Goal: Task Accomplishment & Management: Manage account settings

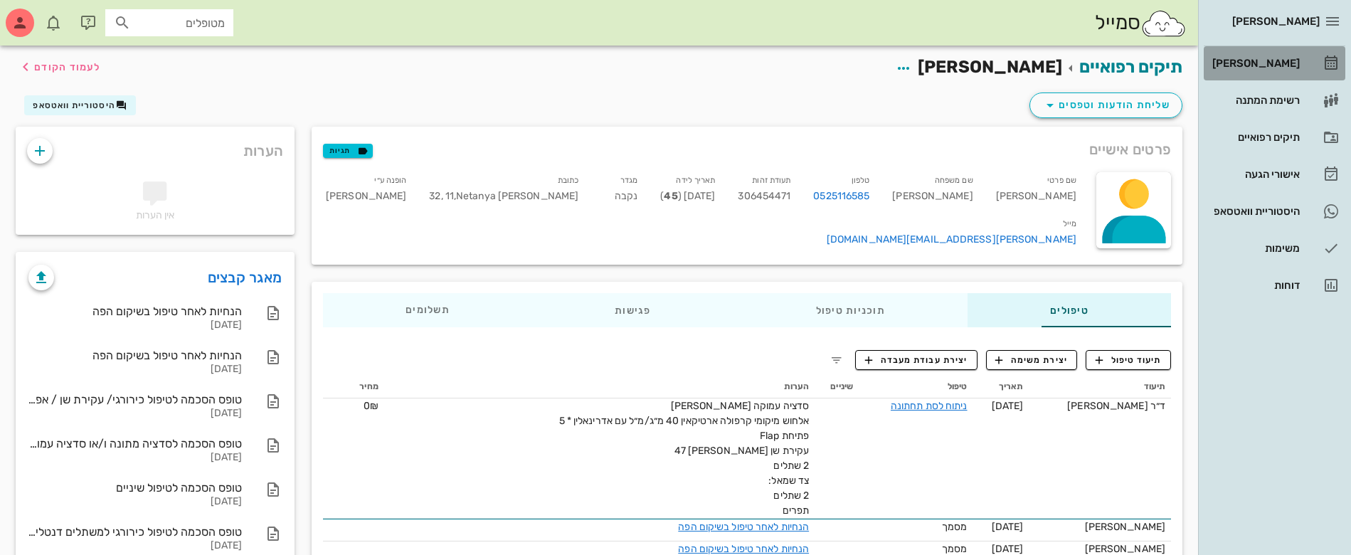
click at [1270, 59] on div "[PERSON_NAME]" at bounding box center [1254, 63] width 90 height 11
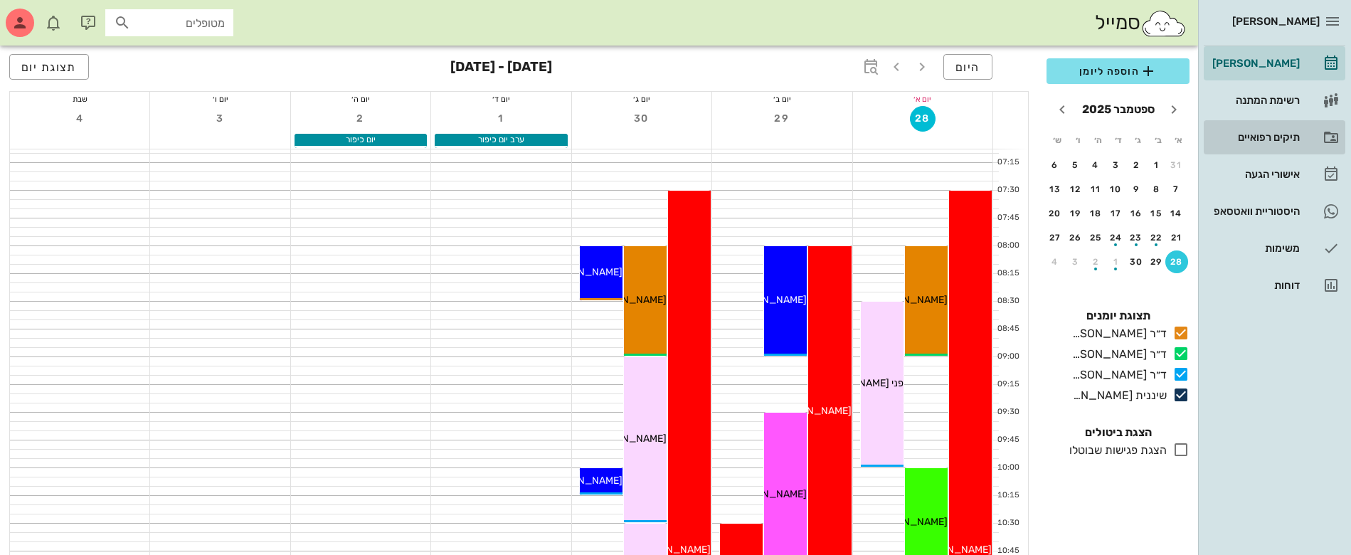
click at [1257, 134] on div "תיקים רפואיים" at bounding box center [1254, 137] width 90 height 11
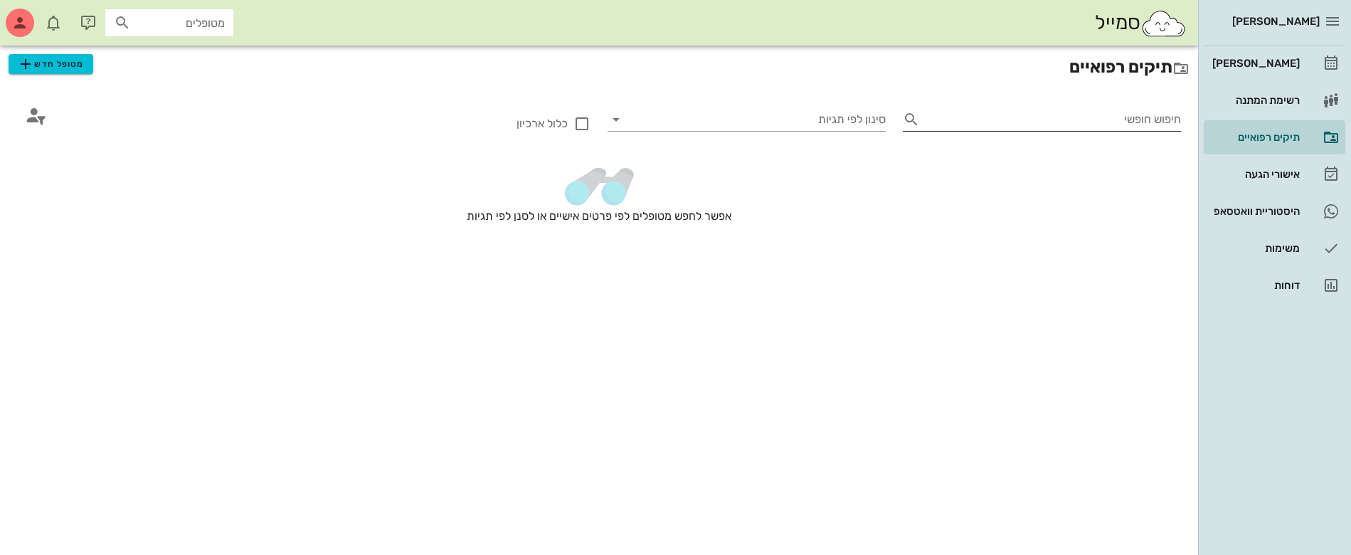
click at [1096, 120] on input "חיפוש חופשי" at bounding box center [1052, 119] width 255 height 23
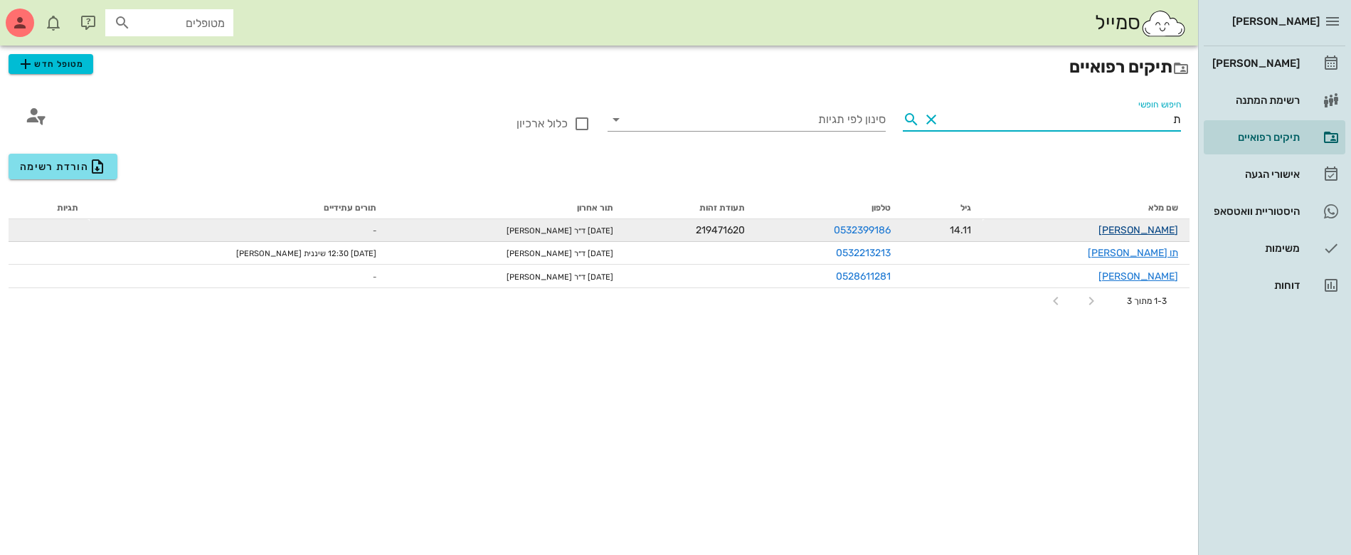
type input "ת"
click at [1156, 229] on link "[PERSON_NAME]" at bounding box center [1138, 230] width 80 height 12
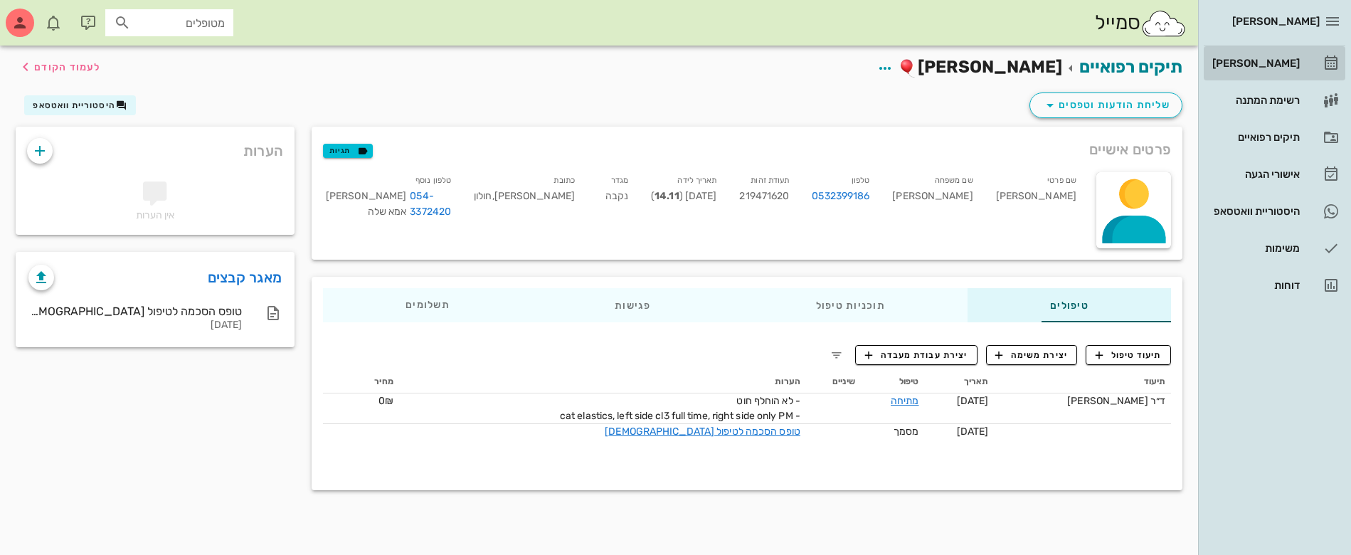
click at [1268, 60] on div "[PERSON_NAME]" at bounding box center [1254, 63] width 90 height 11
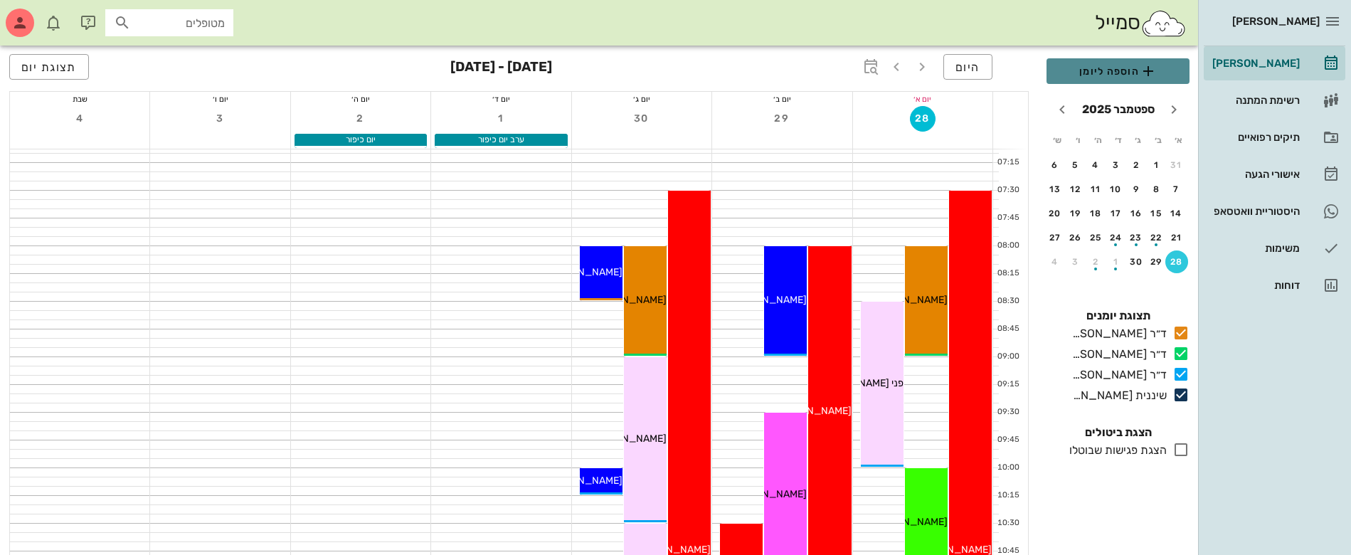
click at [1090, 65] on span "הוספה ליומן" at bounding box center [1118, 71] width 120 height 17
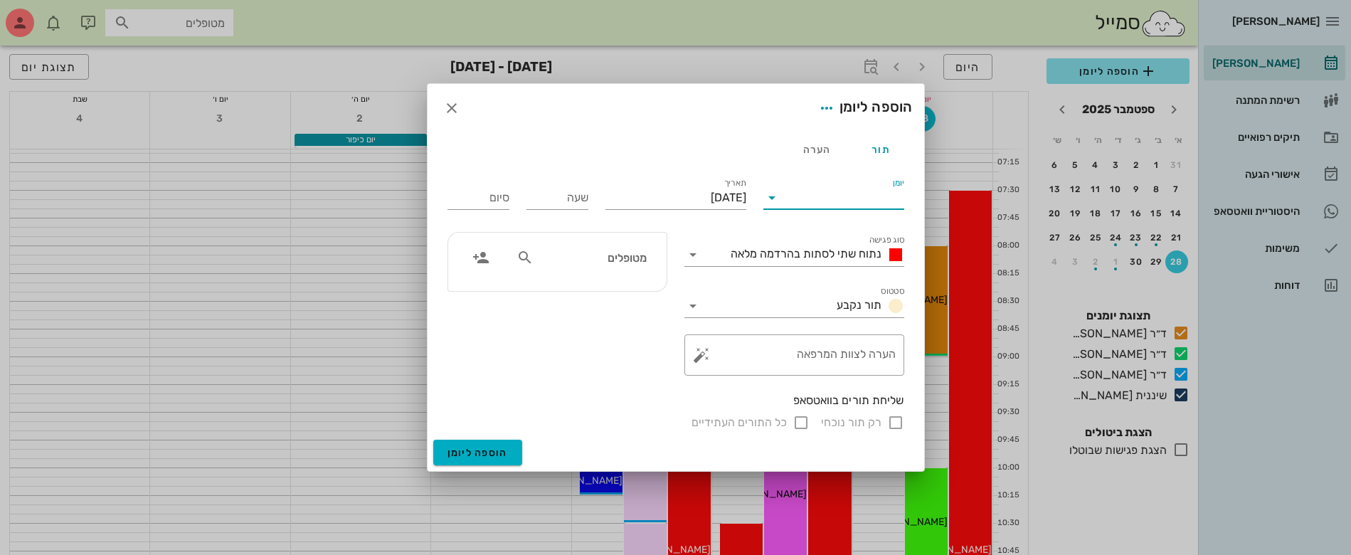
click at [854, 199] on input "יומן" at bounding box center [843, 197] width 121 height 23
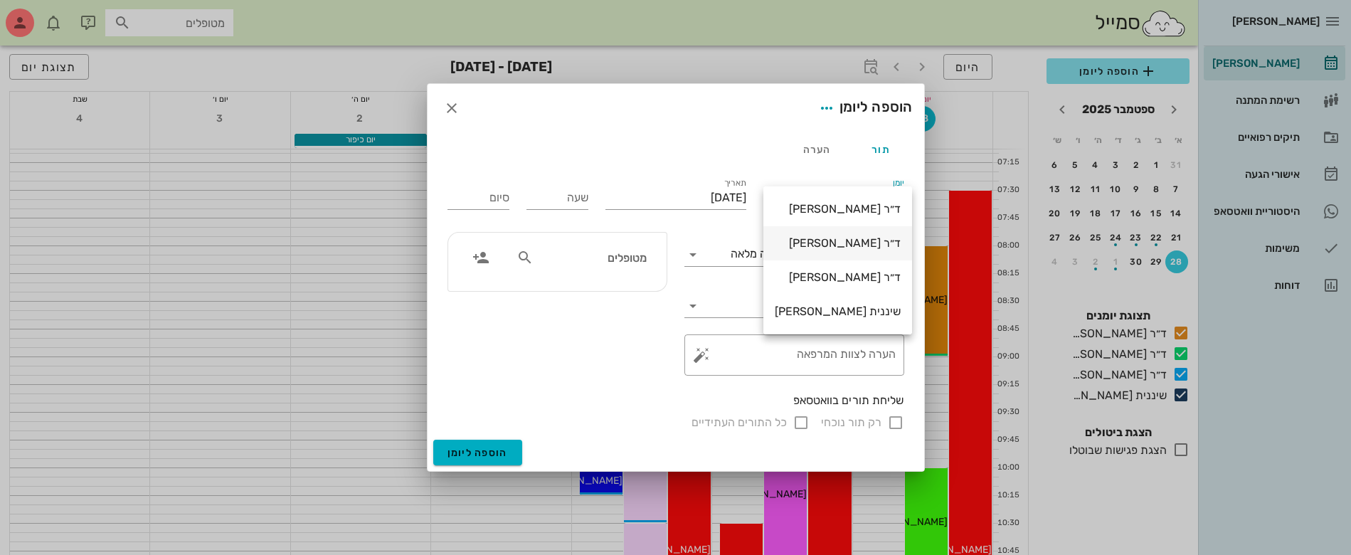
click at [843, 243] on div "ד״ר [PERSON_NAME]" at bounding box center [838, 243] width 126 height 14
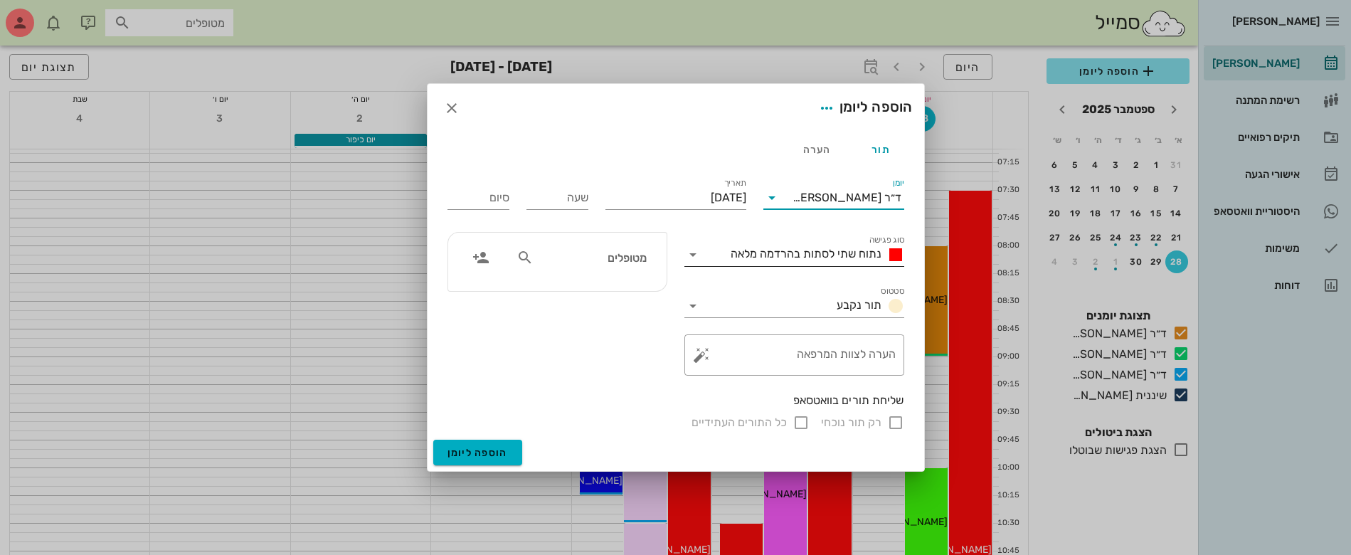
click at [831, 253] on span "נתוח שתי לסתות בהרדמה מלאה" at bounding box center [805, 254] width 151 height 14
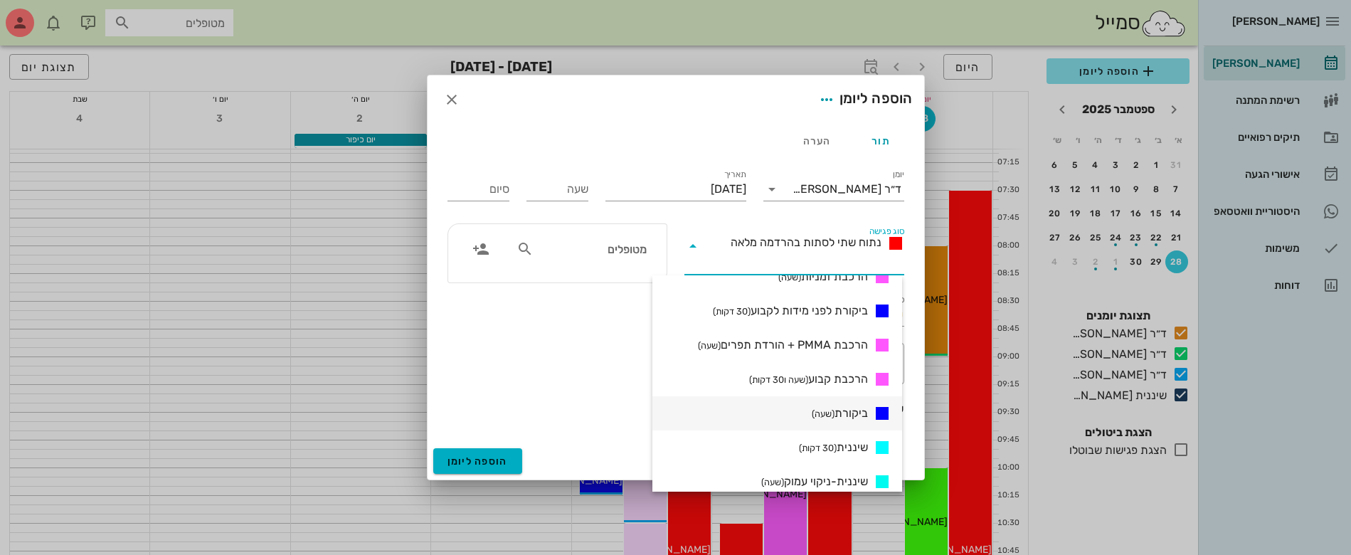
scroll to position [800, 0]
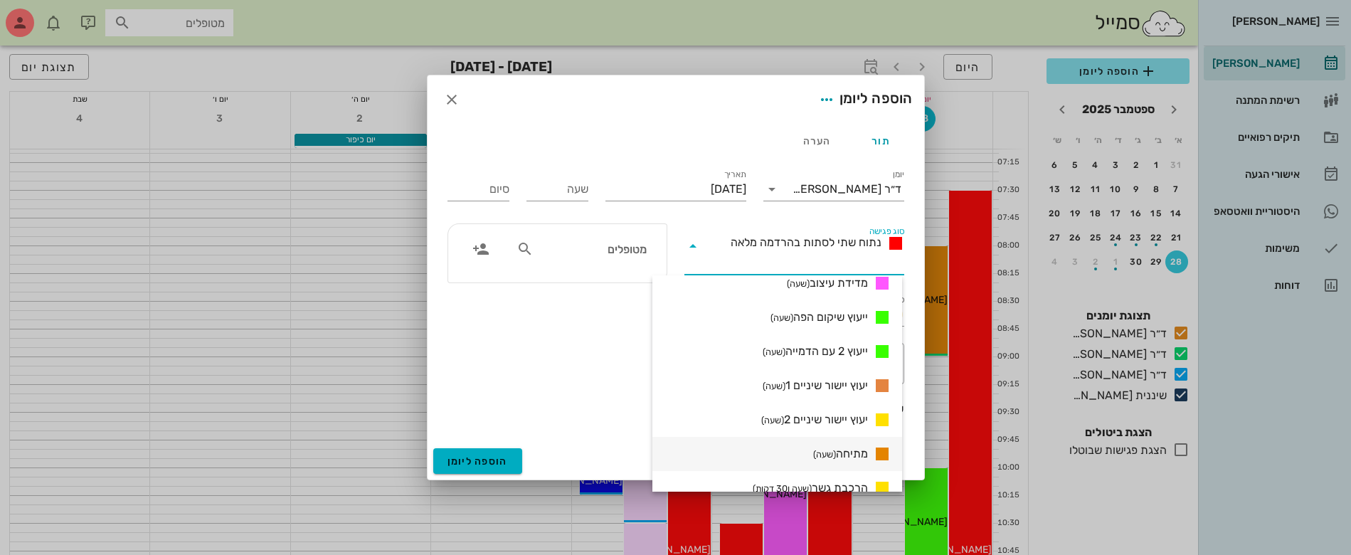
click at [818, 457] on small "(שעה)" at bounding box center [824, 454] width 23 height 11
type input "01:00"
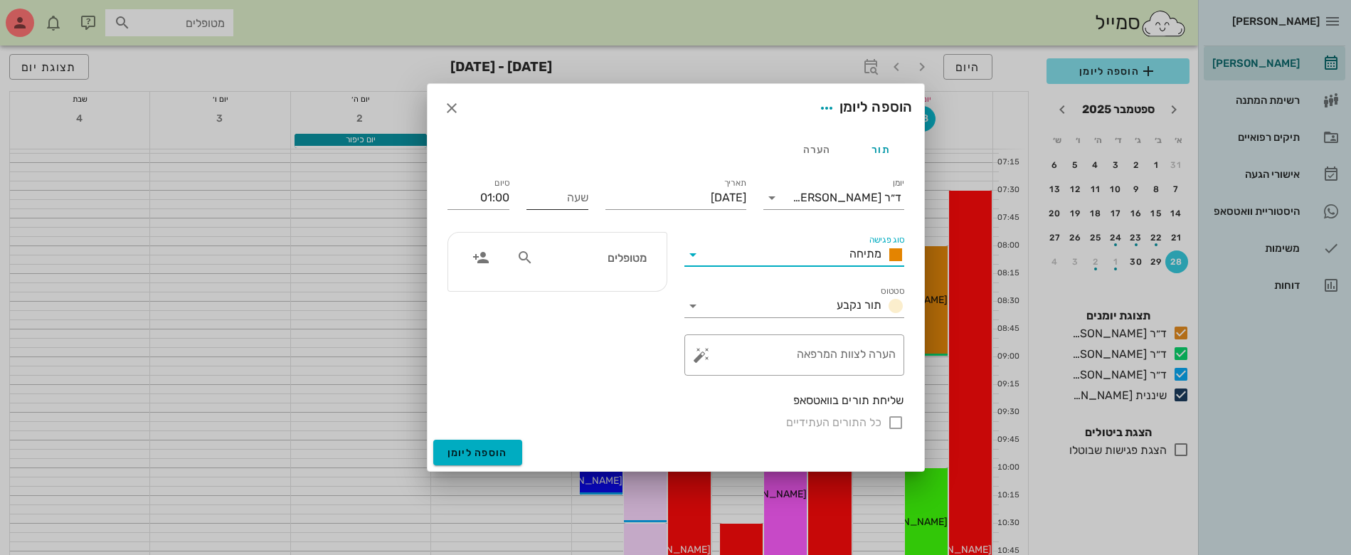
click at [561, 202] on input "שעה" at bounding box center [557, 197] width 62 height 23
type input "08:30"
type input "09:30"
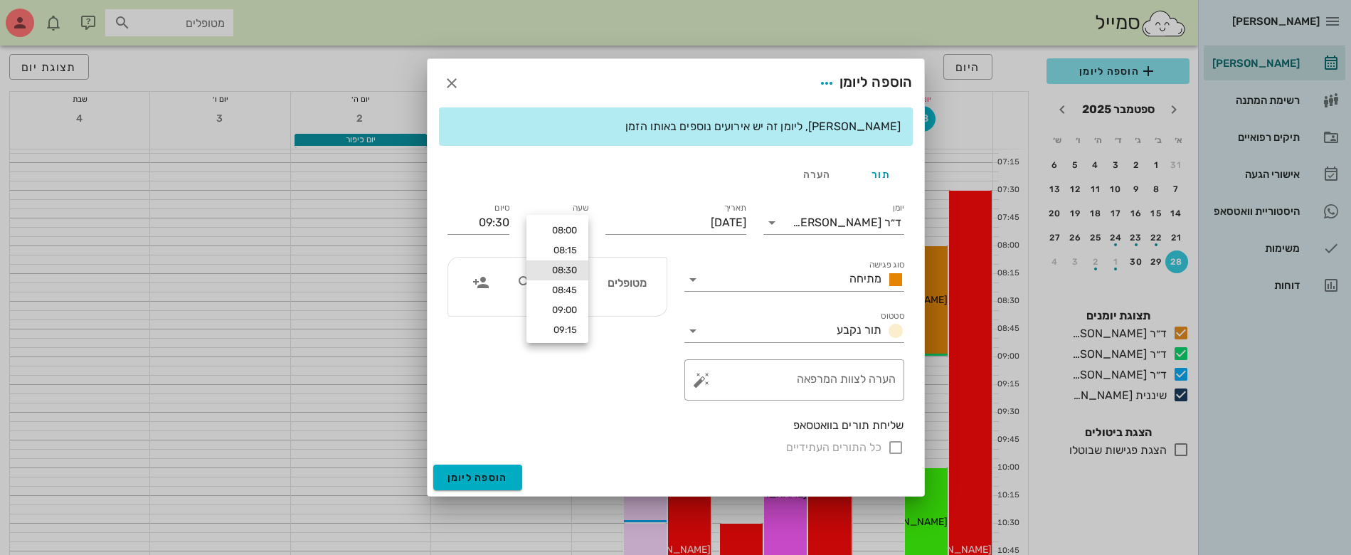
click at [514, 196] on div "סיום 09:30" at bounding box center [478, 219] width 79 height 57
click at [593, 287] on input "text" at bounding box center [591, 282] width 110 height 18
type input "[PERSON_NAME]"
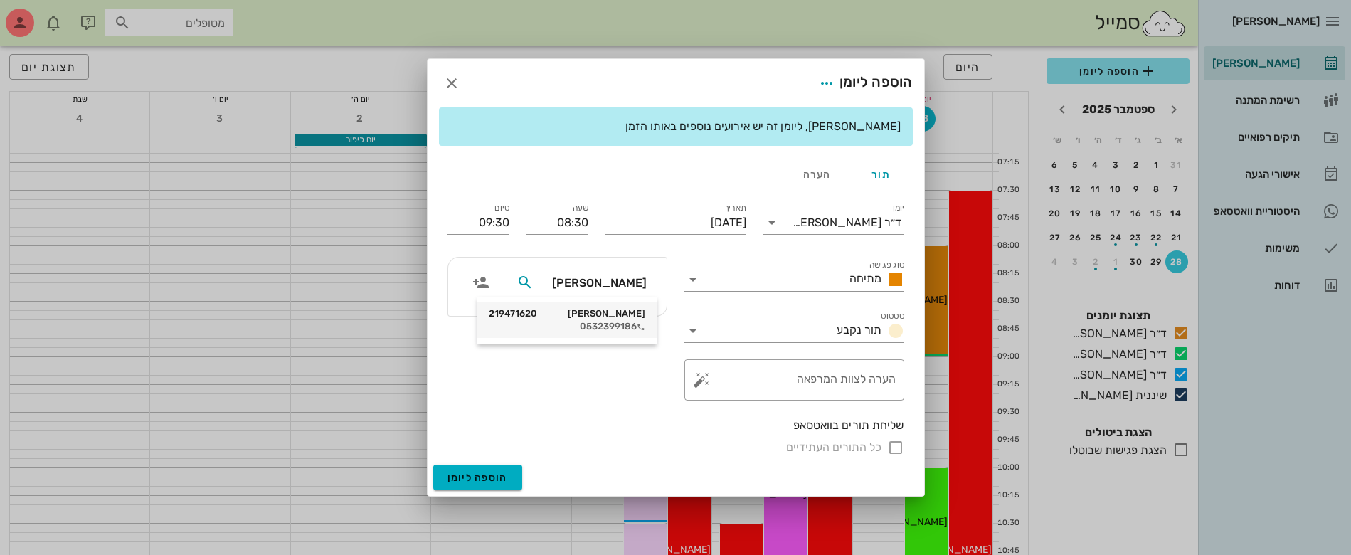
click at [605, 324] on div "0532399186" at bounding box center [567, 326] width 156 height 11
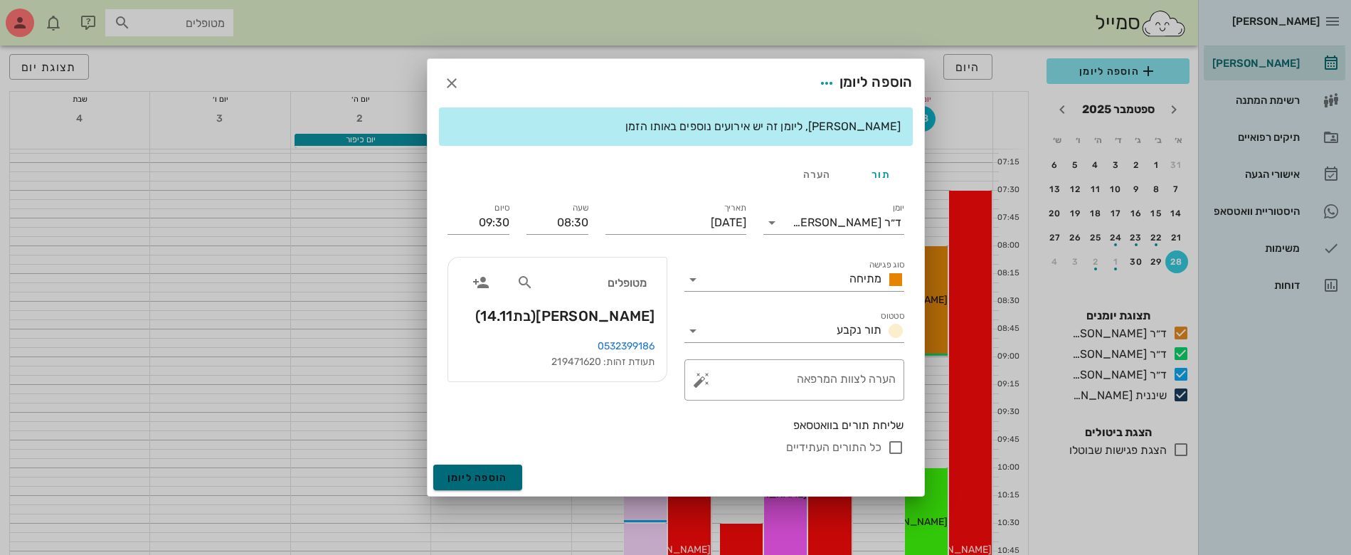
click at [446, 474] on button "הוספה ליומן" at bounding box center [477, 477] width 89 height 26
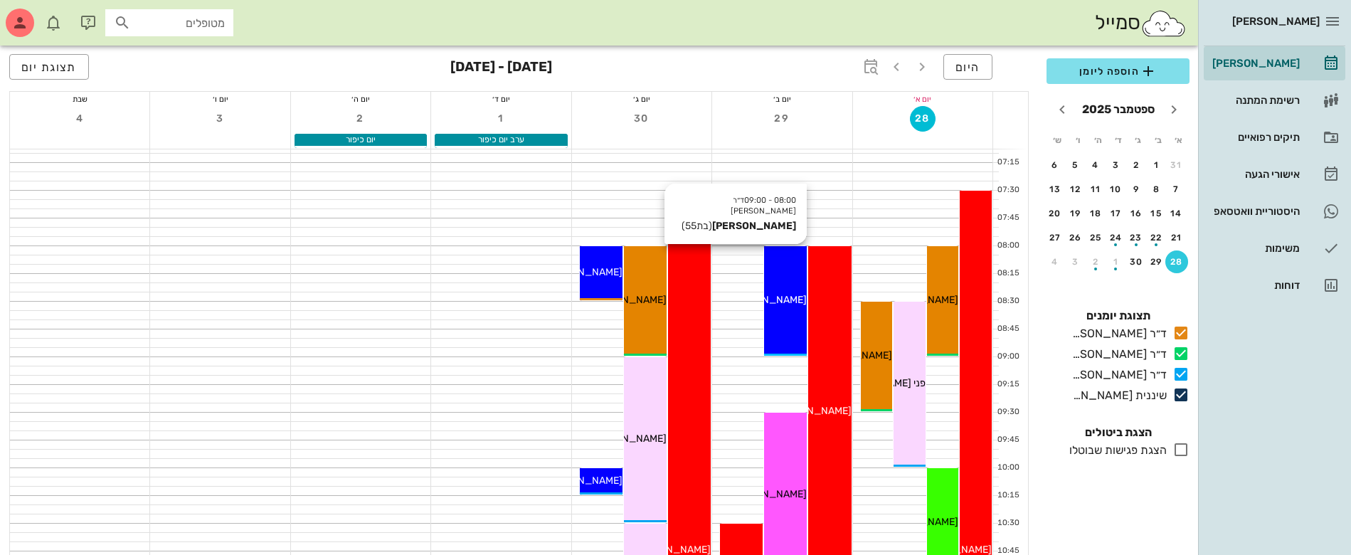
drag, startPoint x: 876, startPoint y: 339, endPoint x: 787, endPoint y: 348, distance: 88.6
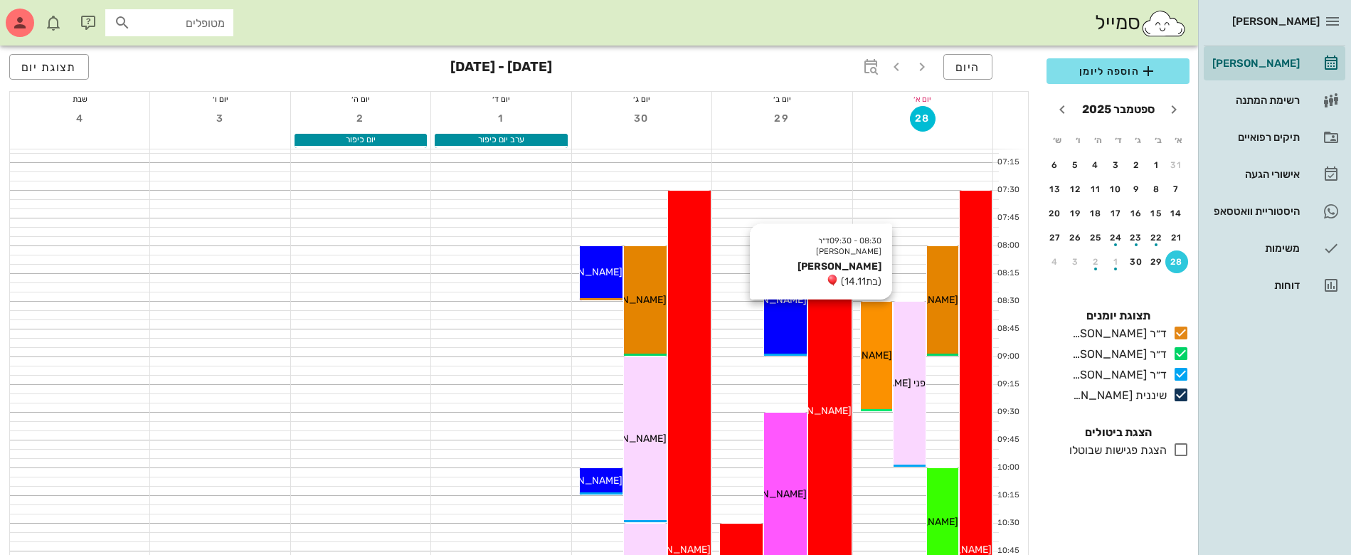
click at [881, 335] on div "08:30 - 09:30 ד״ר [PERSON_NAME] [PERSON_NAME] (בת 14.11 ) [PERSON_NAME]" at bounding box center [877, 357] width 32 height 110
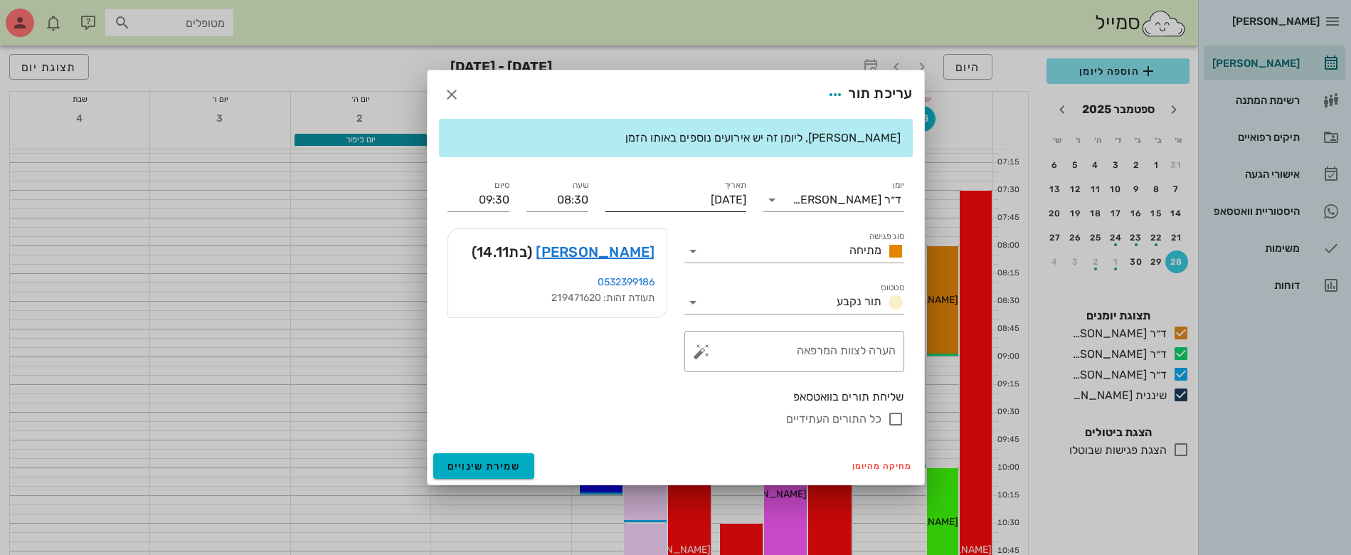
click at [693, 198] on input "[DATE]" at bounding box center [675, 199] width 141 height 23
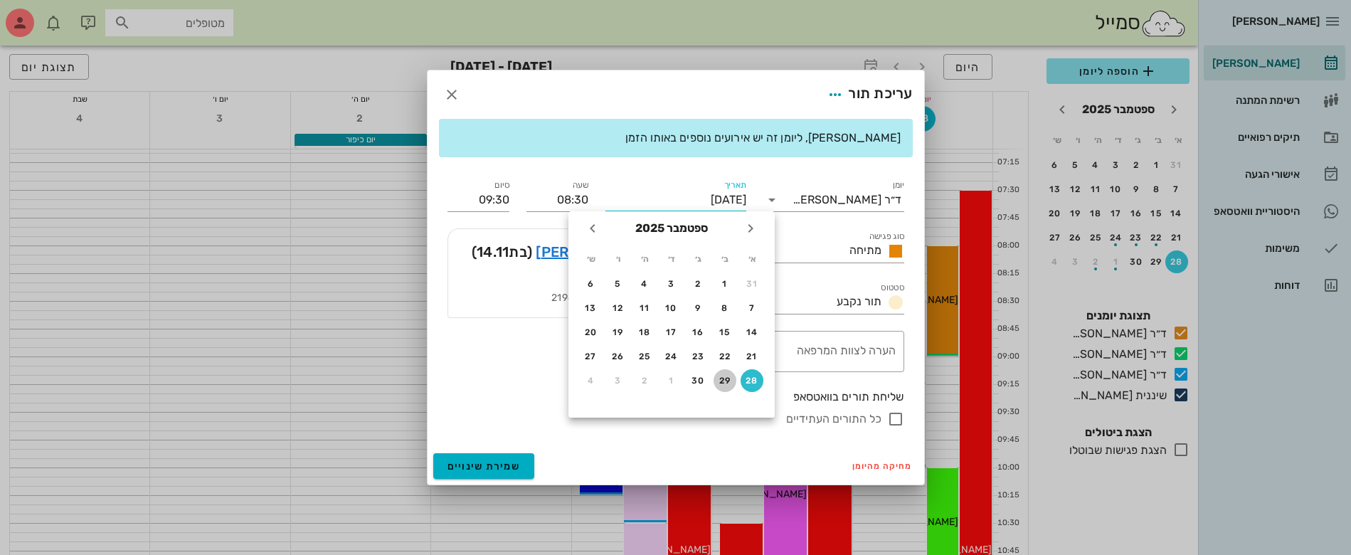
click at [722, 376] on div "29" at bounding box center [724, 381] width 23 height 10
type input "[DATE]"
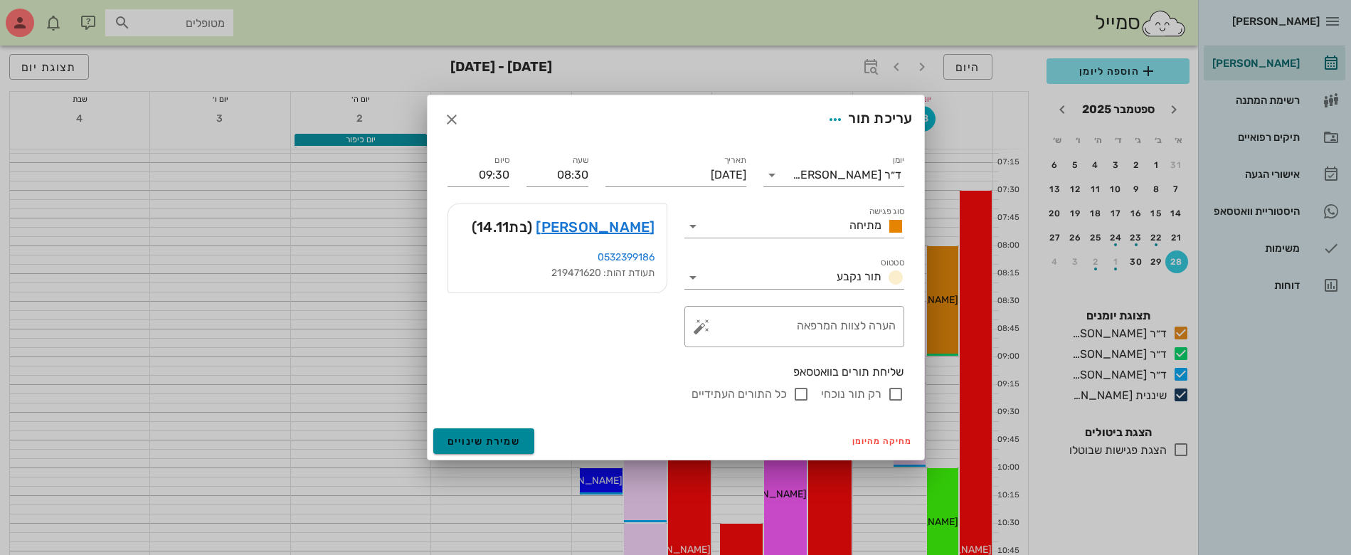
click at [464, 433] on button "שמירת שינויים" at bounding box center [484, 441] width 102 height 26
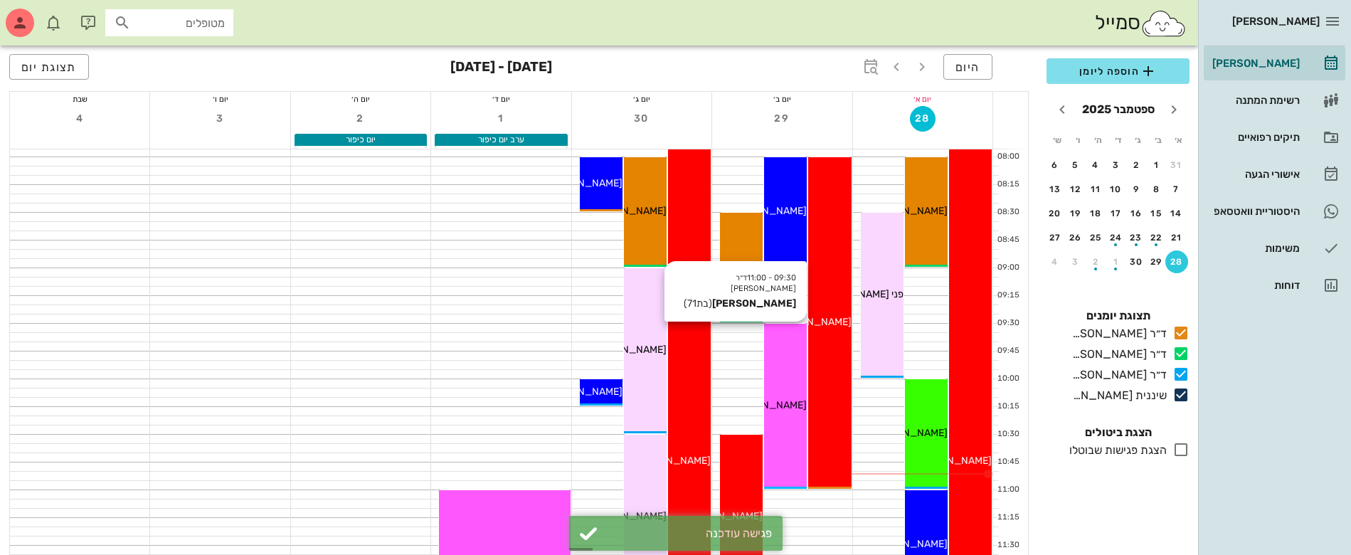
scroll to position [178, 0]
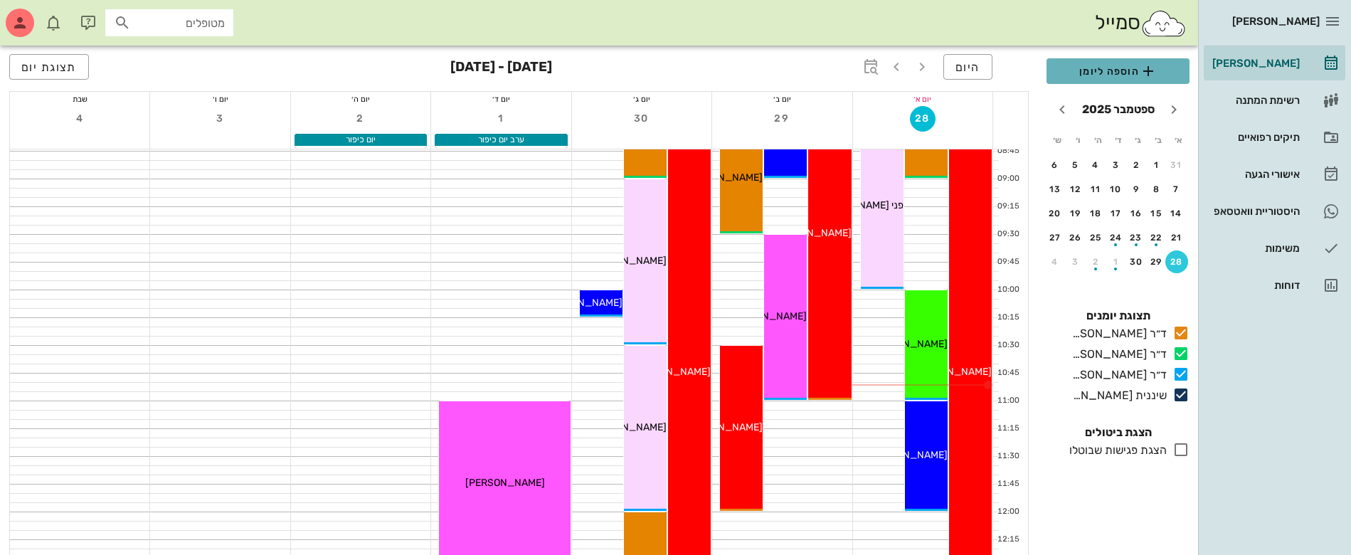
click at [1098, 74] on span "הוספה ליומן" at bounding box center [1118, 71] width 120 height 17
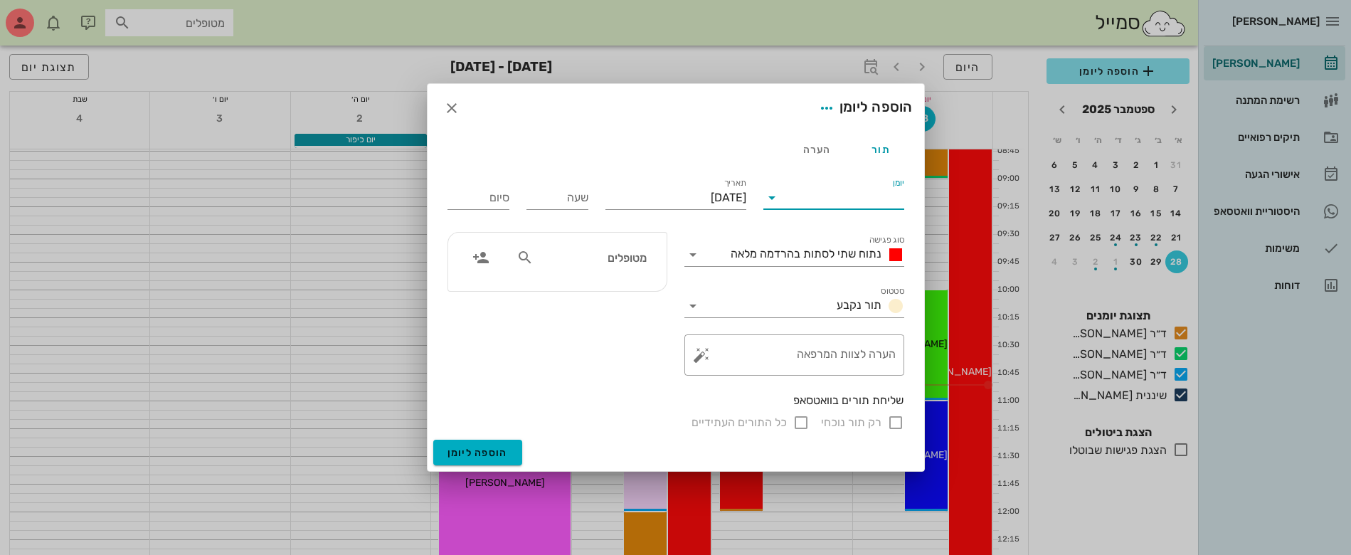
click at [808, 200] on input "יומן" at bounding box center [843, 197] width 121 height 23
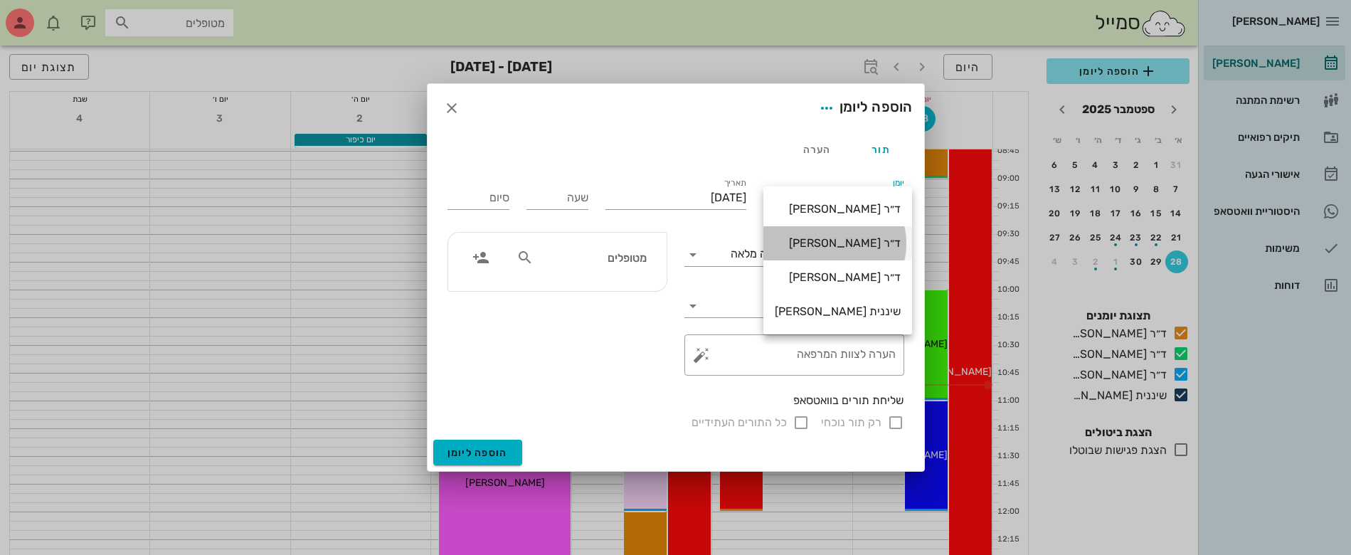
click at [829, 235] on div "ד״ר [PERSON_NAME]" at bounding box center [838, 243] width 126 height 31
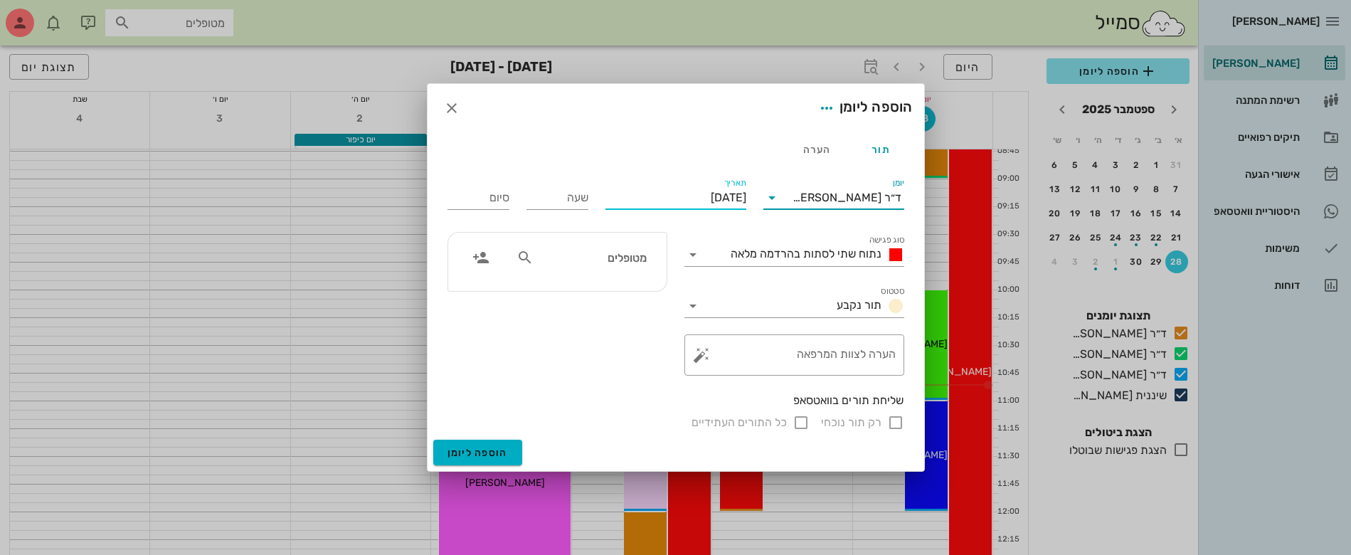
click at [678, 186] on input "[DATE]" at bounding box center [675, 197] width 141 height 23
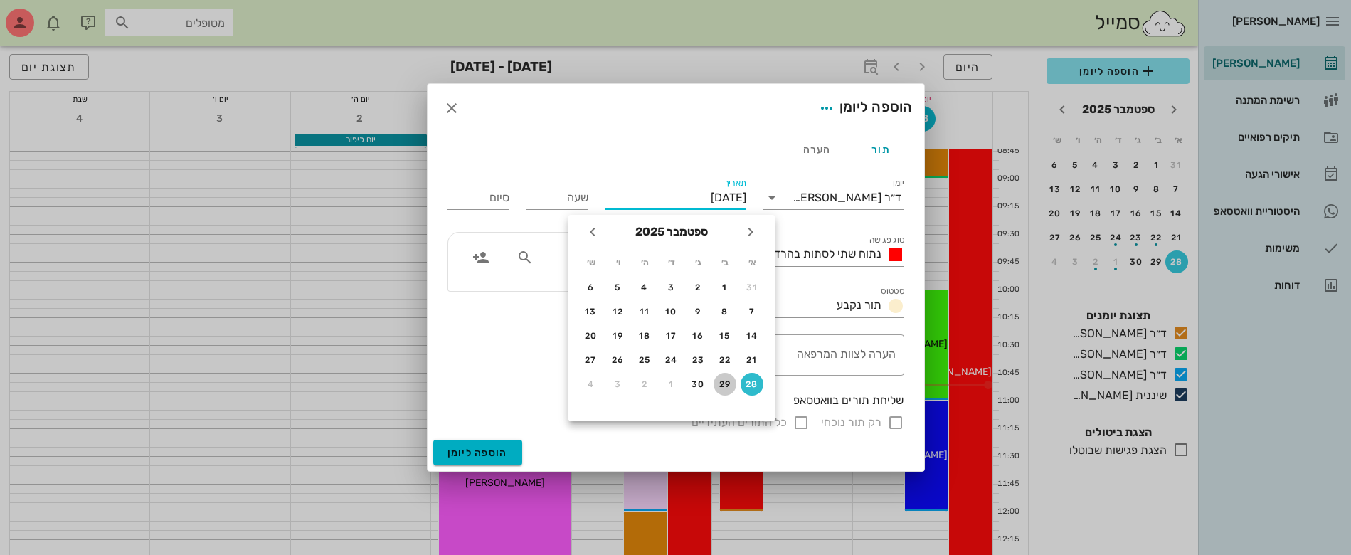
click at [723, 385] on div "29" at bounding box center [724, 384] width 23 height 10
type input "[DATE]"
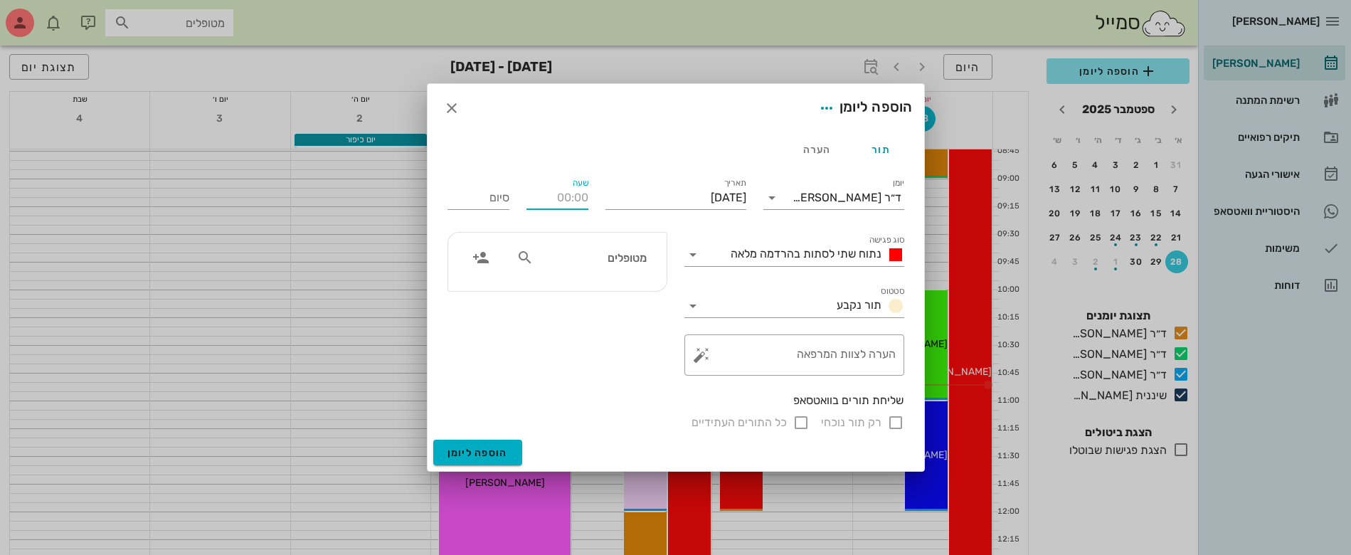
click at [573, 207] on input "שעה" at bounding box center [557, 197] width 62 height 23
type input "11:00"
type input "19:00"
click at [473, 195] on div "סיום 19:00" at bounding box center [478, 194] width 79 height 57
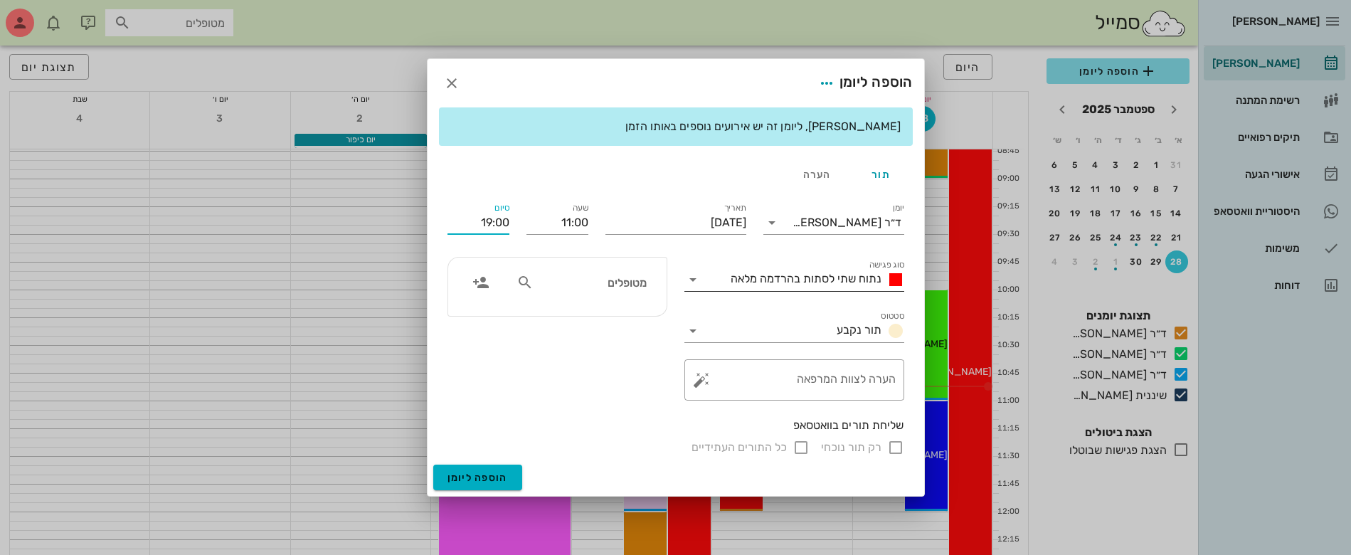
click at [834, 275] on span "נתוח שתי לסתות בהרדמה מלאה" at bounding box center [805, 279] width 151 height 14
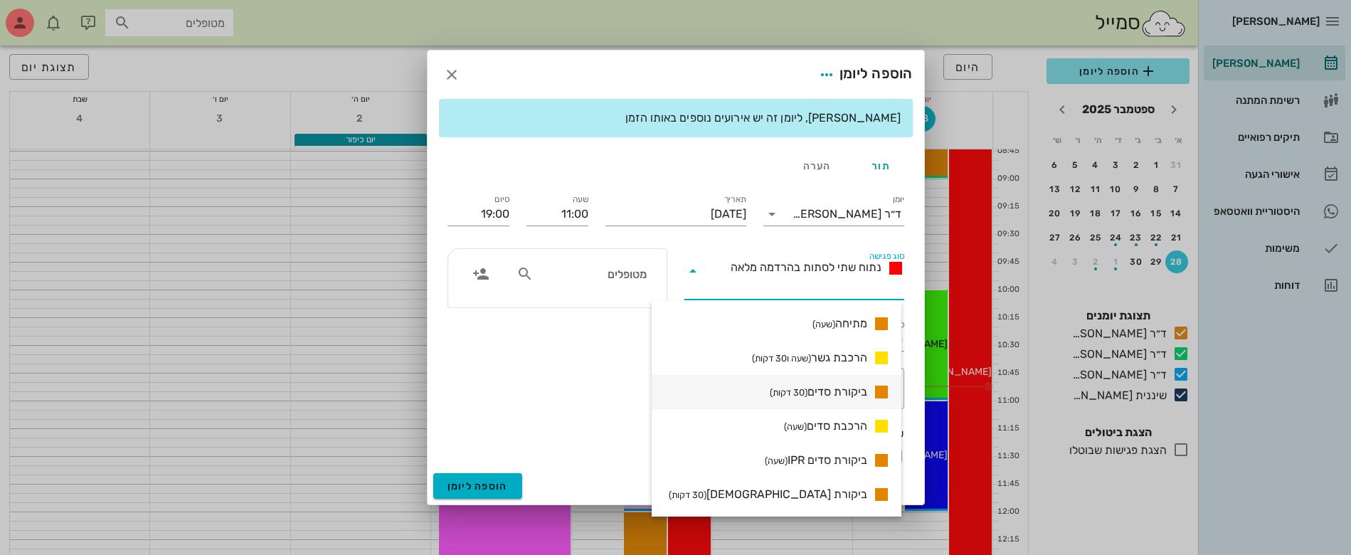
scroll to position [777, 0]
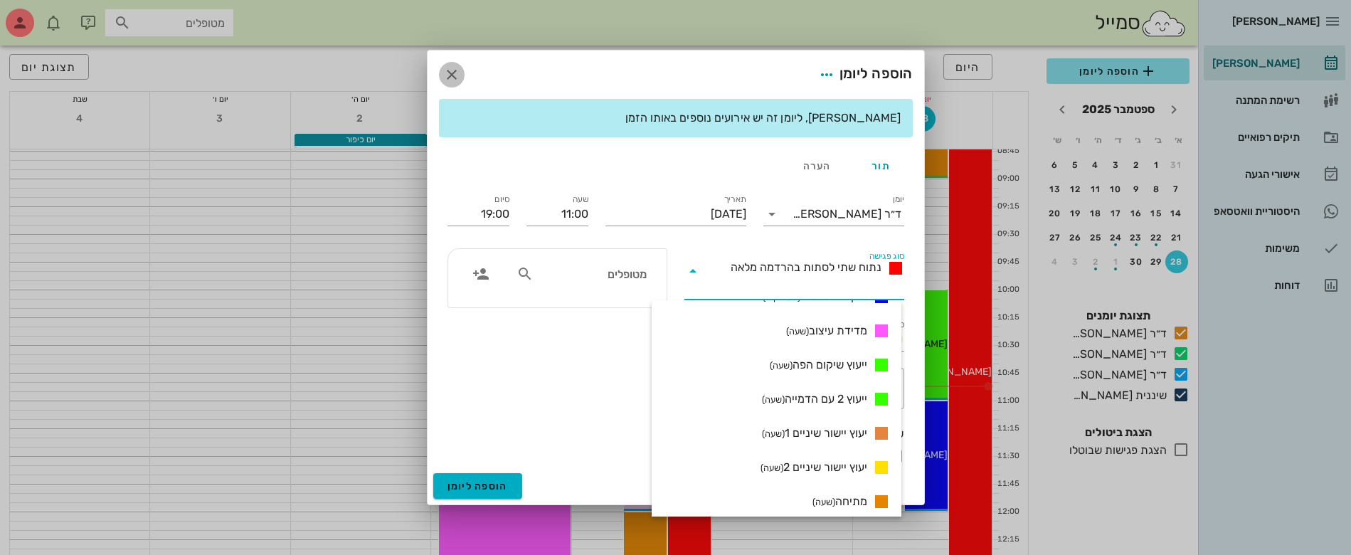
click at [451, 75] on icon "button" at bounding box center [451, 74] width 17 height 17
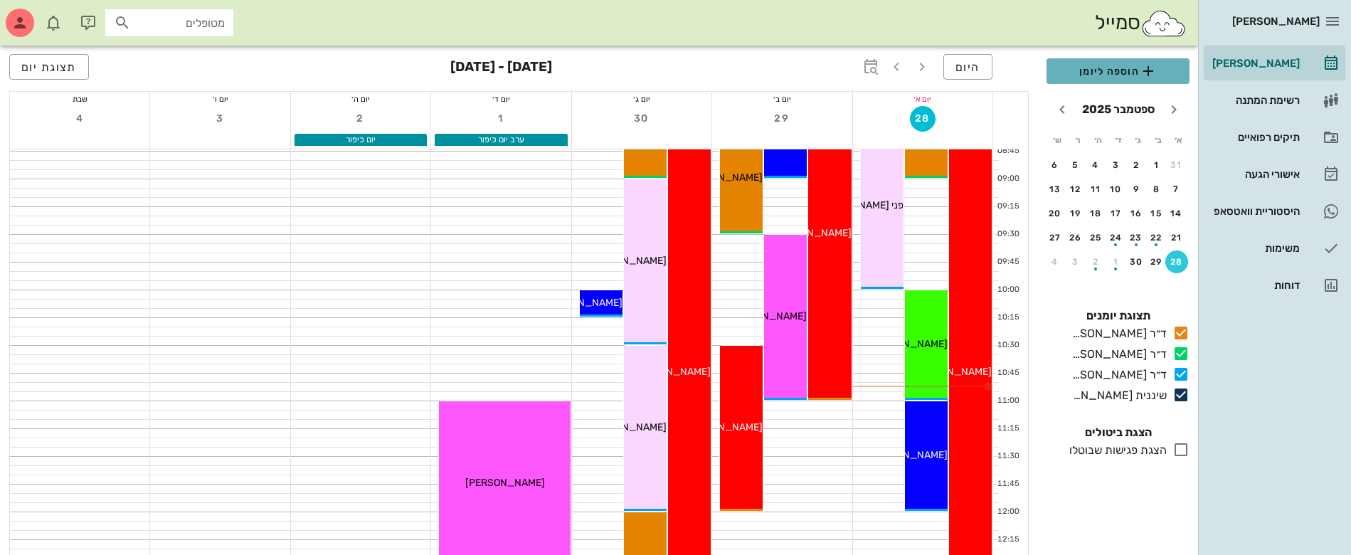
click at [1107, 74] on span "הוספה ליומן" at bounding box center [1118, 71] width 120 height 17
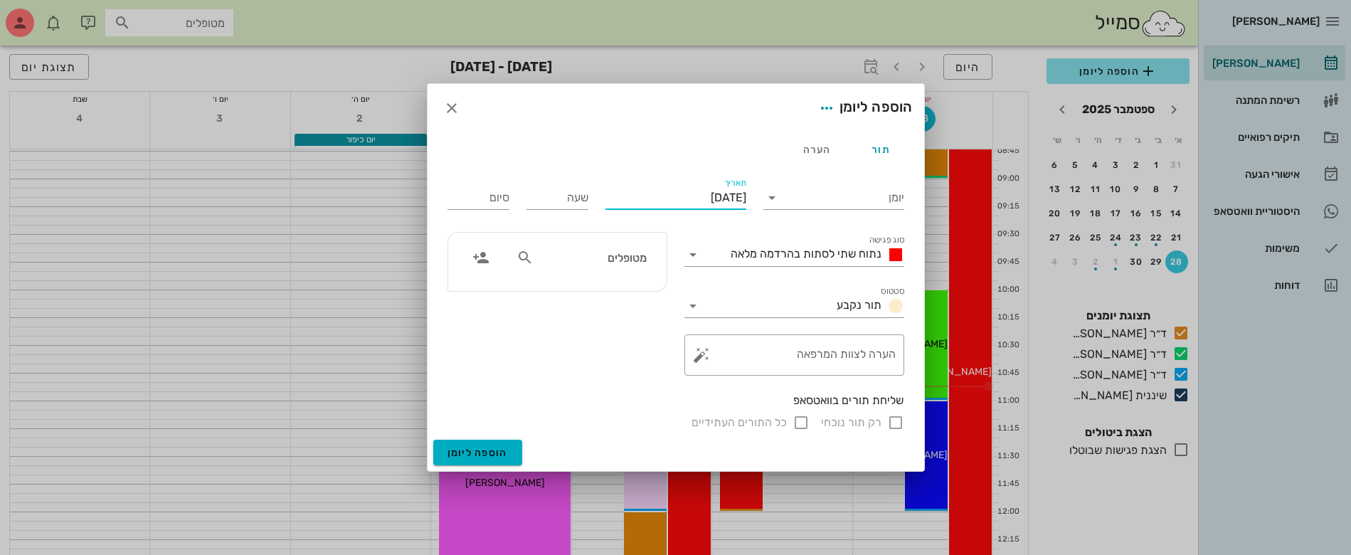
click at [639, 188] on input "[DATE]" at bounding box center [675, 197] width 141 height 23
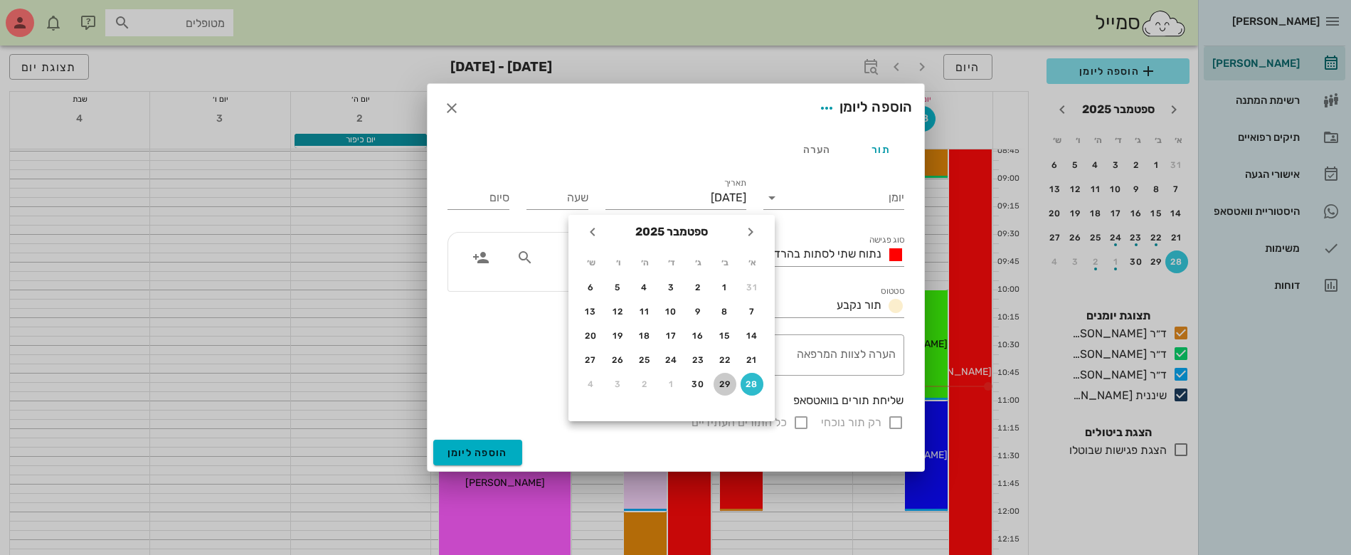
click at [720, 383] on div "29" at bounding box center [724, 384] width 23 height 10
type input "[DATE]"
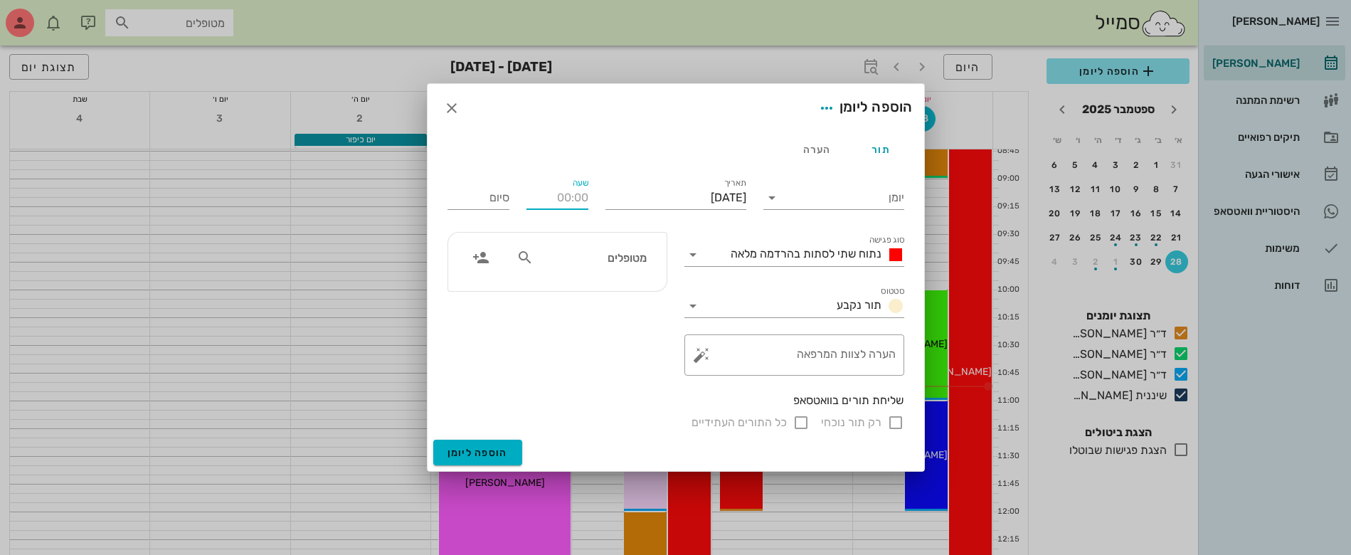
click at [555, 197] on input "שעה" at bounding box center [557, 197] width 62 height 23
type input "12:30"
type input "20:30"
click at [447, 103] on icon "button" at bounding box center [451, 108] width 17 height 17
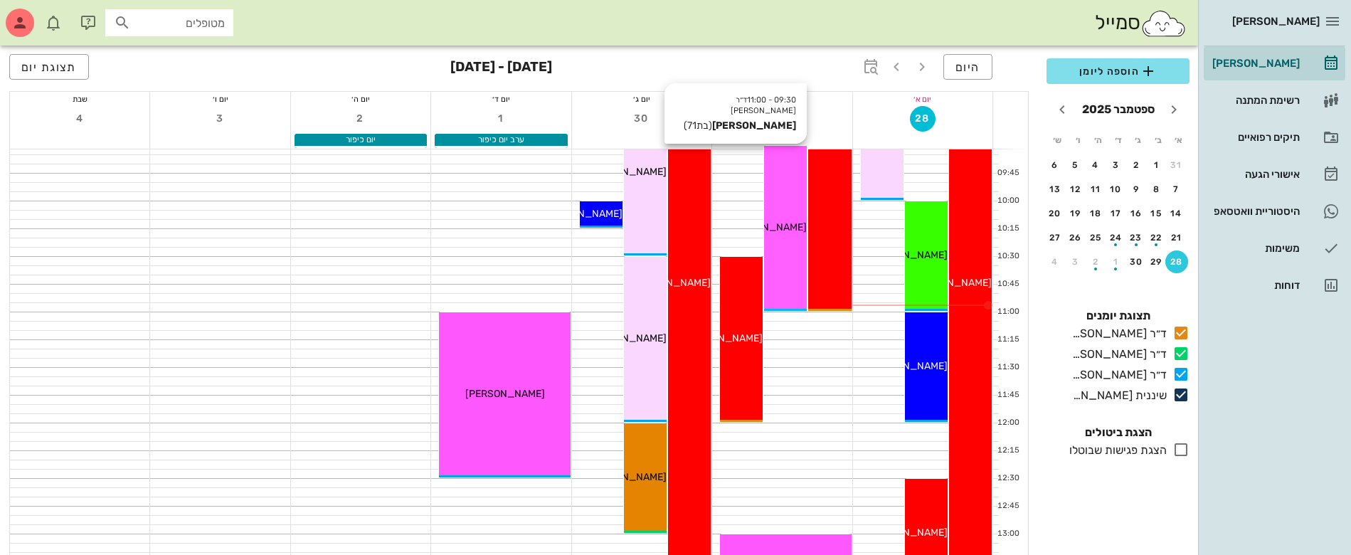
scroll to position [356, 0]
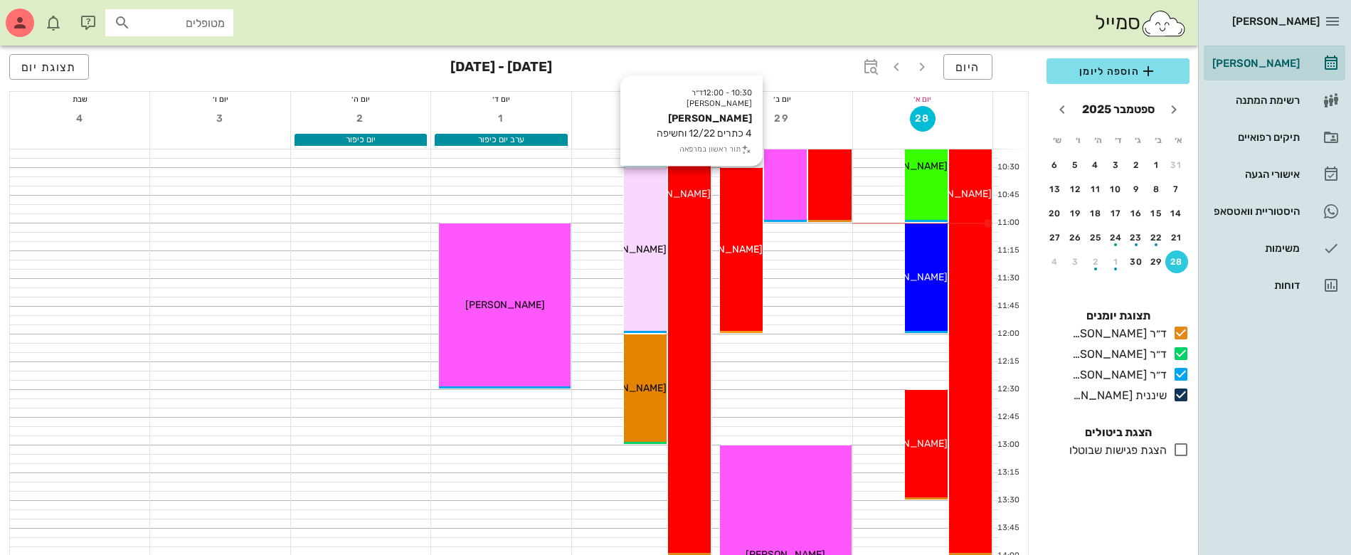
click at [739, 304] on div "10:30 - 12:00 ד״ר [PERSON_NAME] [PERSON_NAME] 4 כתרים 12/22 וחשיפה תור ראשון במ…" at bounding box center [741, 250] width 43 height 165
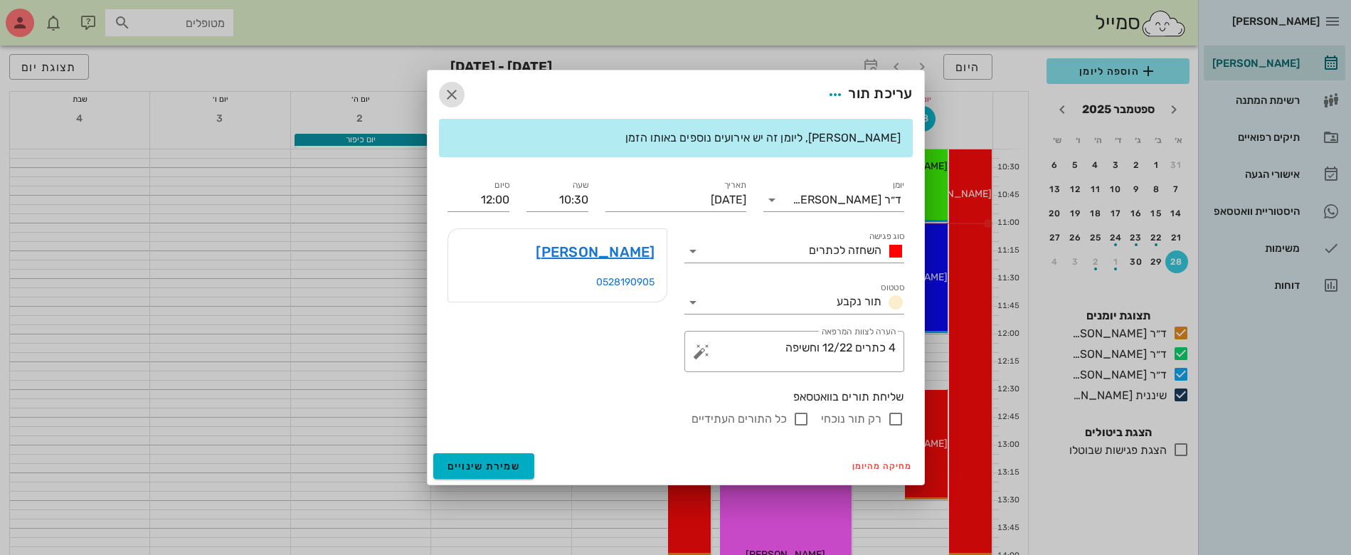
click at [452, 93] on icon "button" at bounding box center [451, 94] width 17 height 17
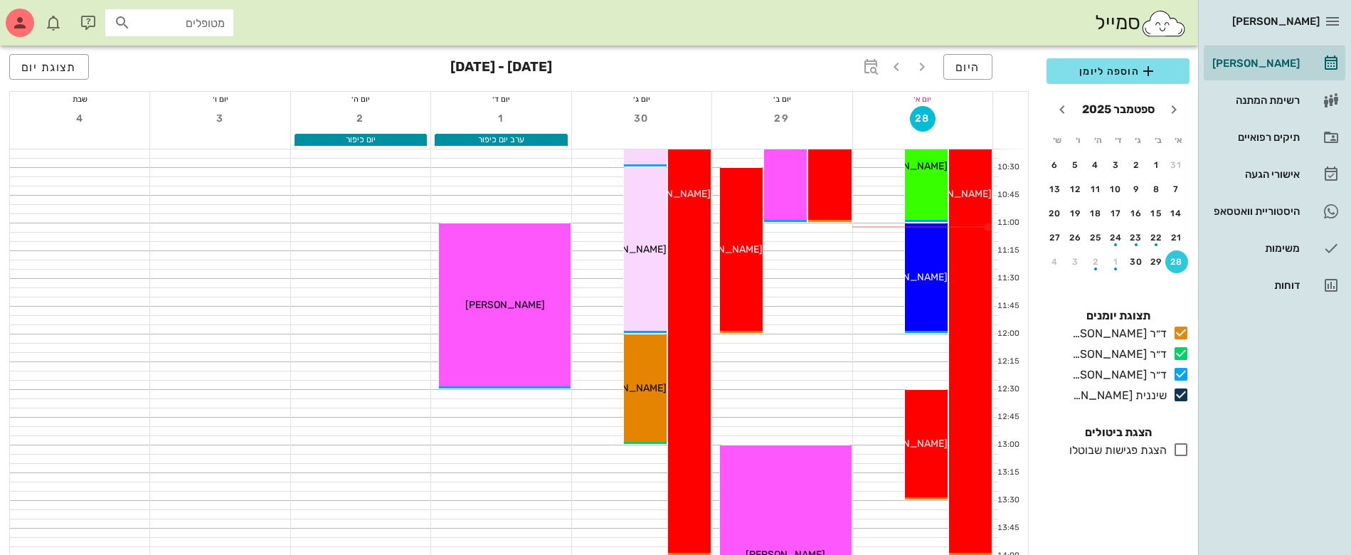
scroll to position [711, 0]
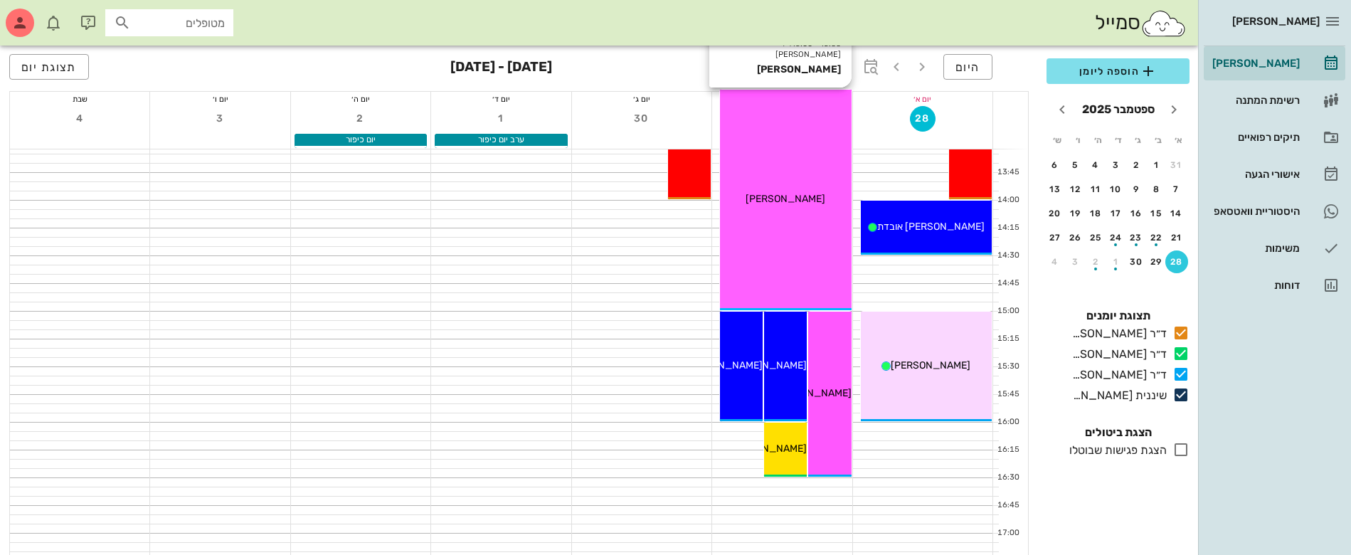
click at [802, 230] on div "13:00 - 15:00 ד״ר [PERSON_NAME] [PERSON_NAME] [PERSON_NAME]" at bounding box center [785, 200] width 131 height 220
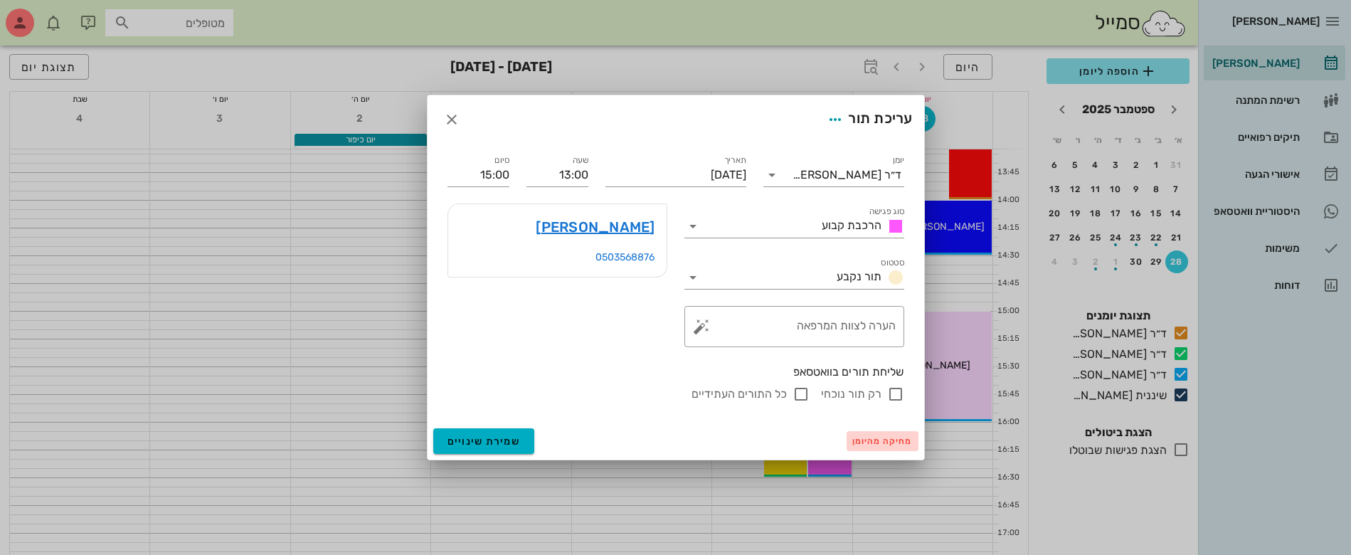
click at [871, 437] on span "מחיקה מהיומן" at bounding box center [882, 441] width 60 height 10
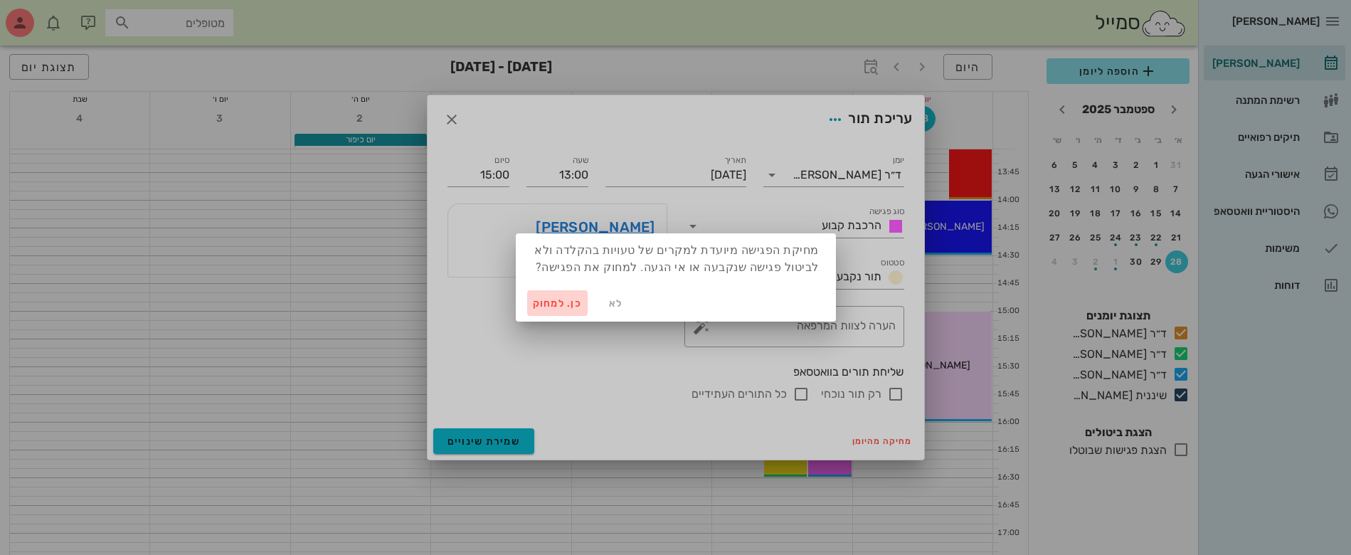
click at [565, 299] on span "כן. למחוק" at bounding box center [558, 303] width 50 height 12
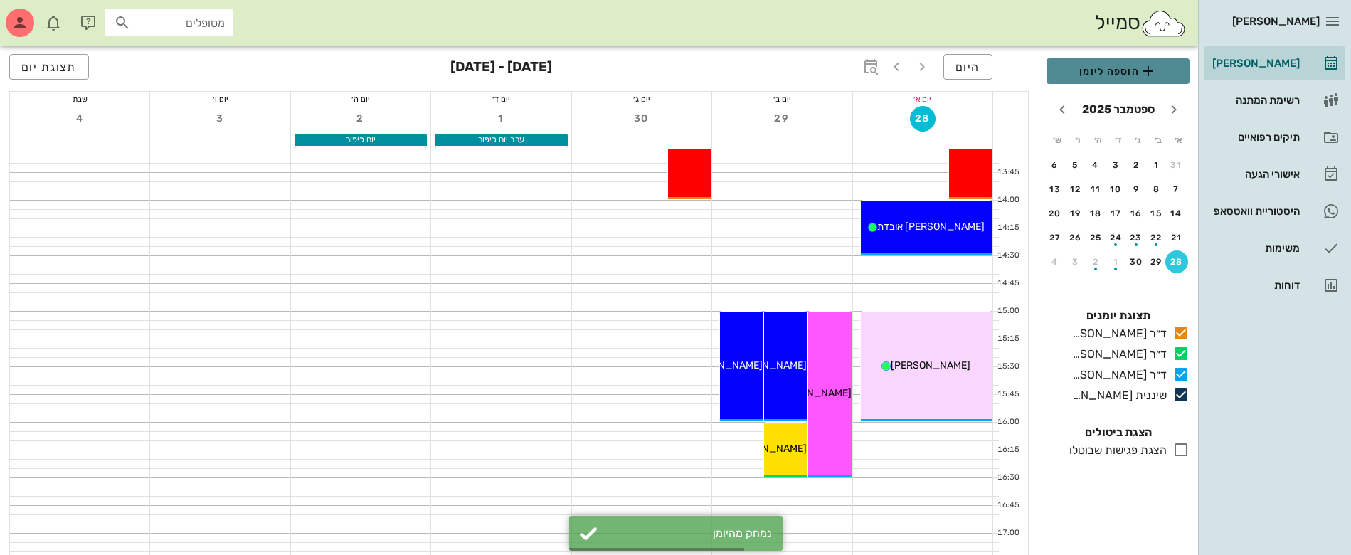
click at [1140, 64] on icon "button" at bounding box center [1147, 71] width 17 height 17
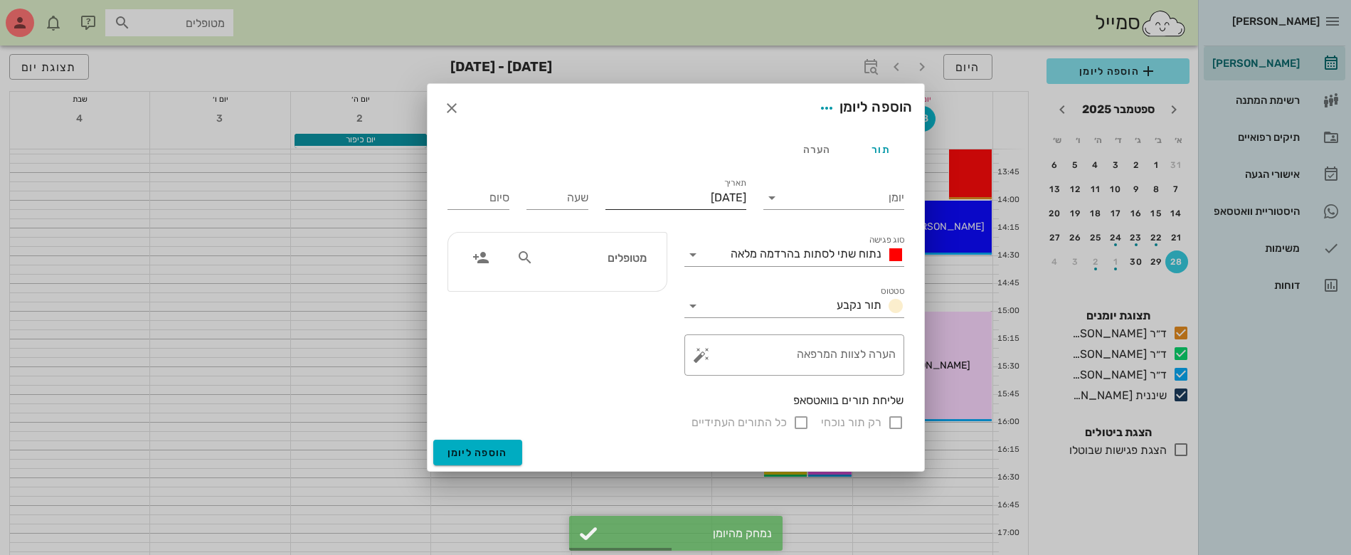
click at [708, 192] on input "[DATE]" at bounding box center [675, 197] width 141 height 23
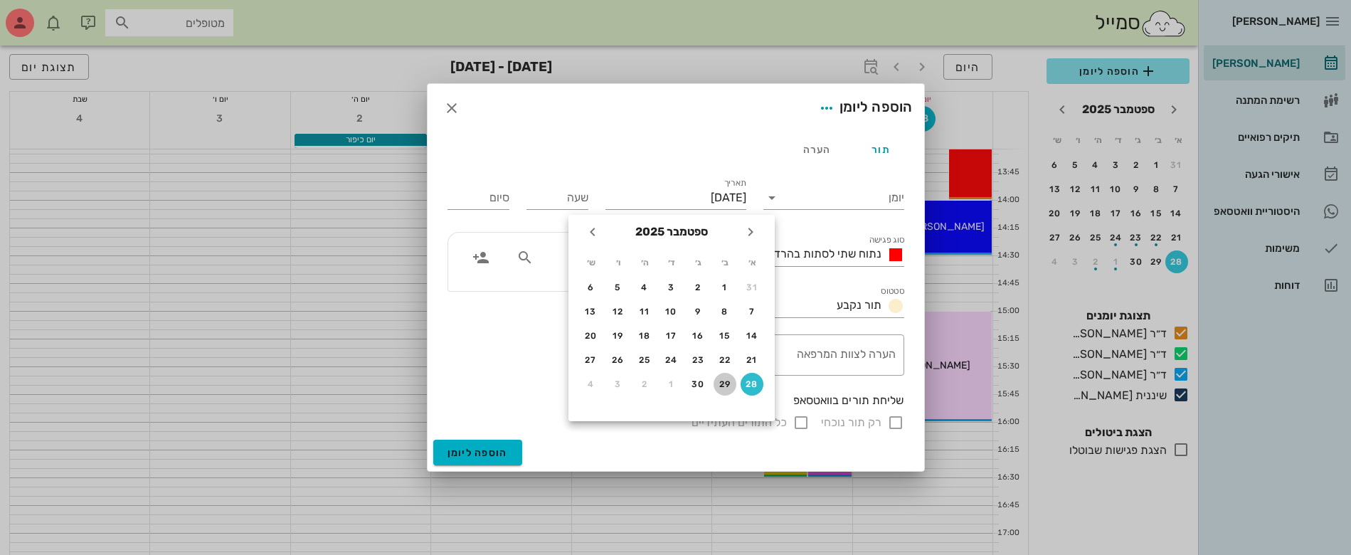
click at [720, 380] on div "29" at bounding box center [724, 384] width 23 height 10
type input "[DATE]"
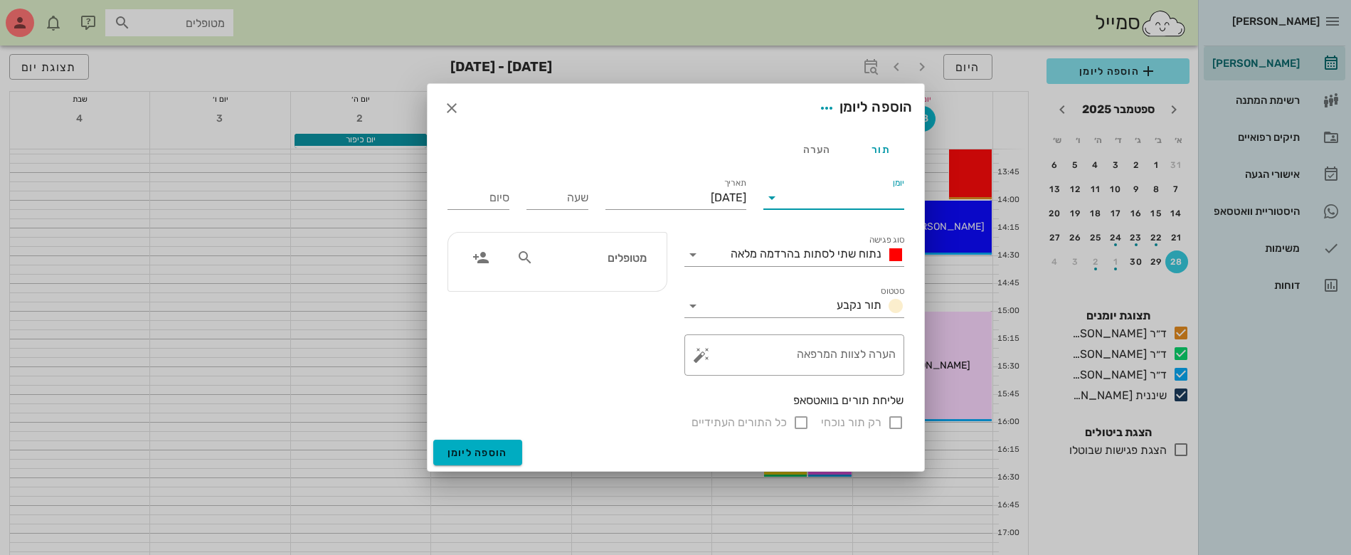
click at [859, 201] on input "יומן" at bounding box center [843, 197] width 121 height 23
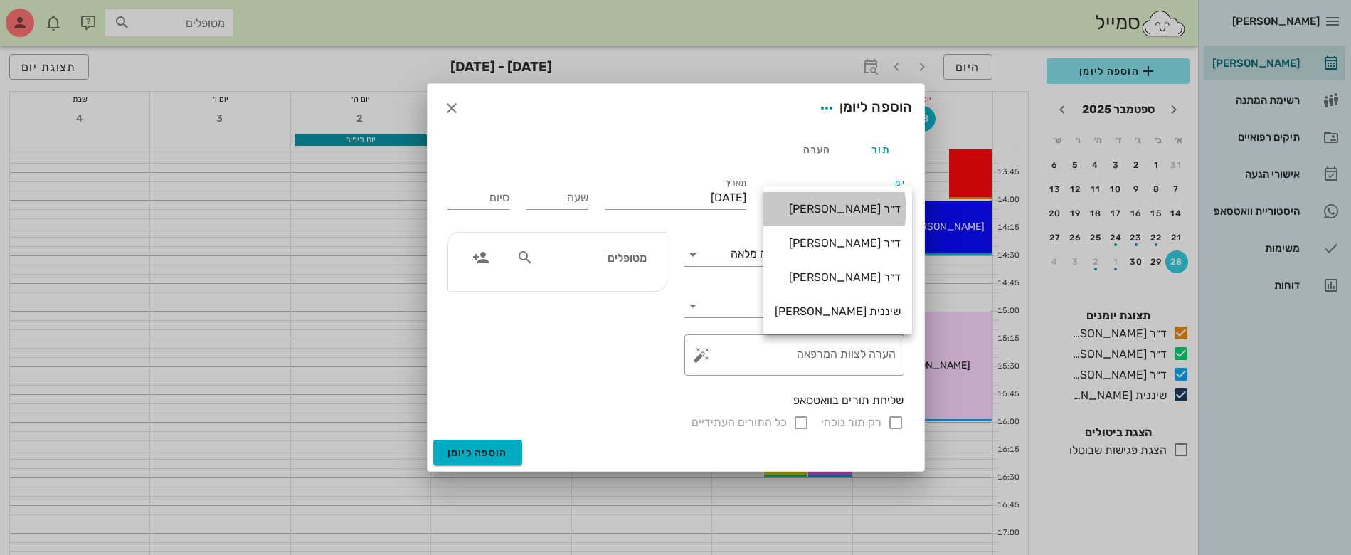
click at [859, 201] on div "ד״ר [PERSON_NAME]" at bounding box center [838, 208] width 126 height 31
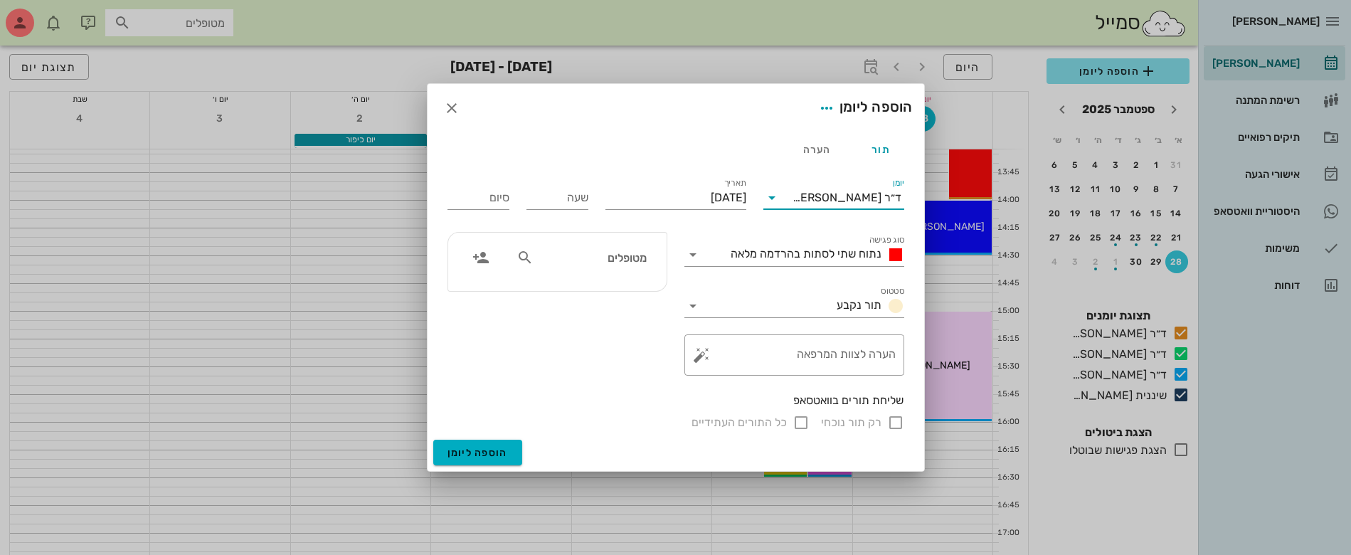
click at [859, 196] on div "ד״ר [PERSON_NAME]" at bounding box center [846, 197] width 109 height 13
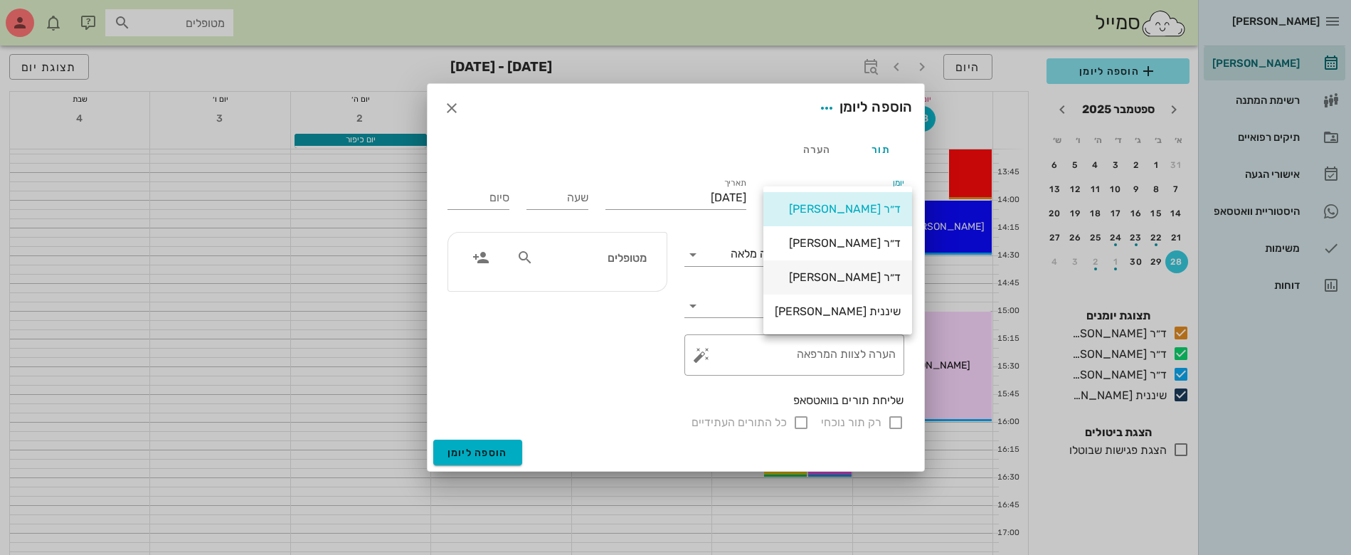
click at [872, 278] on div "ד״ר [PERSON_NAME]" at bounding box center [838, 277] width 126 height 14
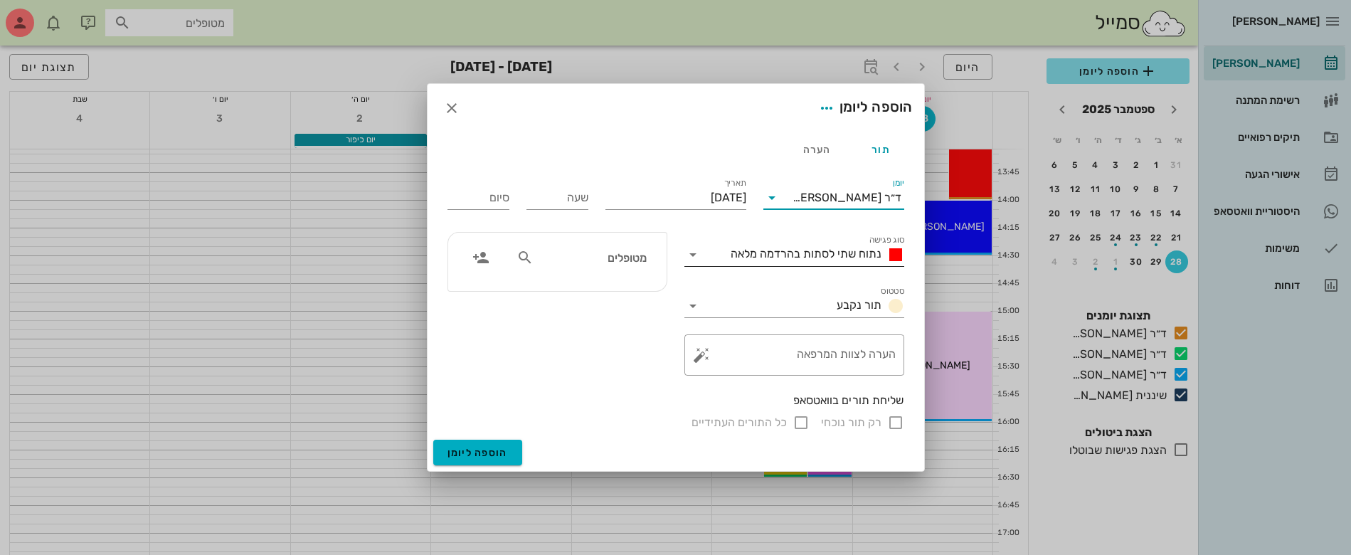
click at [780, 254] on span "נתוח שתי לסתות בהרדמה מלאה" at bounding box center [805, 254] width 151 height 14
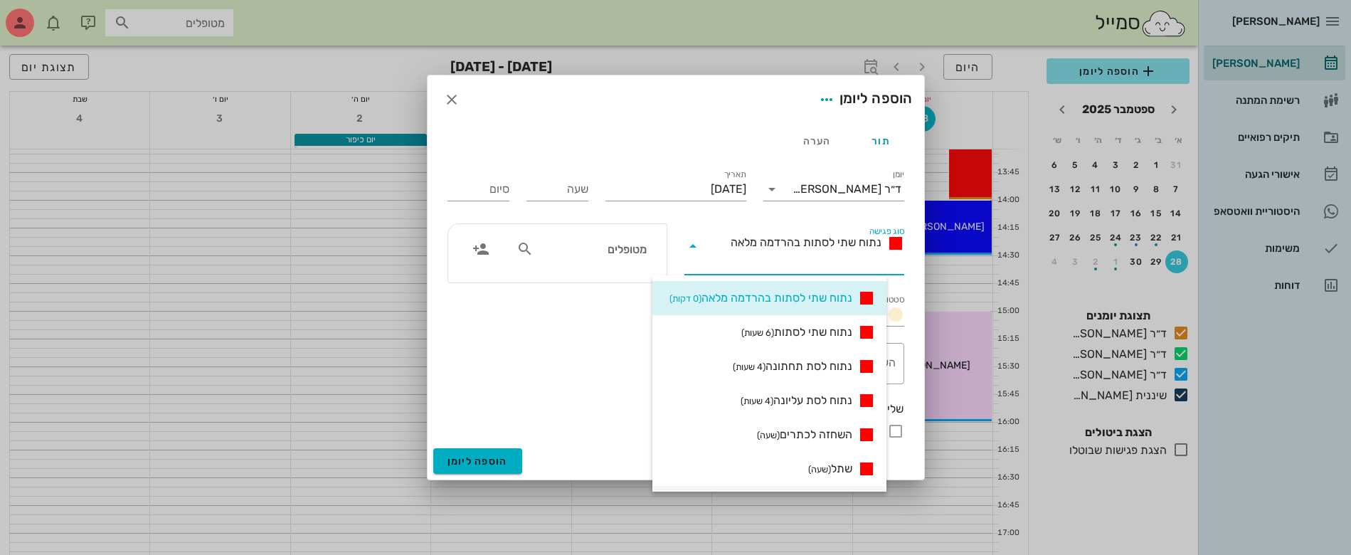
scroll to position [267, 0]
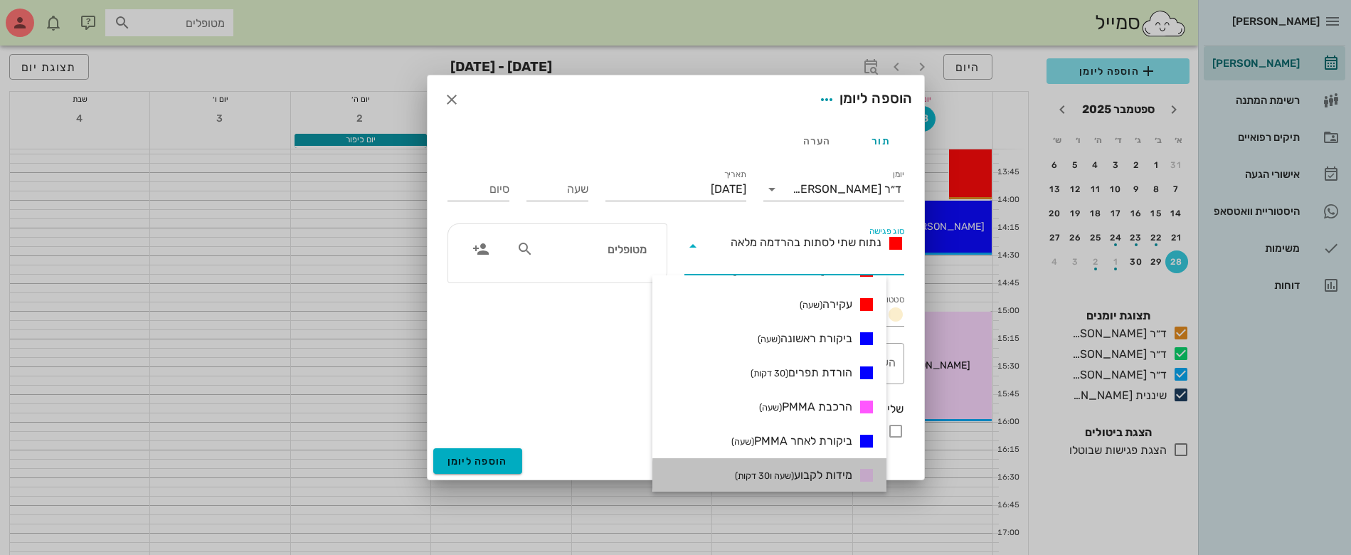
click at [844, 476] on span "מידות לקבוע (שעה ו30 דקות)" at bounding box center [793, 475] width 117 height 17
type input "01:30"
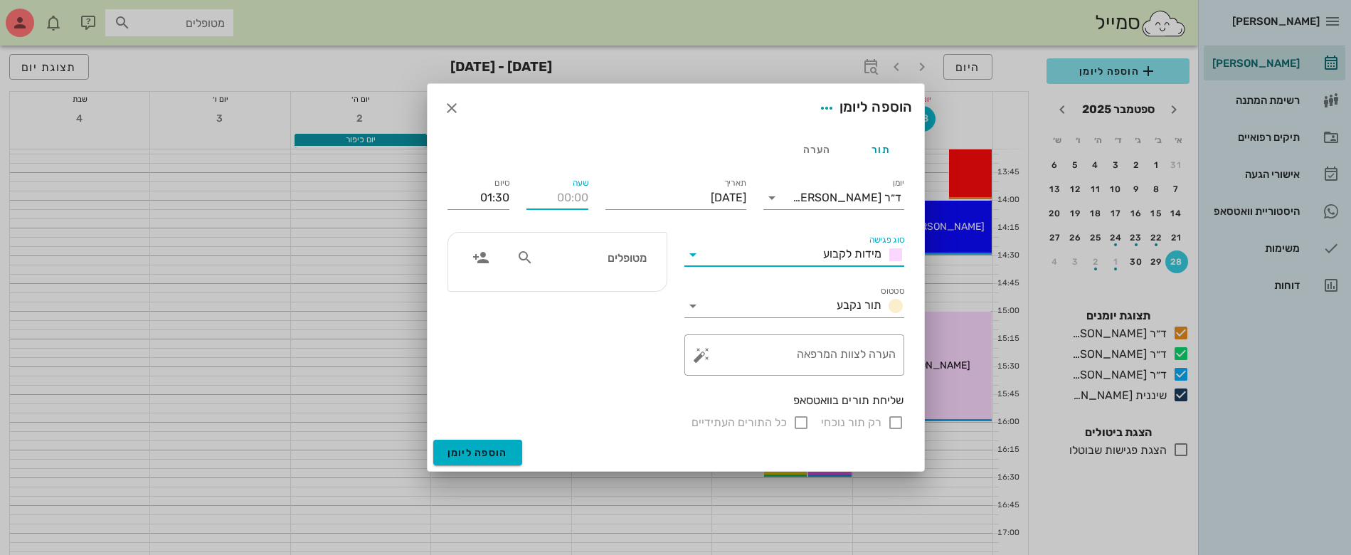
click at [578, 197] on input "שעה" at bounding box center [557, 197] width 62 height 23
click at [469, 194] on div "סיום 01:30" at bounding box center [478, 194] width 79 height 57
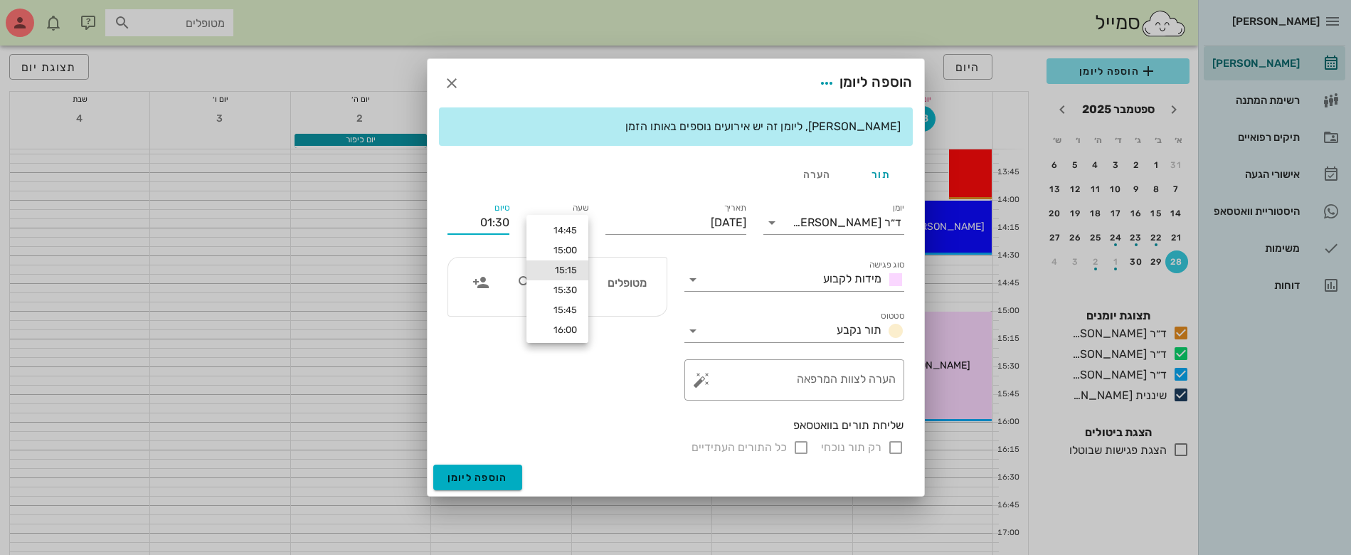
type input "15:15"
type input "16:45"
click at [592, 282] on input "text" at bounding box center [591, 282] width 110 height 18
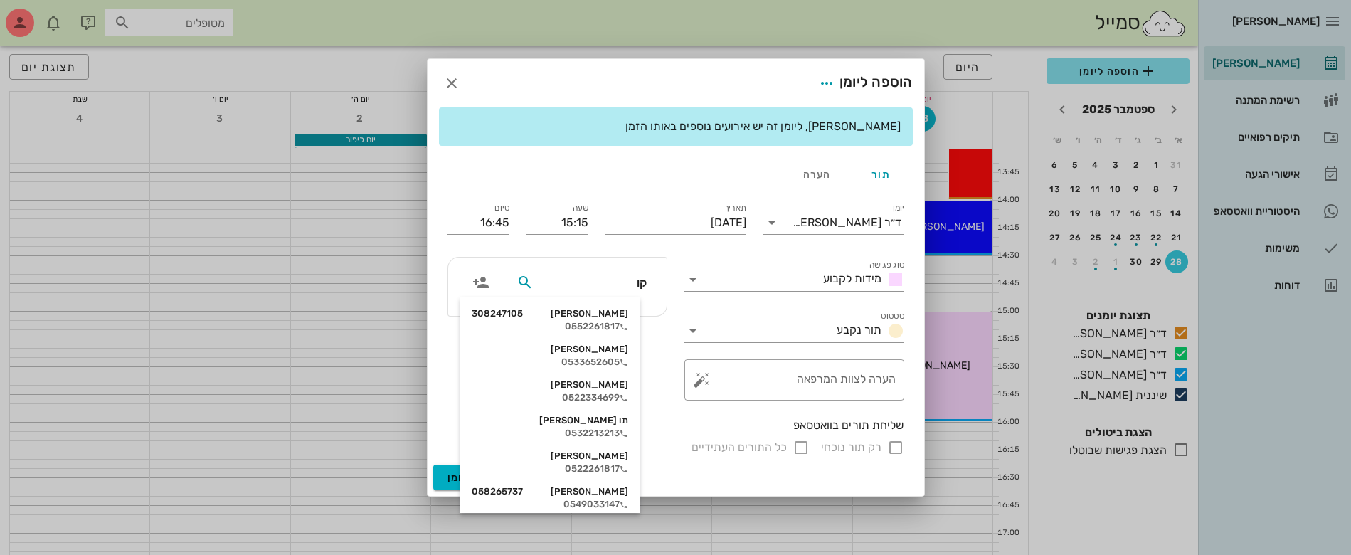
type input "קוב"
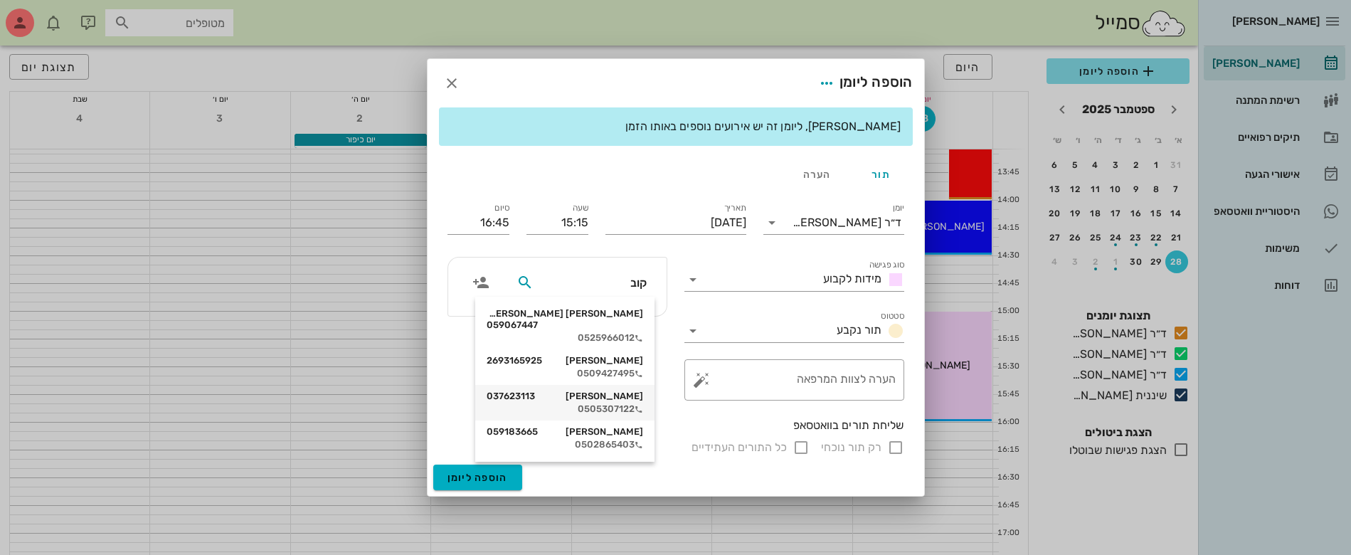
click at [612, 390] on div "[PERSON_NAME] 037623113" at bounding box center [564, 395] width 156 height 11
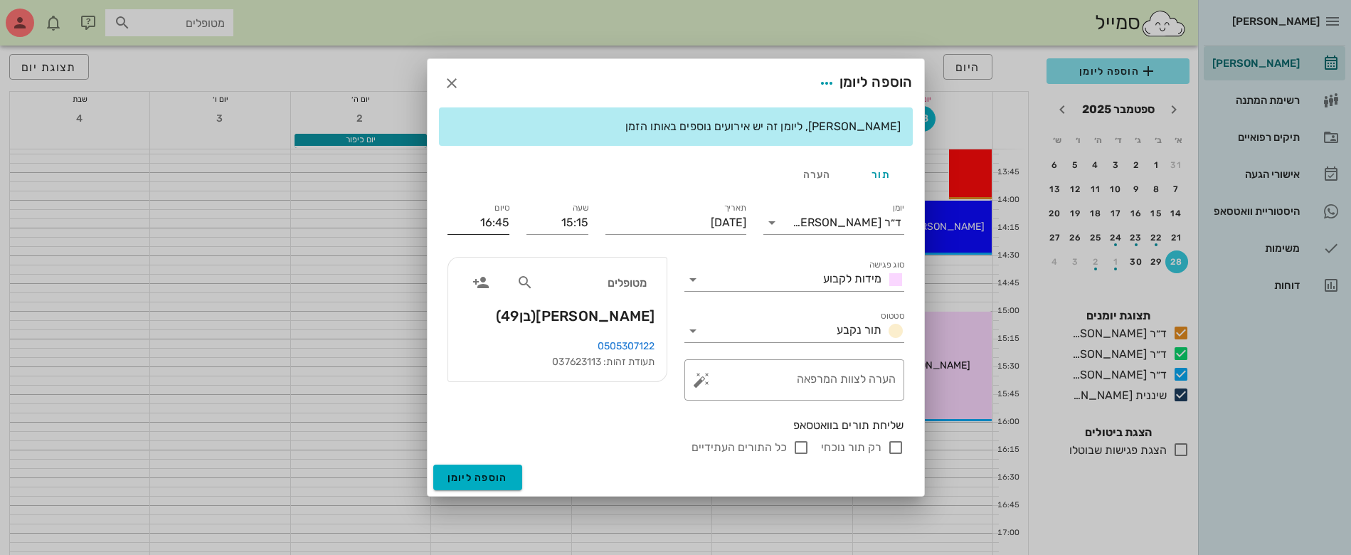
click at [500, 223] on input "16:45" at bounding box center [478, 222] width 62 height 23
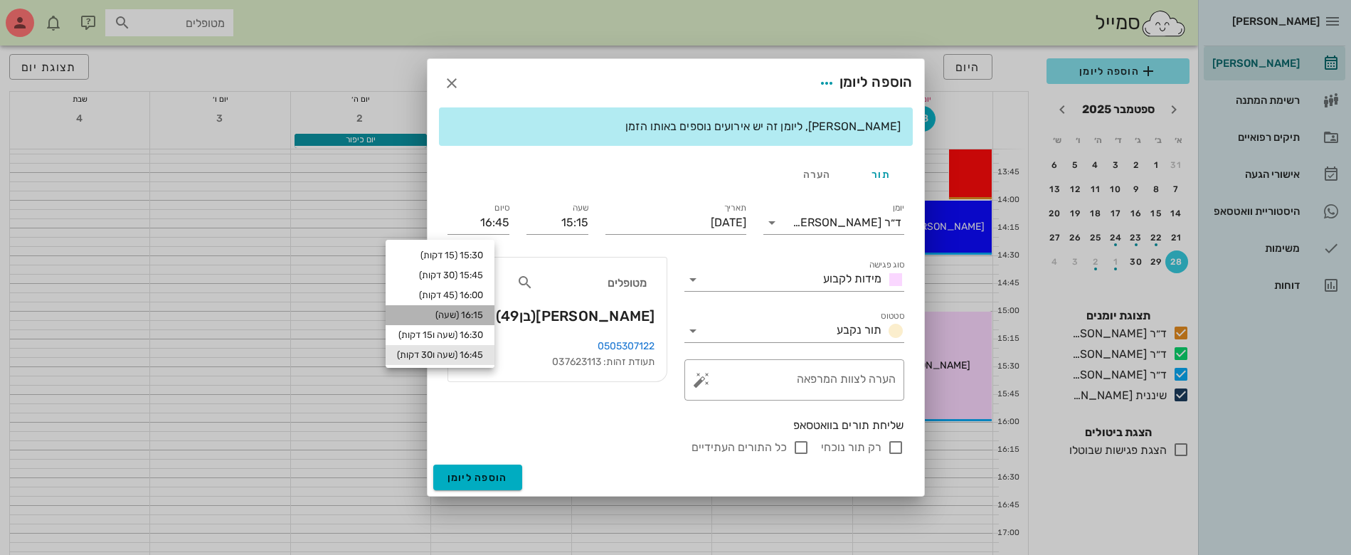
click at [483, 312] on div "16:15 (שעה)" at bounding box center [440, 314] width 86 height 11
type input "16:15"
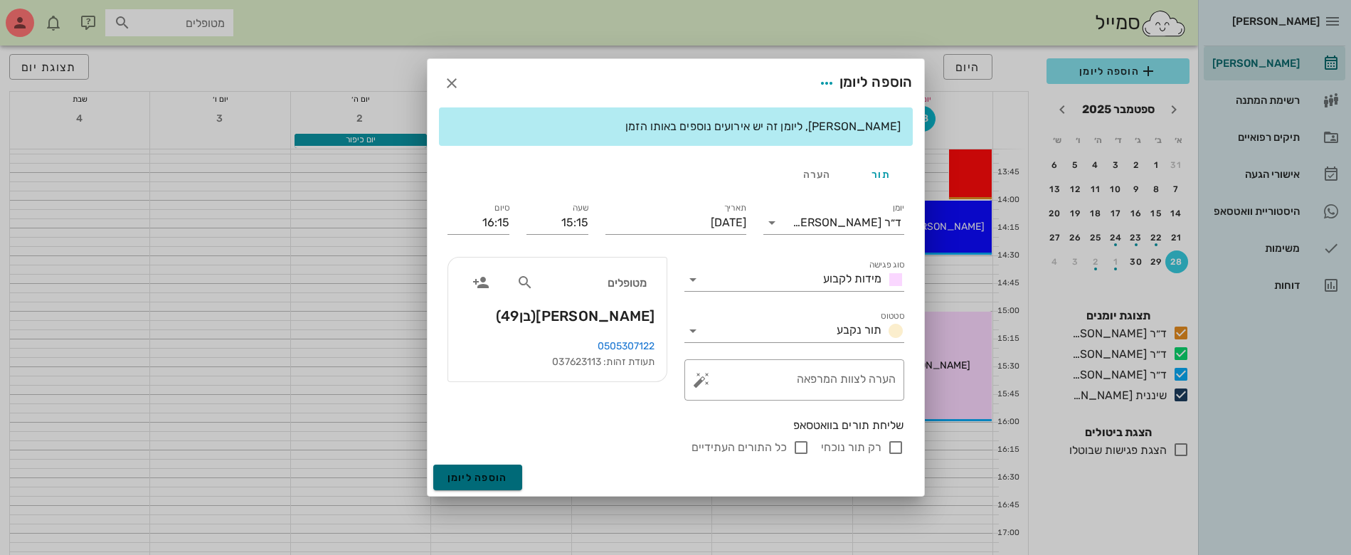
click at [480, 480] on span "הוספה ליומן" at bounding box center [477, 478] width 60 height 12
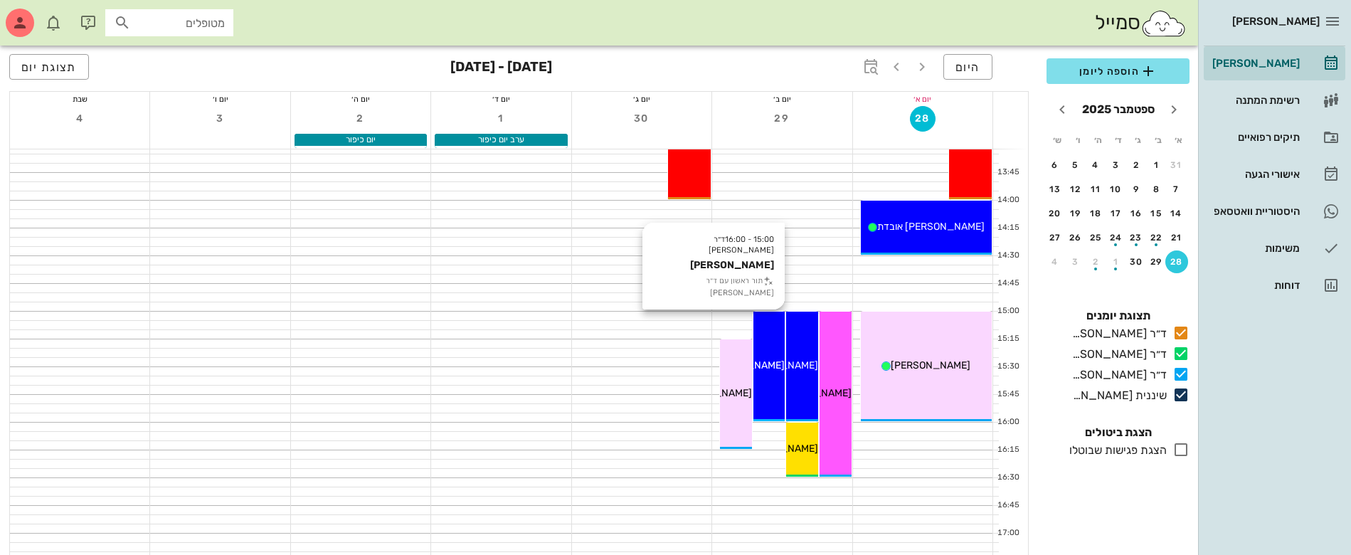
click at [765, 374] on div "15:00 - 16:00 ד״ר [PERSON_NAME] [PERSON_NAME] תור ראשון עם ד״ר [PERSON_NAME] [P…" at bounding box center [769, 367] width 32 height 110
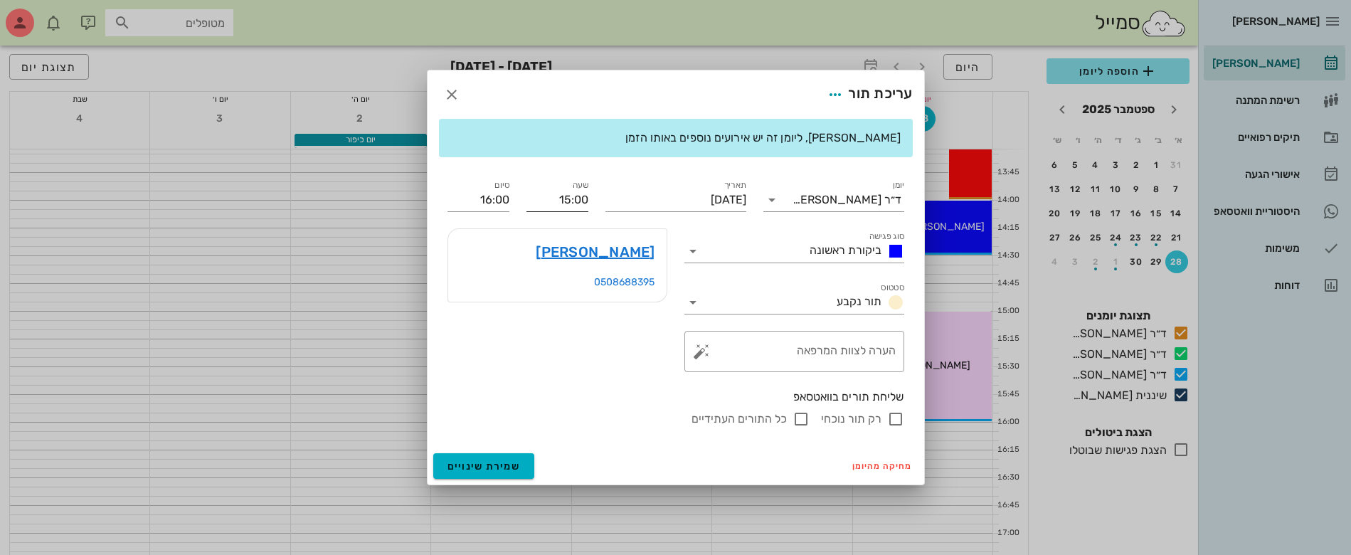
click at [556, 200] on input "15:00" at bounding box center [557, 199] width 62 height 23
drag, startPoint x: 558, startPoint y: 205, endPoint x: 622, endPoint y: 191, distance: 66.1
click at [622, 191] on div "יומן ד״ר [PERSON_NAME] סוג פגישה ביקורת ראשונה סטטוס תור נקבע תאריך [DATE] שעה …" at bounding box center [676, 302] width 474 height 267
type input "13:30"
click at [508, 196] on div "יומן ד״ר [PERSON_NAME] סוג פגישה ביקורת ראשונה סטטוס תור נקבע תאריך [DATE] שעה …" at bounding box center [676, 302] width 474 height 267
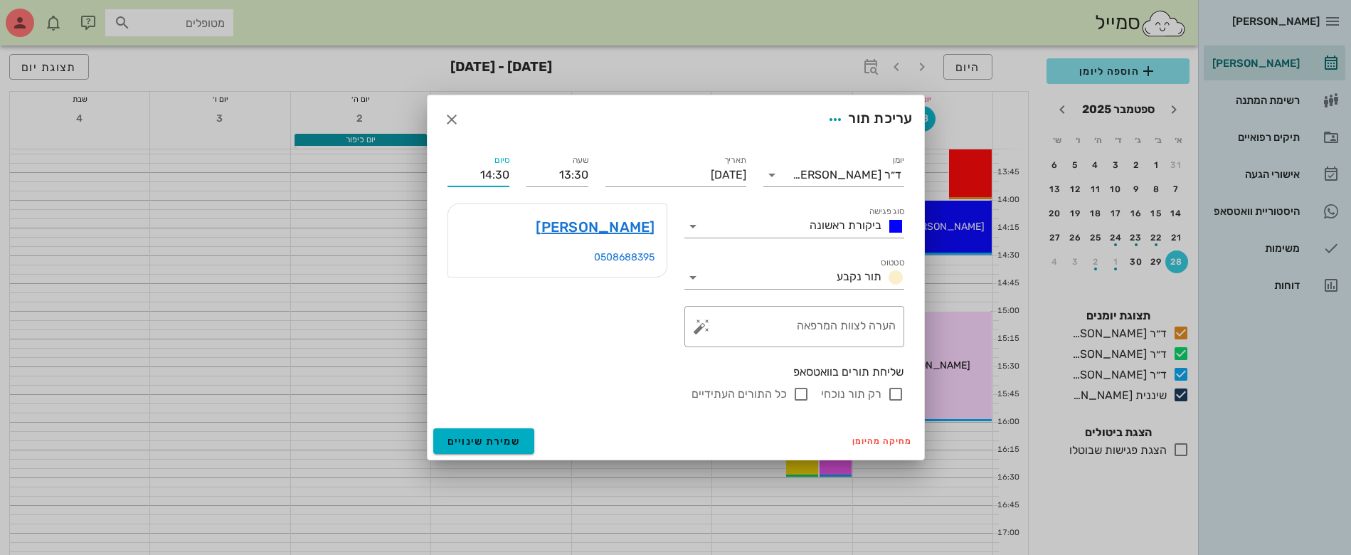
click at [504, 166] on input "14:30" at bounding box center [478, 175] width 62 height 23
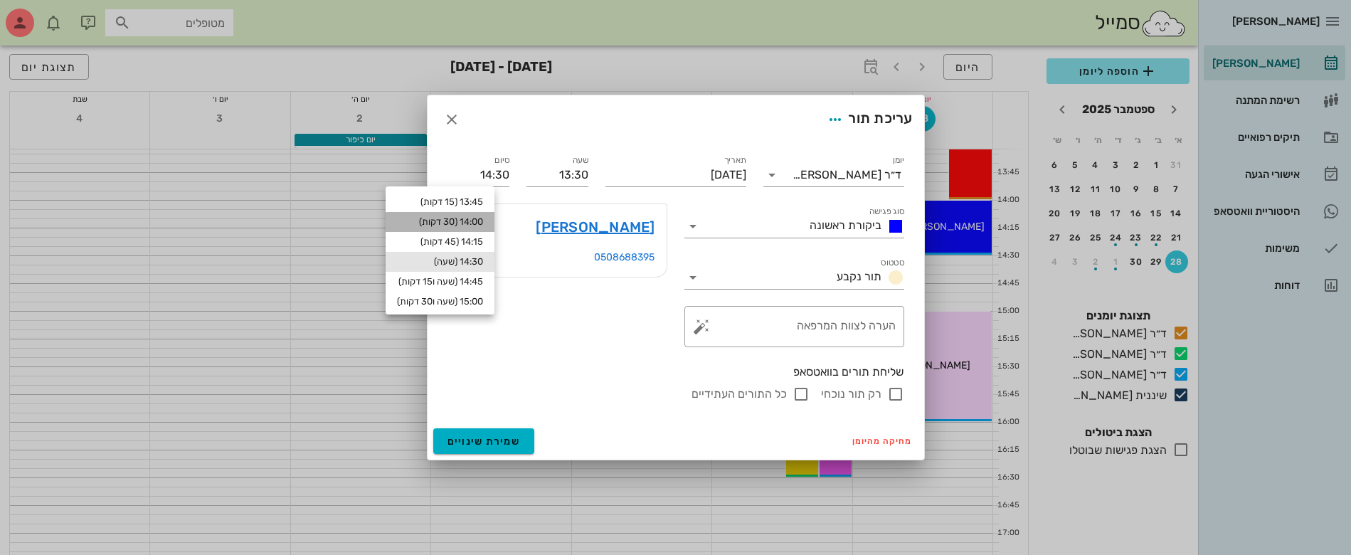
click at [489, 215] on div "14:00 (30 דקות)" at bounding box center [439, 222] width 109 height 20
type input "14:00"
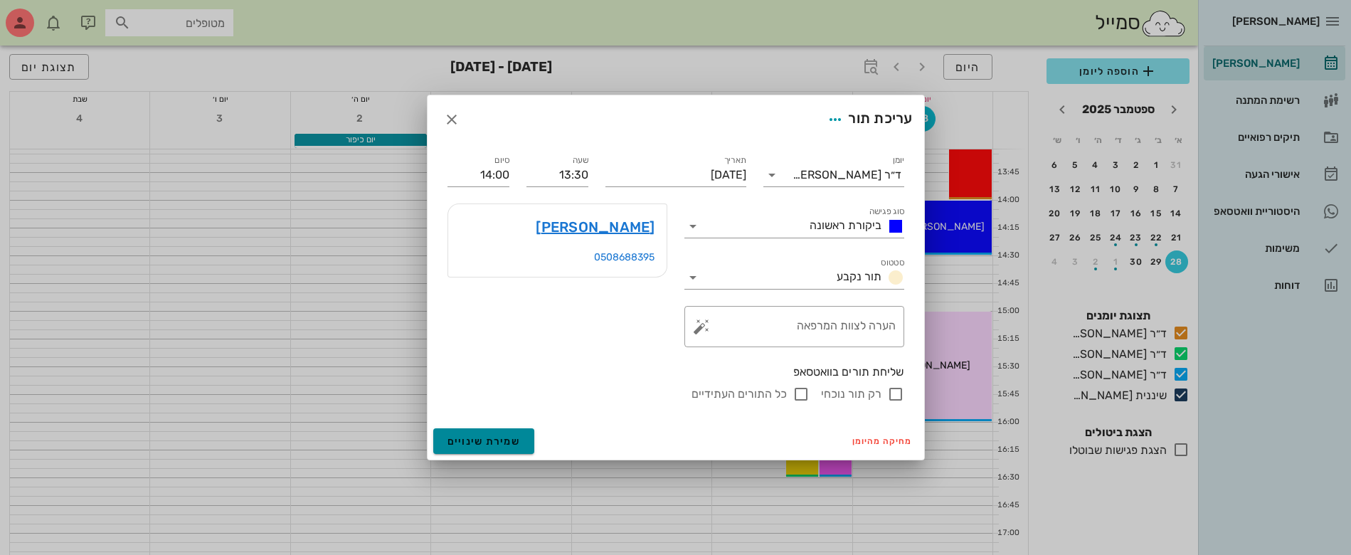
click at [504, 443] on span "שמירת שינויים" at bounding box center [483, 441] width 73 height 12
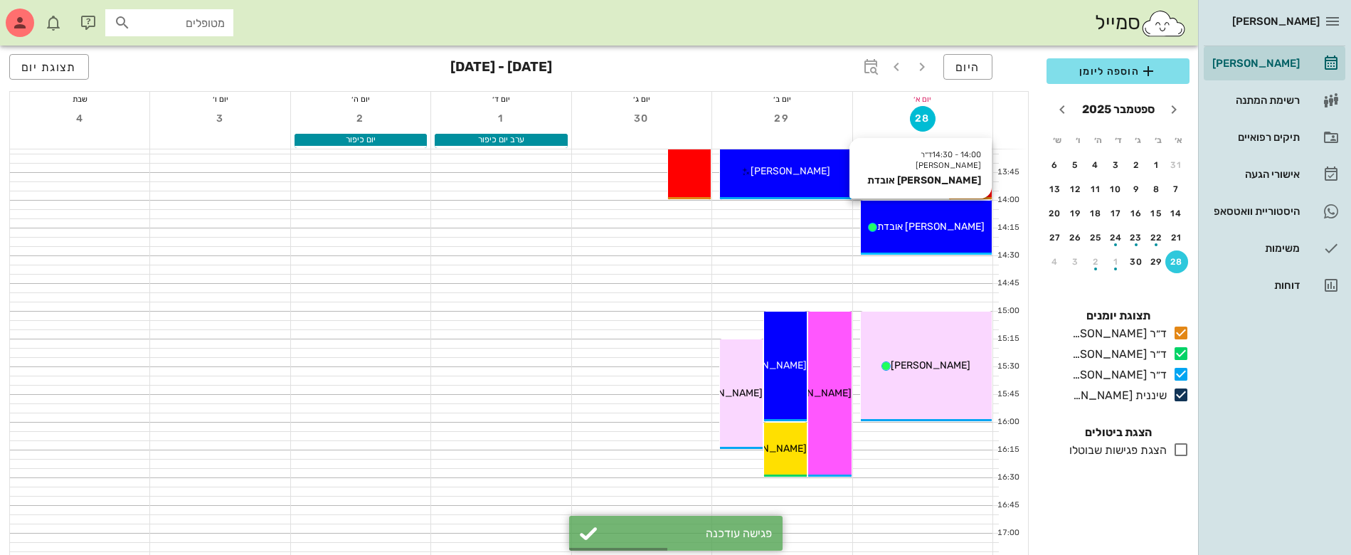
click at [917, 224] on span "[PERSON_NAME] אובדת" at bounding box center [930, 226] width 107 height 12
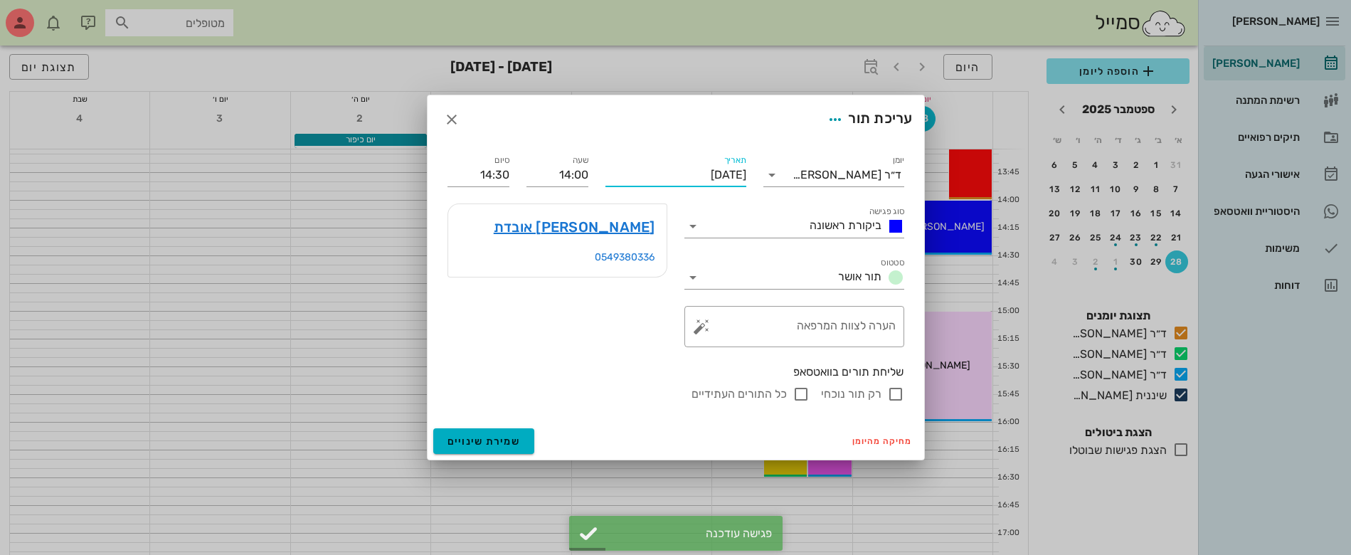
click at [626, 174] on input "[DATE]" at bounding box center [675, 175] width 141 height 23
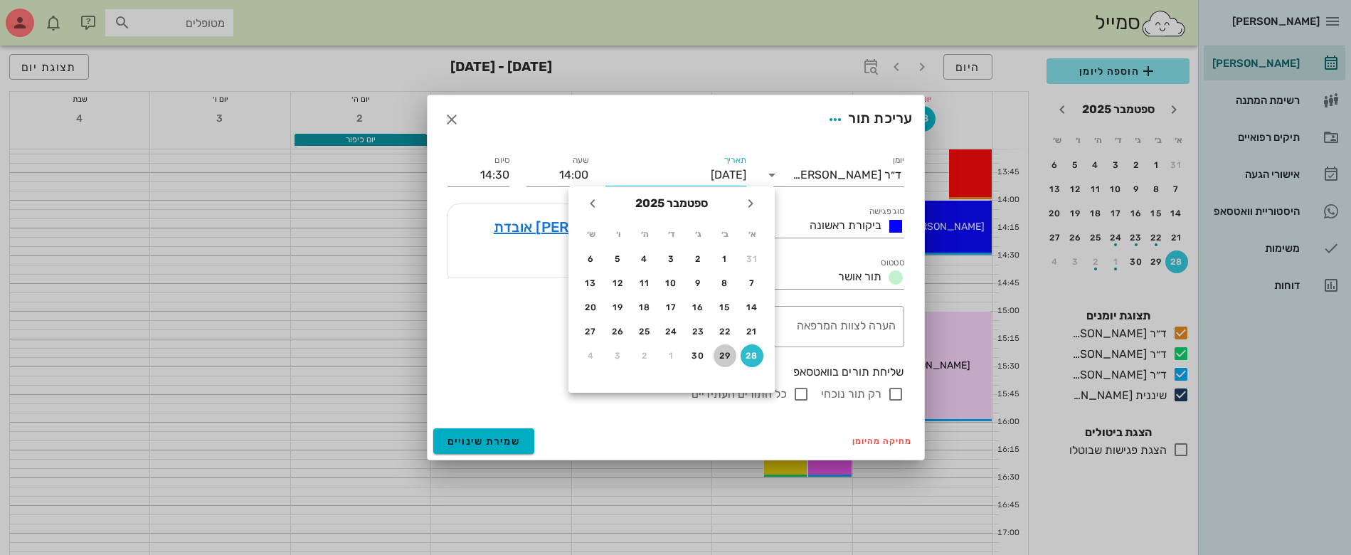
click at [720, 355] on div "29" at bounding box center [724, 356] width 23 height 10
type input "[DATE]"
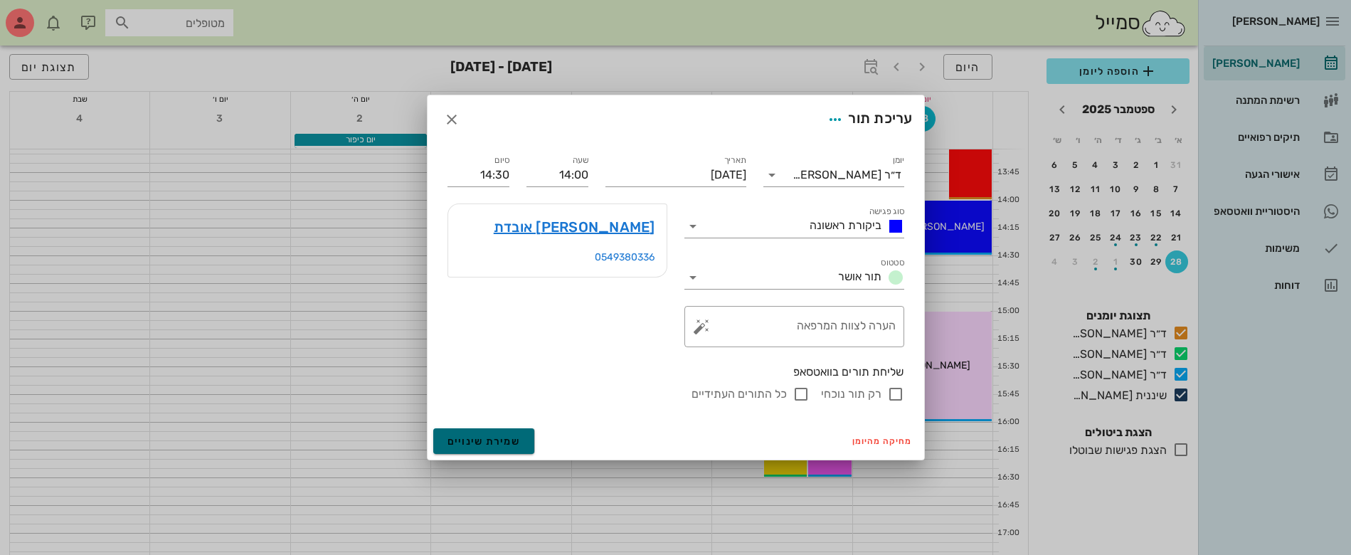
click at [486, 437] on span "שמירת שינויים" at bounding box center [483, 441] width 73 height 12
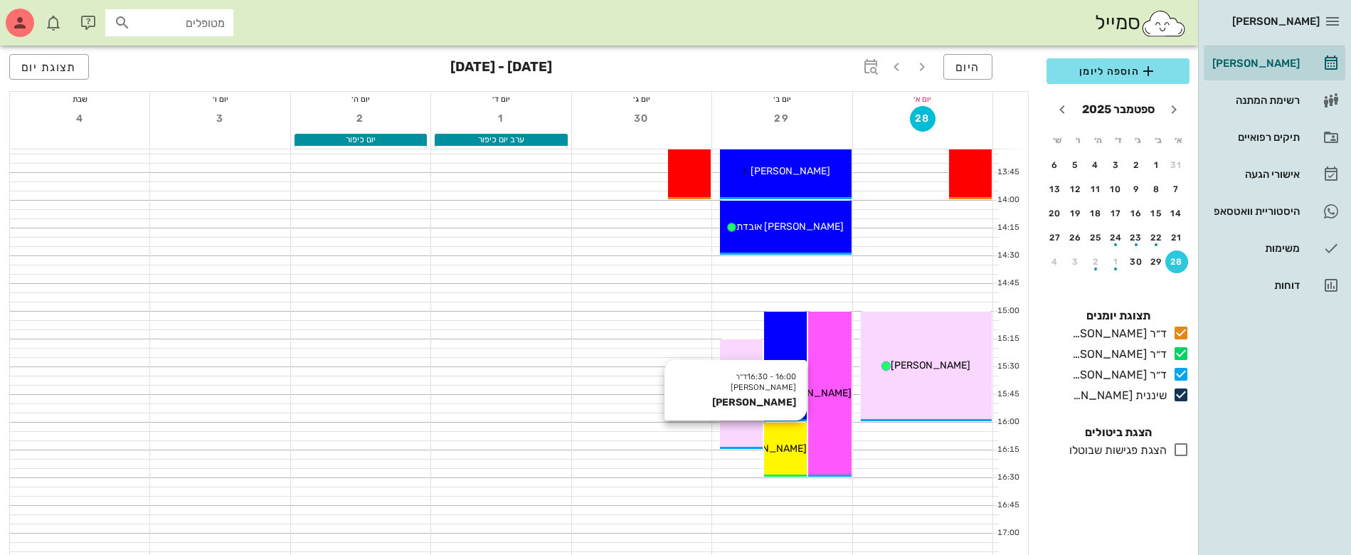
click at [782, 447] on span "[PERSON_NAME]" at bounding box center [767, 448] width 80 height 12
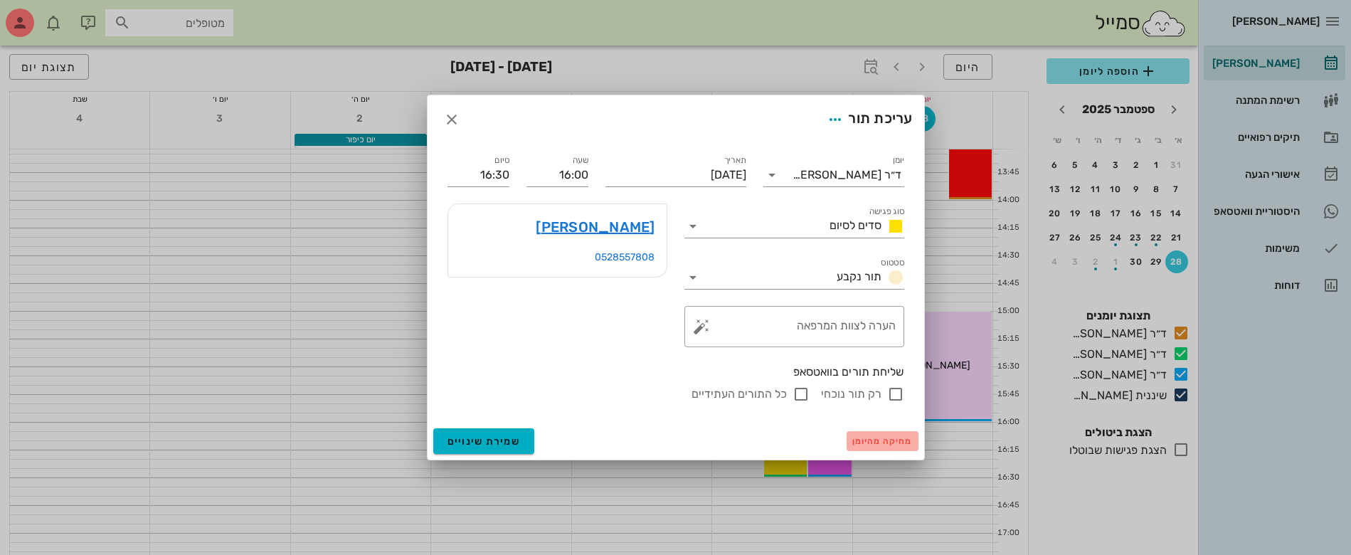
click at [880, 442] on span "מחיקה מהיומן" at bounding box center [882, 441] width 60 height 10
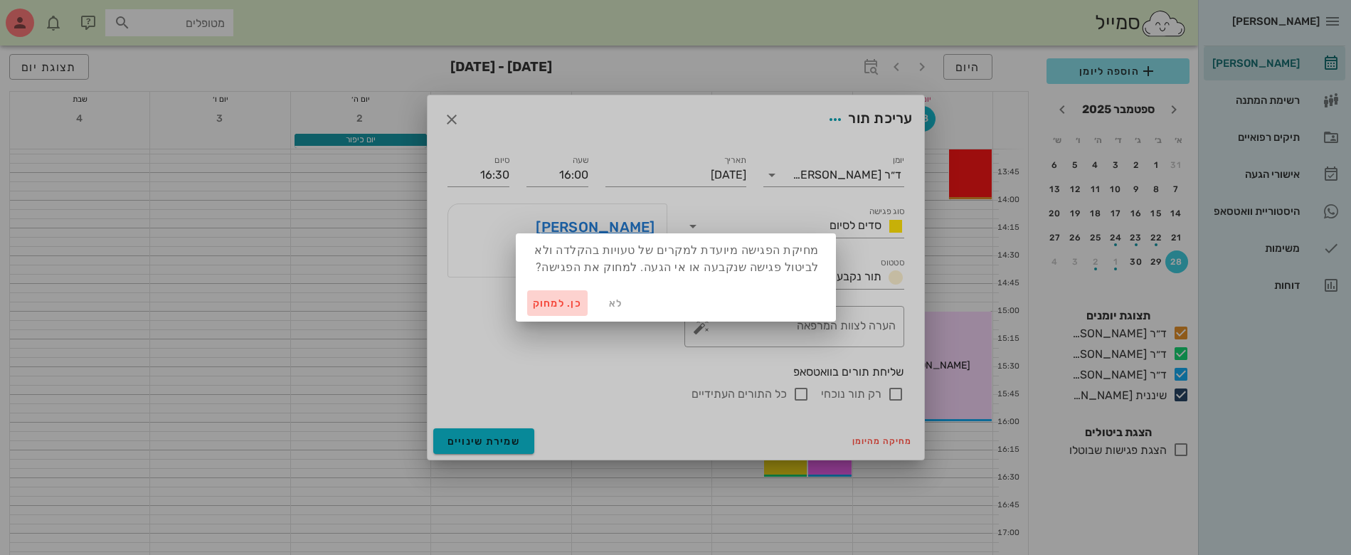
click at [538, 297] on span "כן. למחוק" at bounding box center [558, 303] width 50 height 12
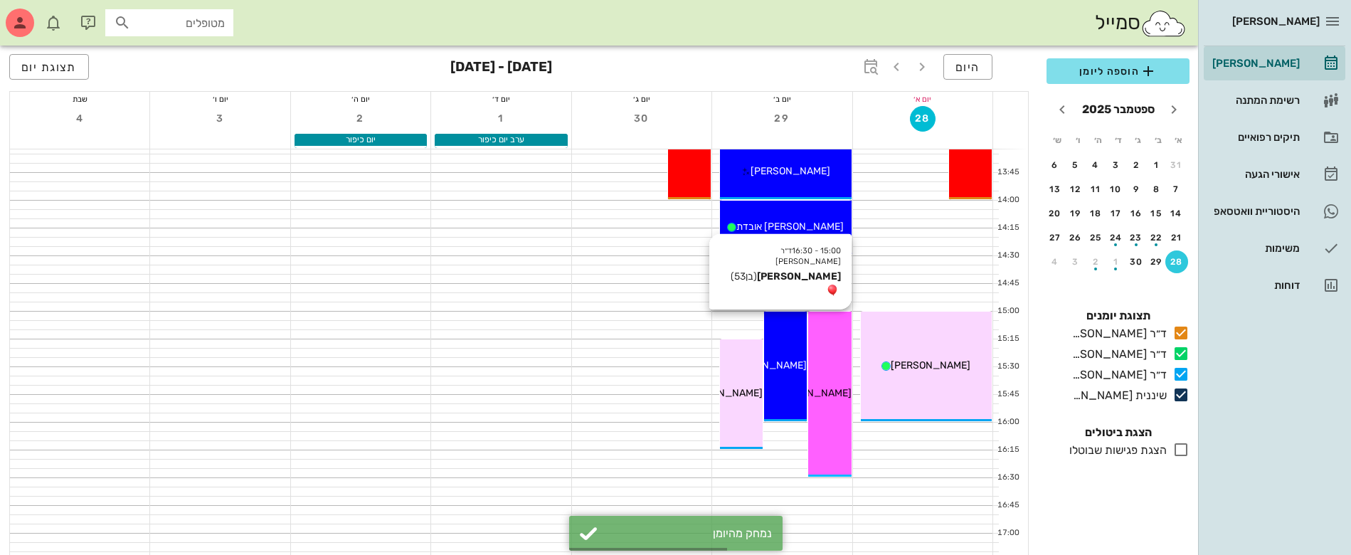
click at [819, 393] on span "[PERSON_NAME]" at bounding box center [812, 393] width 80 height 12
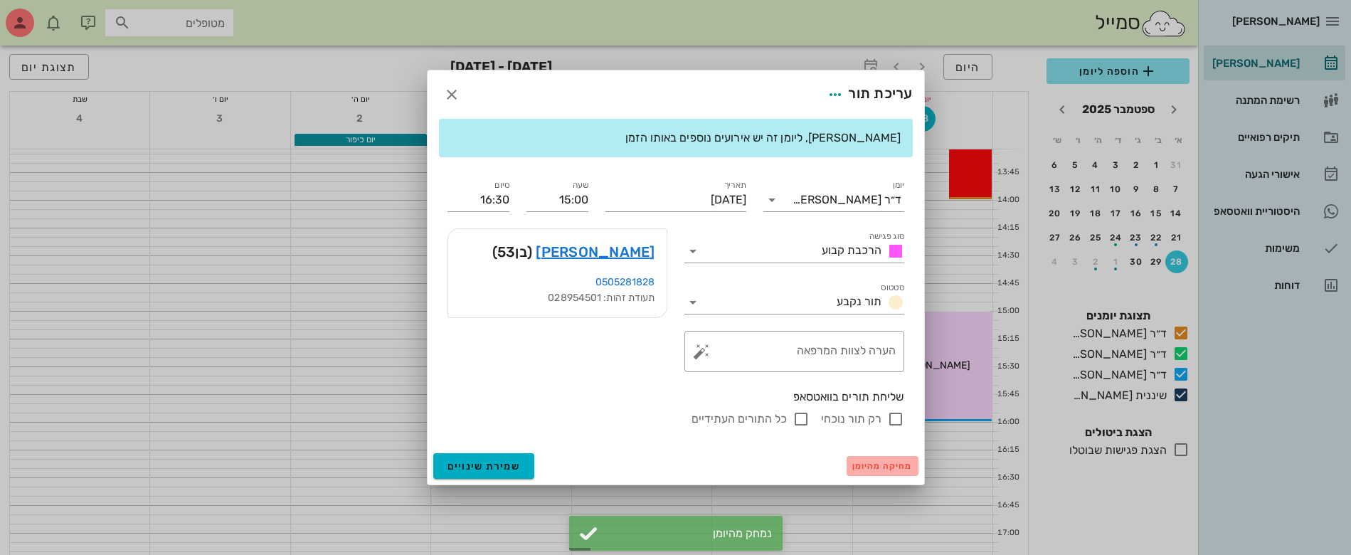
click at [894, 462] on span "מחיקה מהיומן" at bounding box center [882, 466] width 60 height 10
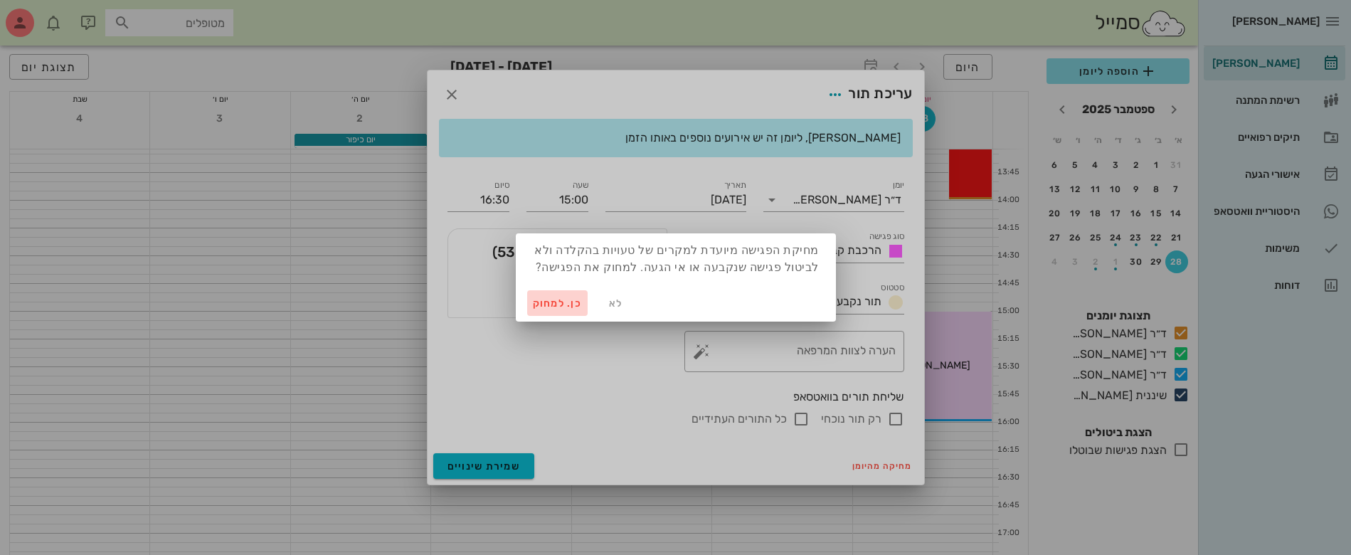
click at [550, 302] on span "כן. למחוק" at bounding box center [558, 303] width 50 height 12
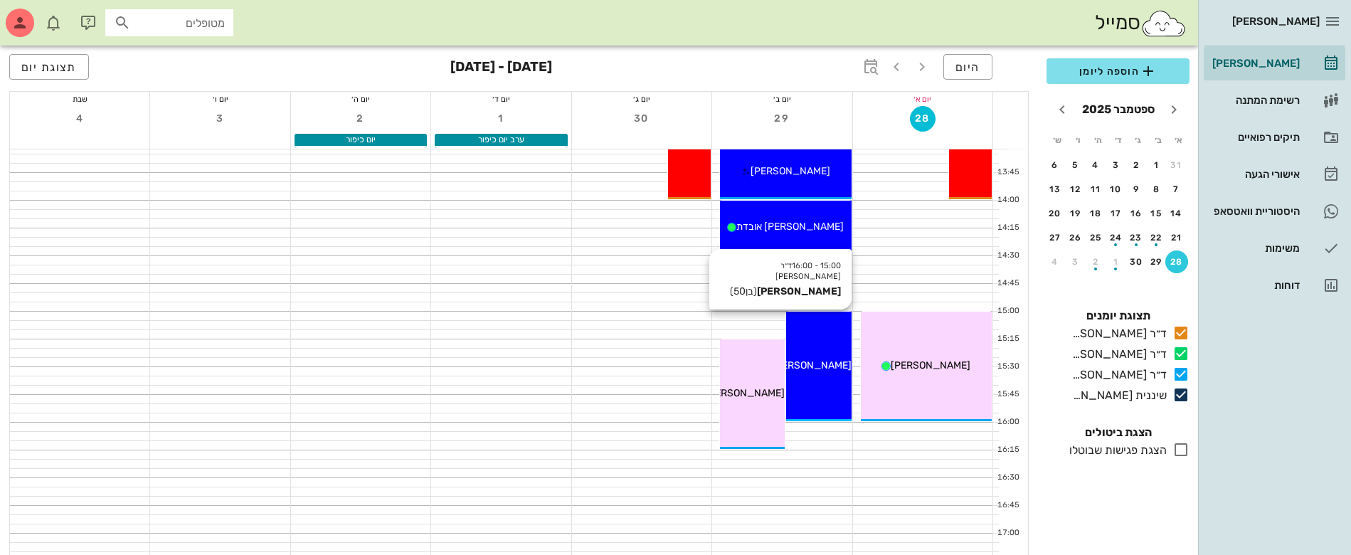
click at [809, 353] on div "15:00 - 16:00 ד״ר [PERSON_NAME] [PERSON_NAME] (בן 50 ) [PERSON_NAME]" at bounding box center [818, 367] width 65 height 110
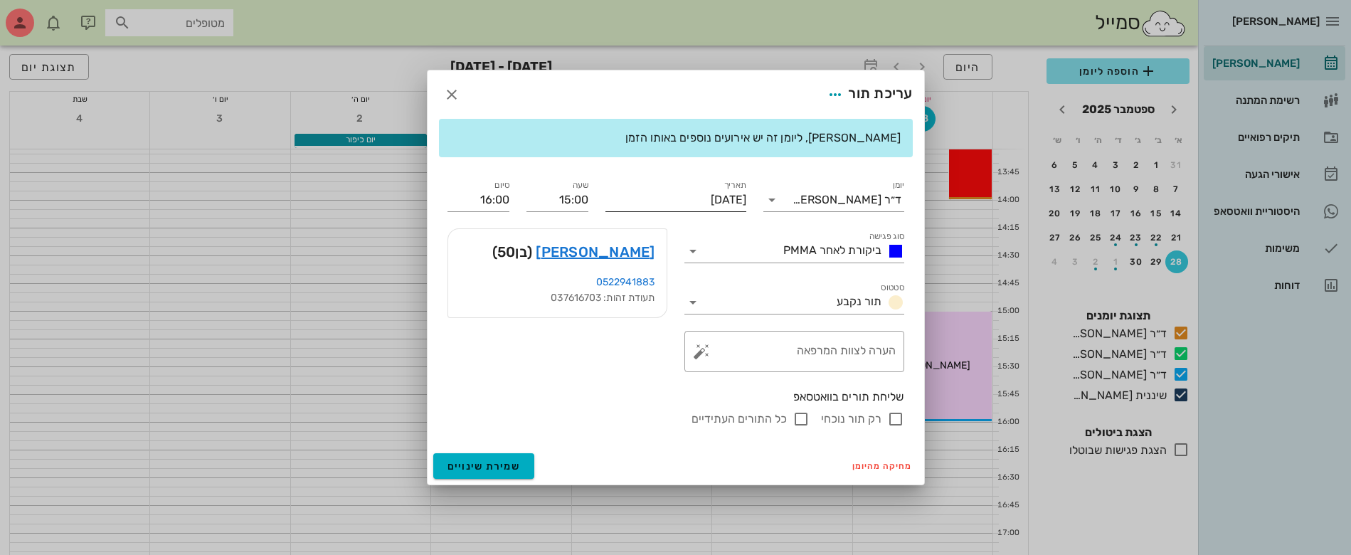
click at [696, 198] on input "[DATE]" at bounding box center [675, 199] width 141 height 23
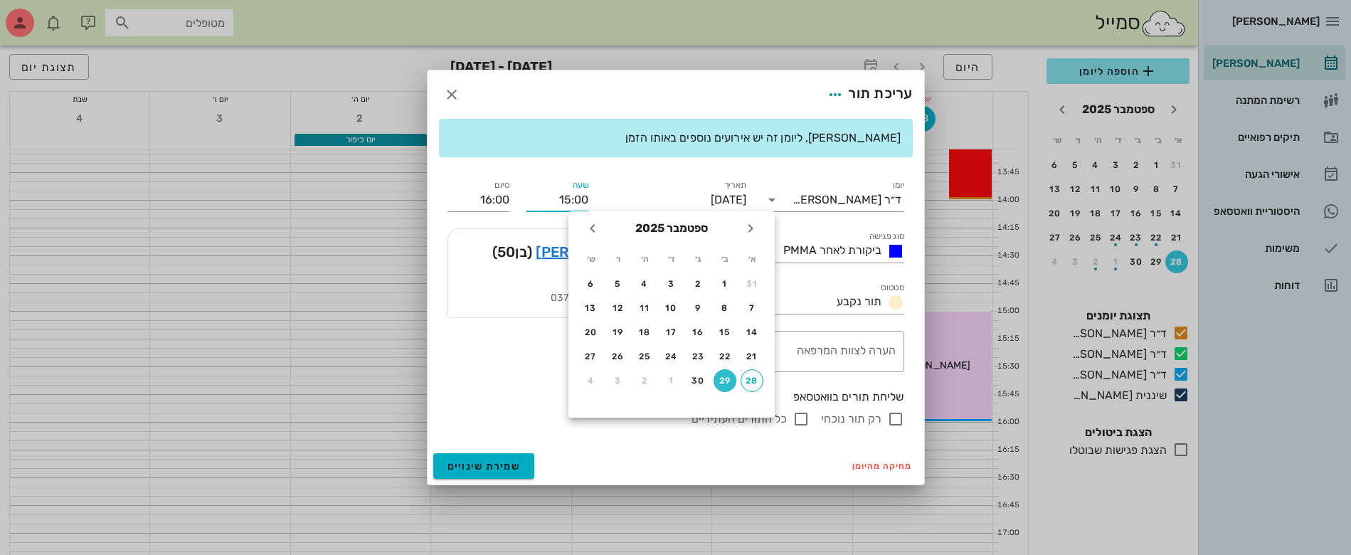
drag, startPoint x: 560, startPoint y: 201, endPoint x: 634, endPoint y: 203, distance: 74.7
click at [634, 203] on div "יומן ד״ר [PERSON_NAME] סוג פגישה ביקורת לאחר PMMA סטטוס תור נקבע תאריך [DATE] ש…" at bounding box center [676, 302] width 474 height 267
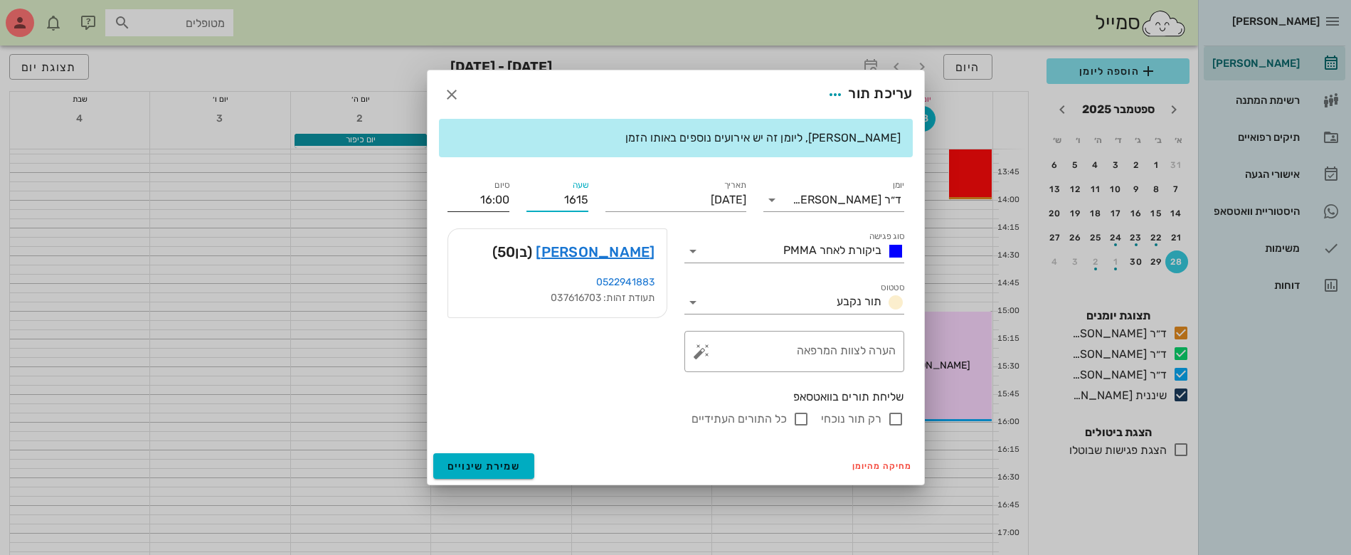
type input "16:15"
click at [501, 193] on div "סיום 17:15" at bounding box center [478, 194] width 79 height 51
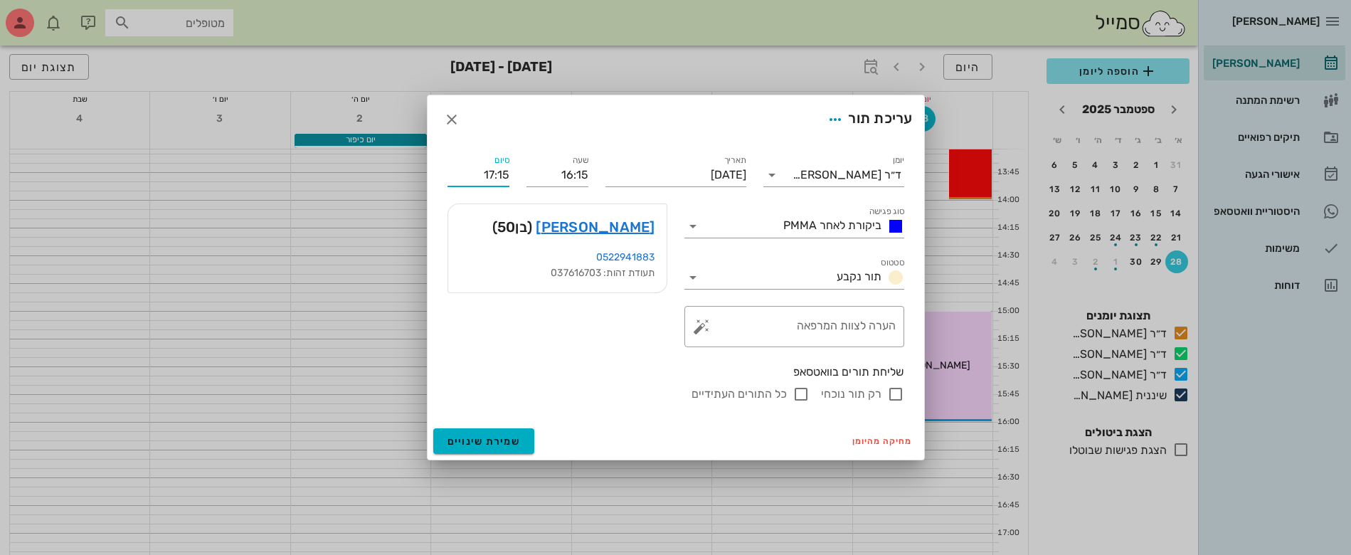
click at [495, 181] on input "17:15" at bounding box center [478, 175] width 62 height 23
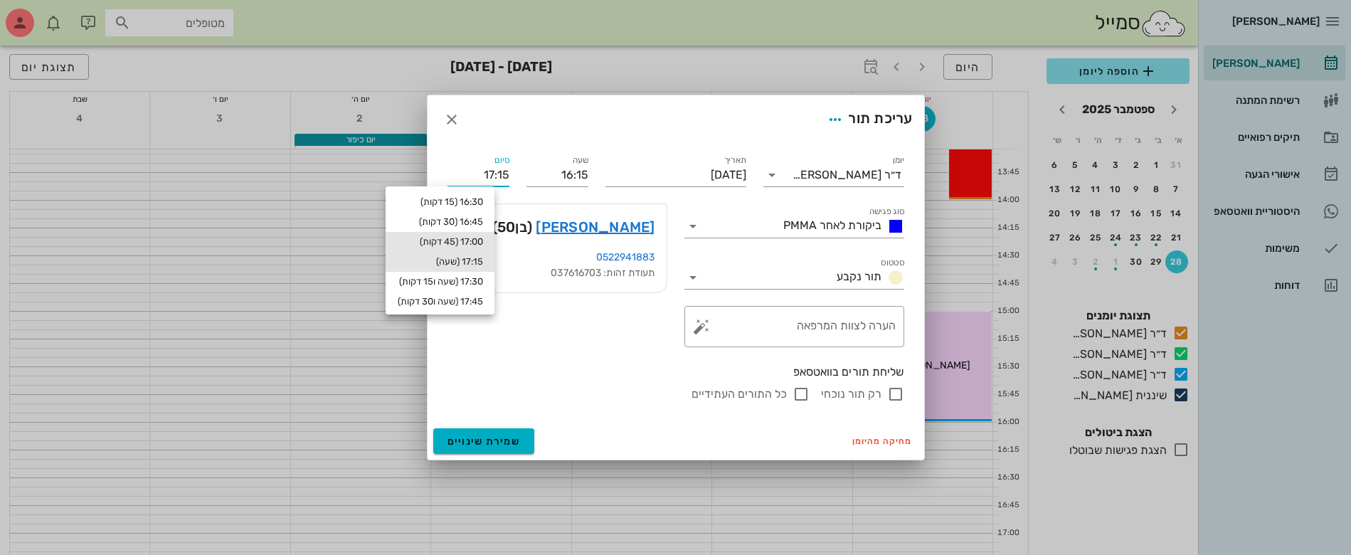
click at [483, 236] on div "17:00 (45 דקות)" at bounding box center [440, 241] width 86 height 11
type input "17:00"
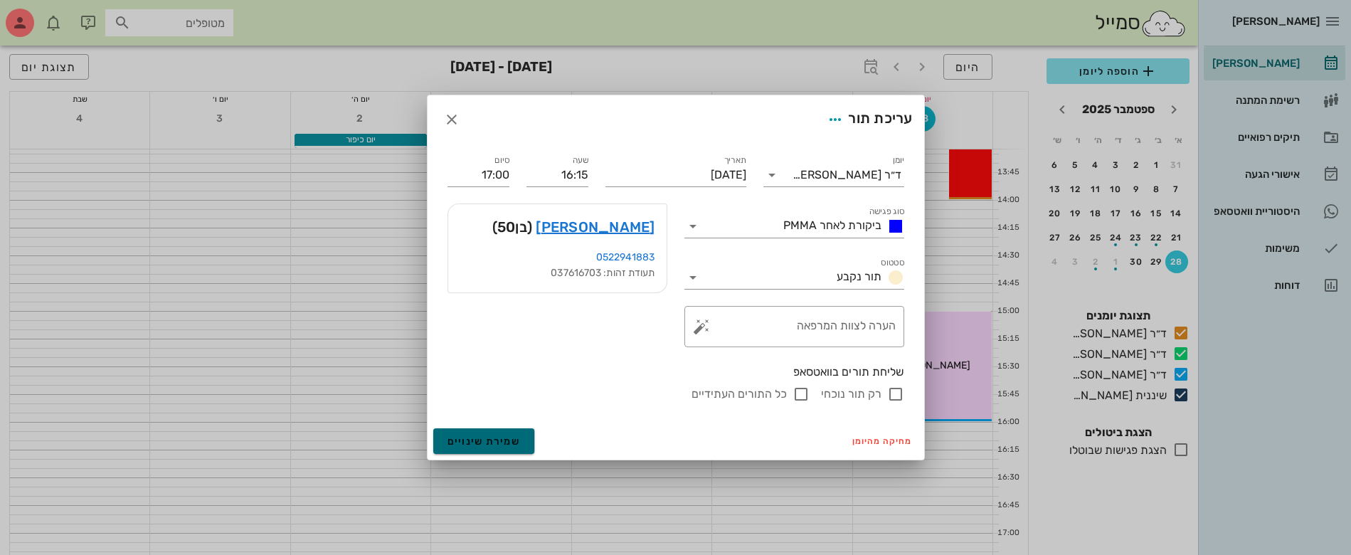
click at [478, 442] on span "שמירת שינויים" at bounding box center [483, 441] width 73 height 12
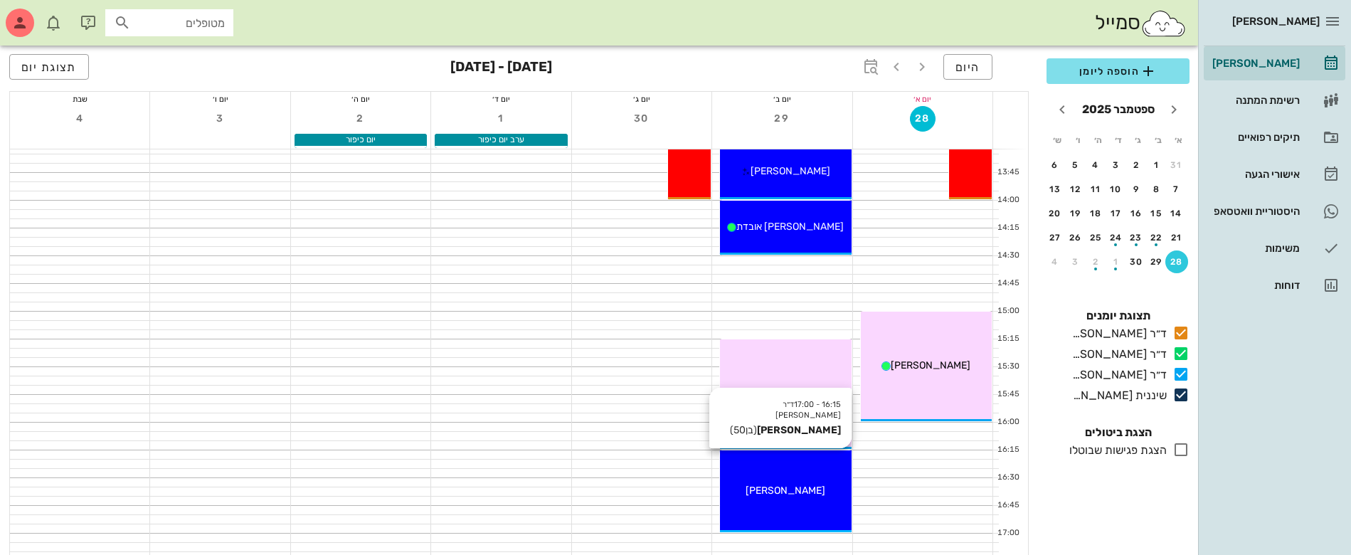
scroll to position [800, 0]
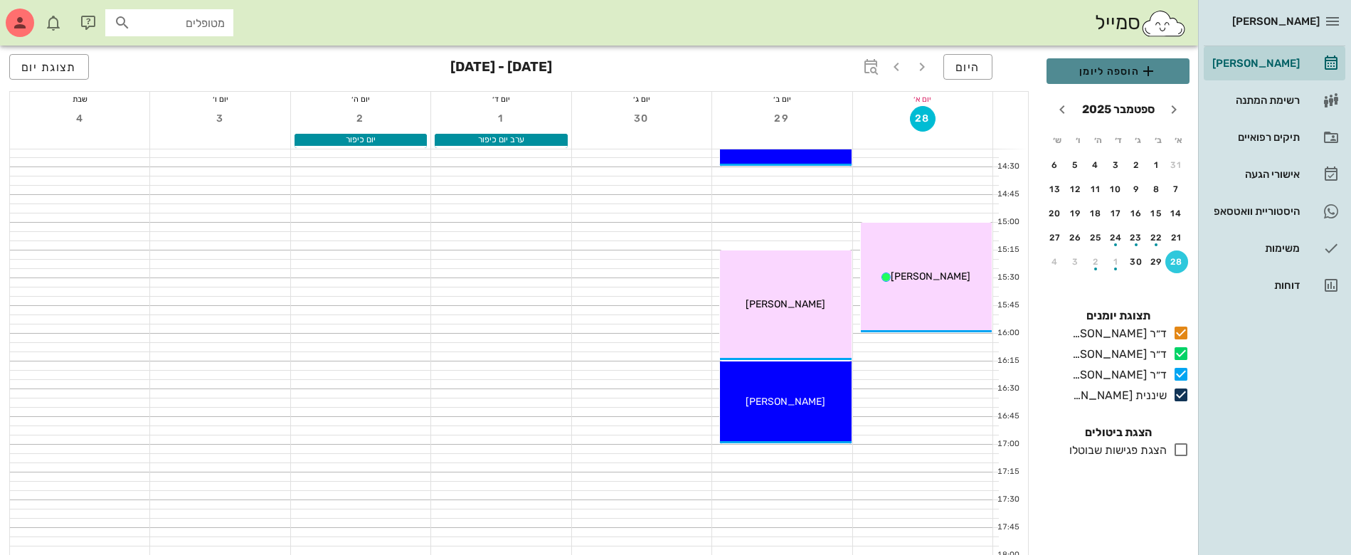
click at [1100, 72] on span "הוספה ליומן" at bounding box center [1118, 71] width 120 height 17
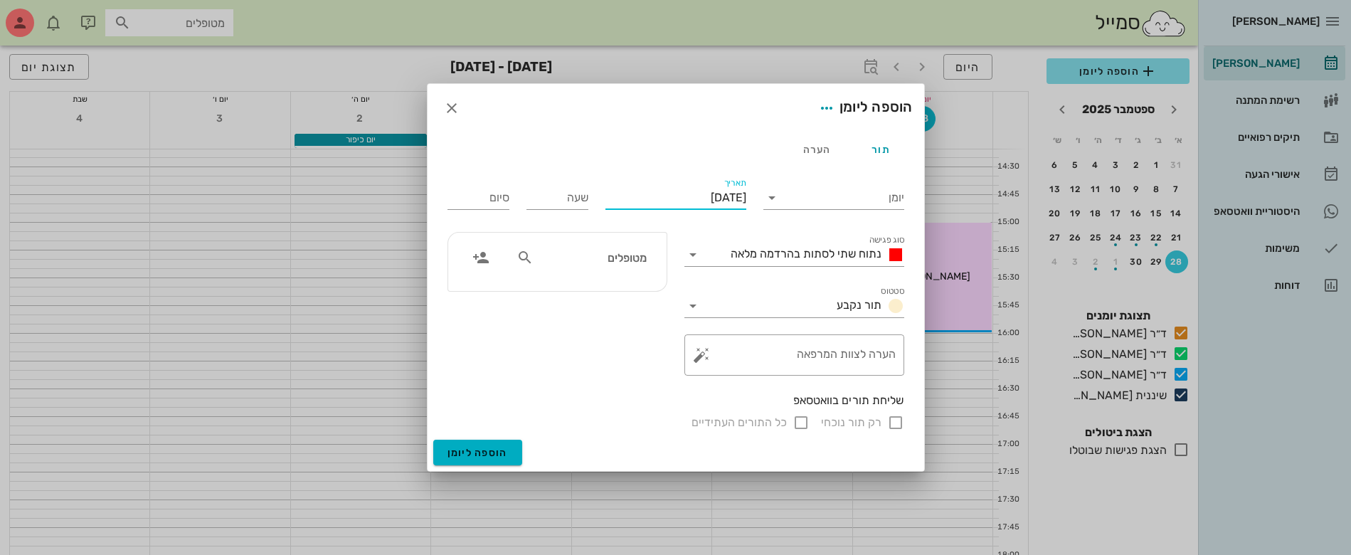
click at [718, 191] on input "[DATE]" at bounding box center [675, 197] width 141 height 23
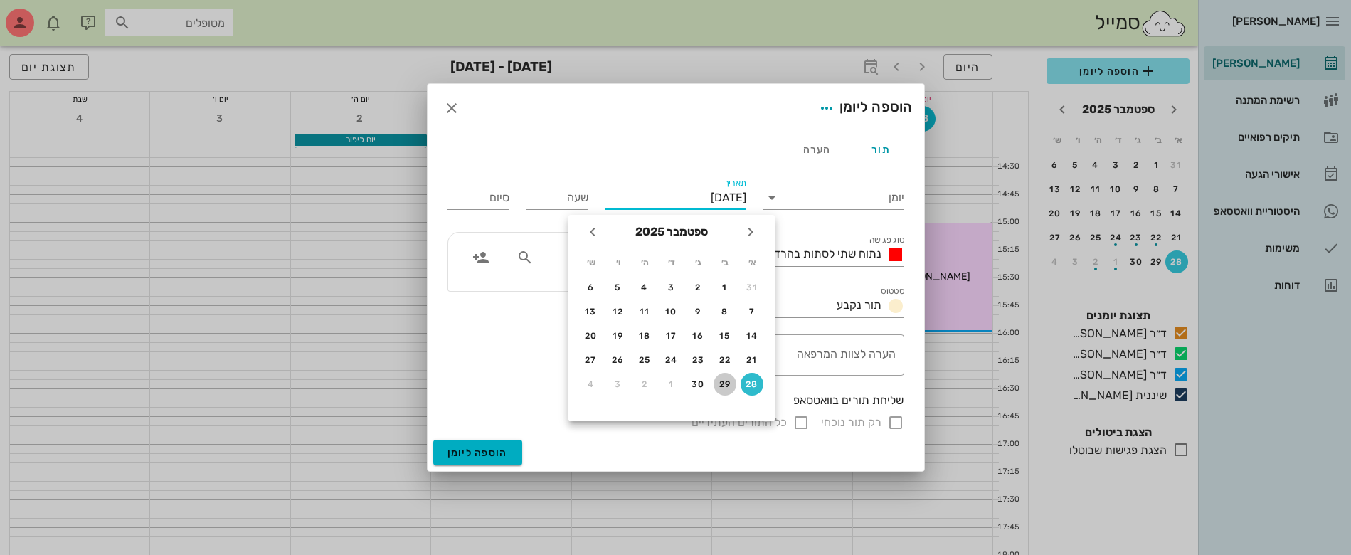
click at [728, 380] on div "29" at bounding box center [724, 384] width 23 height 10
type input "[DATE]"
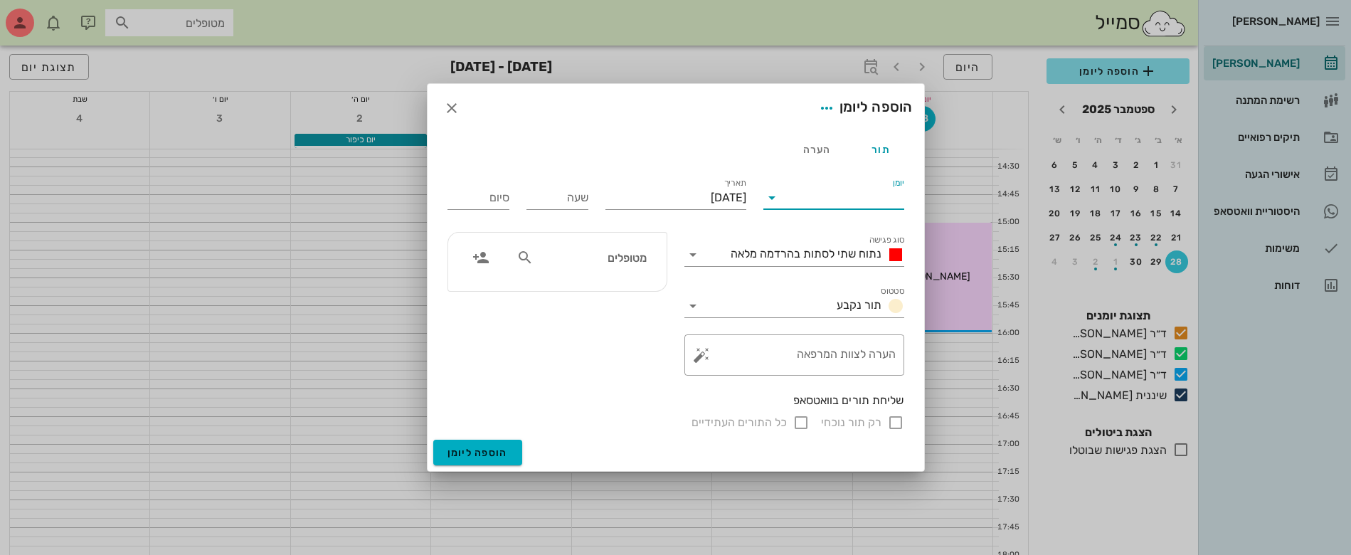
click at [804, 205] on input "יומן" at bounding box center [843, 197] width 121 height 23
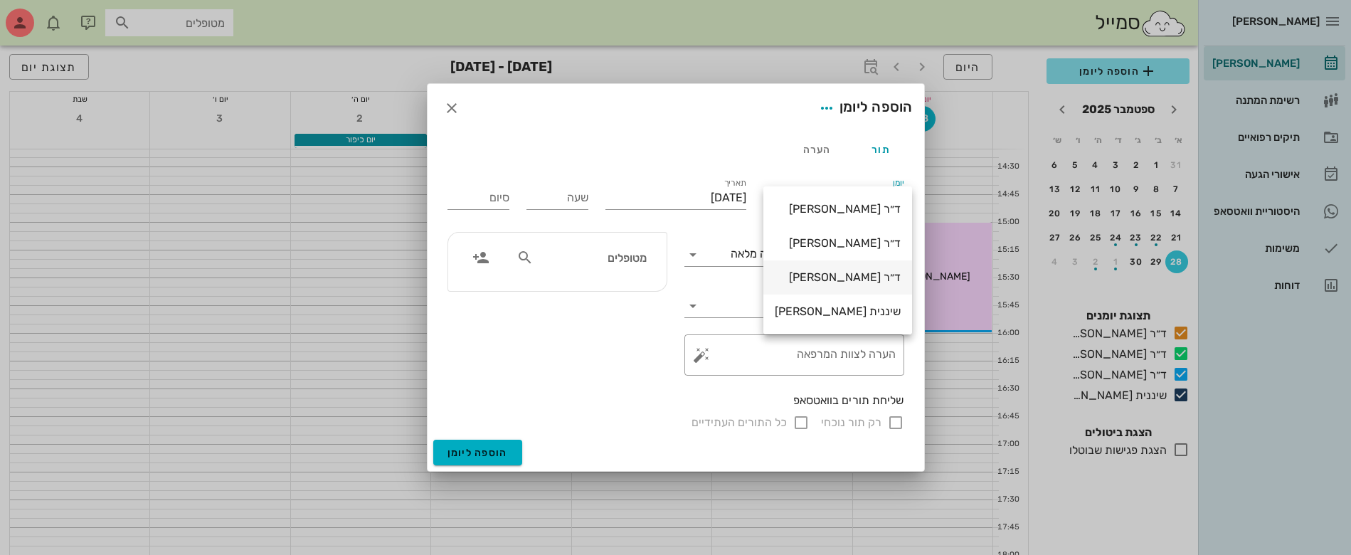
click at [822, 271] on div "ד״ר [PERSON_NAME]" at bounding box center [838, 277] width 126 height 14
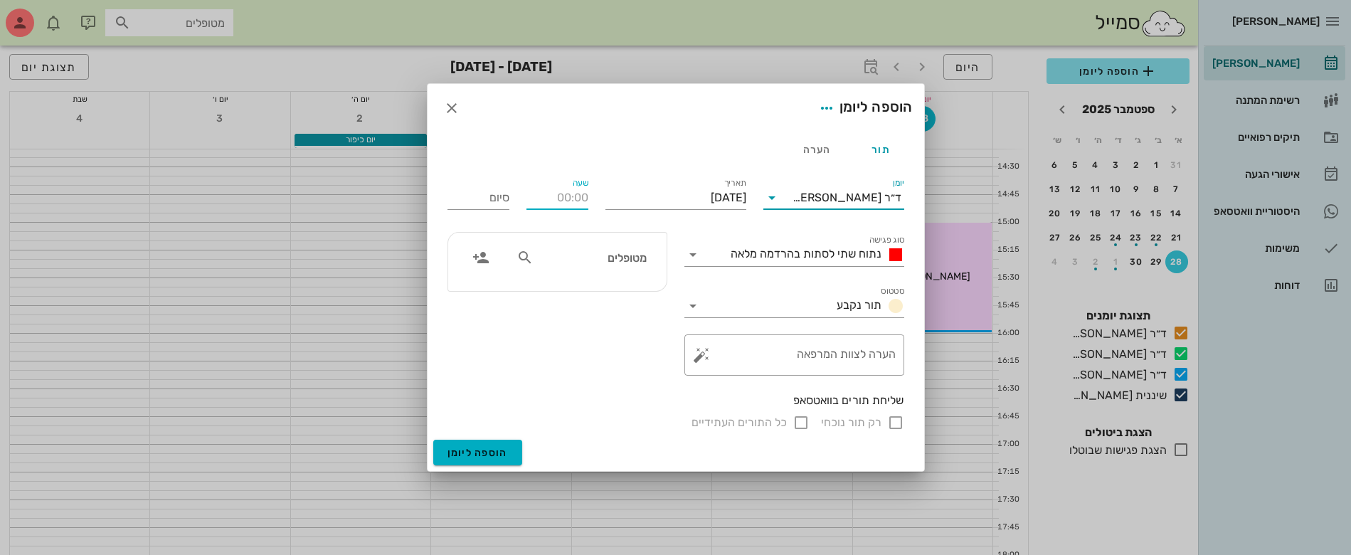
click at [548, 203] on input "שעה" at bounding box center [557, 197] width 62 height 23
type input "16:15"
click at [481, 198] on input "00:15" at bounding box center [478, 197] width 62 height 23
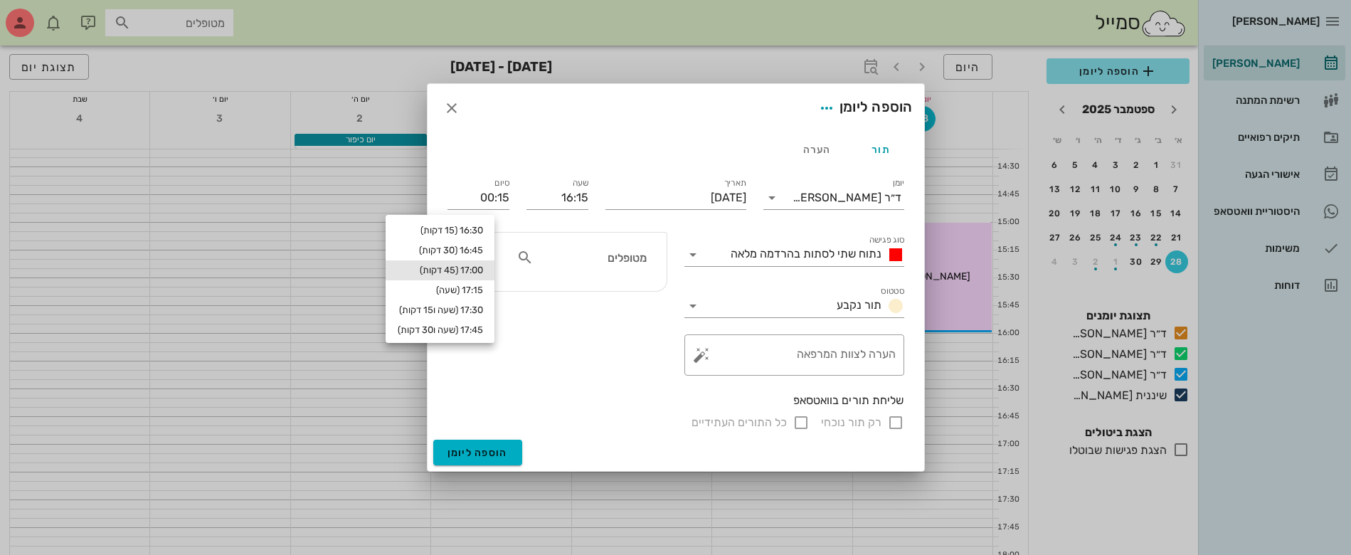
click at [487, 263] on div "17:00 (45 דקות)" at bounding box center [439, 270] width 109 height 20
type input "17:00"
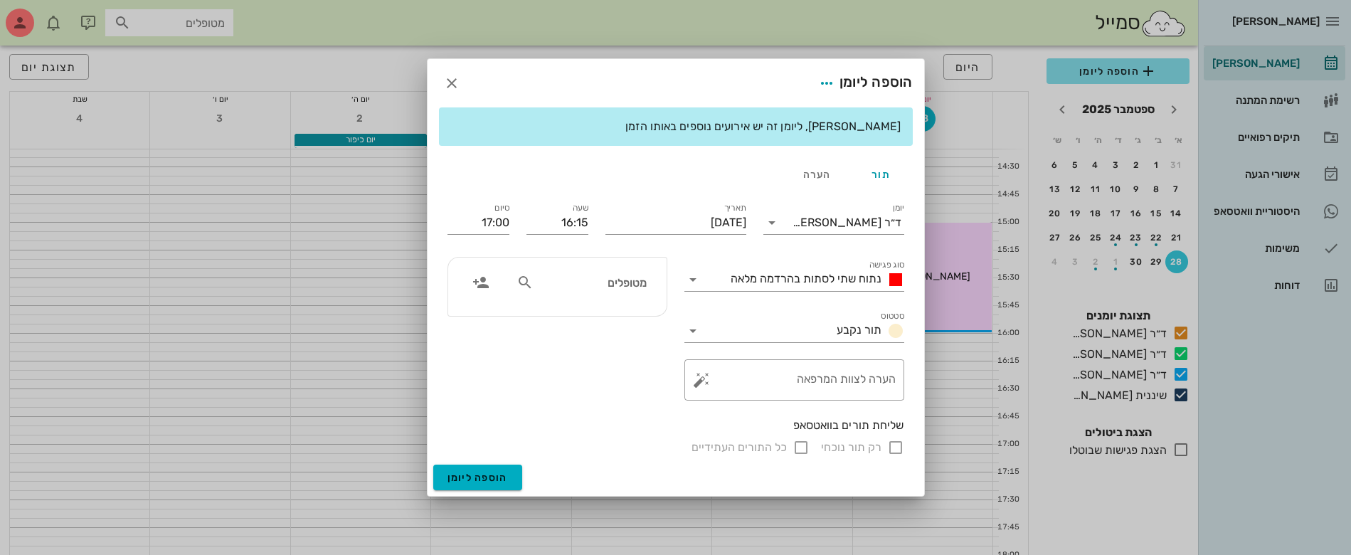
click at [573, 275] on input "מטופלים" at bounding box center [591, 282] width 110 height 18
type input "[PERSON_NAME]"
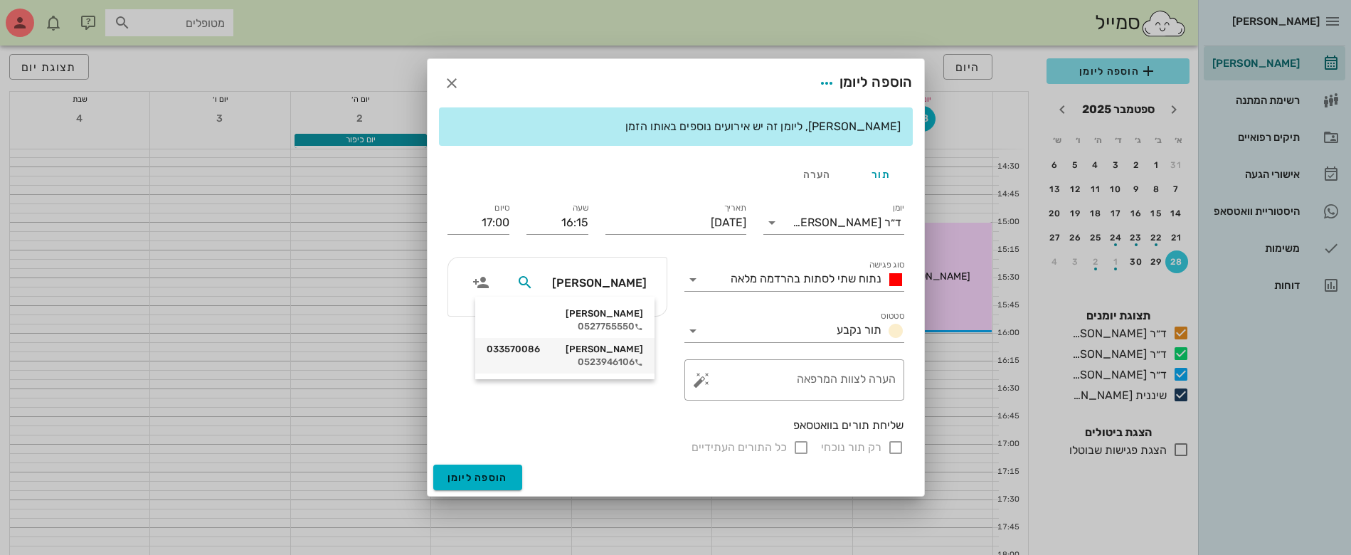
click at [625, 351] on div "[PERSON_NAME] 033570086" at bounding box center [564, 349] width 156 height 11
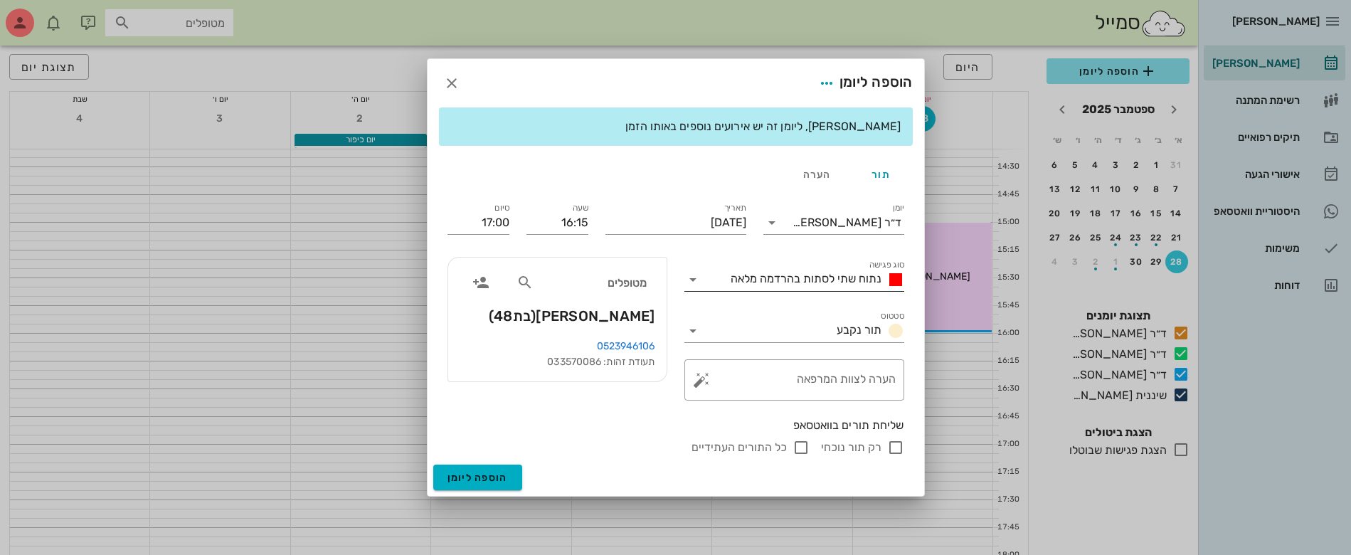
click at [750, 285] on div "נתוח שתי לסתות בהרדמה מלאה" at bounding box center [814, 279] width 179 height 17
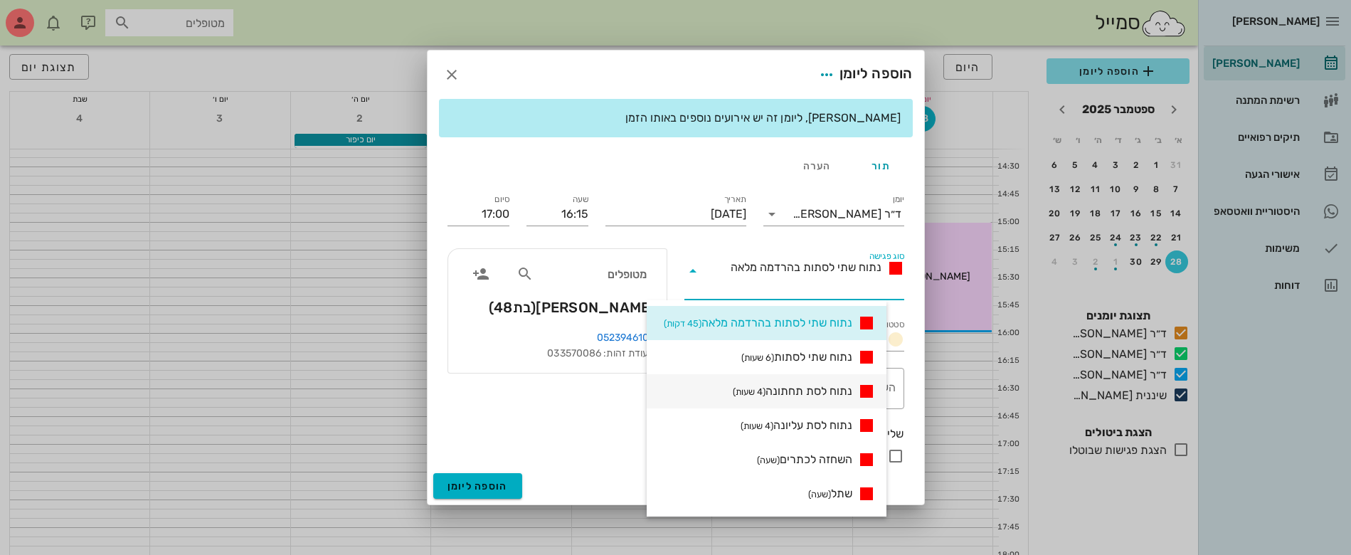
scroll to position [267, 0]
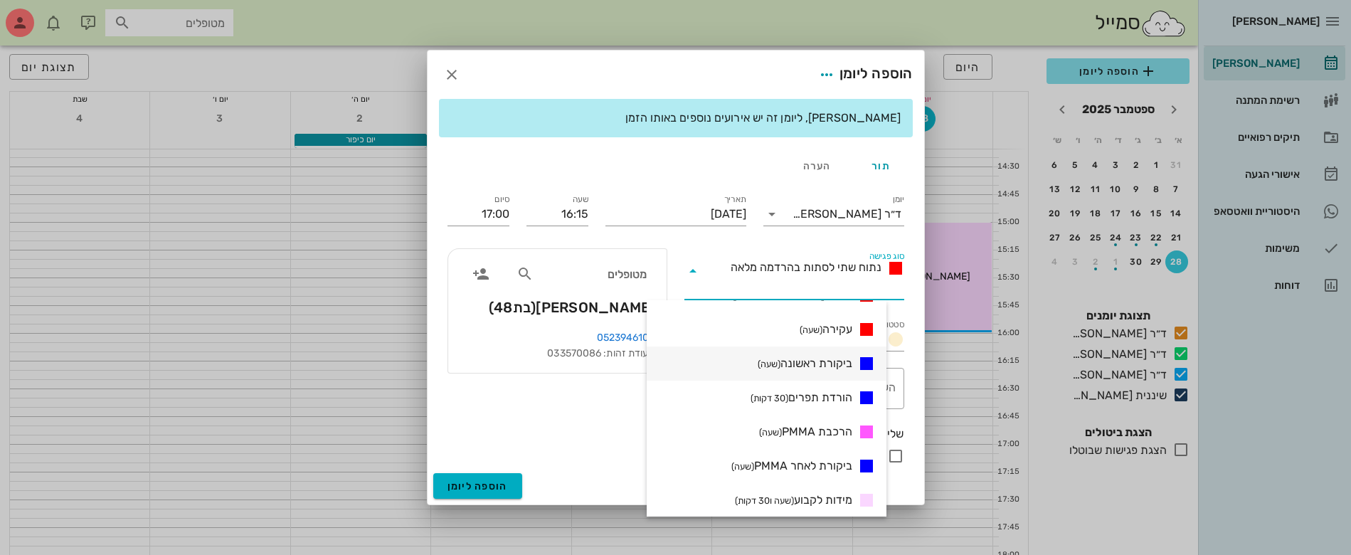
click at [809, 360] on span "ביקורת ראשונה (שעה)" at bounding box center [804, 363] width 95 height 17
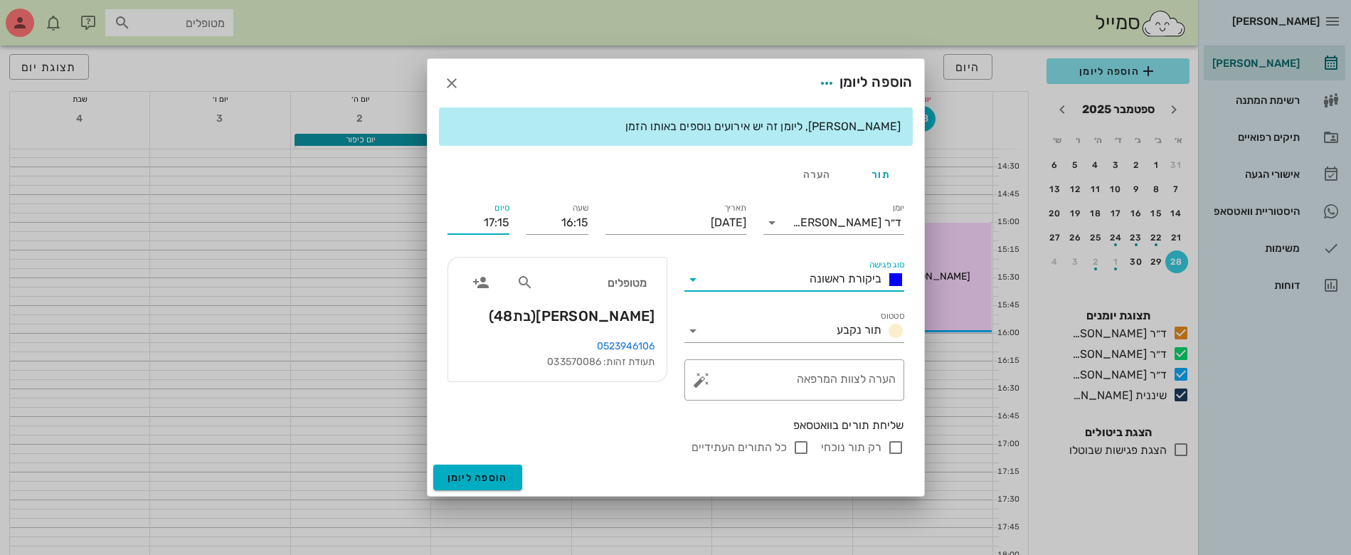
click at [486, 227] on input "17:15" at bounding box center [478, 222] width 62 height 23
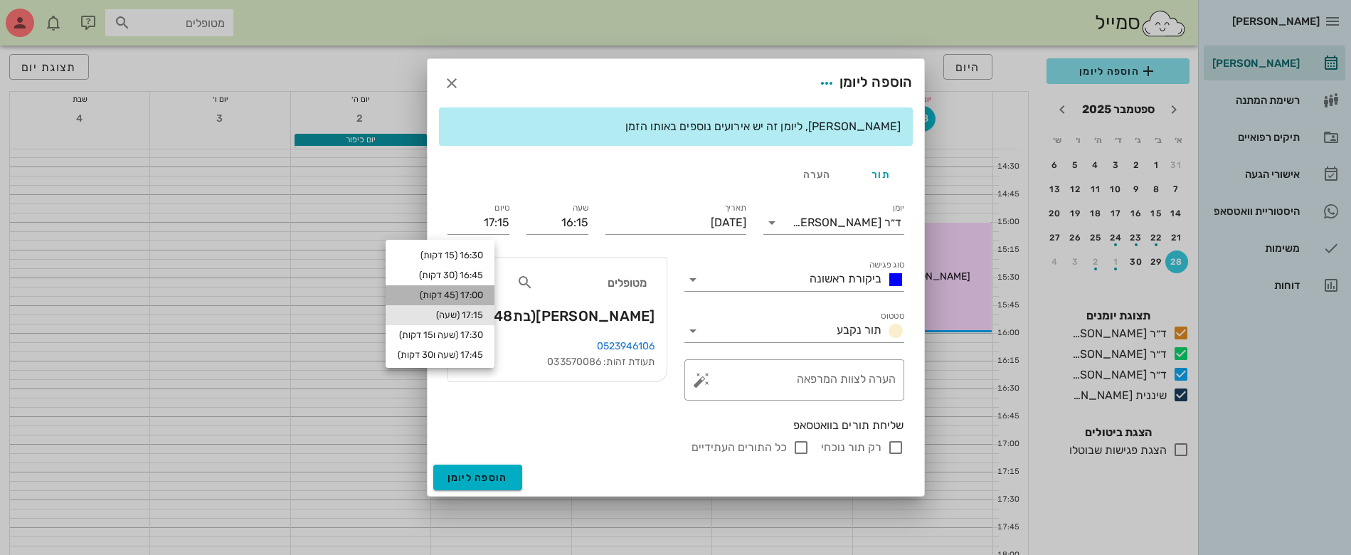
click at [480, 296] on div "17:00 (45 דקות)" at bounding box center [440, 294] width 86 height 11
type input "17:00"
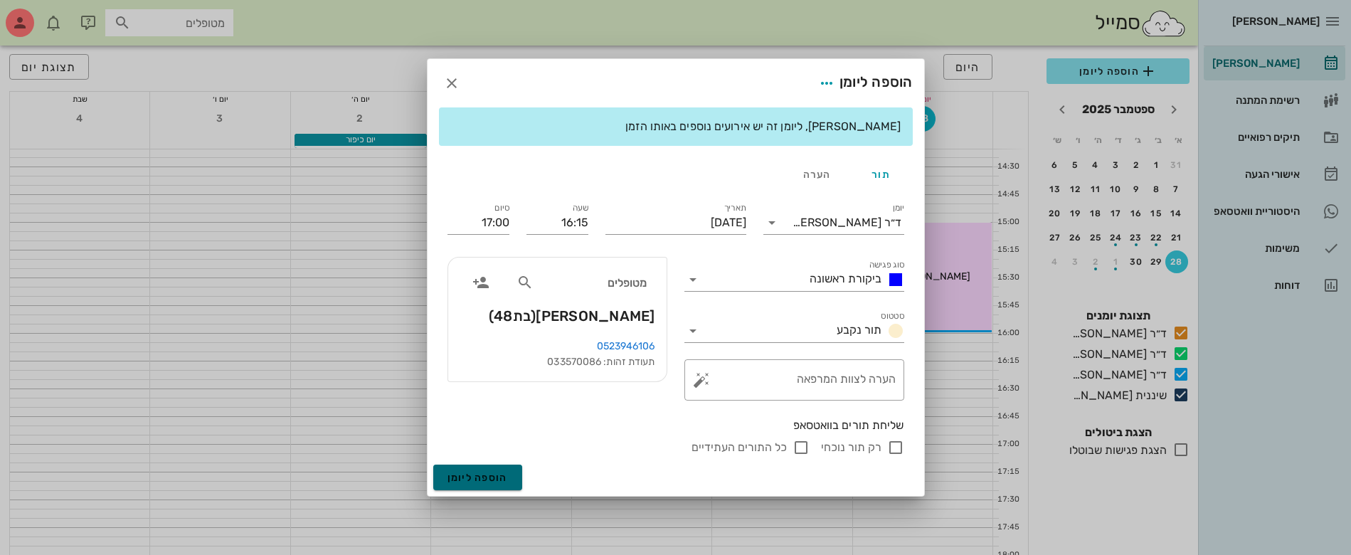
click at [482, 476] on span "הוספה ליומן" at bounding box center [477, 478] width 60 height 12
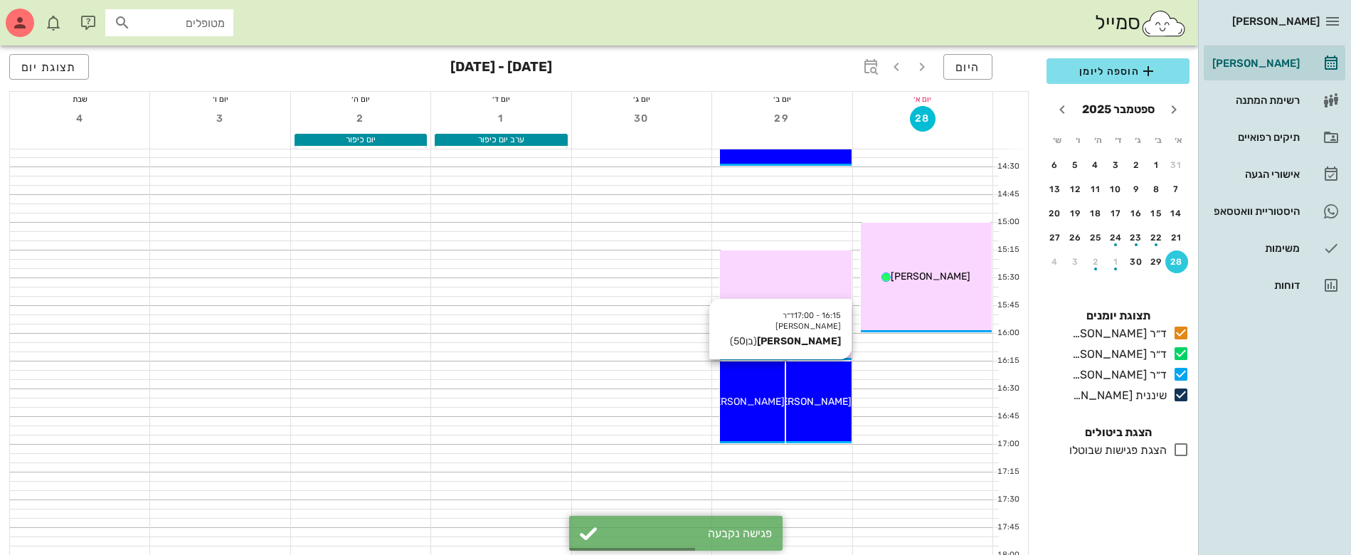
click at [812, 410] on div "16:15 - 17:00 ד״ר [PERSON_NAME] [PERSON_NAME] (בן 50 ) [PERSON_NAME]" at bounding box center [818, 402] width 65 height 82
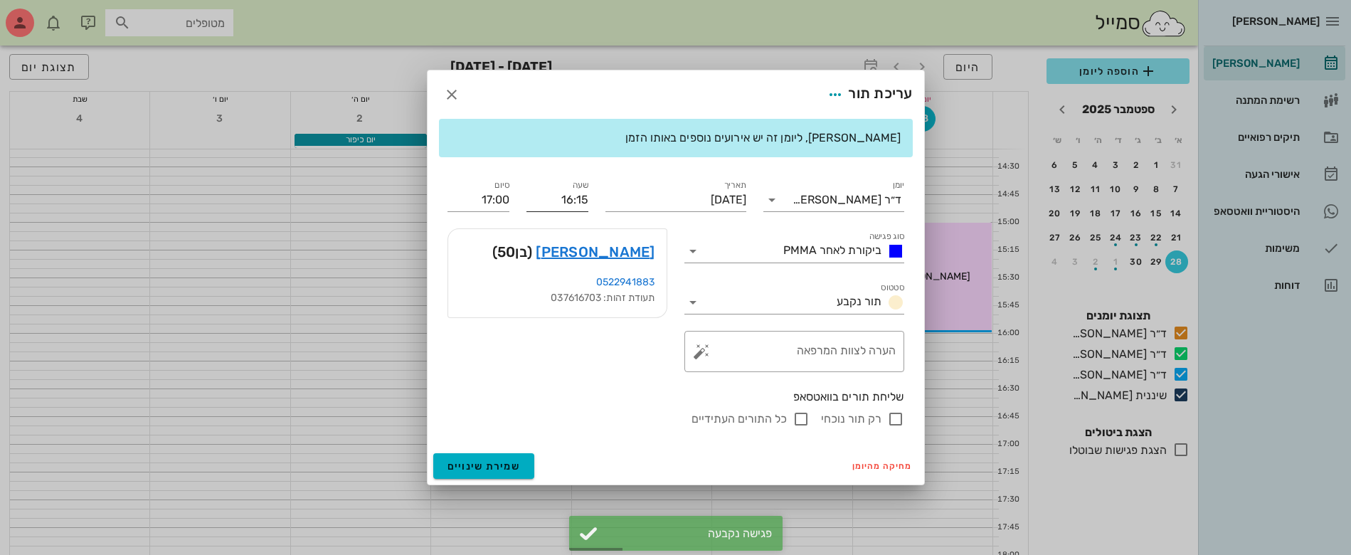
click at [570, 197] on input "16:15" at bounding box center [557, 199] width 62 height 23
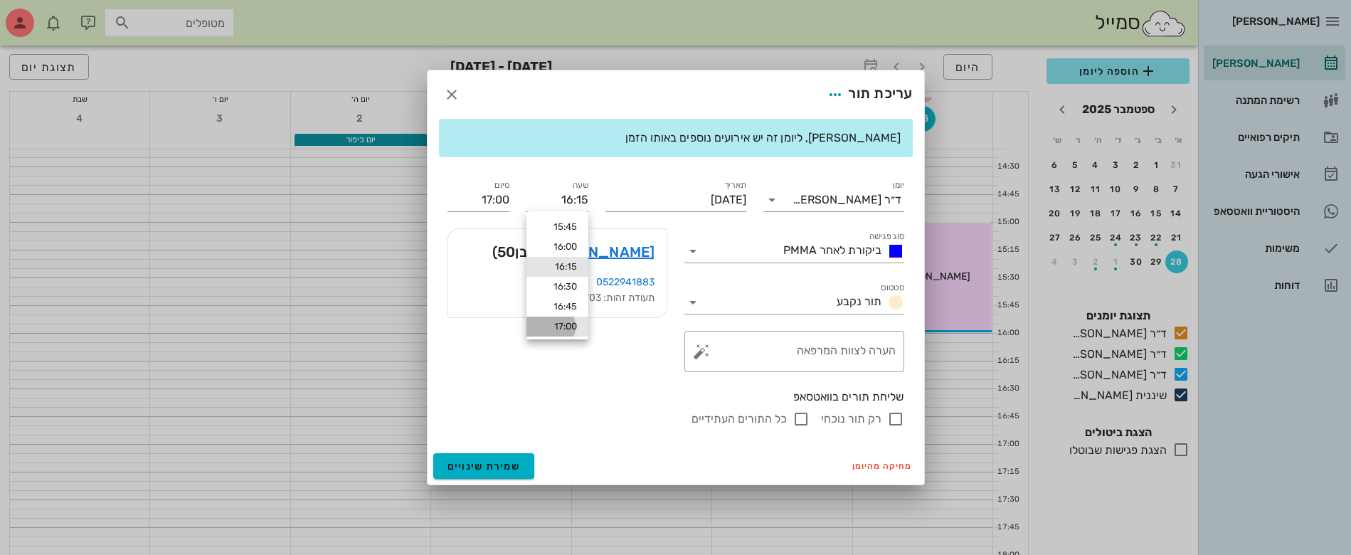
click at [546, 324] on div "17:00" at bounding box center [557, 326] width 62 height 20
type input "17:00"
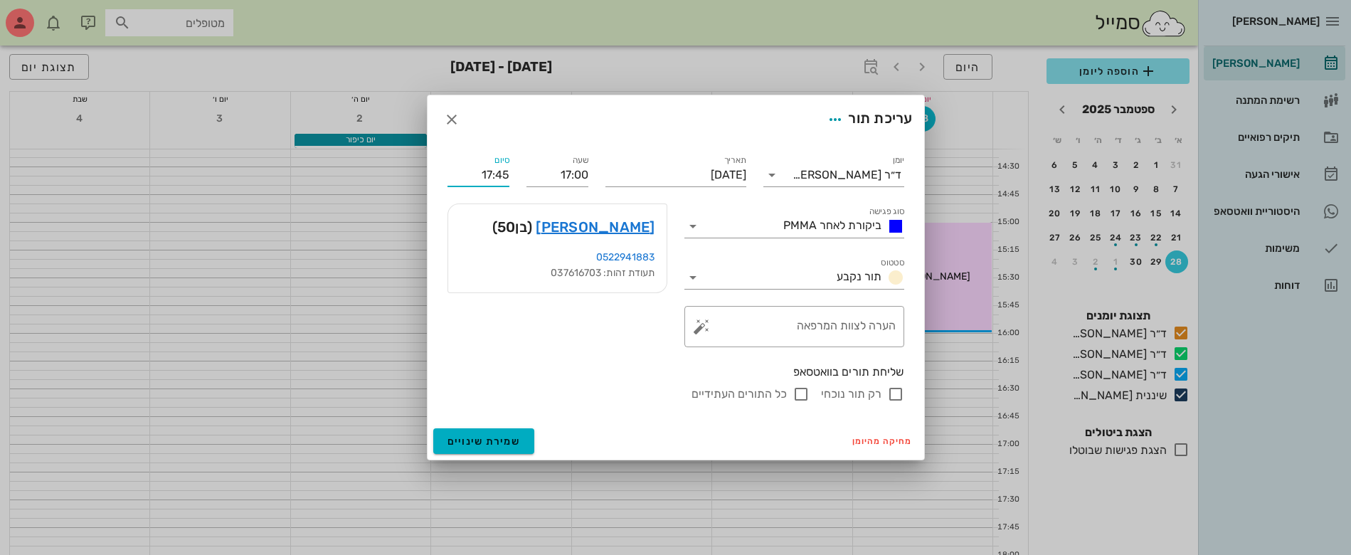
click at [496, 171] on input "17:45" at bounding box center [478, 175] width 62 height 23
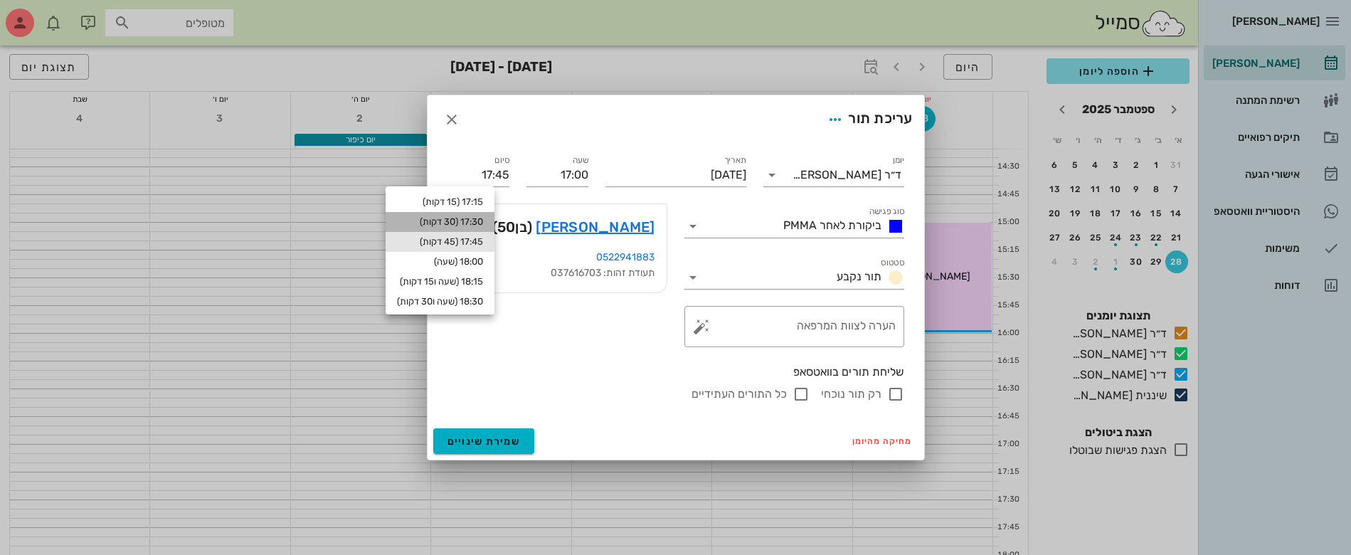
click at [483, 217] on div "17:30 (30 דקות)" at bounding box center [440, 221] width 86 height 11
type input "17:30"
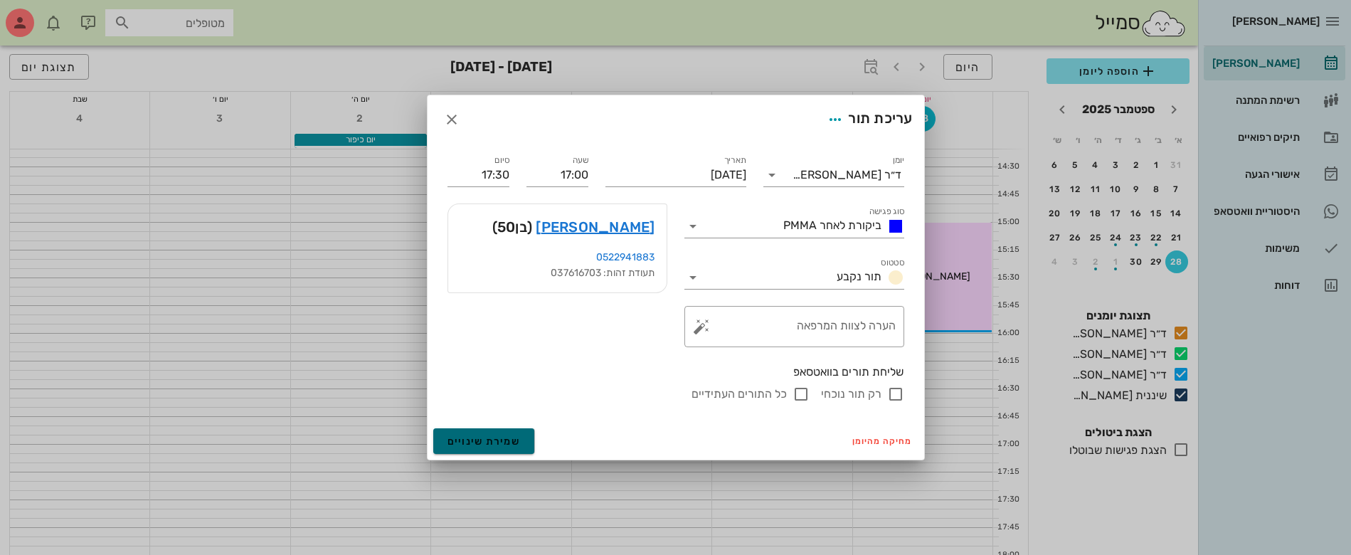
click at [472, 445] on span "שמירת שינויים" at bounding box center [483, 441] width 73 height 12
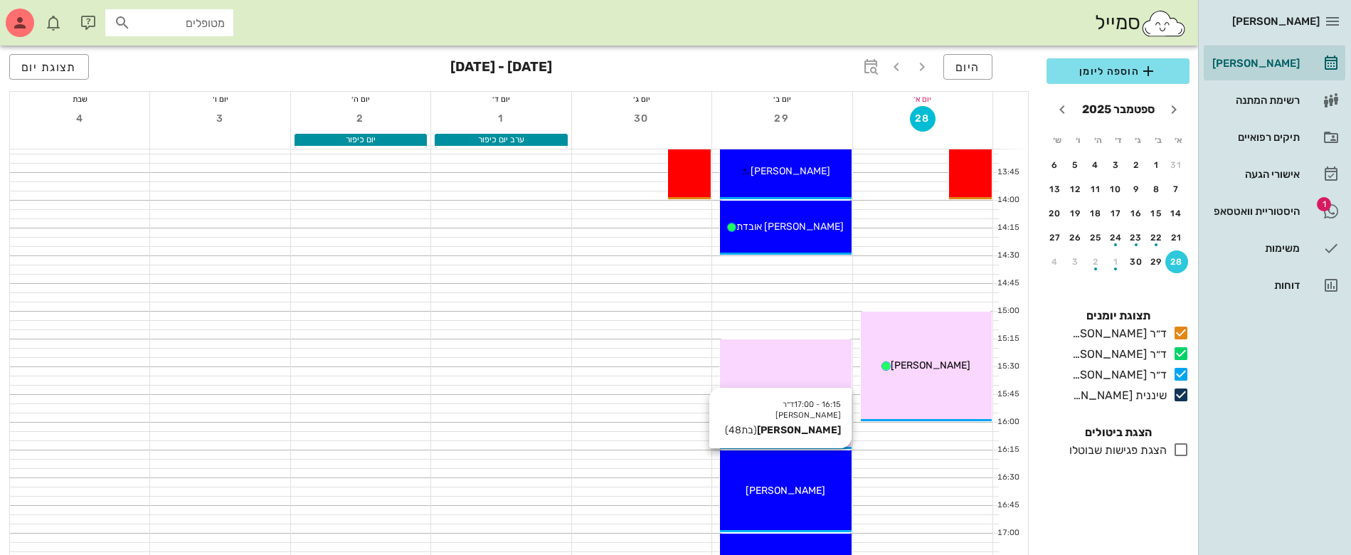
scroll to position [800, 0]
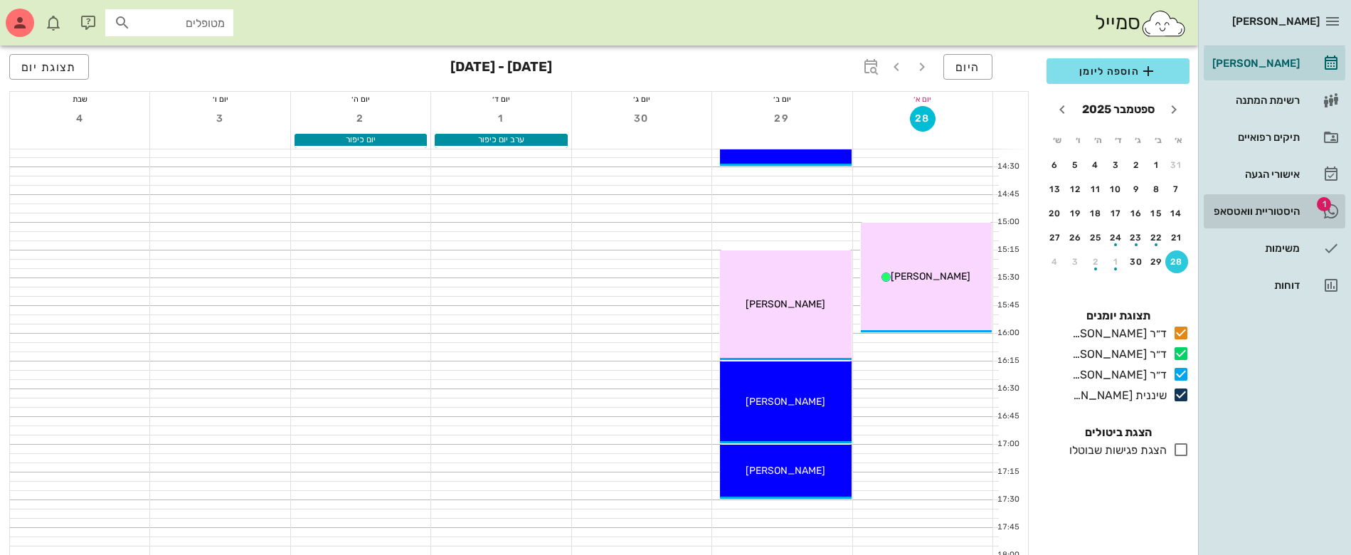
click at [1265, 206] on div "היסטוריית וואטסאפ" at bounding box center [1254, 211] width 90 height 11
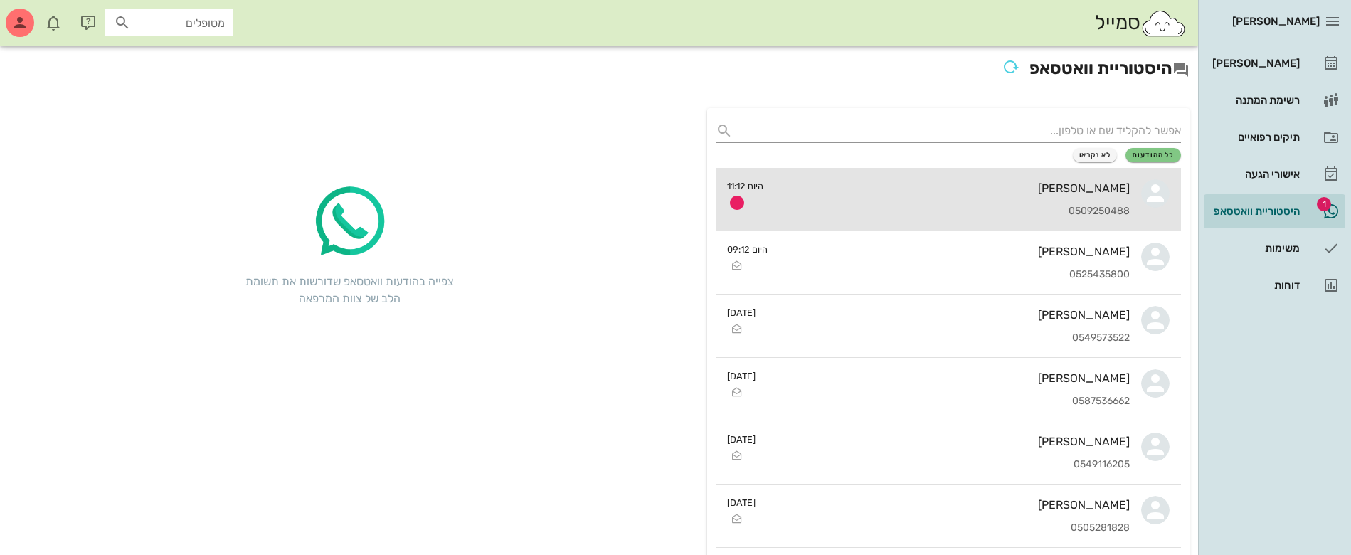
click at [1074, 200] on div "[PERSON_NAME] 0509250488" at bounding box center [952, 199] width 355 height 63
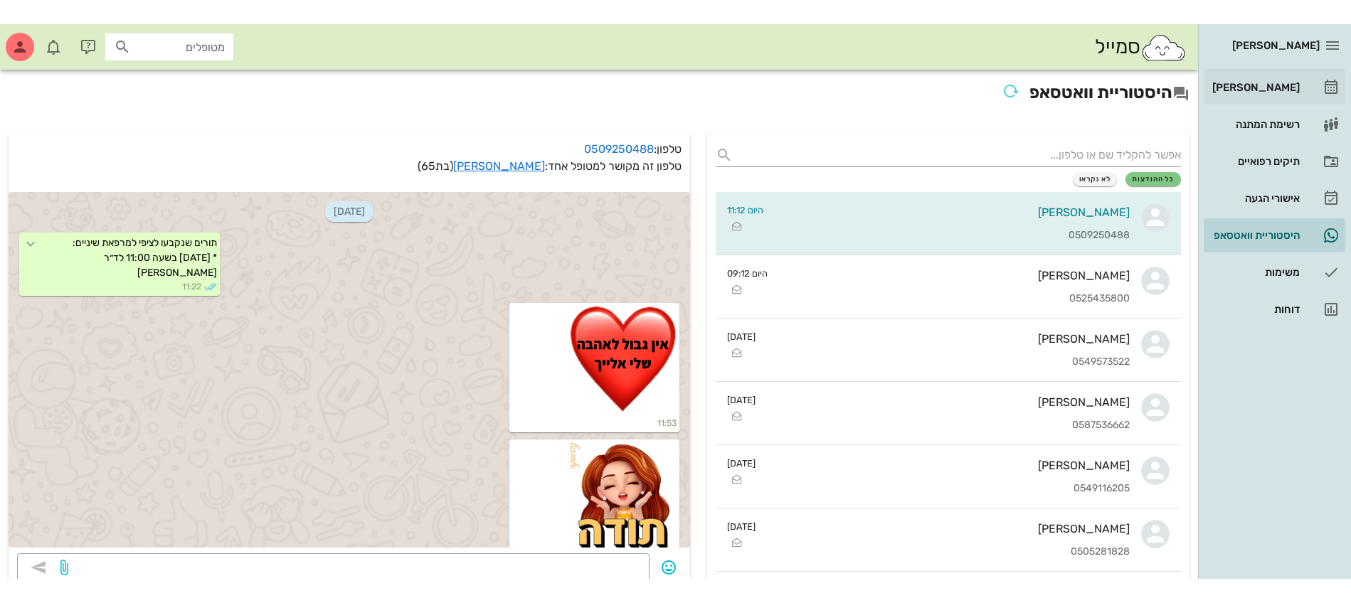
scroll to position [8429, 0]
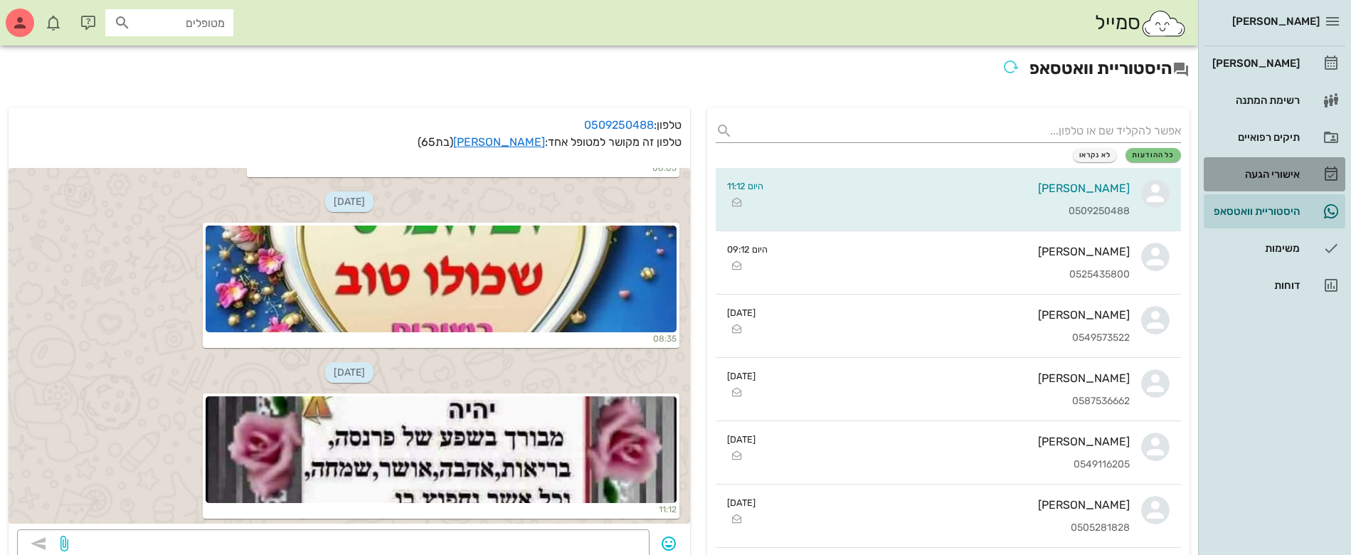
click at [1258, 176] on div "אישורי הגעה" at bounding box center [1254, 174] width 90 height 11
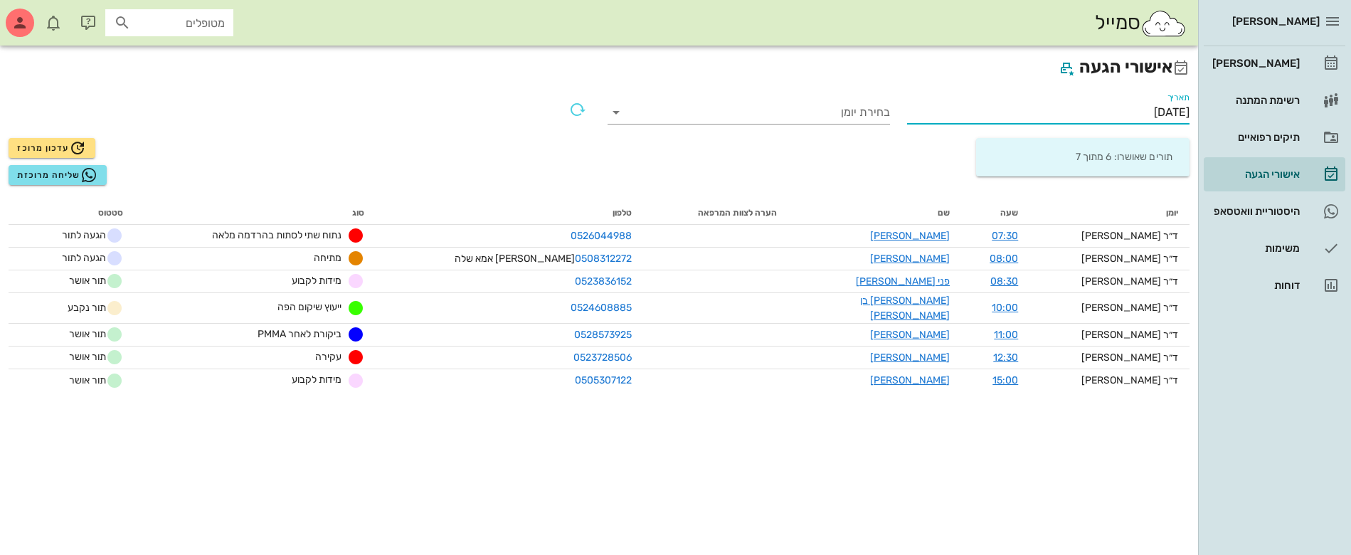
click at [1119, 106] on input "[DATE]" at bounding box center [1048, 112] width 282 height 23
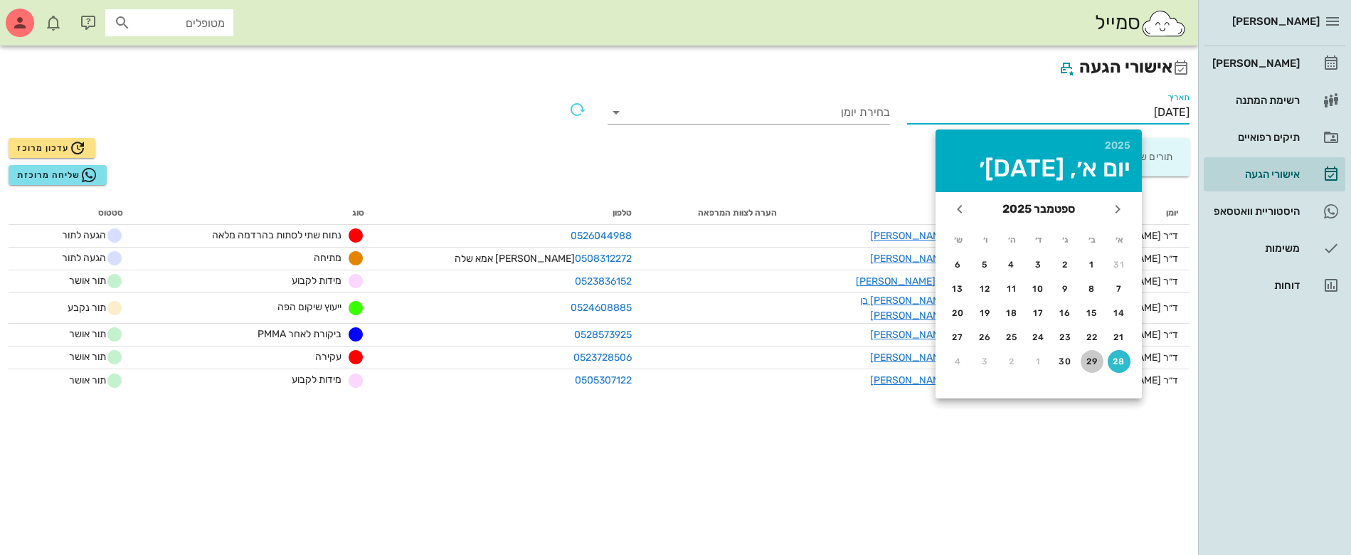
click at [1095, 358] on div "29" at bounding box center [1091, 361] width 23 height 10
type input "[DATE]"
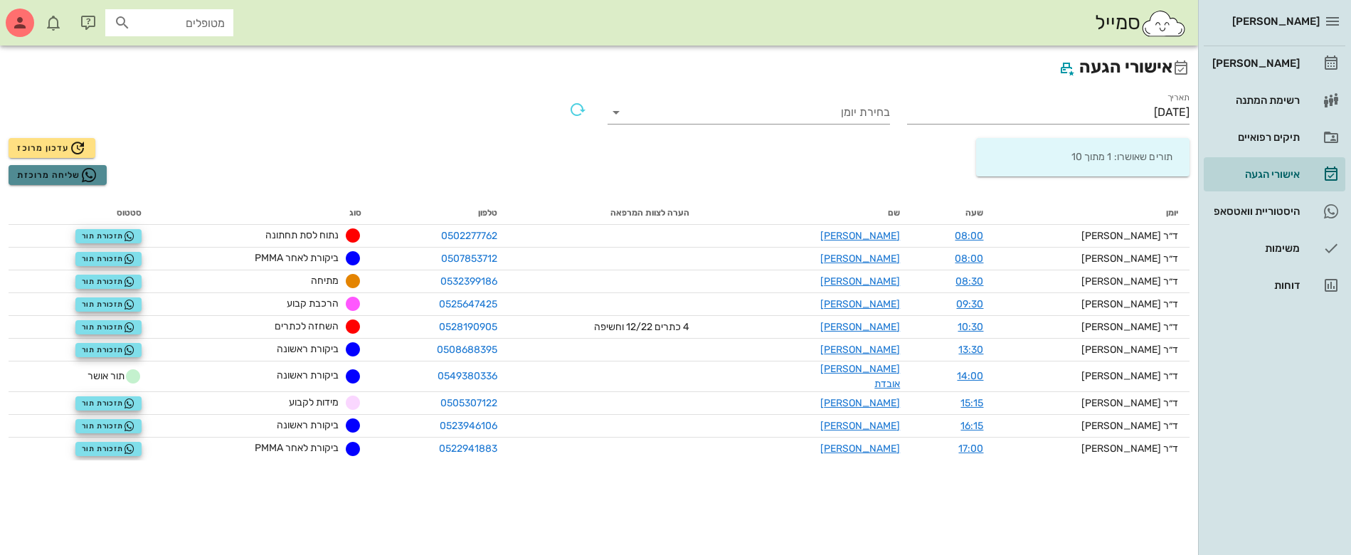
click at [53, 170] on span "שליחה מרוכזת" at bounding box center [57, 174] width 80 height 17
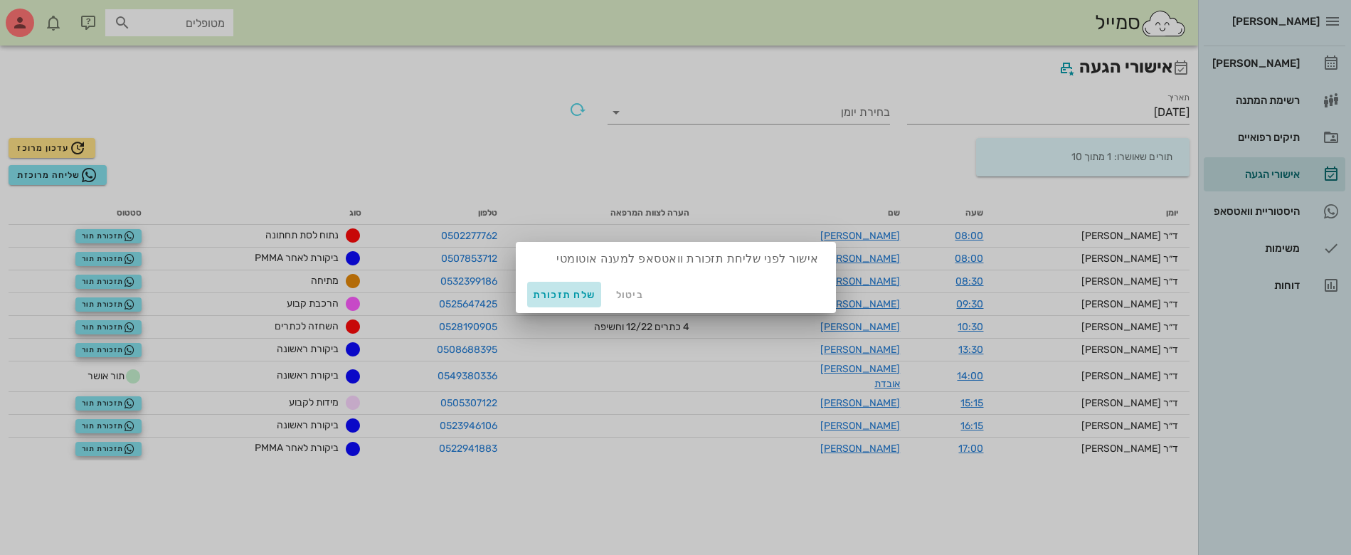
click at [551, 295] on span "שלח תזכורת" at bounding box center [564, 295] width 63 height 12
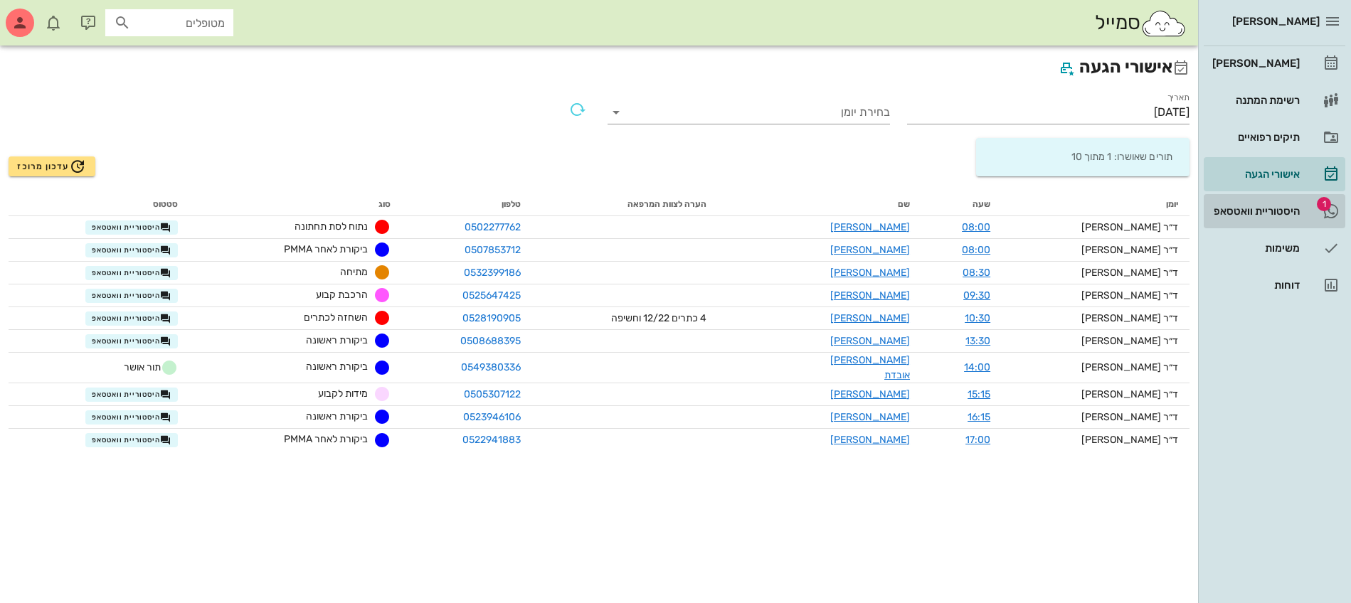
click at [1265, 217] on div "היסטוריית וואטסאפ" at bounding box center [1254, 211] width 90 height 23
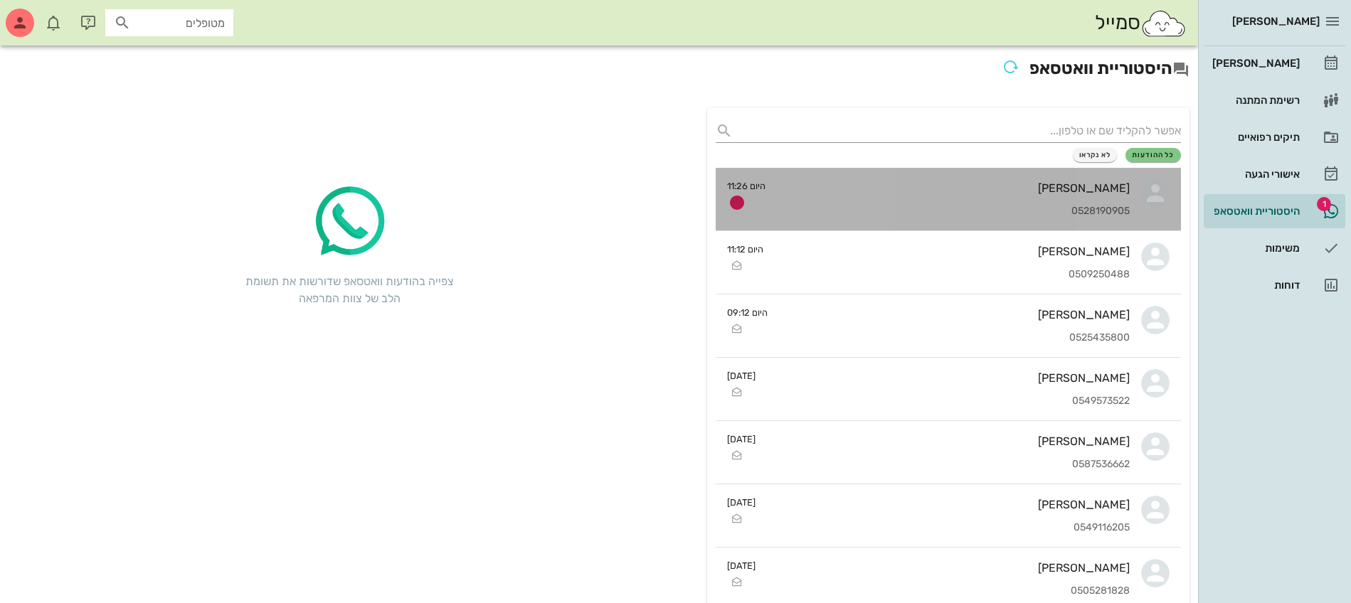
click at [1023, 203] on div "[PERSON_NAME] 0528190905" at bounding box center [953, 199] width 353 height 63
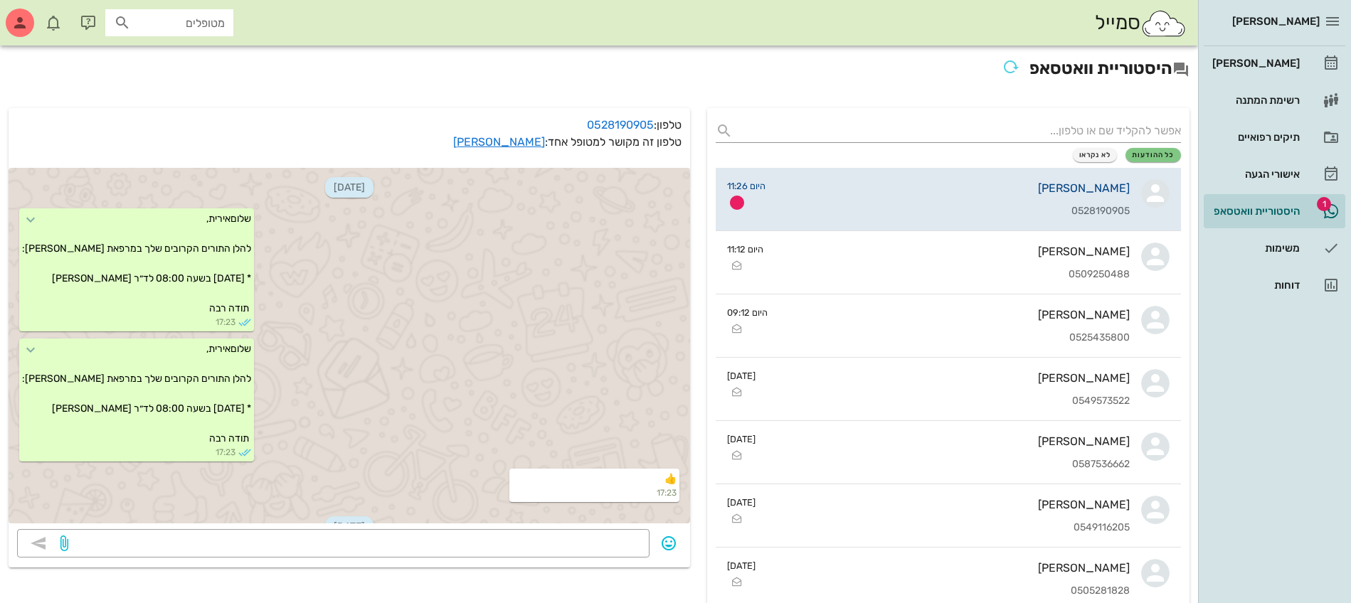
scroll to position [824, 0]
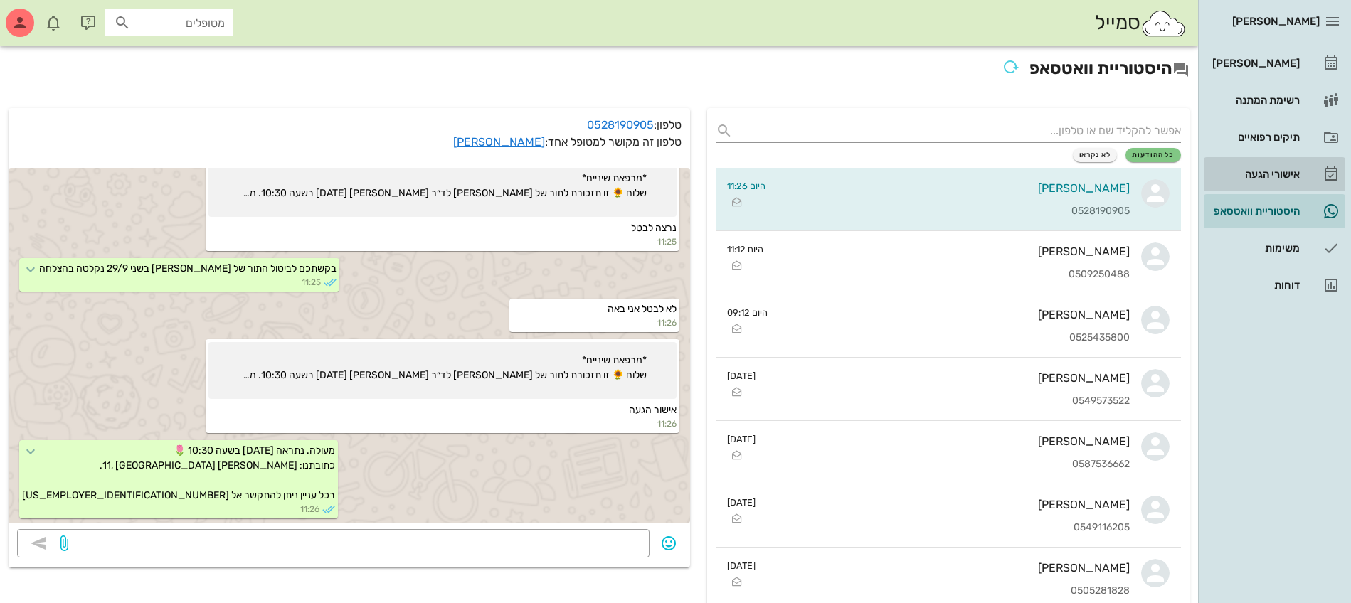
click at [1252, 173] on div "אישורי הגעה" at bounding box center [1254, 174] width 90 height 11
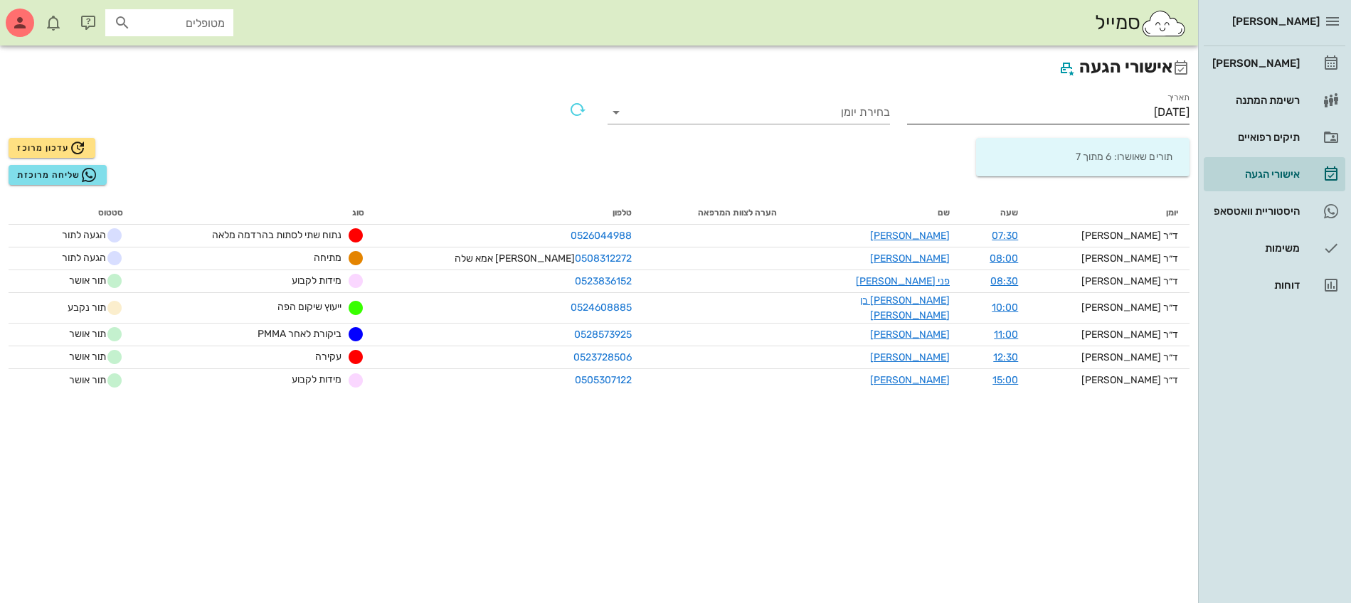
click at [1148, 114] on input "[DATE]" at bounding box center [1048, 112] width 282 height 23
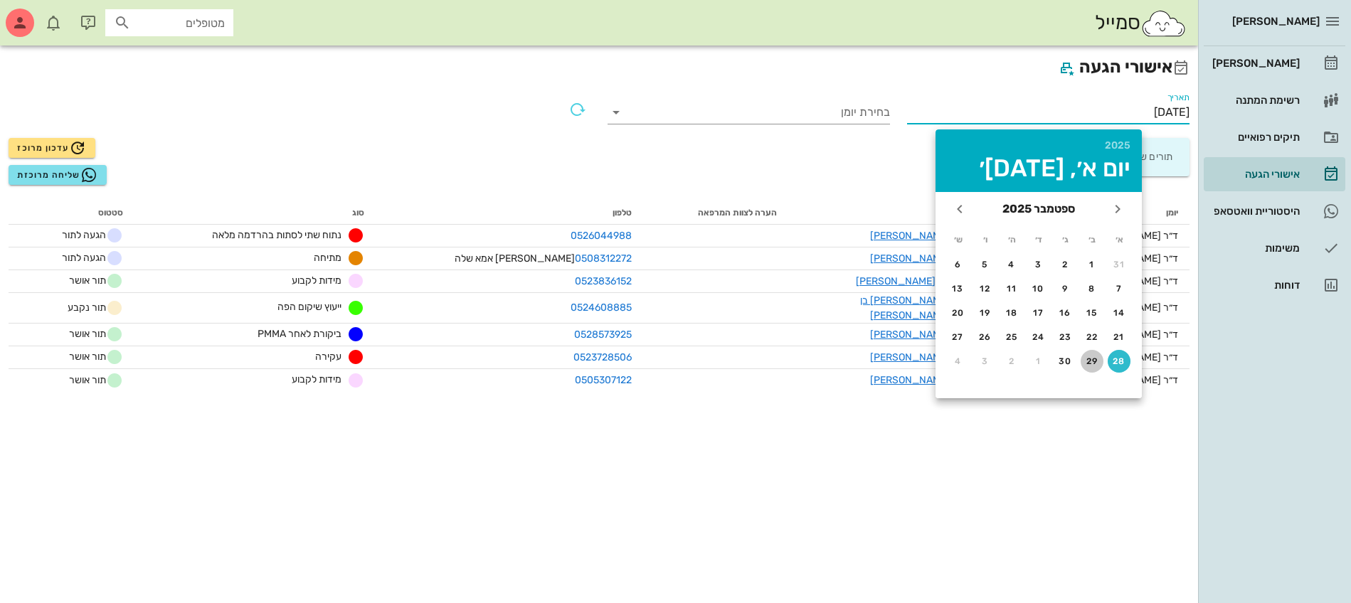
click at [1090, 360] on div "29" at bounding box center [1091, 361] width 23 height 10
type input "[DATE]"
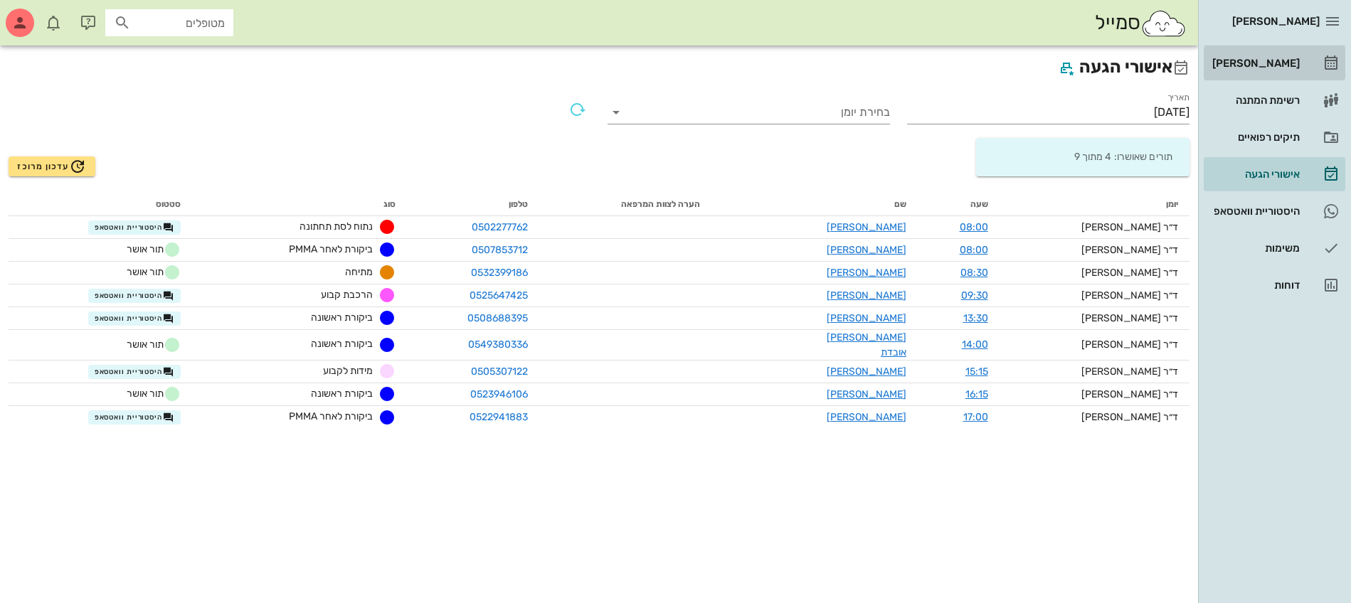
click at [1265, 65] on div "[PERSON_NAME]" at bounding box center [1254, 63] width 90 height 11
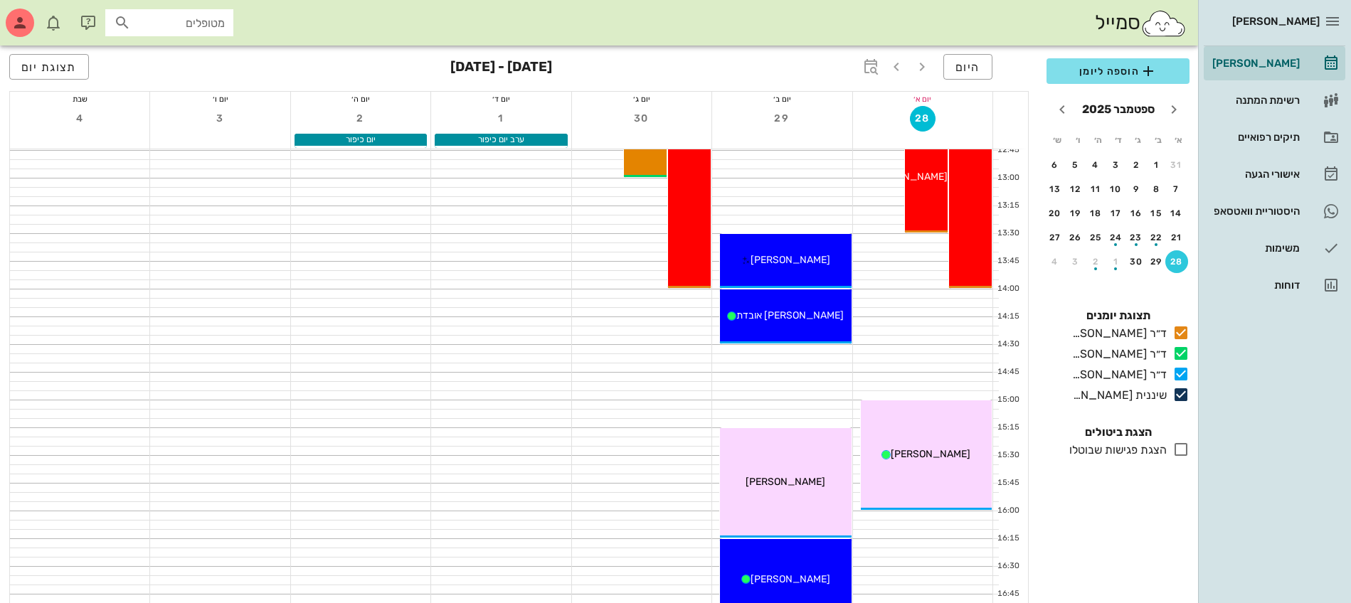
scroll to position [889, 0]
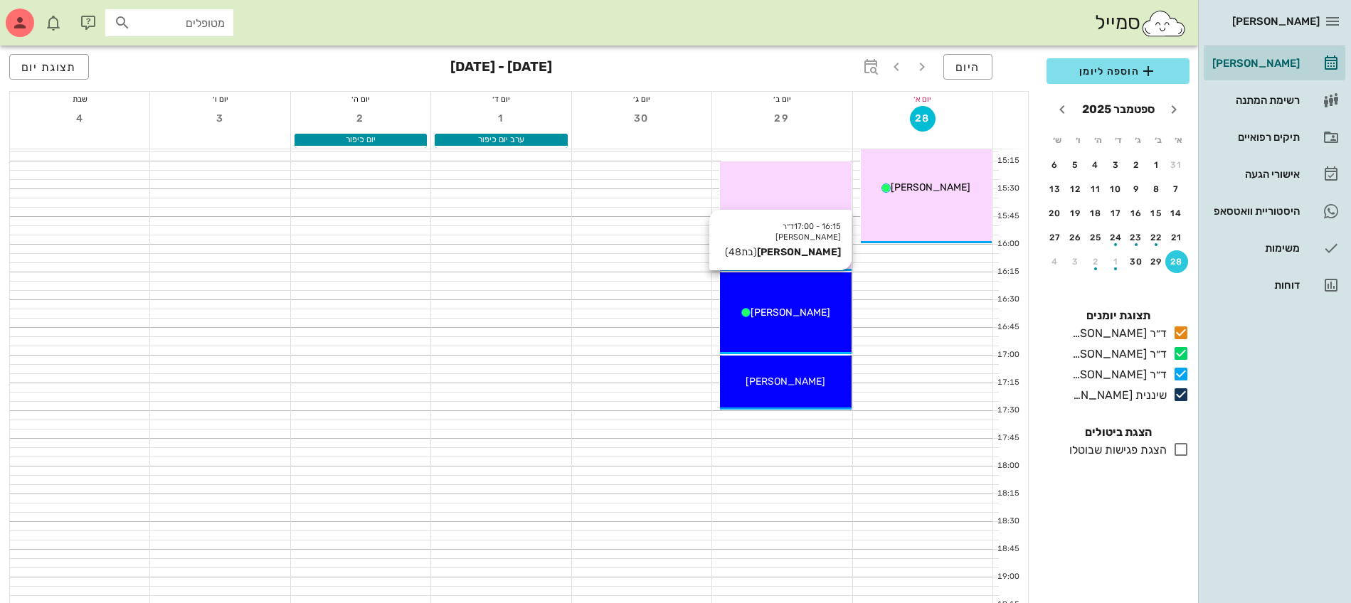
click at [794, 309] on span "[PERSON_NAME]" at bounding box center [790, 313] width 80 height 12
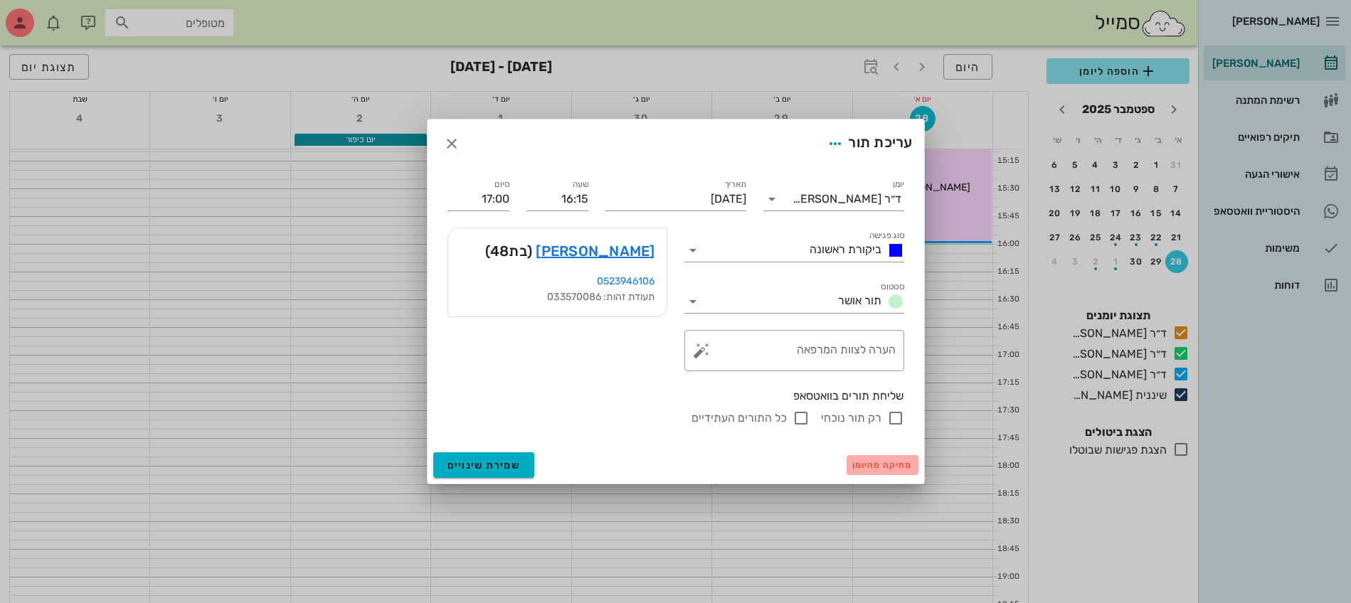
click at [878, 463] on span "מחיקה מהיומן" at bounding box center [882, 465] width 60 height 10
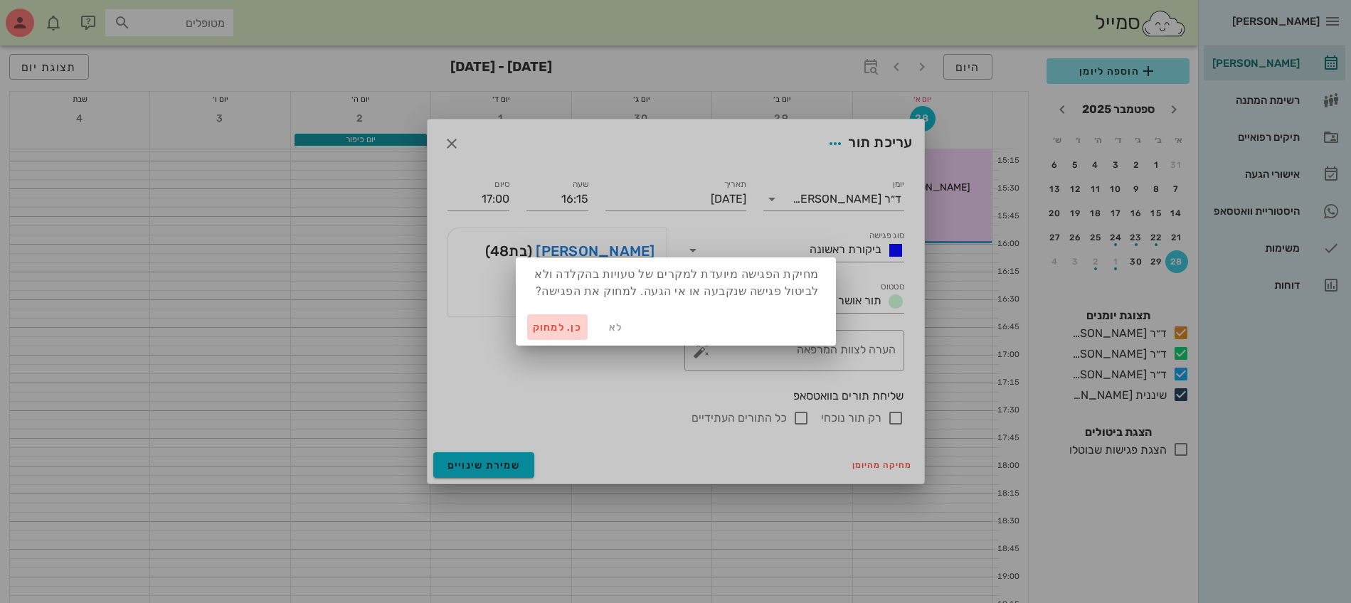
click at [550, 324] on span "כן. למחוק" at bounding box center [558, 327] width 50 height 12
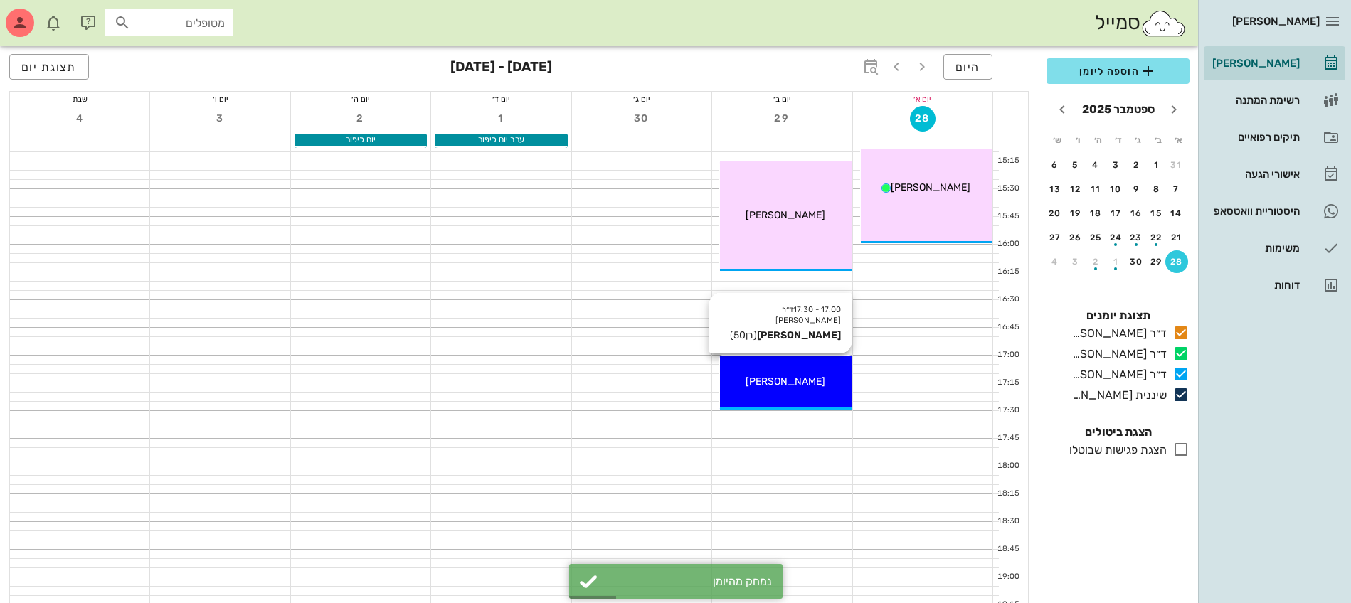
click at [794, 379] on span "[PERSON_NAME]" at bounding box center [785, 382] width 80 height 12
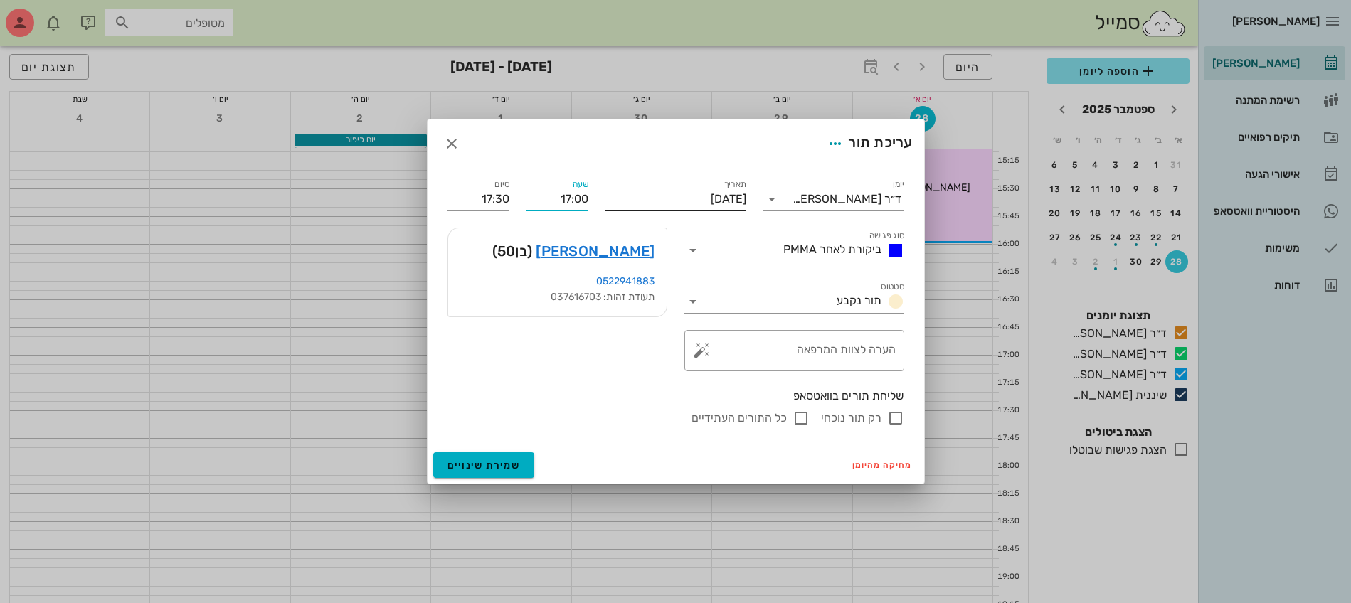
drag, startPoint x: 552, startPoint y: 197, endPoint x: 699, endPoint y: 188, distance: 147.5
click at [699, 188] on div "יומן ד״ר [PERSON_NAME] סוג פגישה ביקורת לאחר PMMA סטטוס תור נקבע תאריך [DATE] ש…" at bounding box center [676, 301] width 474 height 267
type input "16:15"
type input "16:45"
click at [469, 195] on input "16:45" at bounding box center [478, 199] width 62 height 23
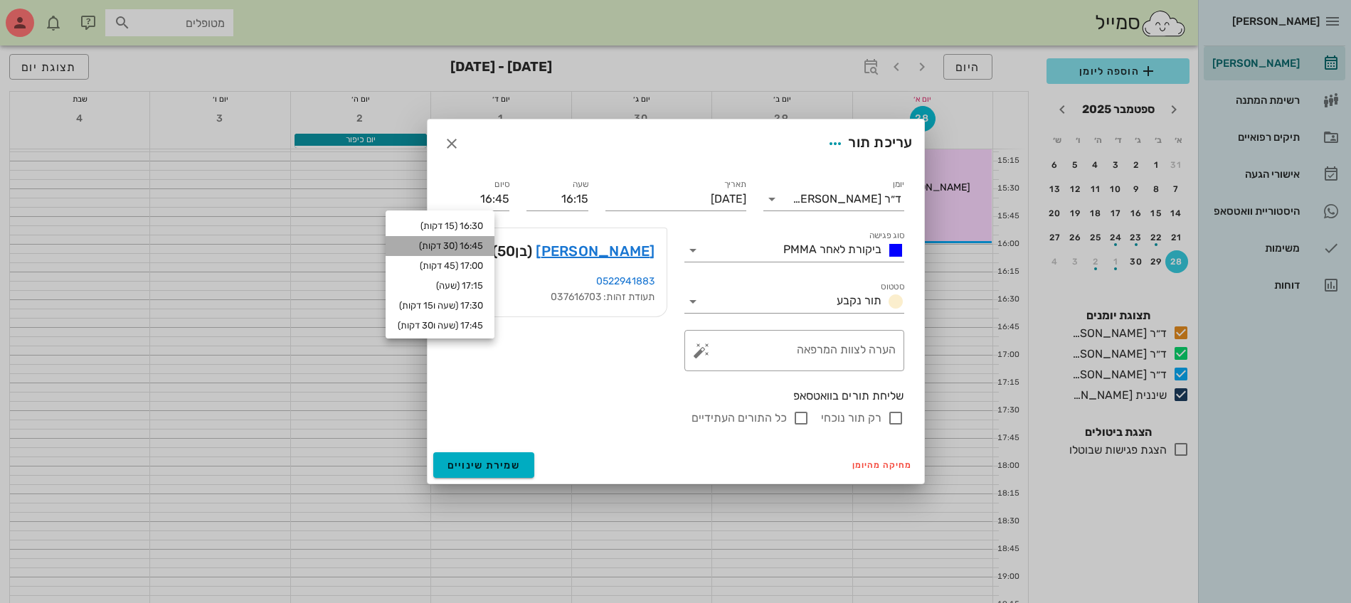
click at [479, 245] on div "16:45 (30 דקות)" at bounding box center [440, 245] width 86 height 11
type input "16:45"
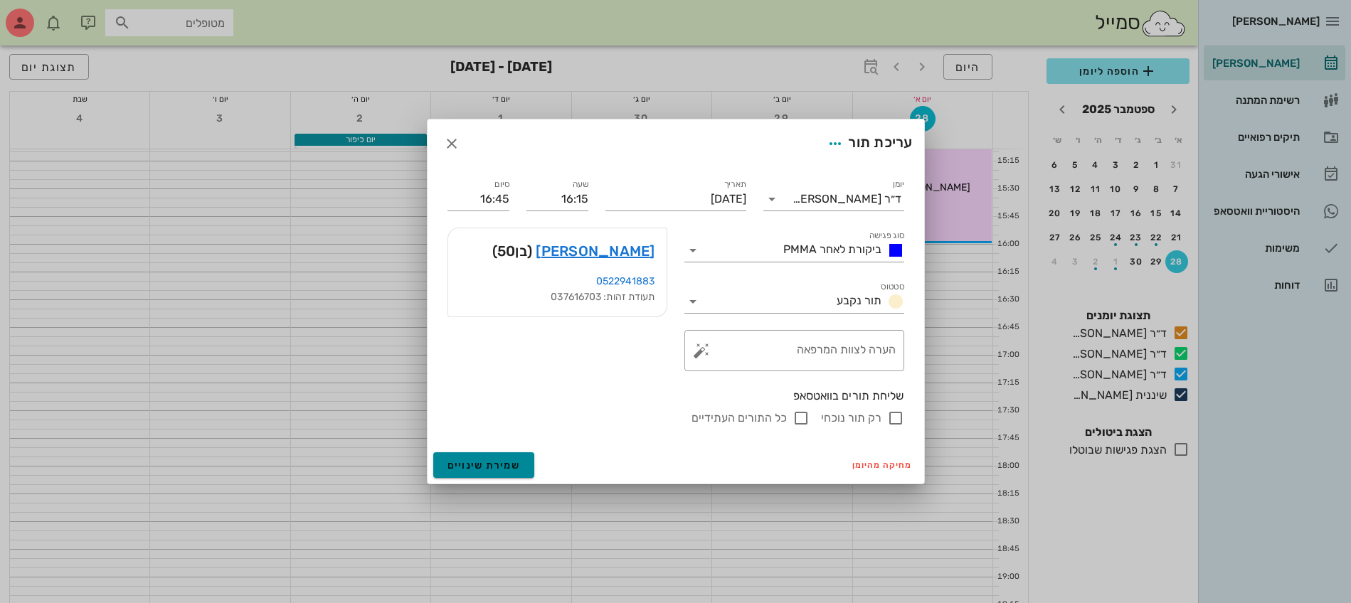
click at [498, 471] on span "שמירת שינויים" at bounding box center [483, 465] width 73 height 12
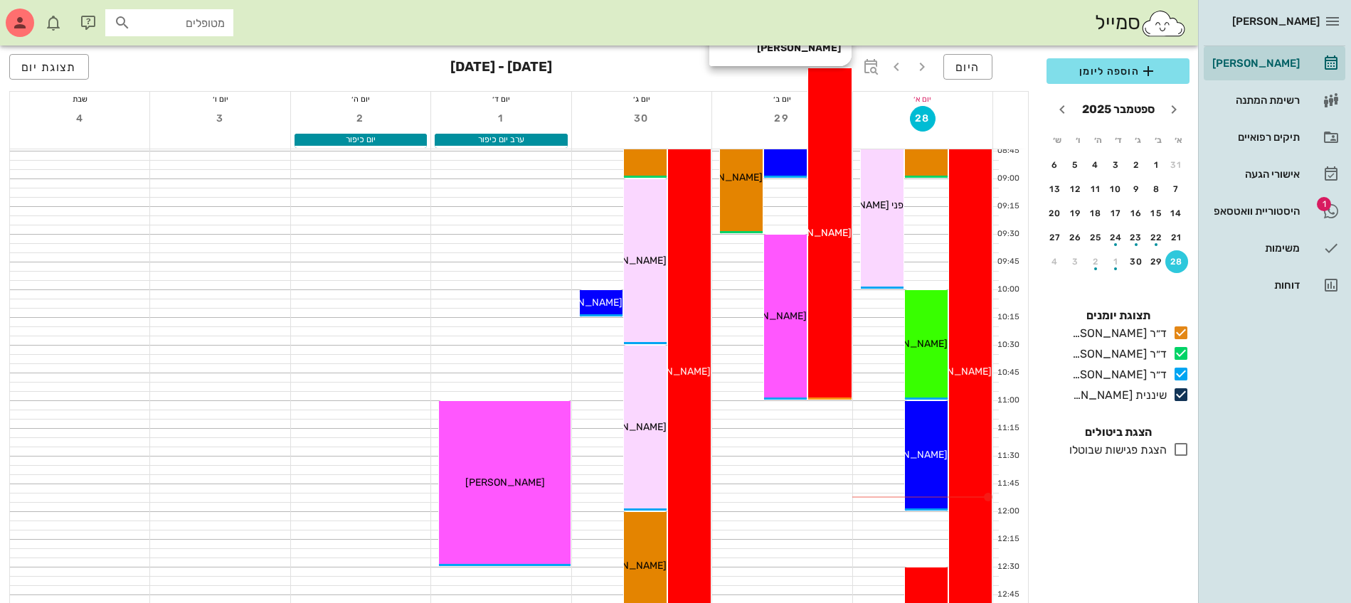
scroll to position [0, 0]
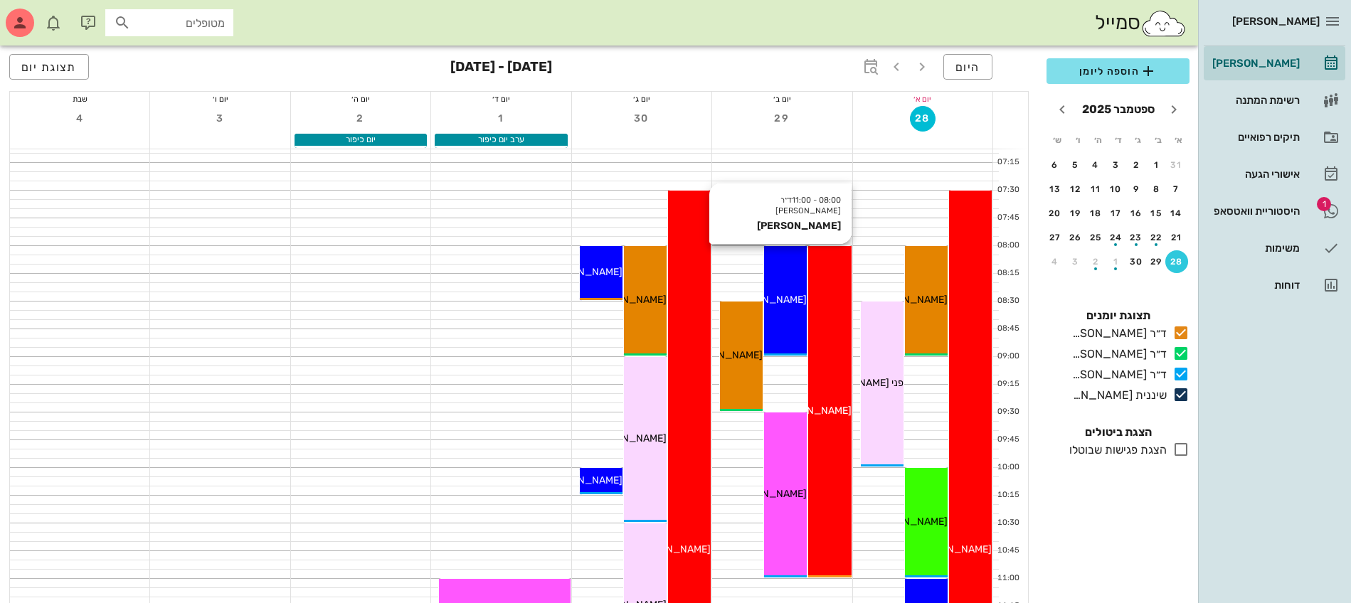
click at [825, 326] on div "08:00 - 11:00 ד״ר ג׳[PERSON_NAME] [PERSON_NAME] [PERSON_NAME]" at bounding box center [829, 411] width 43 height 331
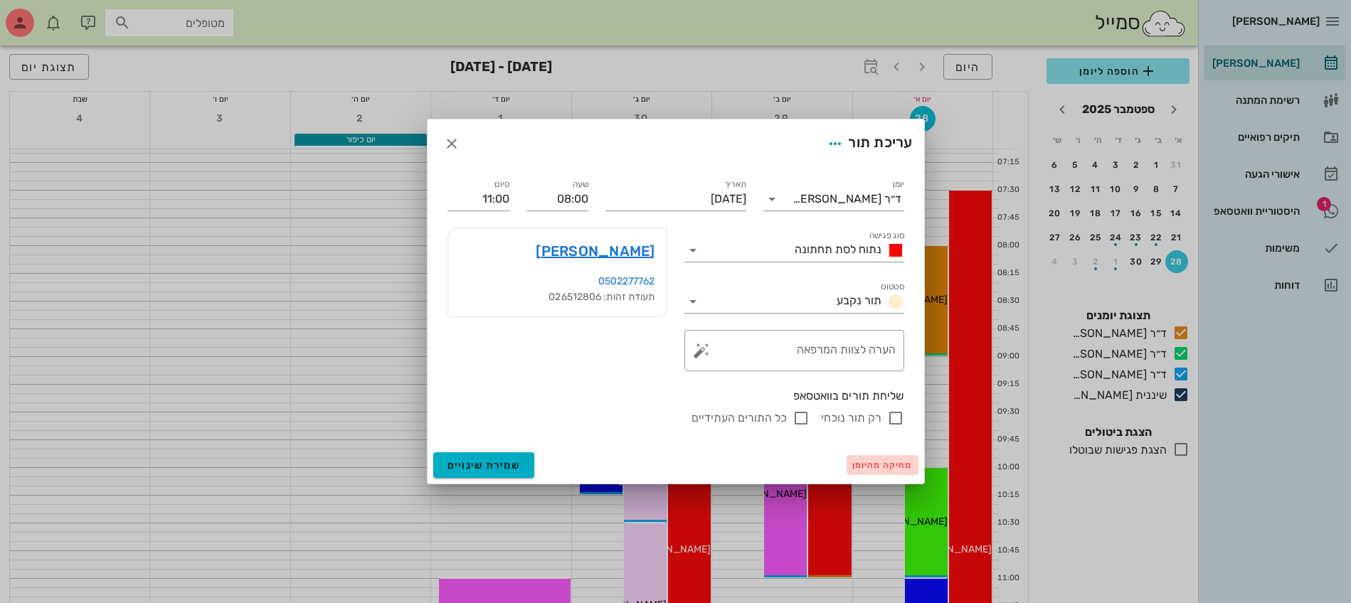
click at [881, 465] on span "מחיקה מהיומן" at bounding box center [882, 465] width 60 height 10
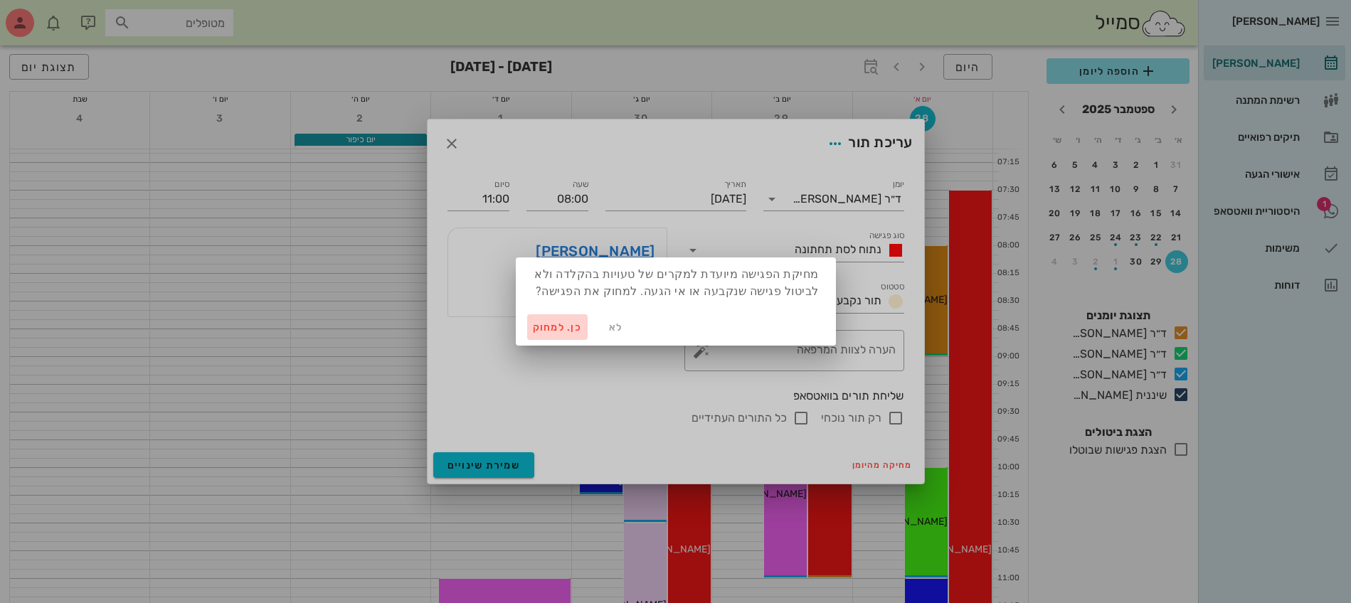
click at [562, 329] on span "כן. למחוק" at bounding box center [558, 327] width 50 height 12
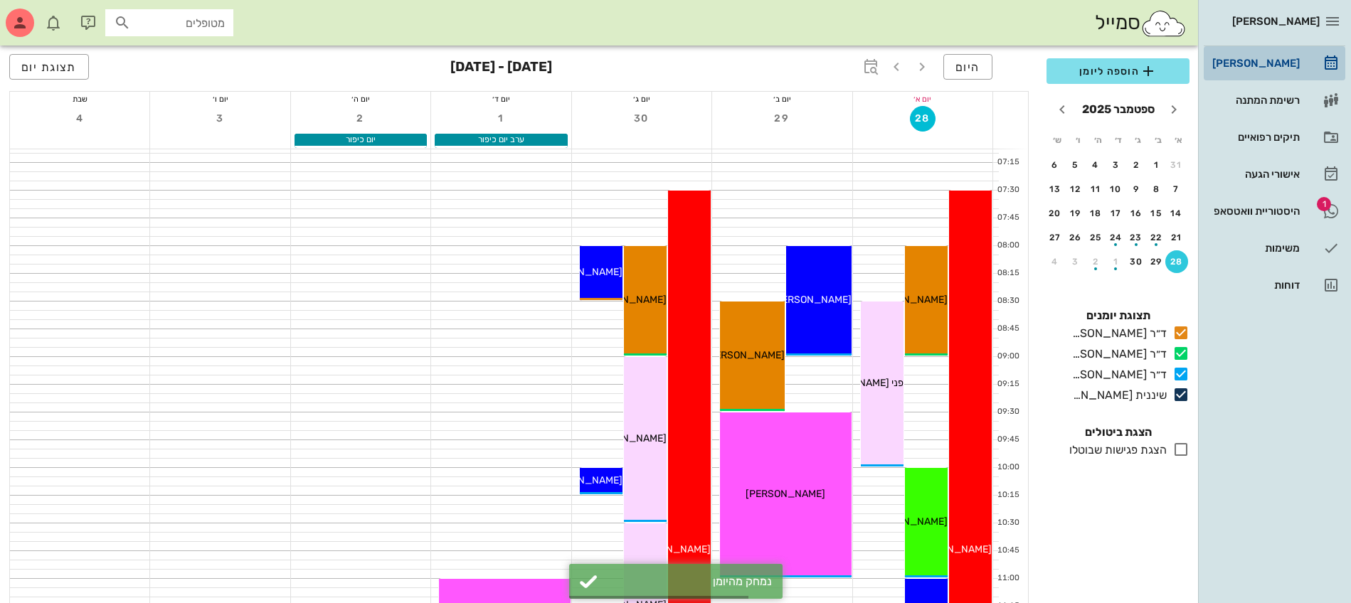
click at [1251, 60] on div "[PERSON_NAME]" at bounding box center [1254, 63] width 90 height 11
click at [1139, 72] on span "הוספה ליומן" at bounding box center [1118, 71] width 120 height 17
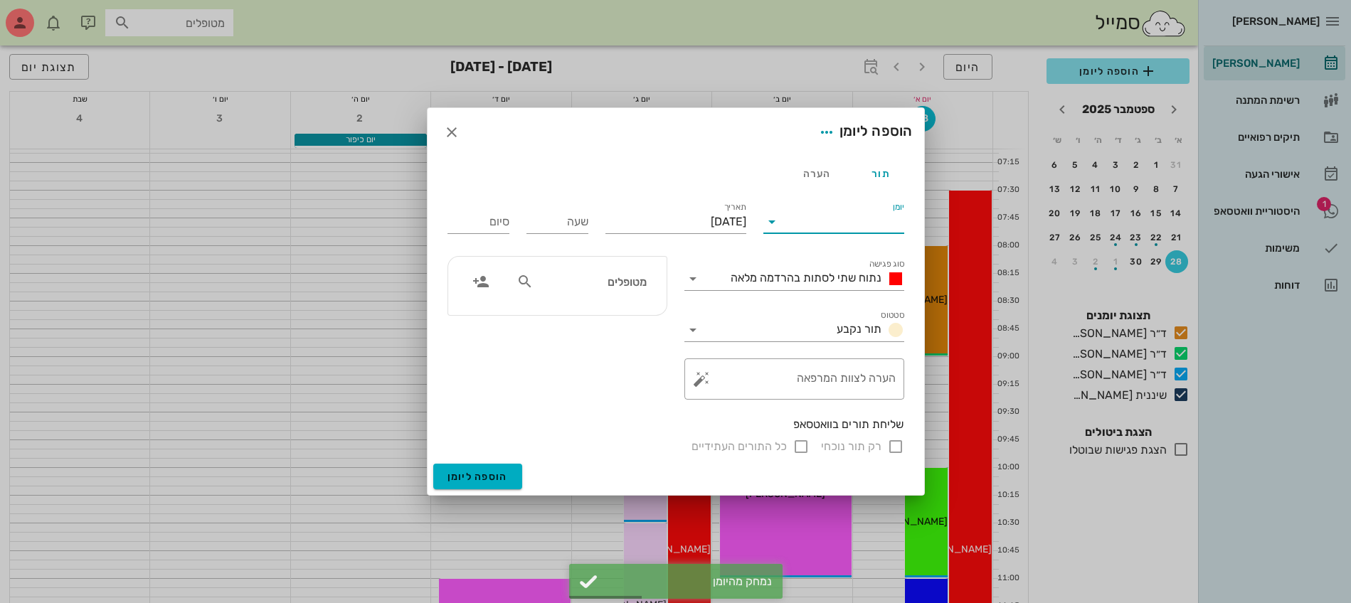
click at [822, 221] on input "יומן" at bounding box center [843, 222] width 121 height 23
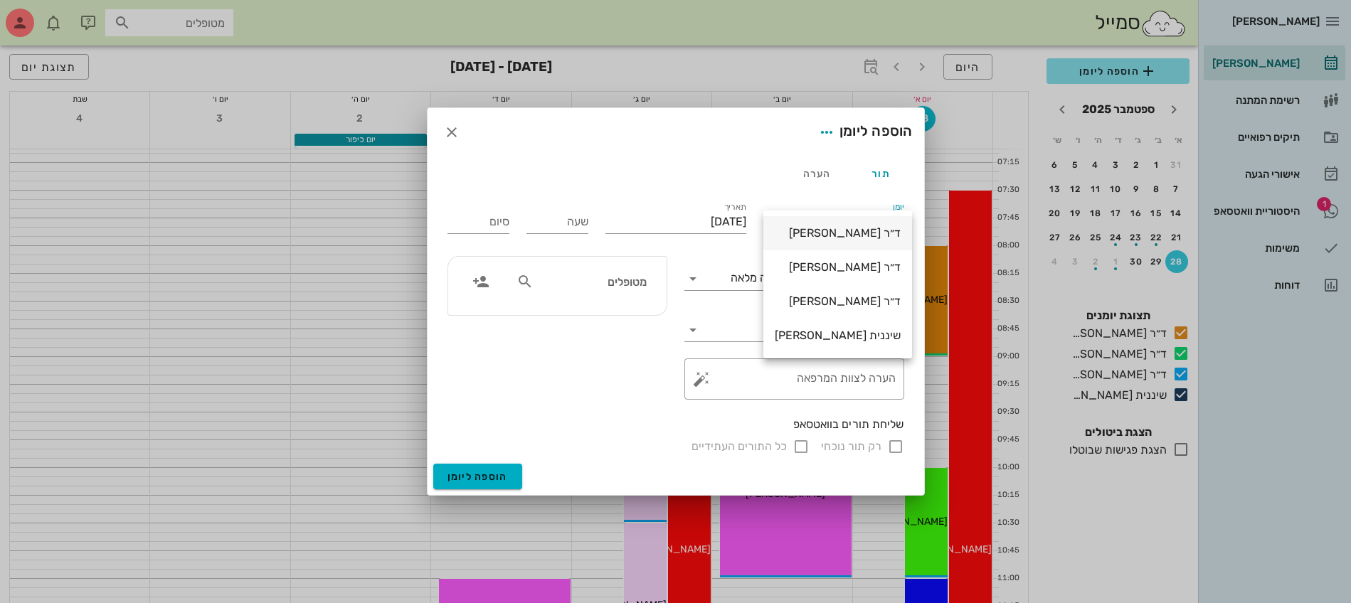
click at [857, 230] on div "ד״ר [PERSON_NAME]" at bounding box center [838, 233] width 126 height 14
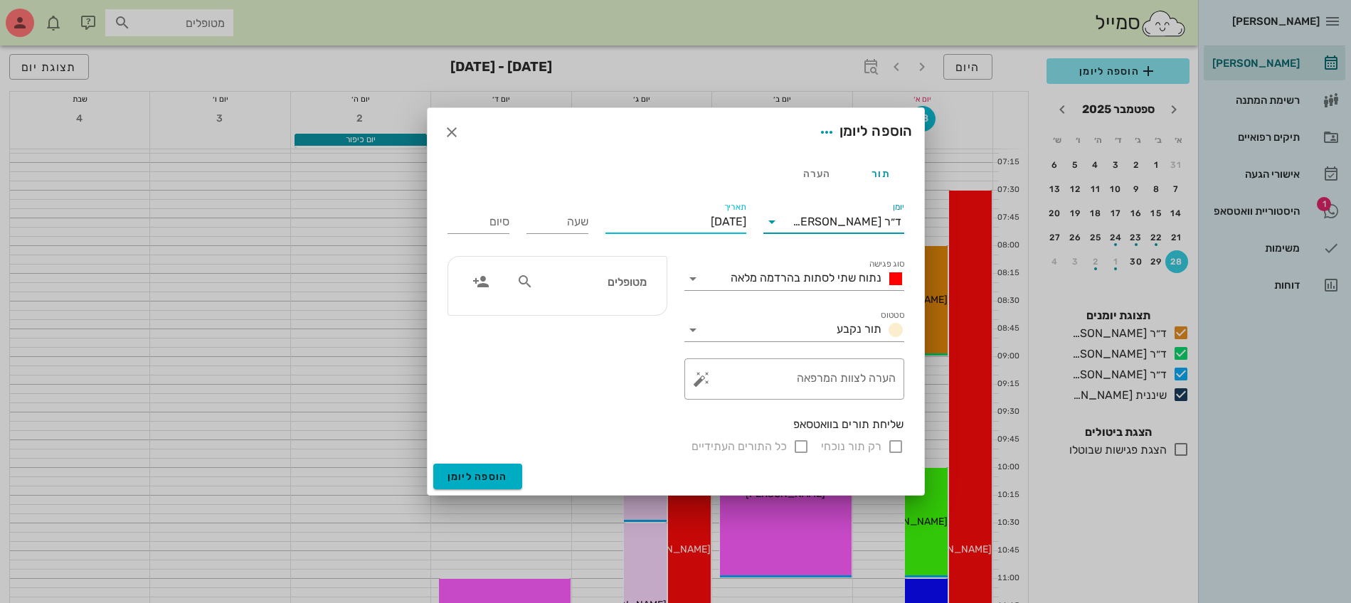
click at [707, 223] on input "[DATE]" at bounding box center [675, 222] width 141 height 23
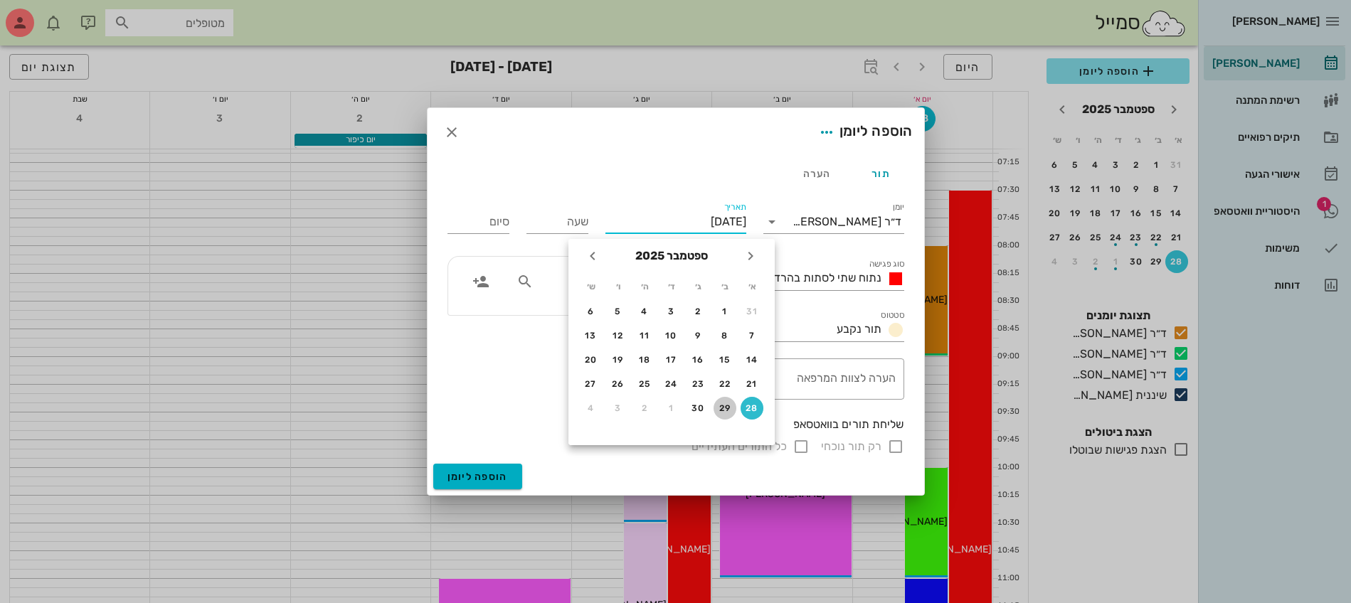
click at [720, 408] on div "29" at bounding box center [724, 408] width 23 height 10
type input "[DATE]"
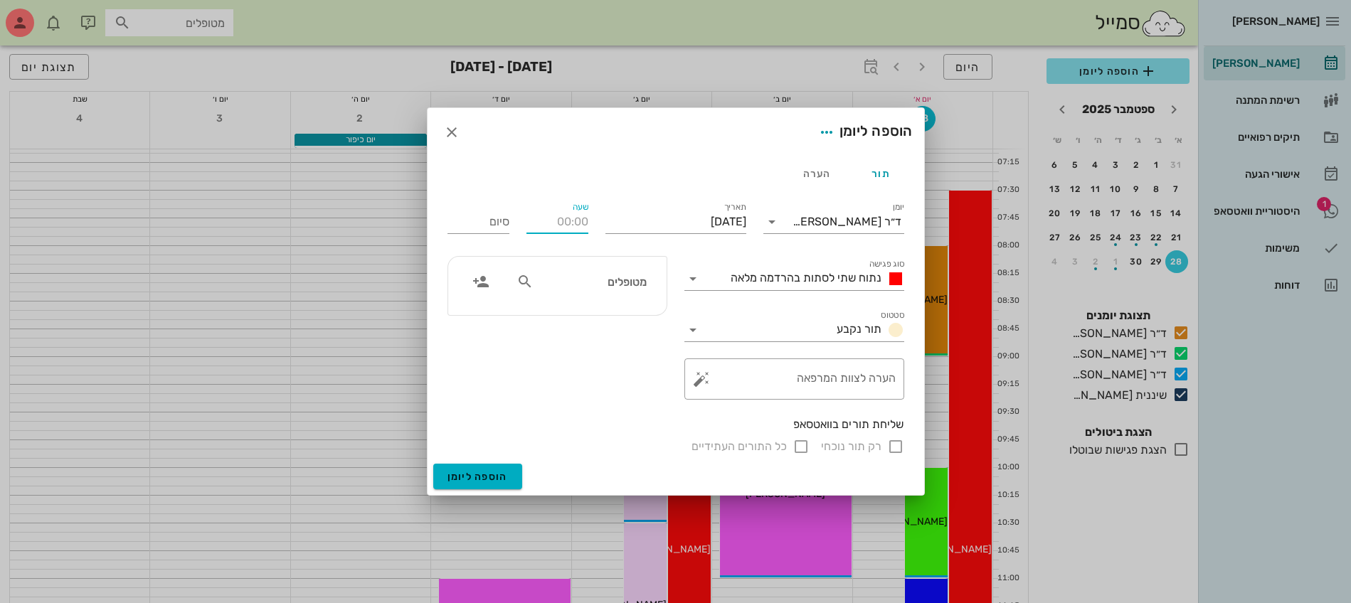
click at [577, 223] on input "שעה" at bounding box center [557, 222] width 62 height 23
type input "08:00"
click at [487, 230] on input "16:00" at bounding box center [478, 222] width 62 height 23
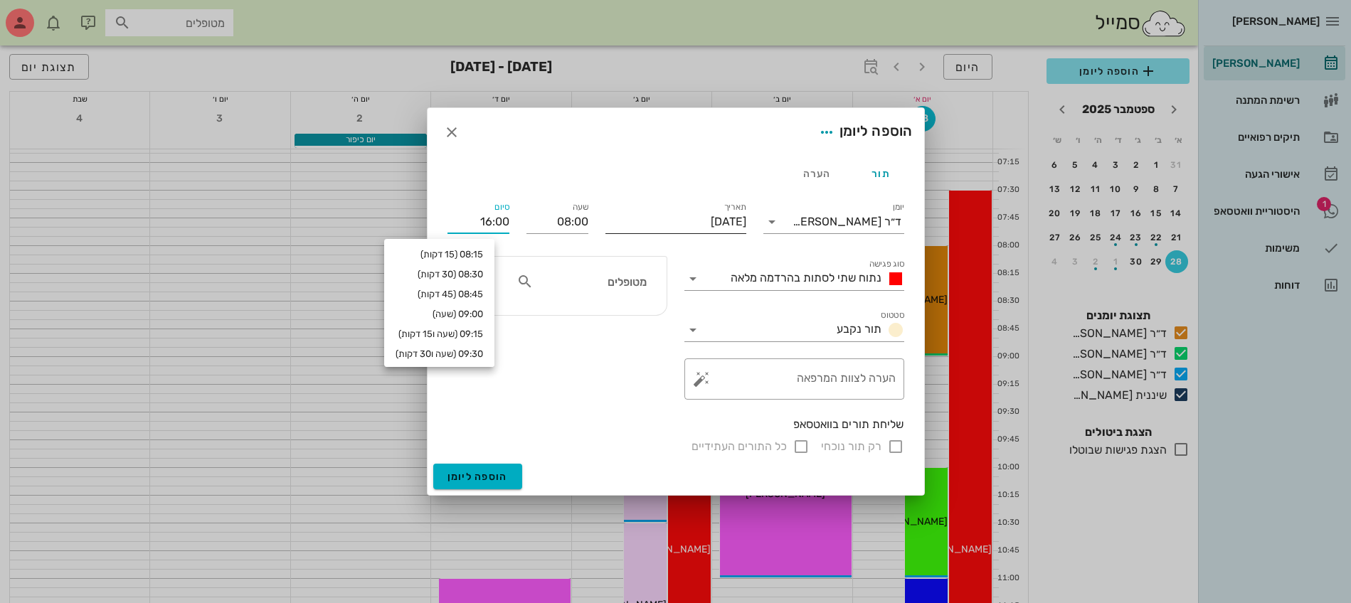
drag, startPoint x: 472, startPoint y: 223, endPoint x: 605, endPoint y: 228, distance: 133.8
click at [605, 228] on div "יומן ד״ר ג׳[PERSON_NAME] סוג פגישה נתוח שתי לסתות בהרדמה מלאה סטטוס תור נקבע תא…" at bounding box center [676, 327] width 474 height 273
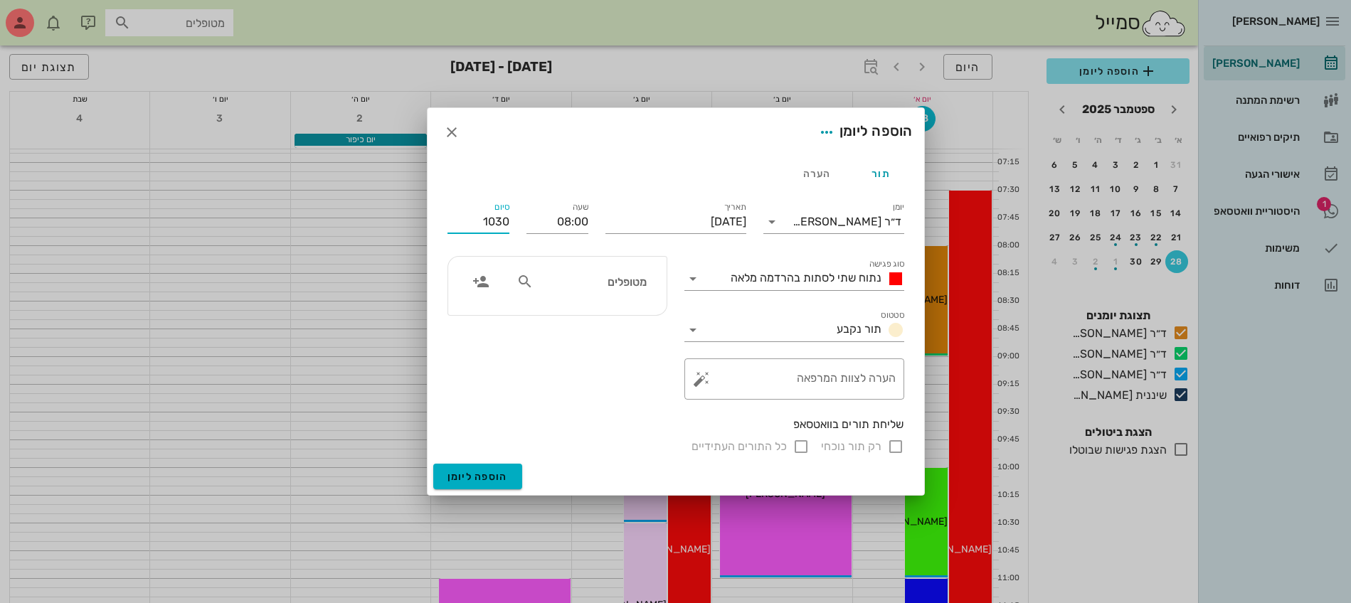
type input "10:30"
click at [617, 282] on input "מטופלים" at bounding box center [591, 281] width 110 height 18
type input "[PERSON_NAME]"
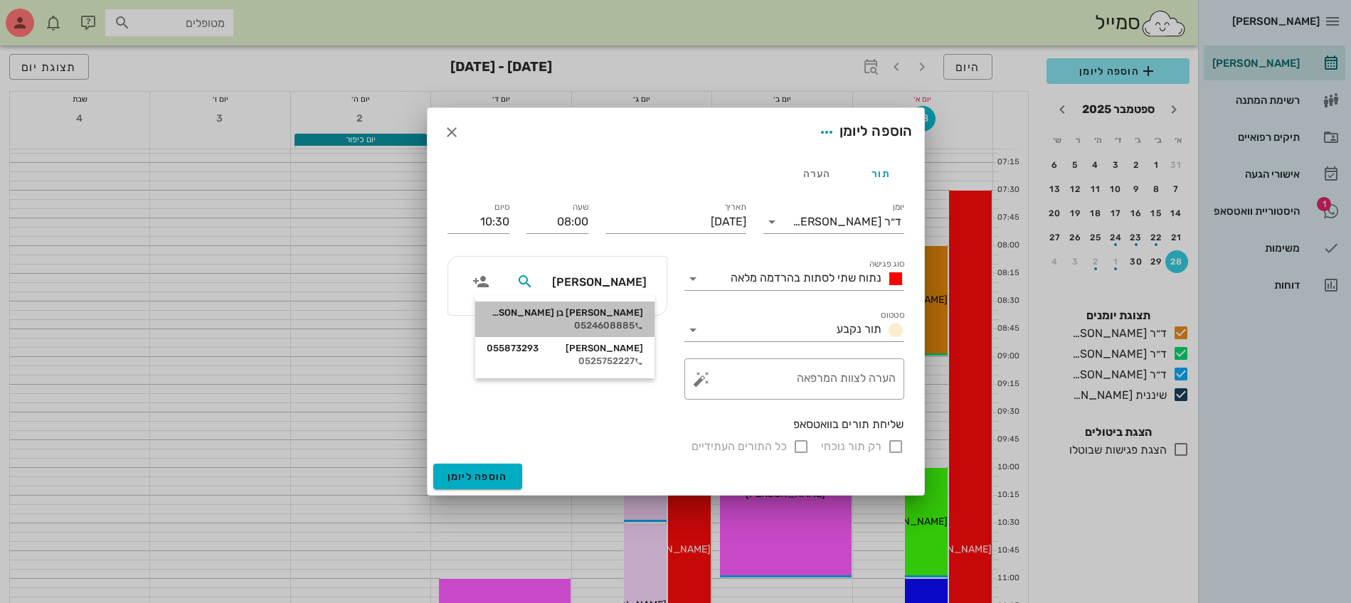
click at [600, 314] on div "[PERSON_NAME] בן [PERSON_NAME]" at bounding box center [564, 312] width 156 height 11
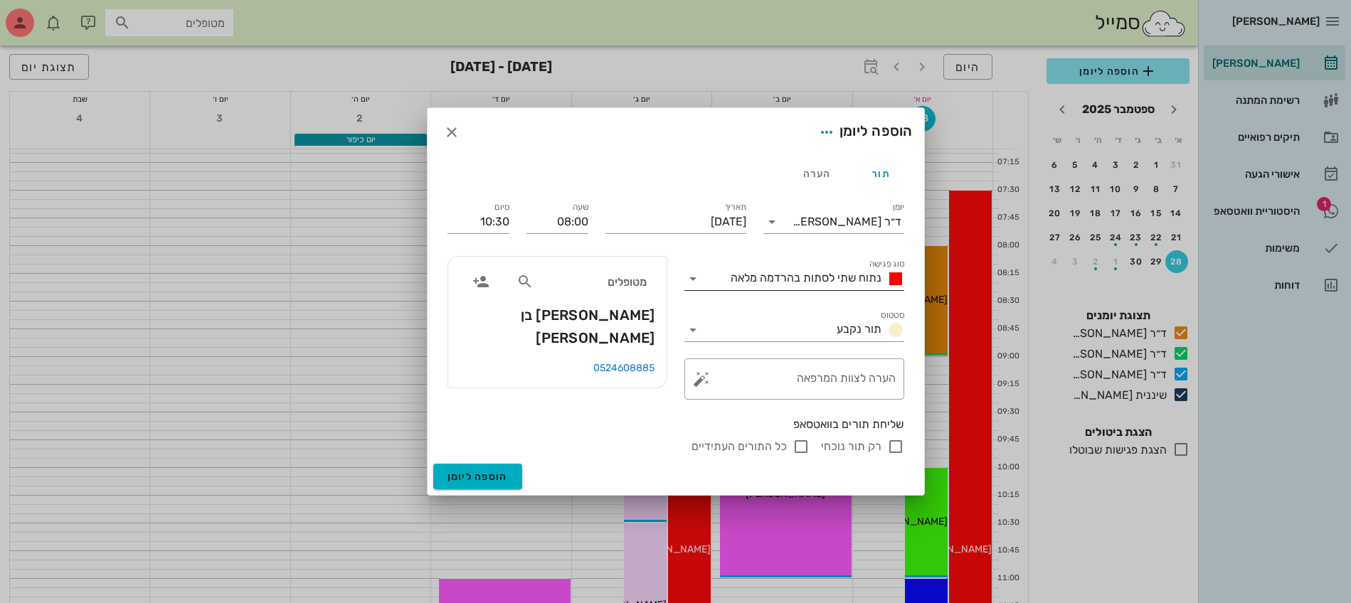
click at [783, 283] on span "נתוח שתי לסתות בהרדמה מלאה" at bounding box center [805, 278] width 151 height 14
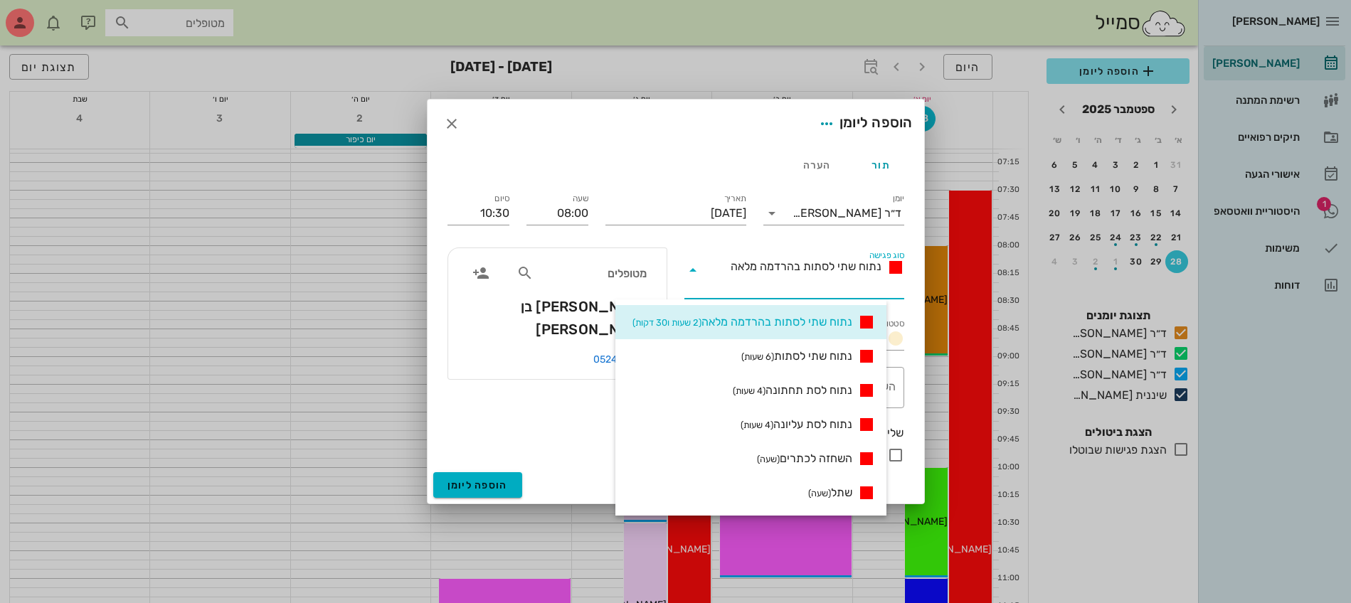
scroll to position [89, 0]
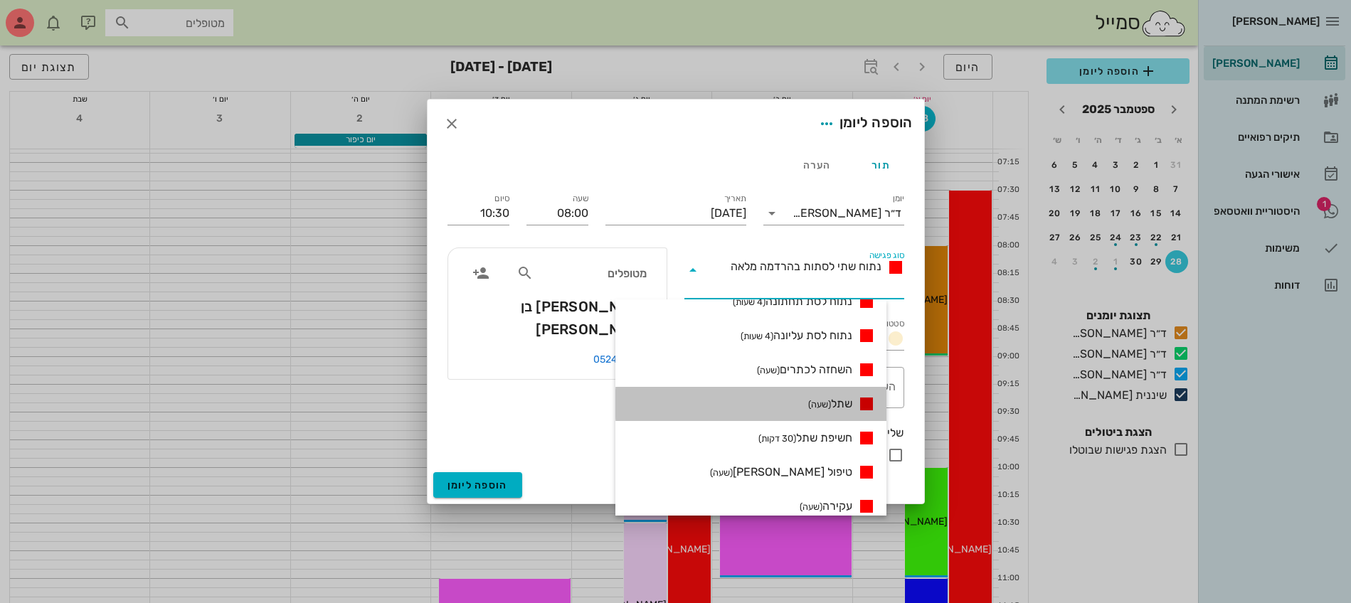
click at [831, 405] on small "(שעה)" at bounding box center [819, 404] width 23 height 11
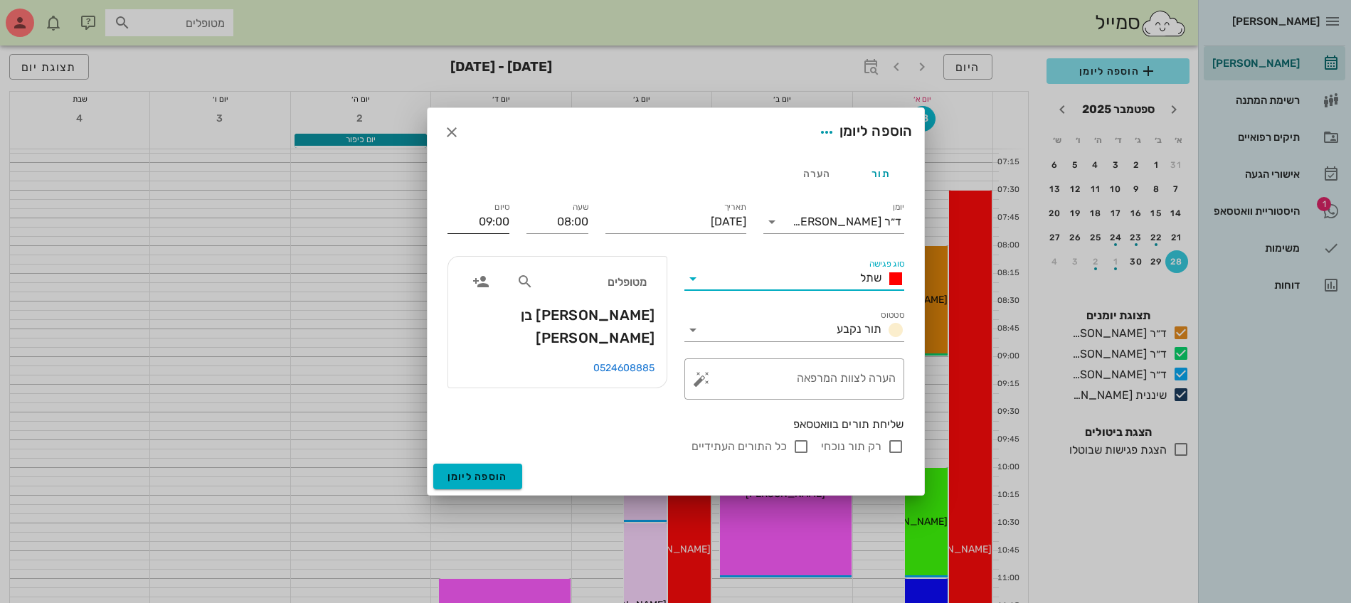
click at [487, 218] on input "09:00" at bounding box center [478, 222] width 62 height 23
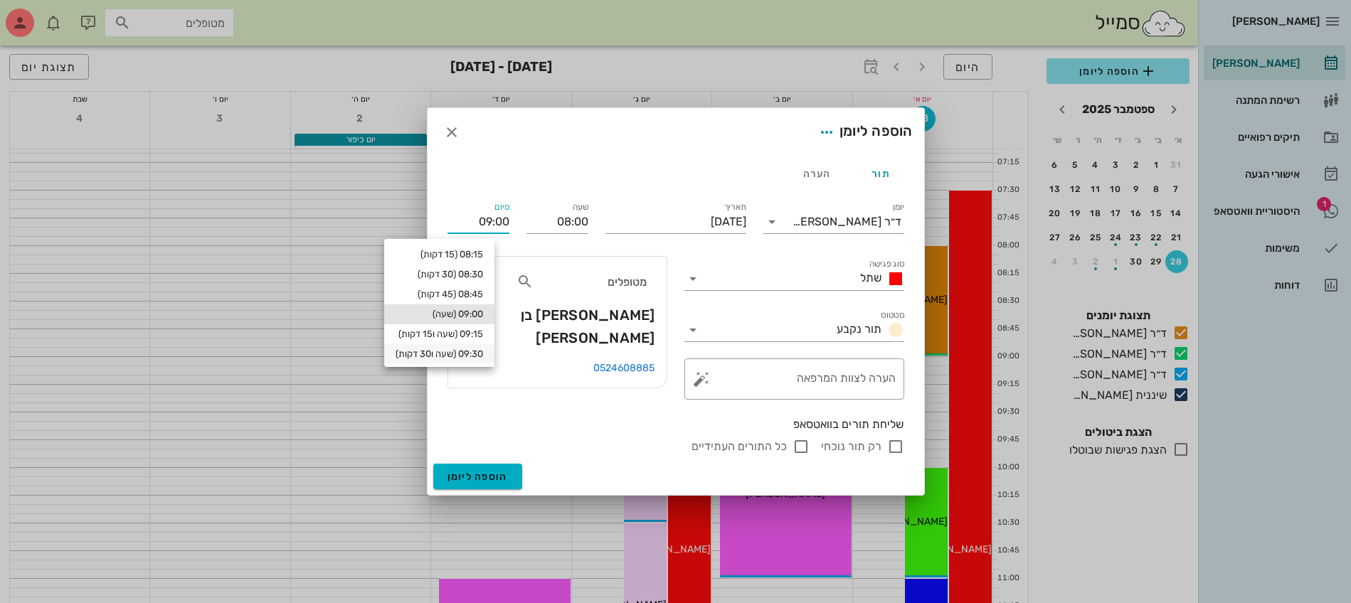
scroll to position [37, 0]
drag, startPoint x: 471, startPoint y: 222, endPoint x: 629, endPoint y: 230, distance: 158.1
click at [629, 230] on div "יומן ד״ר [PERSON_NAME] סוג פגישה שתל סטטוס תור נקבע תאריך [DATE] שעה 08:00 סיום…" at bounding box center [676, 327] width 474 height 273
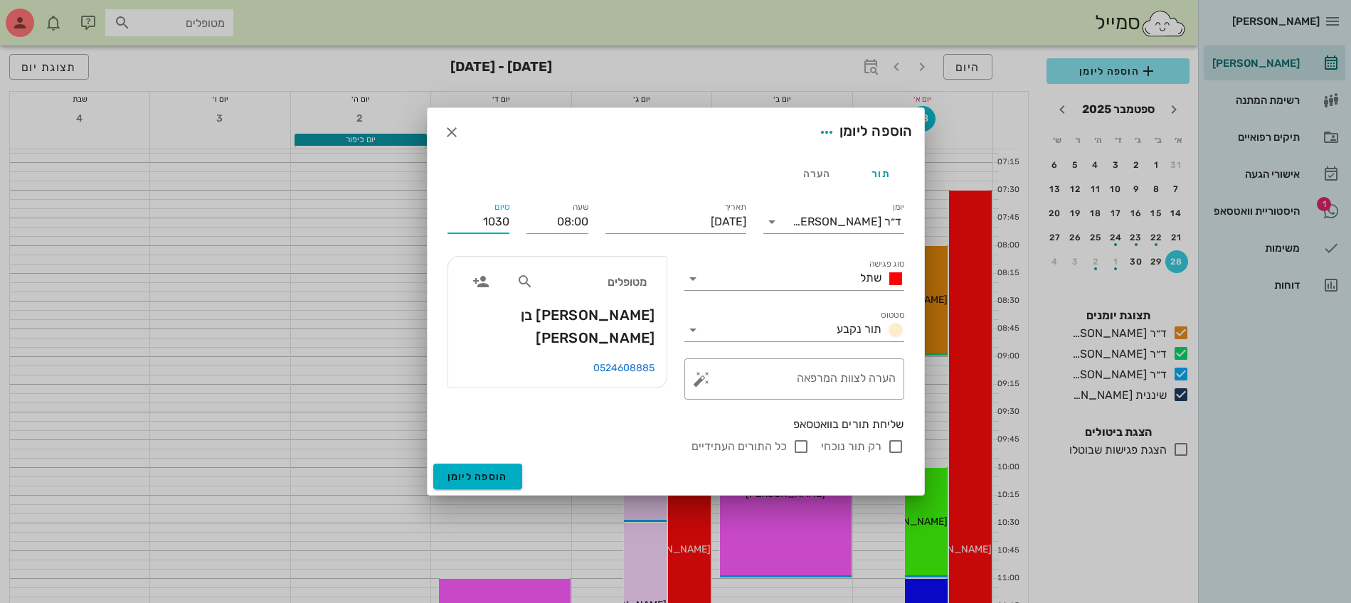
type input "10:30"
click at [892, 446] on input "רק תור נוכחי" at bounding box center [895, 446] width 17 height 17
checkbox input "false"
click at [483, 473] on span "הוספה ליומן" at bounding box center [477, 477] width 60 height 12
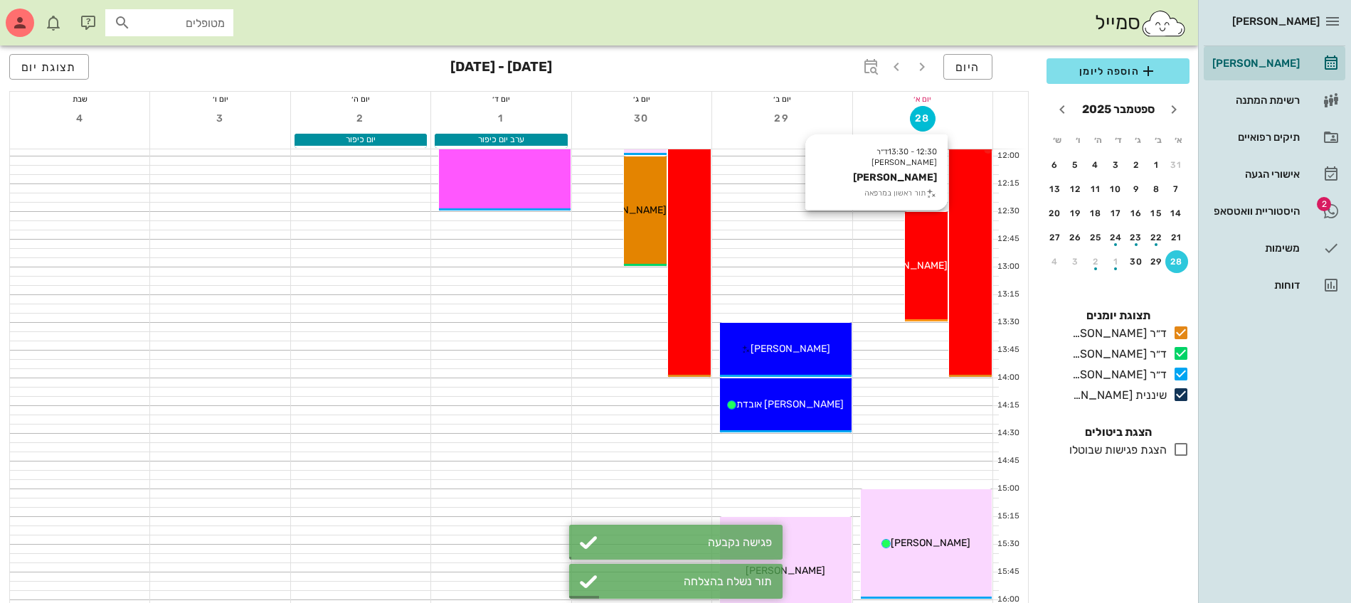
scroll to position [445, 0]
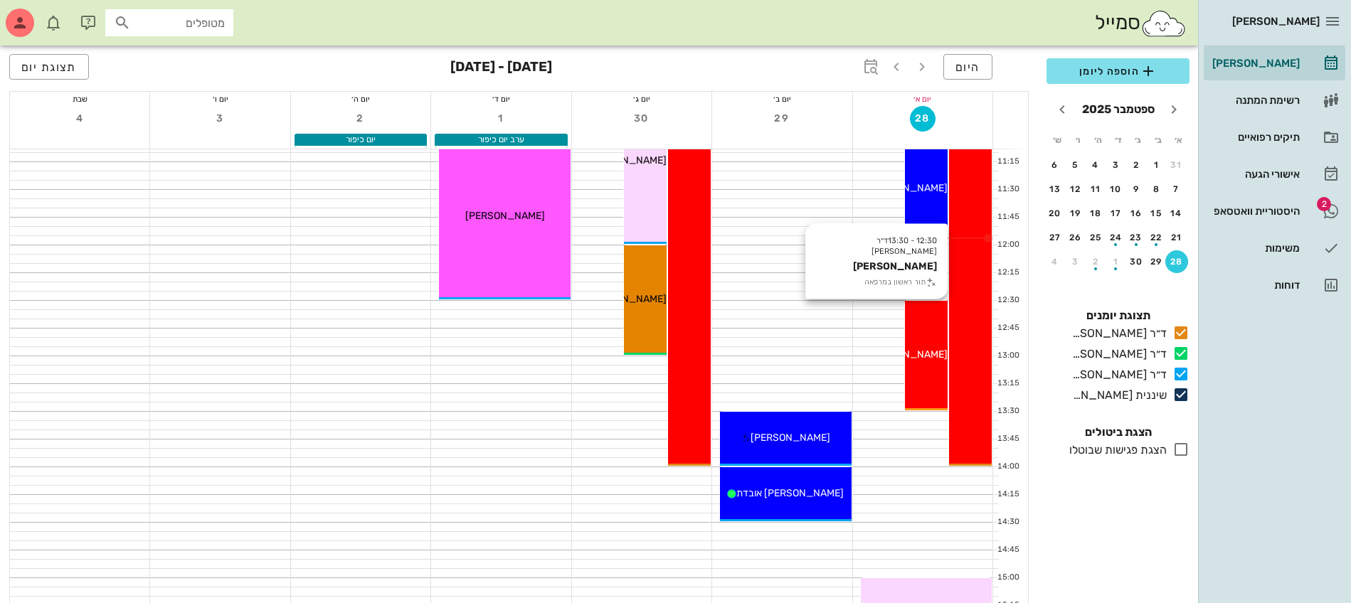
click at [930, 335] on div "12:30 - 13:30 ד״ר ג׳[PERSON_NAME] [PERSON_NAME] תור ראשון במרפאה [PERSON_NAME]" at bounding box center [926, 356] width 43 height 110
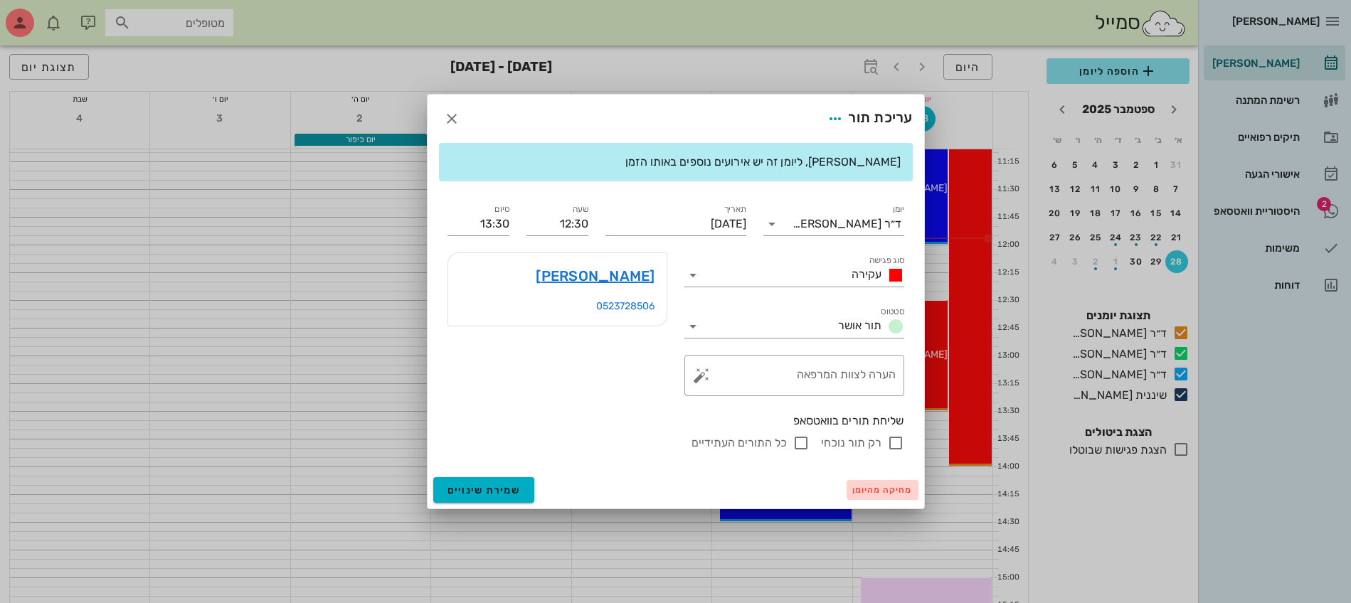
click at [856, 493] on span "מחיקה מהיומן" at bounding box center [882, 490] width 60 height 10
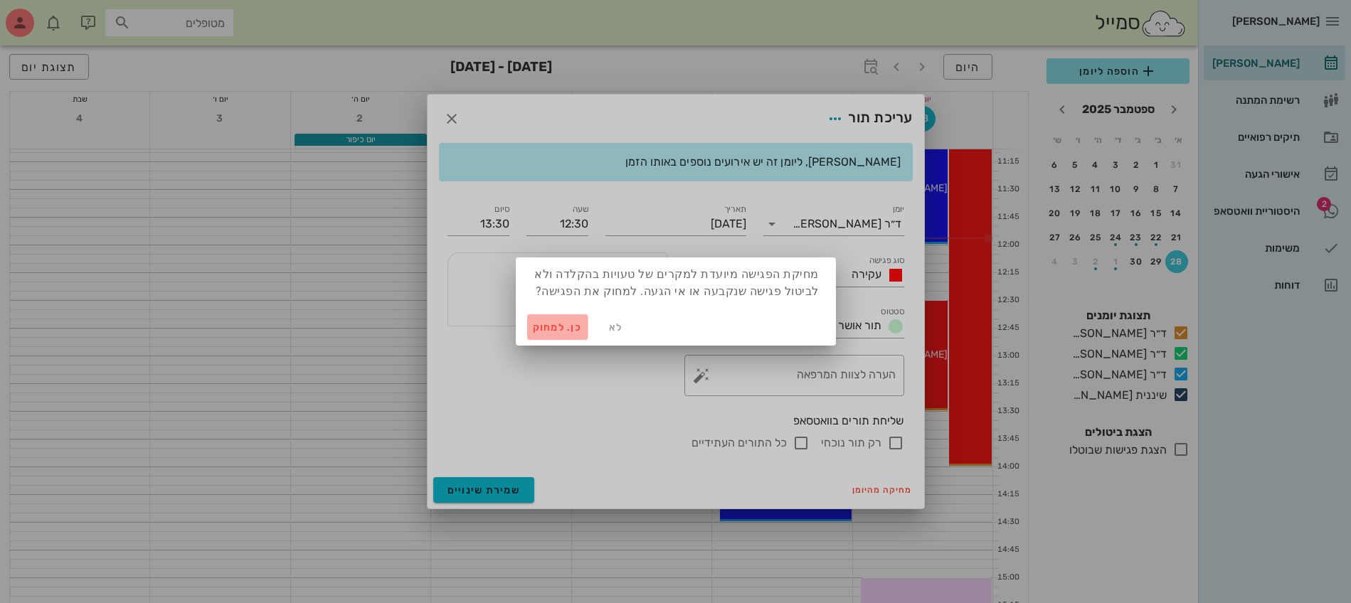
click at [549, 324] on span "כן. למחוק" at bounding box center [558, 327] width 50 height 12
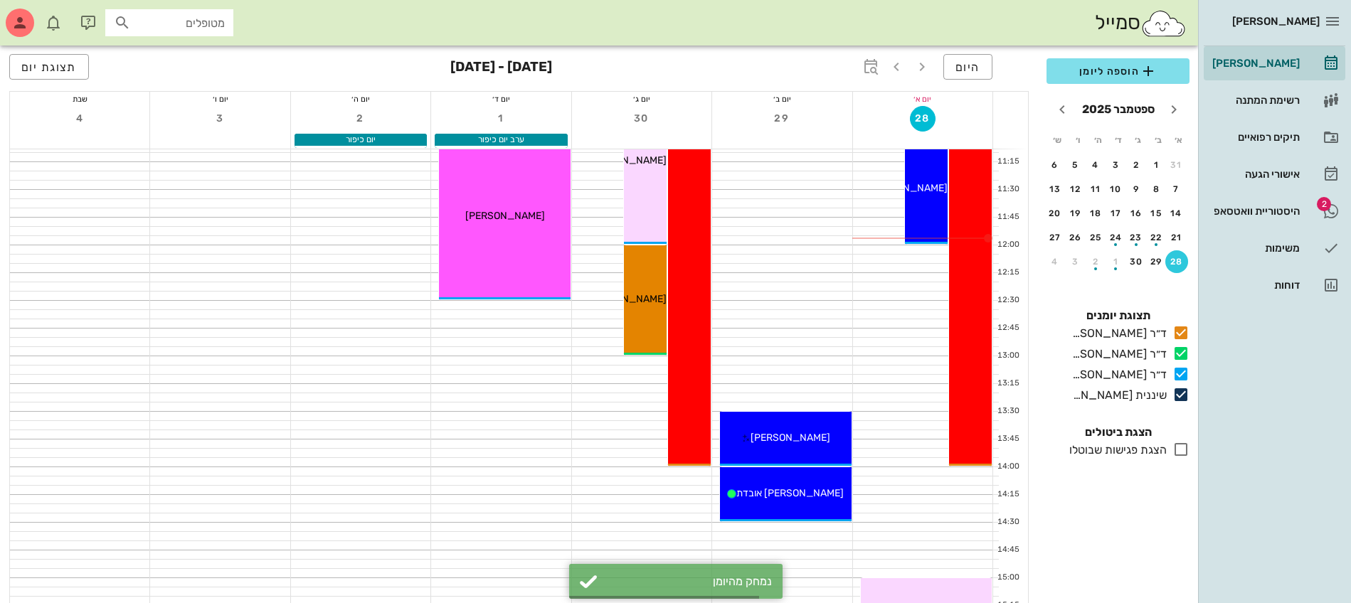
scroll to position [711, 0]
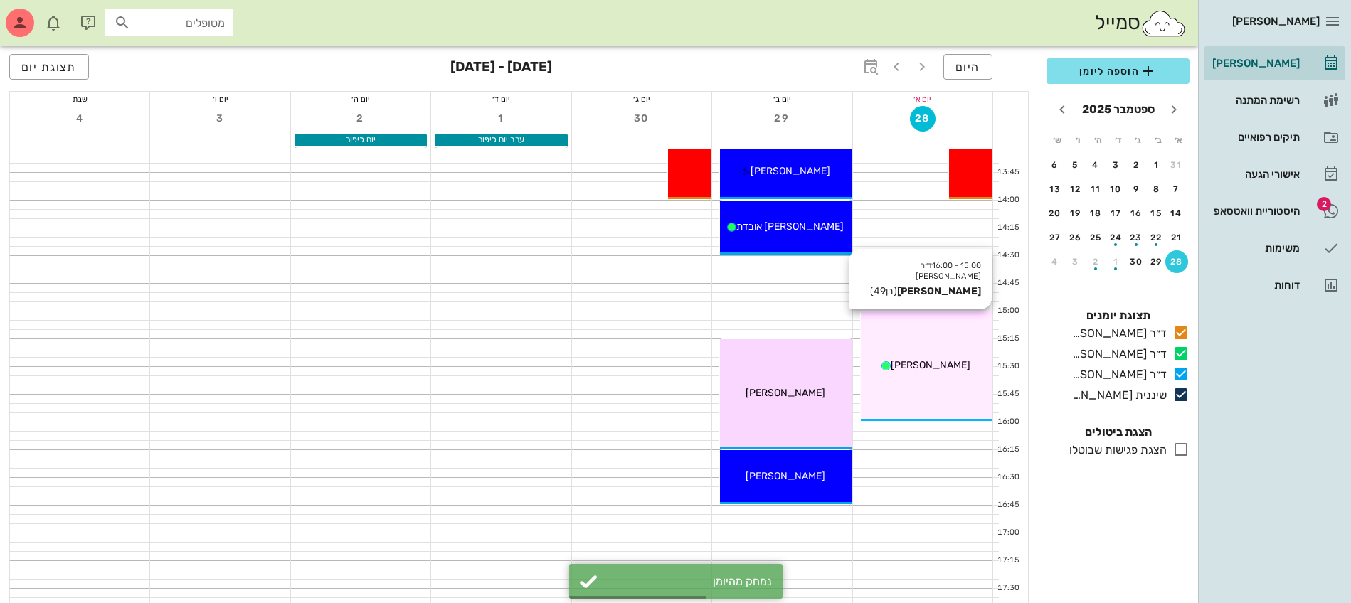
click at [906, 371] on div "[PERSON_NAME]" at bounding box center [926, 365] width 131 height 15
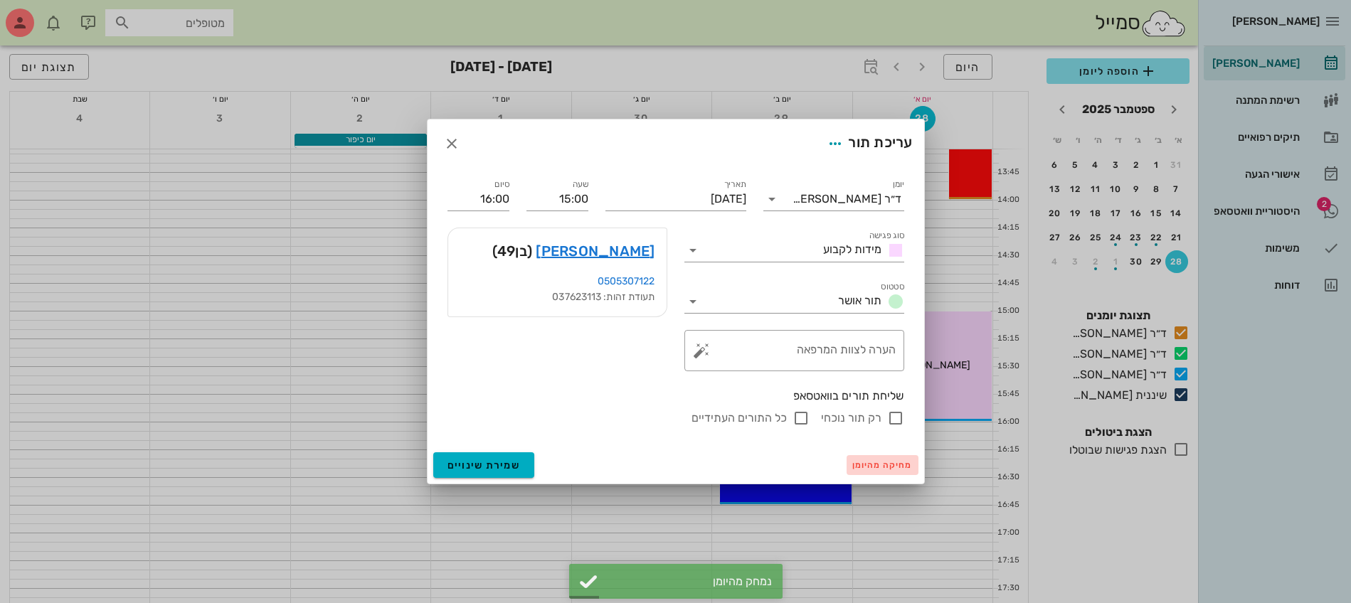
click at [862, 465] on span "מחיקה מהיומן" at bounding box center [882, 465] width 60 height 10
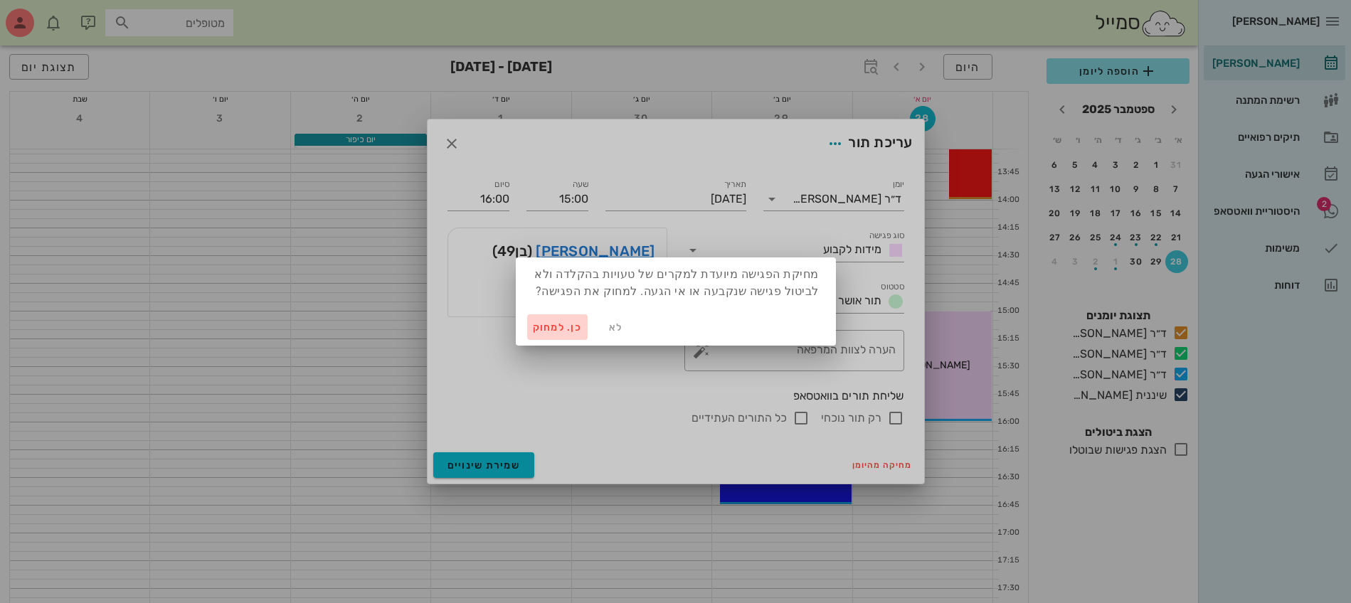
click at [538, 329] on span "כן. למחוק" at bounding box center [558, 327] width 50 height 12
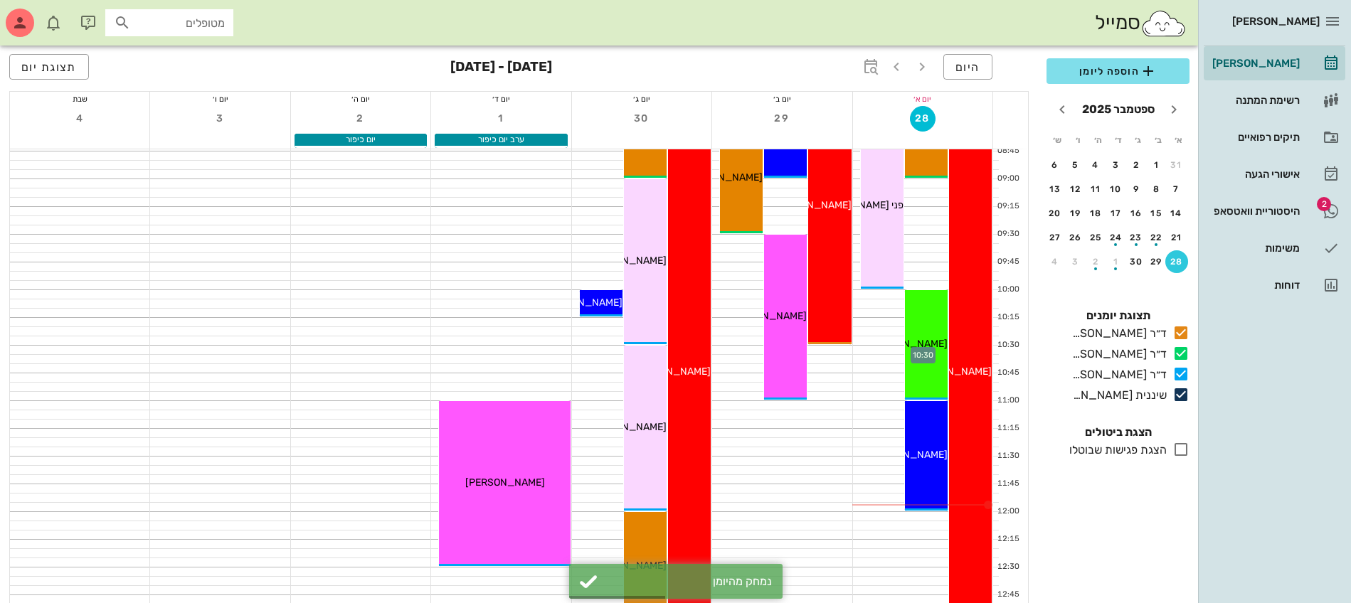
scroll to position [267, 0]
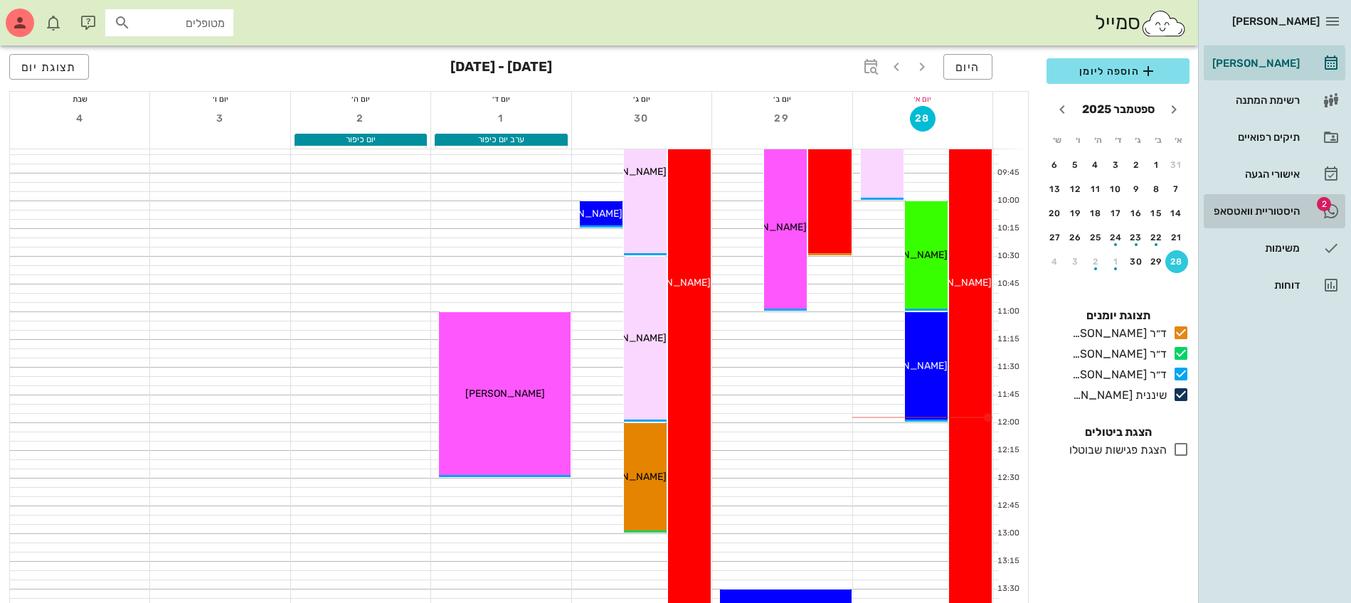
click at [1262, 206] on div "היסטוריית וואטסאפ" at bounding box center [1254, 211] width 90 height 11
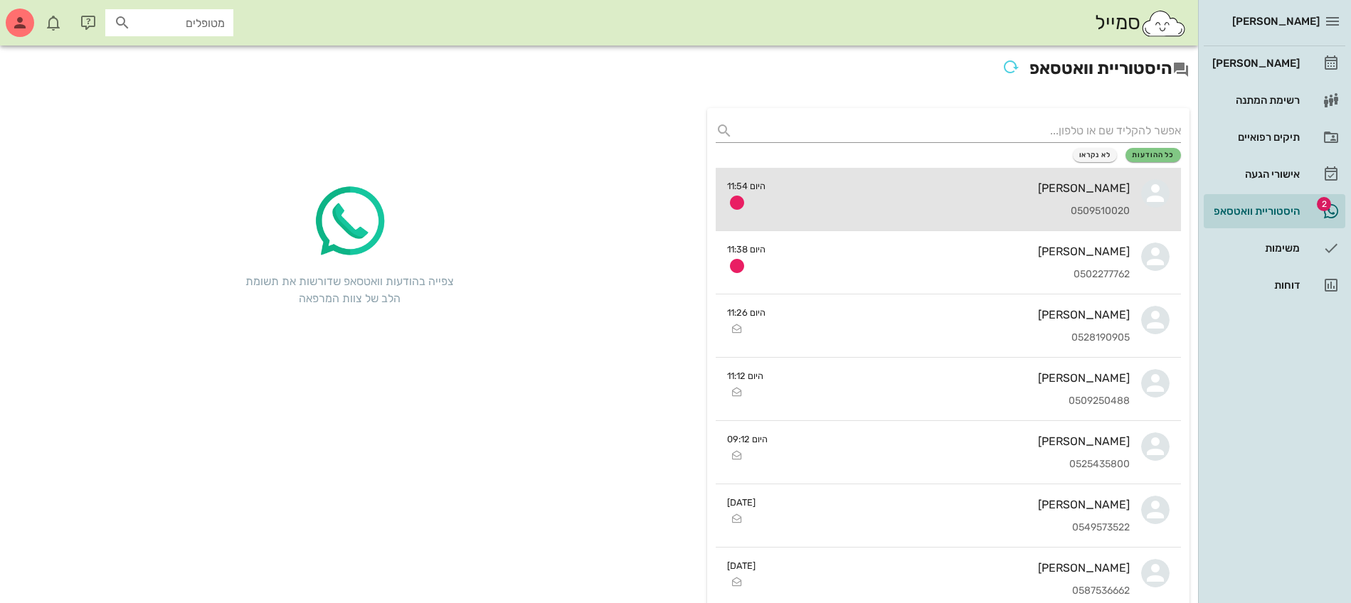
click at [1000, 199] on div "[PERSON_NAME] 0509510020" at bounding box center [953, 199] width 353 height 63
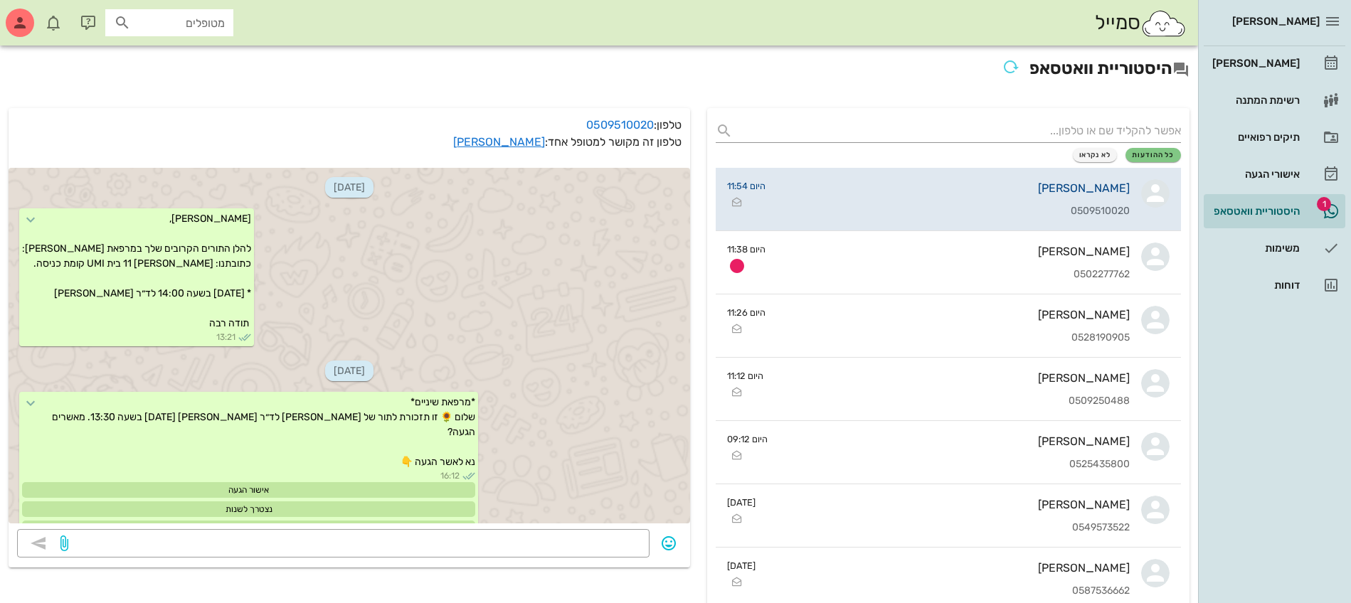
scroll to position [1577, 0]
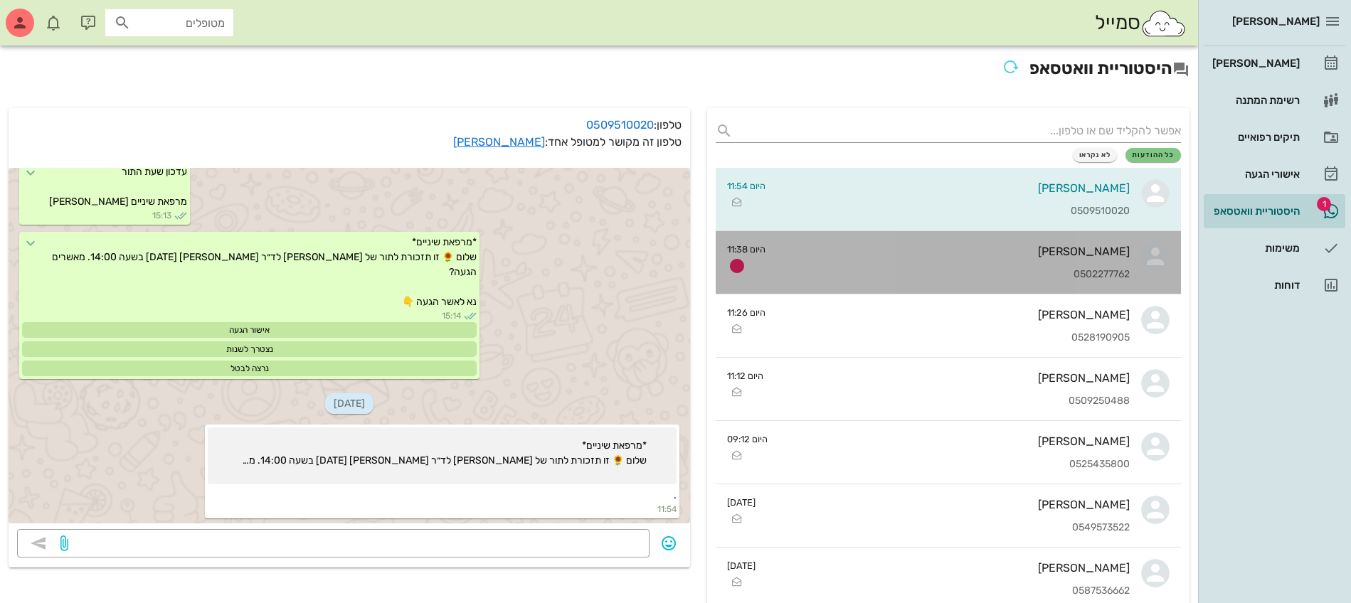
click at [986, 270] on div "0502277762" at bounding box center [953, 275] width 353 height 12
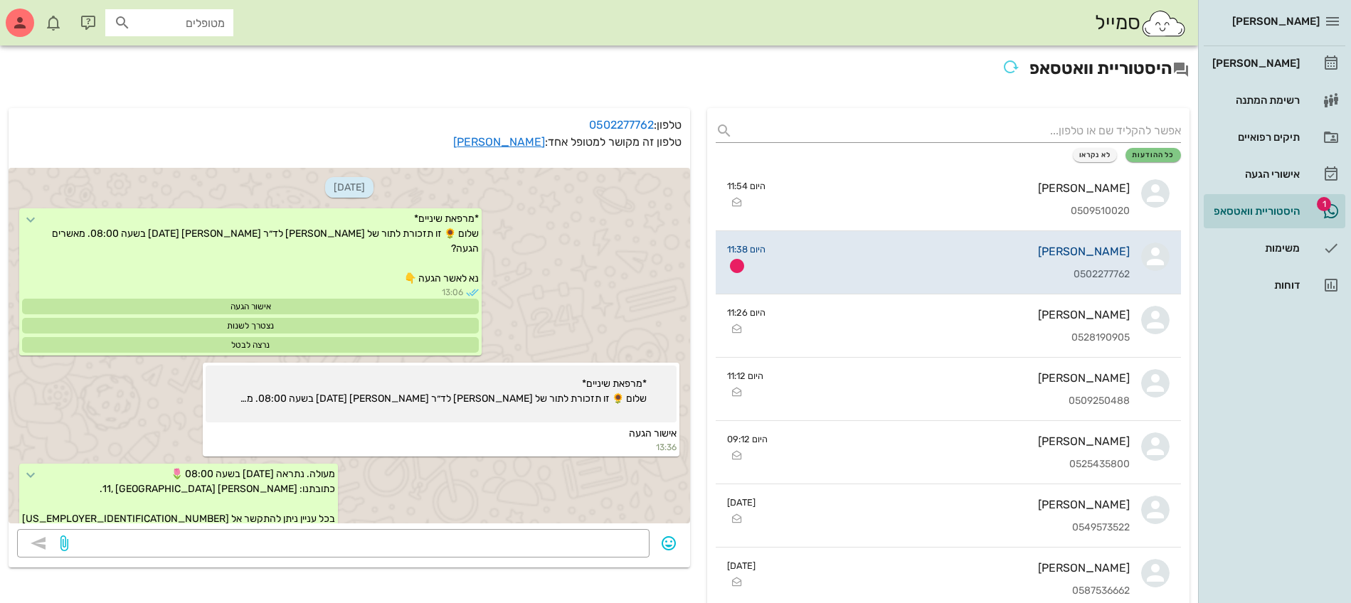
scroll to position [616, 0]
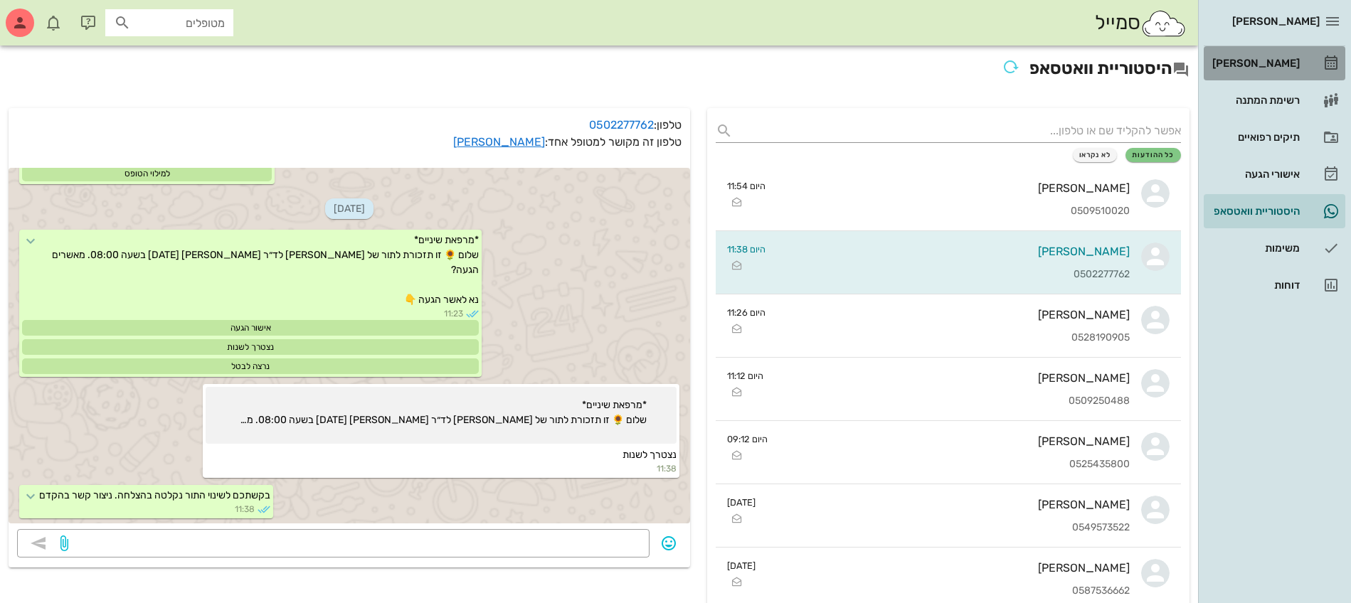
click at [1257, 61] on div "[PERSON_NAME]" at bounding box center [1254, 63] width 90 height 11
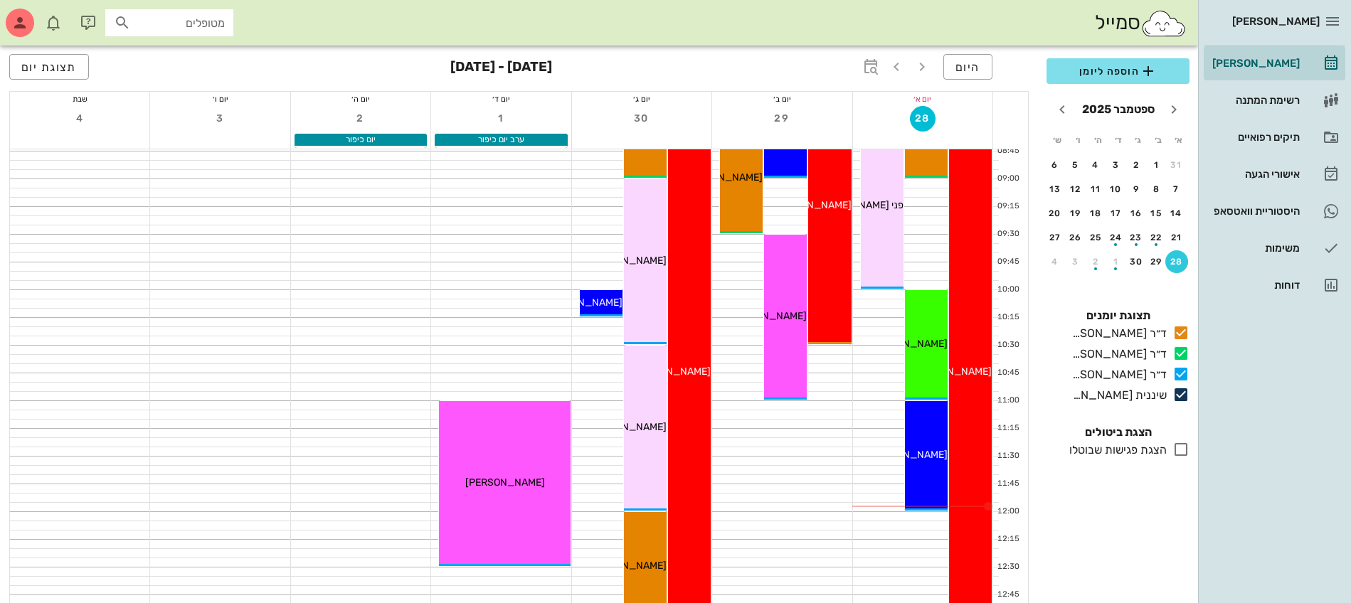
scroll to position [356, 0]
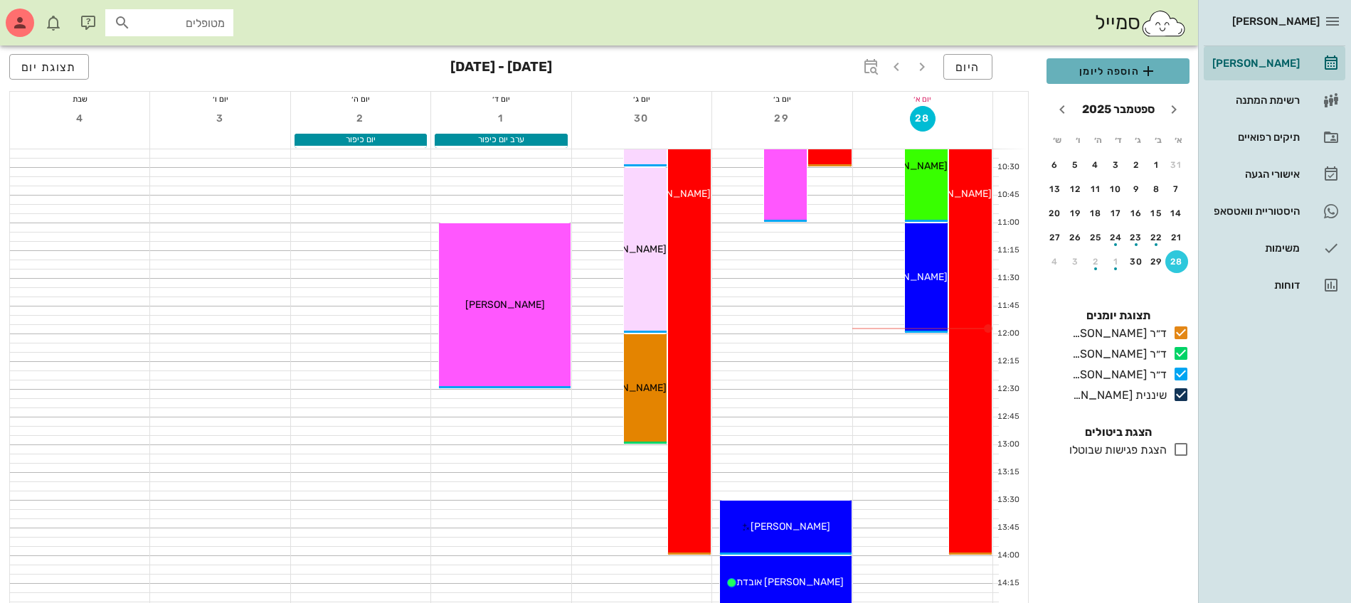
click at [1108, 72] on span "הוספה ליומן" at bounding box center [1118, 71] width 120 height 17
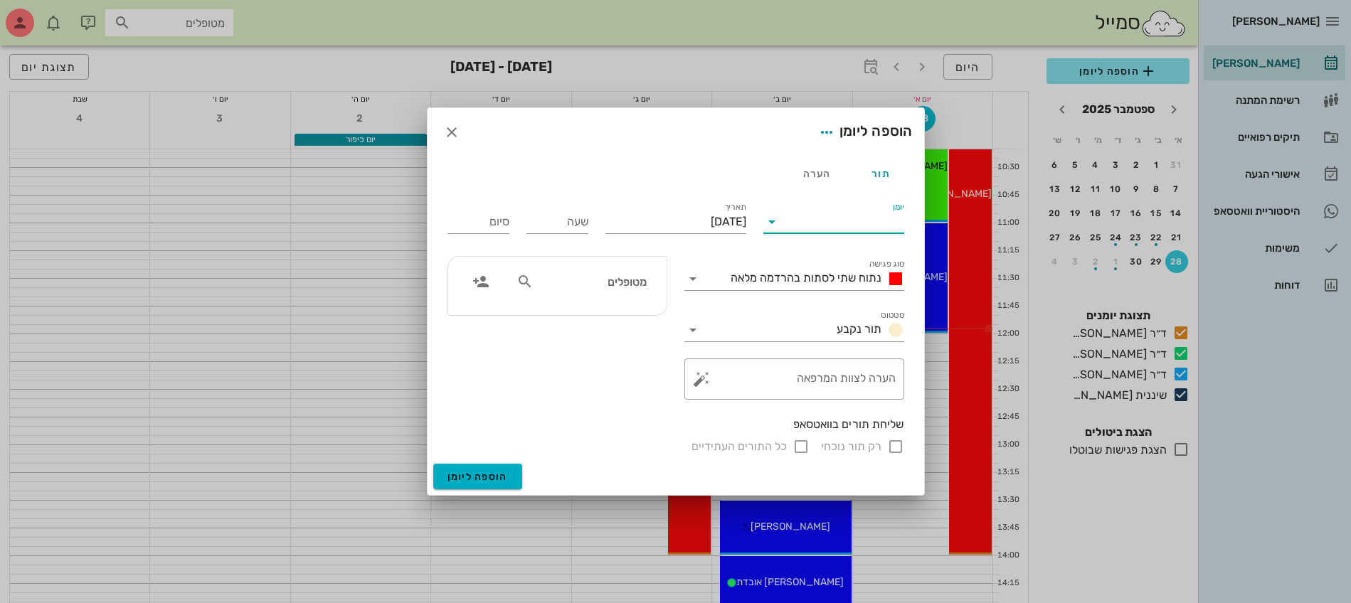
click at [853, 223] on input "יומן" at bounding box center [843, 222] width 121 height 23
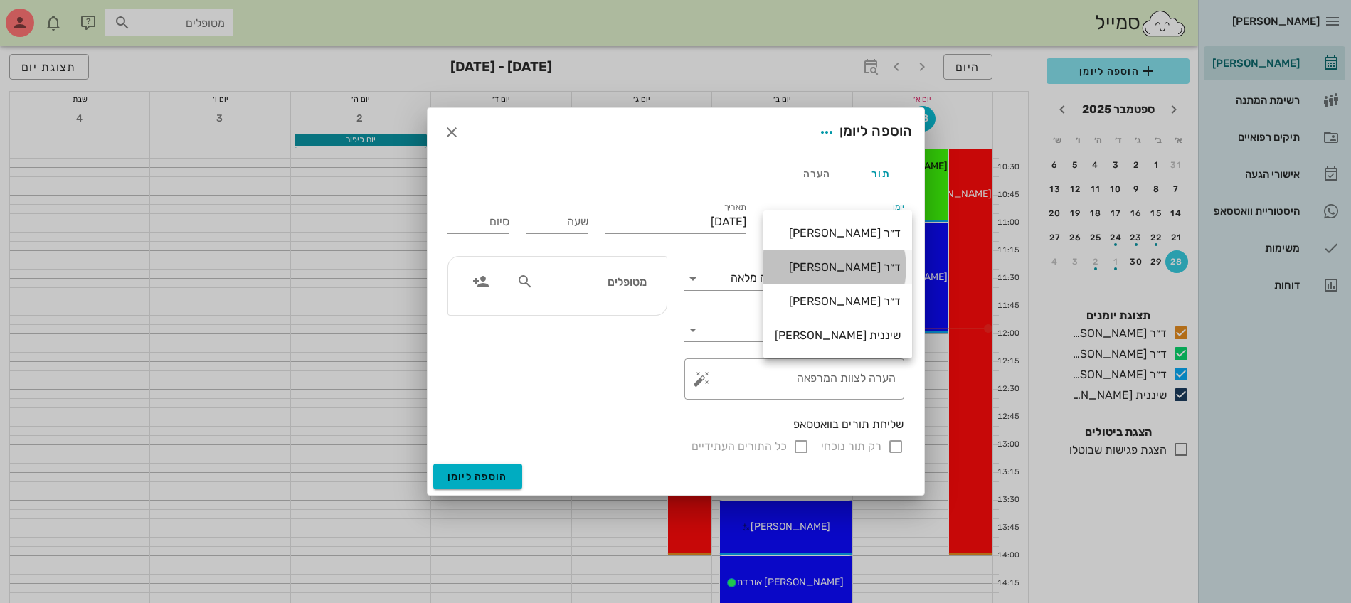
click at [856, 265] on div "ד״ר [PERSON_NAME]" at bounding box center [838, 267] width 126 height 14
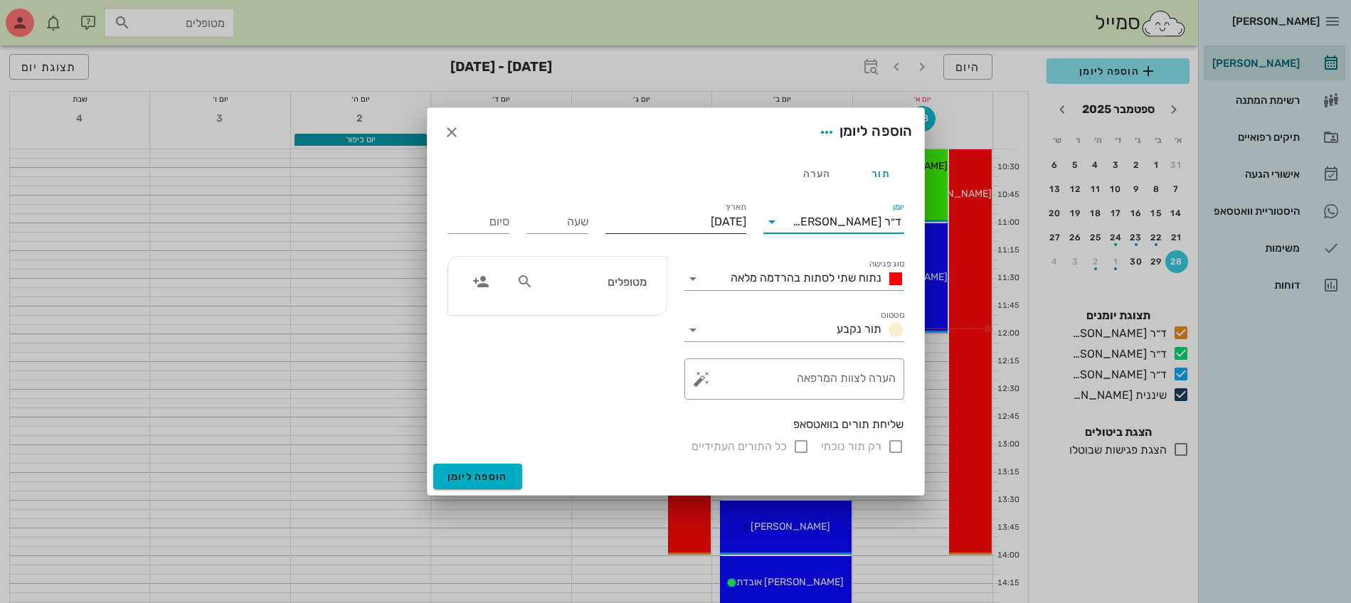
click at [654, 215] on input "[DATE]" at bounding box center [675, 222] width 141 height 23
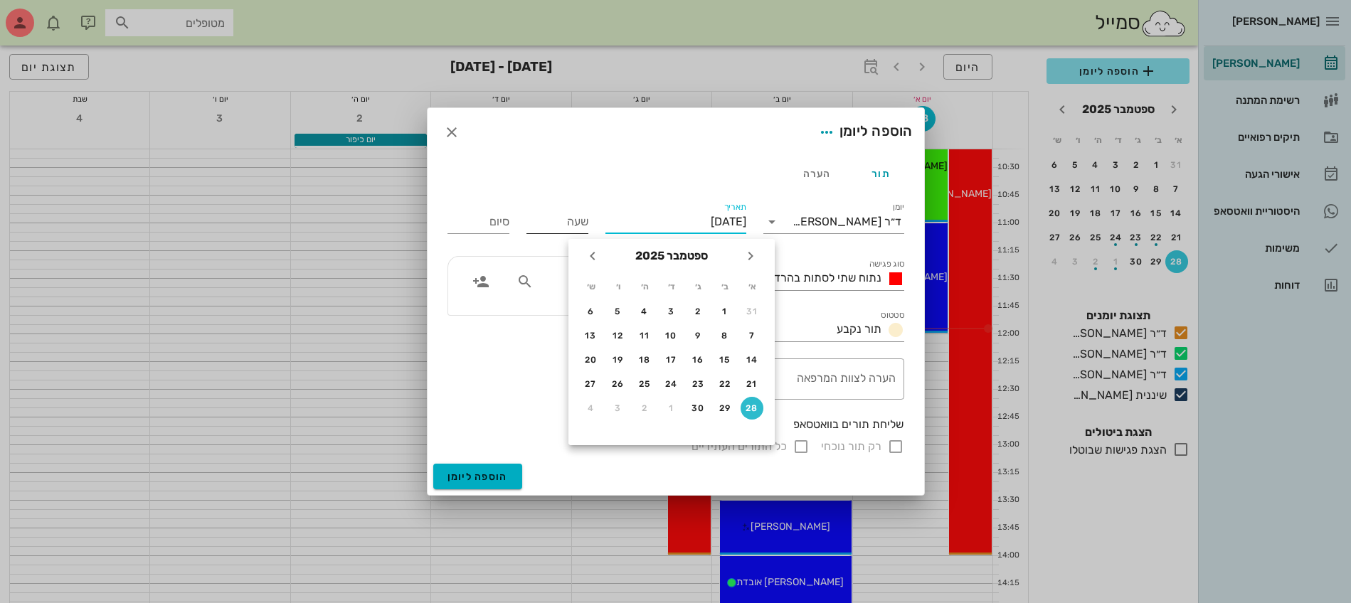
click at [564, 228] on input "שעה" at bounding box center [557, 222] width 62 height 23
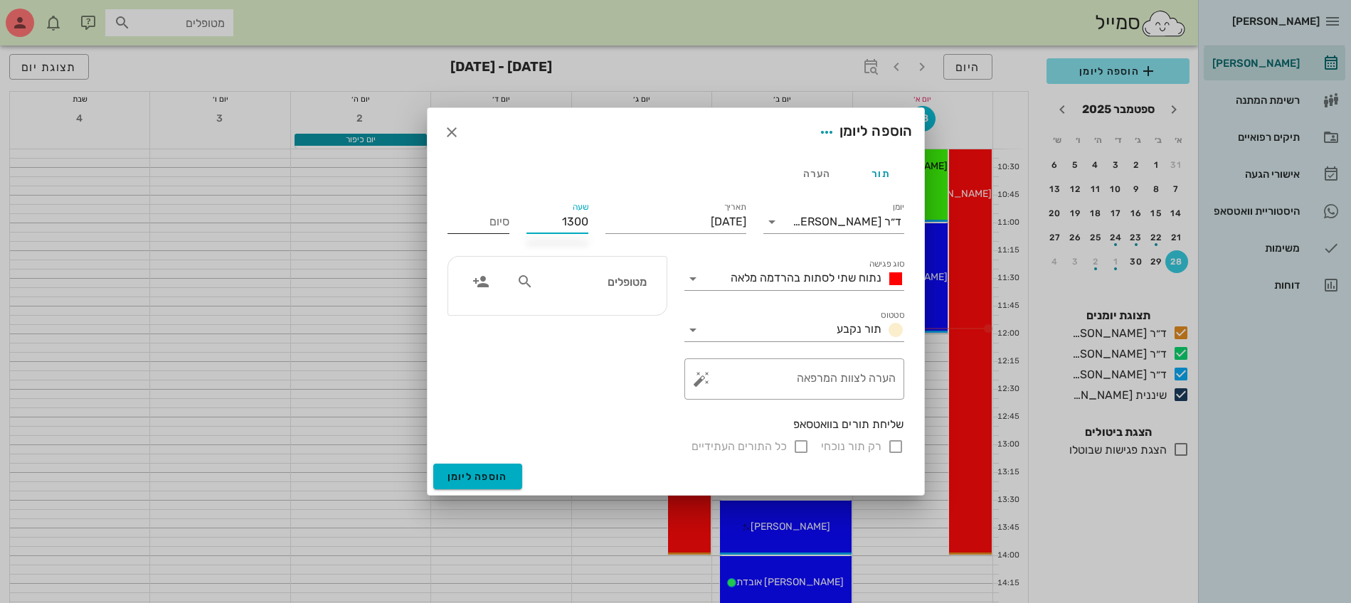
type input "13:00"
click at [489, 225] on input "21:00" at bounding box center [478, 222] width 62 height 23
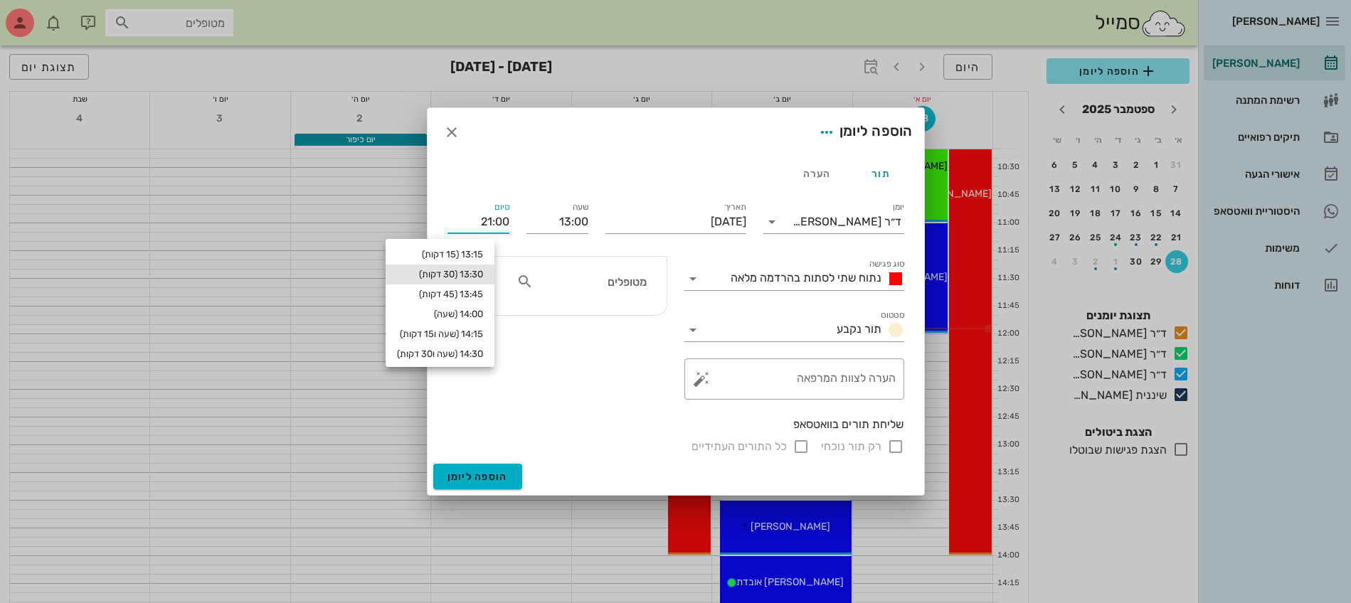
click at [477, 274] on div "13:30 (30 דקות)" at bounding box center [440, 274] width 86 height 11
type input "13:30"
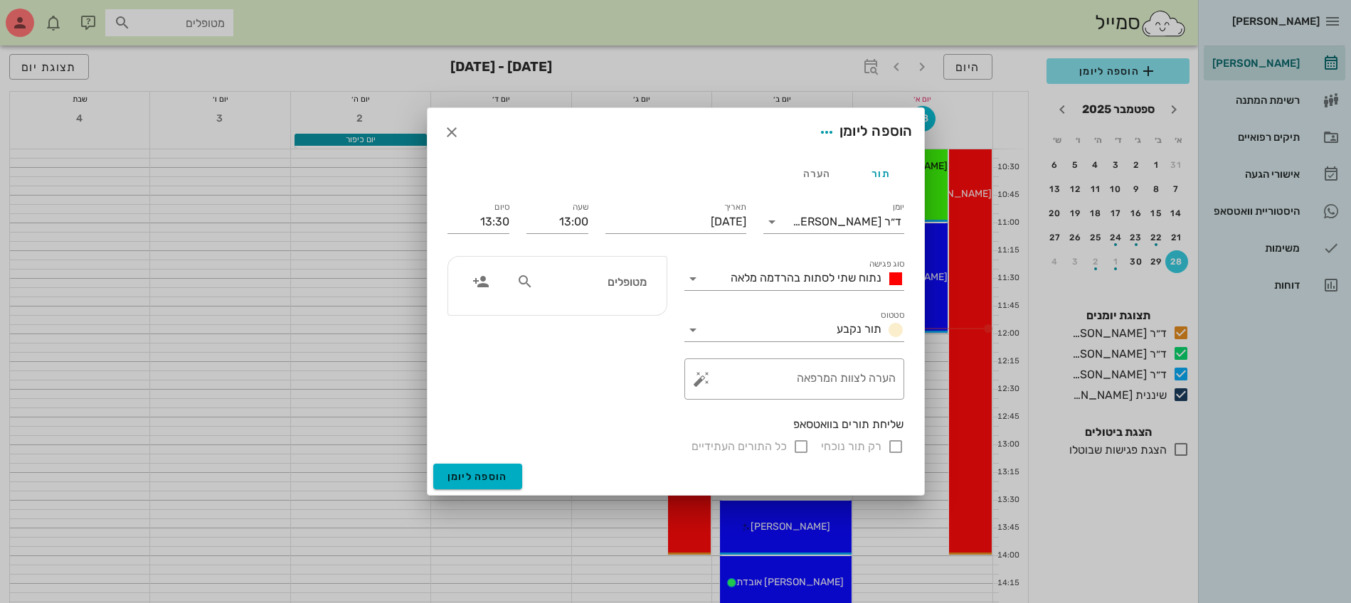
click at [570, 291] on div "מטופלים" at bounding box center [581, 281] width 147 height 27
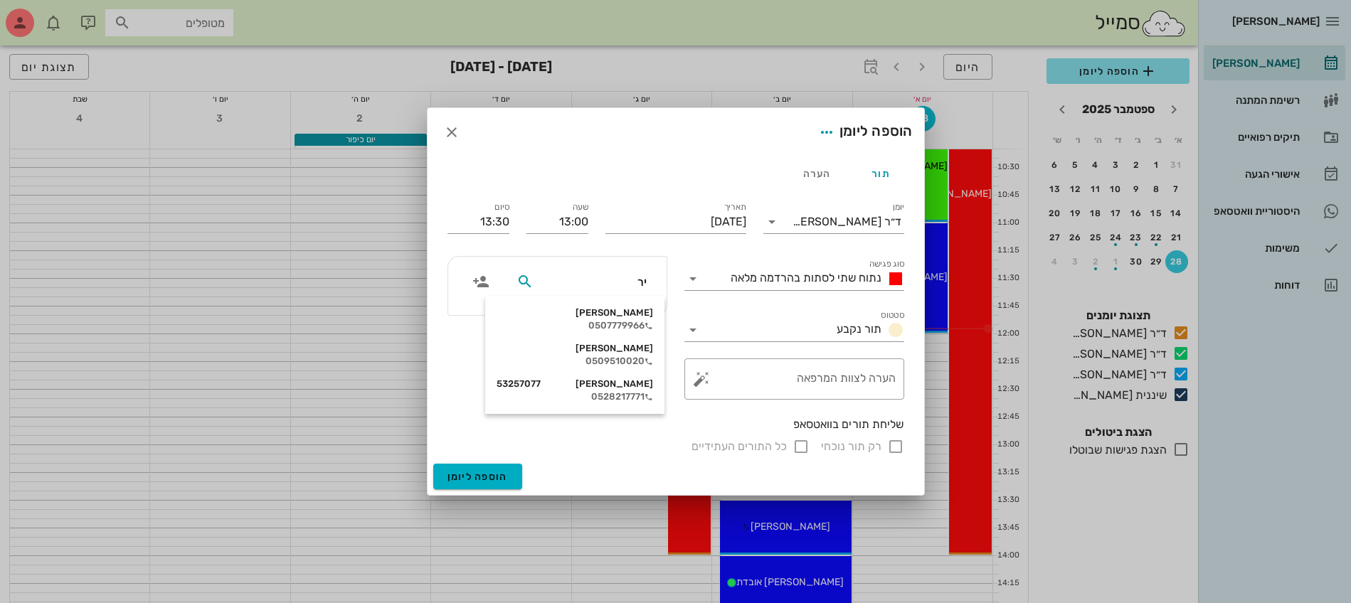
type input "ירי"
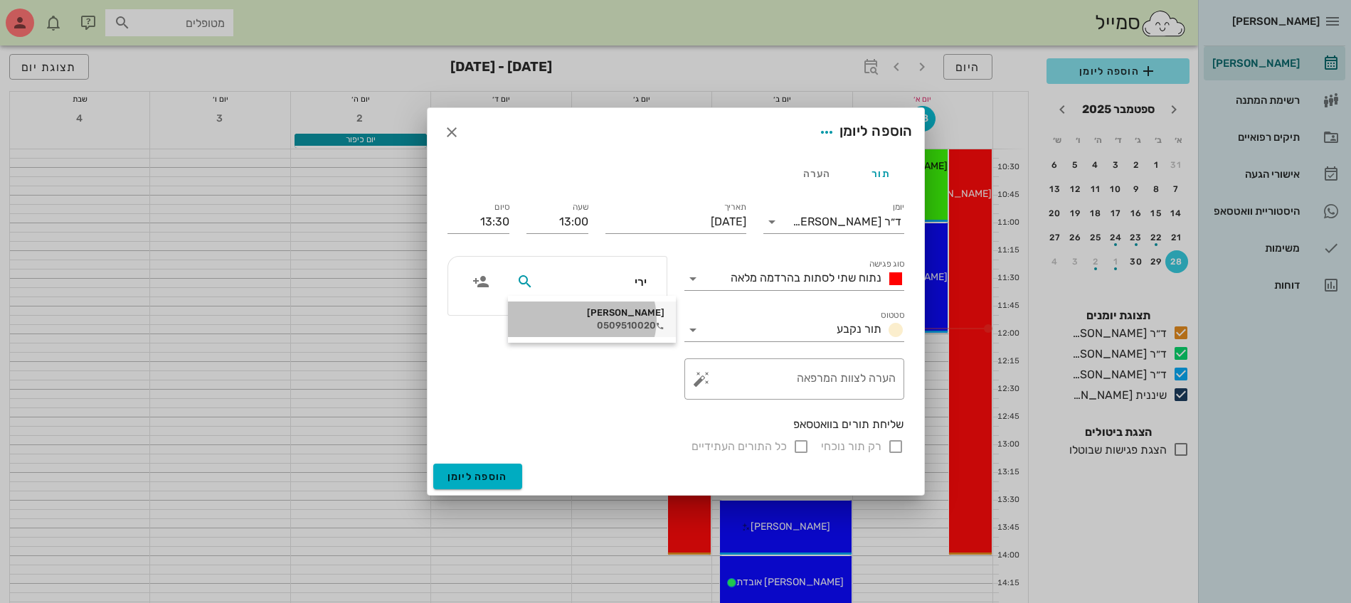
click at [596, 324] on div "0509510020" at bounding box center [591, 325] width 145 height 11
click at [812, 277] on span "נתוח שתי לסתות בהרדמה מלאה" at bounding box center [805, 278] width 151 height 14
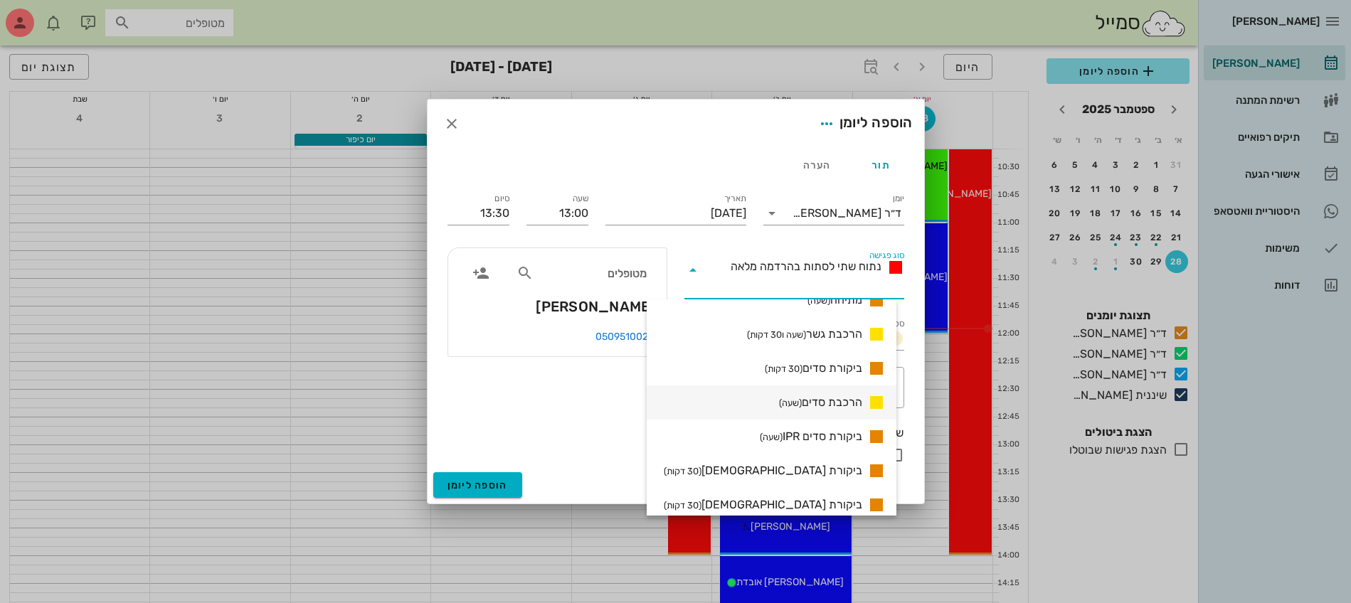
scroll to position [1156, 0]
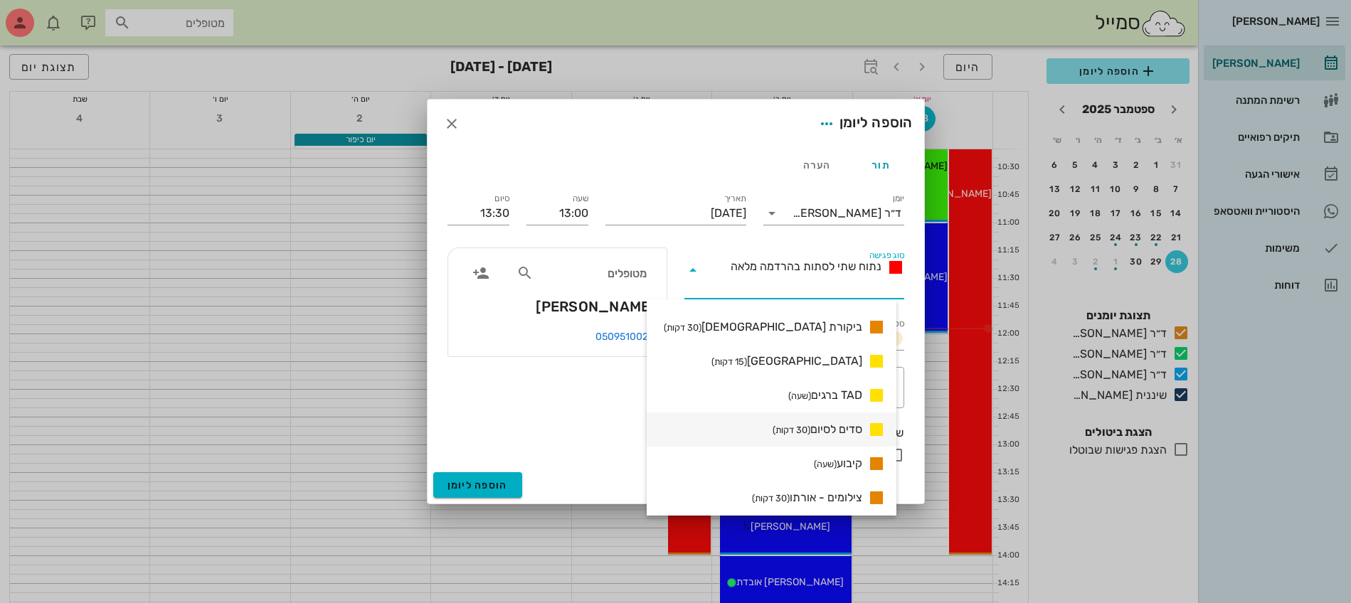
click at [825, 425] on span "סדים לסיום (30 דקות)" at bounding box center [817, 429] width 90 height 17
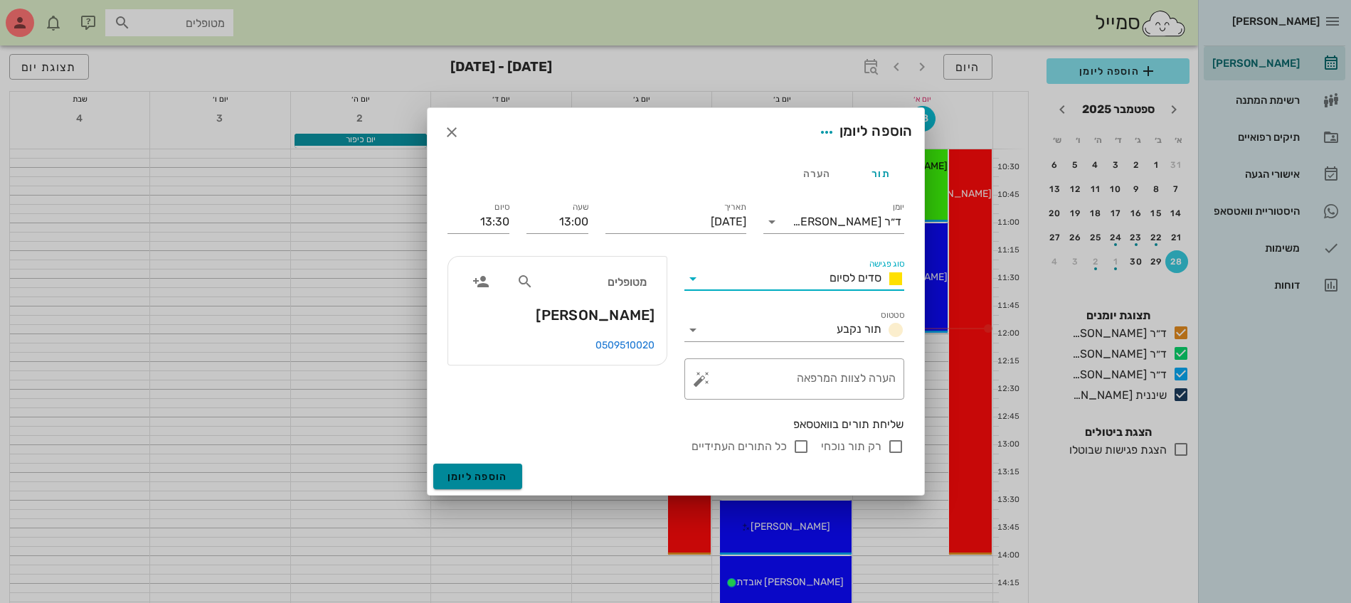
click at [480, 469] on button "הוספה ליומן" at bounding box center [477, 477] width 89 height 26
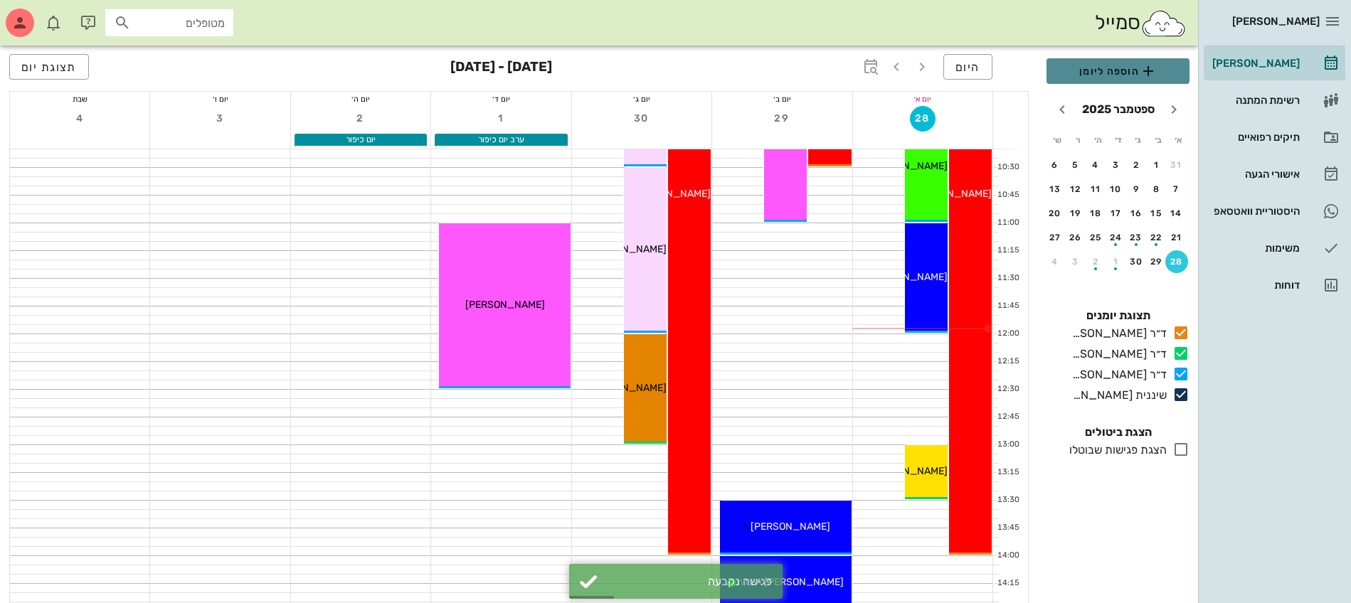
click at [1076, 65] on span "הוספה ליומן" at bounding box center [1118, 71] width 120 height 17
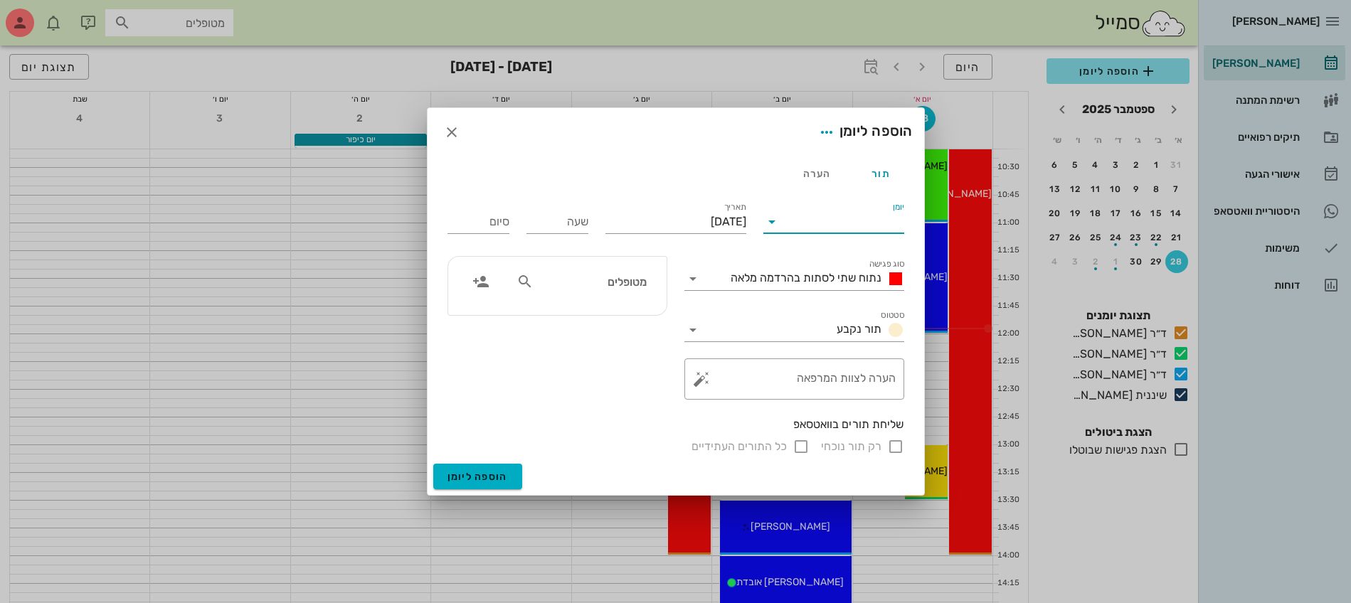
click at [878, 224] on input "יומן" at bounding box center [843, 222] width 121 height 23
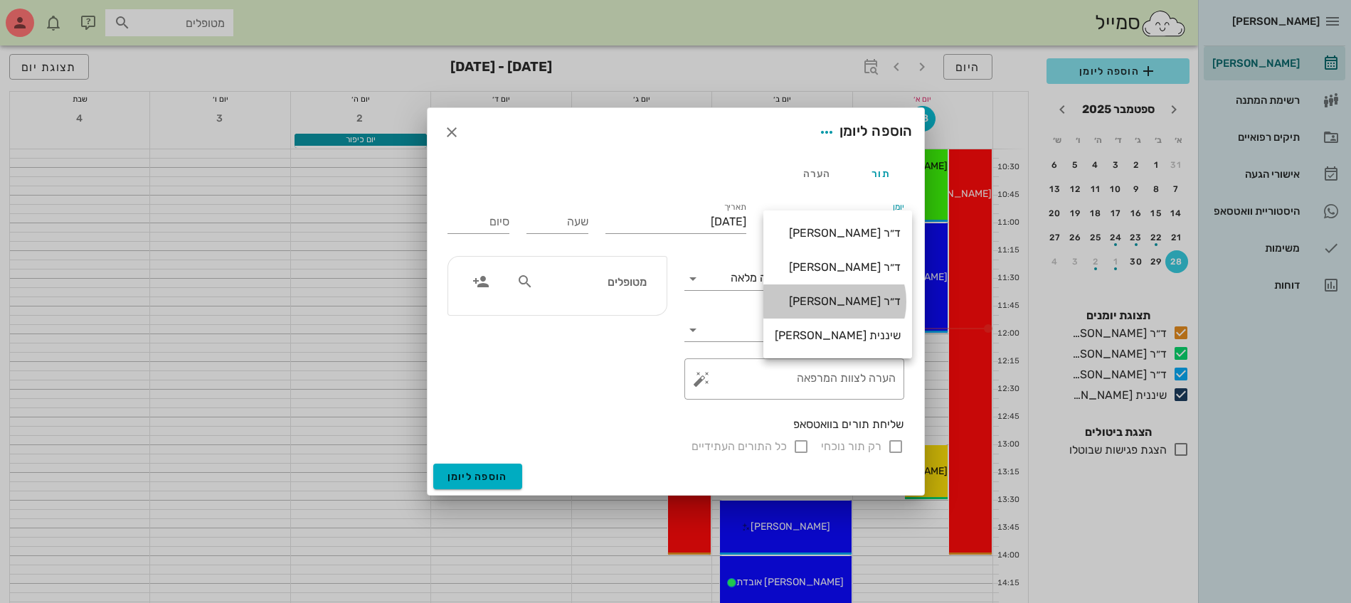
drag, startPoint x: 850, startPoint y: 305, endPoint x: 747, endPoint y: 252, distance: 115.5
click at [848, 305] on div "ד״ר [PERSON_NAME]" at bounding box center [838, 301] width 126 height 14
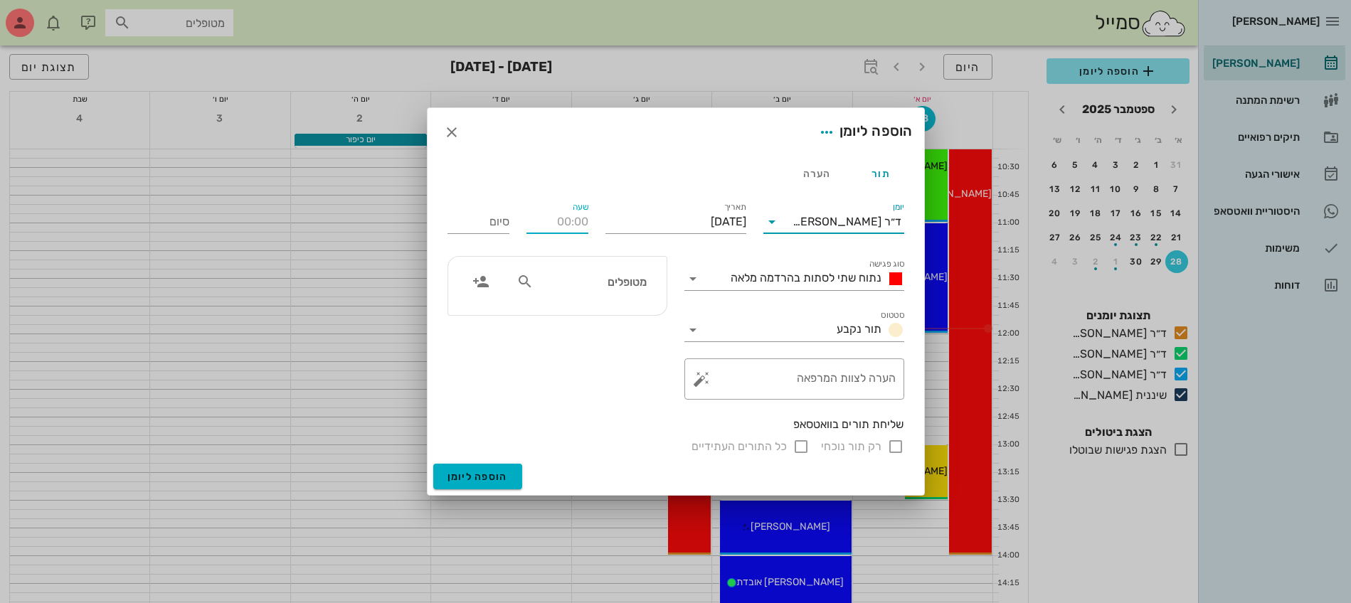
click at [567, 227] on input "שעה" at bounding box center [557, 222] width 62 height 23
type input "12:00"
click at [478, 226] on input "20:00" at bounding box center [478, 222] width 62 height 23
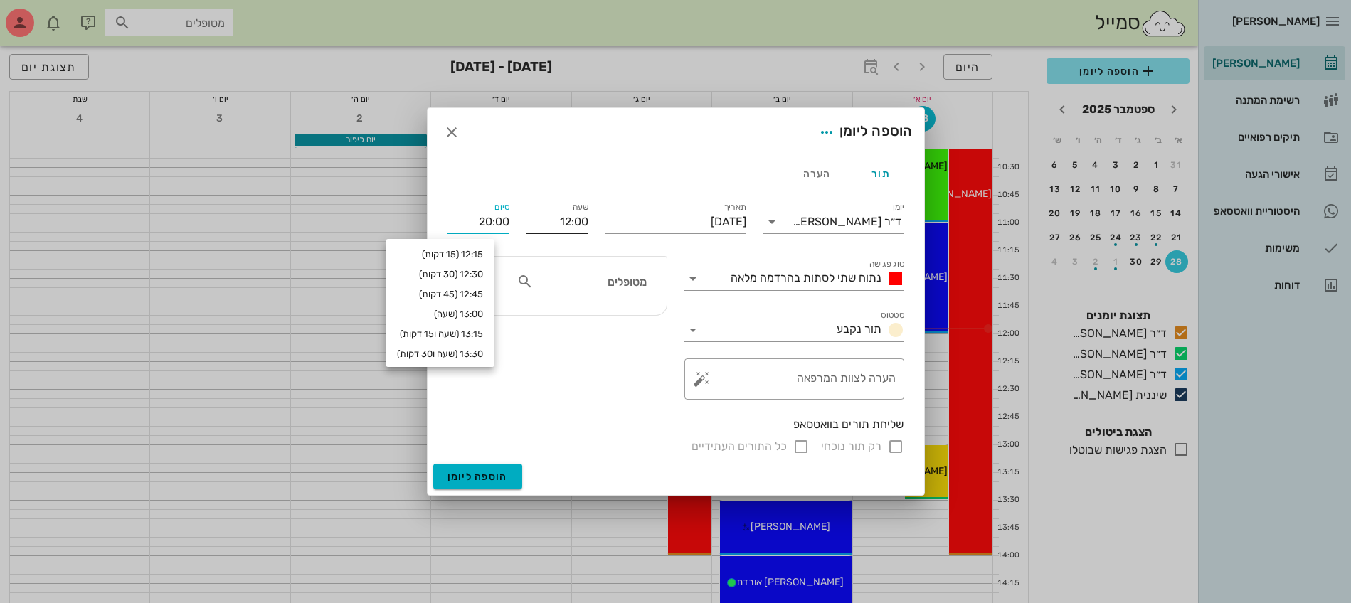
drag, startPoint x: 478, startPoint y: 226, endPoint x: 575, endPoint y: 228, distance: 96.7
click at [575, 228] on div "יומן ד״ר [PERSON_NAME] סוג פגישה נתוח שתי לסתות בהרדמה מלאה סטטוס תור נקבע תארי…" at bounding box center [676, 327] width 474 height 273
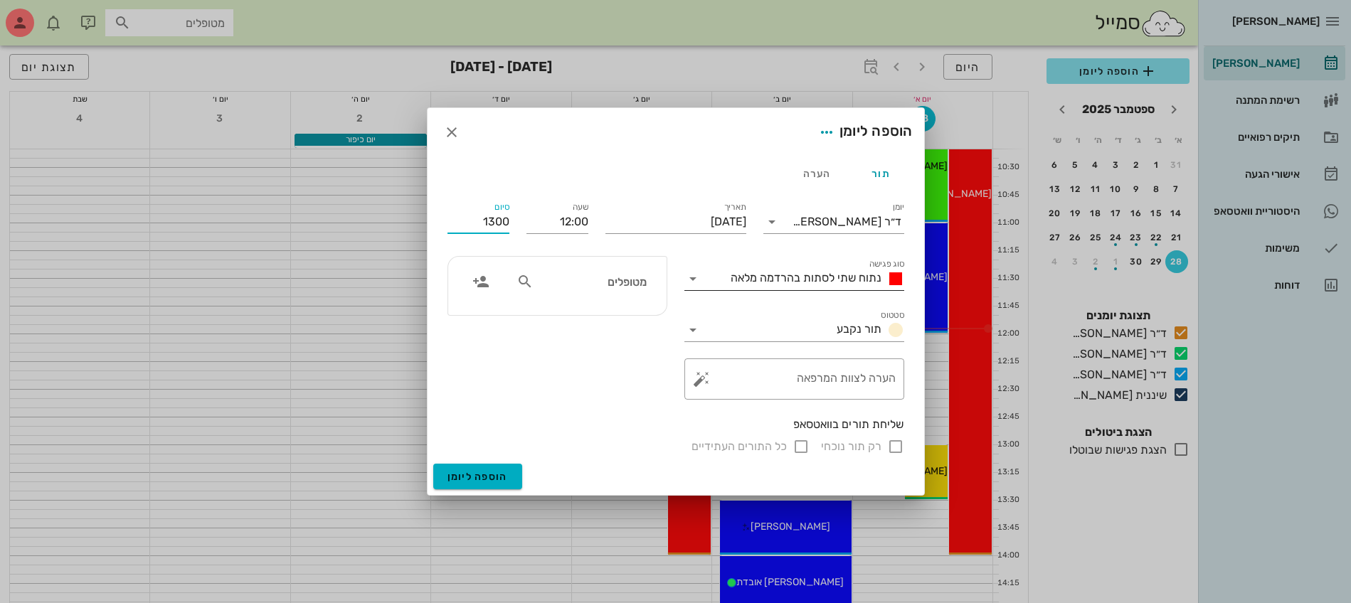
click at [798, 276] on span "נתוח שתי לסתות בהרדמה מלאה" at bounding box center [805, 278] width 151 height 14
type input "13:00"
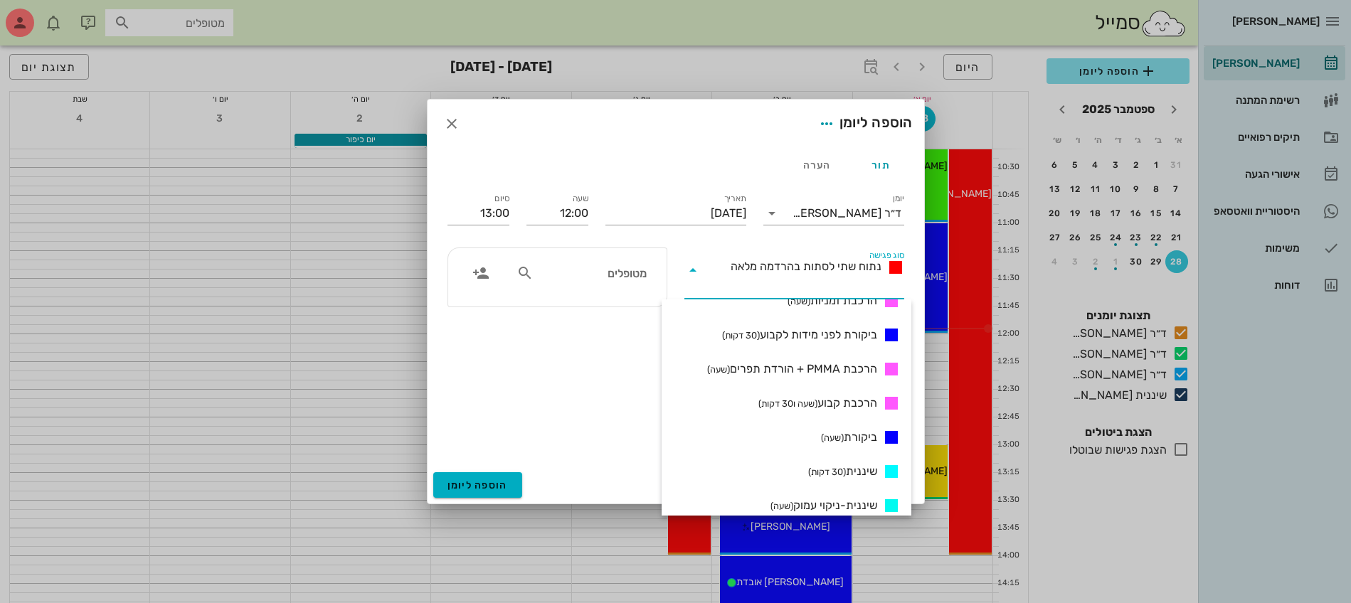
scroll to position [622, 0]
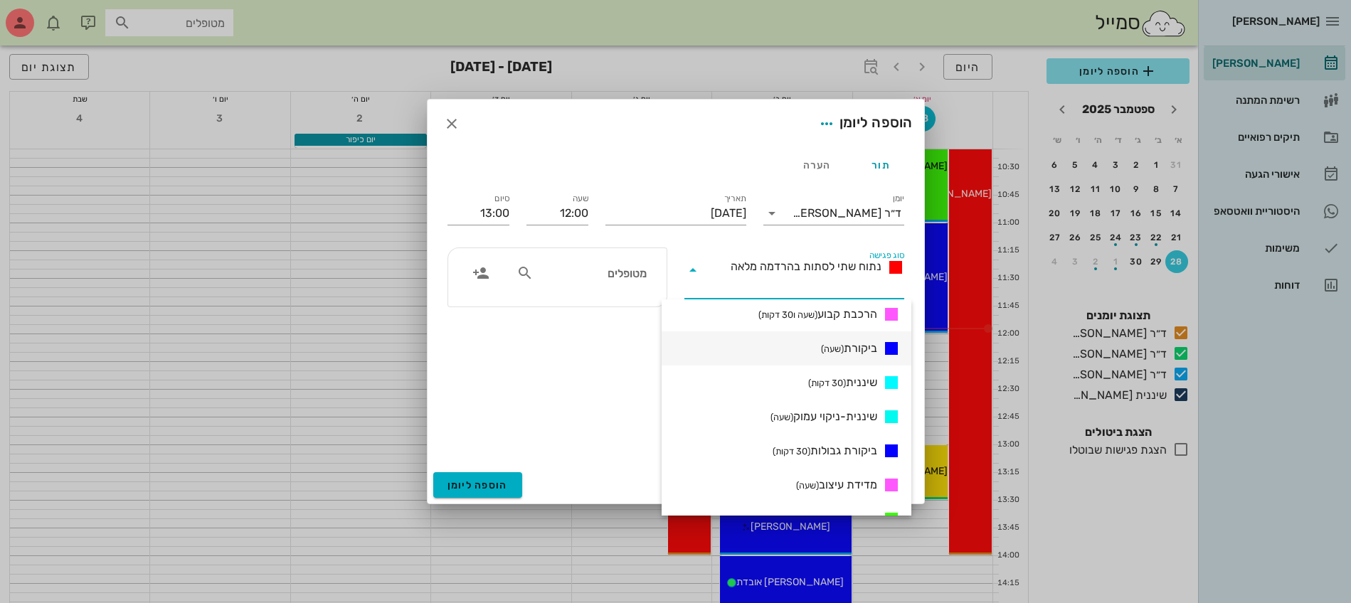
click at [839, 356] on span "ביקורת (שעה)" at bounding box center [849, 348] width 56 height 17
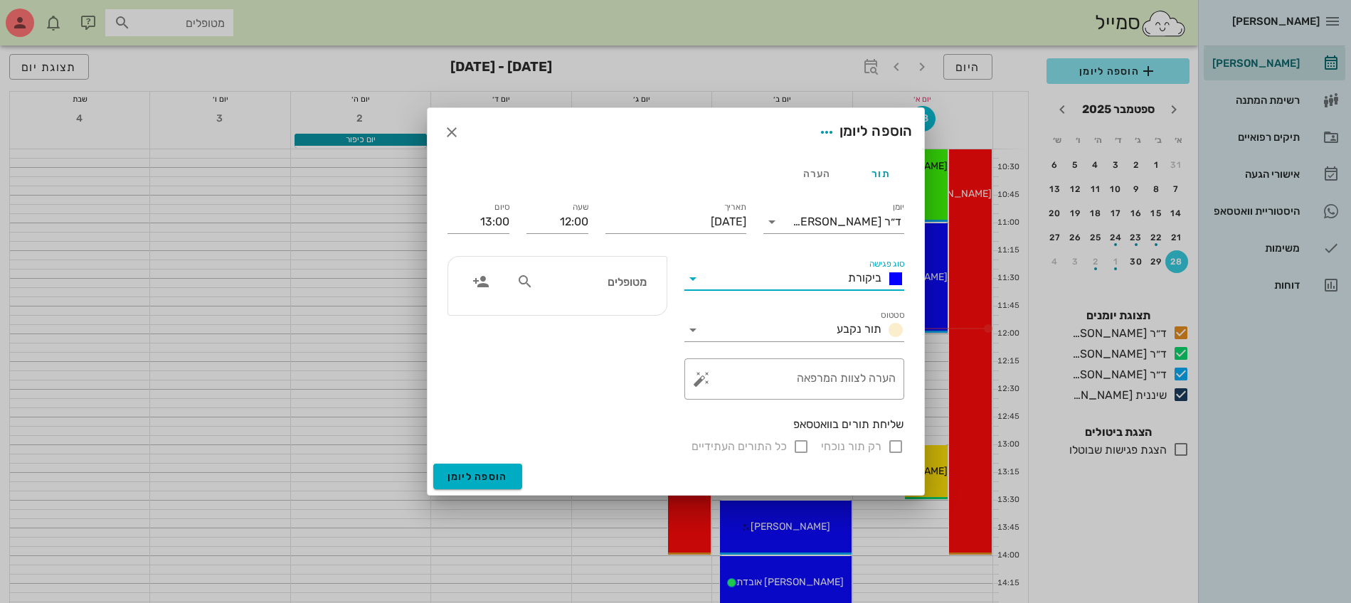
click at [609, 283] on input "מטופלים" at bounding box center [591, 281] width 110 height 18
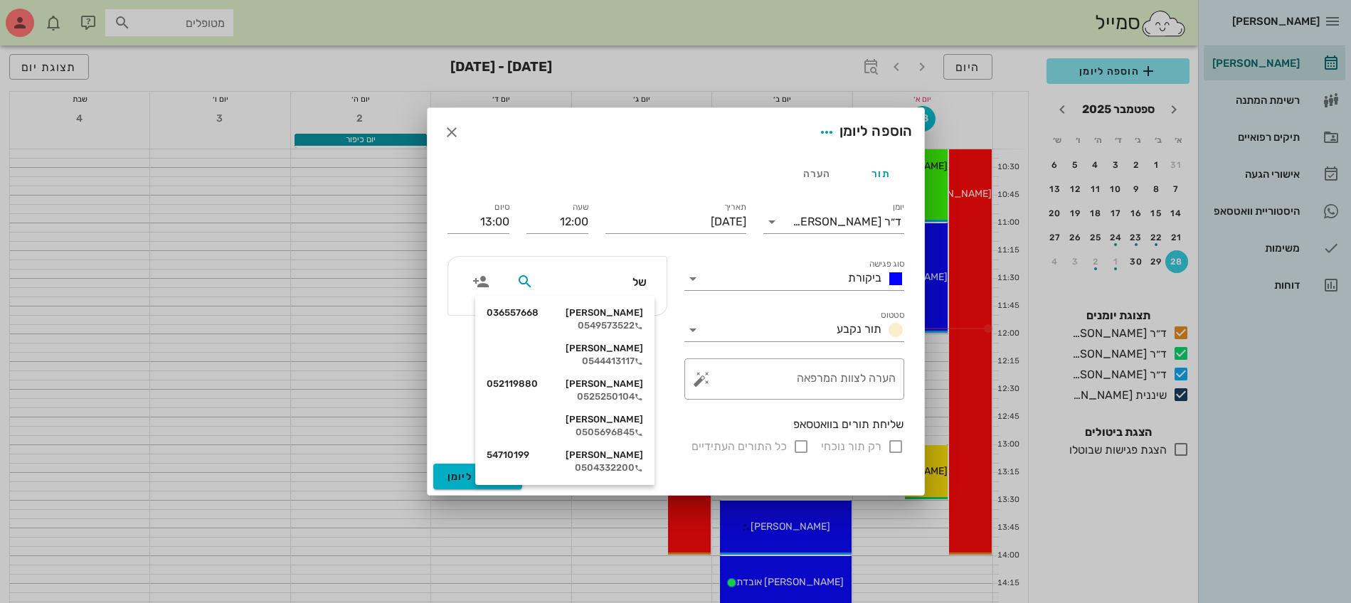
type input "[PERSON_NAME]"
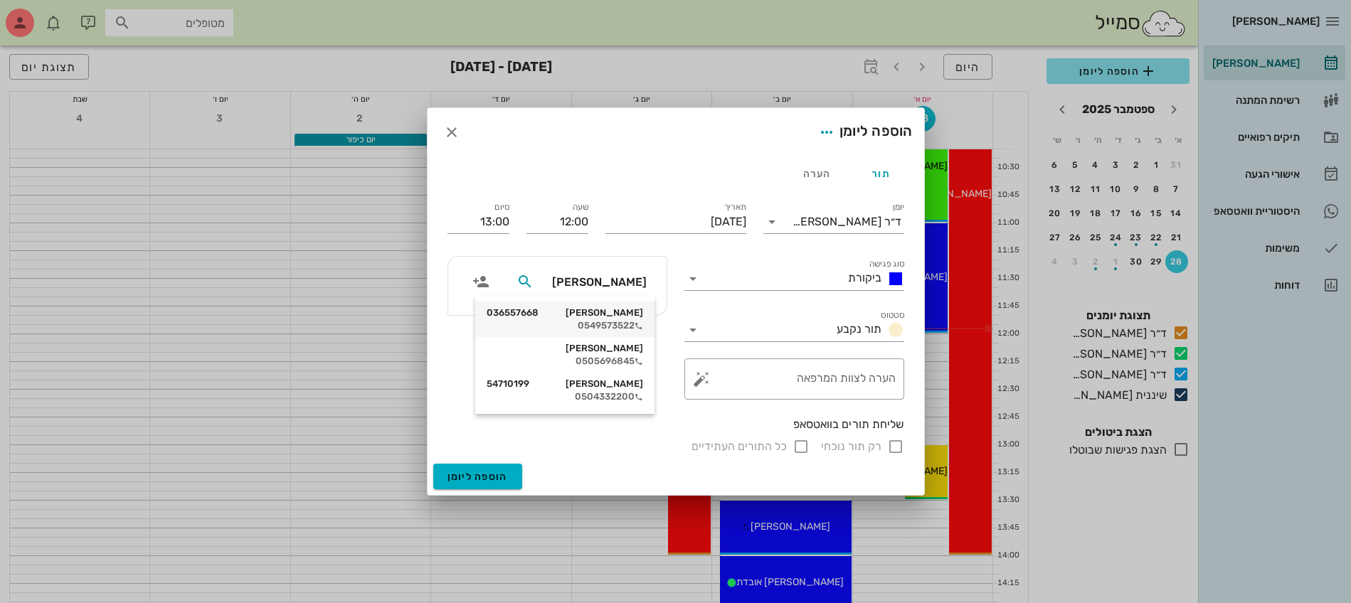
click at [602, 314] on div "[PERSON_NAME] 036557668" at bounding box center [564, 312] width 156 height 11
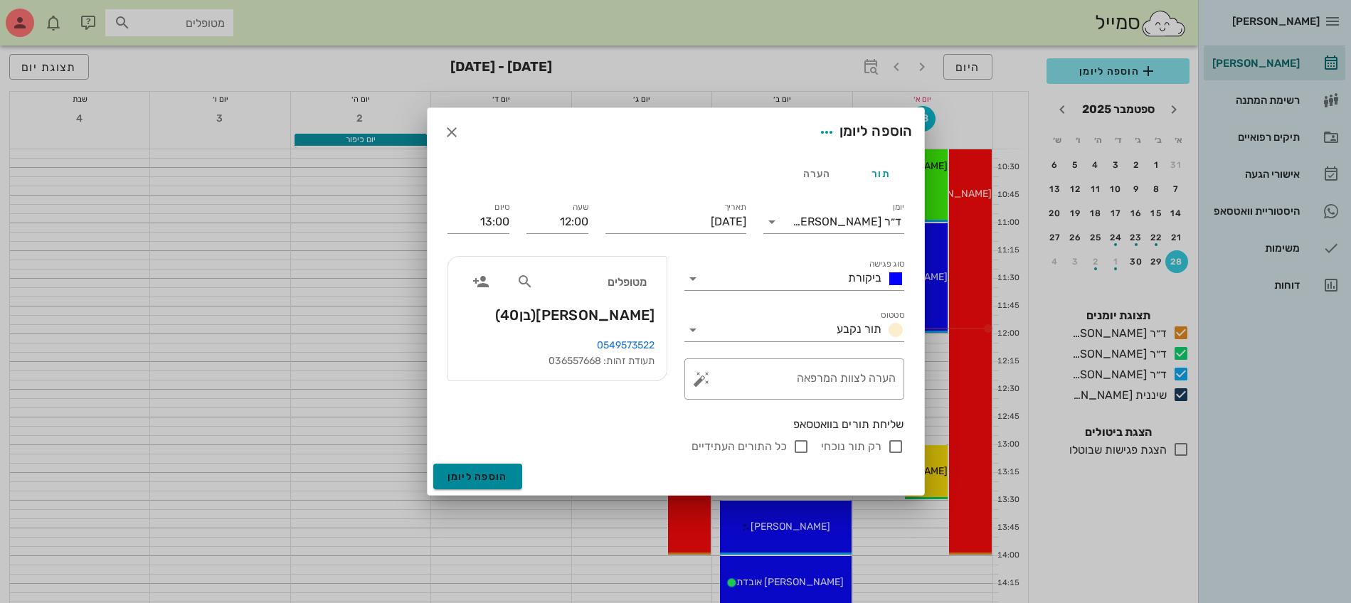
click at [484, 477] on span "הוספה ליומן" at bounding box center [477, 477] width 60 height 12
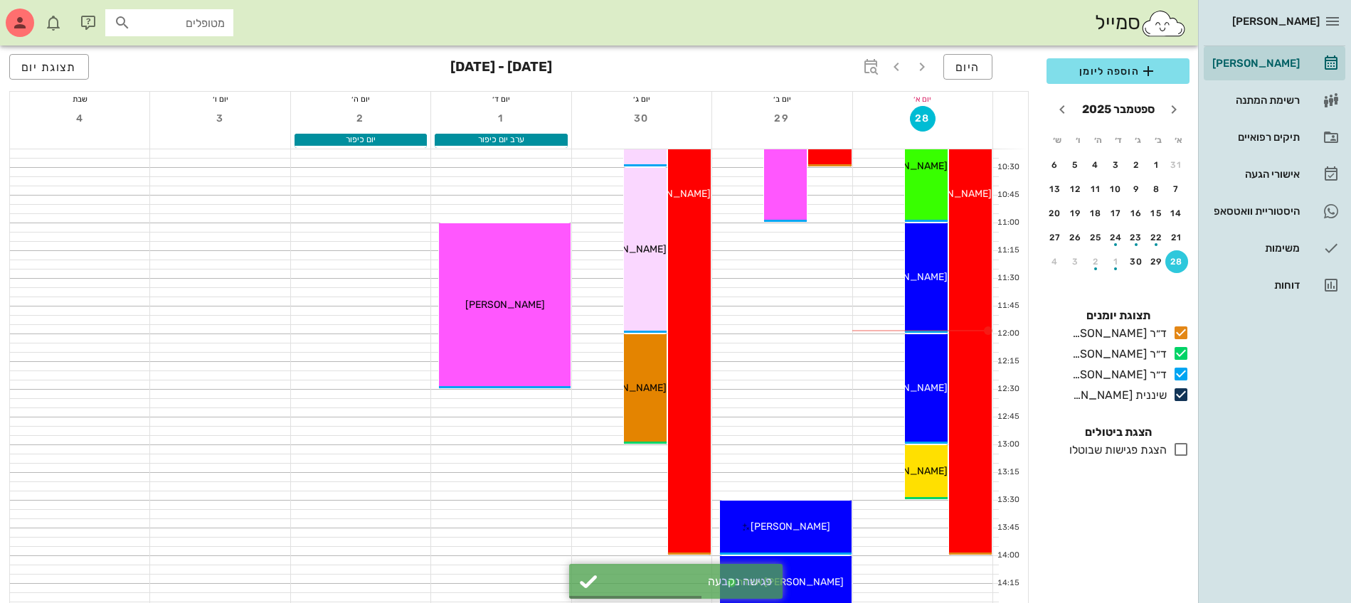
scroll to position [445, 0]
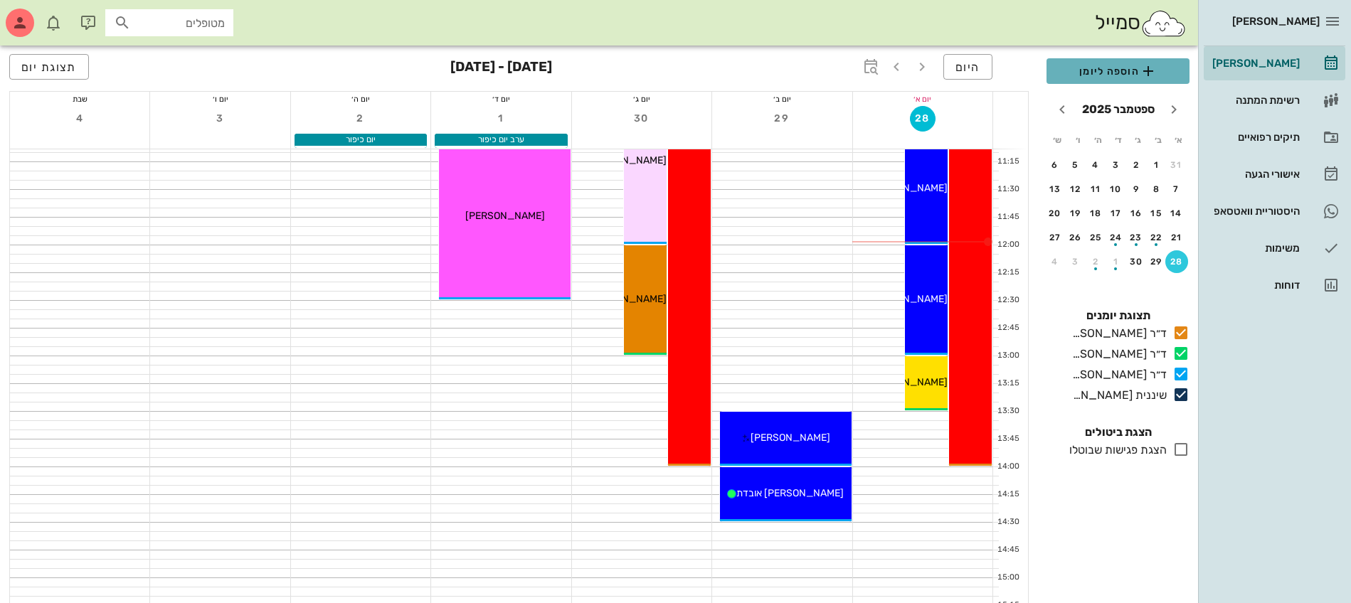
click at [1095, 63] on span "הוספה ליומן" at bounding box center [1118, 71] width 120 height 17
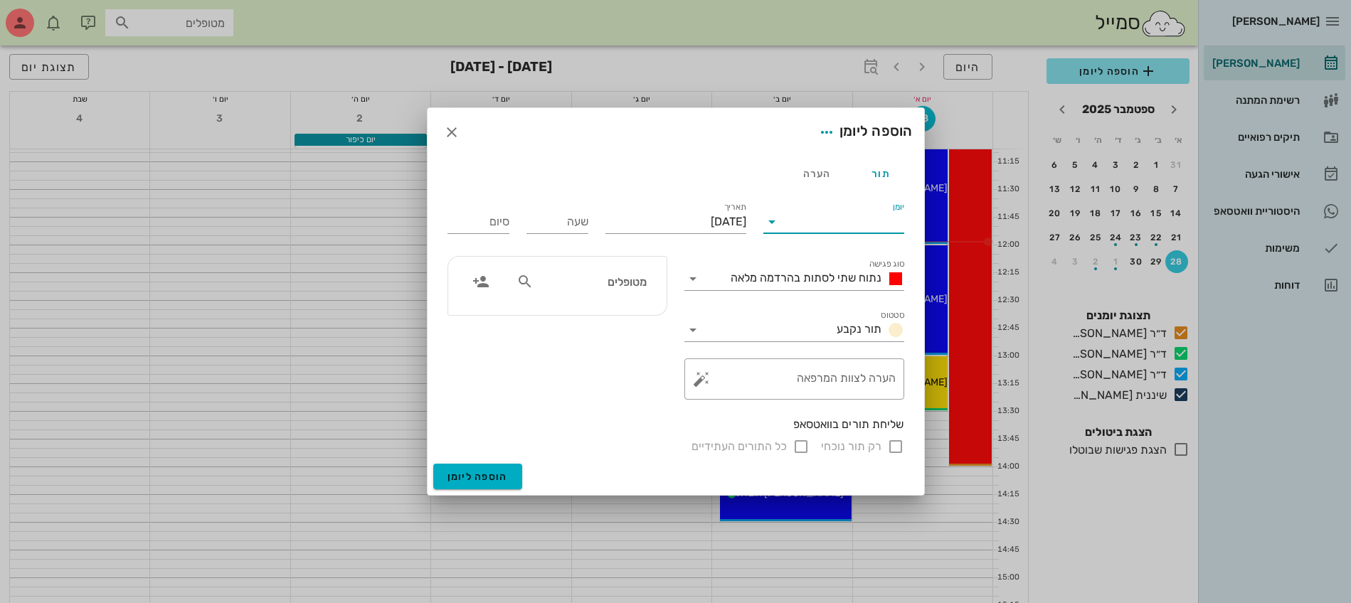
click at [824, 223] on input "יומן" at bounding box center [843, 222] width 121 height 23
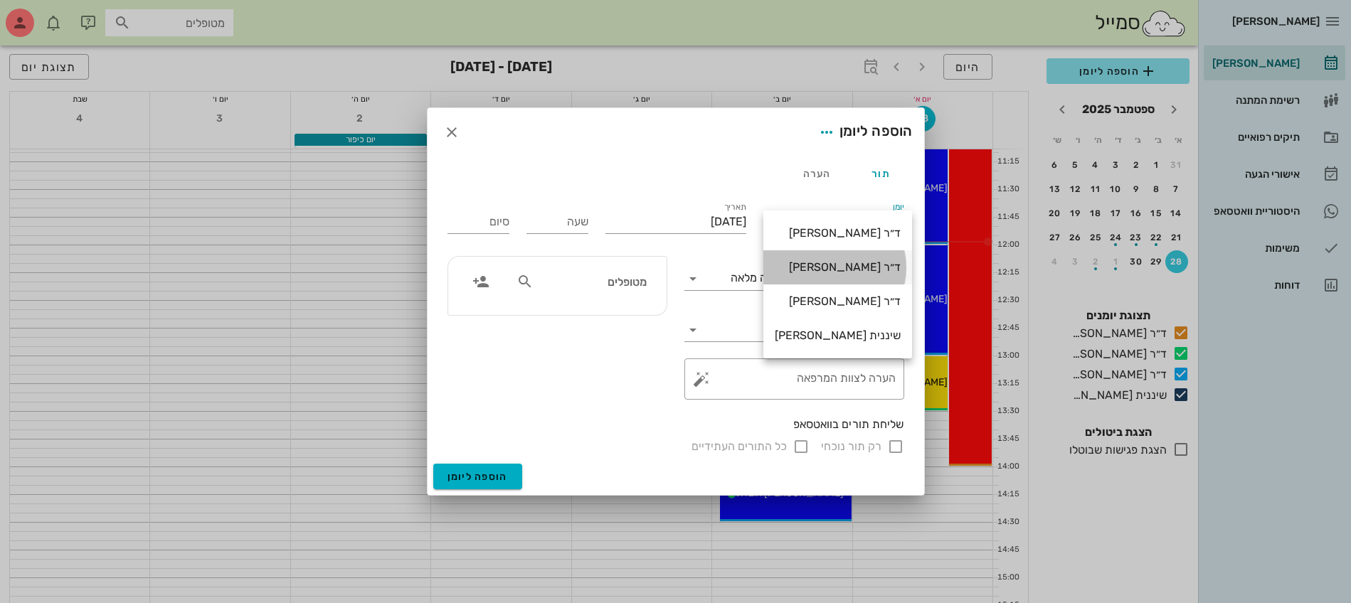
click at [825, 269] on div "ד״ר [PERSON_NAME]" at bounding box center [838, 267] width 126 height 14
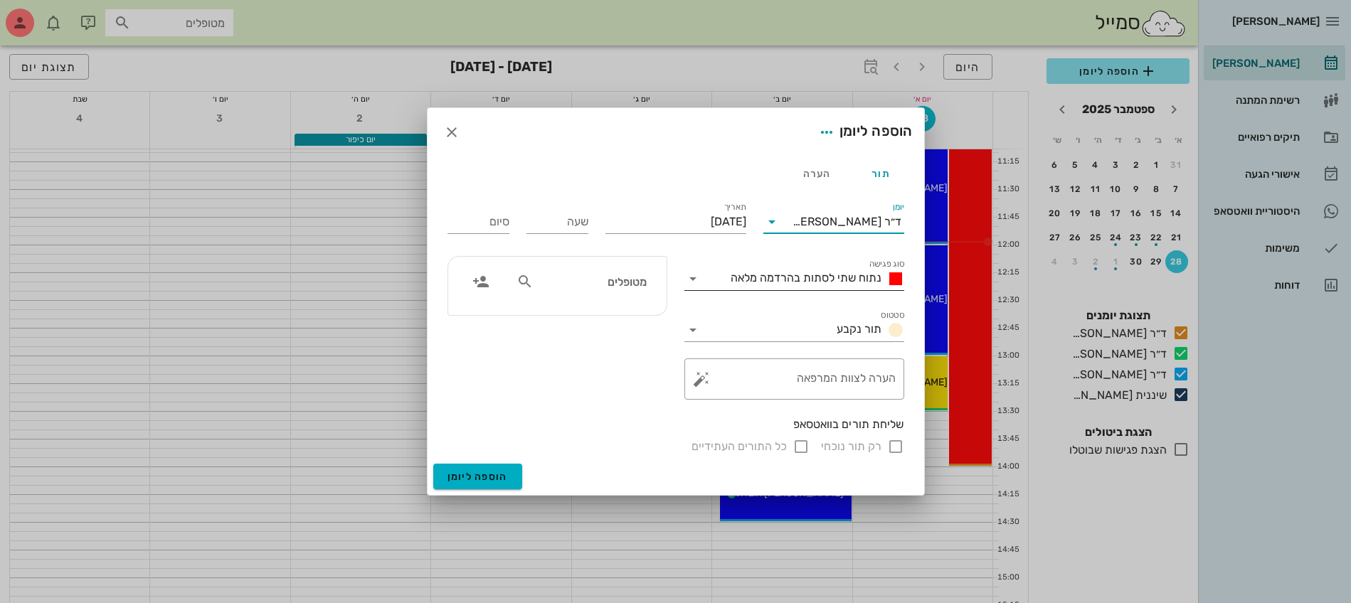
click at [820, 274] on span "נתוח שתי לסתות בהרדמה מלאה" at bounding box center [805, 278] width 151 height 14
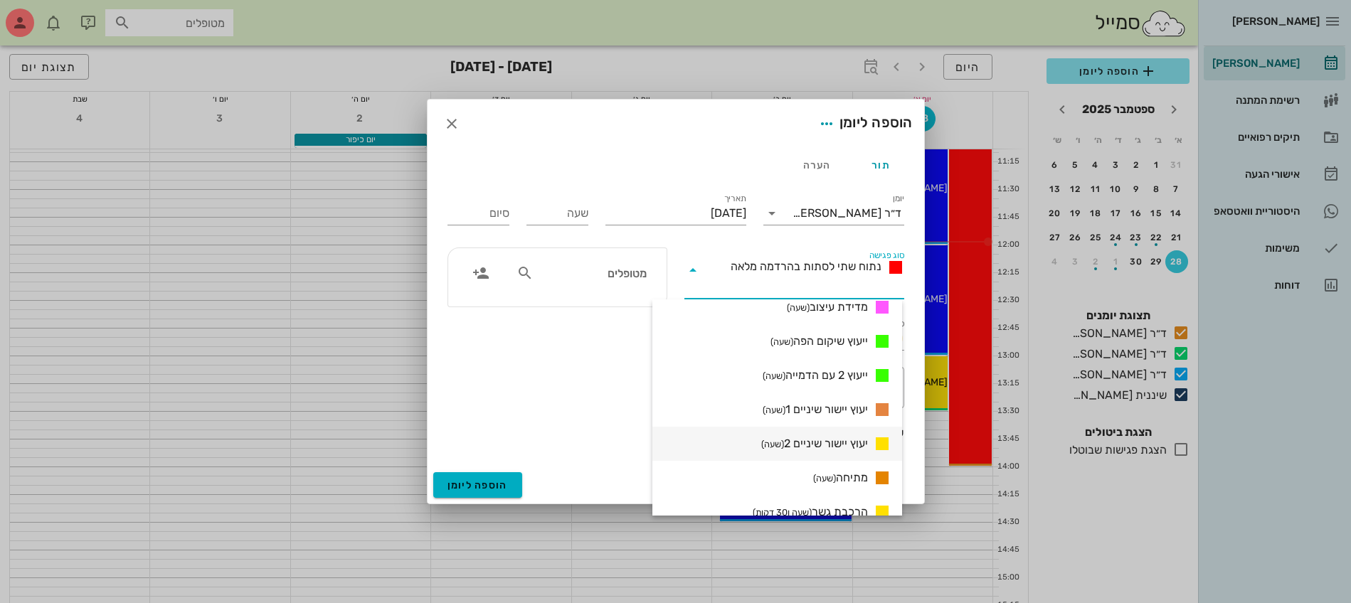
scroll to position [889, 0]
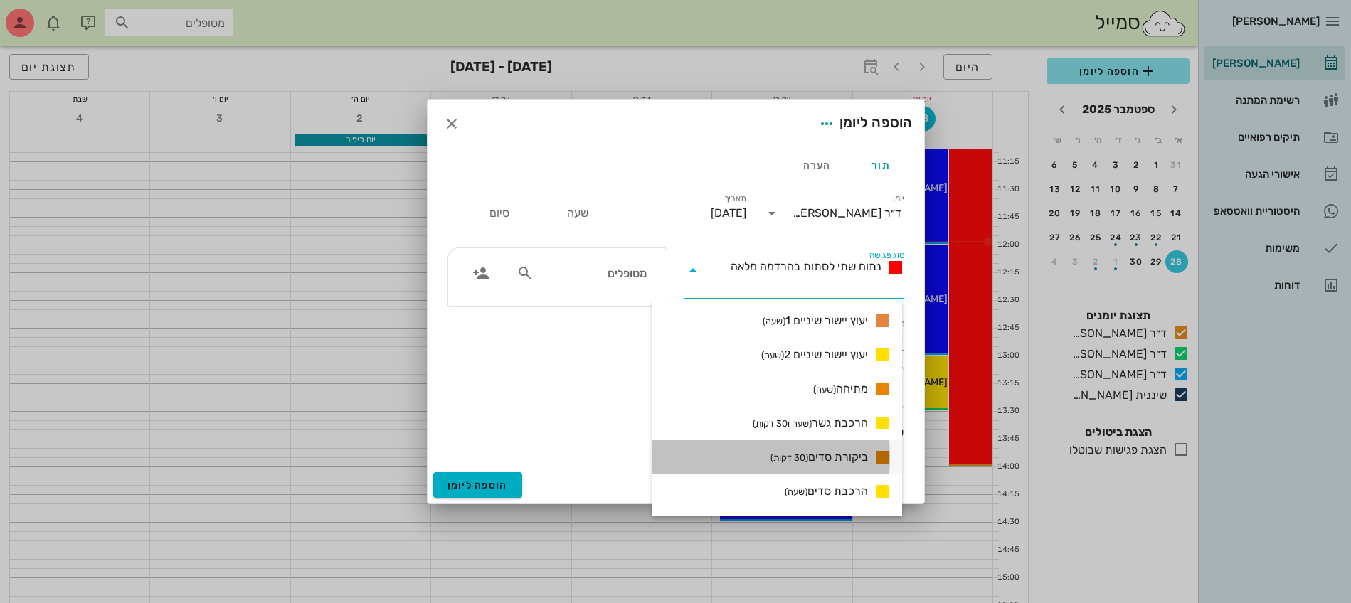
click at [837, 451] on span "ביקורת סדים (30 דקות)" at bounding box center [818, 457] width 97 height 17
type input "00:30"
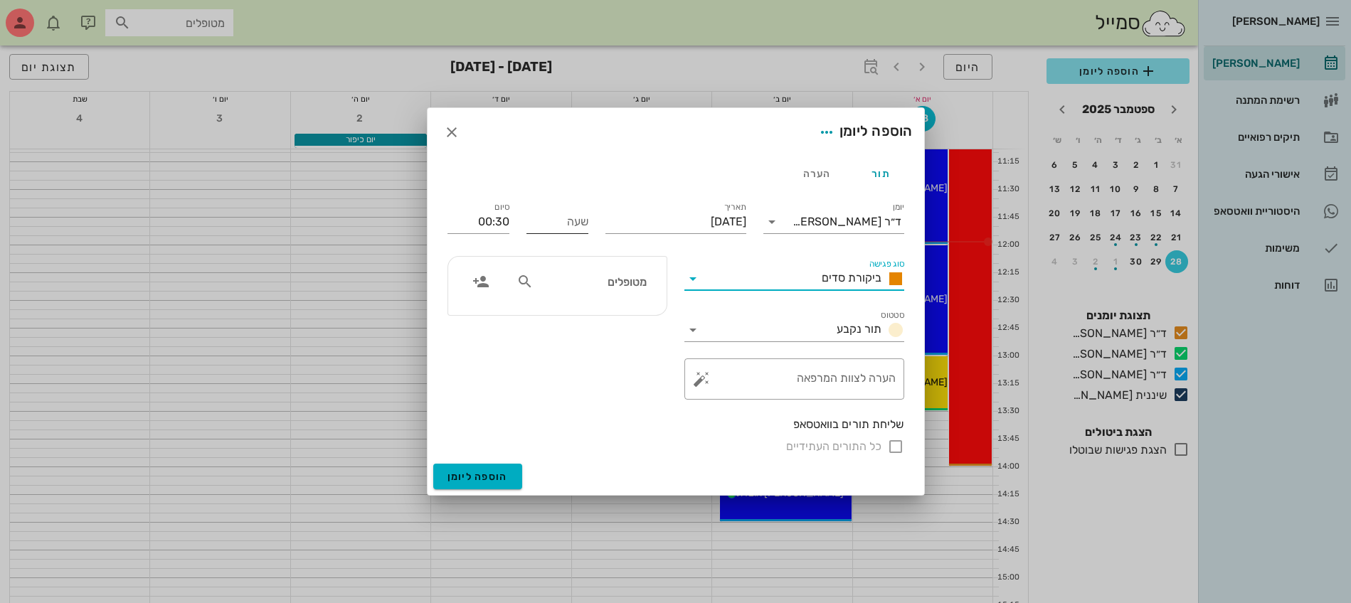
click at [554, 223] on input "שעה" at bounding box center [557, 222] width 62 height 23
type input "12:00"
type input "12:30"
click at [491, 228] on input "12:30" at bounding box center [478, 222] width 62 height 23
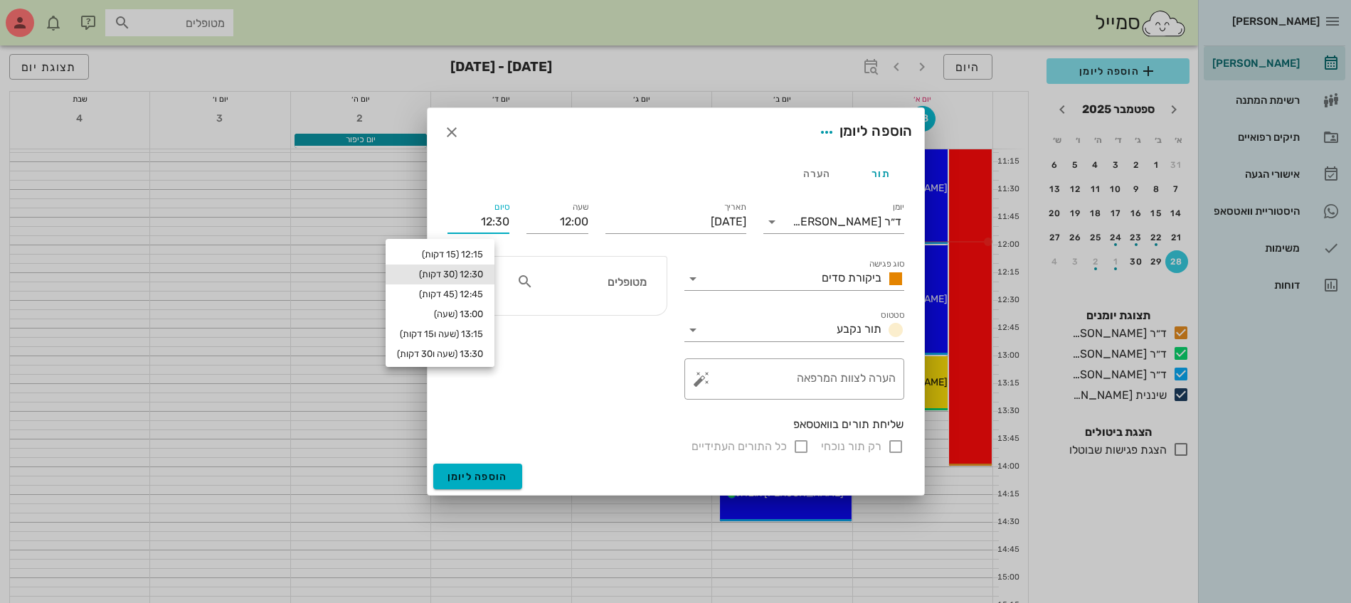
drag, startPoint x: 575, startPoint y: 287, endPoint x: 587, endPoint y: 294, distance: 13.8
click at [578, 287] on input "מטופלים" at bounding box center [591, 281] width 110 height 18
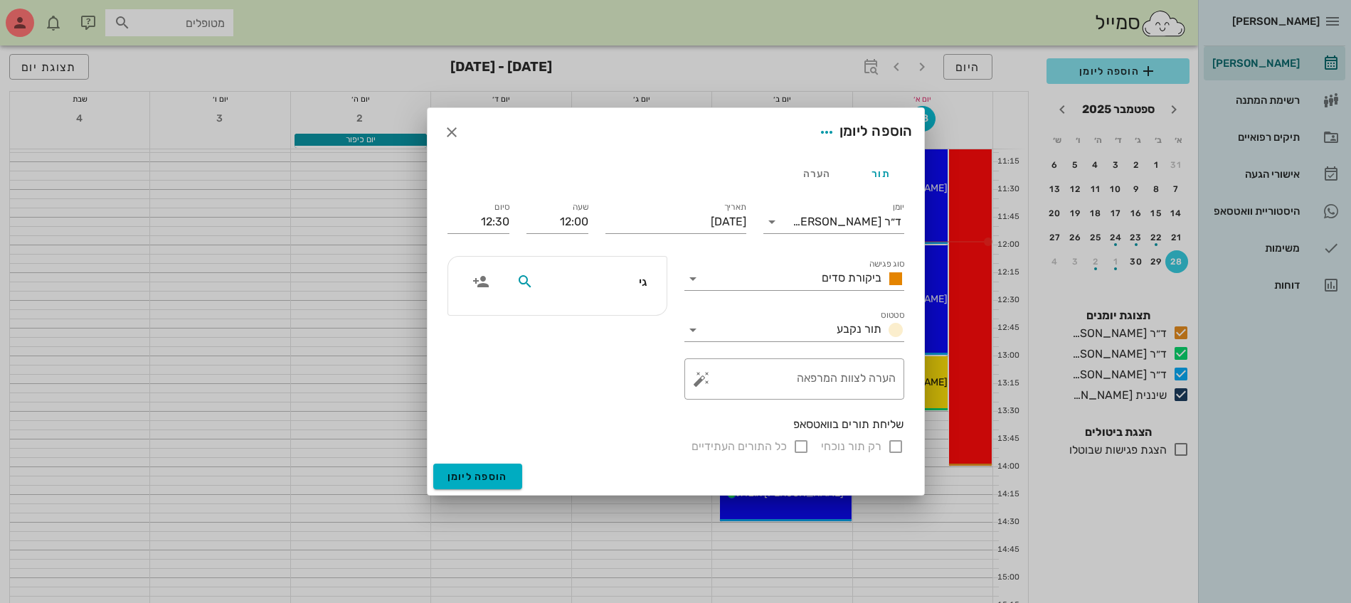
type input "גיל"
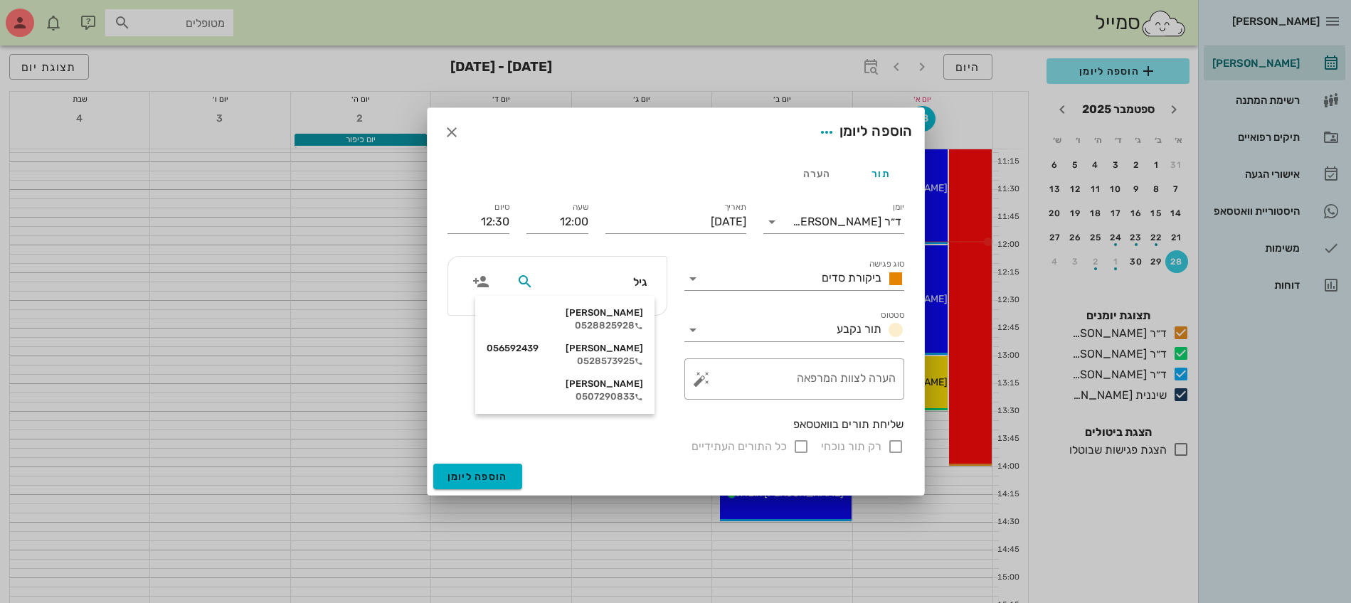
click at [614, 387] on div "[PERSON_NAME]" at bounding box center [564, 383] width 156 height 11
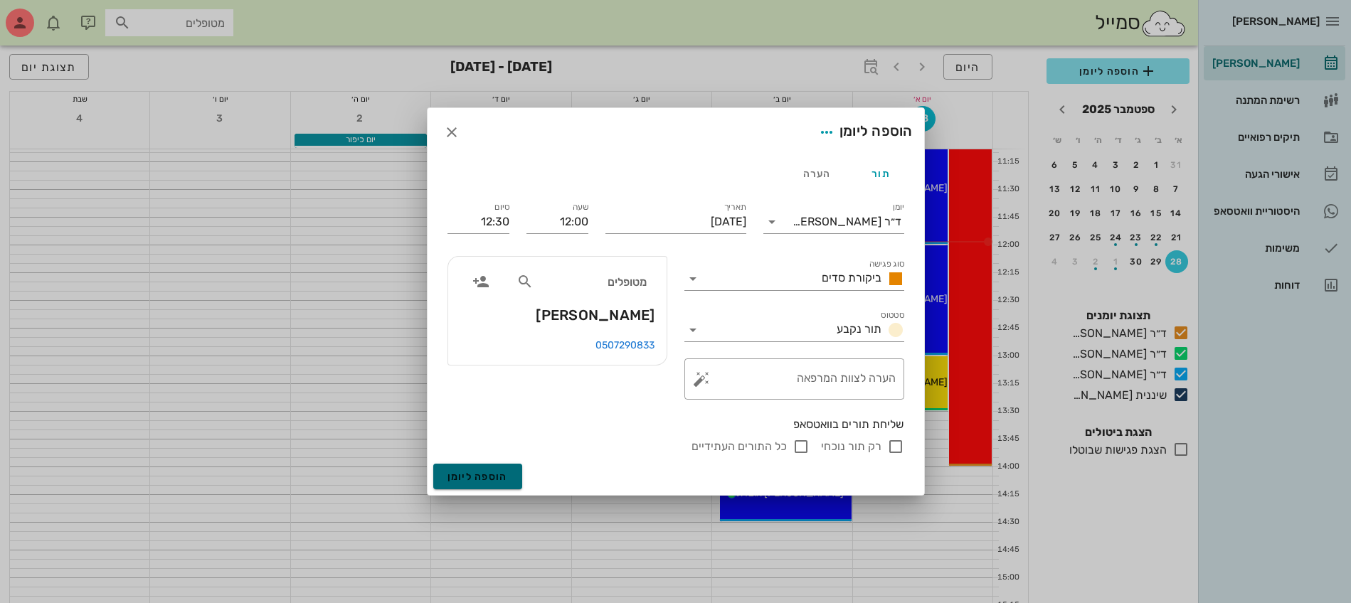
click at [493, 474] on span "הוספה ליומן" at bounding box center [477, 477] width 60 height 12
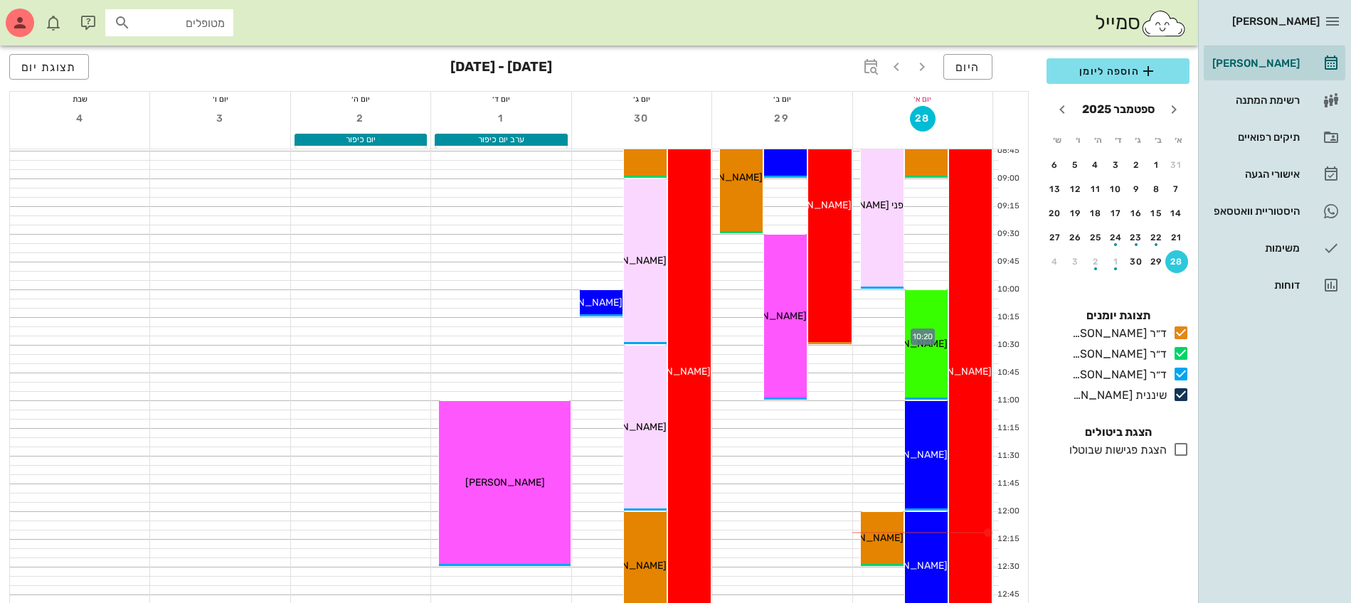
scroll to position [0, 0]
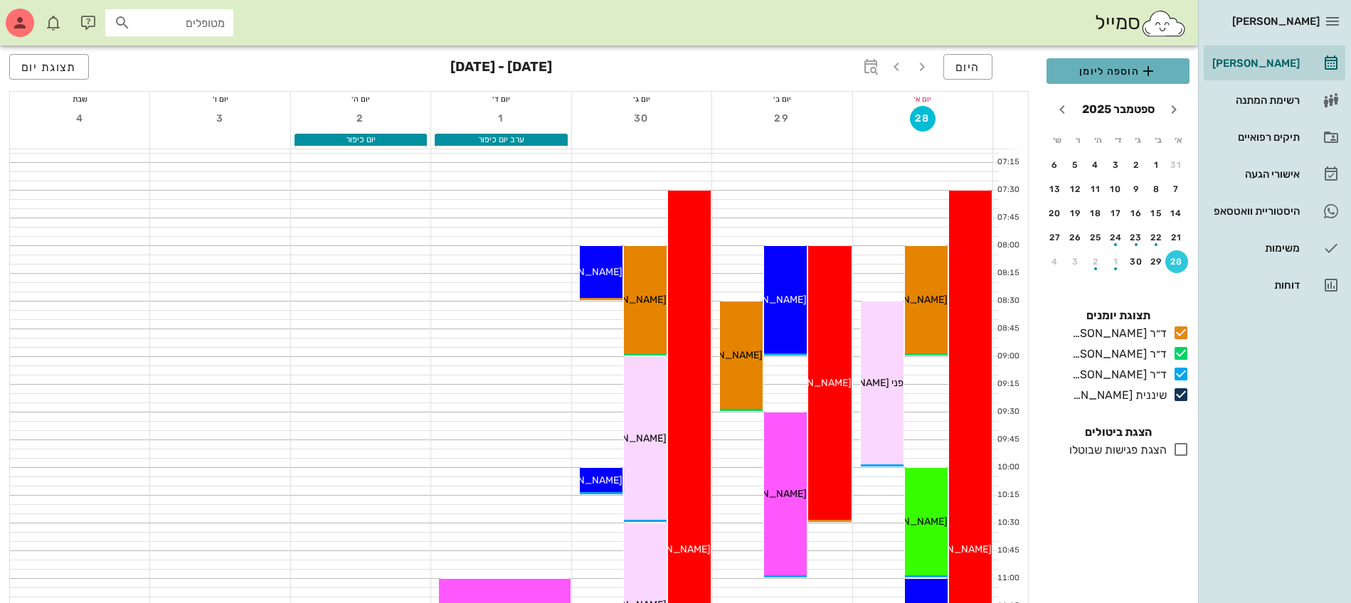
click at [1125, 72] on span "הוספה ליומן" at bounding box center [1118, 71] width 120 height 17
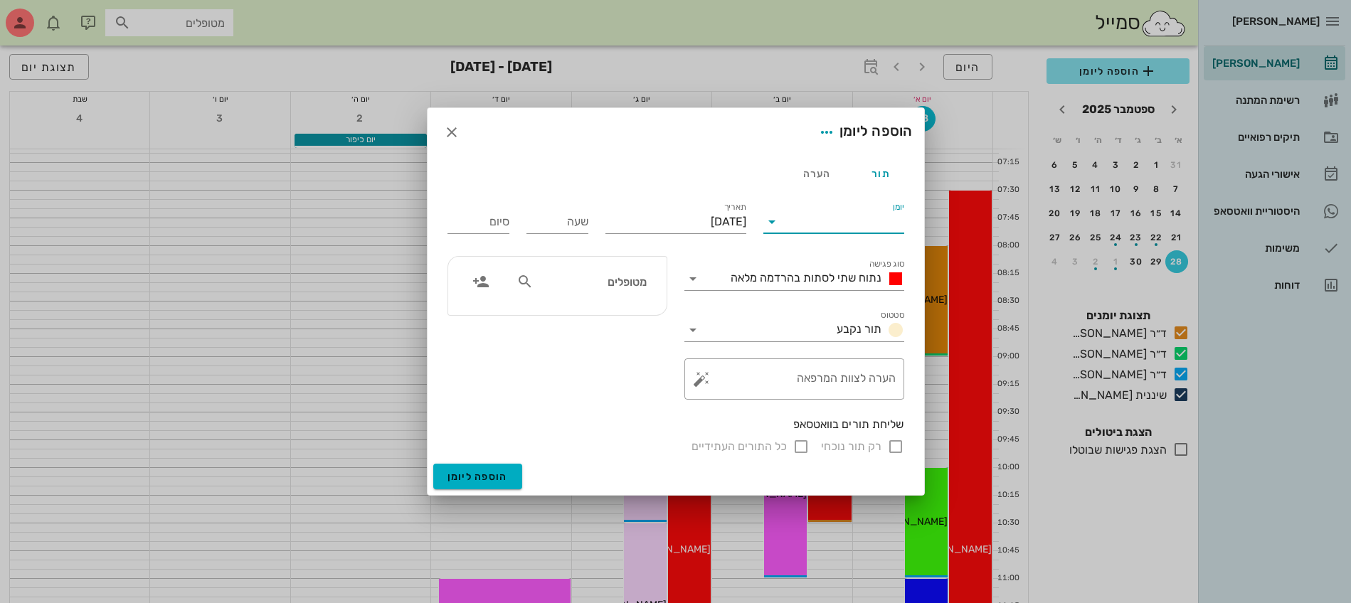
click at [873, 227] on input "יומן" at bounding box center [843, 222] width 121 height 23
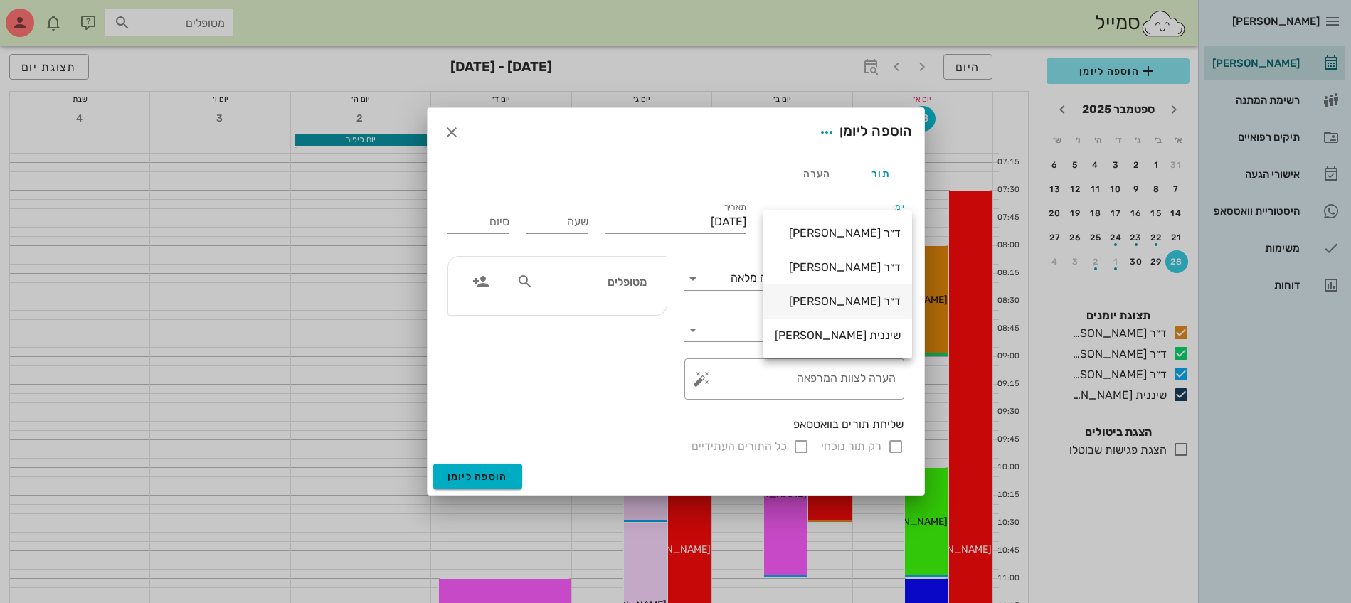
click at [851, 303] on div "ד״ר [PERSON_NAME]" at bounding box center [838, 301] width 126 height 14
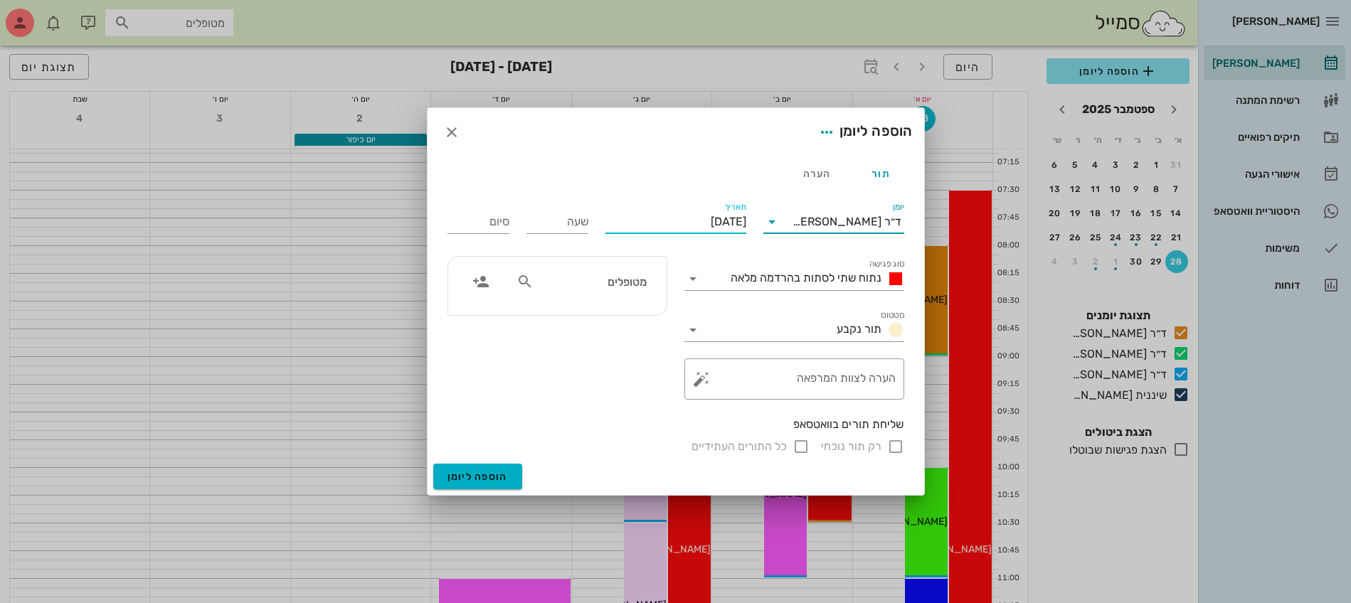
click at [701, 224] on input "[DATE]" at bounding box center [675, 222] width 141 height 23
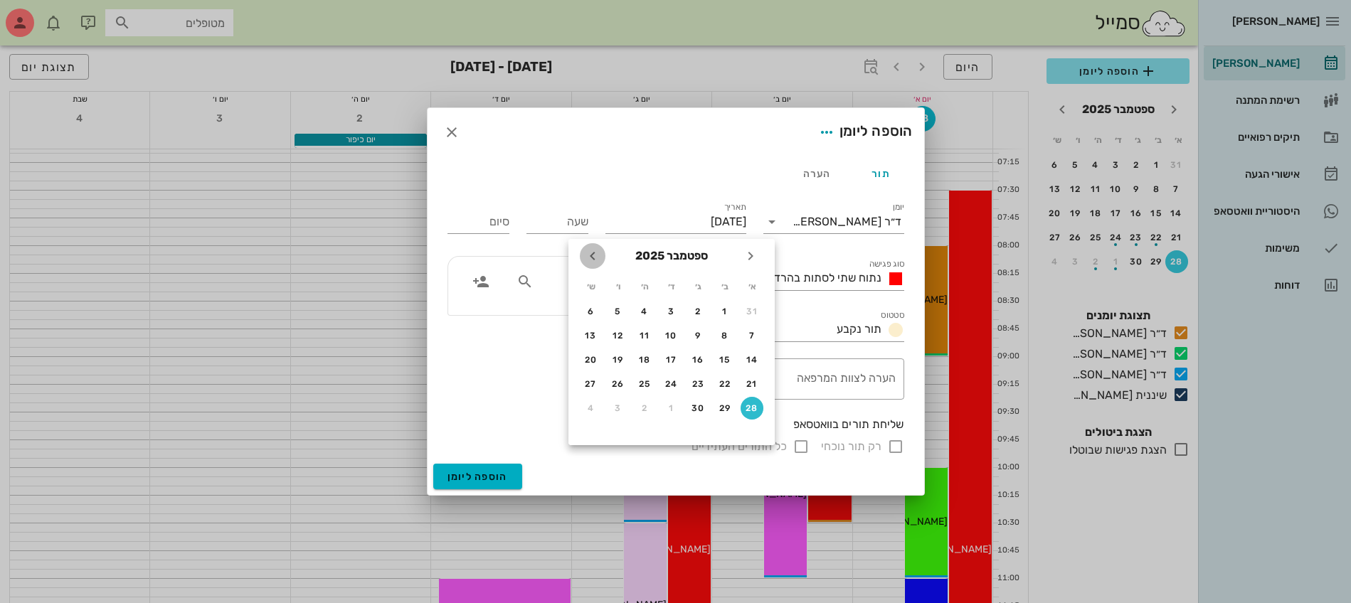
click at [593, 258] on icon "חודש הבא" at bounding box center [592, 256] width 17 height 17
click at [755, 339] on div "5" at bounding box center [751, 336] width 23 height 10
type input "[DATE]"
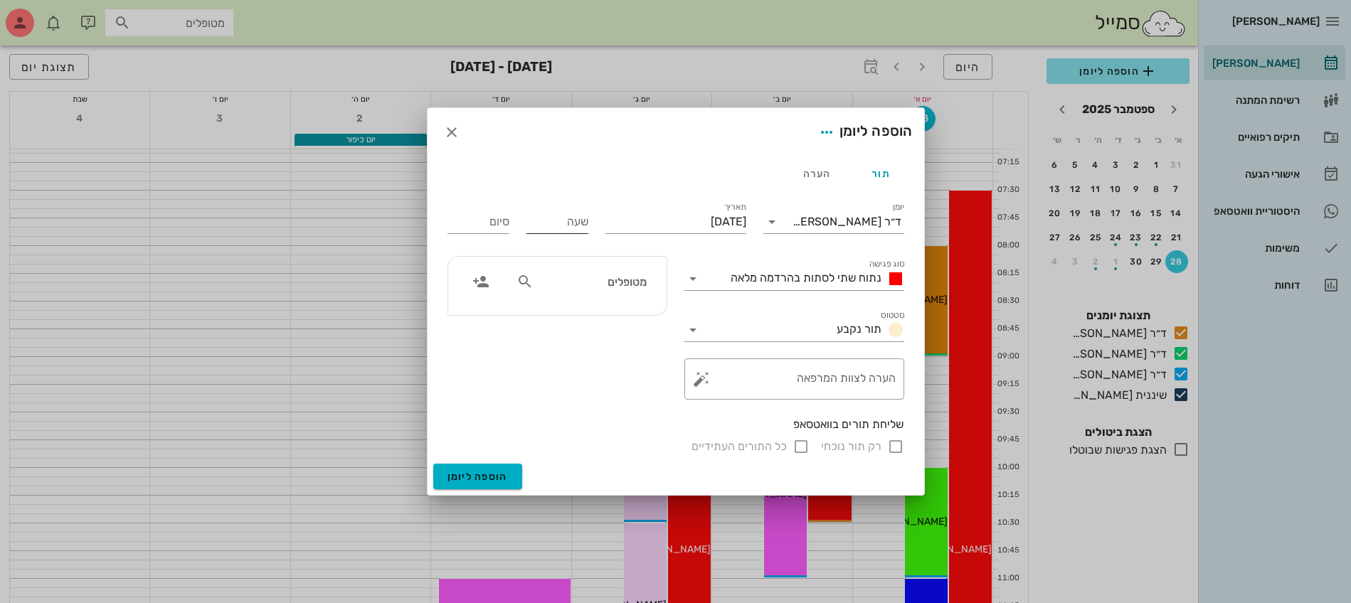
click at [543, 226] on input "שעה" at bounding box center [557, 222] width 62 height 23
type input "08:15"
click at [492, 218] on div "סיום 16:15" at bounding box center [478, 222] width 62 height 23
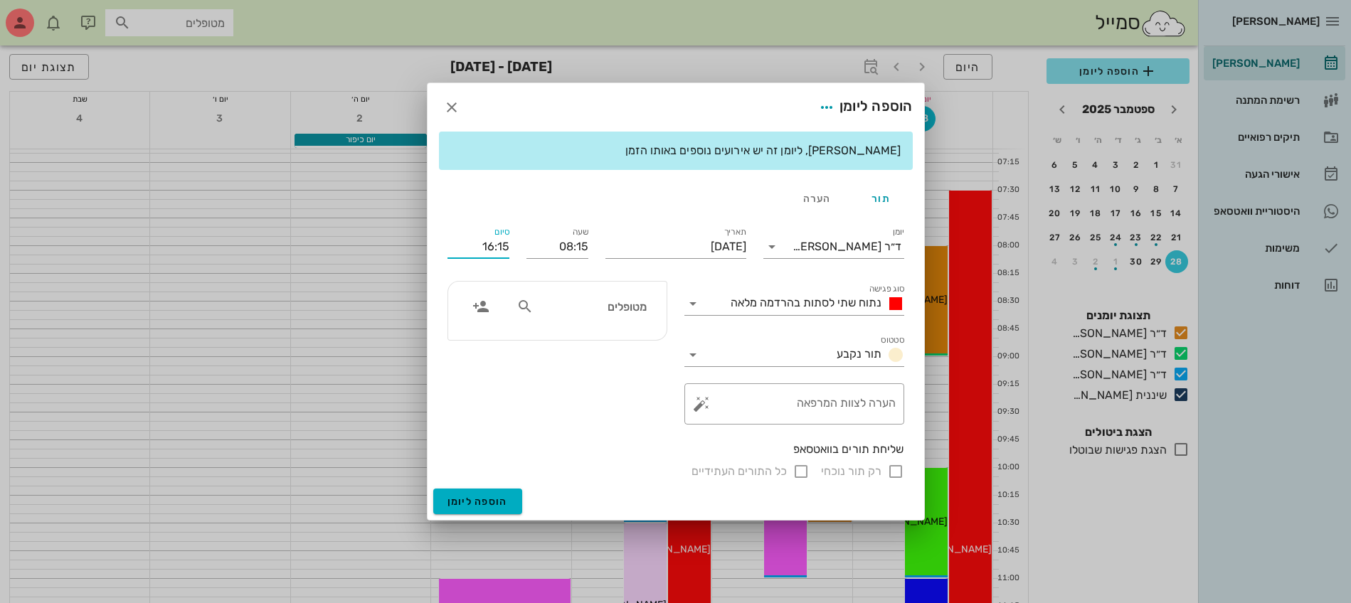
click at [489, 250] on input "16:15" at bounding box center [478, 246] width 62 height 23
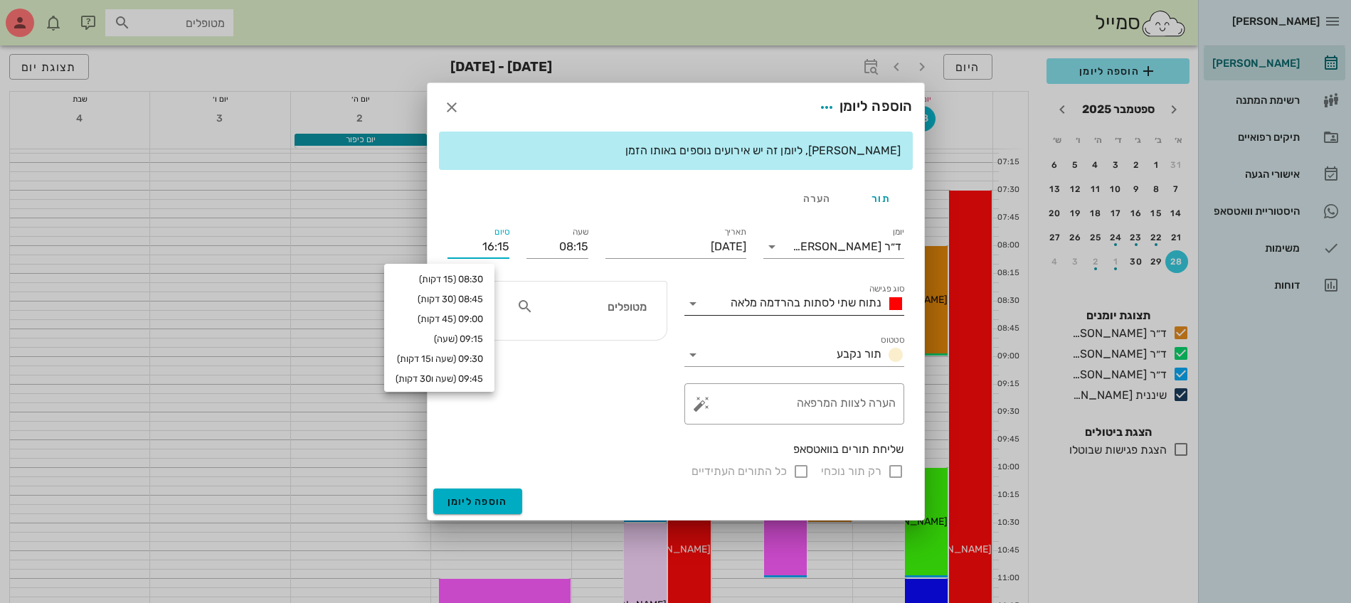
click at [757, 303] on span "נתוח שתי לסתות בהרדמה מלאה" at bounding box center [805, 303] width 151 height 14
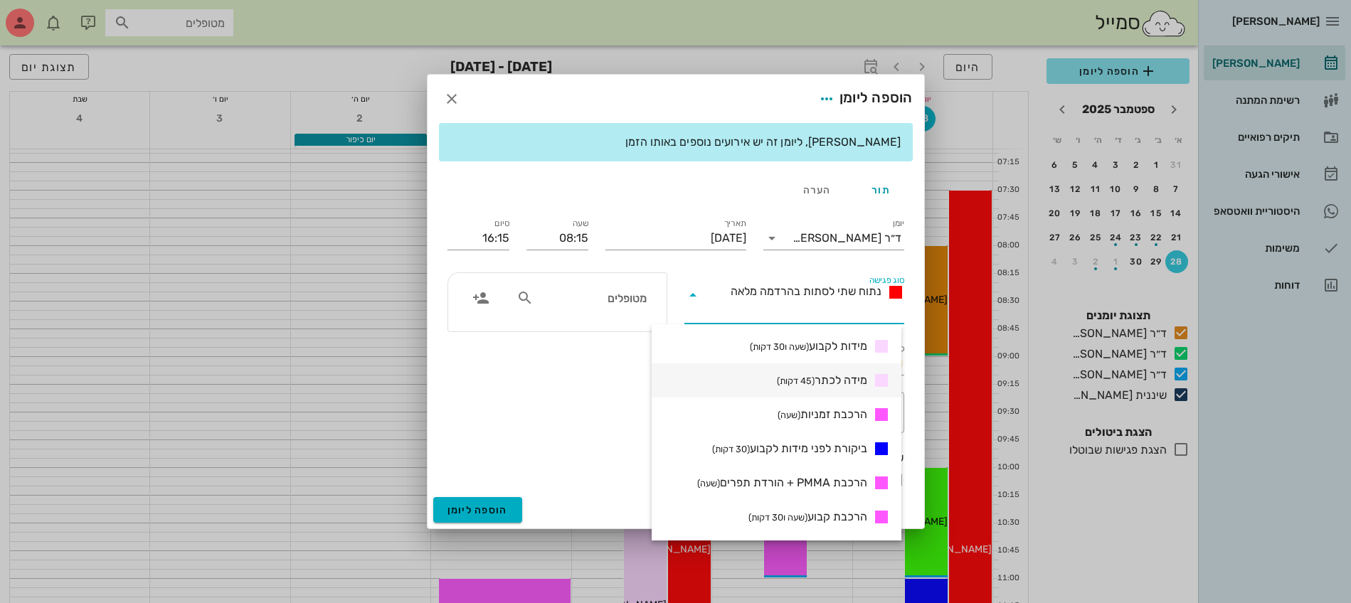
scroll to position [267, 0]
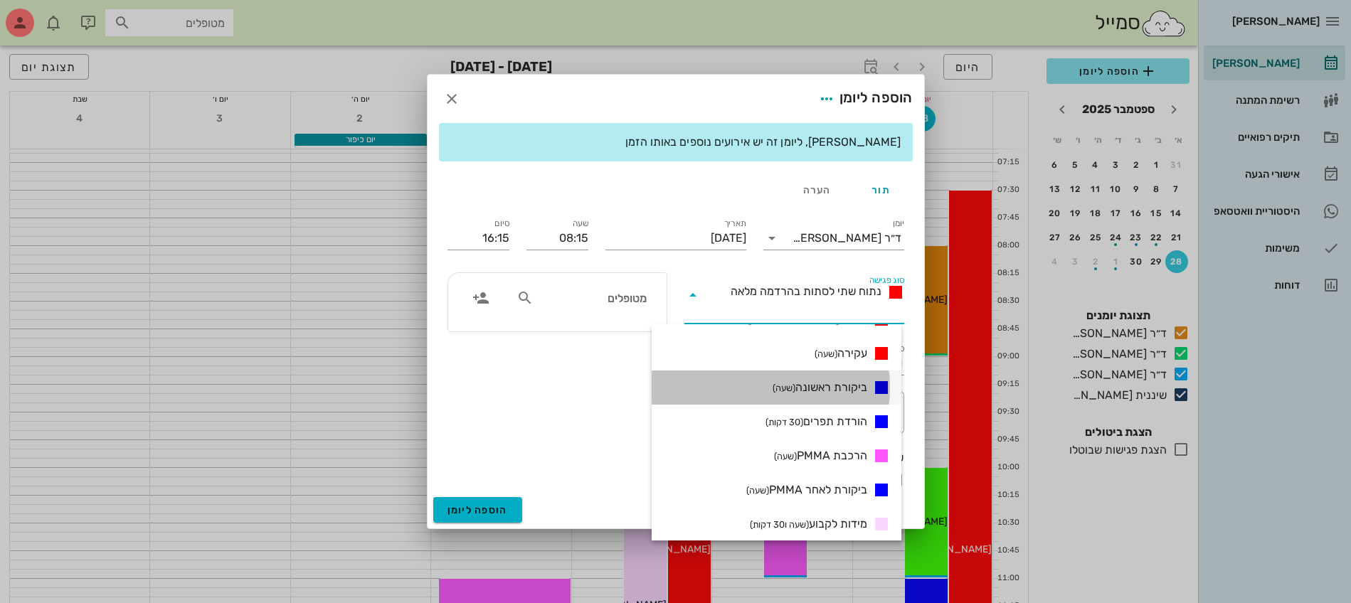
click at [802, 385] on span "ביקורת ראשונה (שעה)" at bounding box center [819, 387] width 95 height 17
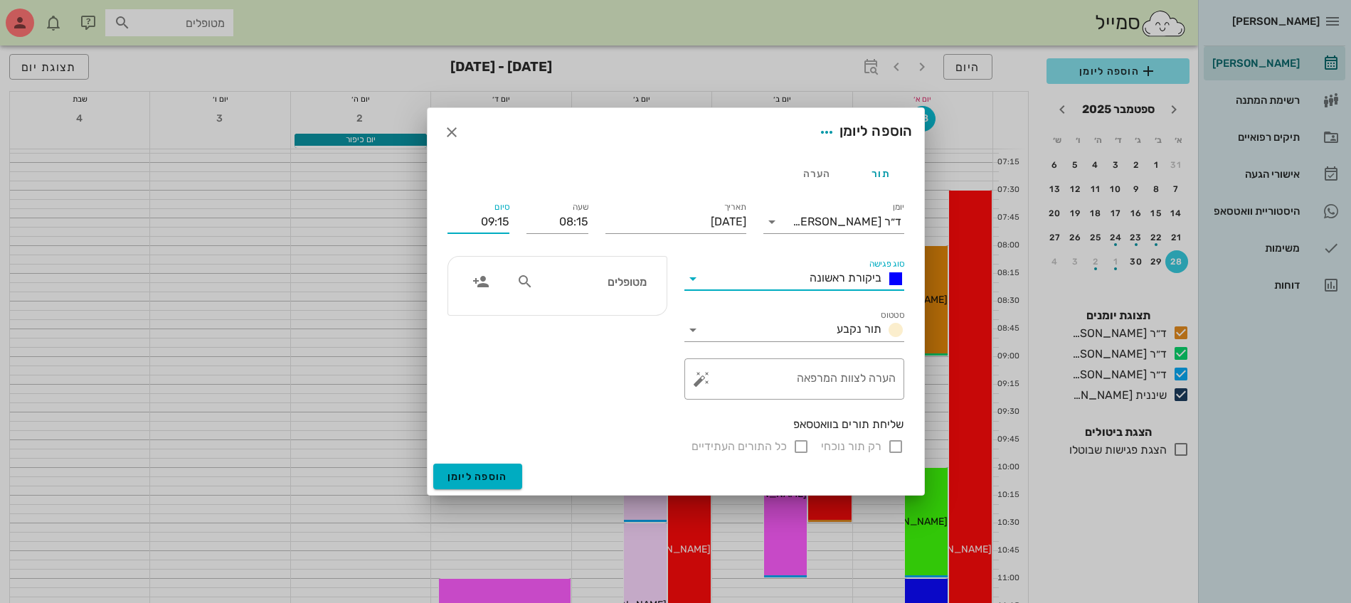
click at [500, 218] on input "09:15" at bounding box center [478, 222] width 62 height 23
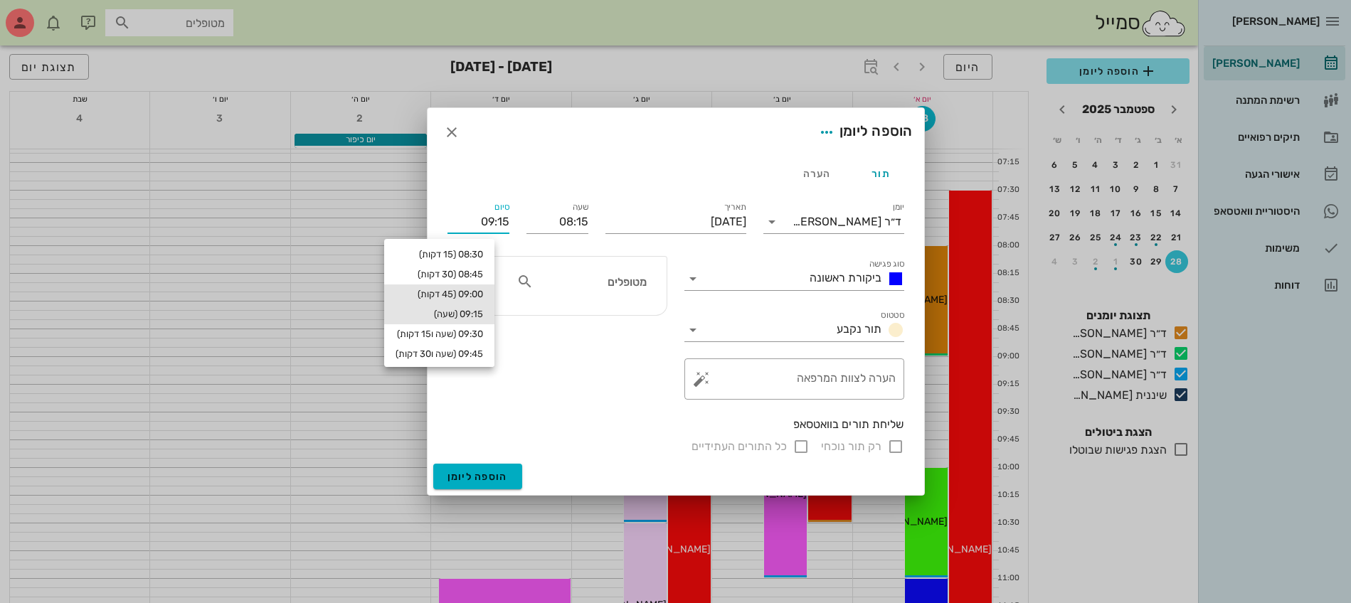
click at [483, 294] on div "09:00 (45 דקות)" at bounding box center [438, 294] width 87 height 11
type input "09:00"
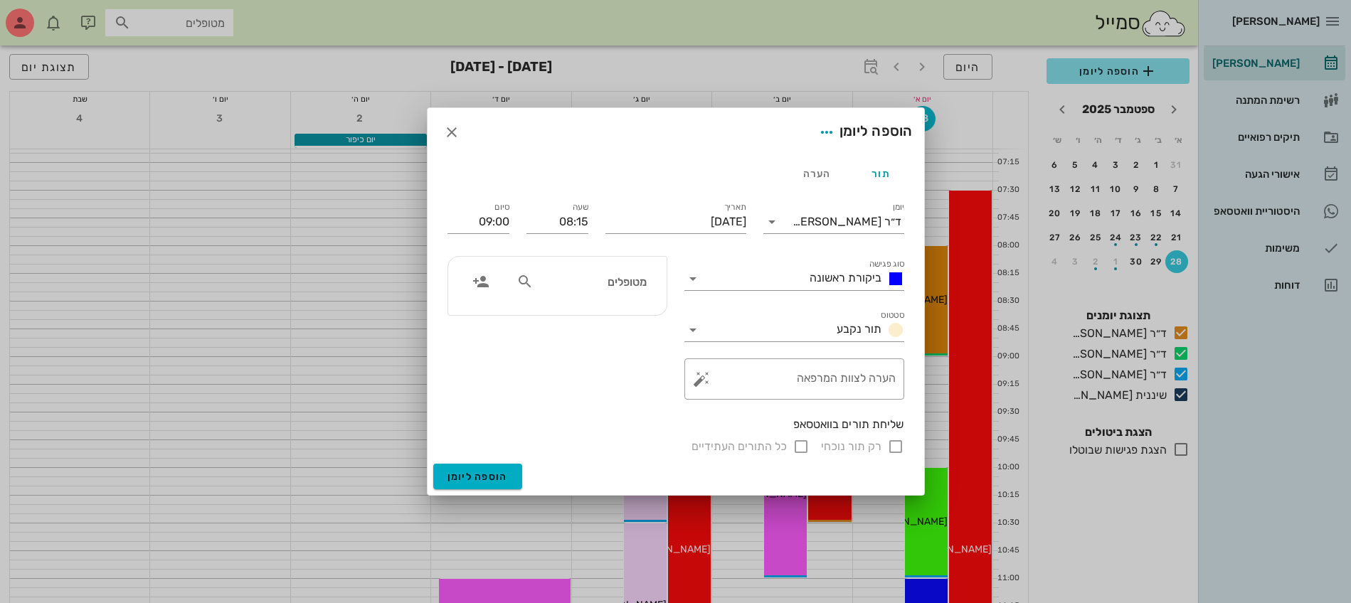
click at [895, 445] on div "רק תור נוכחי כל התורים העתידיים" at bounding box center [675, 446] width 457 height 17
click at [592, 282] on input "text" at bounding box center [591, 281] width 110 height 18
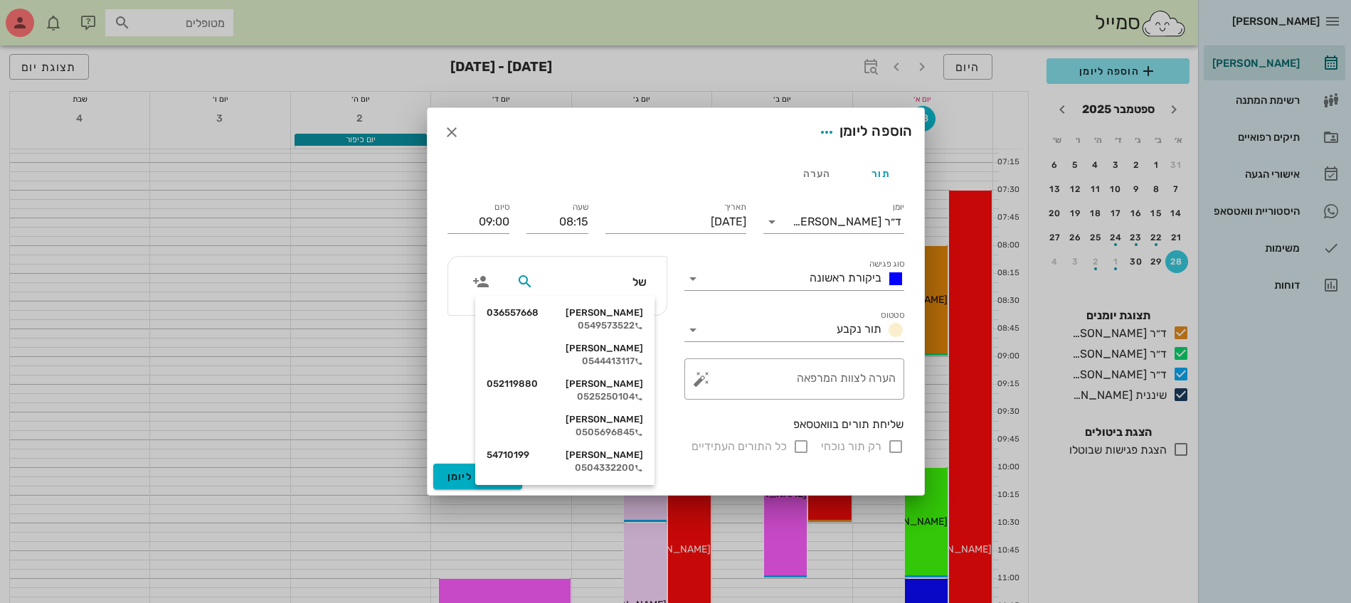
type input "[PERSON_NAME]"
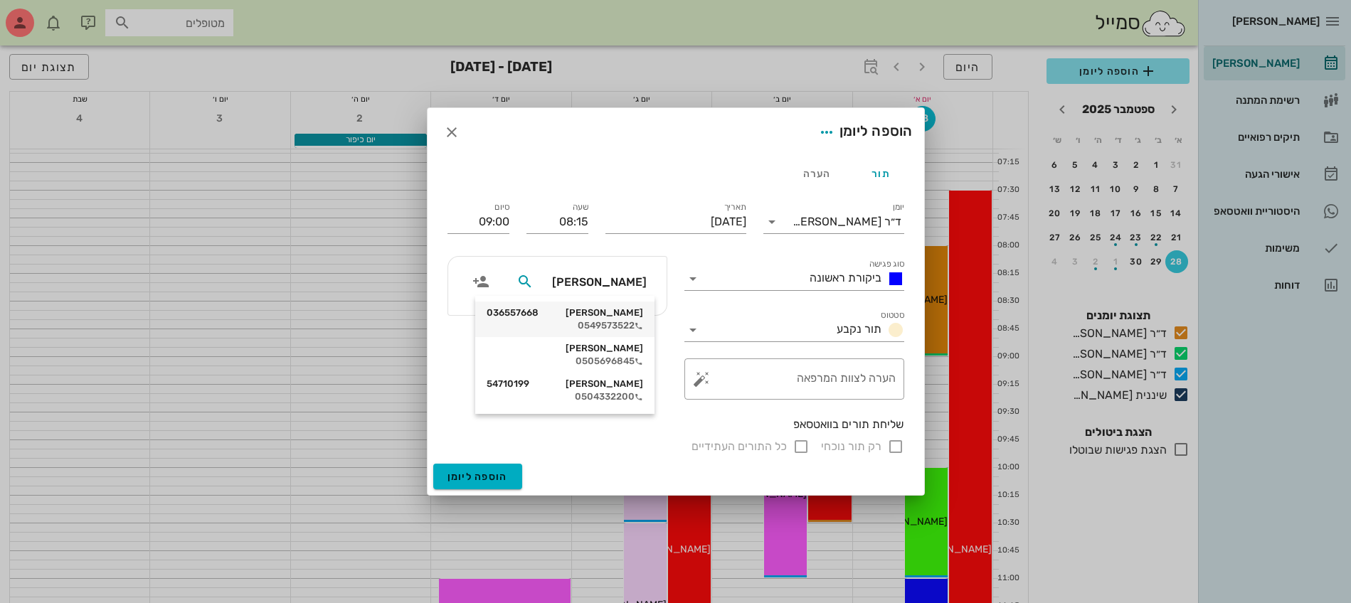
click at [601, 324] on div "0549573522" at bounding box center [564, 325] width 156 height 11
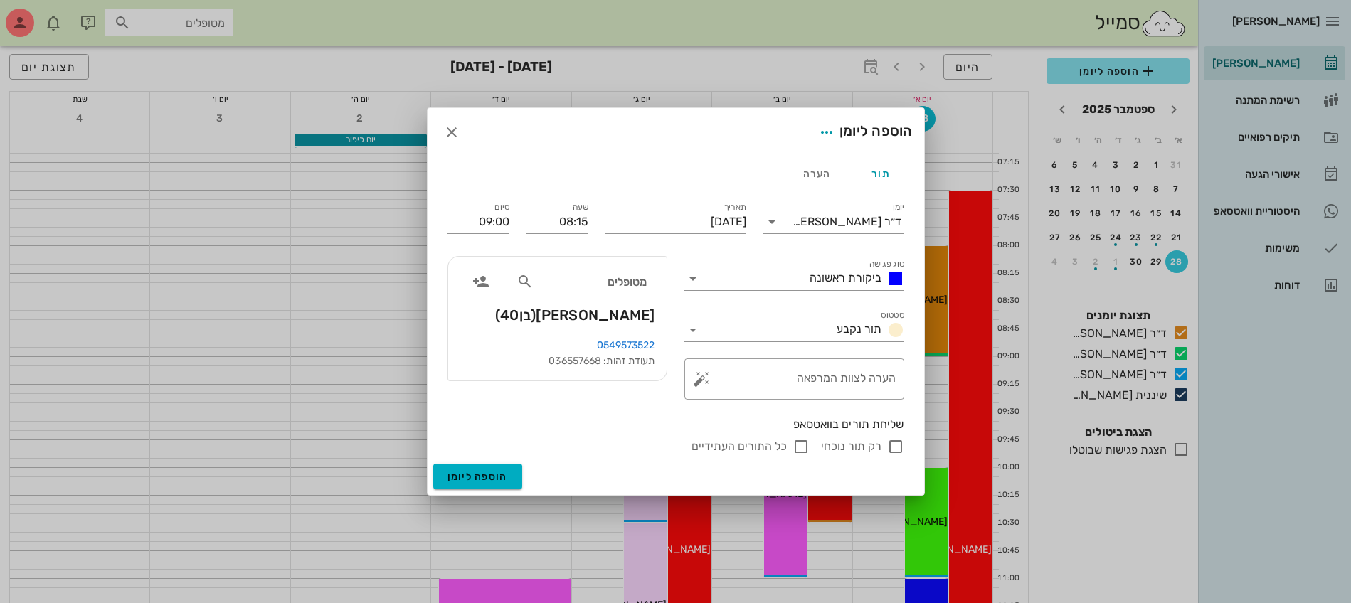
click at [892, 448] on input "רק תור נוכחי" at bounding box center [895, 446] width 17 height 17
checkbox input "false"
click at [467, 477] on span "הוספה ליומן" at bounding box center [477, 477] width 60 height 12
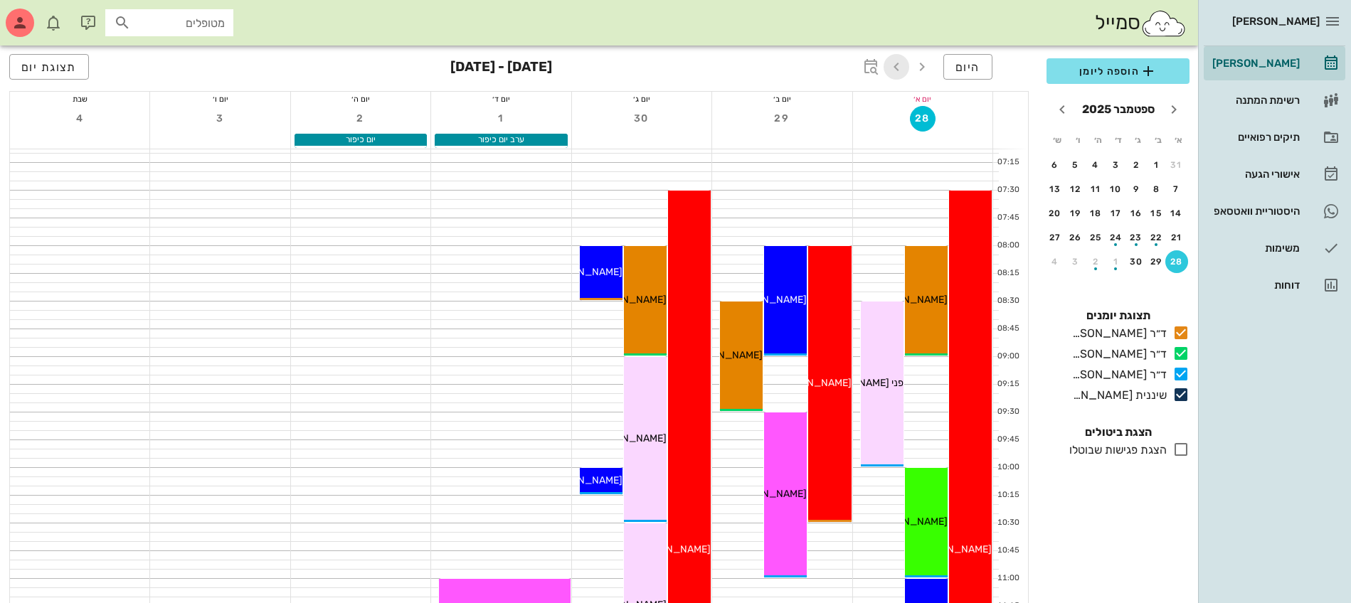
click at [895, 60] on icon "button" at bounding box center [896, 66] width 17 height 17
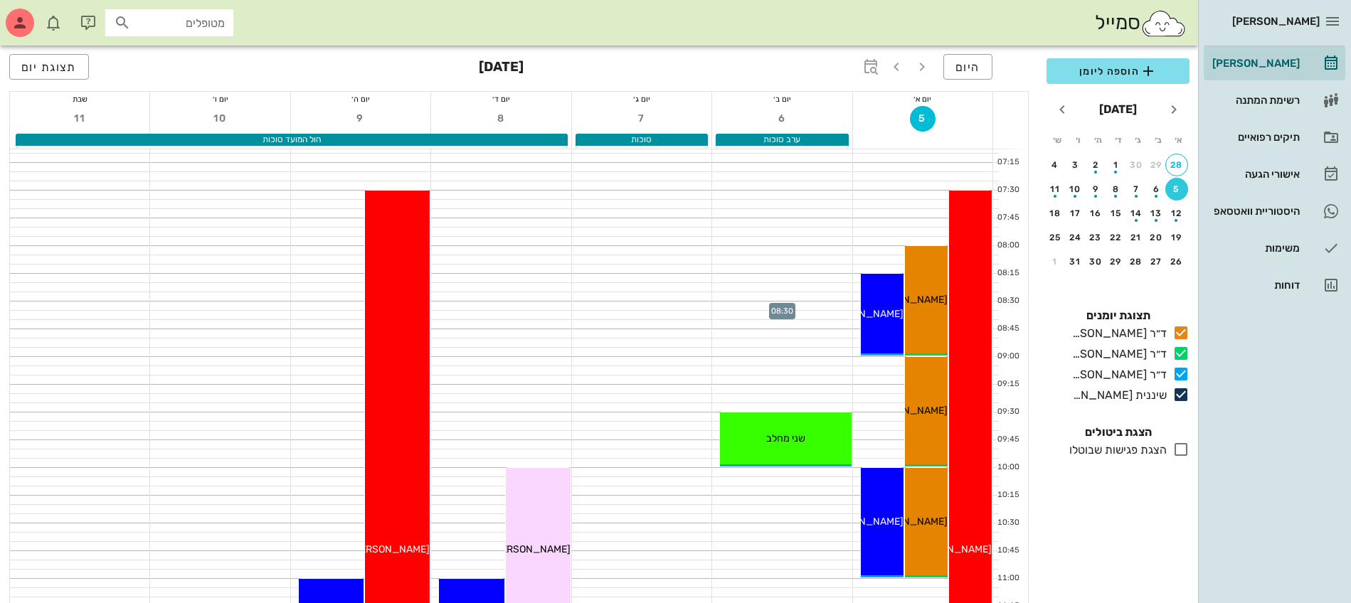
scroll to position [89, 0]
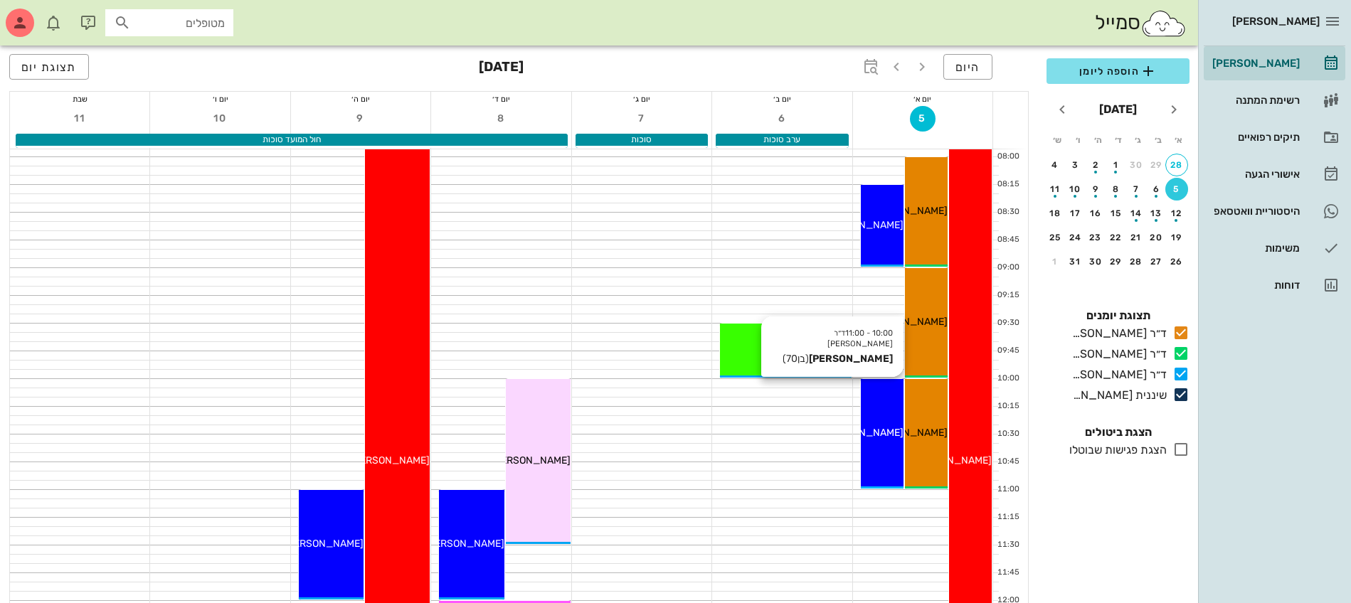
click at [879, 398] on div "10:00 - 11:00 ד״ר [PERSON_NAME] [PERSON_NAME] [PERSON_NAME] (בן 70 ) [PERSON_NA…" at bounding box center [882, 434] width 43 height 110
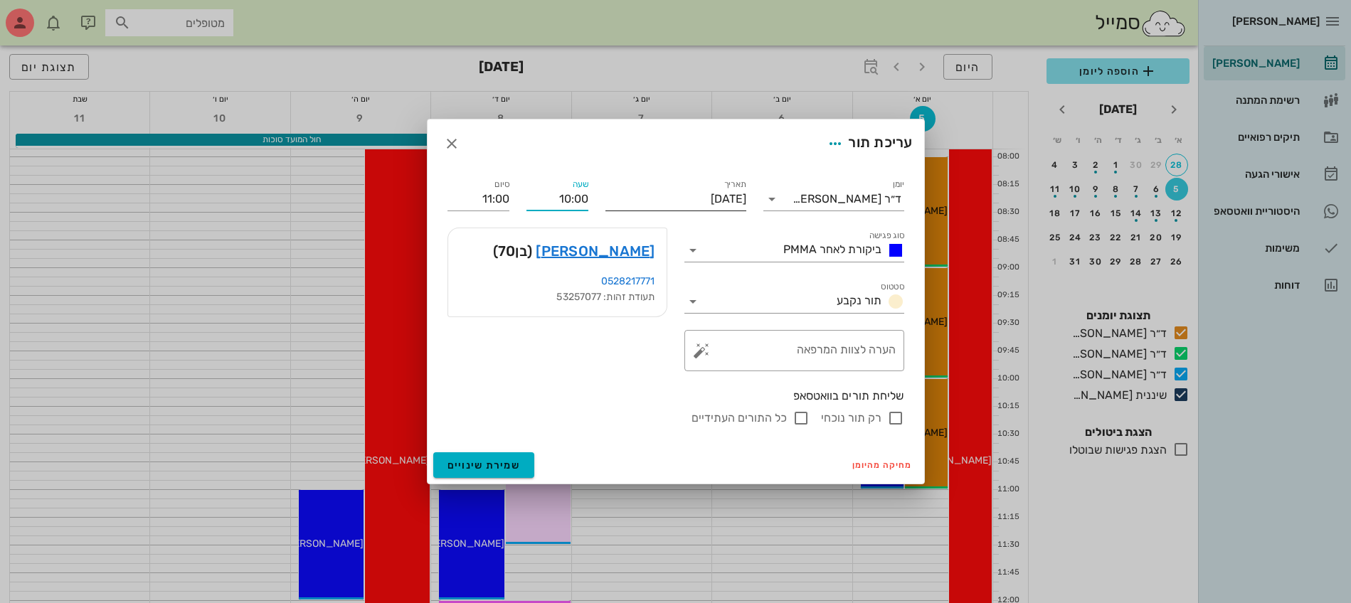
drag, startPoint x: 550, startPoint y: 204, endPoint x: 629, endPoint y: 198, distance: 79.2
click at [629, 198] on div "יומן ד״ר [PERSON_NAME] סוג פגישה ביקורת לאחר PMMA סטטוס תור נקבע תאריך [DATE] ש…" at bounding box center [676, 301] width 474 height 267
type input "09:00"
type input "10:00"
click at [475, 191] on input "10:00" at bounding box center [478, 199] width 62 height 23
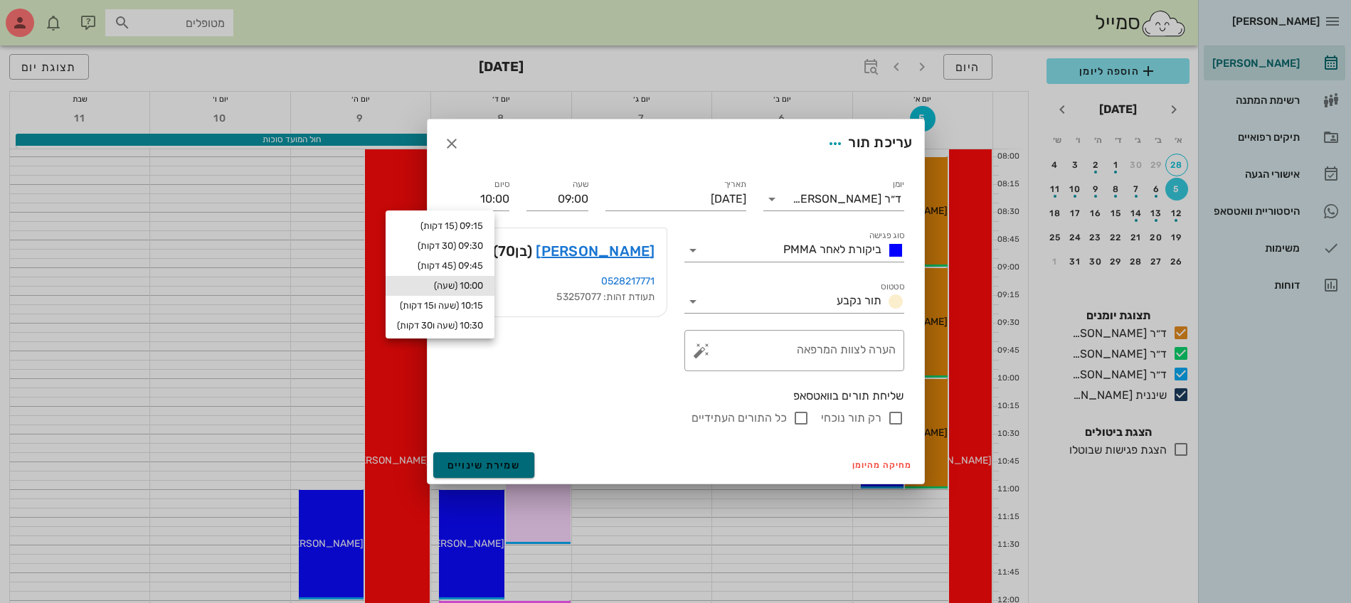
click at [482, 463] on span "שמירת שינויים" at bounding box center [483, 465] width 73 height 12
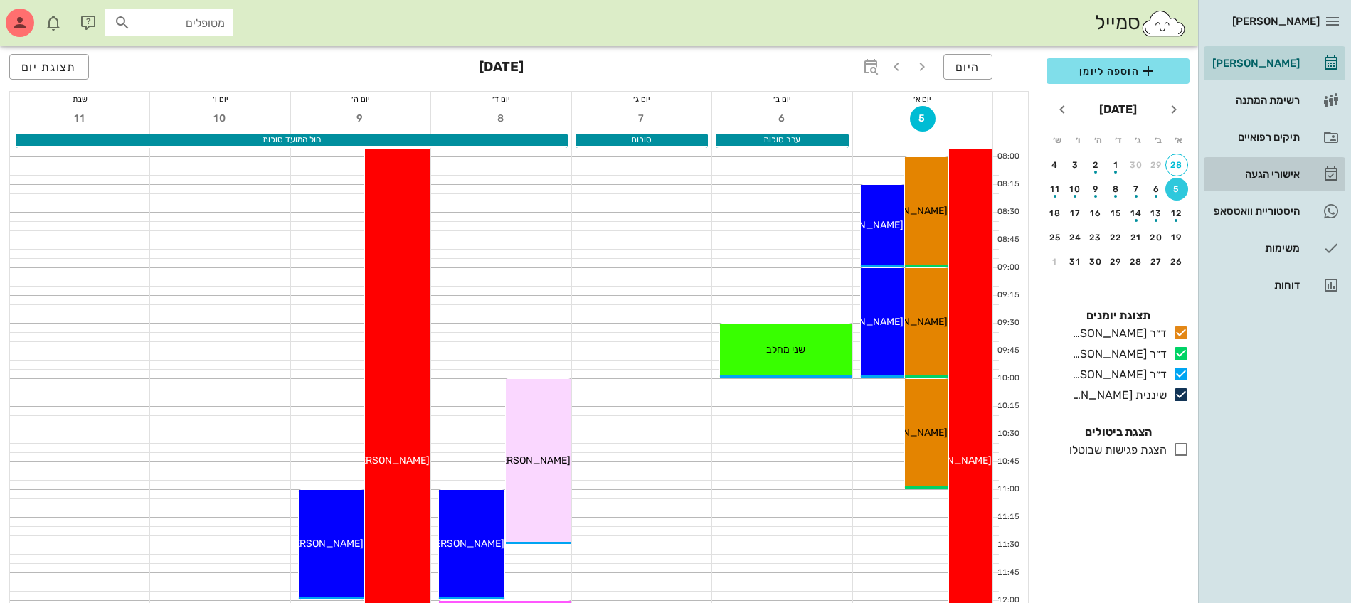
click at [1257, 172] on div "אישורי הגעה" at bounding box center [1254, 174] width 90 height 11
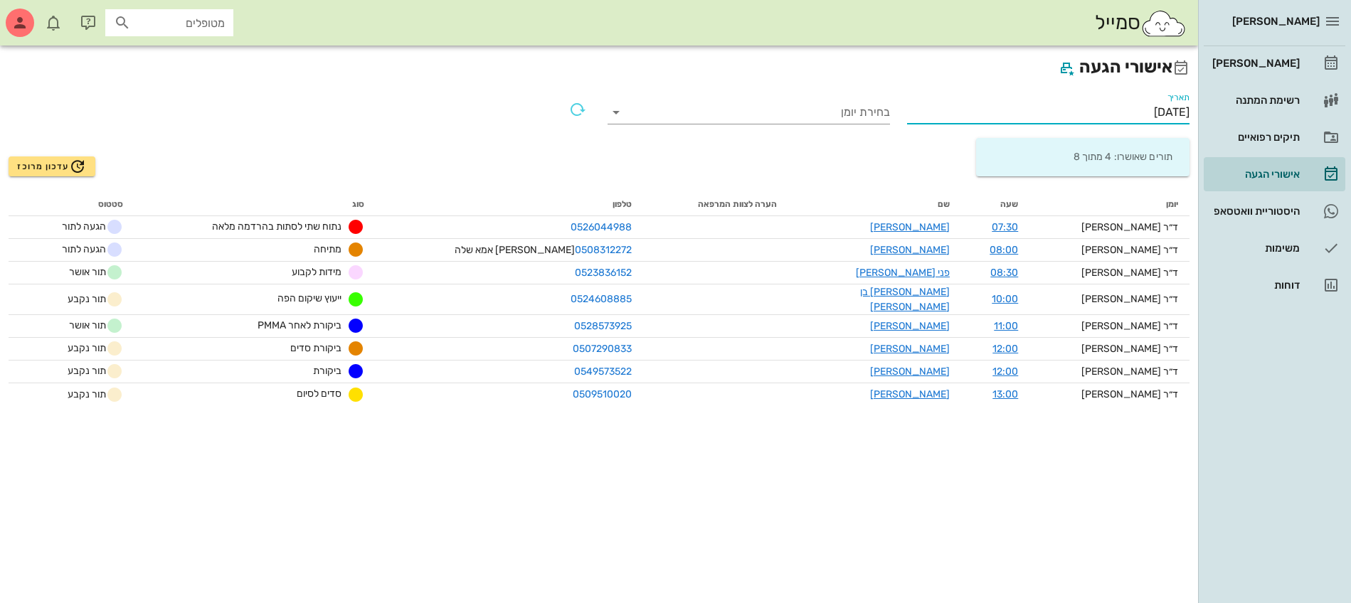
click at [1129, 112] on input "[DATE]" at bounding box center [1048, 112] width 282 height 23
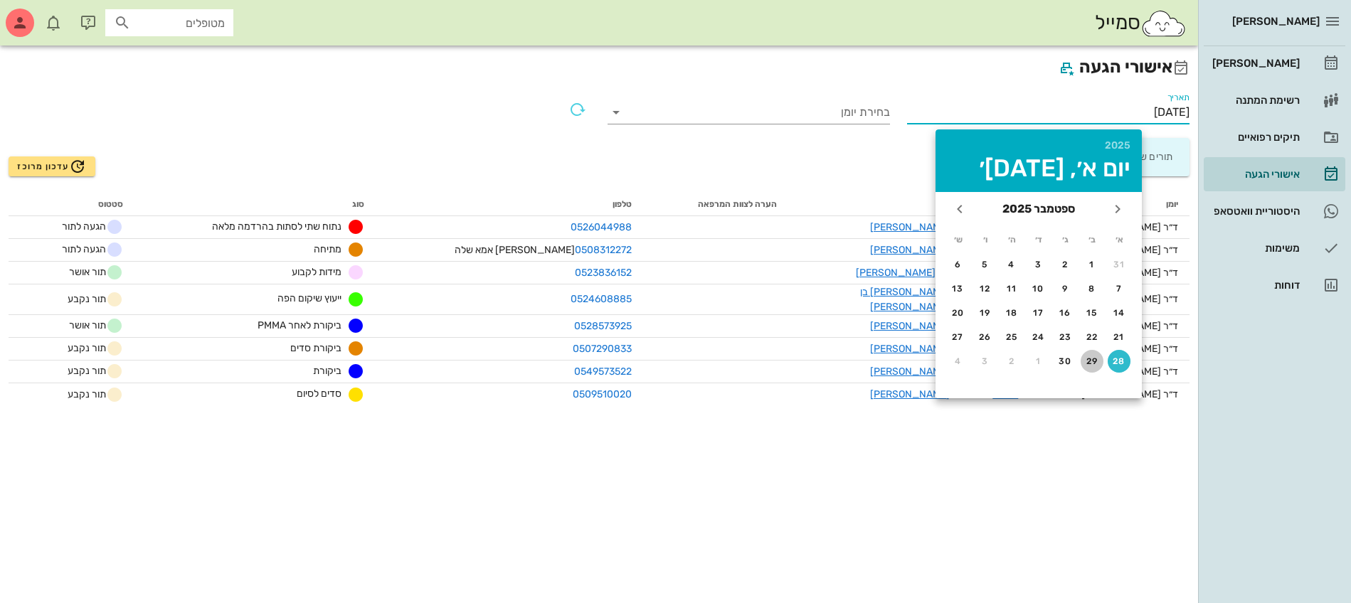
click at [1088, 365] on div "29" at bounding box center [1091, 361] width 23 height 10
type input "[DATE]"
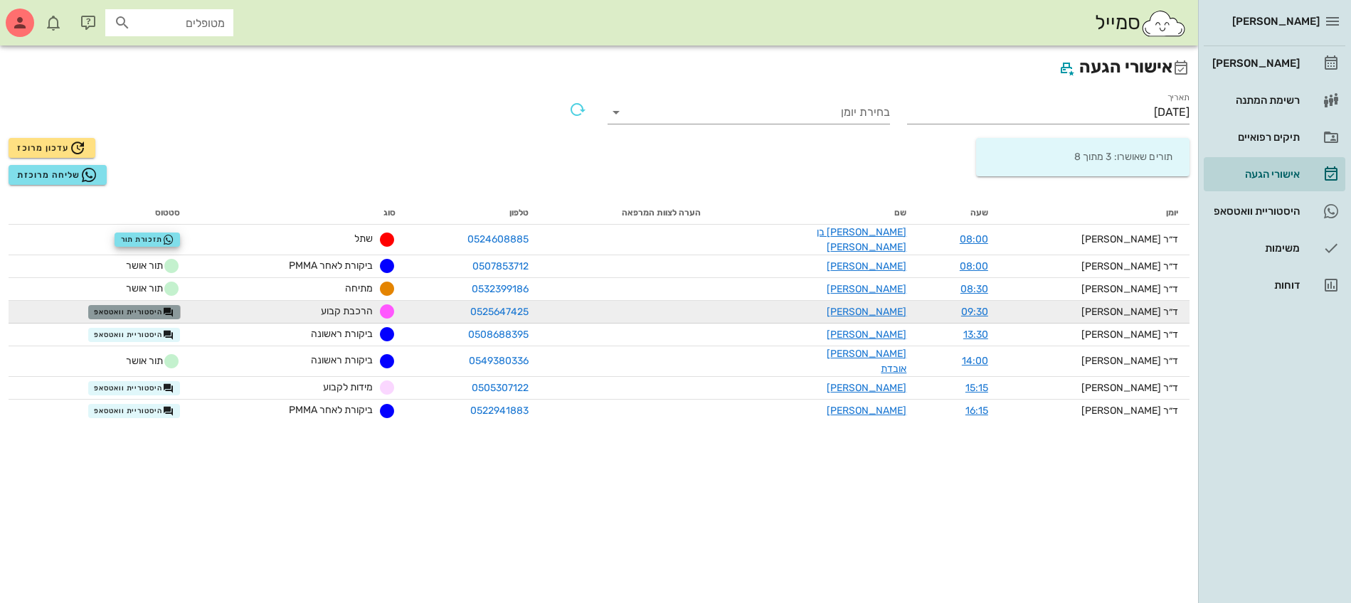
click at [157, 308] on span "היסטוריית וואטסאפ" at bounding box center [134, 312] width 80 height 11
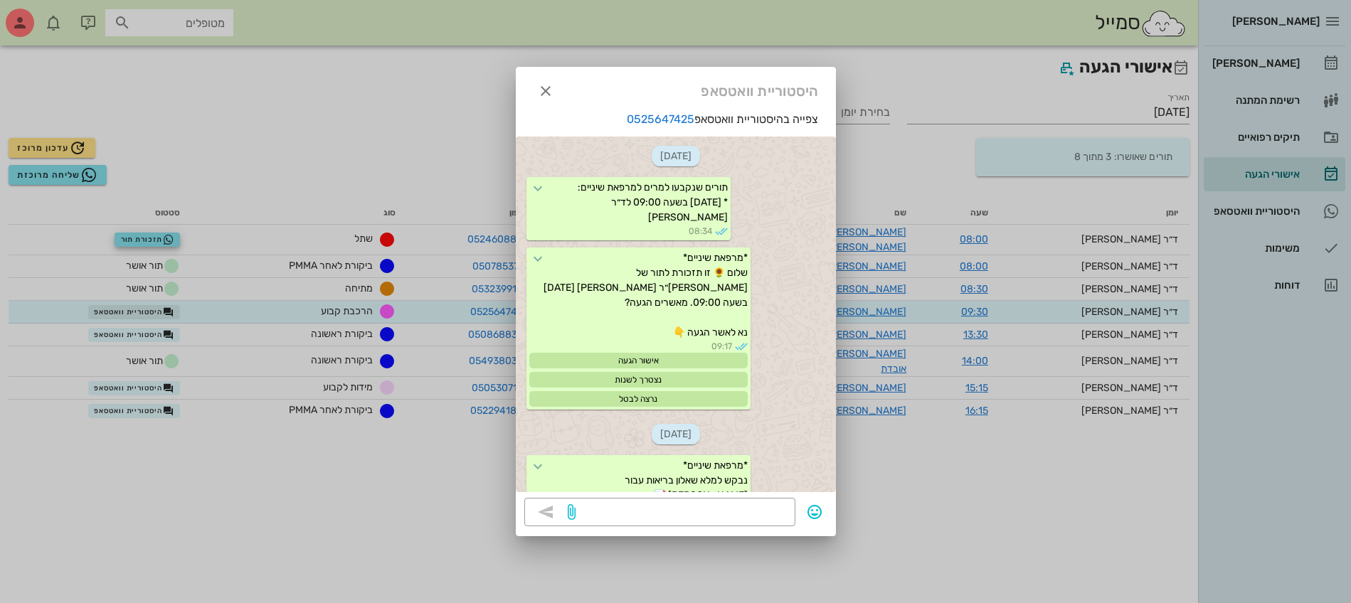
scroll to position [1289, 0]
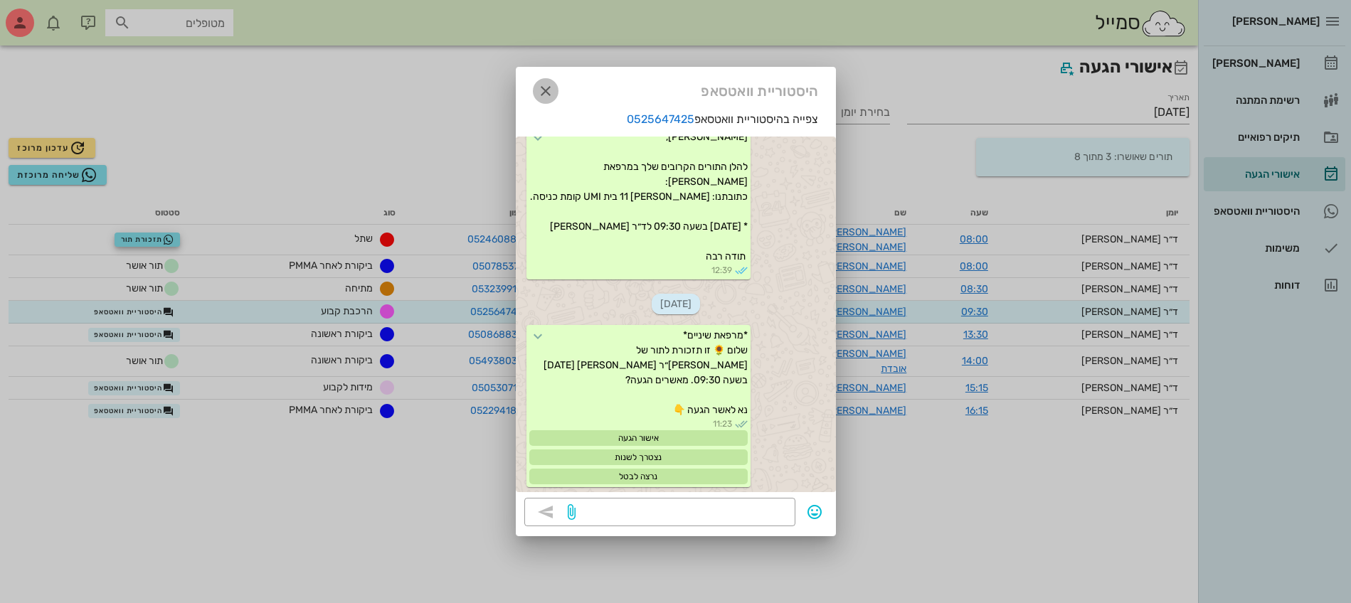
click at [550, 87] on icon "button" at bounding box center [545, 91] width 17 height 17
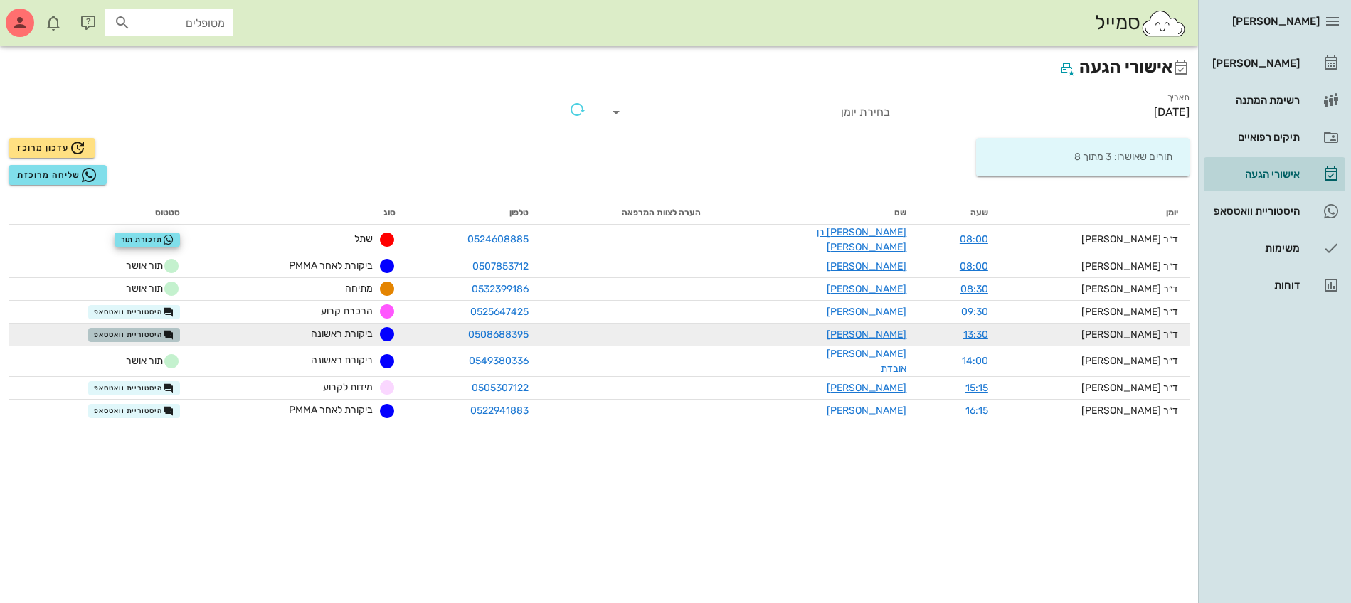
click at [159, 329] on span "היסטוריית וואטסאפ" at bounding box center [134, 334] width 80 height 11
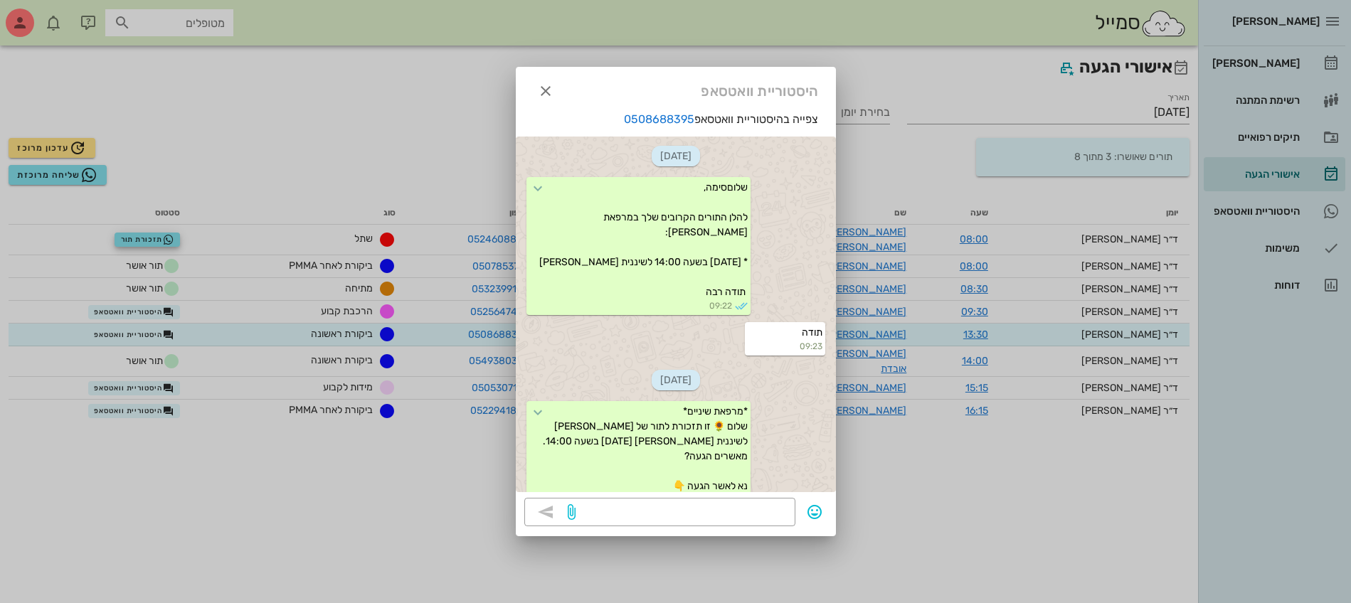
scroll to position [654, 0]
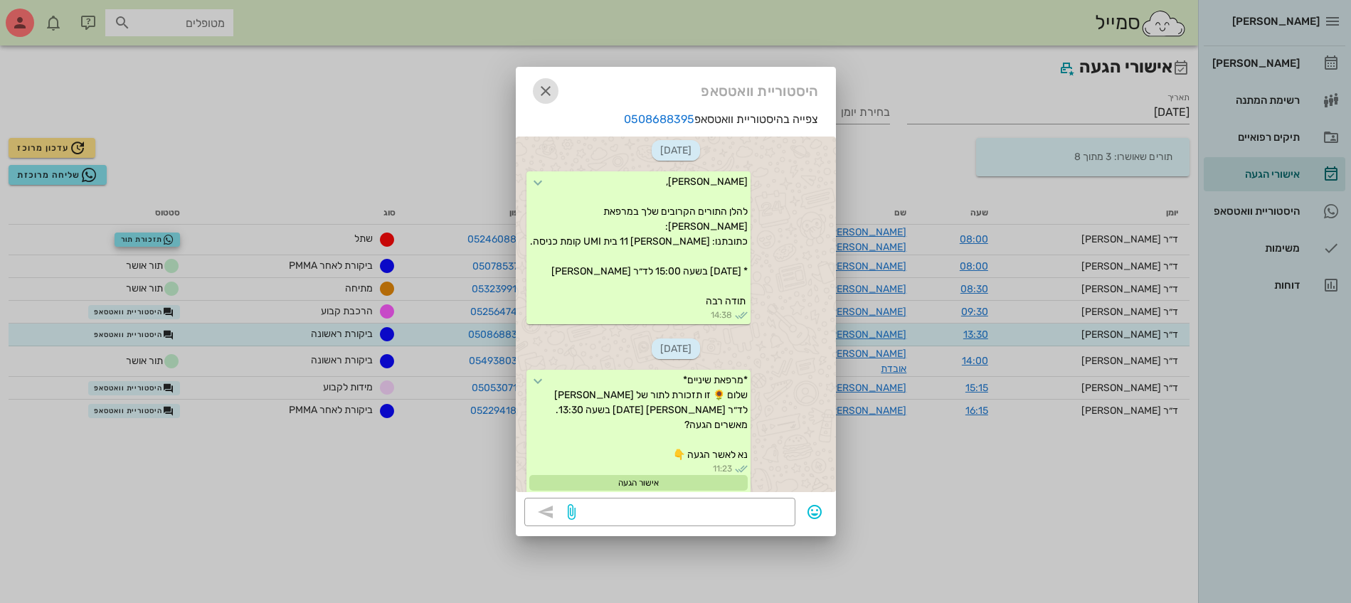
click at [546, 92] on icon "button" at bounding box center [545, 91] width 17 height 17
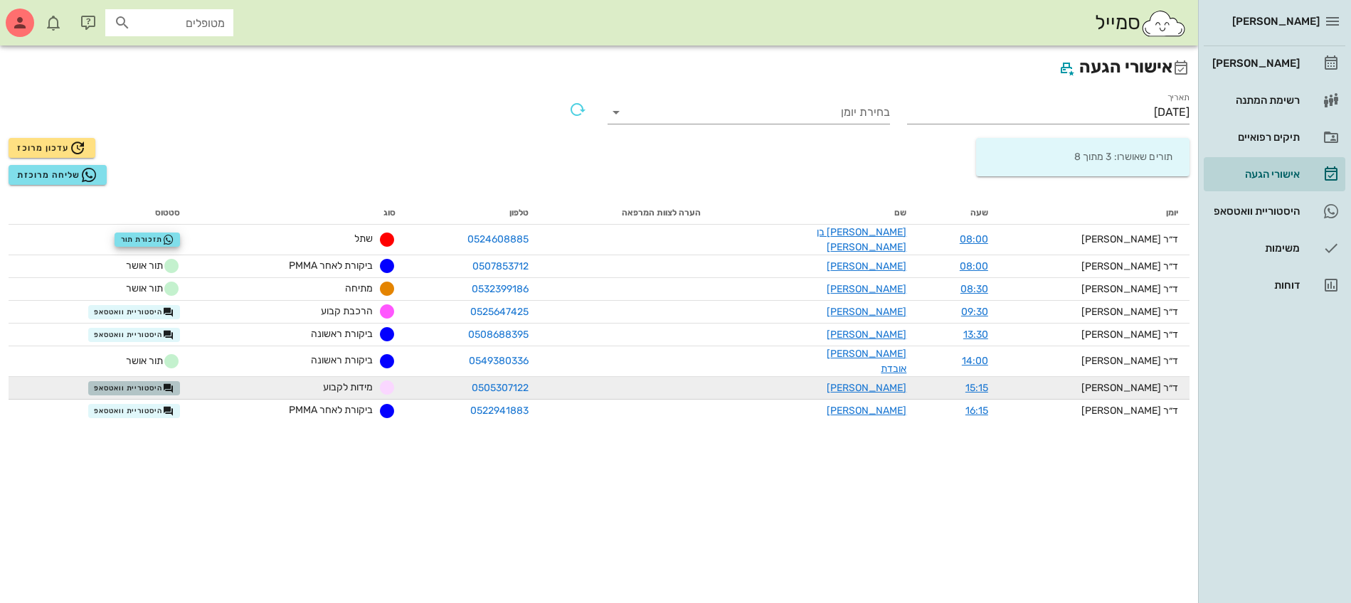
click at [132, 383] on span "היסטוריית וואטסאפ" at bounding box center [134, 388] width 80 height 11
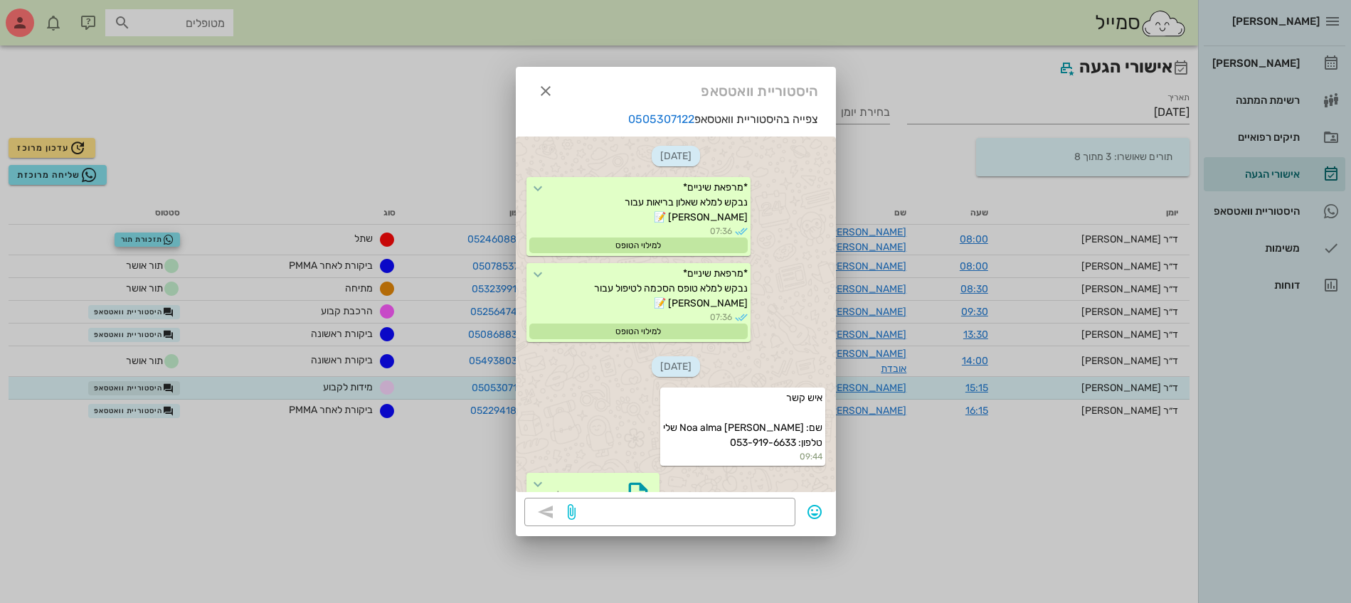
scroll to position [2029, 0]
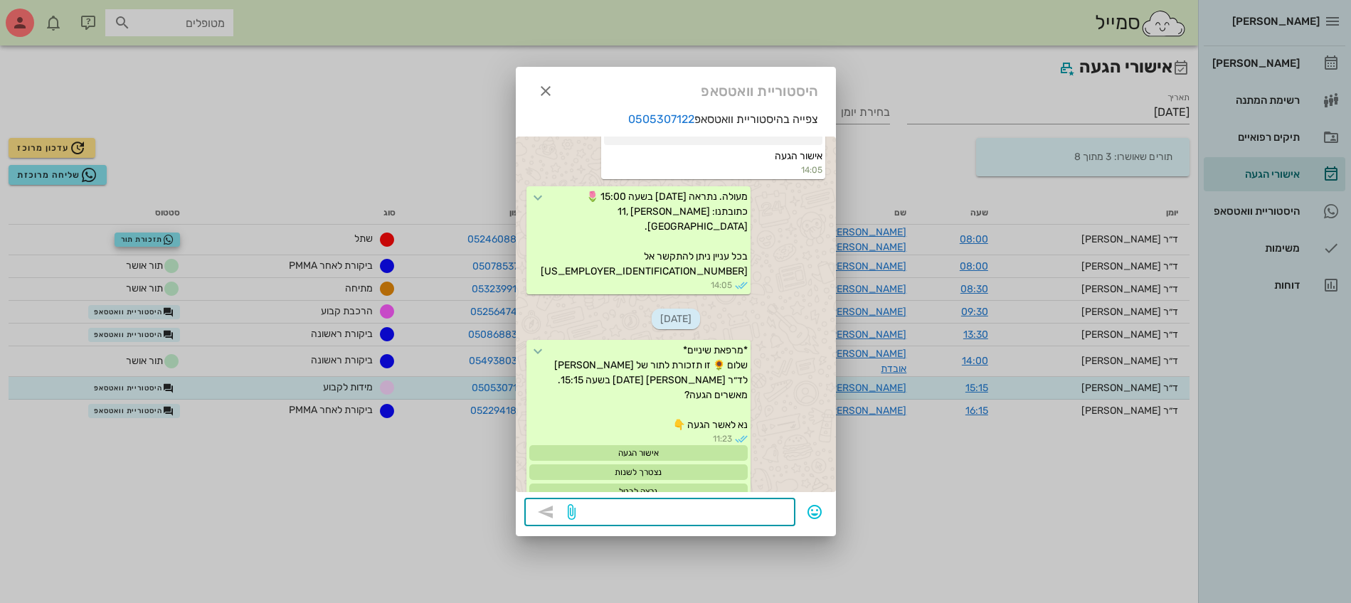
click at [632, 514] on textarea at bounding box center [682, 513] width 208 height 23
type textarea "?"
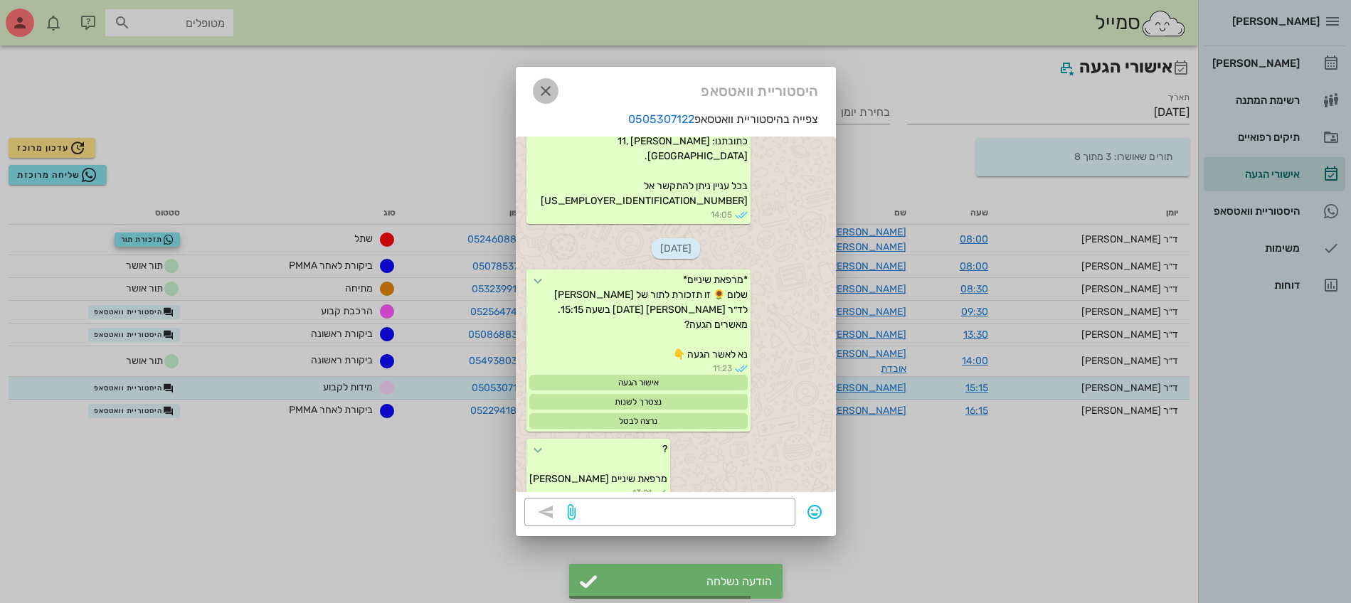
click at [545, 87] on icon "button" at bounding box center [545, 91] width 17 height 17
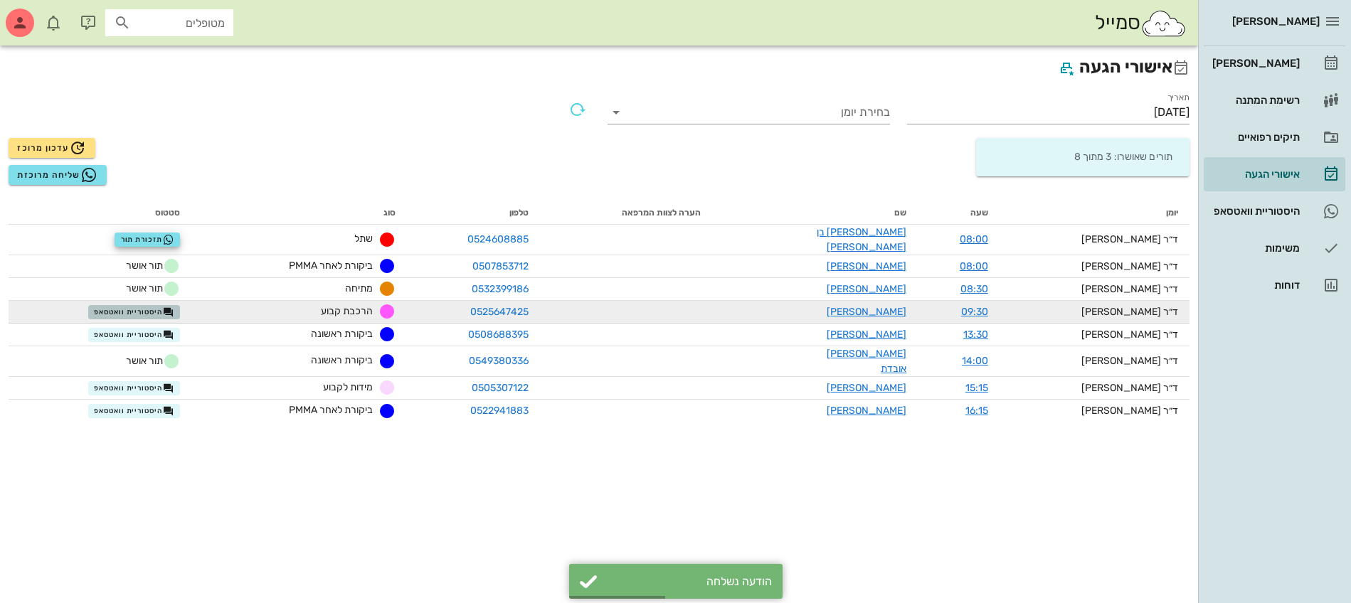
click at [149, 307] on span "היסטוריית וואטסאפ" at bounding box center [134, 312] width 80 height 11
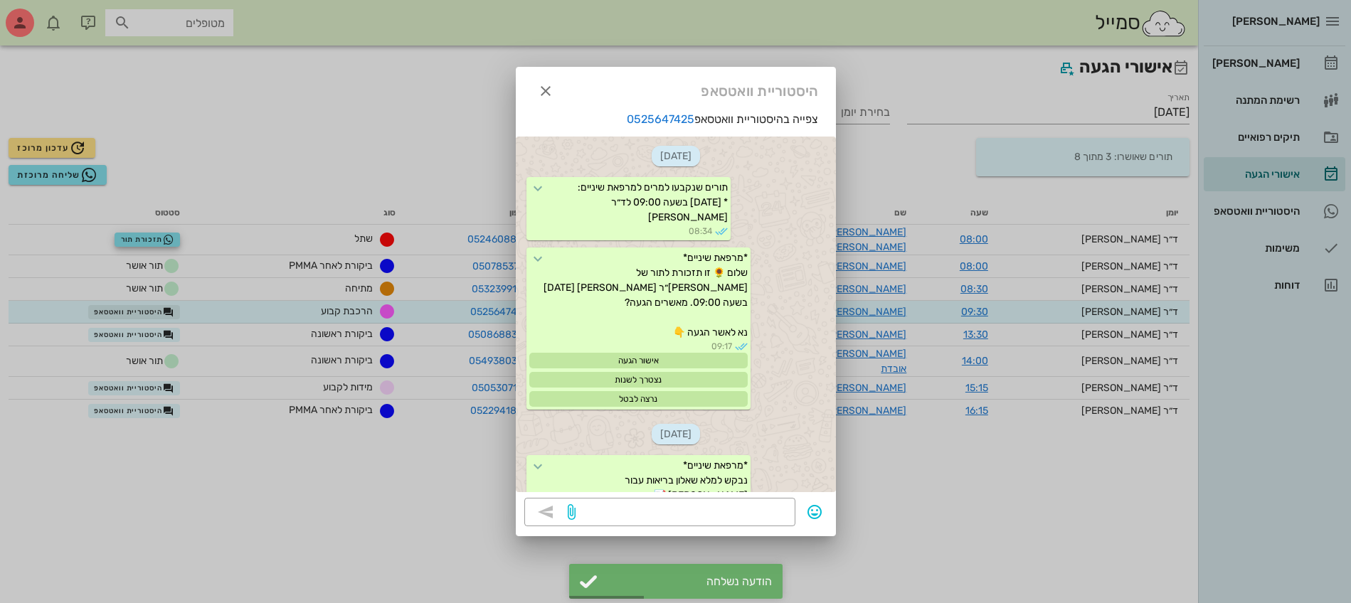
scroll to position [1289, 0]
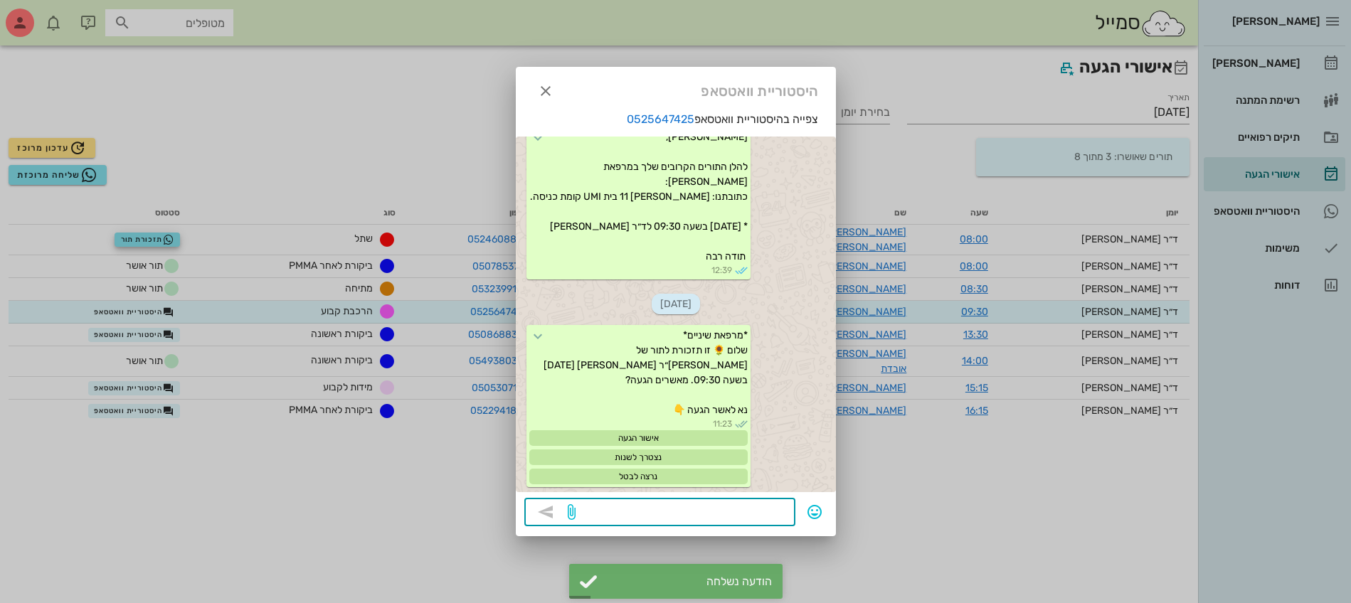
click at [727, 513] on textarea at bounding box center [682, 513] width 208 height 23
type textarea "?"
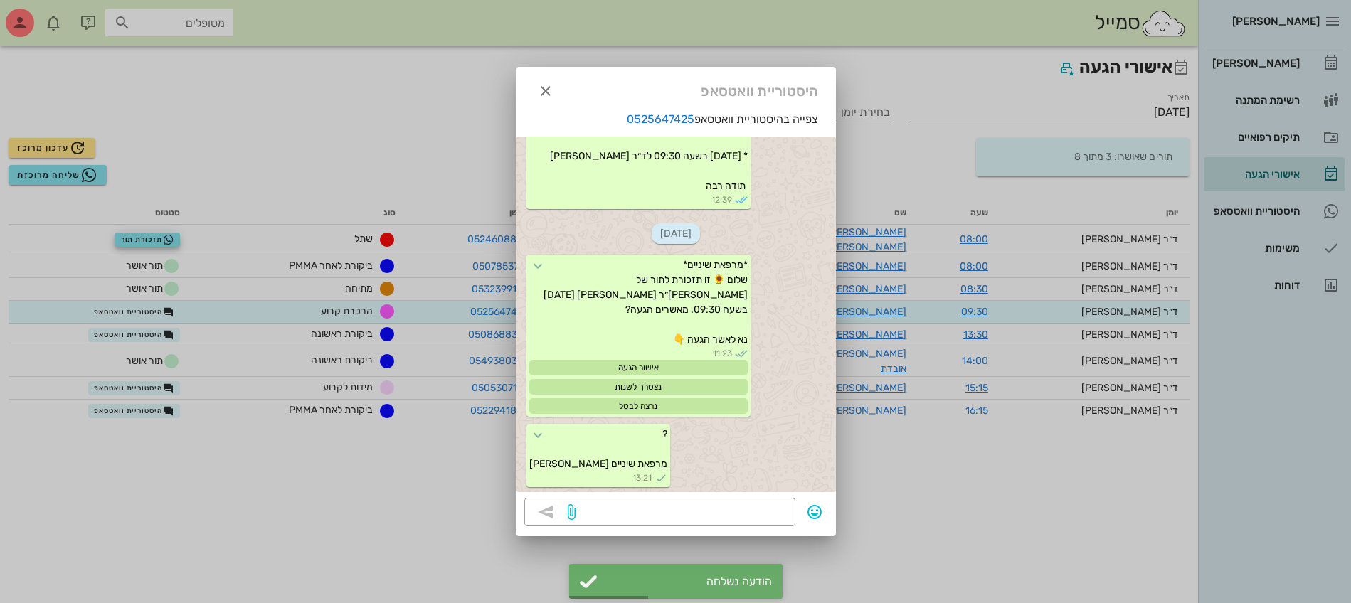
click at [156, 326] on div at bounding box center [675, 301] width 1351 height 603
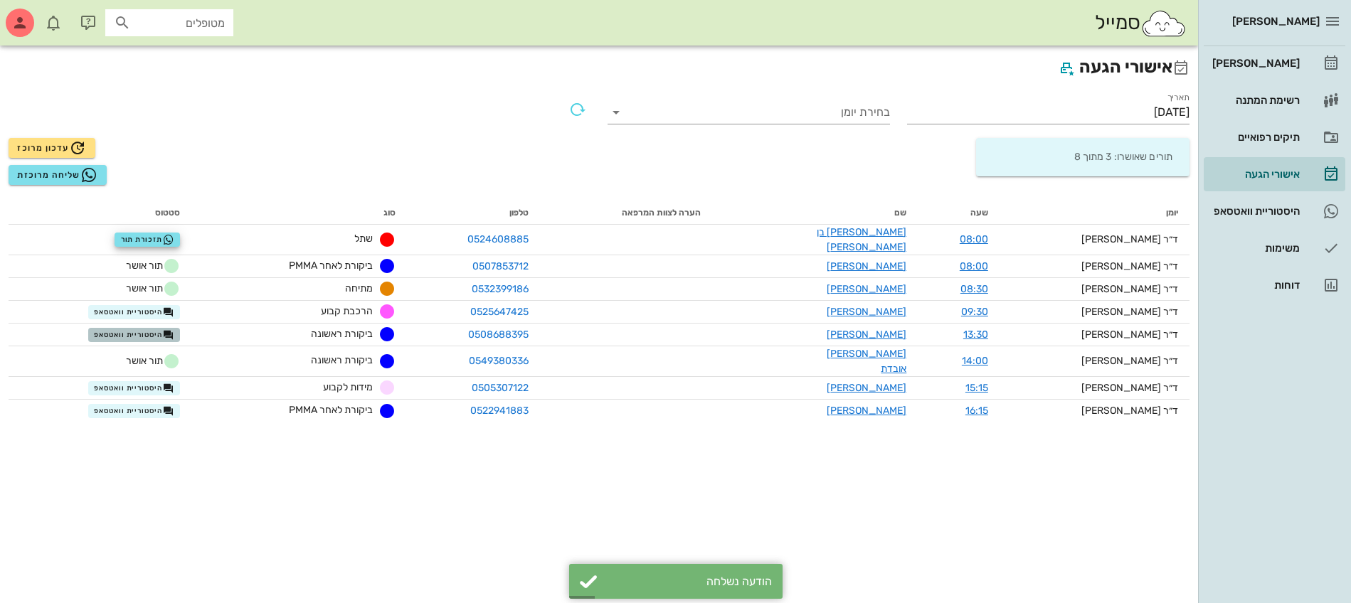
click at [156, 329] on span "היסטוריית וואטסאפ" at bounding box center [134, 334] width 80 height 11
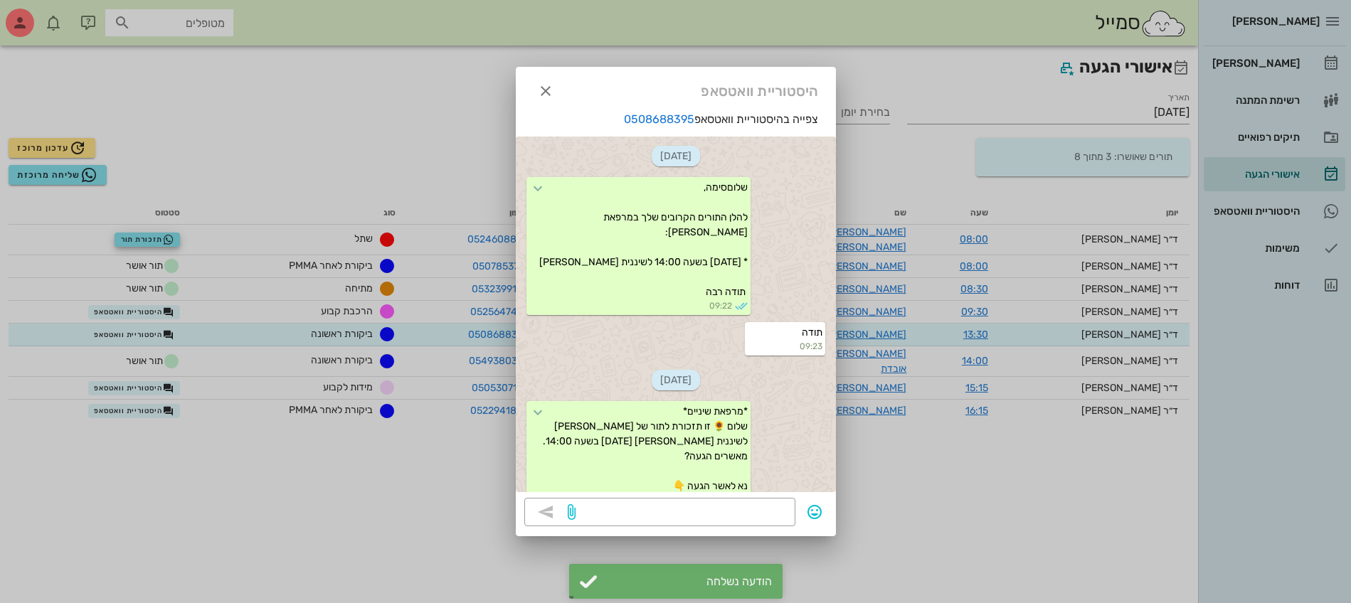
scroll to position [654, 0]
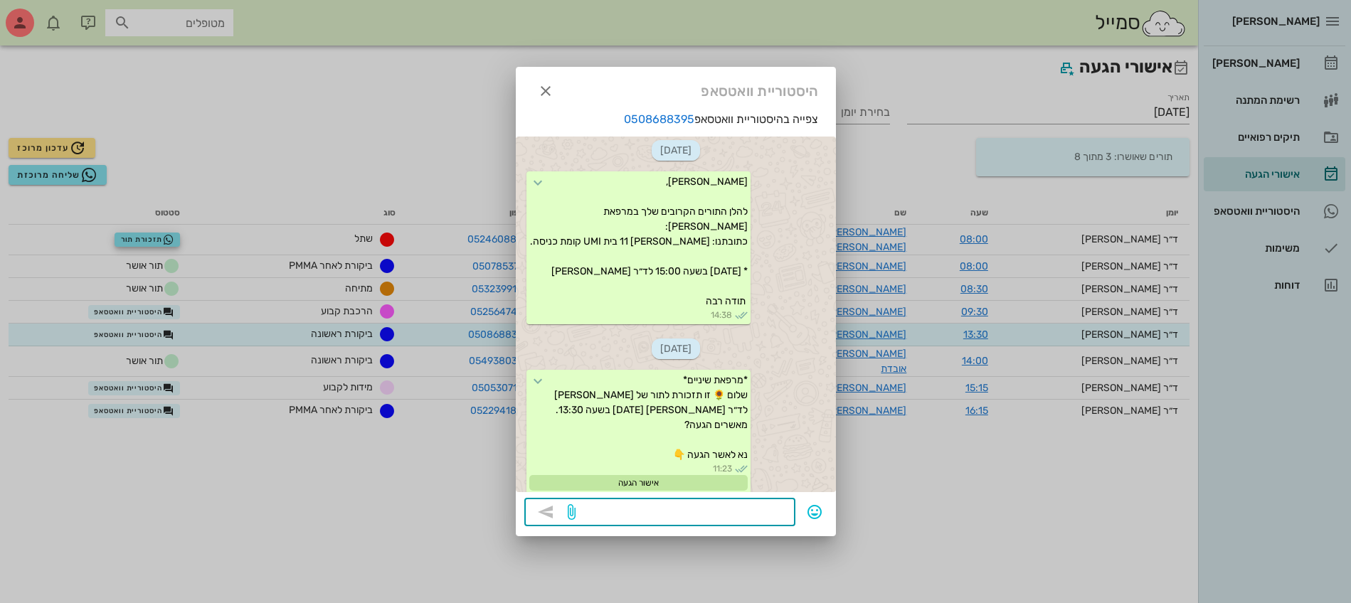
click at [684, 512] on textarea at bounding box center [682, 513] width 208 height 23
type textarea "?"
click at [548, 511] on icon "button" at bounding box center [545, 512] width 17 height 17
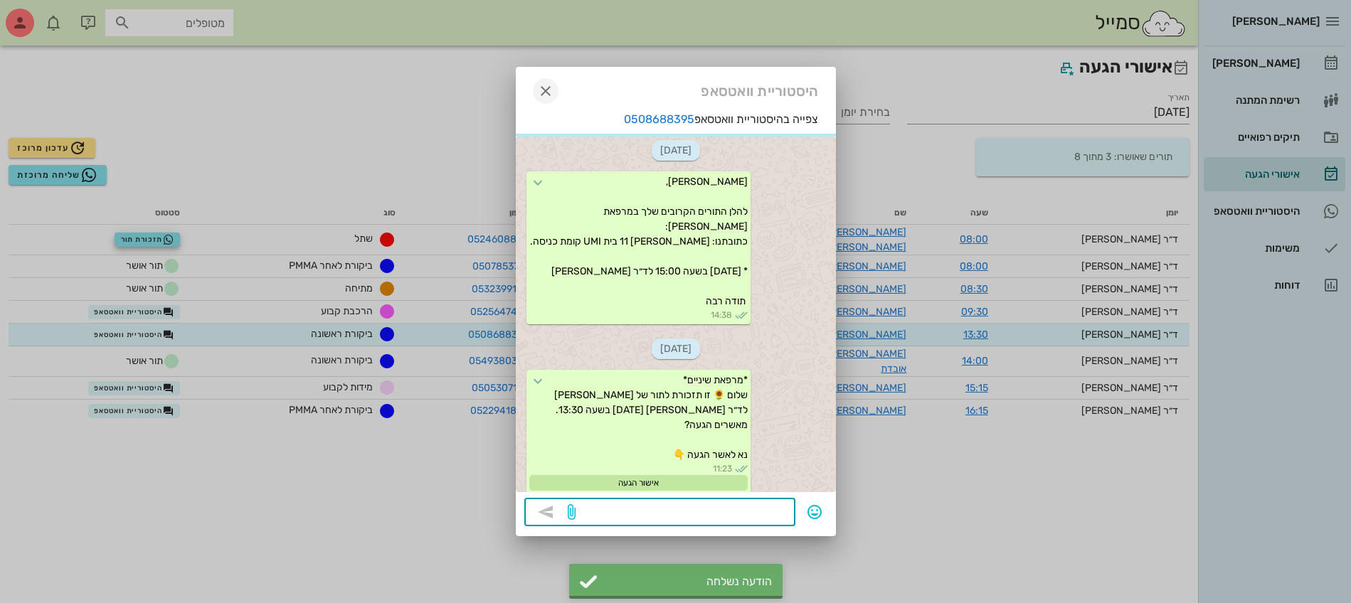
scroll to position [724, 0]
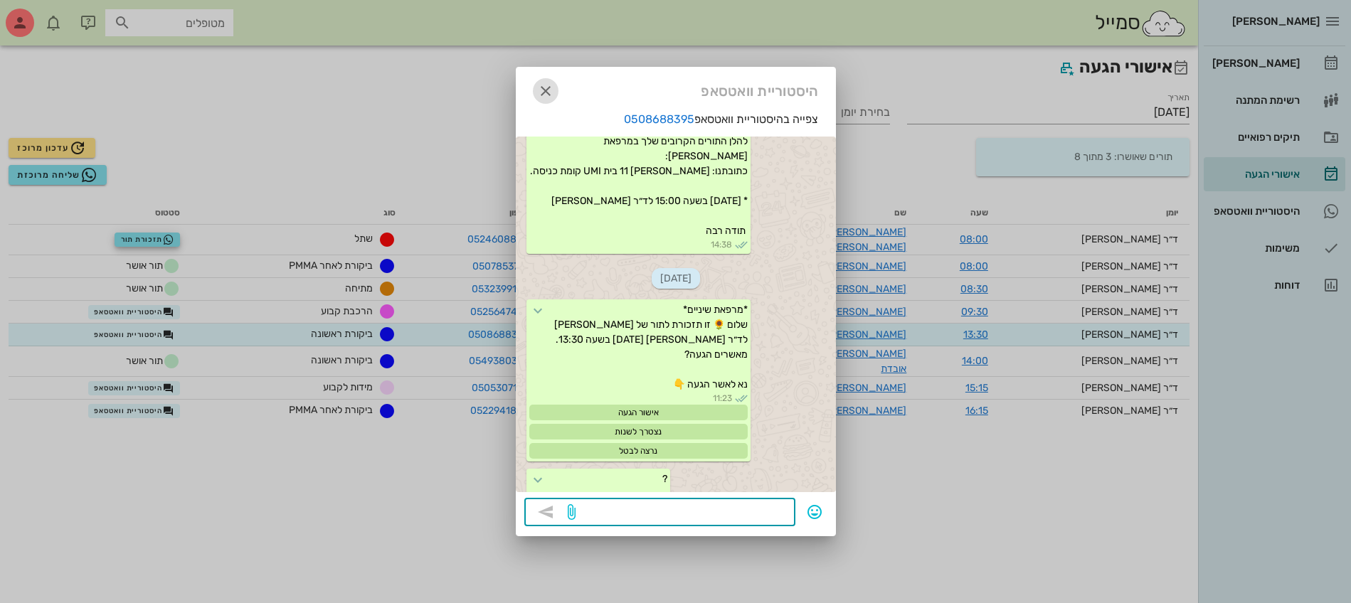
click at [548, 86] on icon "button" at bounding box center [545, 91] width 17 height 17
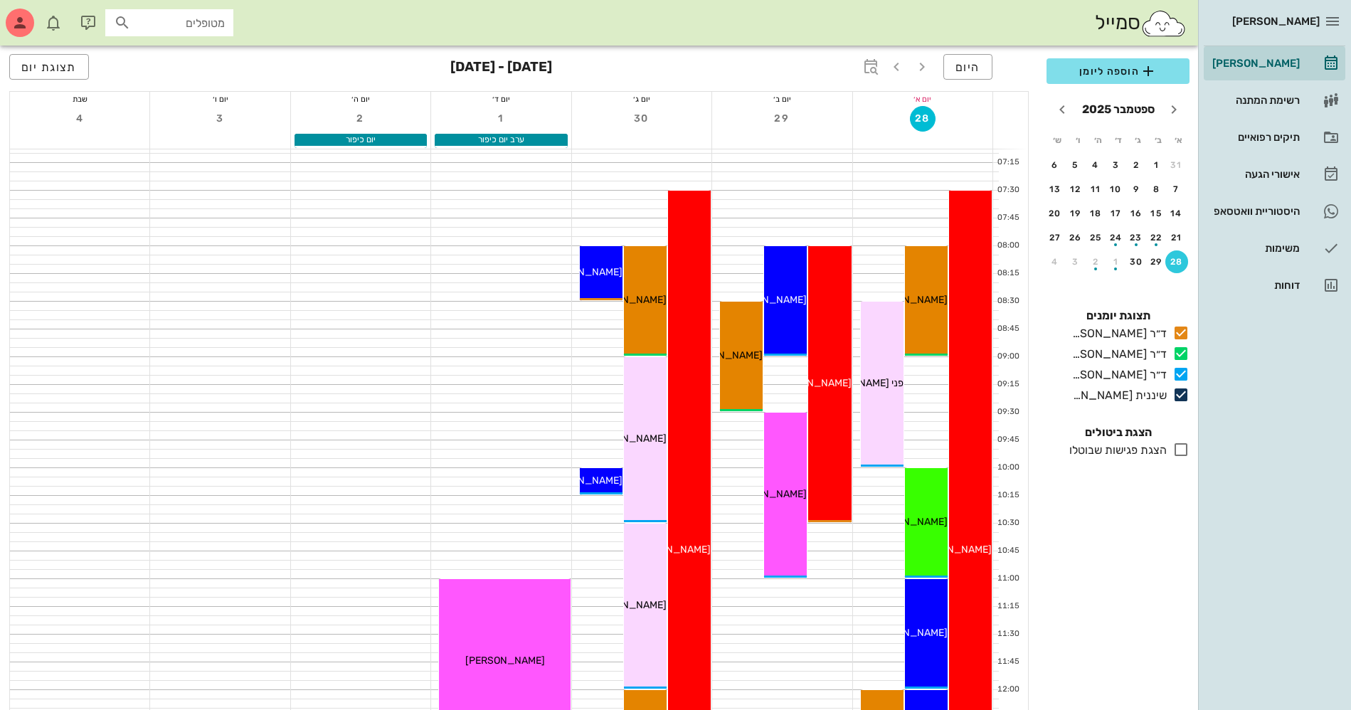
scroll to position [89, 0]
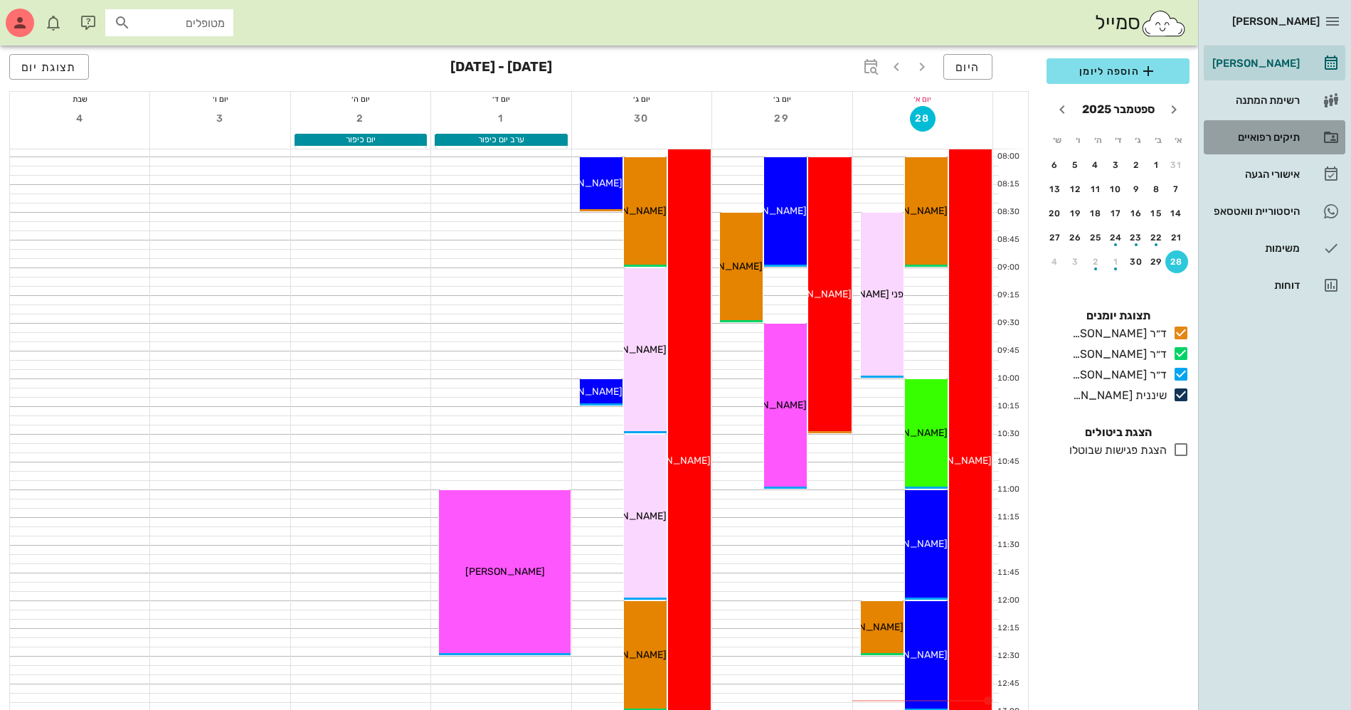
click at [1248, 142] on div "תיקים רפואיים" at bounding box center [1254, 137] width 90 height 11
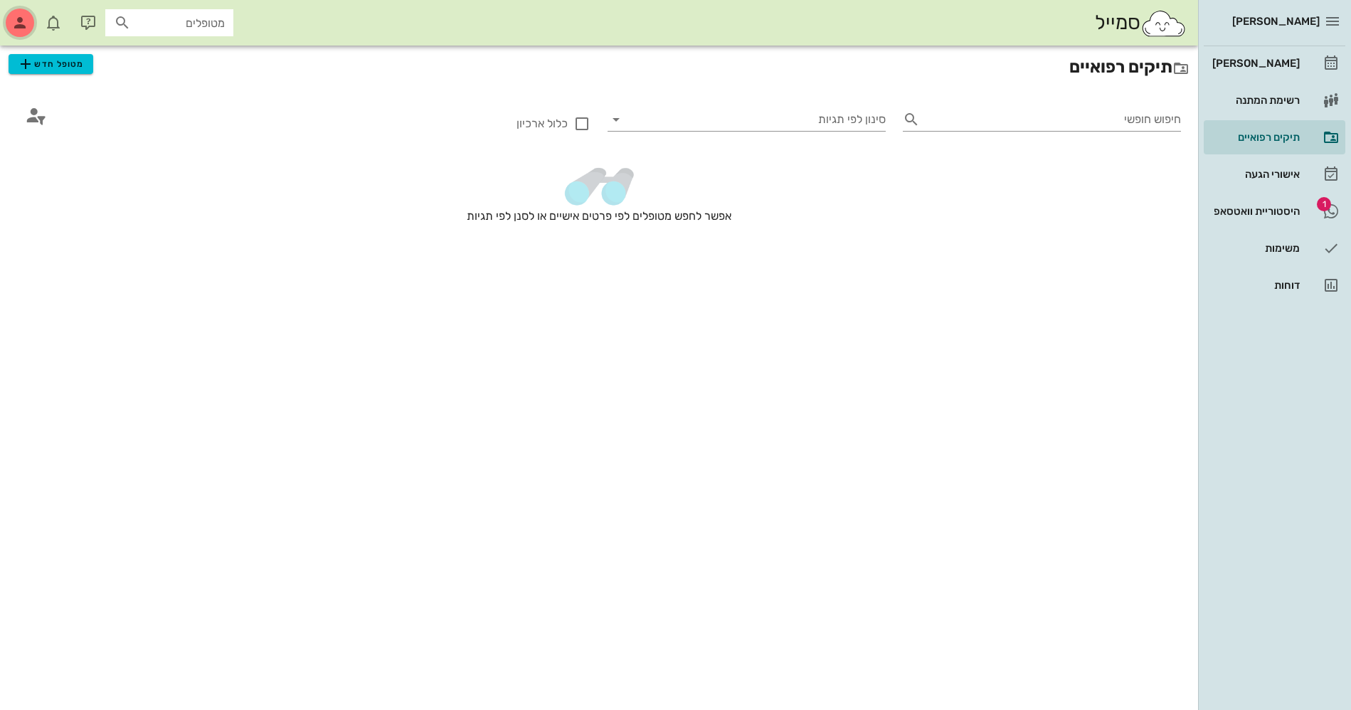
click at [19, 23] on icon "button" at bounding box center [19, 22] width 17 height 17
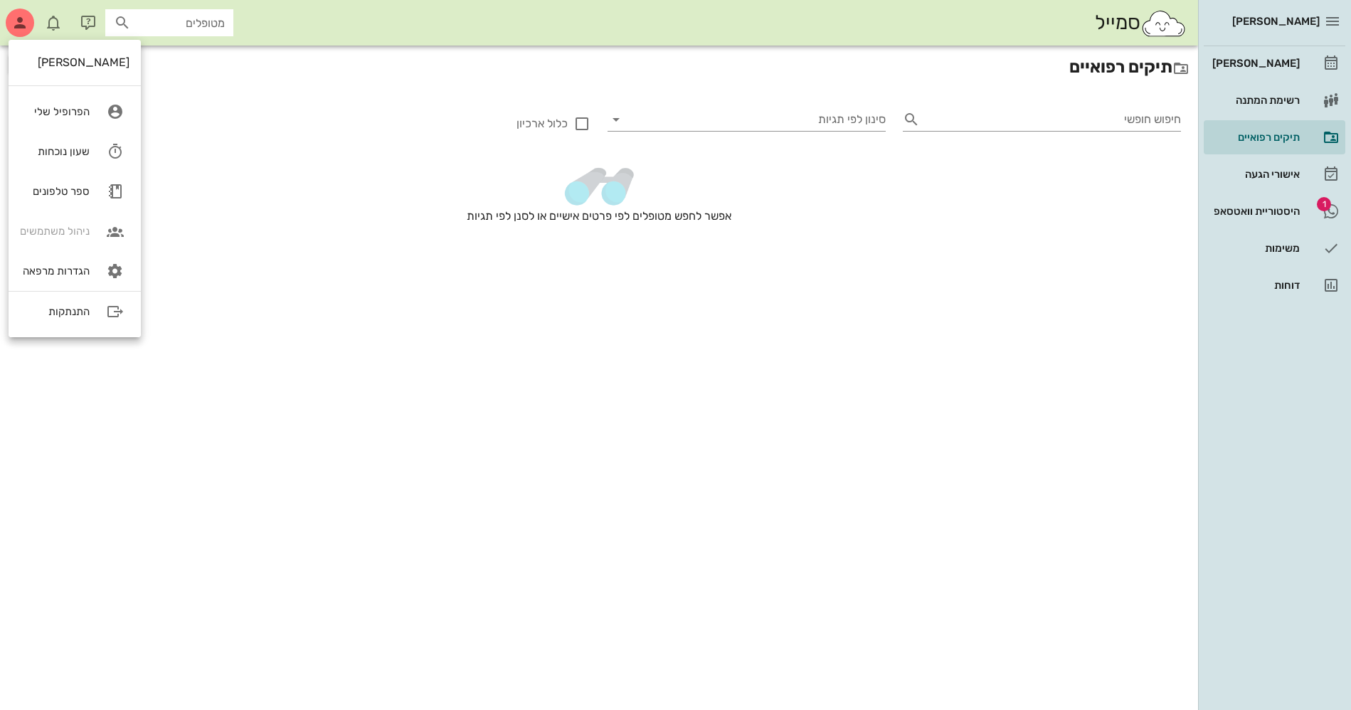
click at [227, 215] on div "אפשר לחפש מטופלים לפי פרטים אישיים או לסנן לפי תגיות" at bounding box center [599, 212] width 1181 height 117
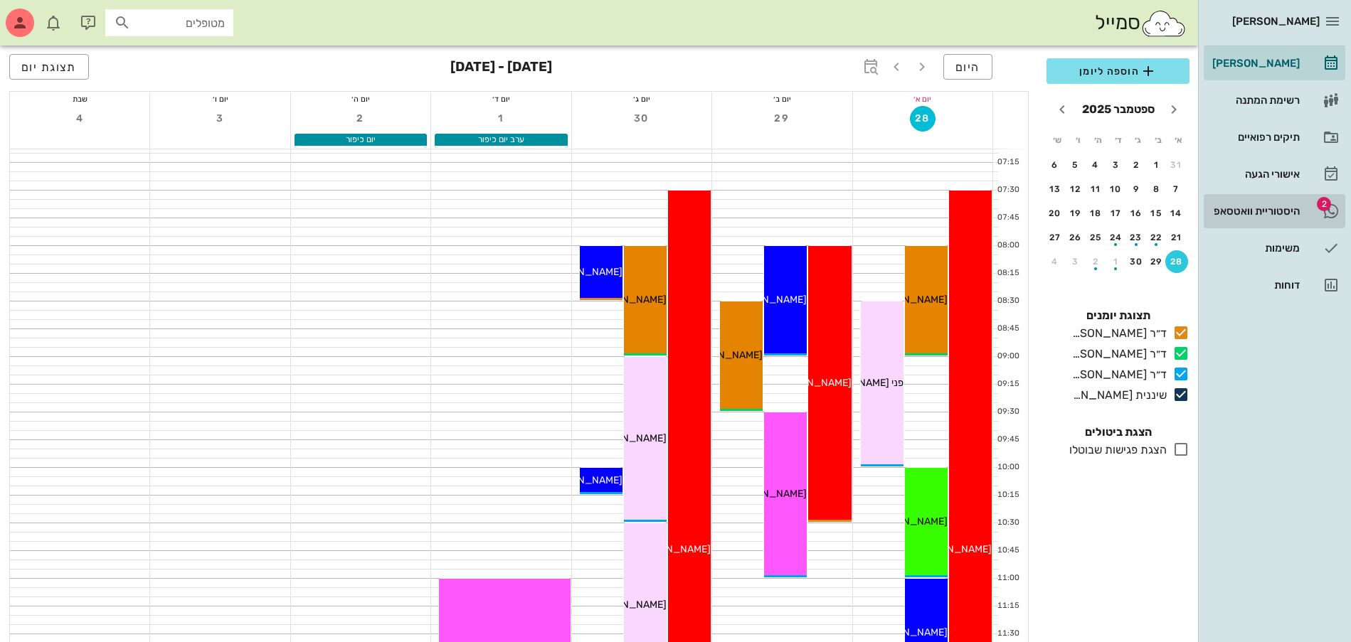
click at [1215, 218] on div "היסטוריית וואטסאפ" at bounding box center [1254, 211] width 90 height 23
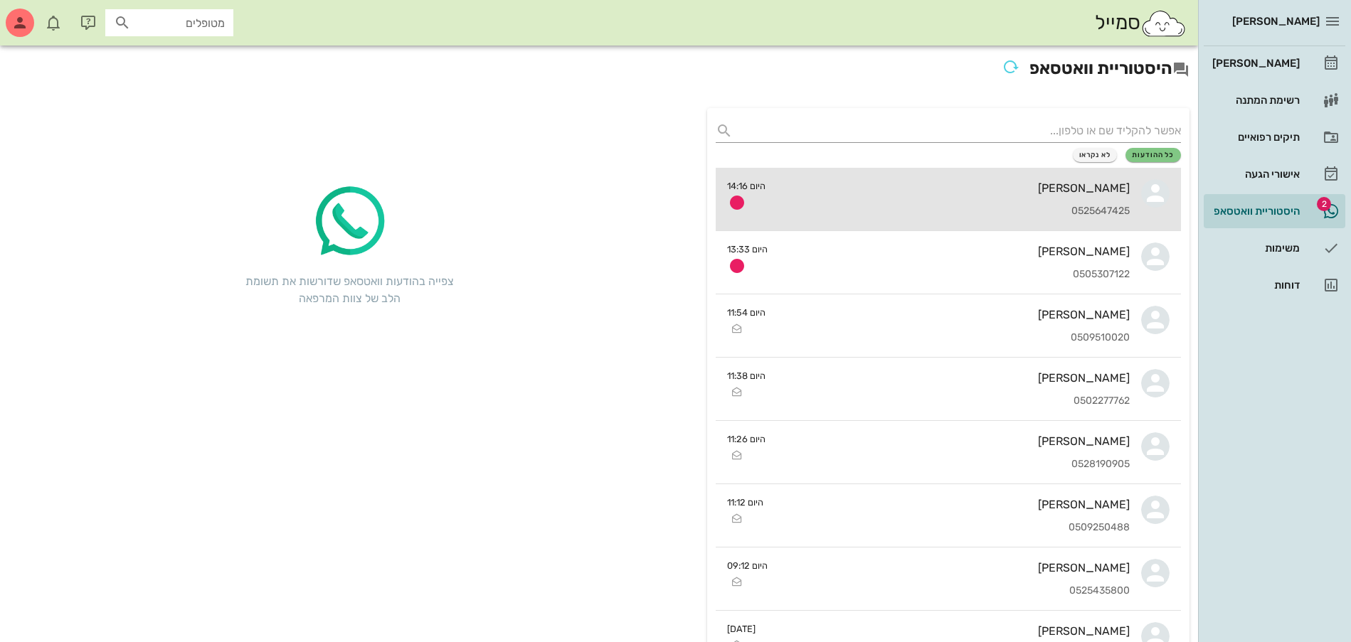
click at [924, 186] on div "[PERSON_NAME]" at bounding box center [953, 188] width 353 height 14
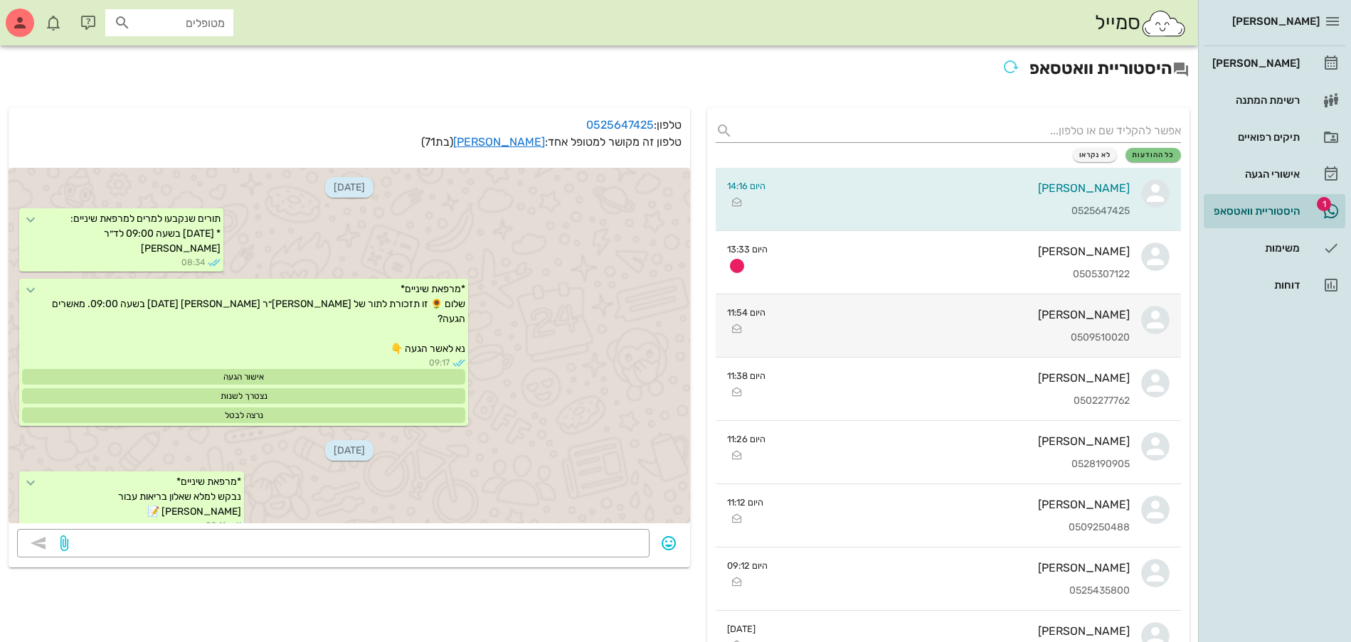
scroll to position [1296, 0]
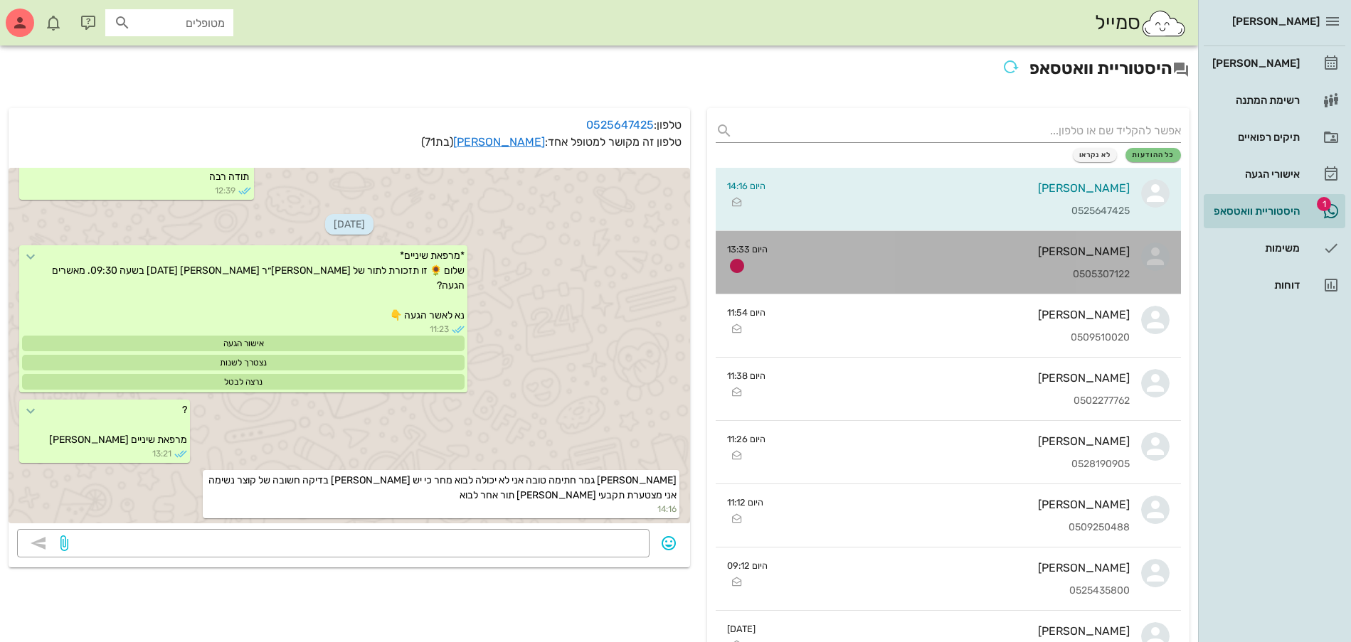
click at [880, 259] on div "קובי אלמה 0505307122" at bounding box center [954, 262] width 351 height 63
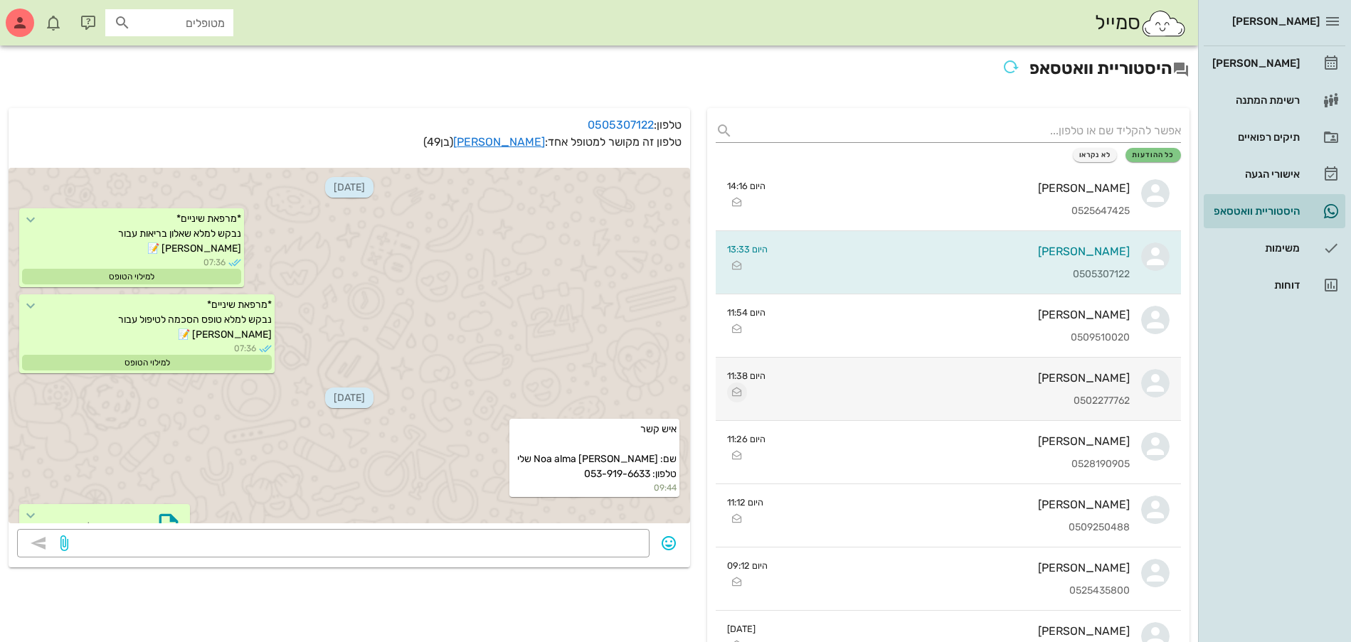
scroll to position [2006, 0]
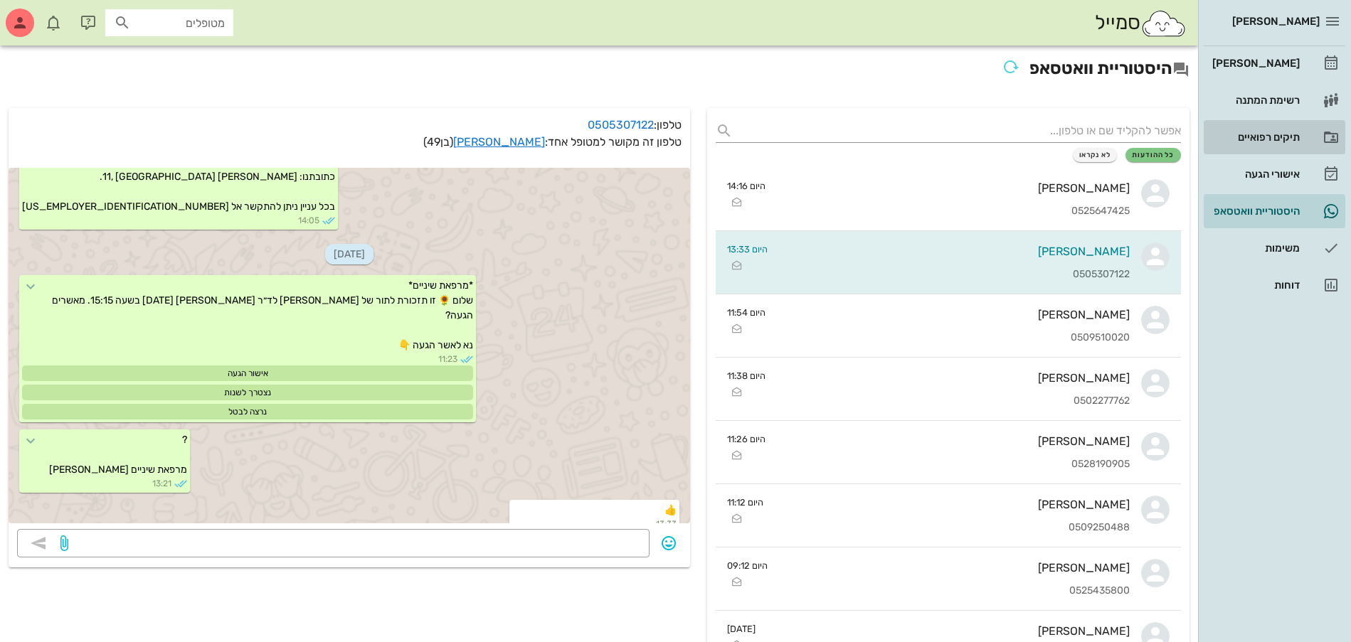
click at [1249, 132] on div "תיקים רפואיים" at bounding box center [1254, 137] width 90 height 11
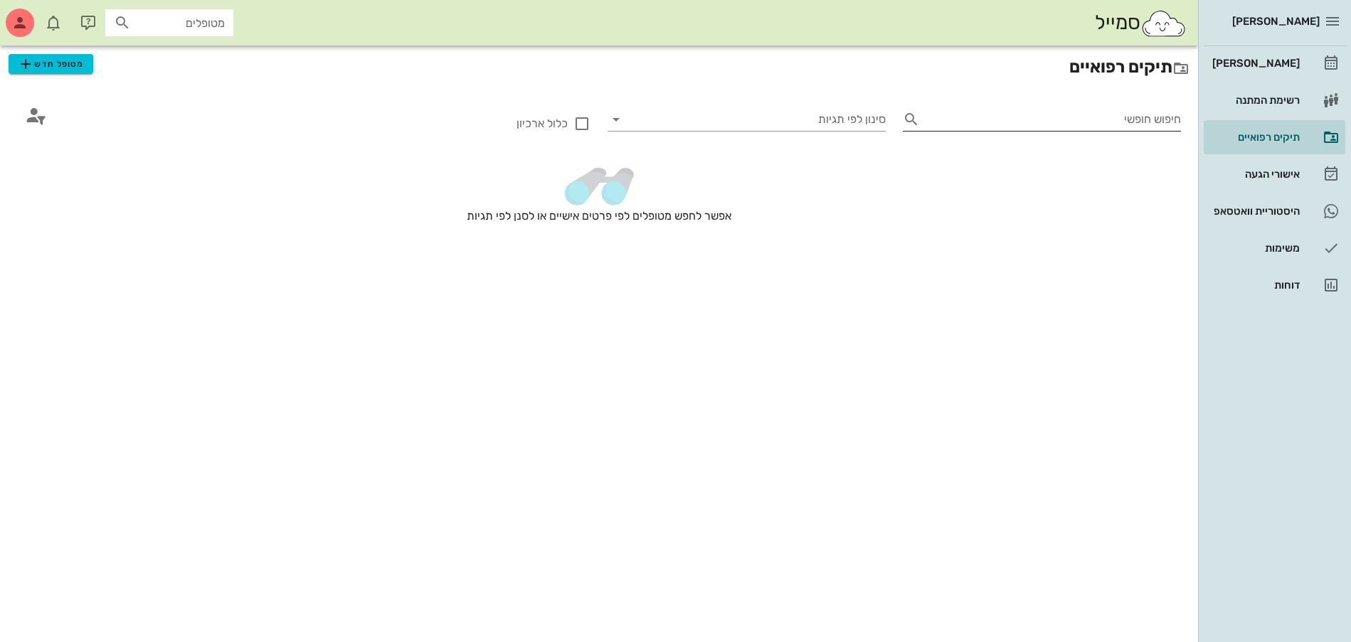
click at [1103, 120] on input "חיפוש חופשי" at bounding box center [1052, 119] width 255 height 23
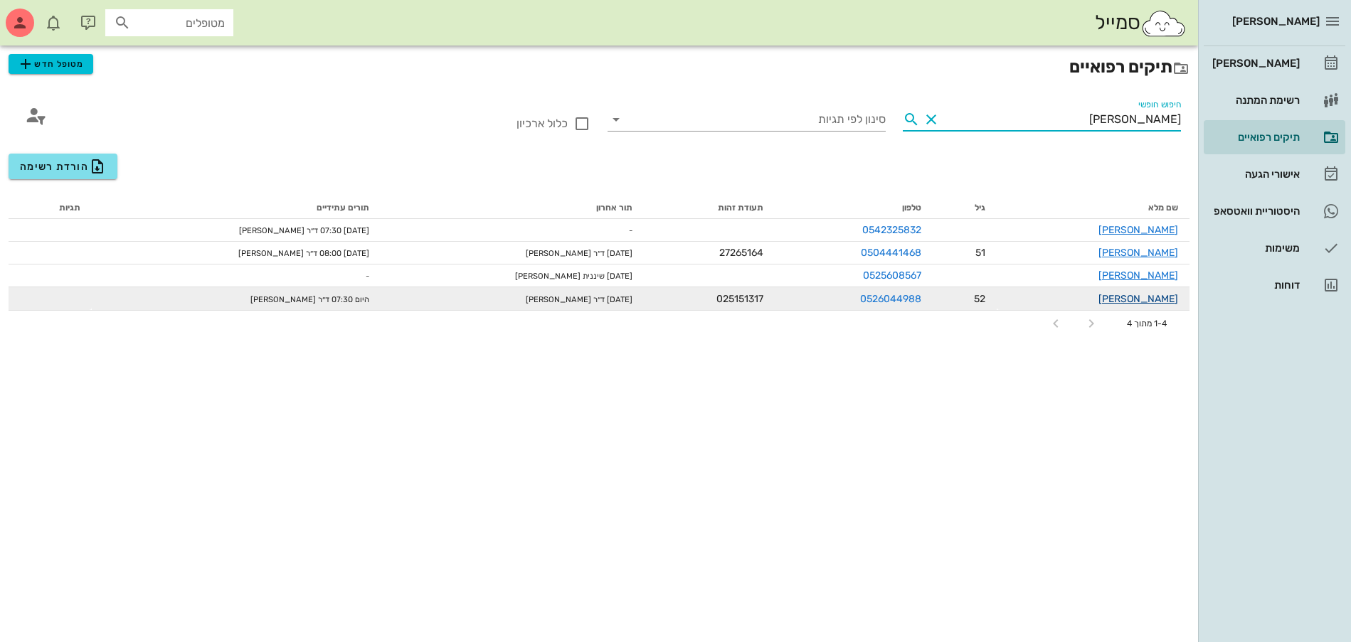
type input "טלי"
click at [1149, 298] on link "טליה סלומון" at bounding box center [1138, 299] width 80 height 12
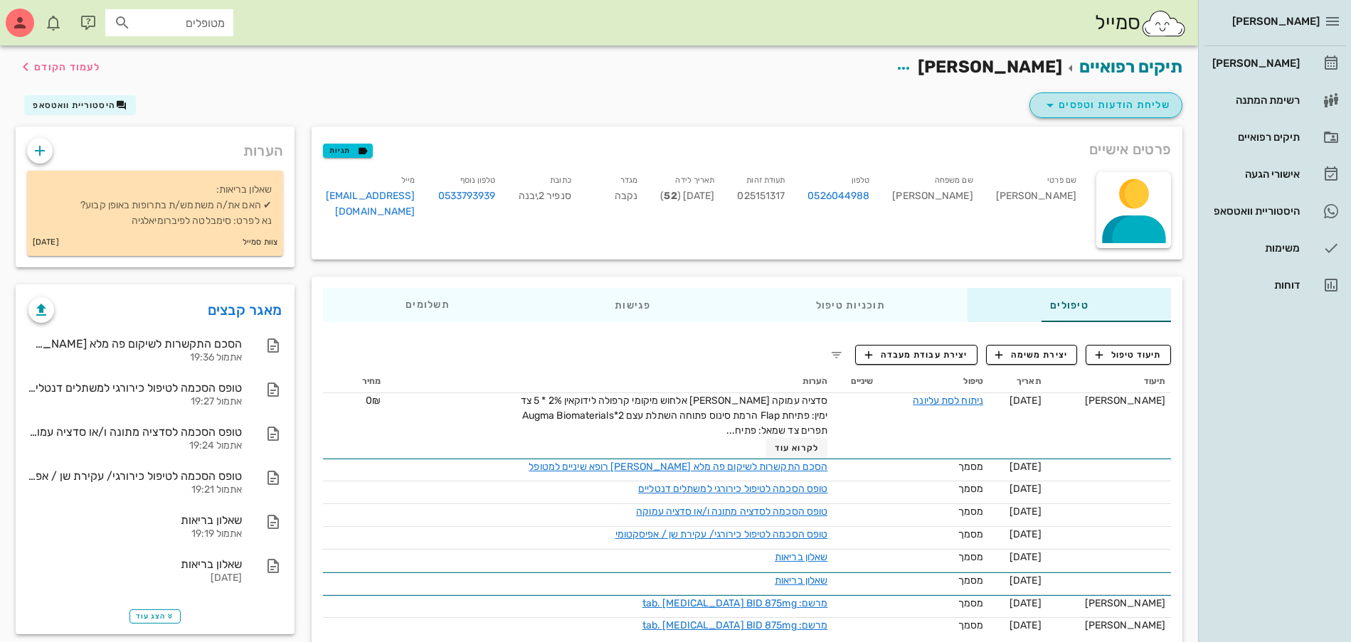
click at [1102, 98] on span "שליחת הודעות וטפסים" at bounding box center [1105, 105] width 129 height 17
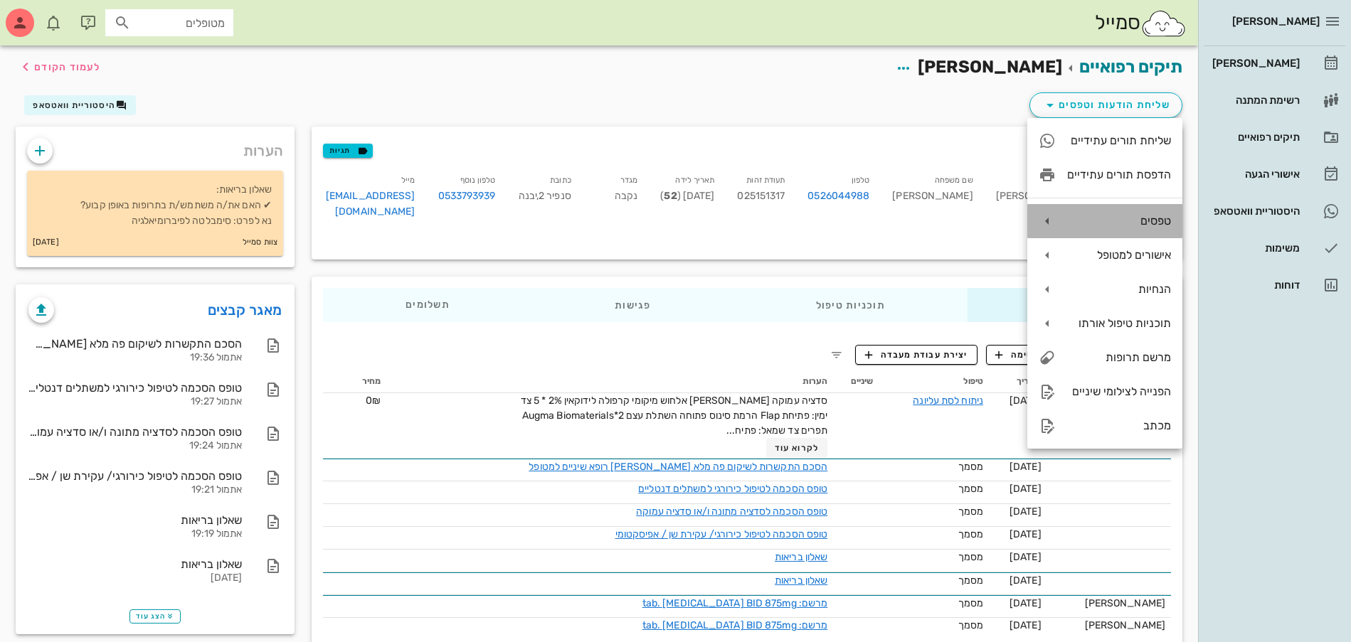
click at [1126, 220] on div "טפסים" at bounding box center [1119, 221] width 104 height 14
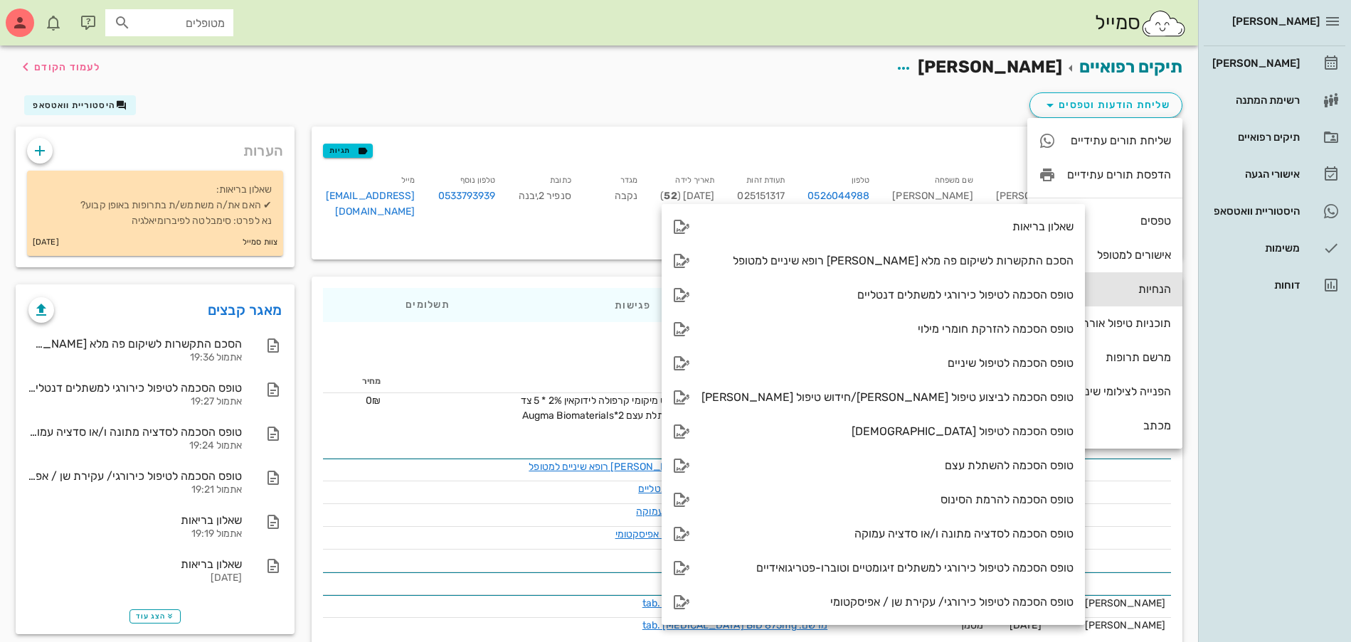
click at [1096, 291] on div "הנחיות" at bounding box center [1119, 289] width 104 height 14
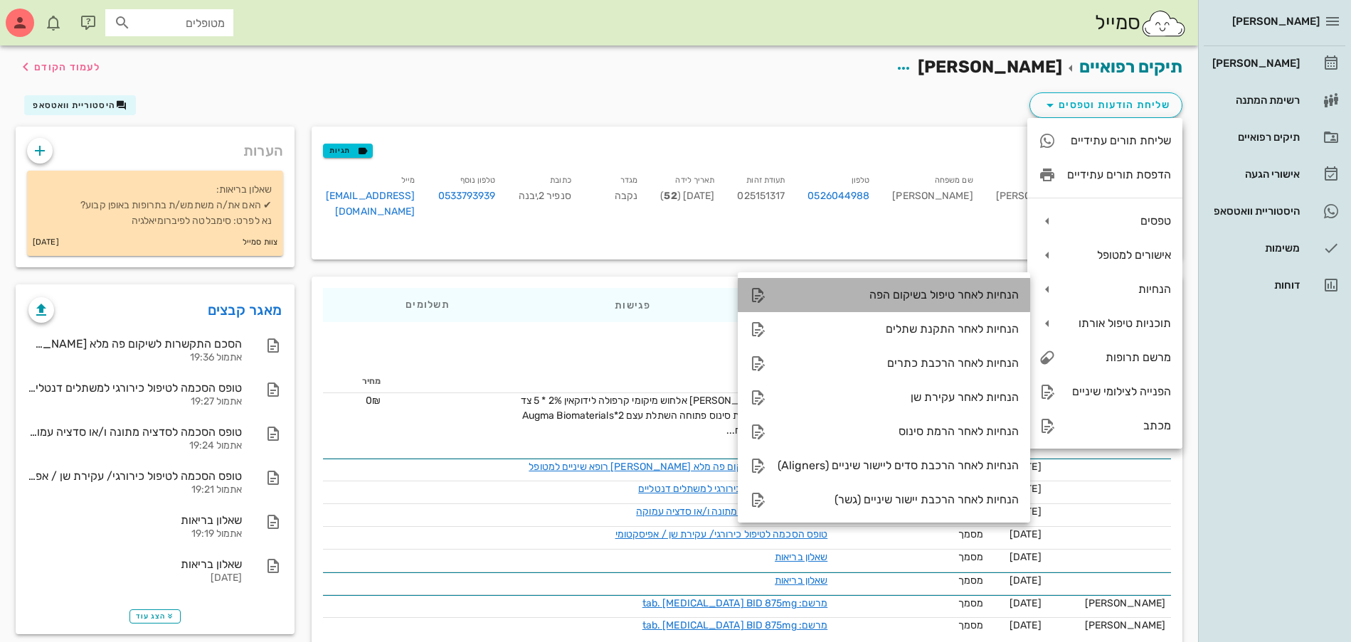
click at [977, 291] on div "הנחיות לאחר טיפול בשיקום הפה" at bounding box center [897, 295] width 241 height 14
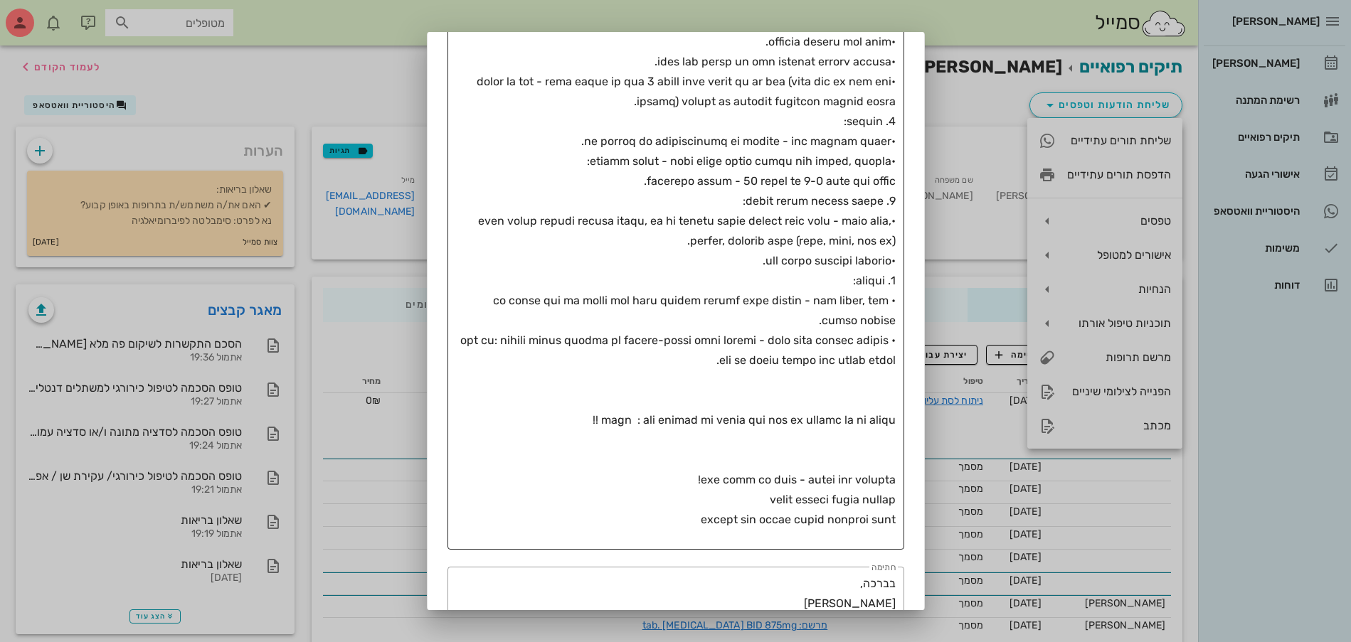
scroll to position [566, 0]
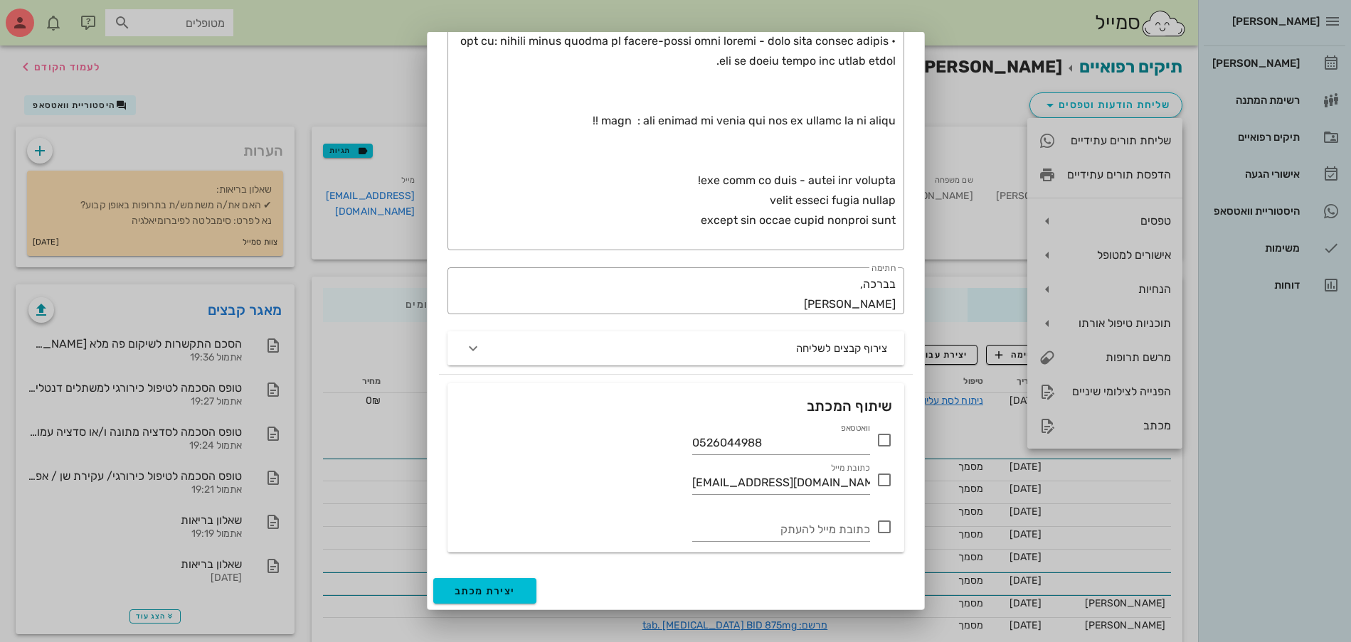
click at [878, 438] on icon at bounding box center [884, 440] width 17 height 17
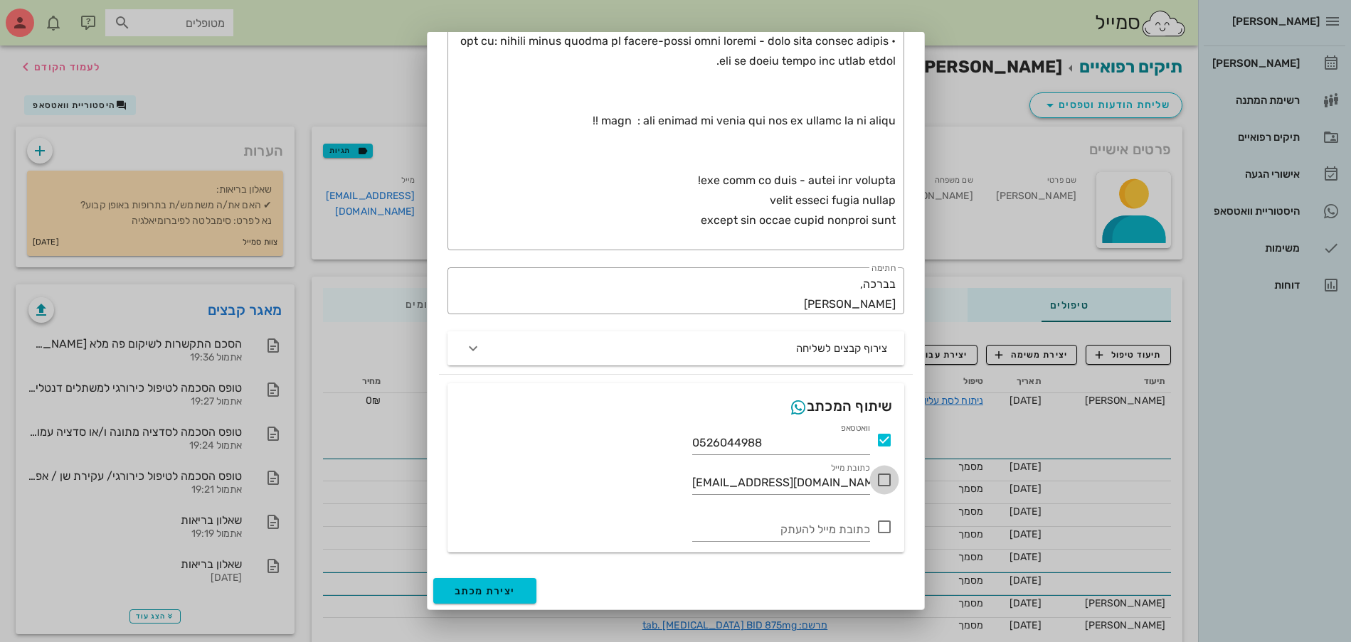
click at [881, 482] on div at bounding box center [884, 480] width 24 height 24
checkbox input "true"
click at [491, 595] on span "יצירת מכתב" at bounding box center [484, 591] width 61 height 12
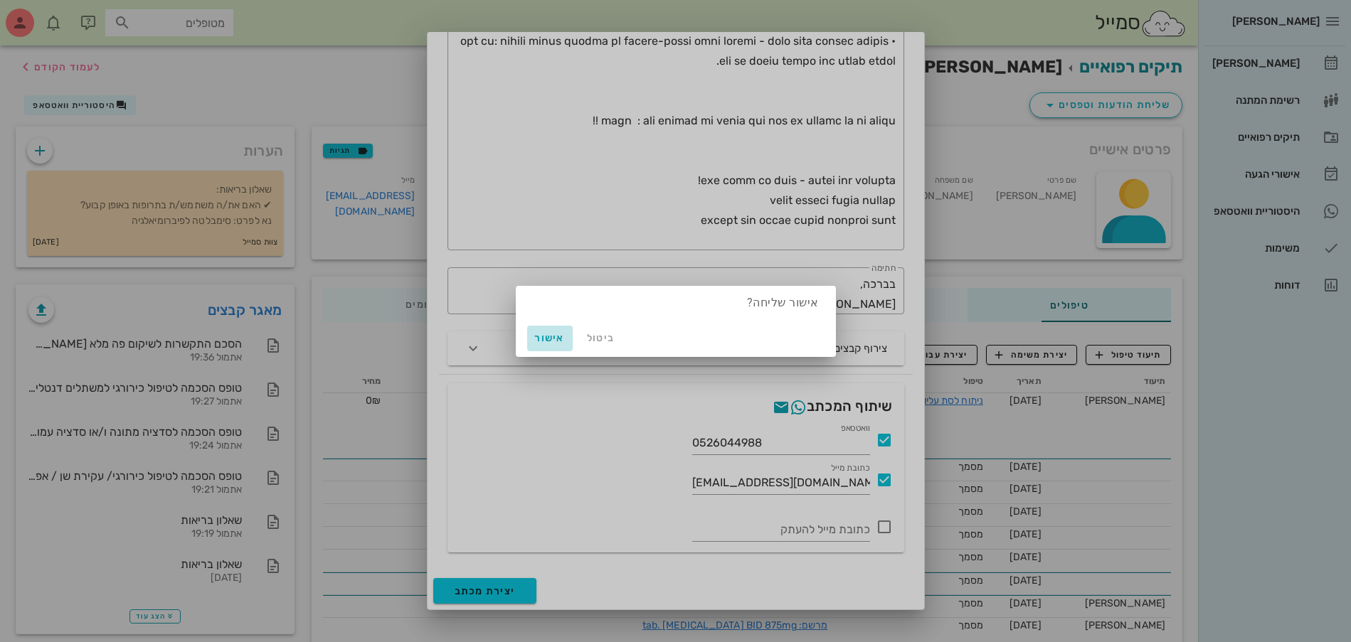
click at [539, 339] on span "אישור" at bounding box center [550, 338] width 34 height 12
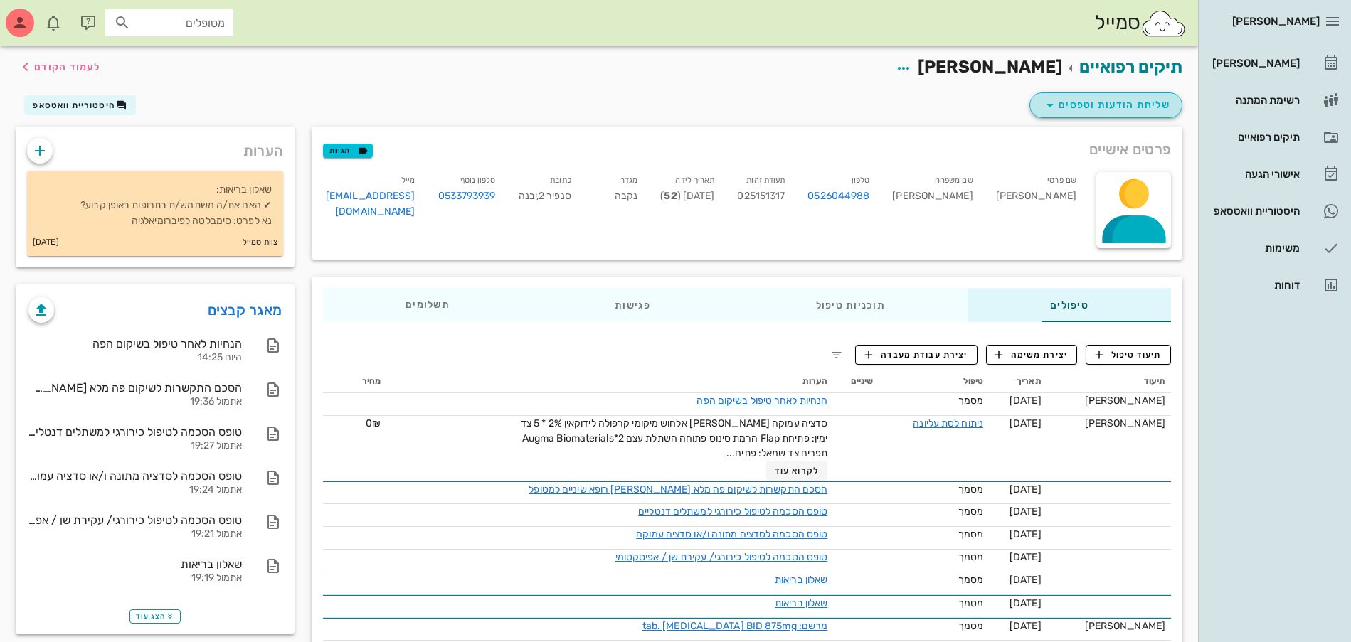
click at [1095, 105] on span "שליחת הודעות וטפסים" at bounding box center [1105, 105] width 129 height 17
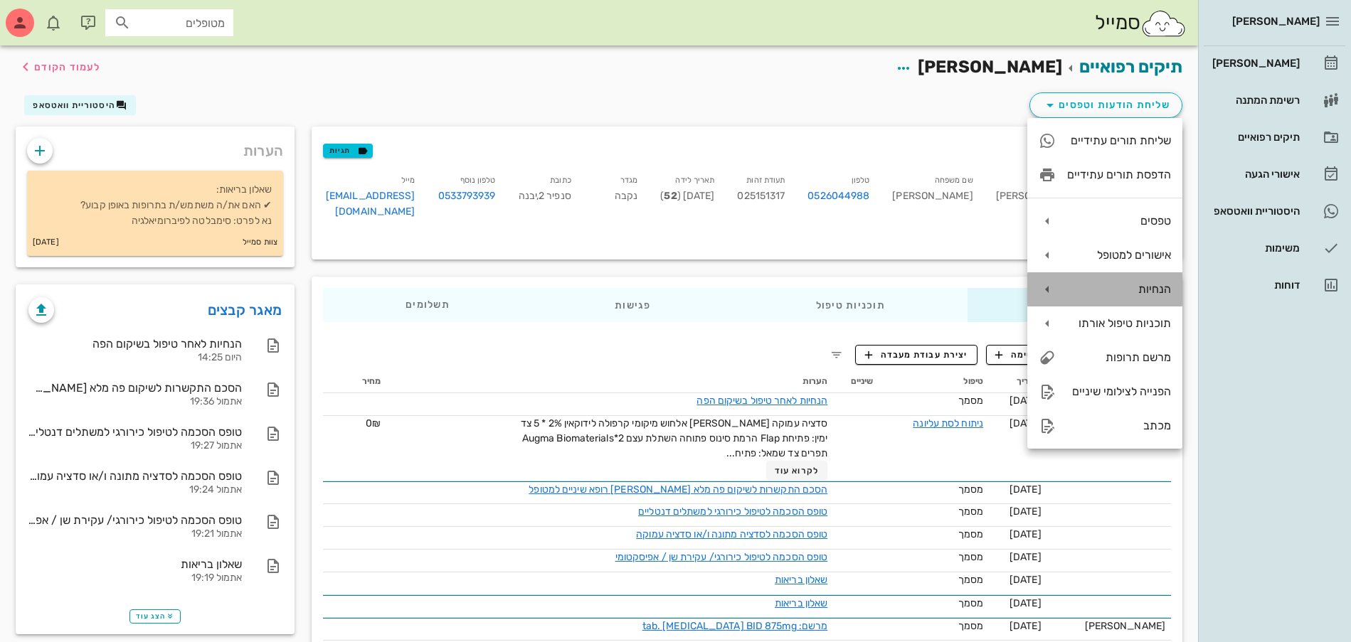
click at [1119, 294] on div "הנחיות" at bounding box center [1119, 289] width 104 height 14
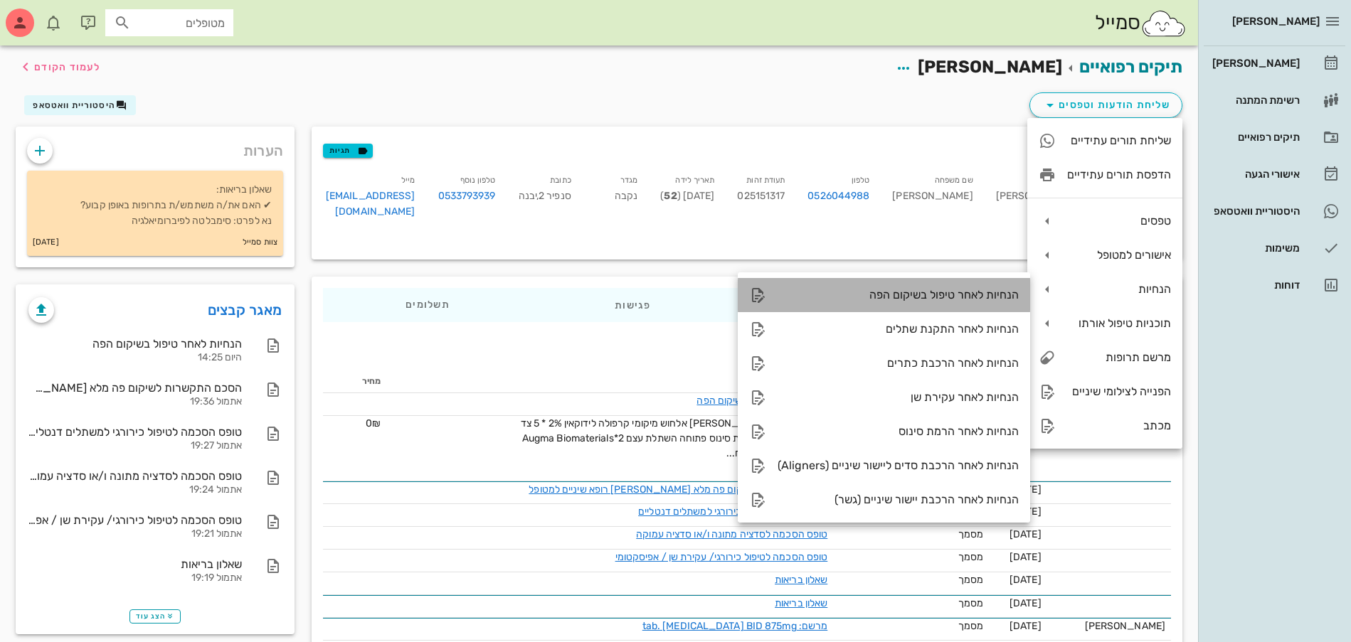
click at [954, 296] on div "הנחיות לאחר טיפול בשיקום הפה" at bounding box center [897, 295] width 241 height 14
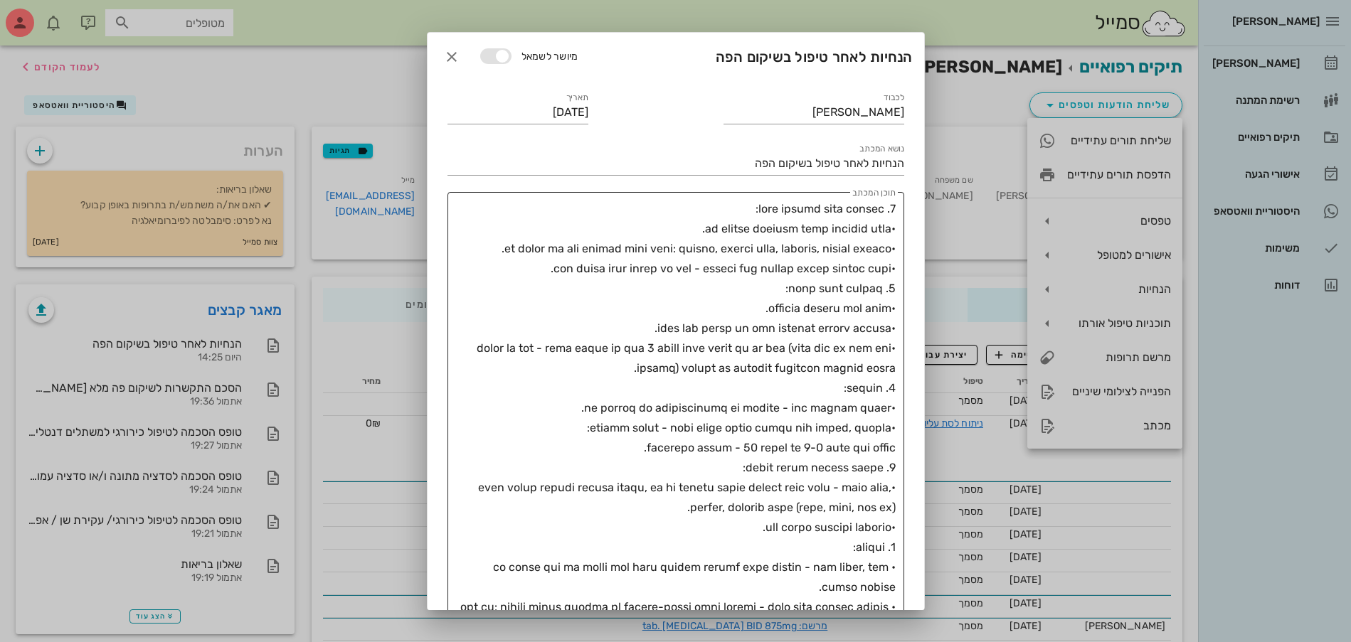
scroll to position [445, 0]
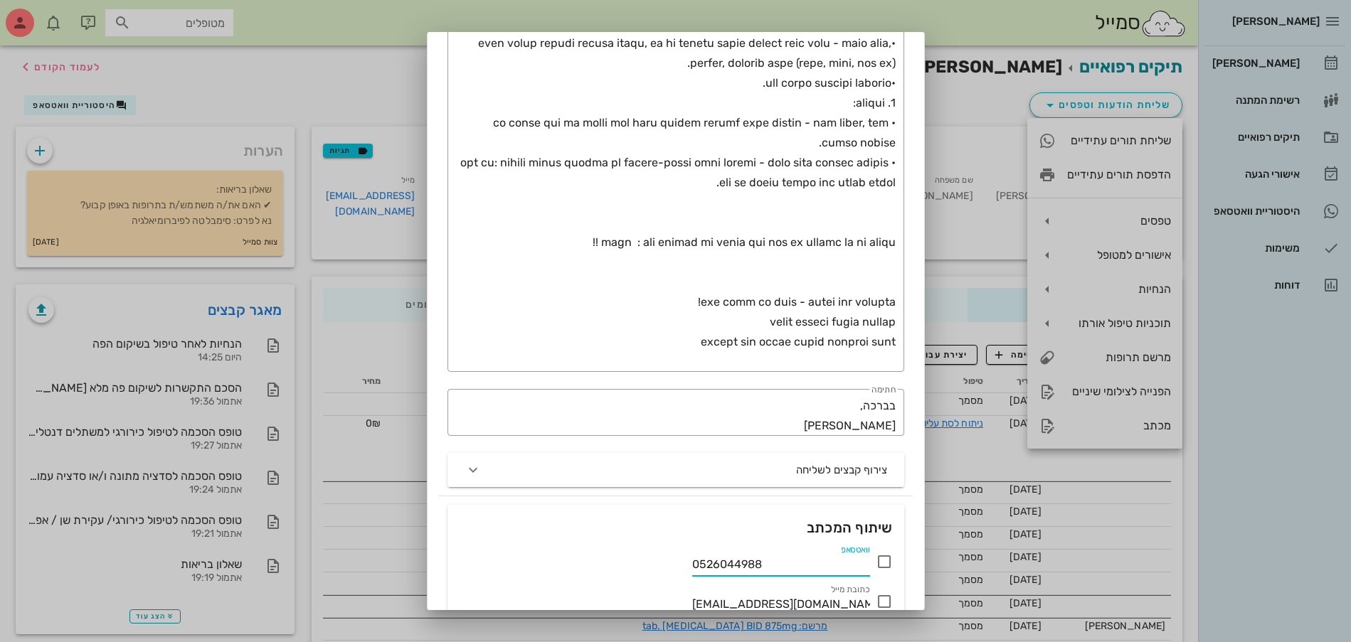
drag, startPoint x: 766, startPoint y: 560, endPoint x: 461, endPoint y: 573, distance: 305.4
click at [536, 575] on div "וואטסאפ 0526044988" at bounding box center [676, 559] width 434 height 34
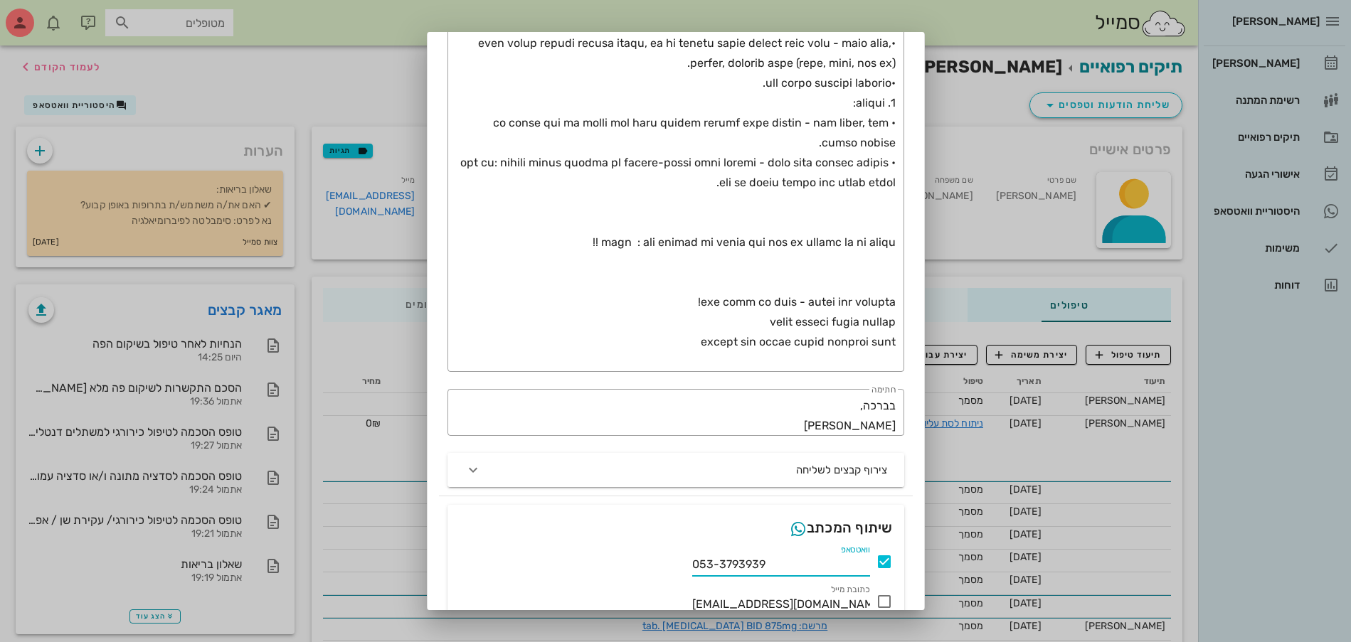
scroll to position [566, 0]
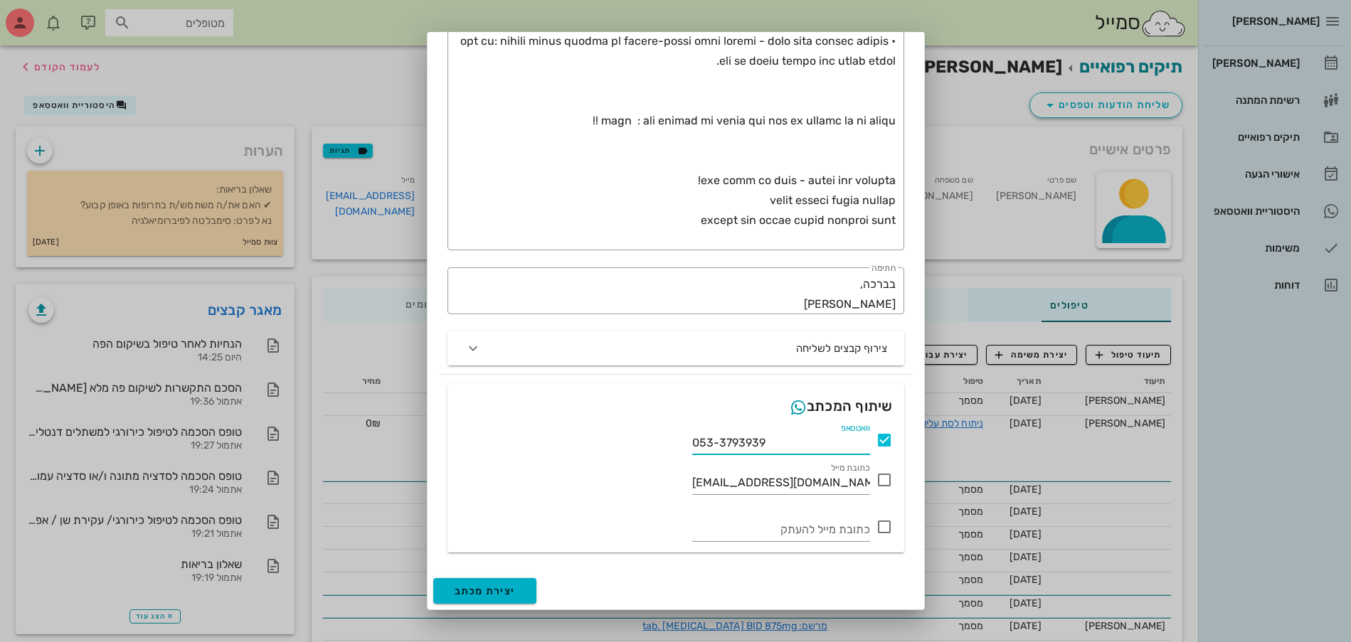
type input "053-3793939"
click at [489, 592] on span "יצירת מכתב" at bounding box center [484, 591] width 61 height 12
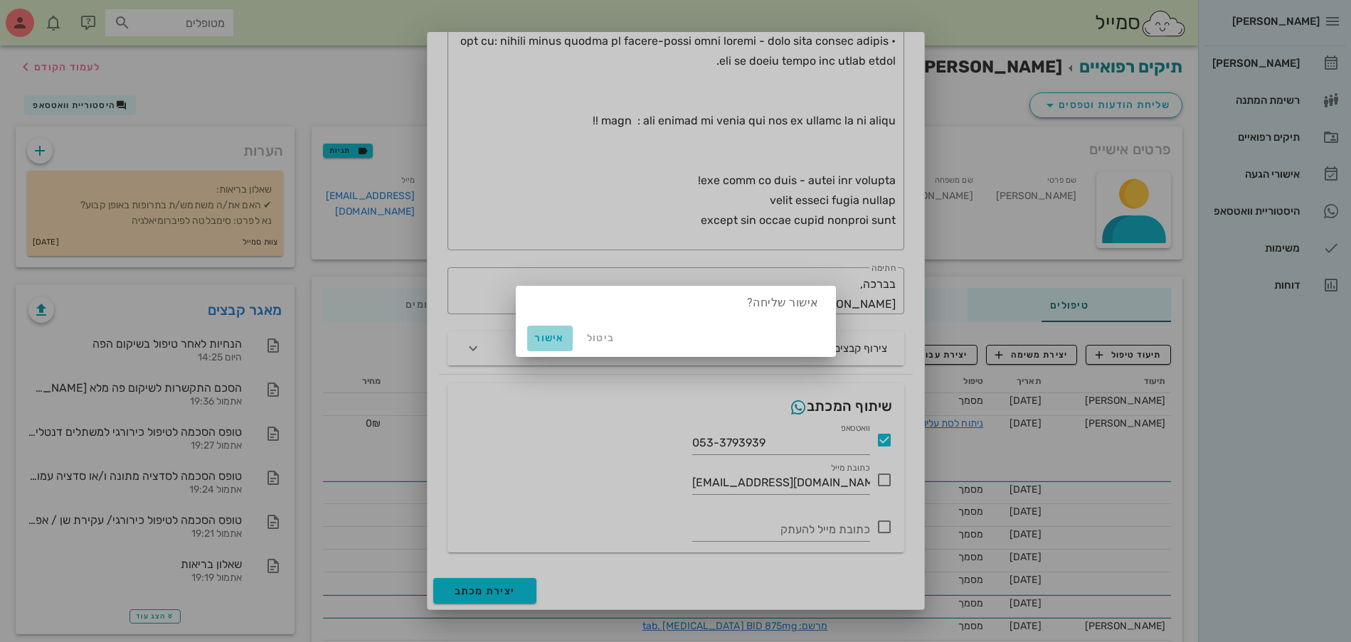
click at [543, 341] on span "אישור" at bounding box center [550, 338] width 34 height 12
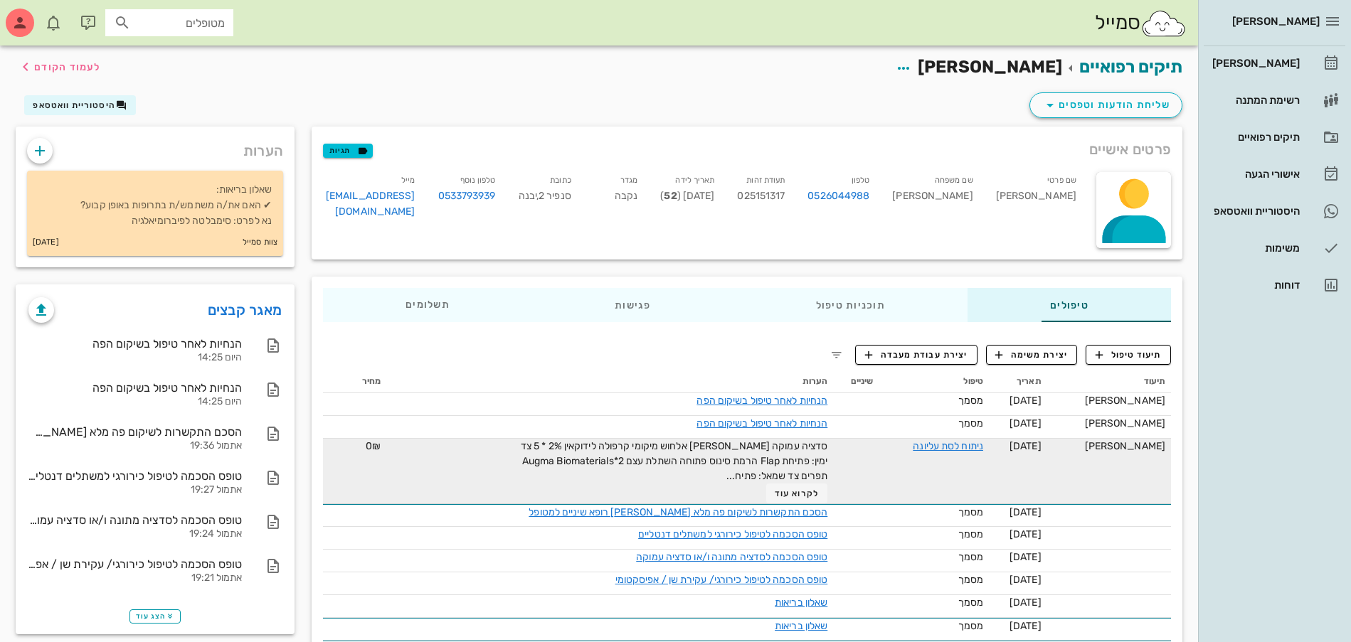
click at [851, 481] on td at bounding box center [856, 471] width 46 height 65
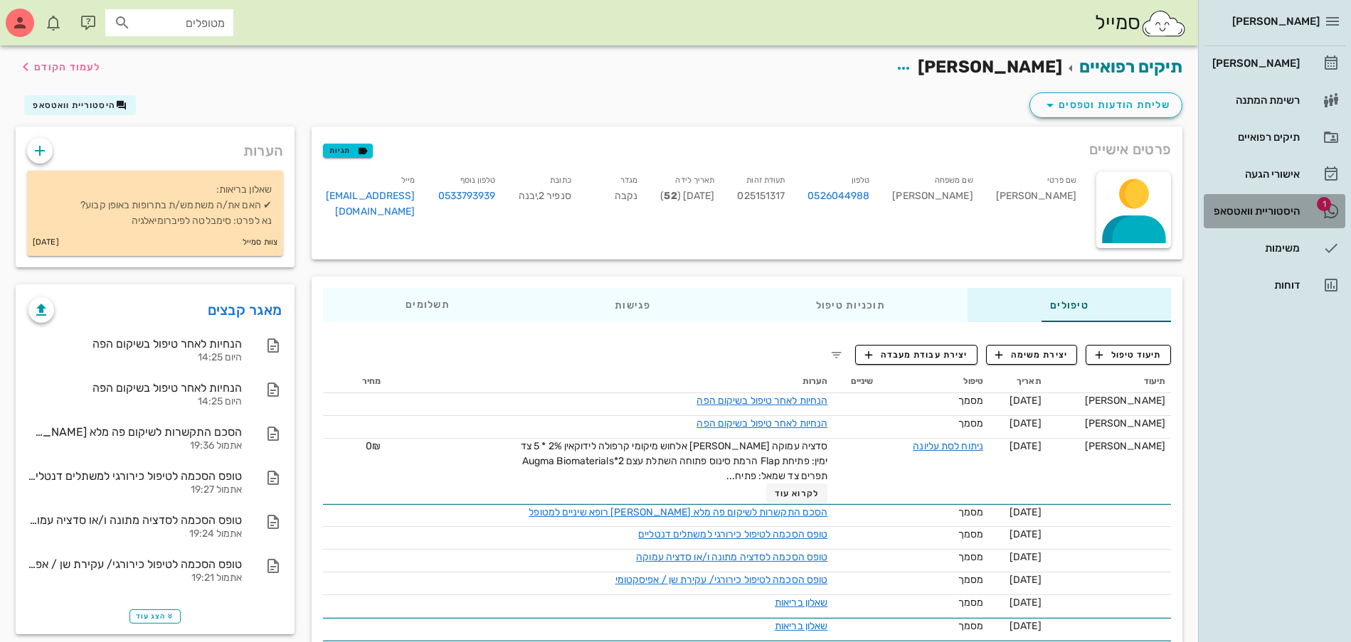
click at [1228, 208] on div "היסטוריית וואטסאפ" at bounding box center [1254, 211] width 90 height 11
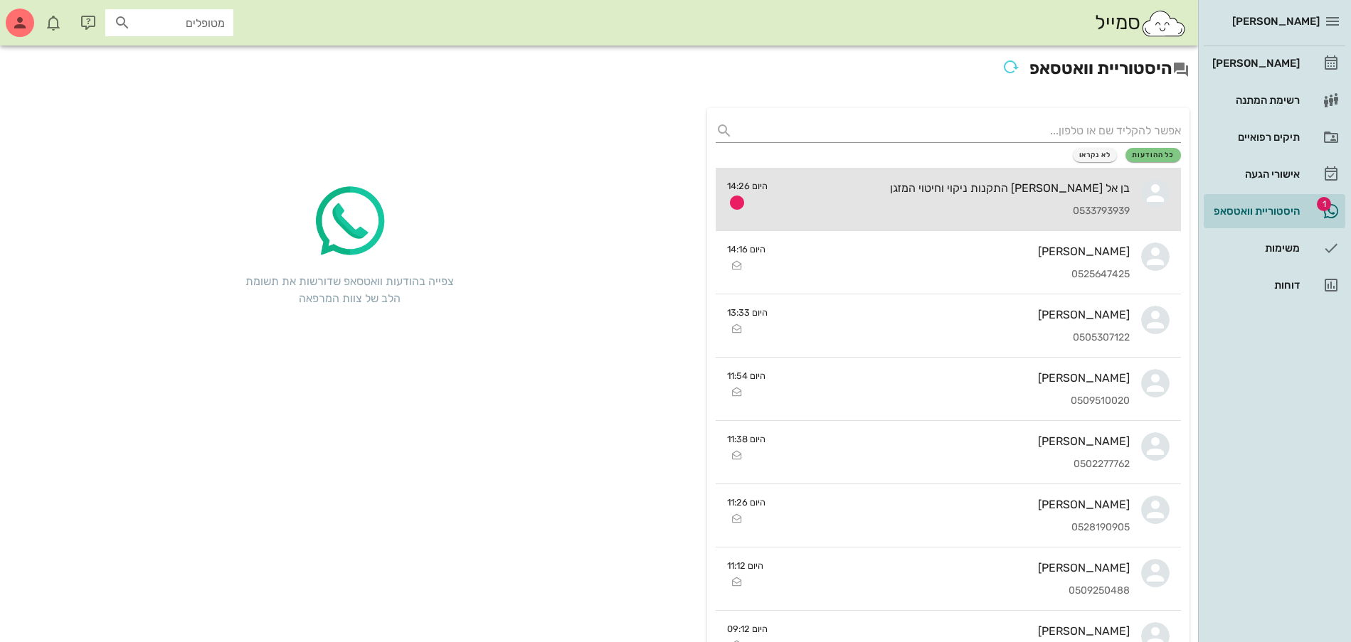
click at [964, 196] on div "בן אל סלומון התקנות ניקוי וחיטוי המזגן 0533793939" at bounding box center [954, 199] width 351 height 63
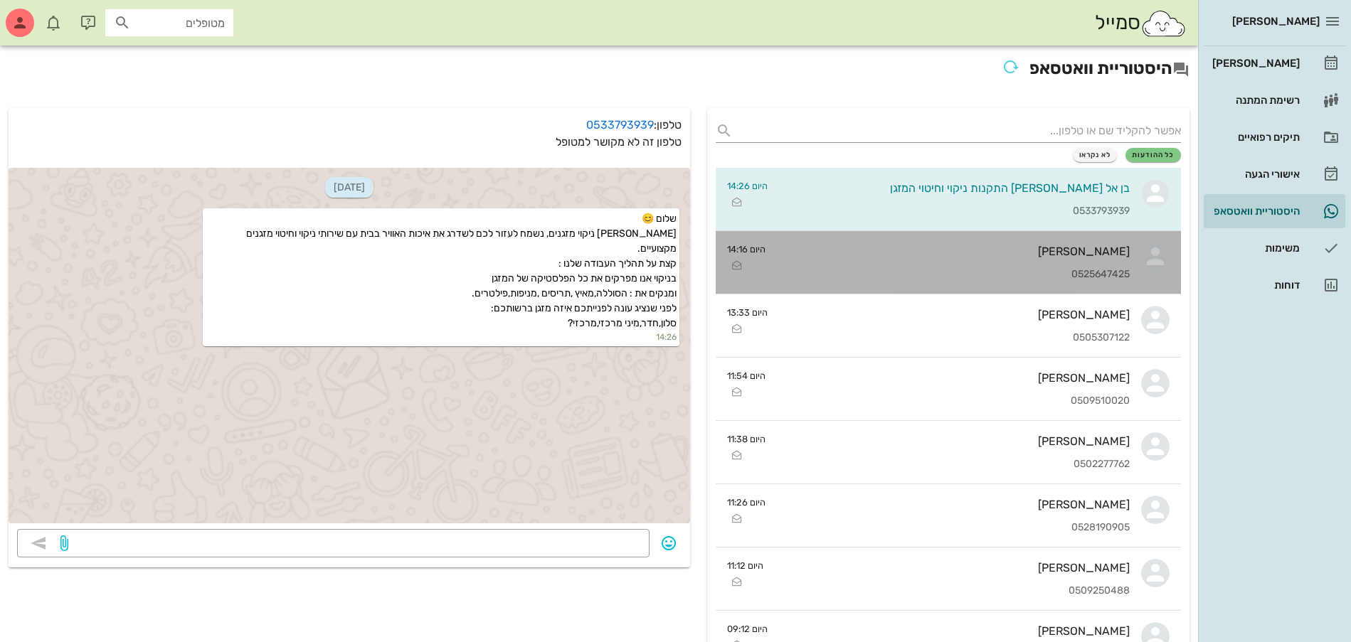
click at [972, 260] on div "מרים לוי 0525647425" at bounding box center [953, 262] width 353 height 63
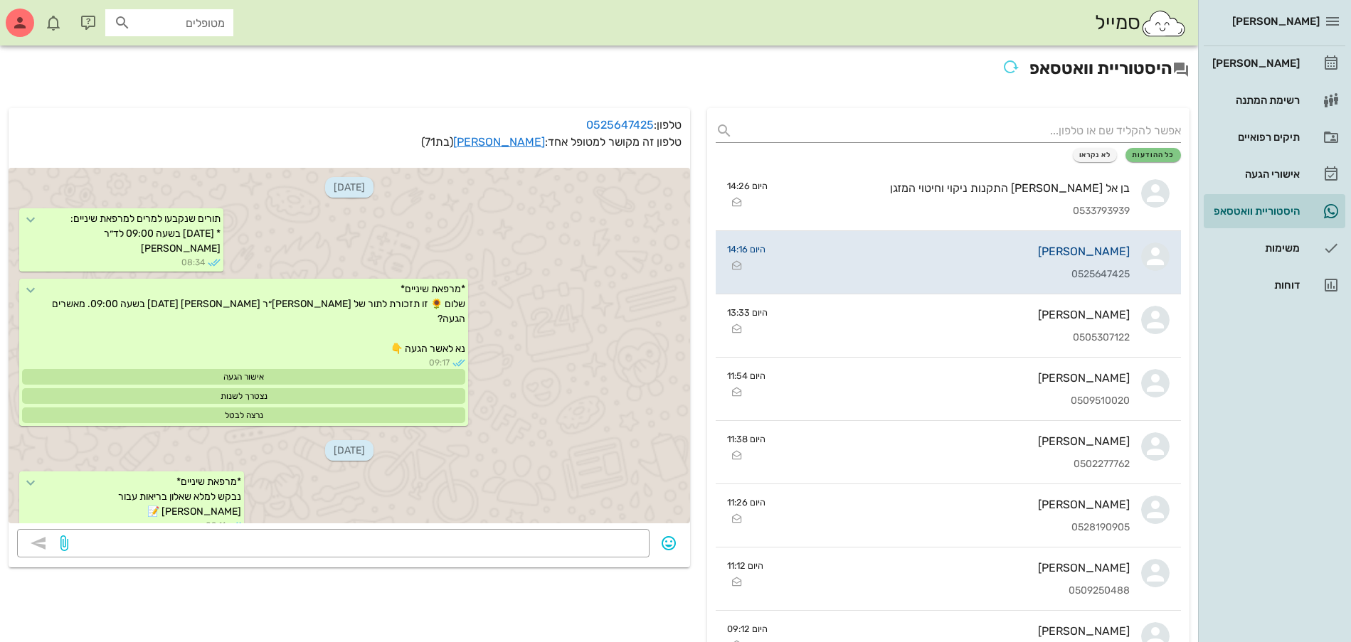
scroll to position [1296, 0]
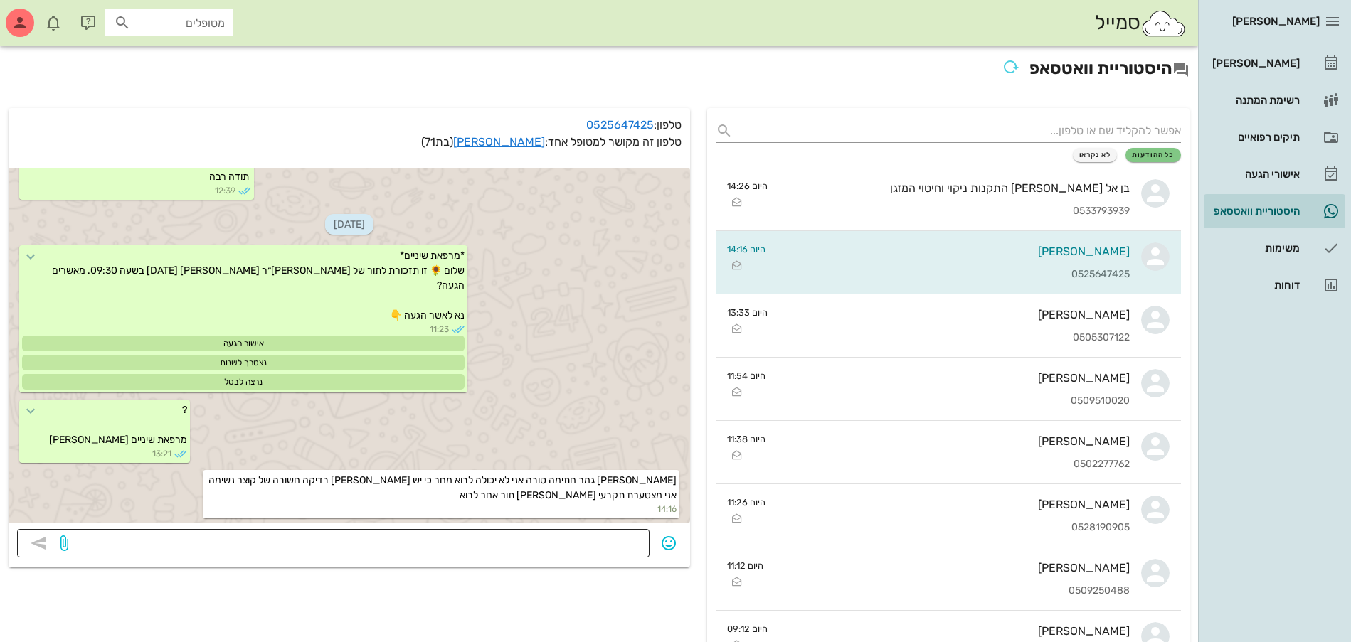
click at [530, 551] on textarea at bounding box center [356, 544] width 570 height 23
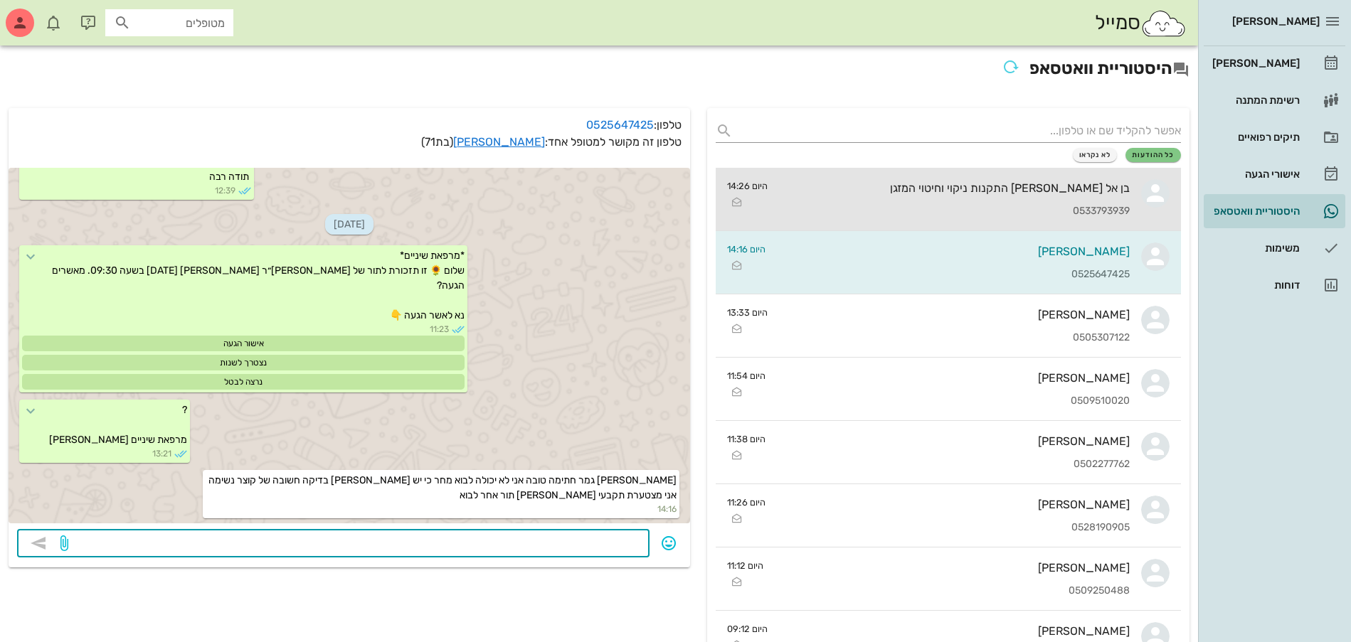
click at [1008, 199] on div "בן אל סלומון התקנות ניקוי וחיטוי המזגן 0533793939" at bounding box center [954, 199] width 351 height 63
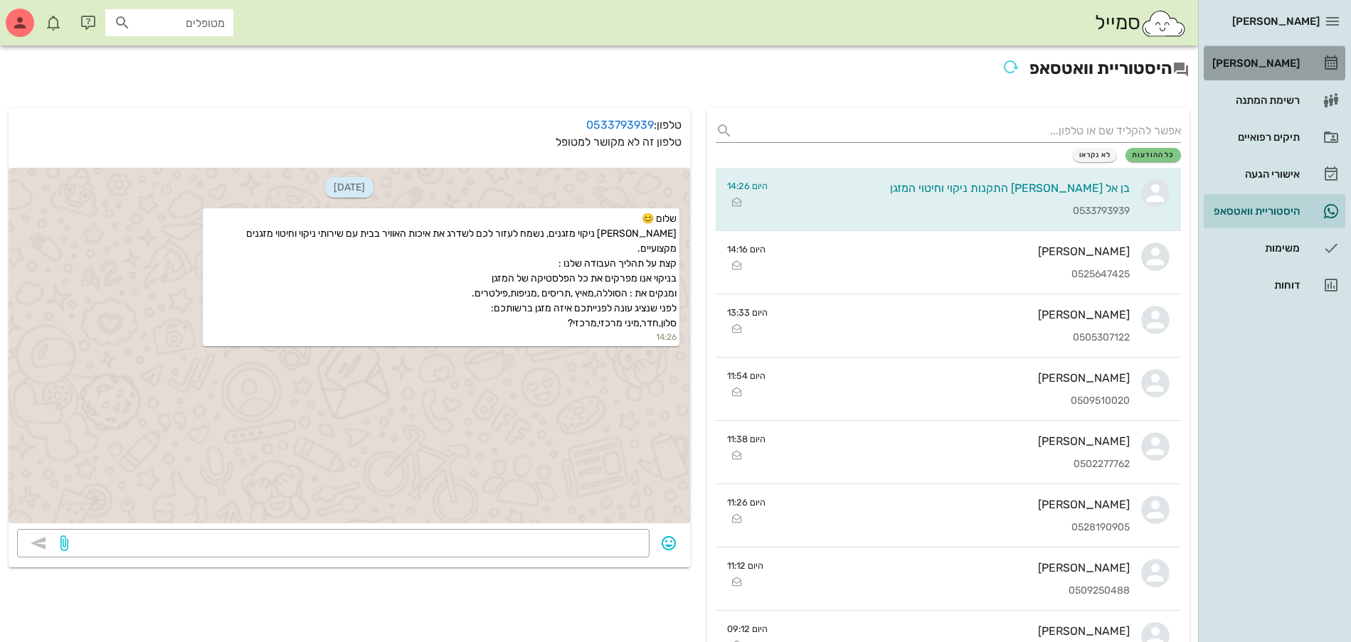
click at [1257, 64] on div "[PERSON_NAME]" at bounding box center [1254, 63] width 90 height 11
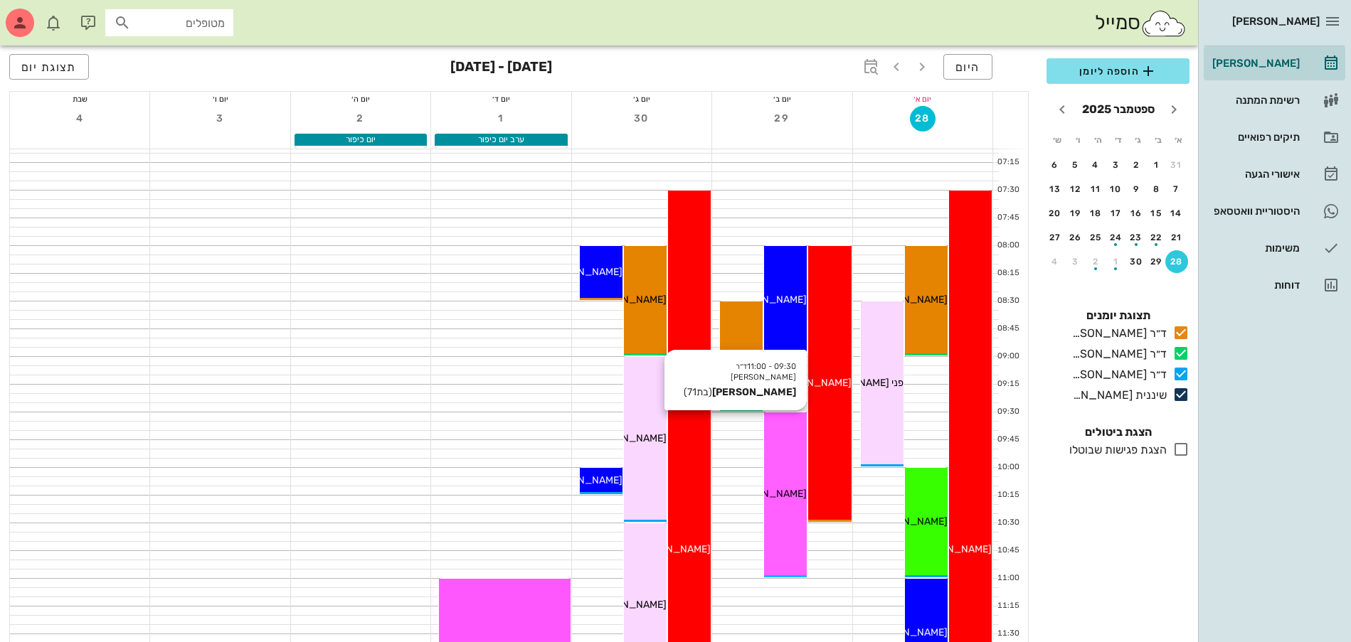
click at [787, 471] on div "09:30 - 11:00 ד״ר עמראן ביאדסה מרים לוי (בת 71 ) מרים לוי" at bounding box center [785, 495] width 43 height 165
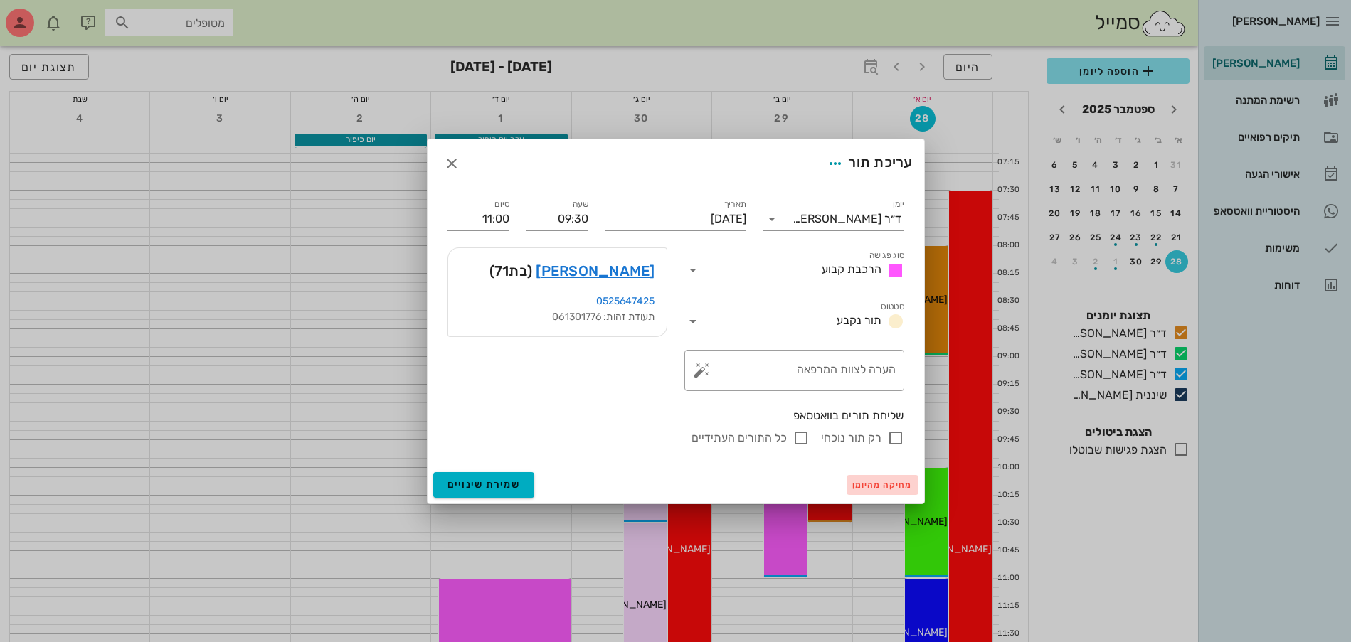
click at [863, 488] on span "מחיקה מהיומן" at bounding box center [882, 485] width 60 height 10
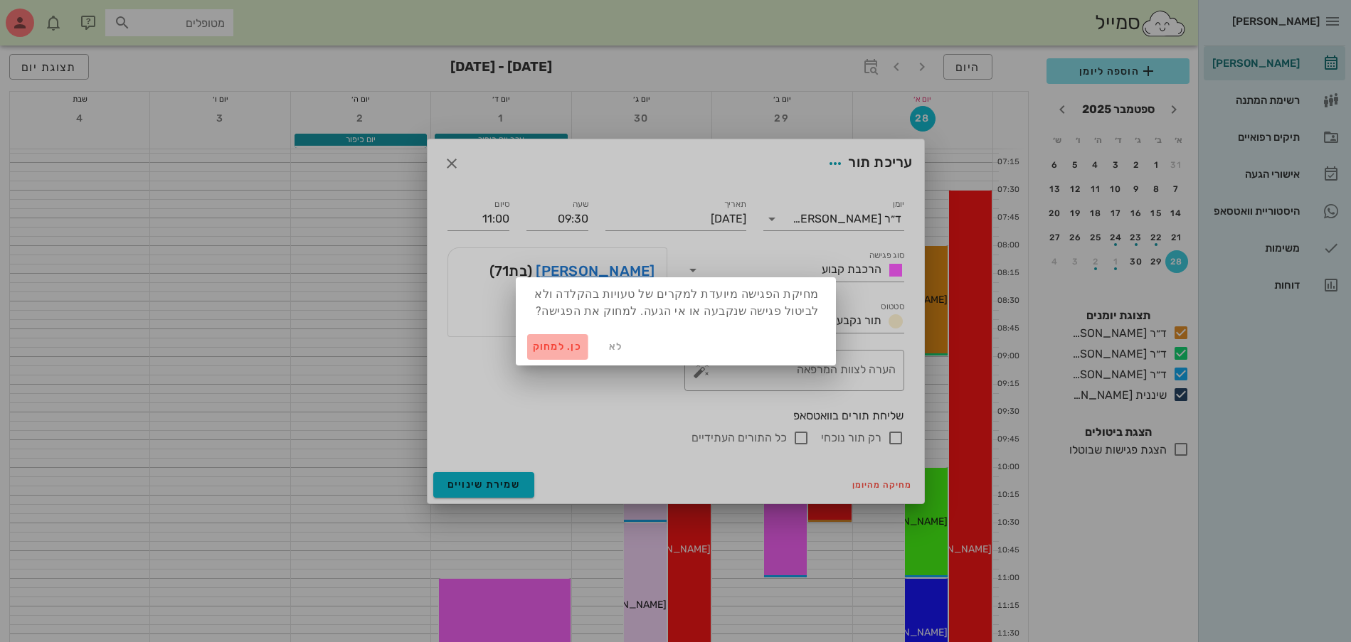
click at [535, 346] on span "כן. למחוק" at bounding box center [558, 347] width 50 height 12
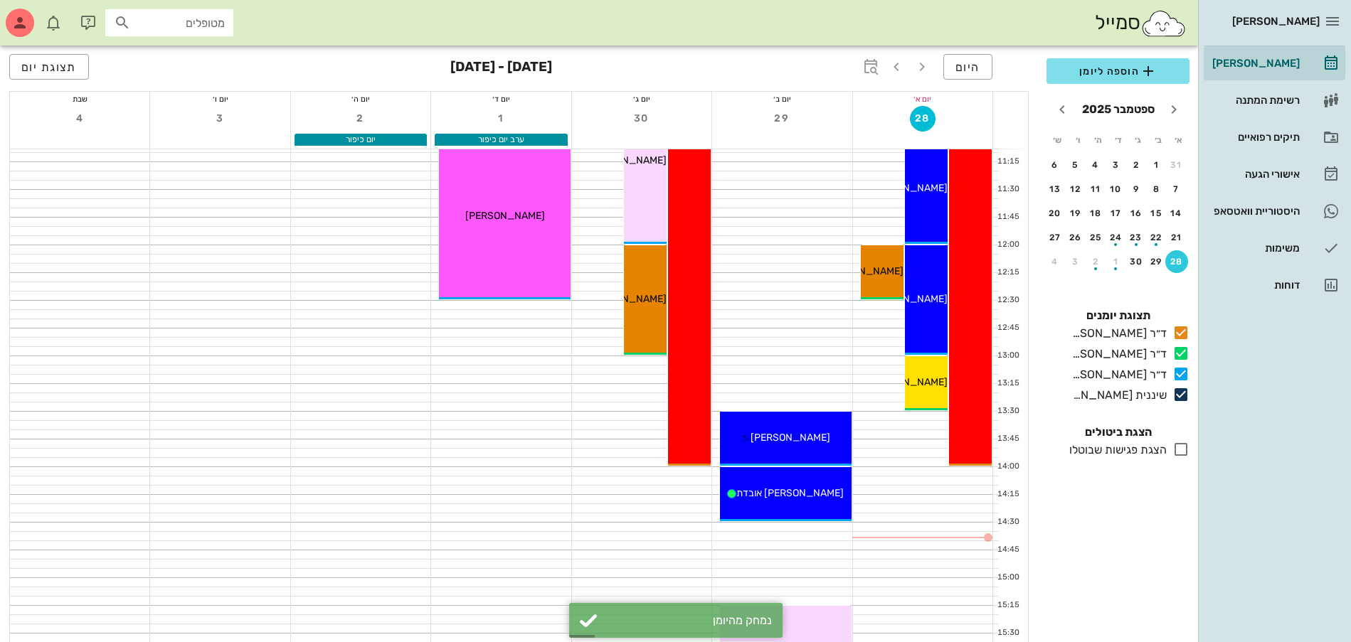
scroll to position [178, 0]
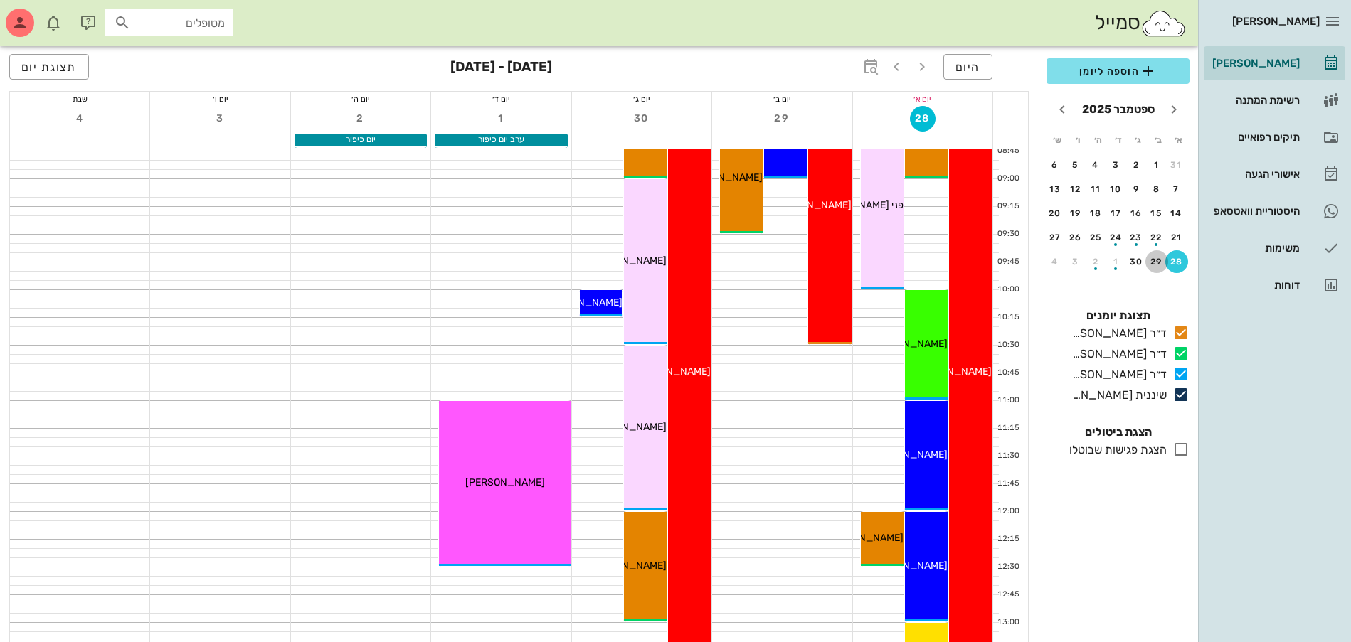
click at [1154, 257] on div "29" at bounding box center [1156, 262] width 23 height 10
click at [1097, 70] on span "הוספה ליומן" at bounding box center [1118, 71] width 120 height 17
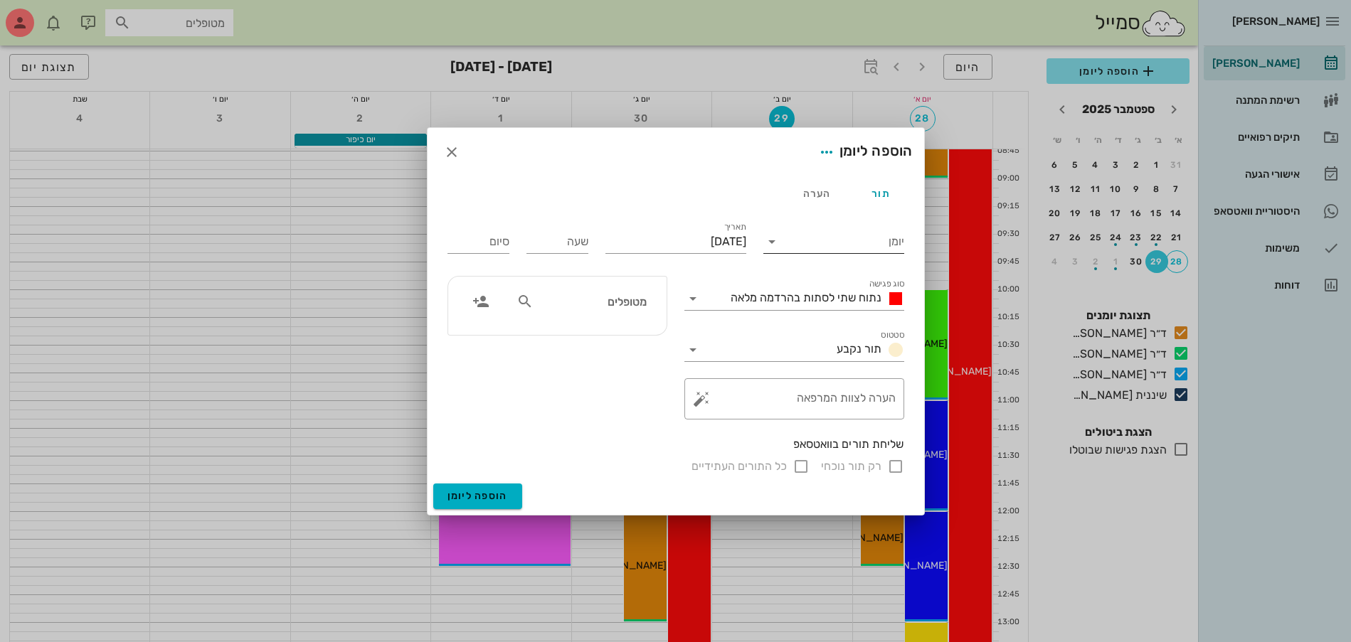
click at [831, 243] on input "יומן" at bounding box center [843, 241] width 121 height 23
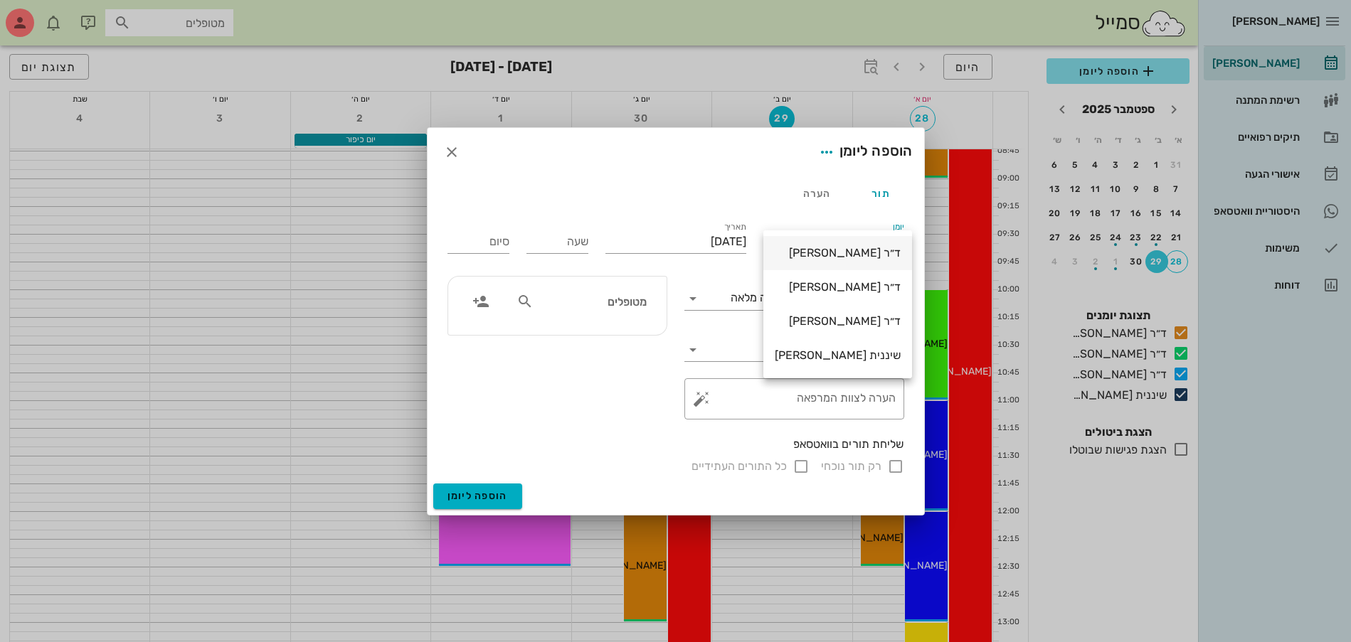
click at [830, 259] on div "ד״ר [PERSON_NAME]" at bounding box center [838, 253] width 126 height 14
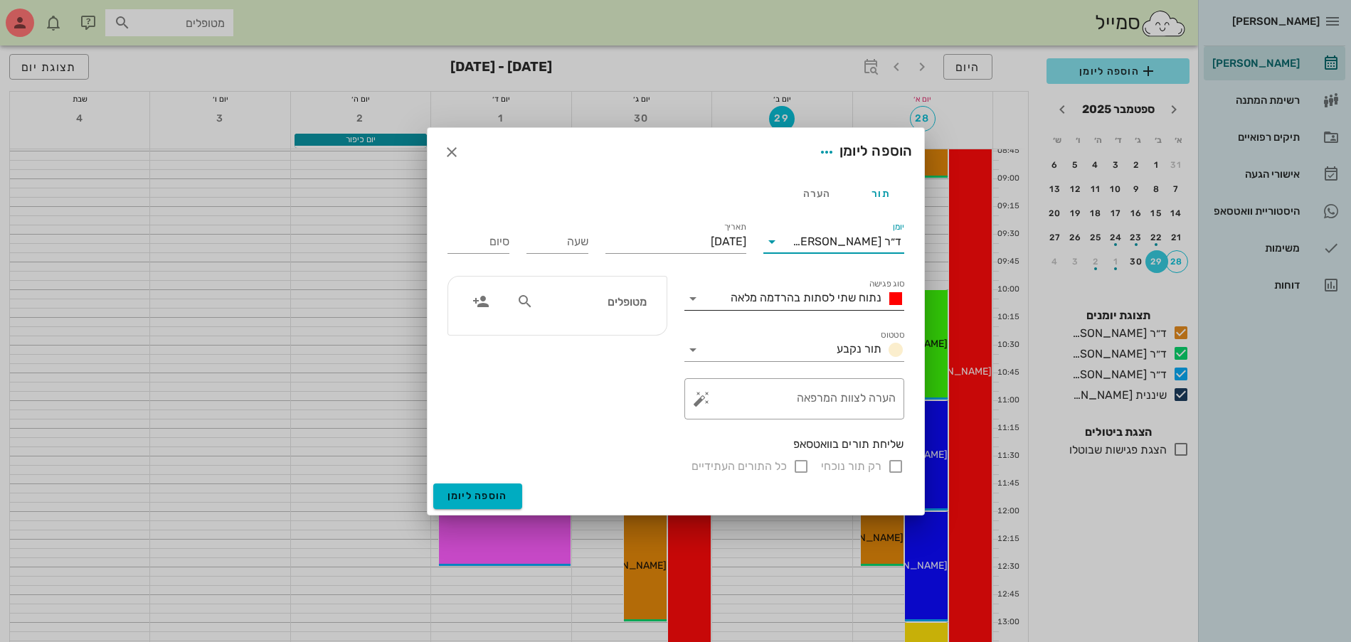
click at [826, 301] on span "נתוח שתי לסתות בהרדמה מלאה" at bounding box center [805, 298] width 151 height 14
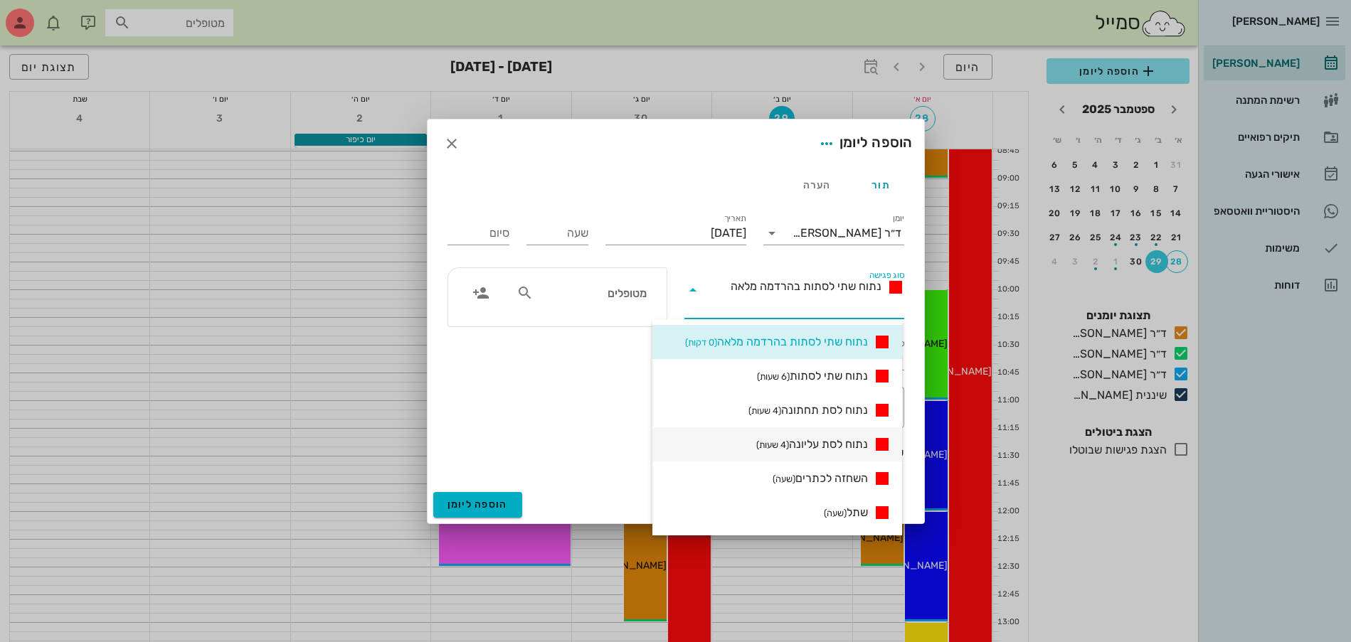
scroll to position [178, 0]
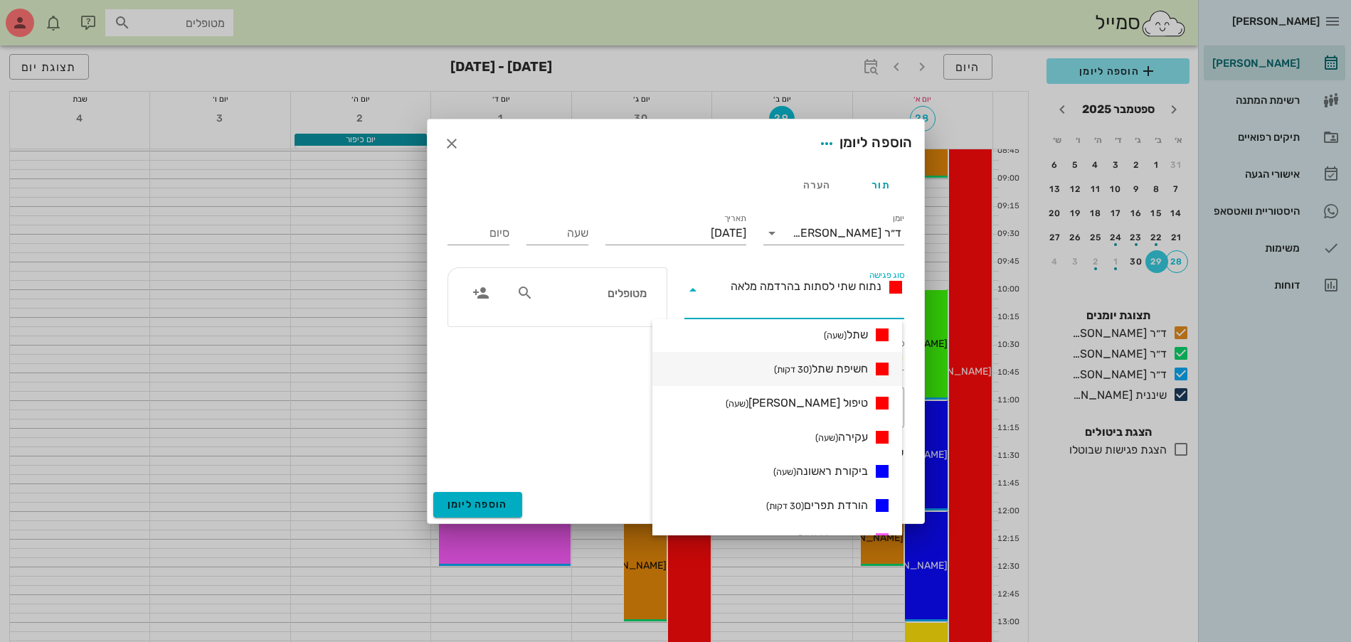
click at [839, 366] on span "חשיפת שתל (30 דקות)" at bounding box center [821, 369] width 94 height 17
type input "00:30"
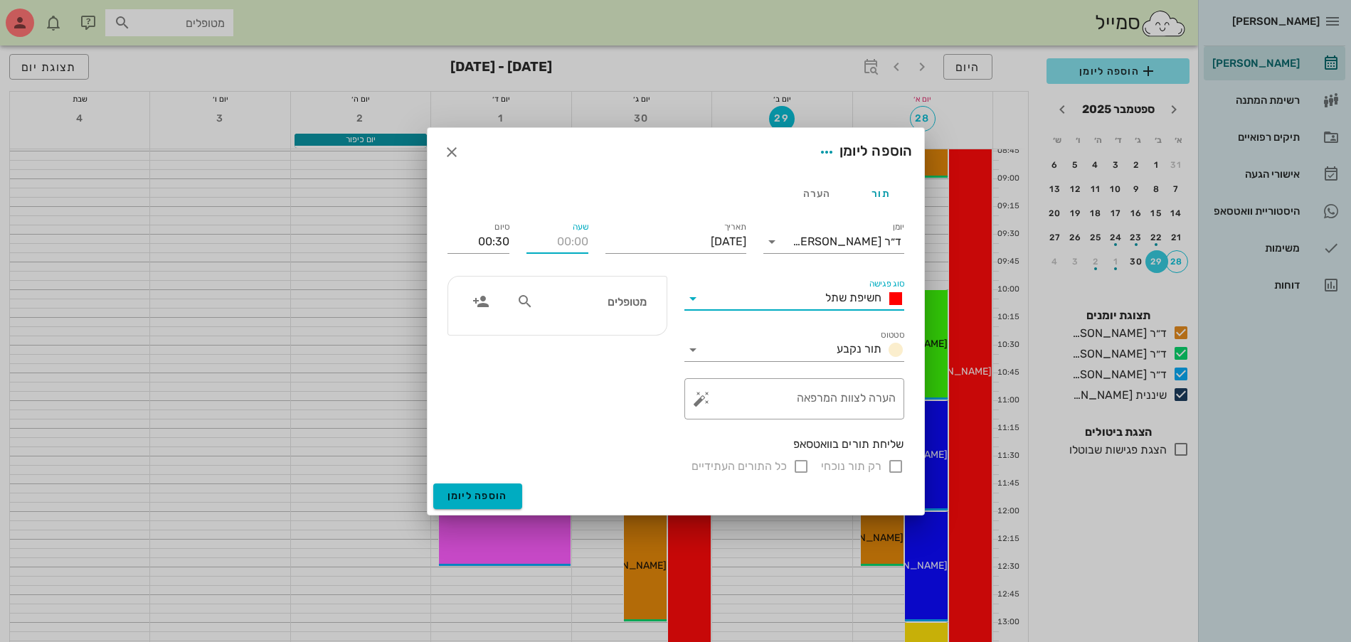
click at [561, 245] on input "שעה" at bounding box center [557, 241] width 62 height 23
type input "10:30"
click at [475, 241] on input "11:00" at bounding box center [478, 241] width 62 height 23
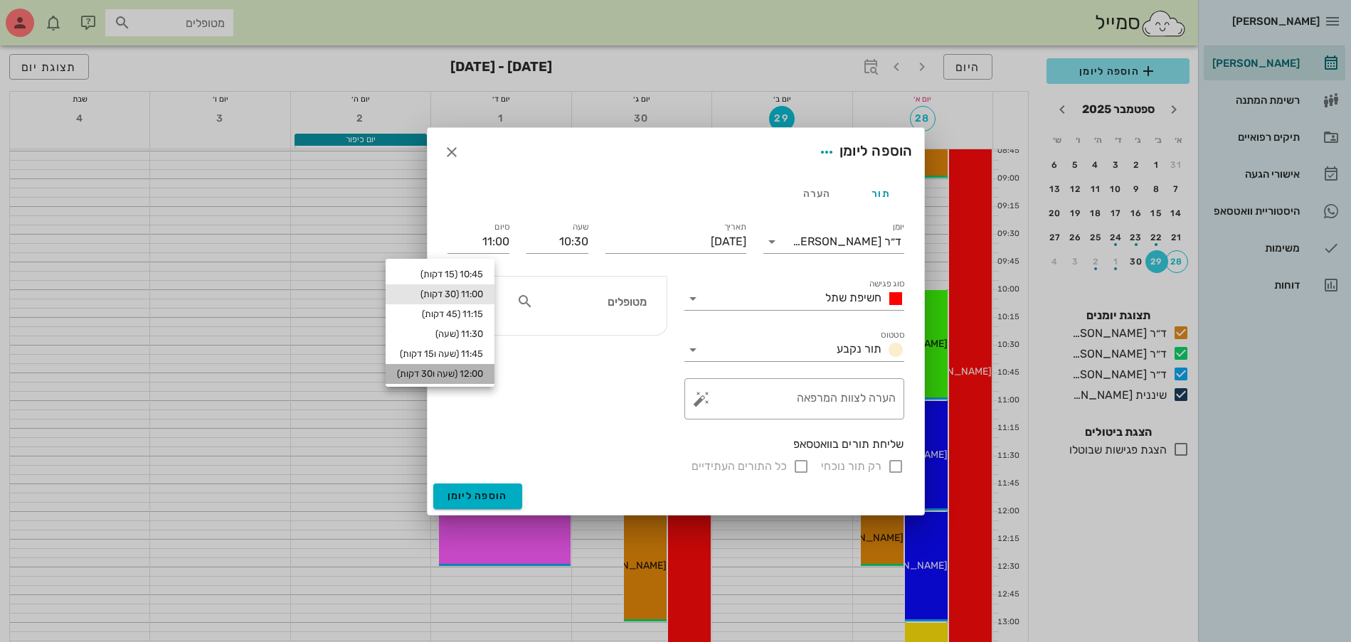
click at [477, 374] on div "12:00 (שעה ו30 דקות)" at bounding box center [440, 373] width 86 height 11
type input "12:00"
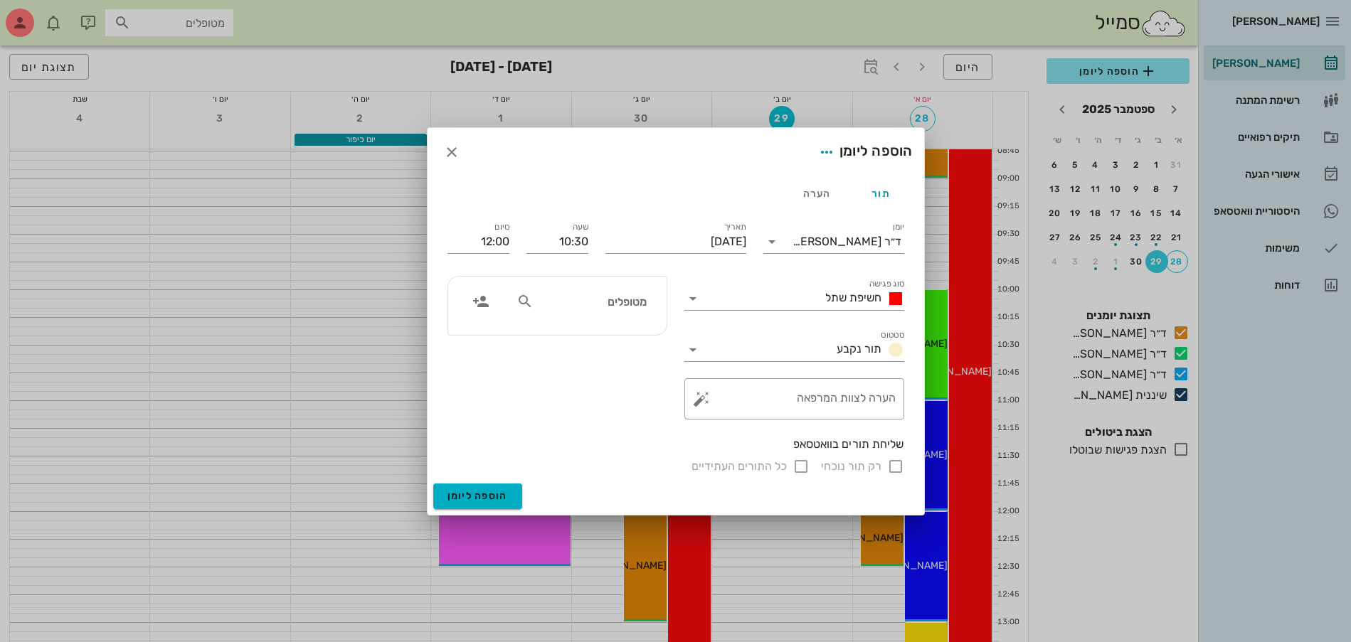
click at [573, 311] on div "מטופלים" at bounding box center [581, 301] width 147 height 27
type input "איר"
click at [617, 336] on div "[PERSON_NAME]" at bounding box center [591, 332] width 144 height 11
click at [494, 498] on span "הוספה ליומן" at bounding box center [477, 496] width 60 height 12
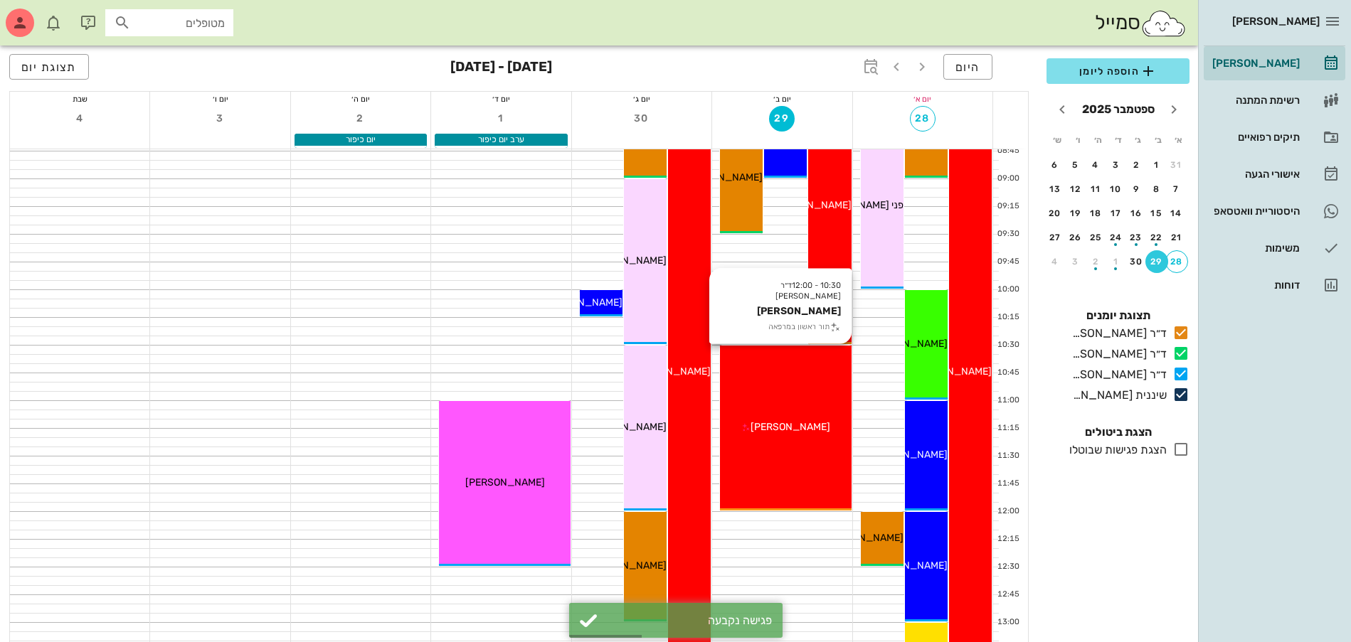
scroll to position [89, 0]
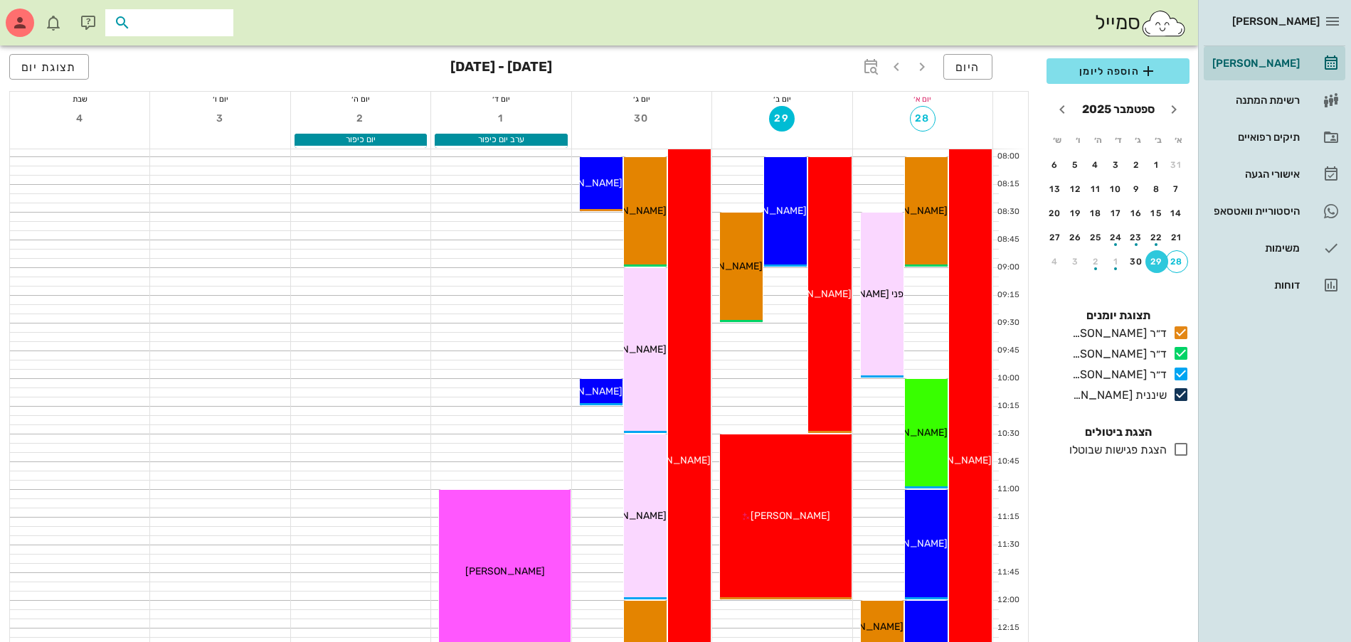
click at [219, 26] on input "text" at bounding box center [179, 23] width 91 height 18
click at [213, 25] on input "text" at bounding box center [179, 23] width 91 height 18
type input "טלי"
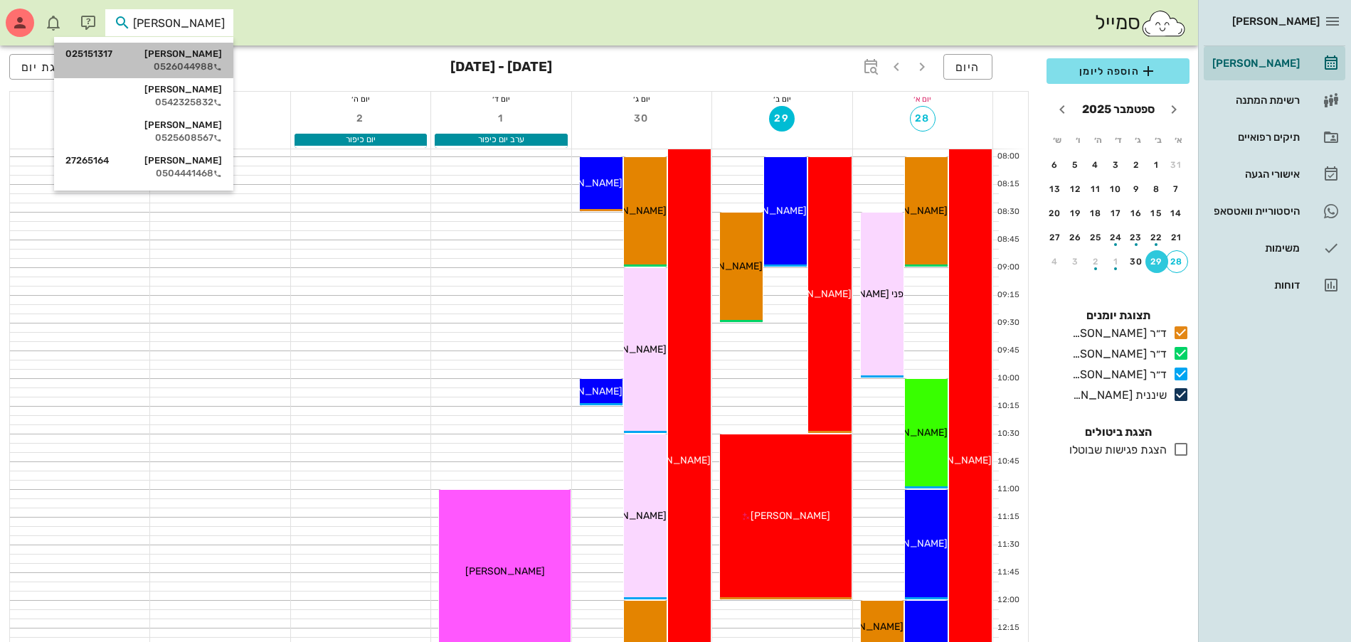
click at [187, 61] on div "0526044988" at bounding box center [143, 66] width 156 height 11
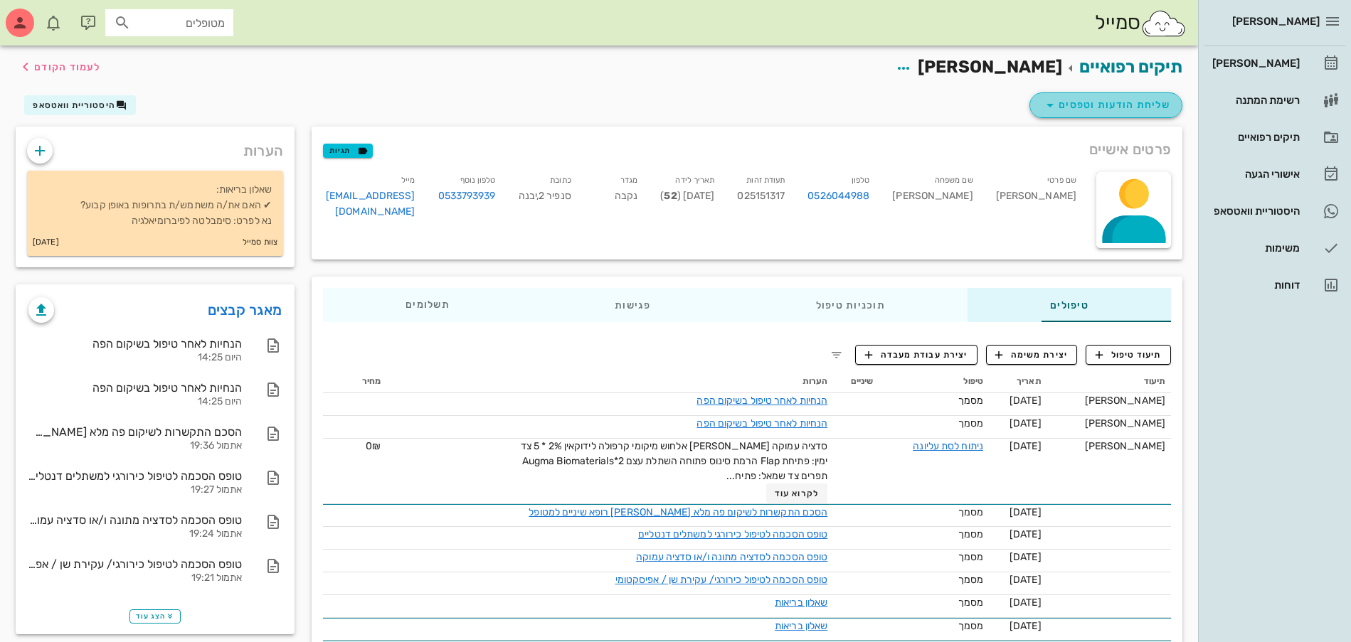
click at [1082, 110] on span "שליחת הודעות וטפסים" at bounding box center [1105, 105] width 129 height 17
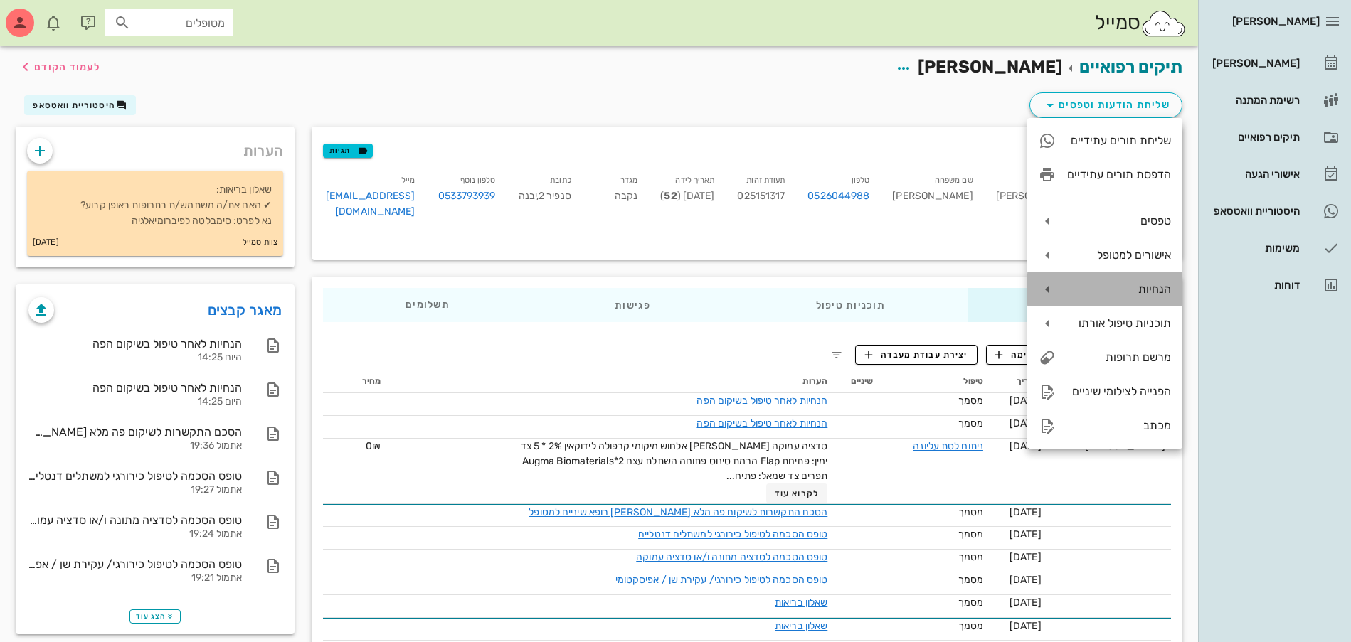
click at [1122, 295] on div "הנחיות" at bounding box center [1119, 289] width 104 height 14
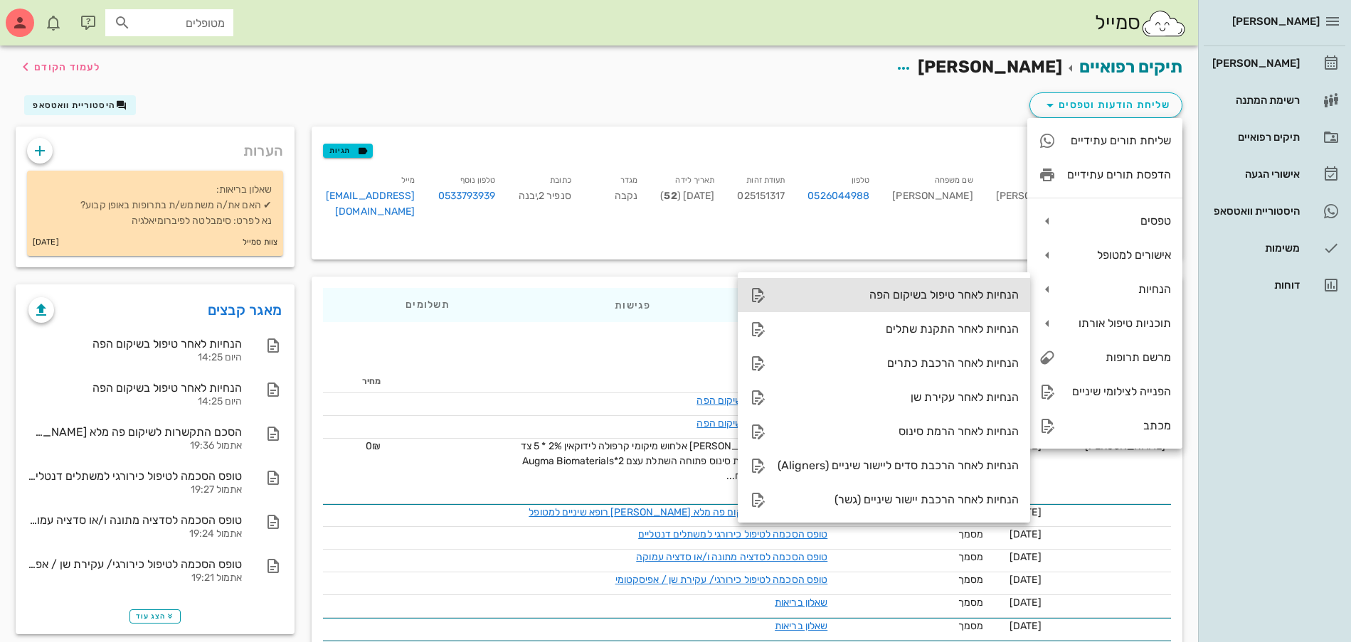
click at [927, 298] on div "הנחיות לאחר טיפול בשיקום הפה" at bounding box center [897, 295] width 241 height 14
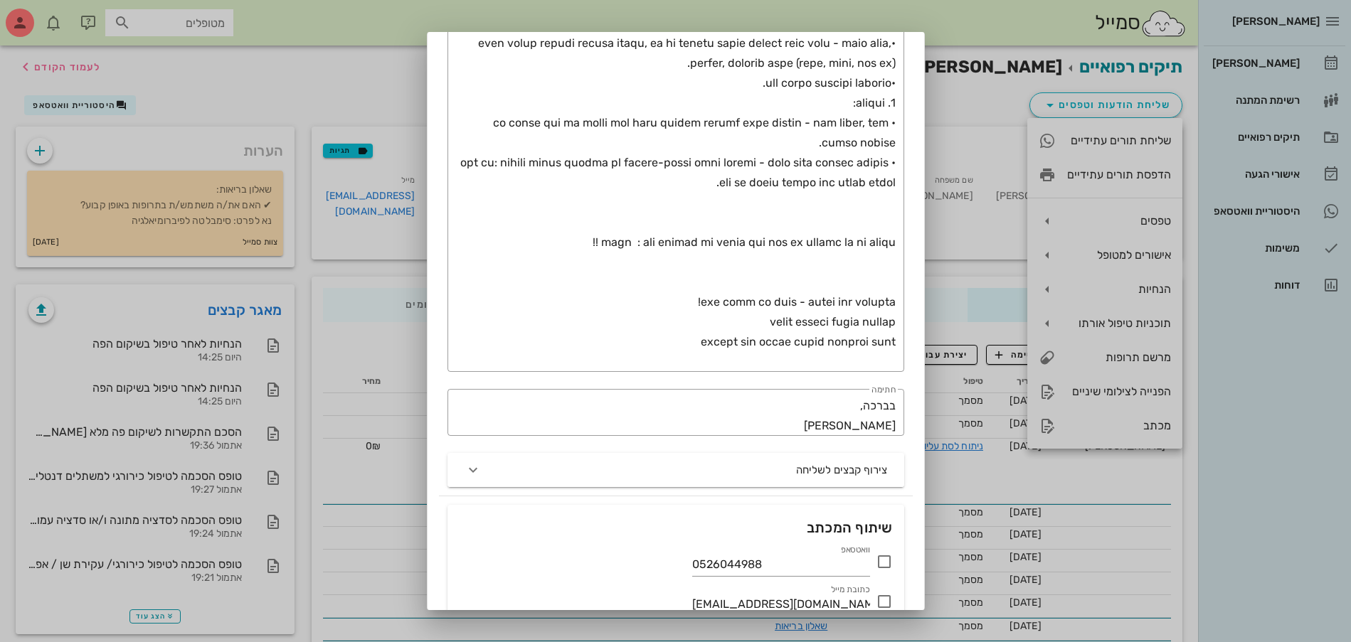
scroll to position [566, 0]
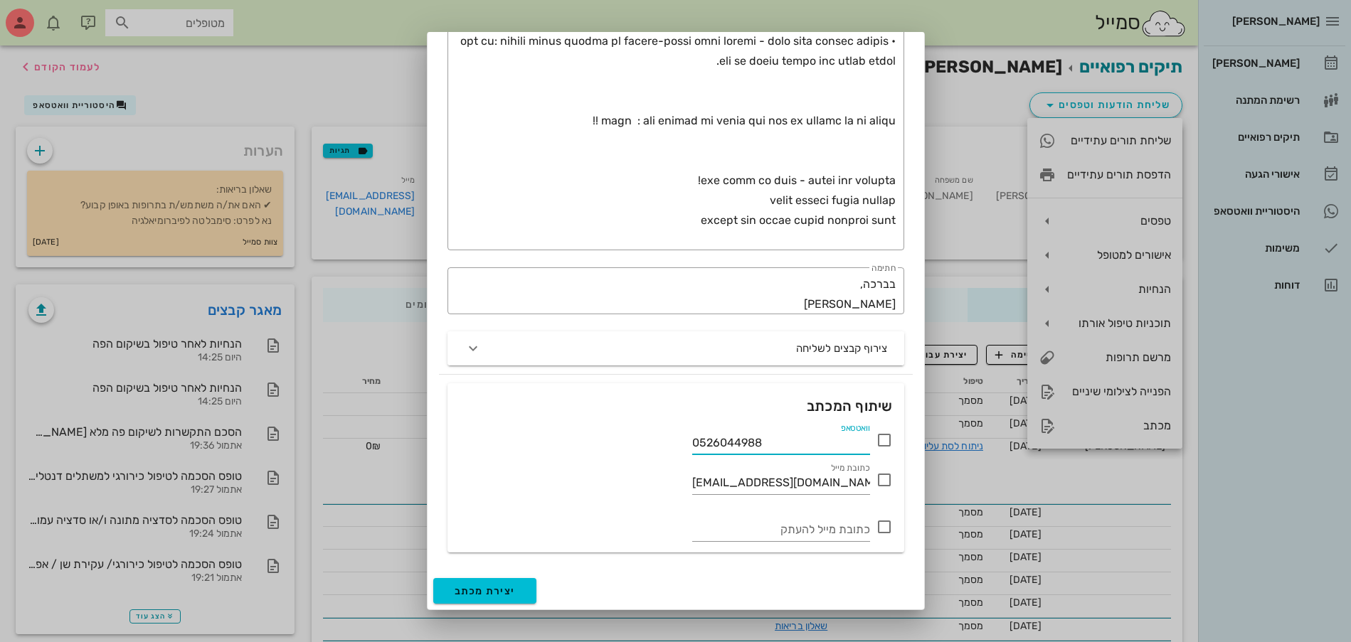
drag, startPoint x: 765, startPoint y: 442, endPoint x: 522, endPoint y: 452, distance: 242.7
click at [522, 452] on div "וואטסאפ 0526044988" at bounding box center [676, 437] width 434 height 34
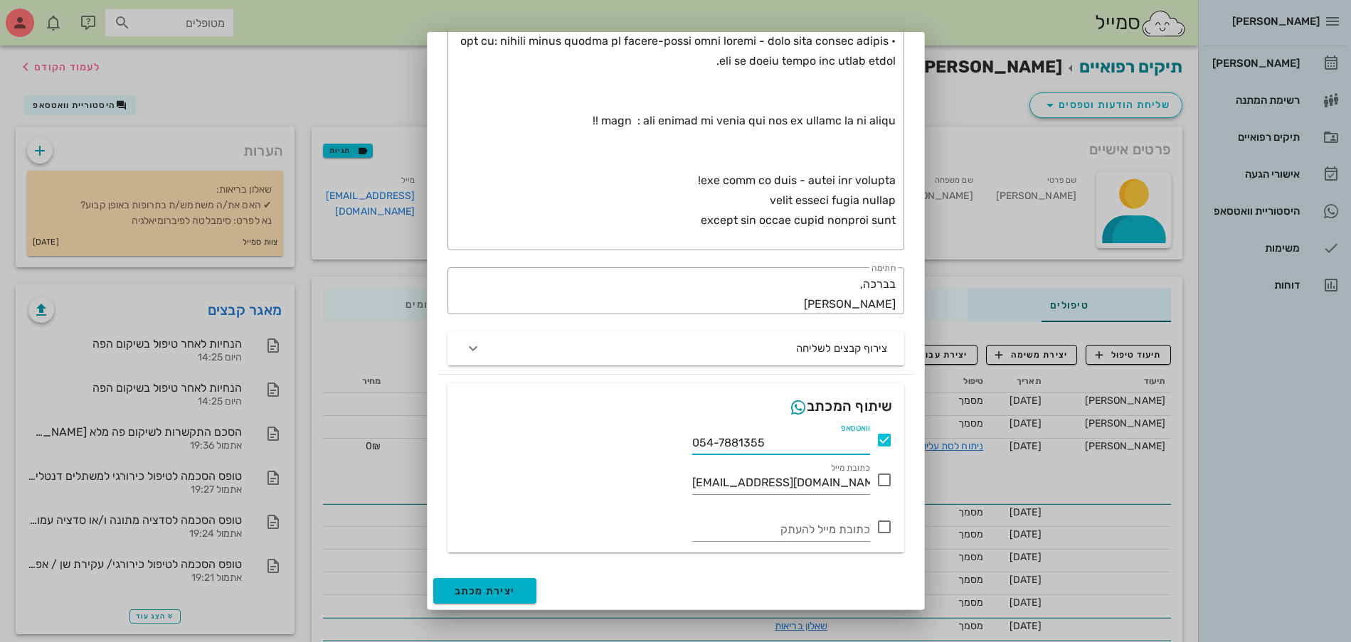
type input "054-7881355"
click at [493, 590] on span "יצירת מכתב" at bounding box center [484, 591] width 61 height 12
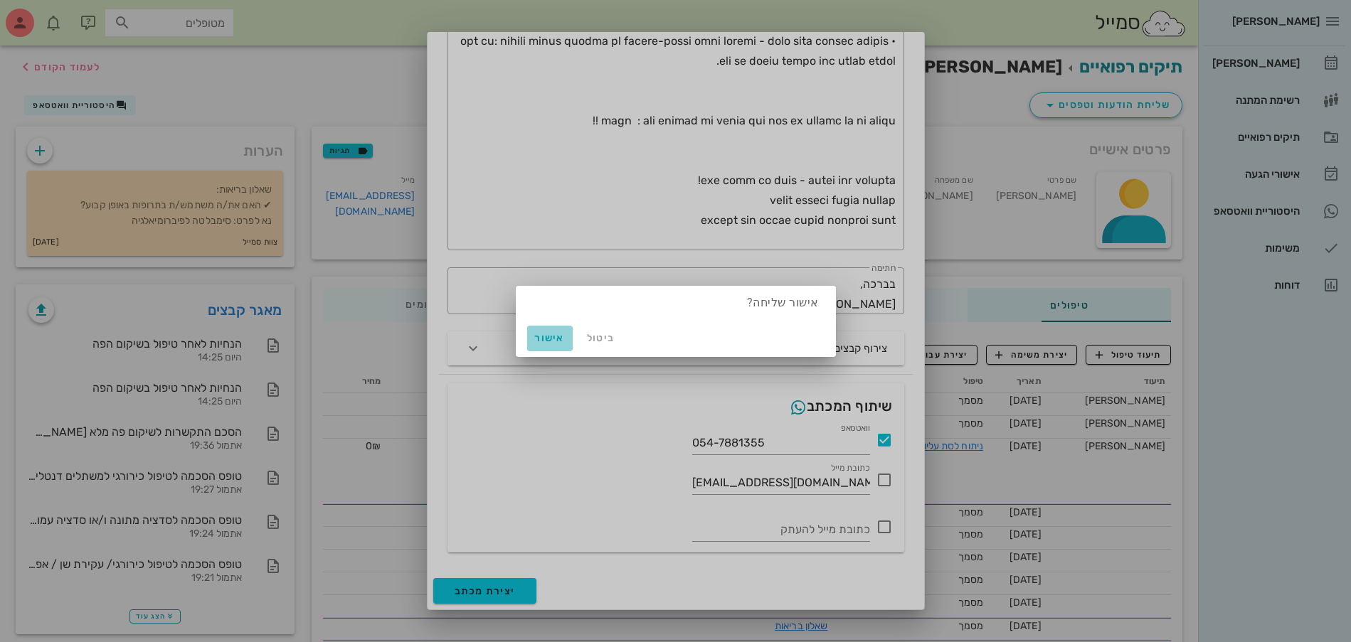
click at [550, 341] on span "אישור" at bounding box center [550, 338] width 34 height 12
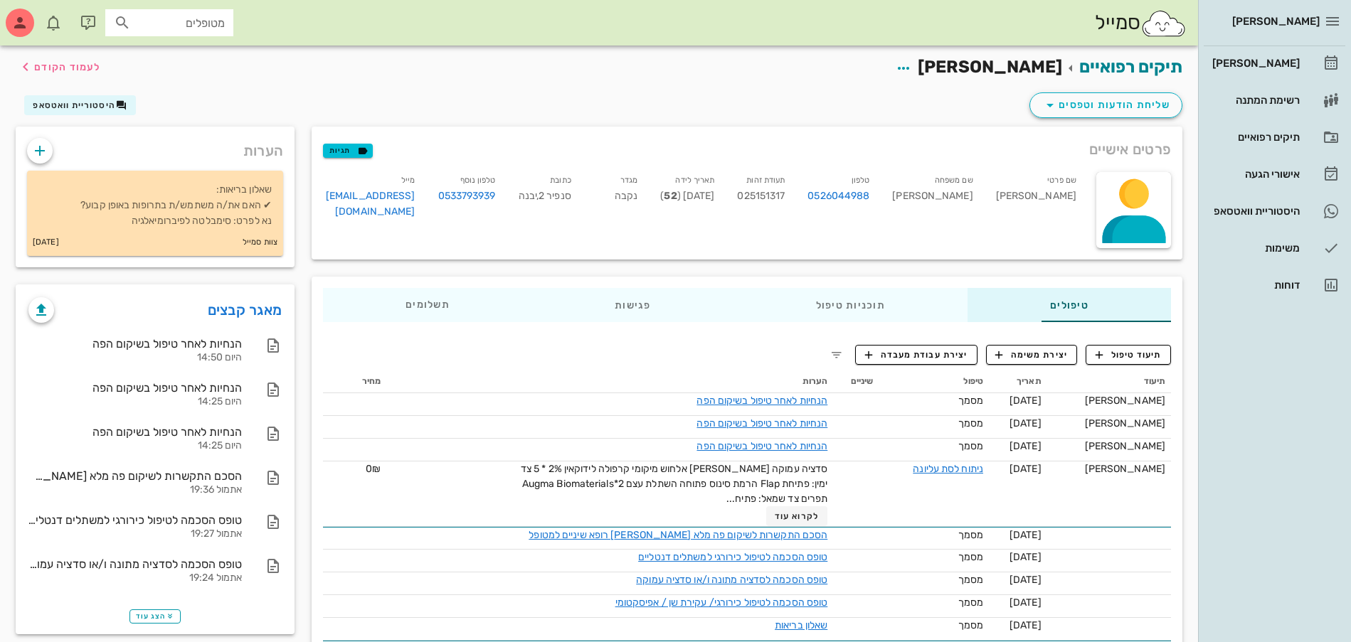
click at [203, 11] on div "מטופלים" at bounding box center [169, 22] width 128 height 27
type input "מאיר"
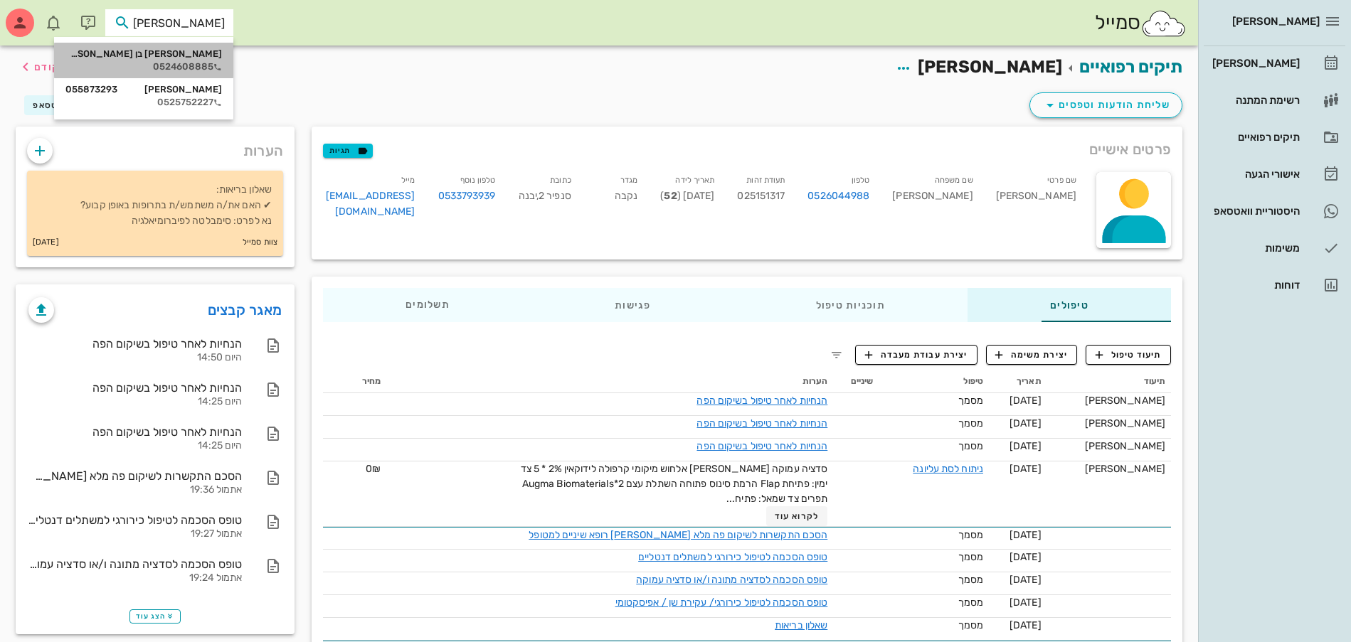
click at [179, 46] on div "מאיר בן משה 0524608885" at bounding box center [143, 61] width 156 height 36
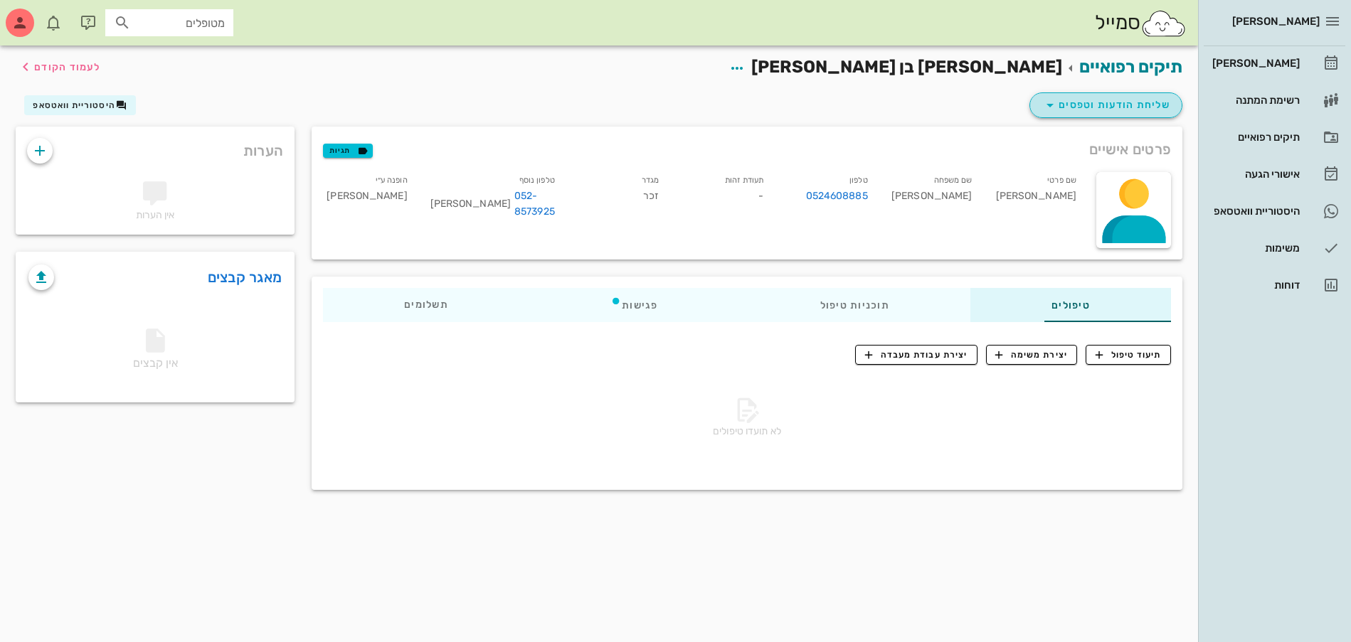
click at [1092, 107] on span "שליחת הודעות וטפסים" at bounding box center [1105, 105] width 129 height 17
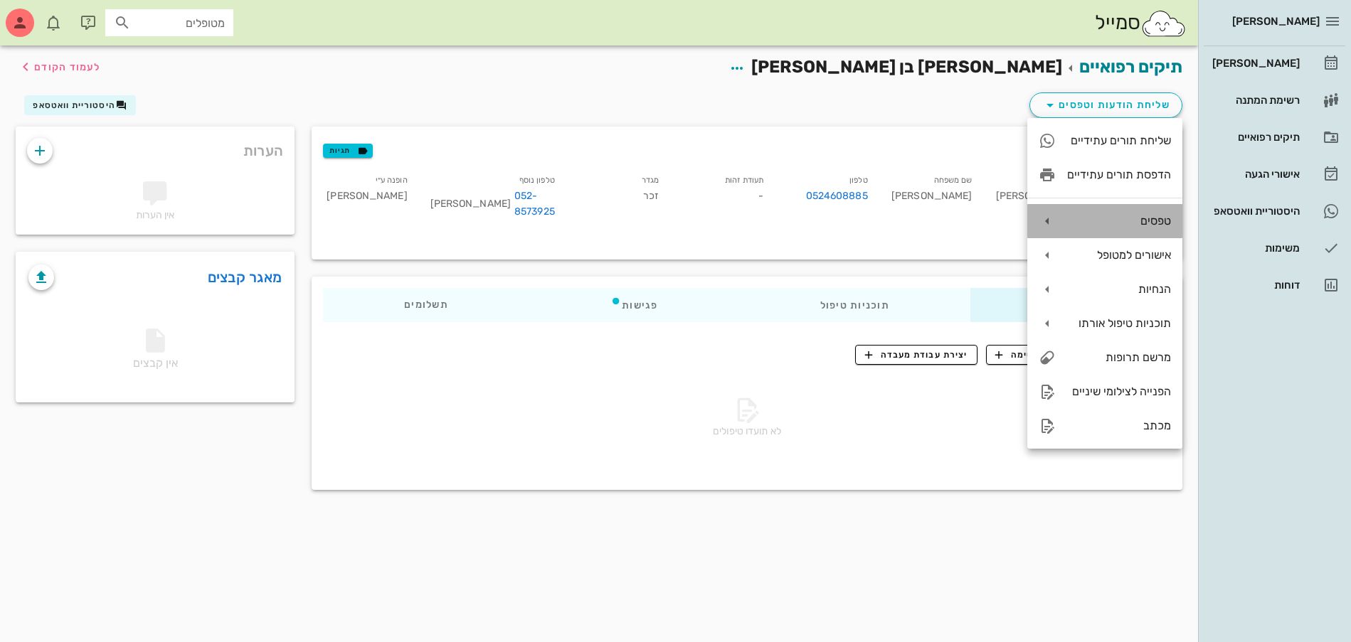
click at [1129, 213] on div "טפסים" at bounding box center [1104, 221] width 155 height 34
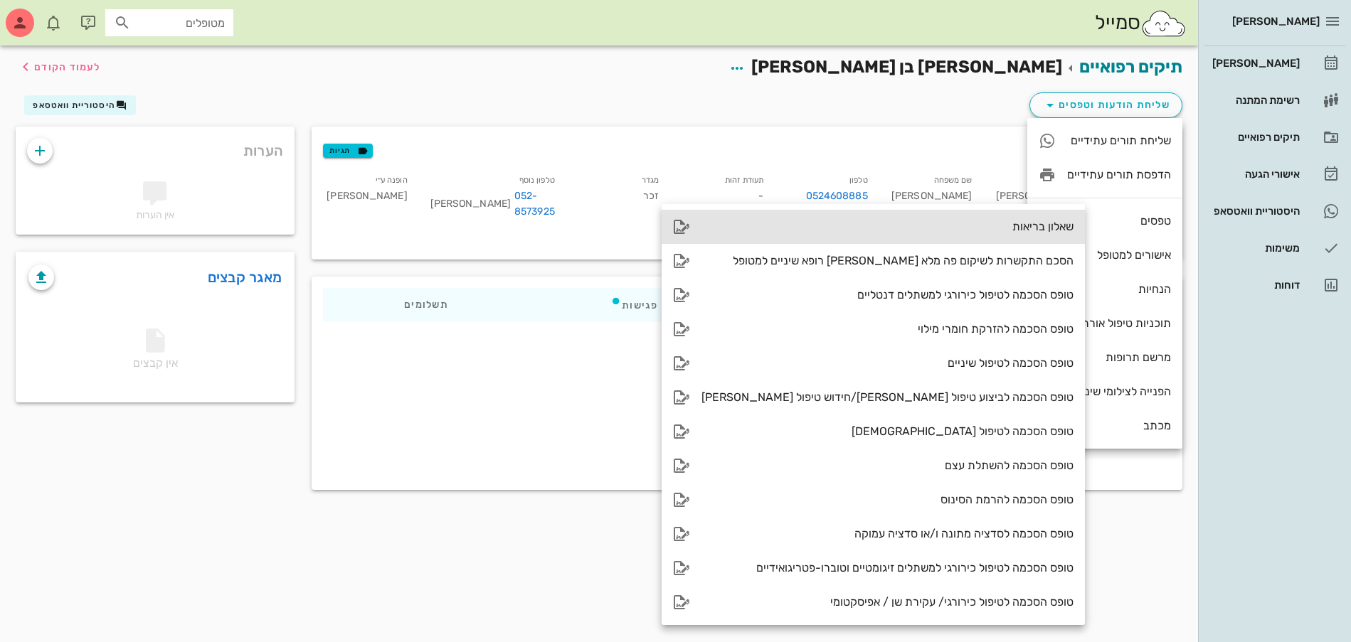
click at [952, 228] on div "שאלון בריאות" at bounding box center [887, 227] width 372 height 14
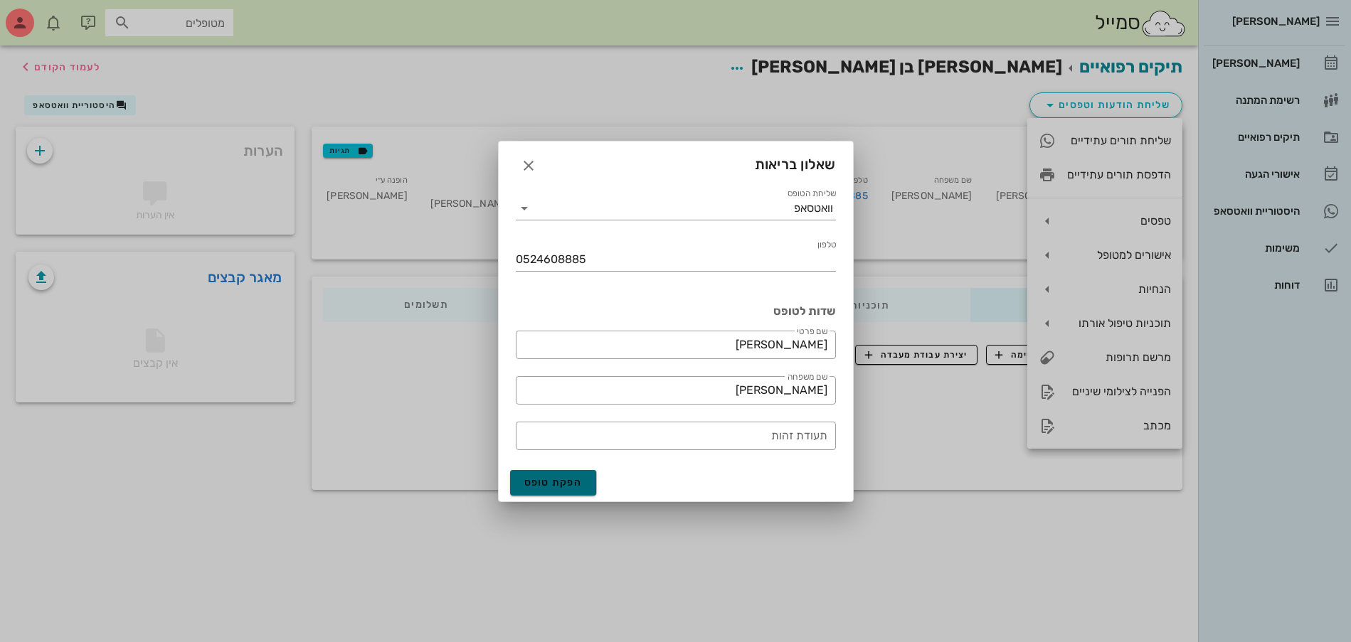
click at [565, 479] on span "הפקת טופס" at bounding box center [553, 483] width 58 height 12
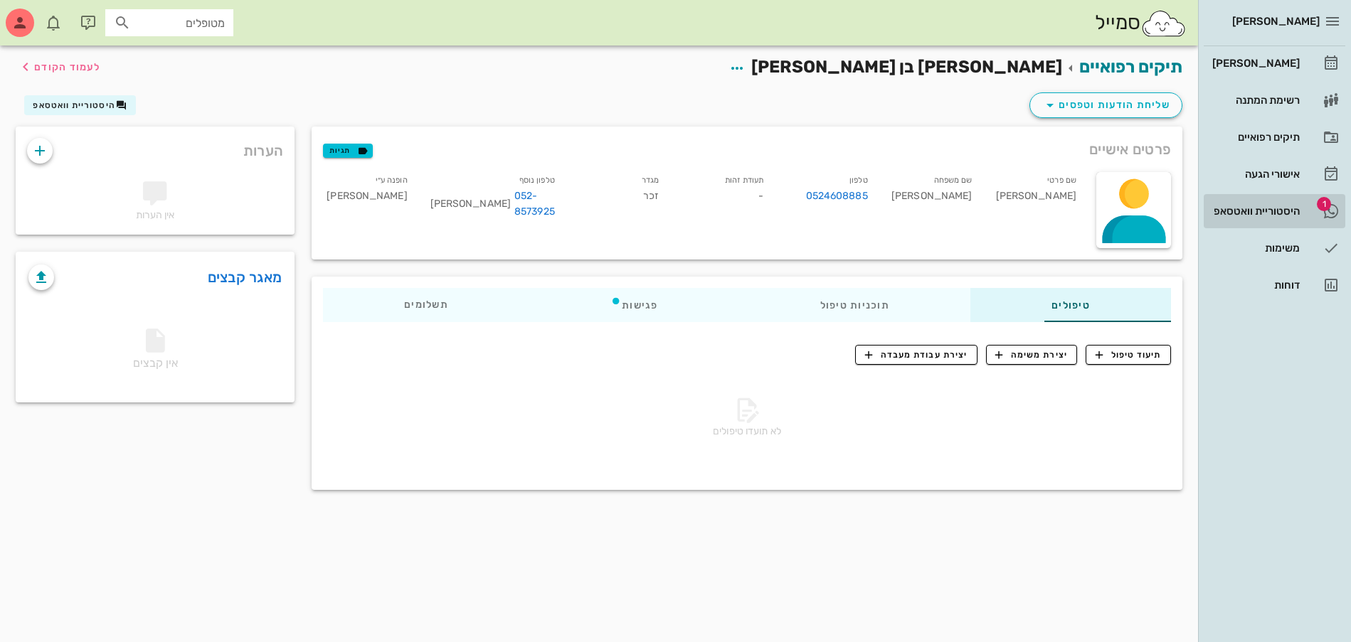
click at [1275, 208] on div "היסטוריית וואטסאפ" at bounding box center [1254, 211] width 90 height 11
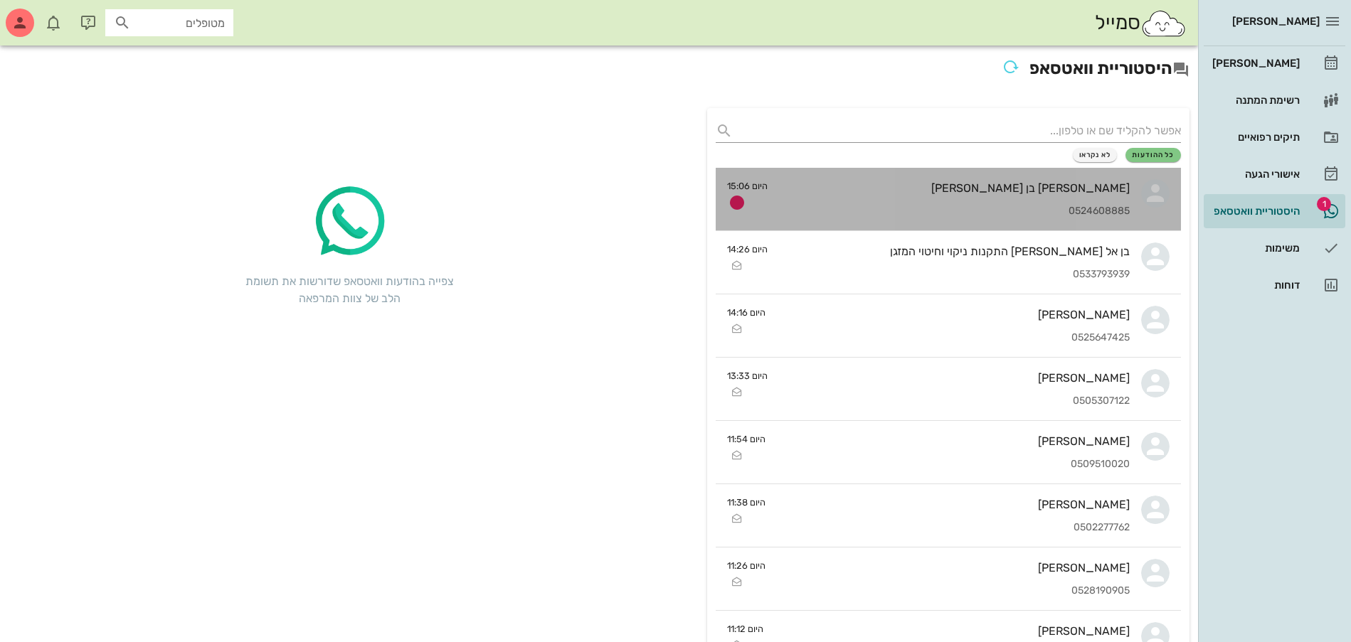
click at [1015, 203] on div "מאיר בן משה 0524608885" at bounding box center [954, 199] width 351 height 63
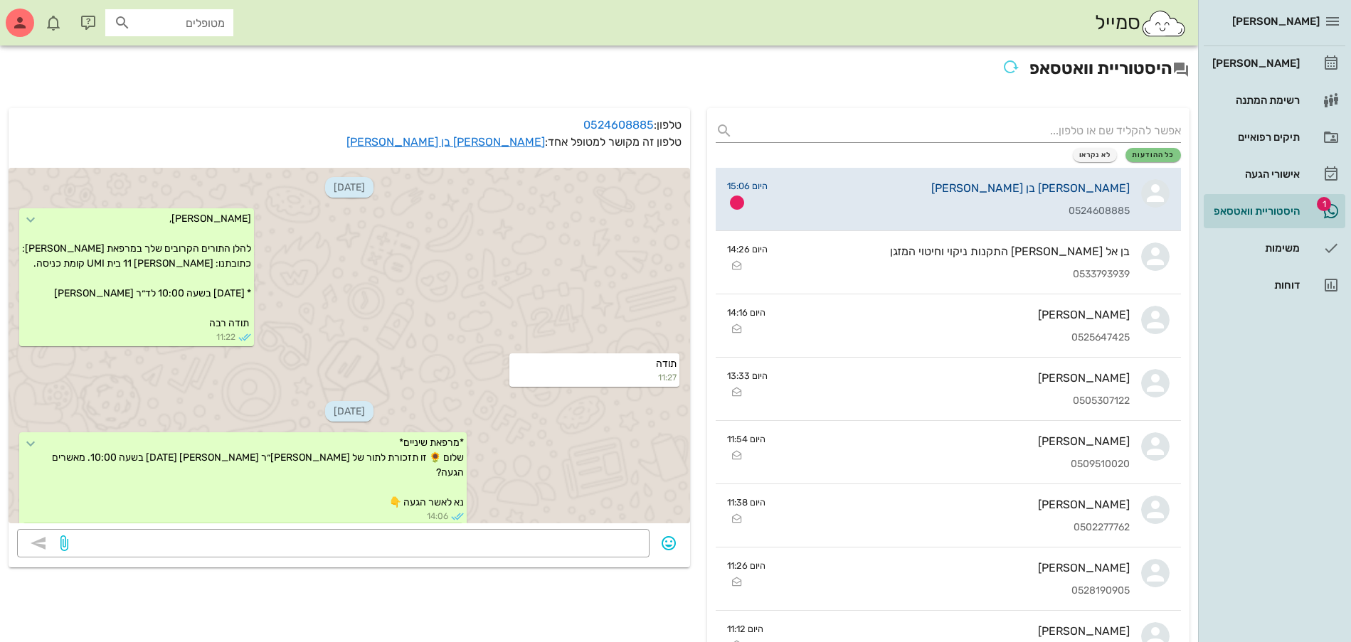
scroll to position [371, 0]
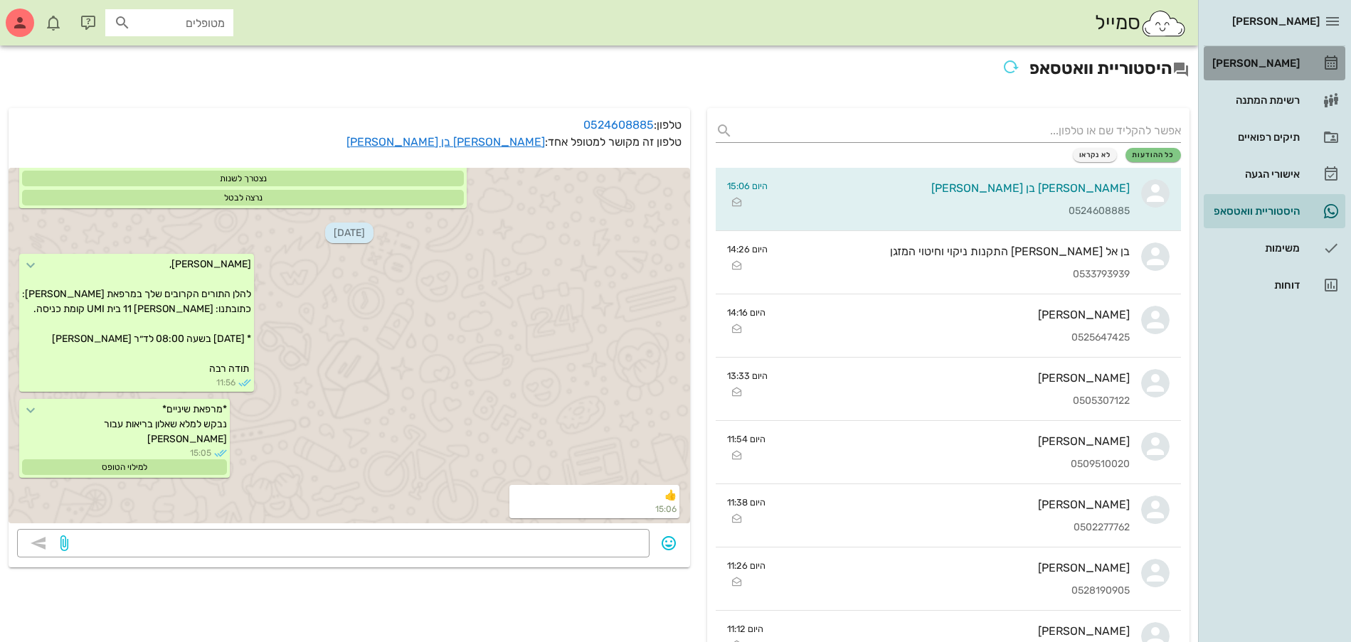
click at [1275, 56] on div "[PERSON_NAME]" at bounding box center [1254, 63] width 90 height 23
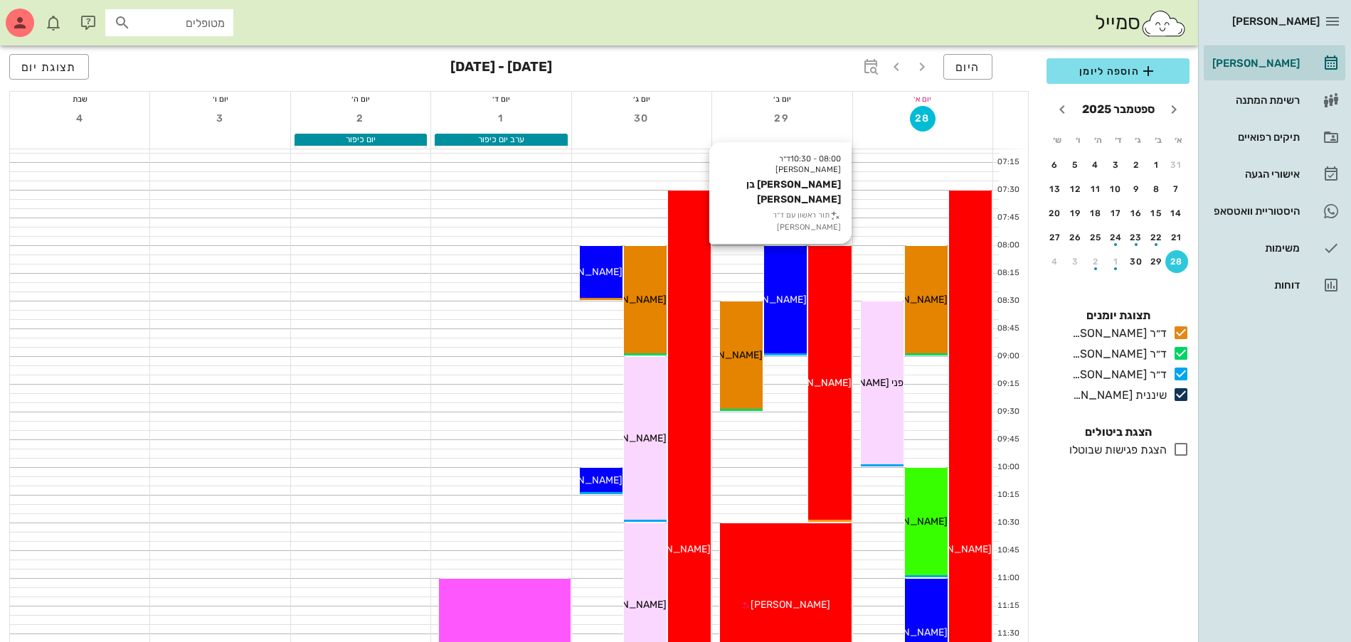
click at [823, 309] on div "08:00 - 10:30 ד״ר ג׳מיל ביאדסה מאיר בן משה תור ראשון עם ד״ר ג׳מיל ביאדסה מאיר ב…" at bounding box center [829, 384] width 43 height 276
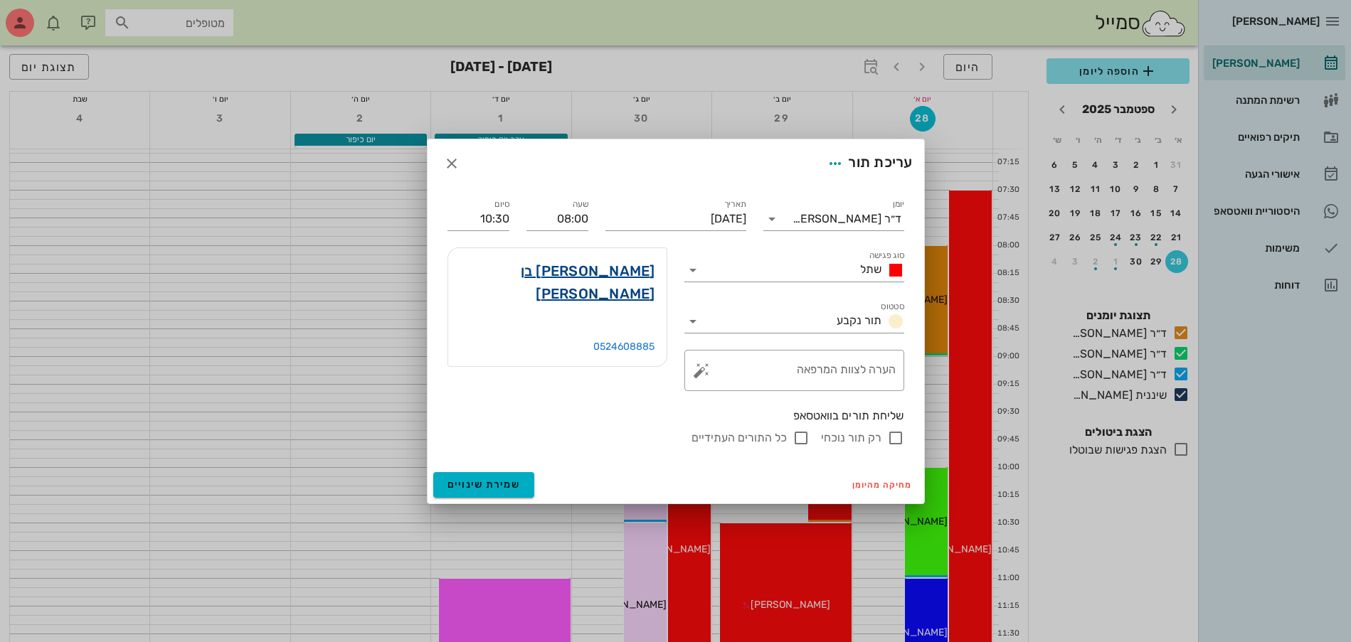
click at [605, 272] on link "[PERSON_NAME] בן [PERSON_NAME]" at bounding box center [557, 283] width 196 height 46
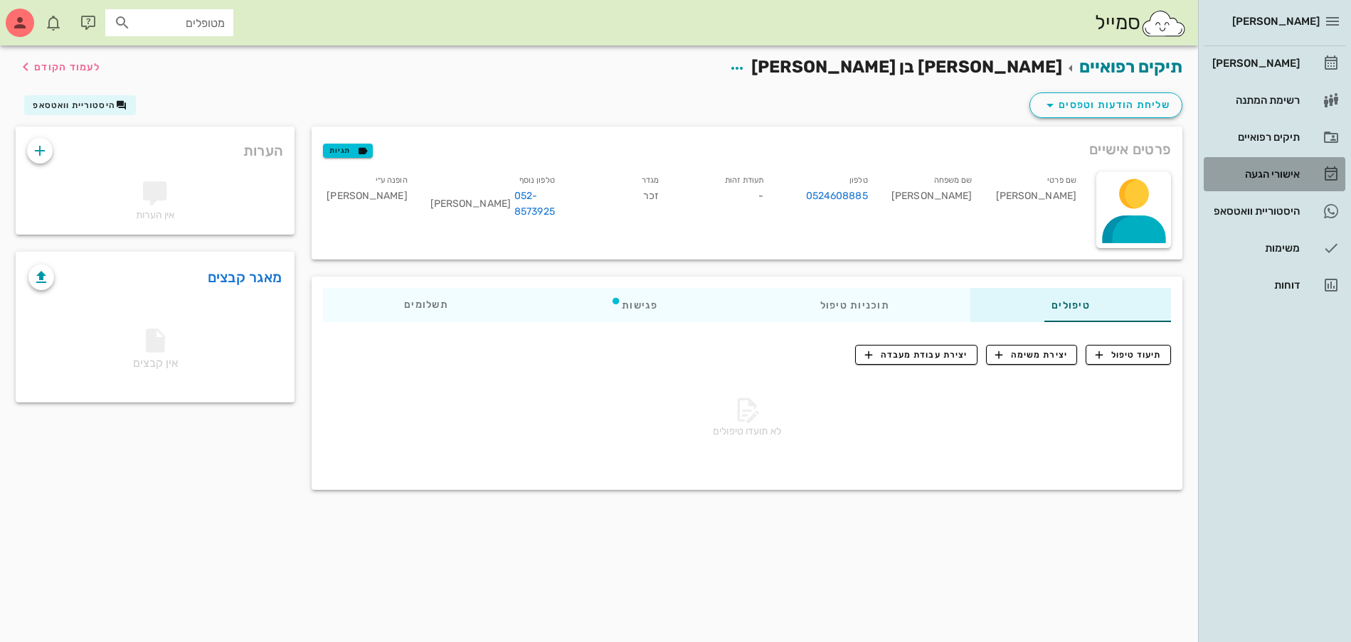
click at [1283, 175] on div "אישורי הגעה" at bounding box center [1254, 174] width 90 height 11
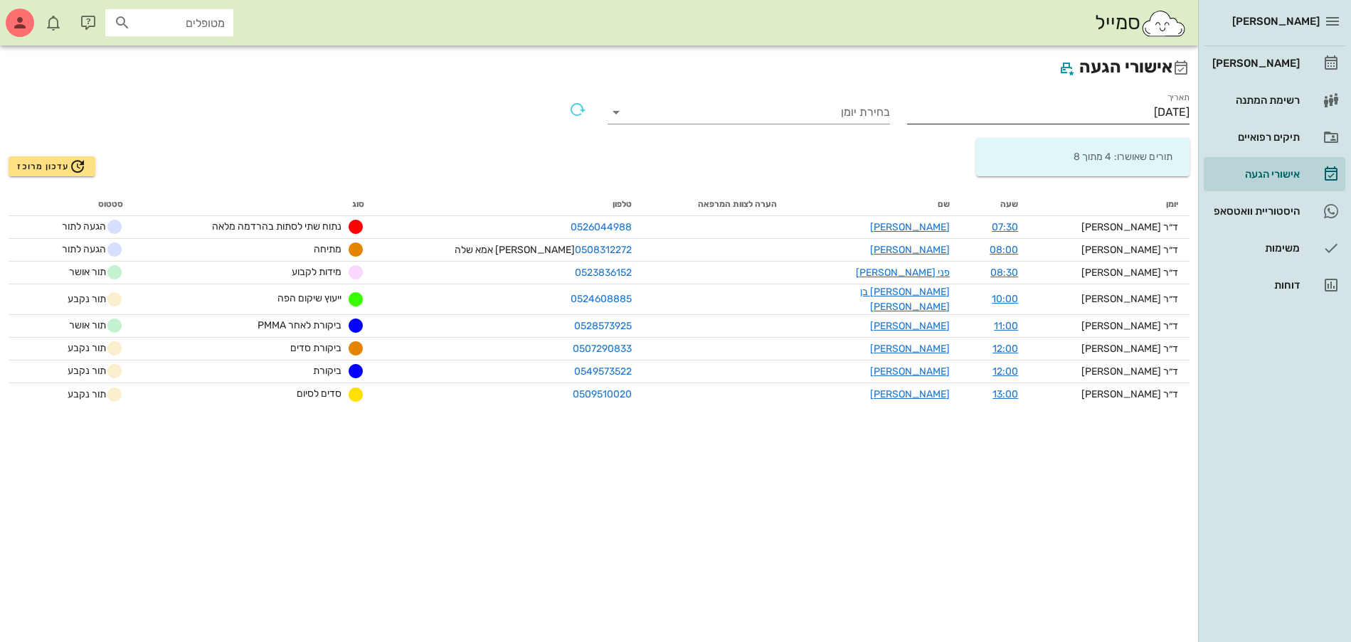
click at [1149, 109] on input "[DATE]" at bounding box center [1048, 112] width 282 height 23
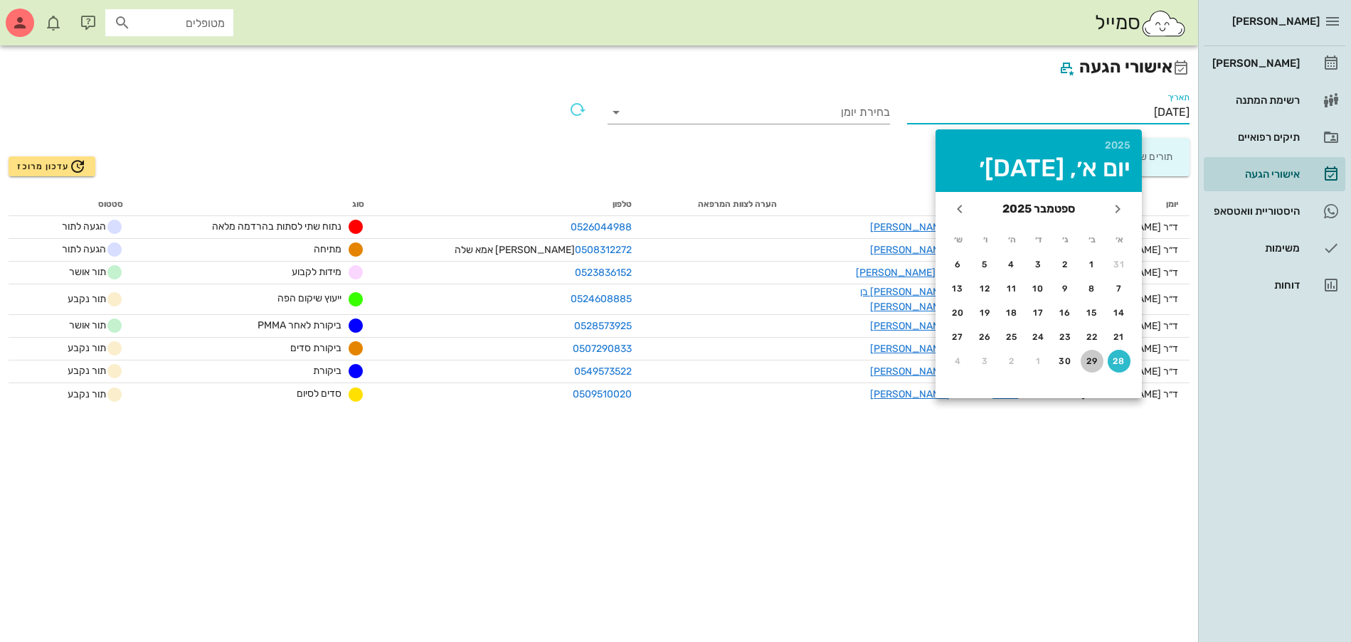
click at [1090, 364] on div "29" at bounding box center [1091, 361] width 23 height 10
type input "[DATE]"
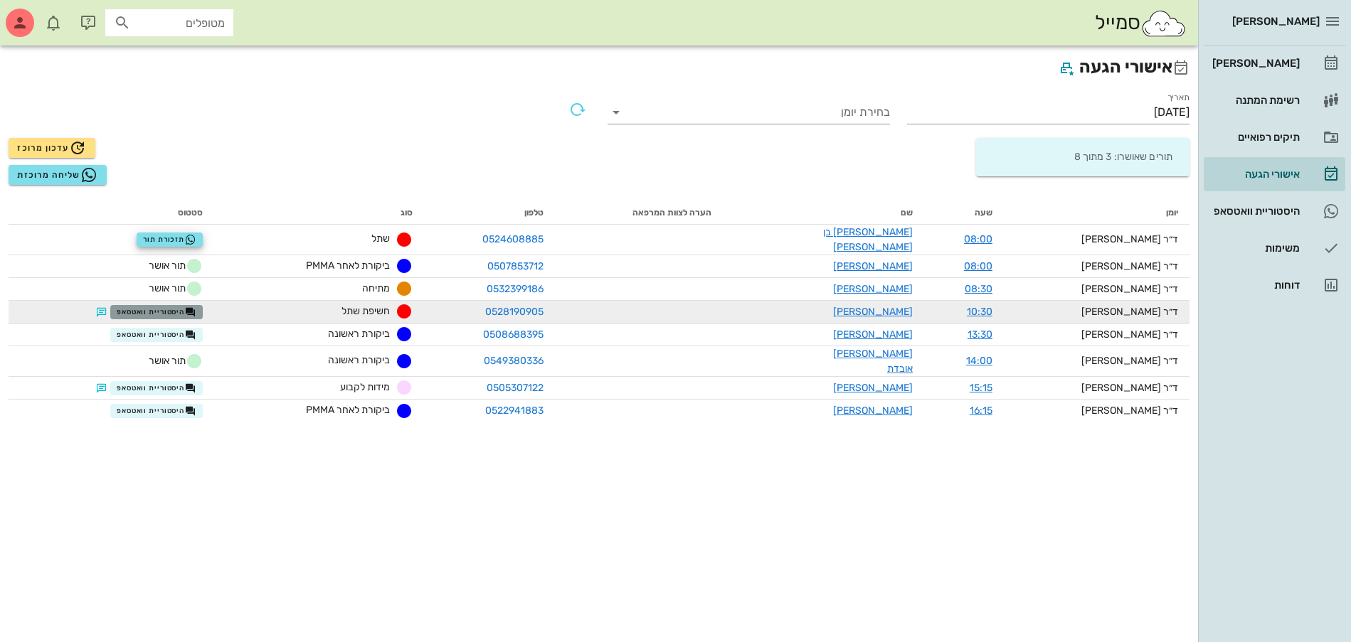
click at [174, 309] on span "היסטוריית וואטסאפ" at bounding box center [157, 312] width 80 height 11
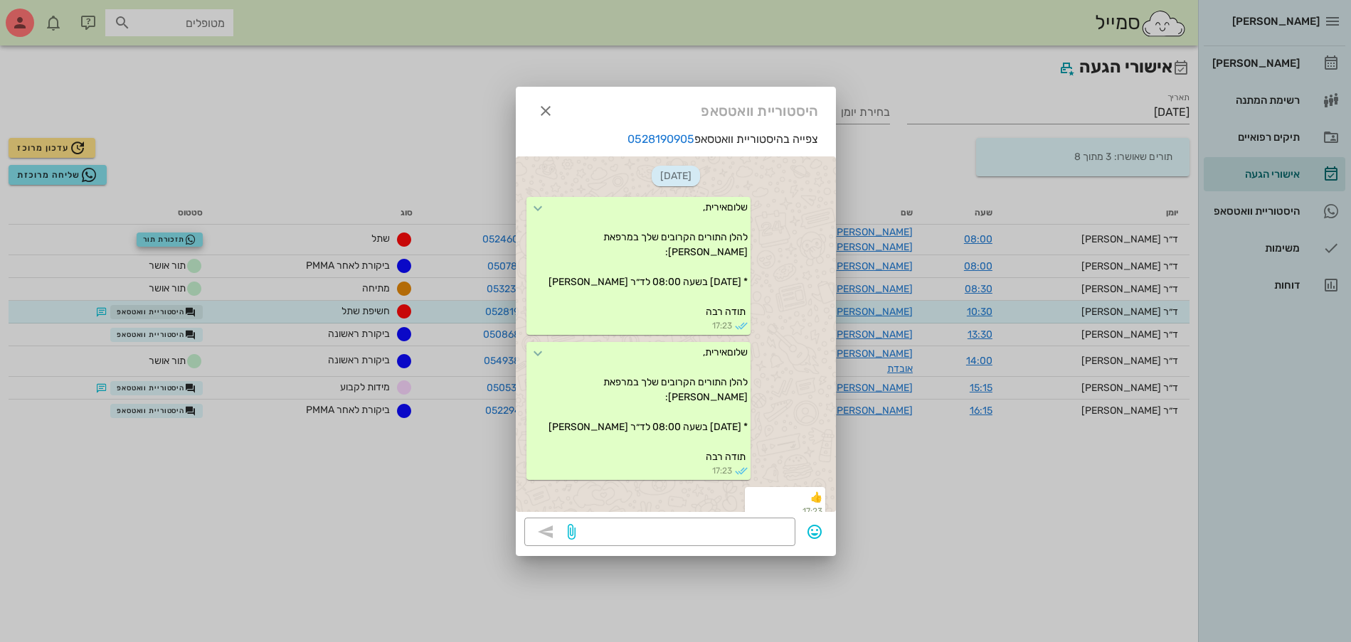
scroll to position [914, 0]
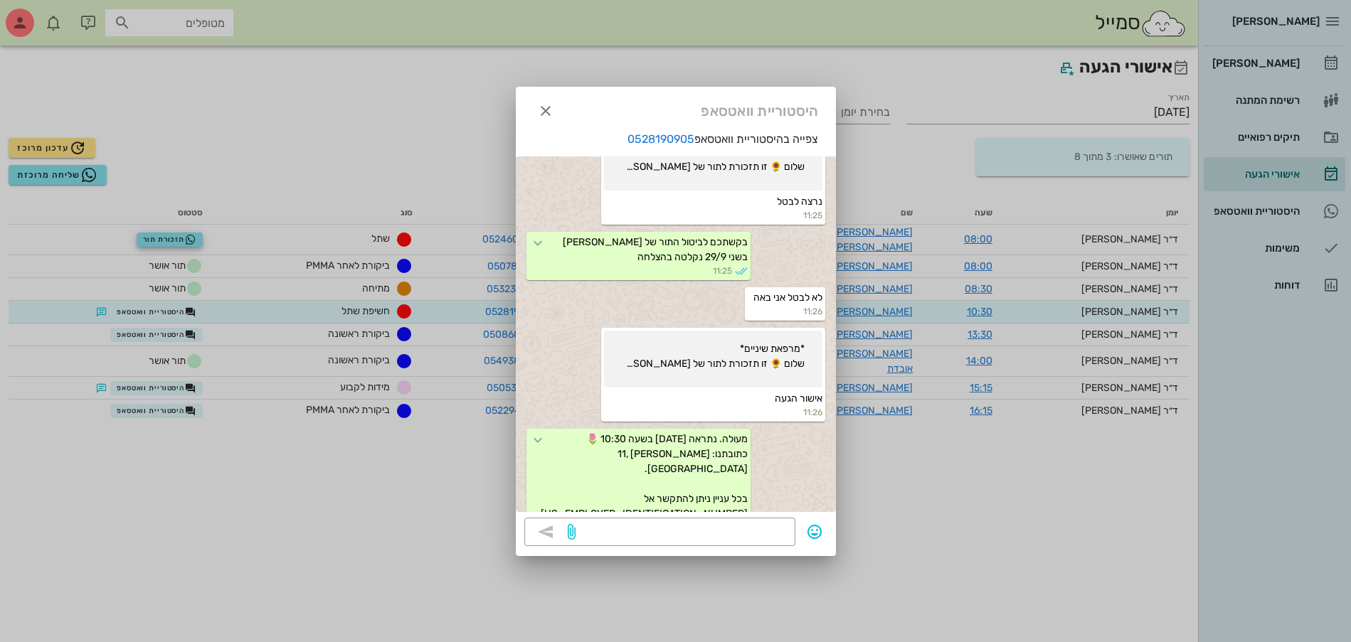
click at [175, 330] on div at bounding box center [675, 321] width 1351 height 642
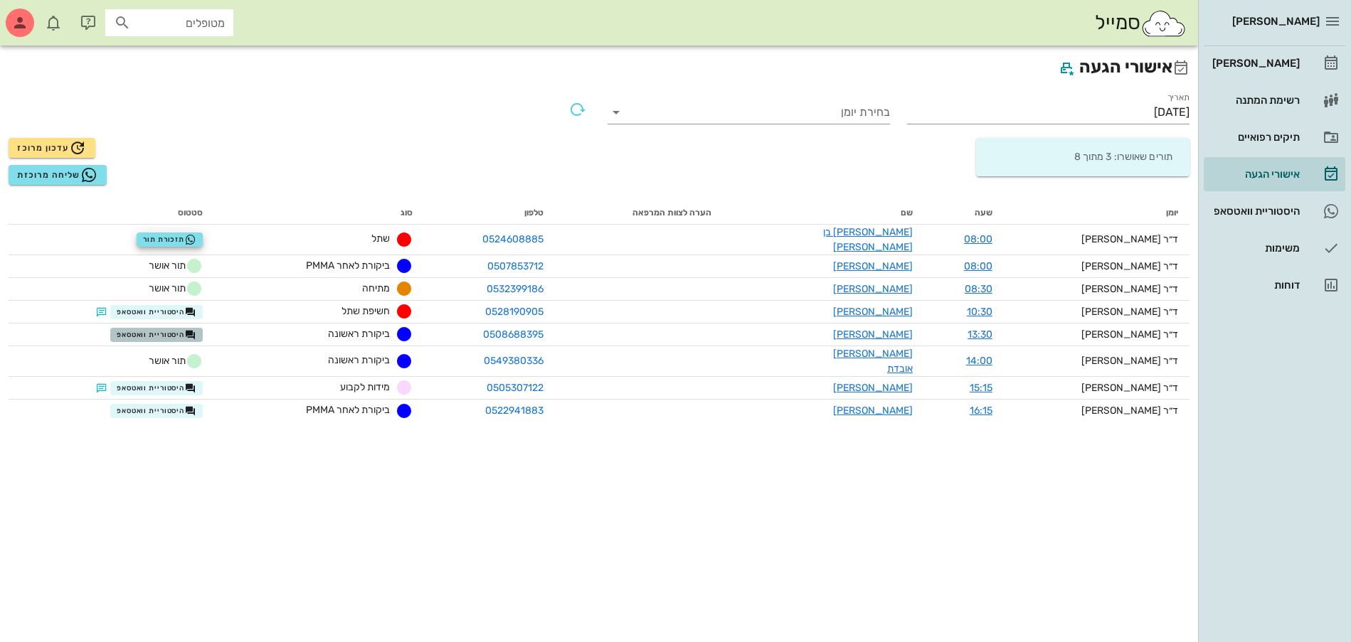
click at [175, 330] on span "היסטוריית וואטסאפ" at bounding box center [157, 334] width 80 height 11
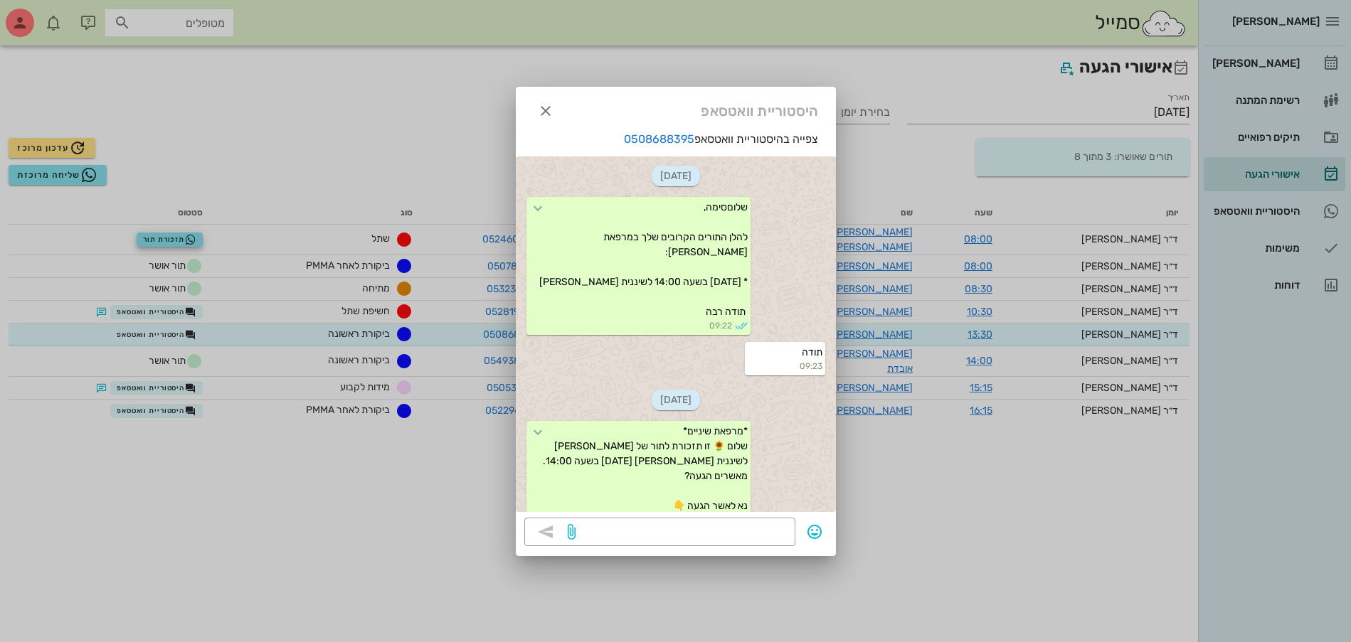
scroll to position [724, 0]
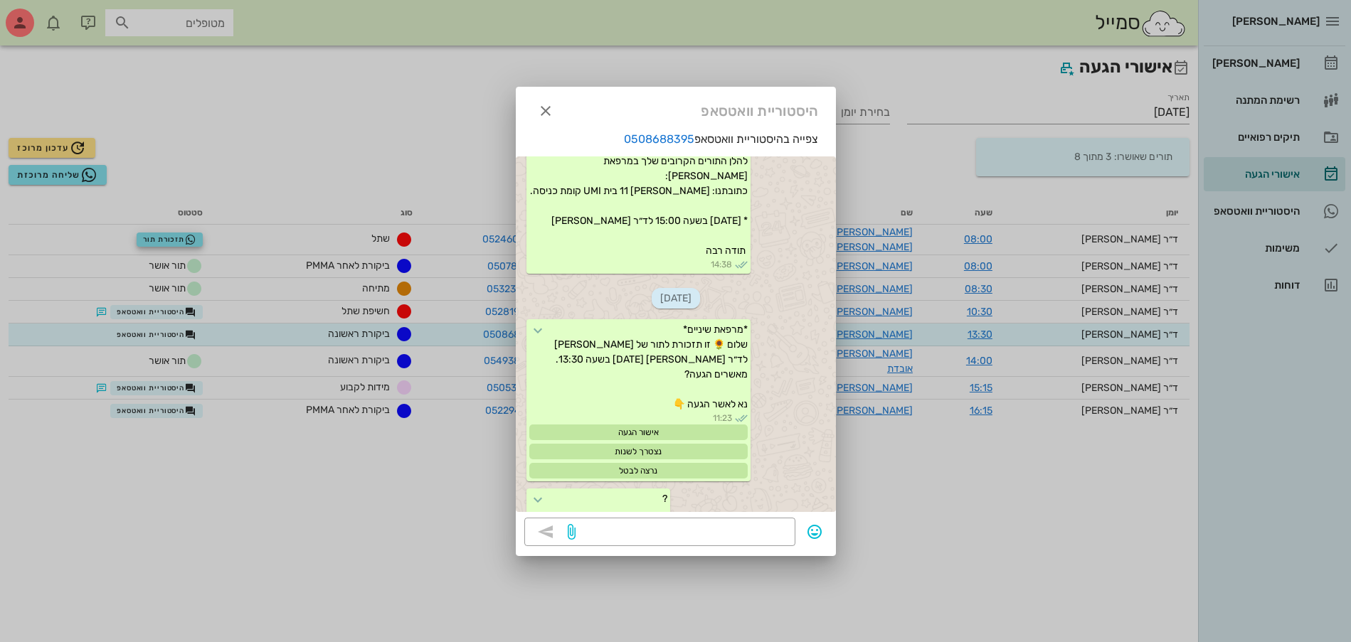
click at [175, 330] on div at bounding box center [675, 321] width 1351 height 642
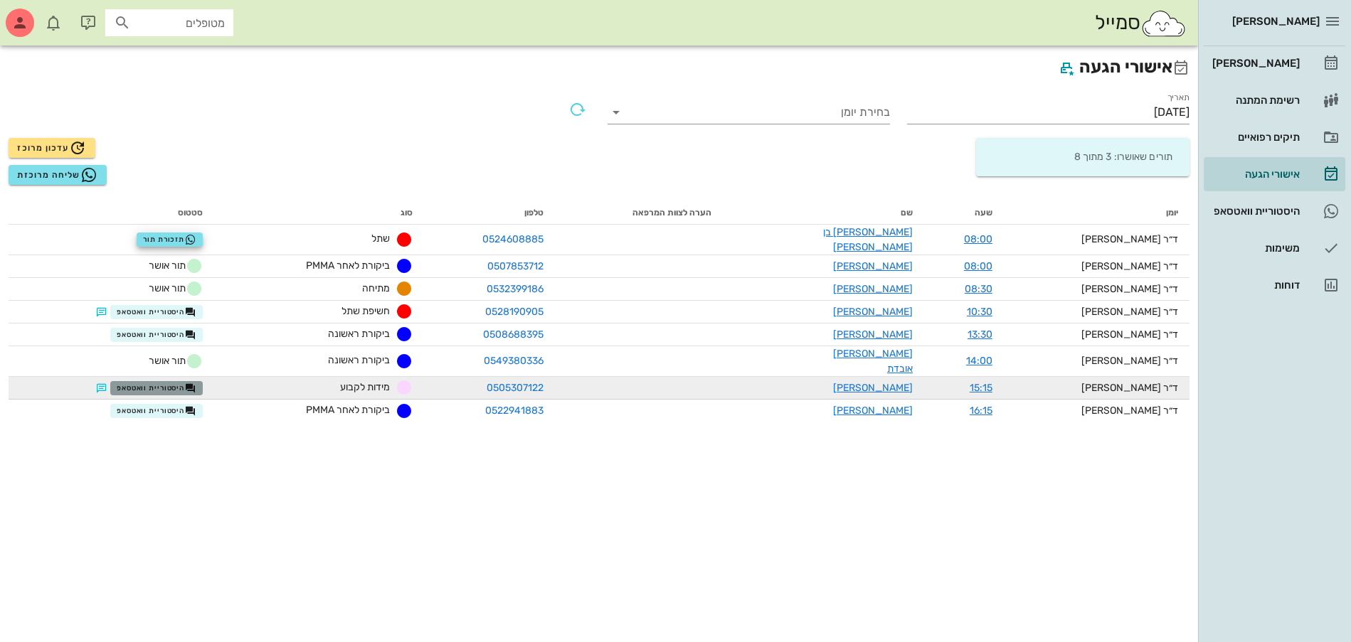
click at [188, 381] on button "היסטוריית וואטסאפ" at bounding box center [156, 388] width 92 height 14
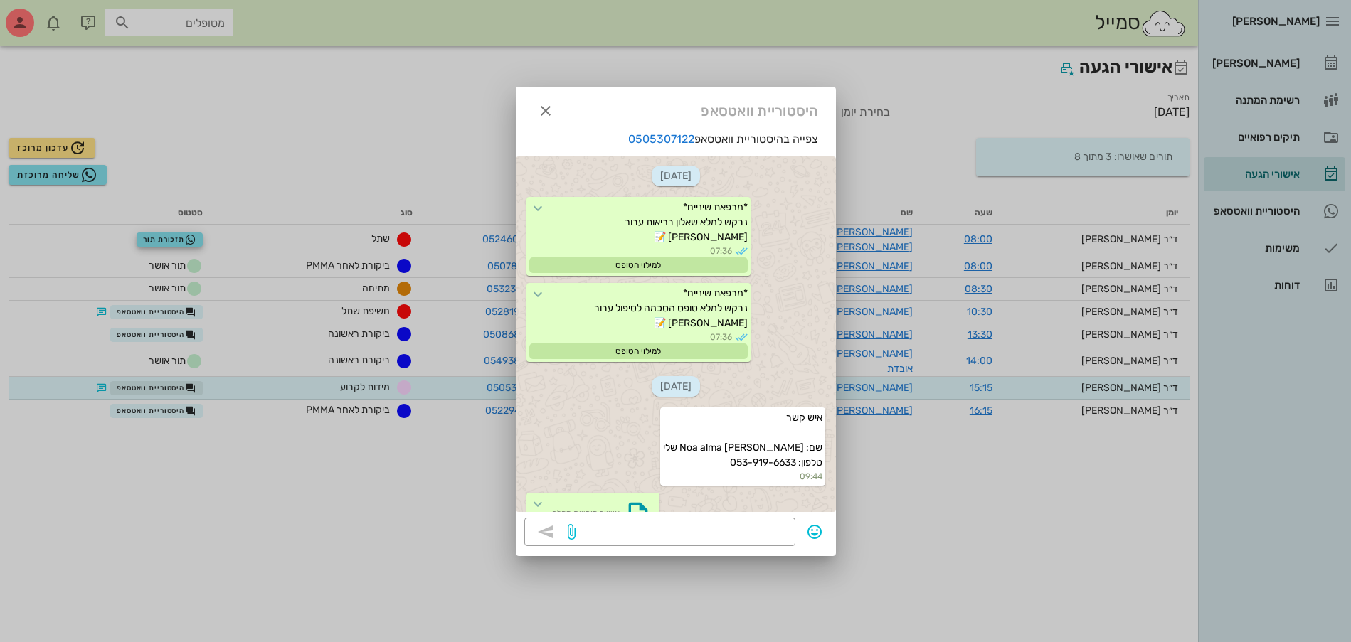
scroll to position [2140, 0]
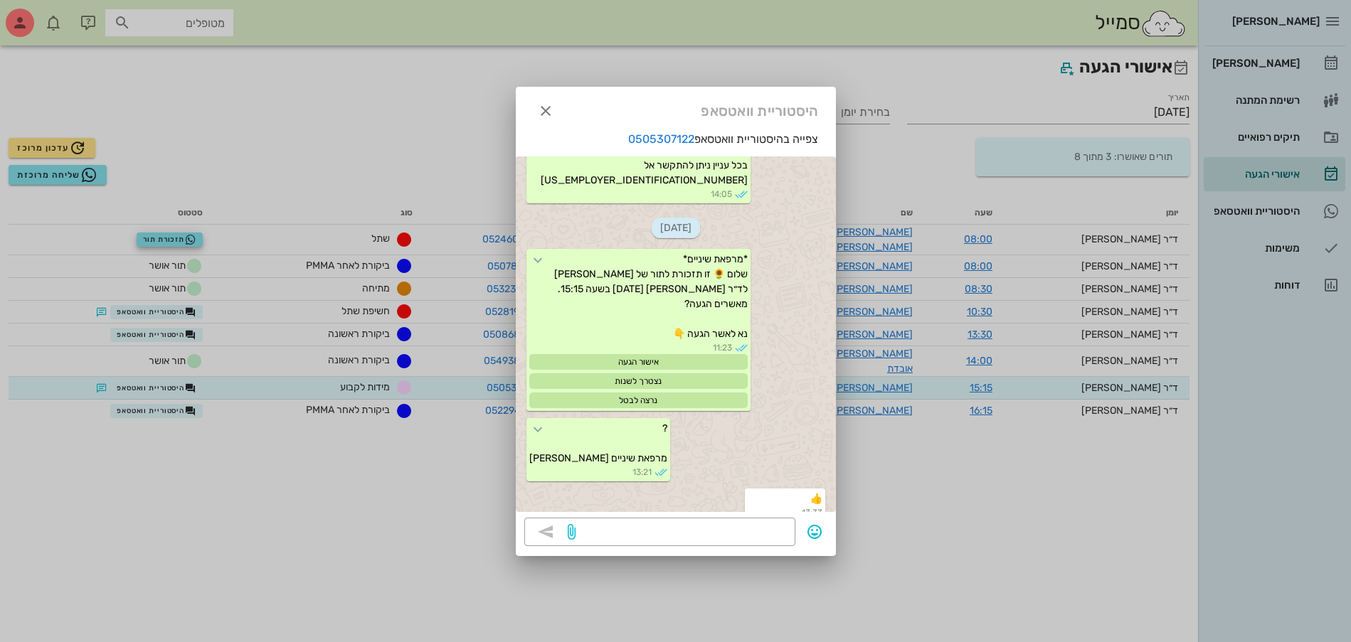
click at [174, 400] on div at bounding box center [675, 321] width 1351 height 642
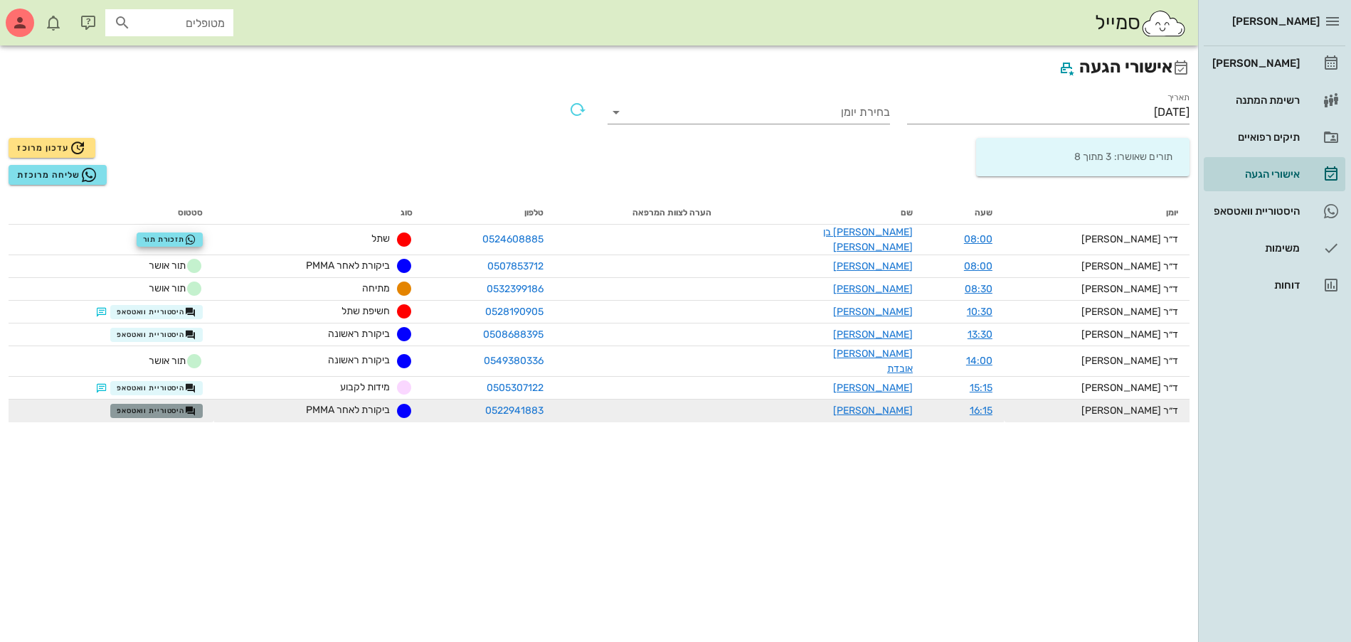
click at [174, 405] on span "היסטוריית וואטסאפ" at bounding box center [157, 410] width 80 height 11
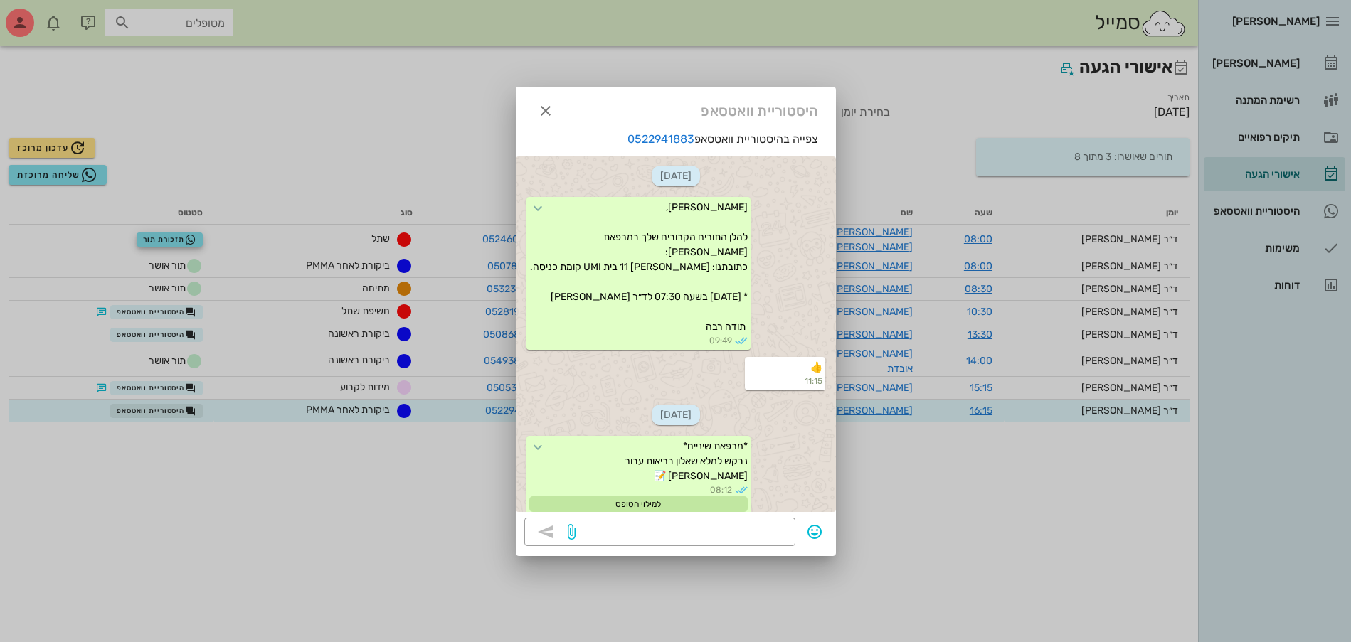
scroll to position [3163, 0]
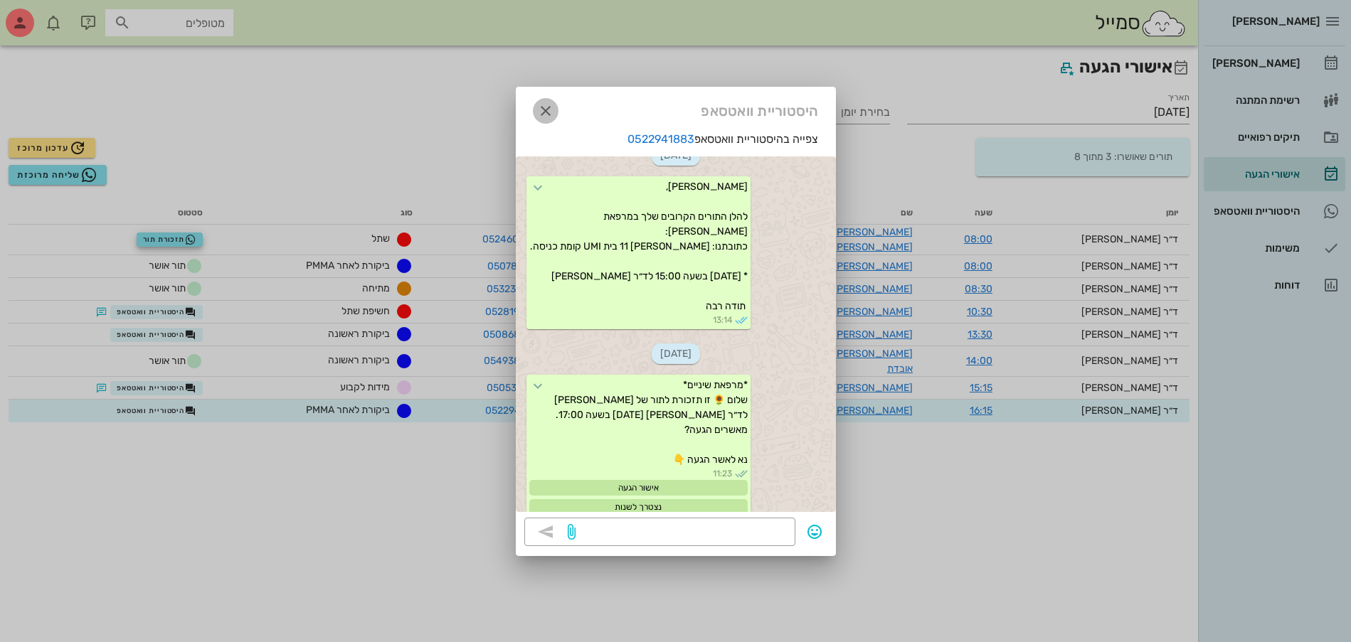
click at [544, 110] on icon "button" at bounding box center [545, 110] width 17 height 17
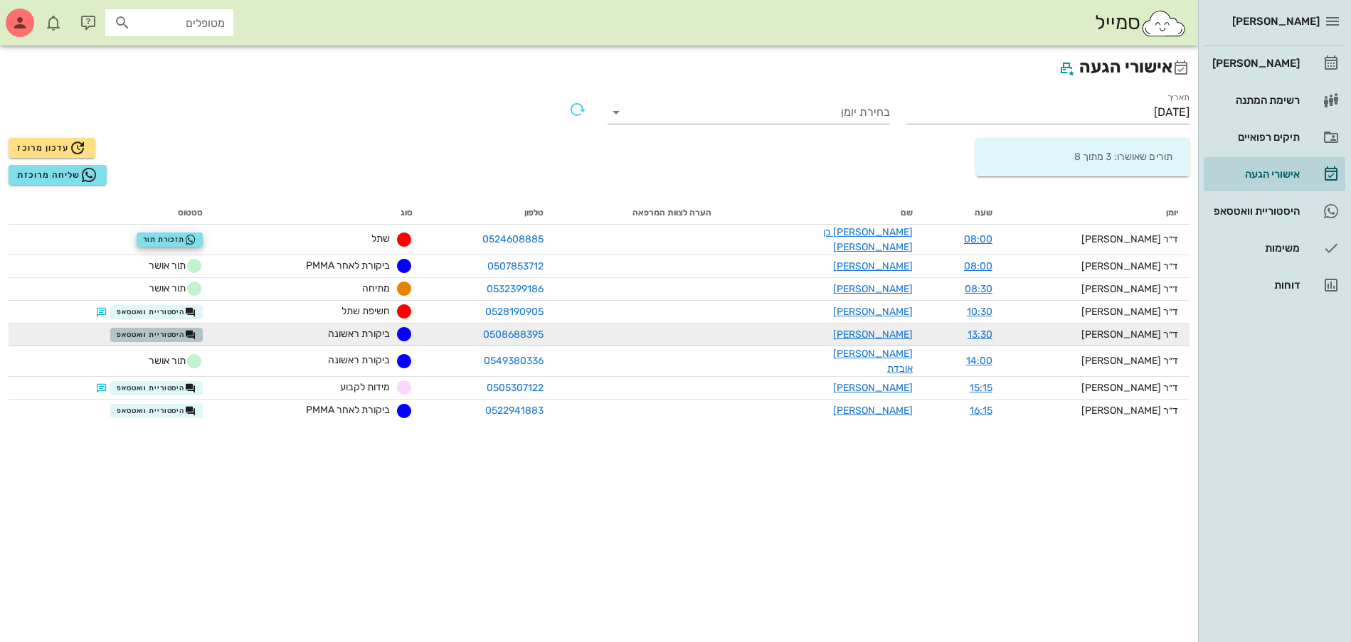
click at [178, 329] on span "היסטוריית וואטסאפ" at bounding box center [157, 334] width 80 height 11
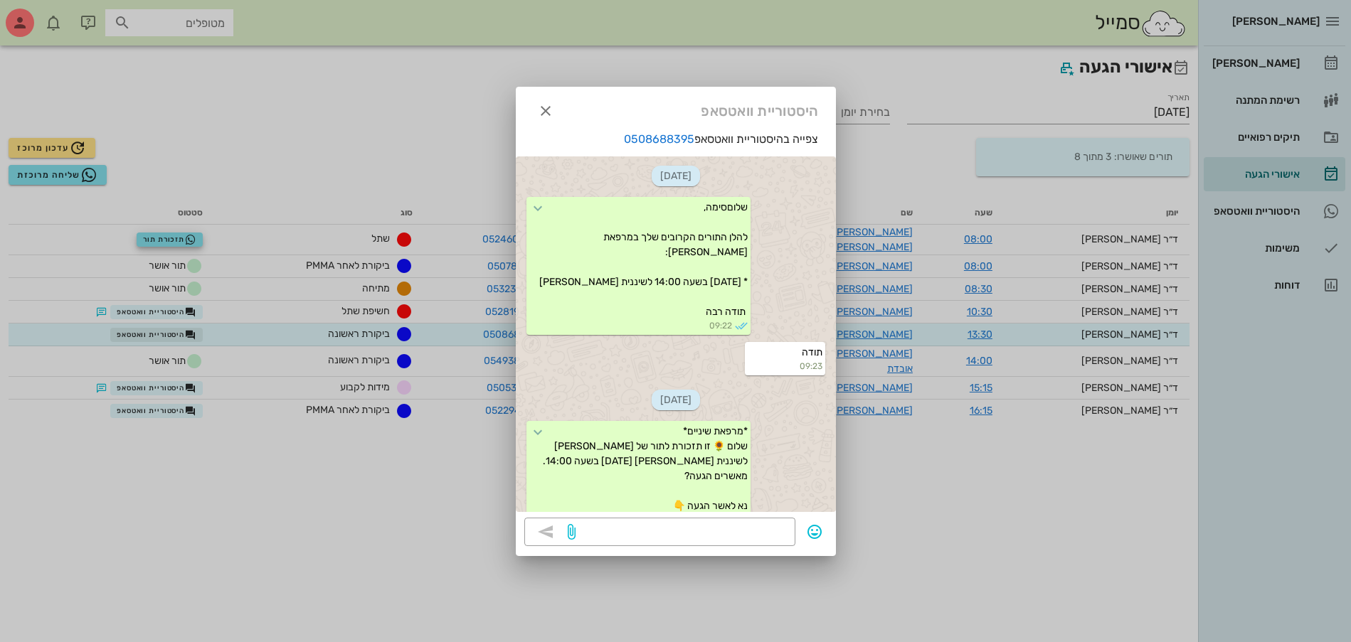
scroll to position [724, 0]
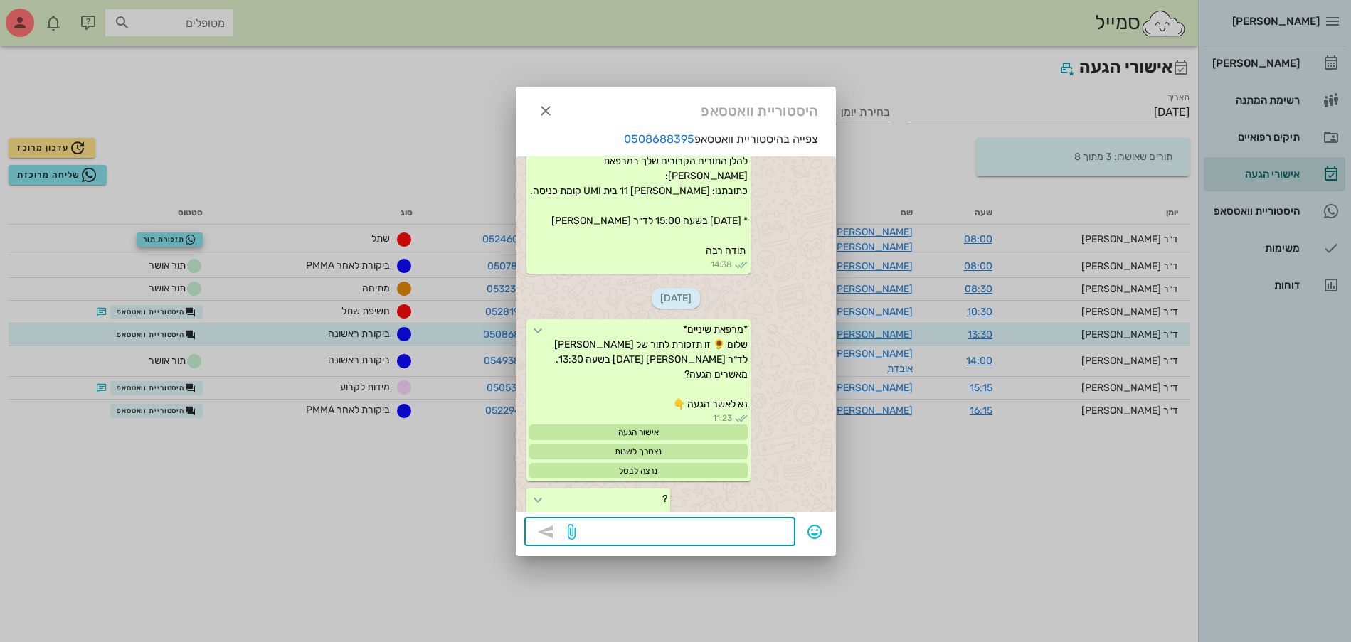
click at [605, 528] on textarea at bounding box center [682, 533] width 208 height 23
type textarea "היי סימה תאשרי לי בבקשה"
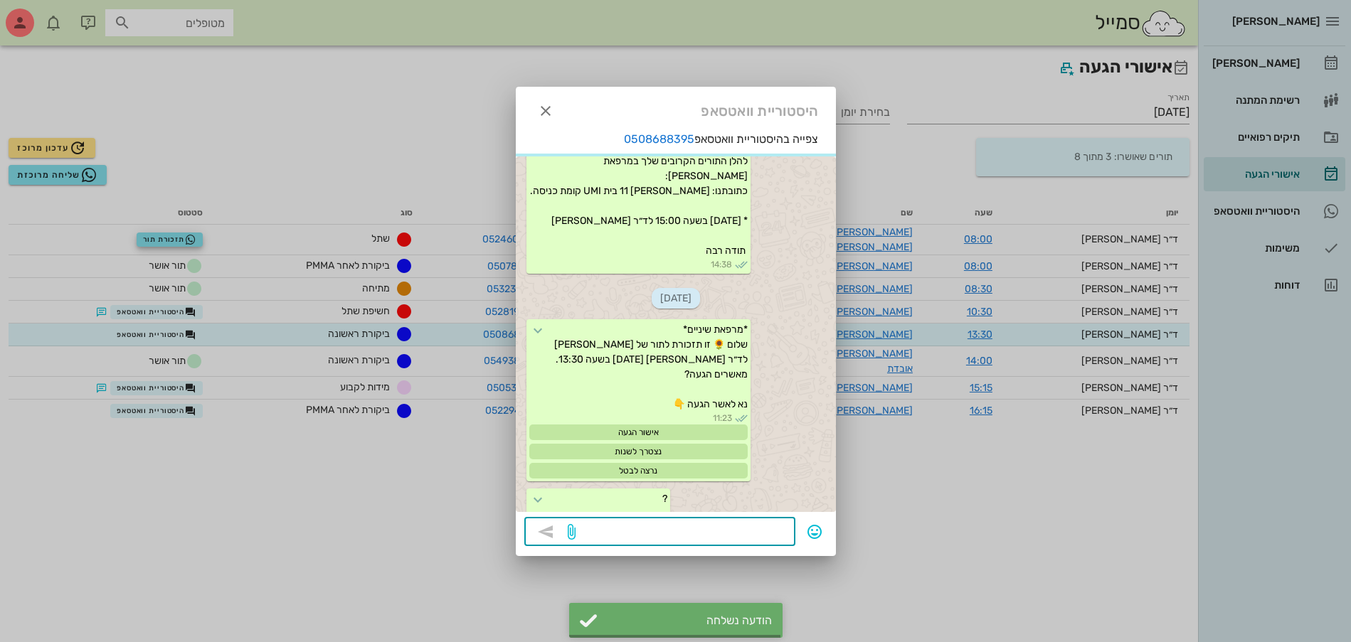
scroll to position [794, 0]
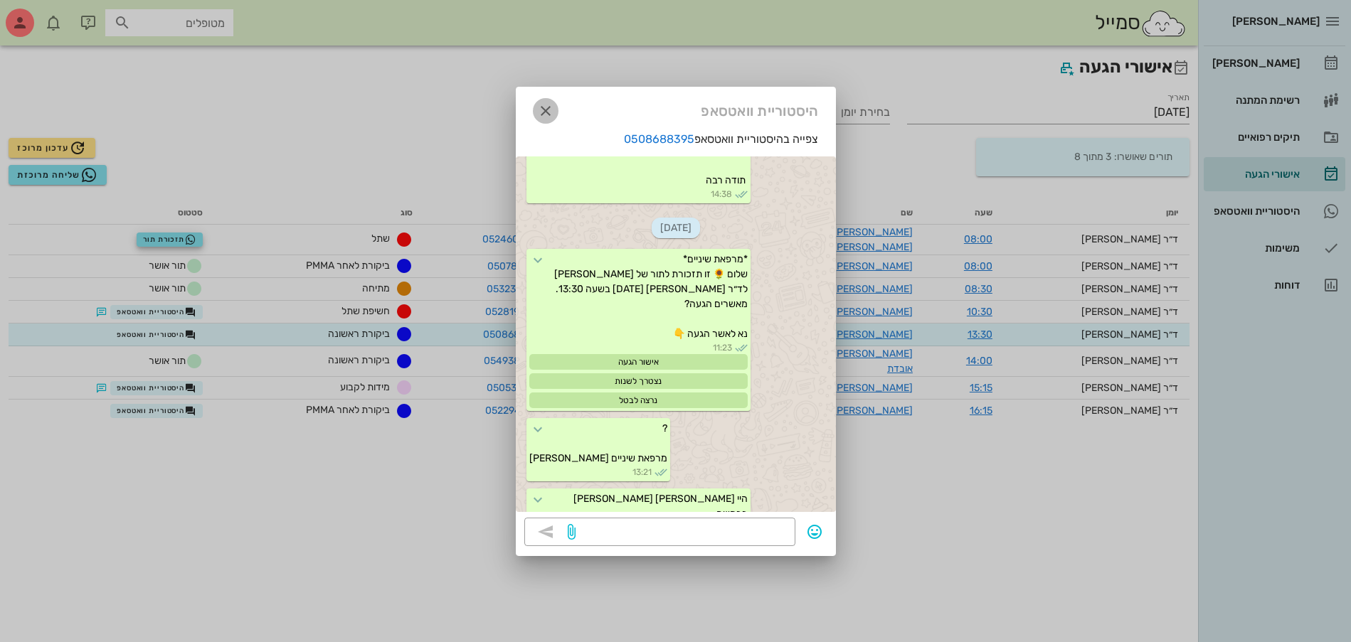
click at [548, 101] on button "button" at bounding box center [546, 111] width 26 height 26
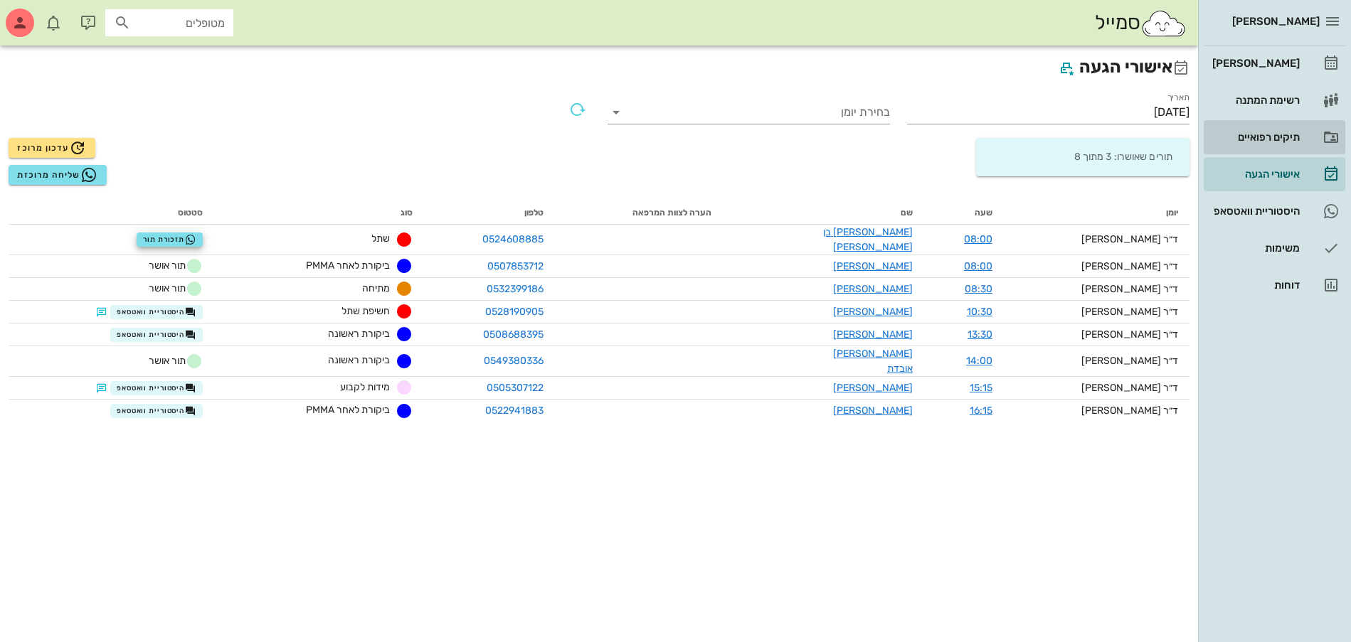
click at [1287, 142] on div "תיקים רפואיים" at bounding box center [1254, 137] width 90 height 11
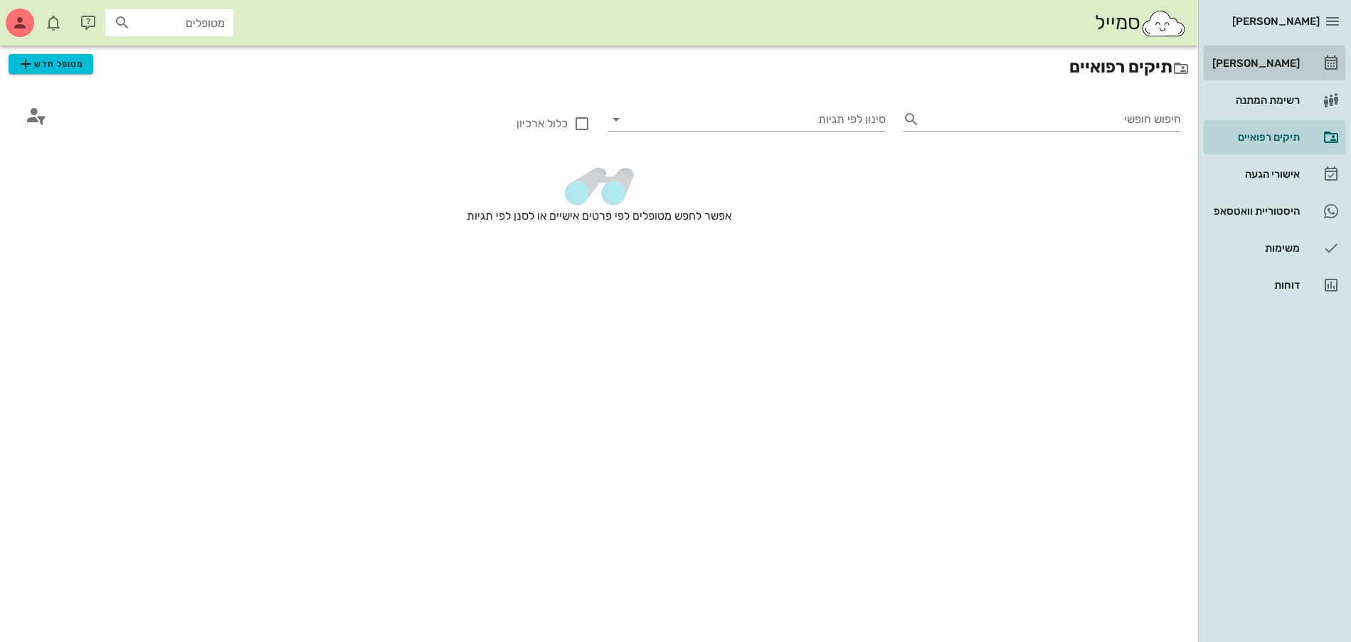
click at [1272, 63] on div "[PERSON_NAME]" at bounding box center [1254, 63] width 90 height 11
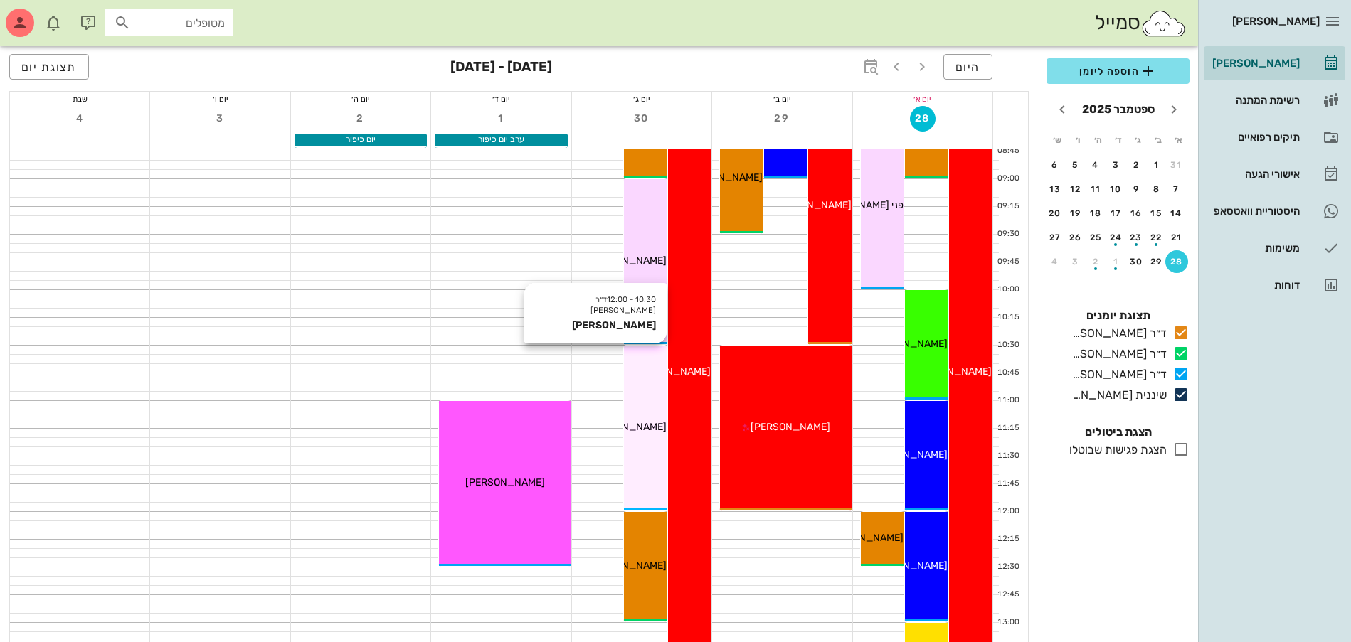
scroll to position [89, 0]
